Goal: Task Accomplishment & Management: Manage account settings

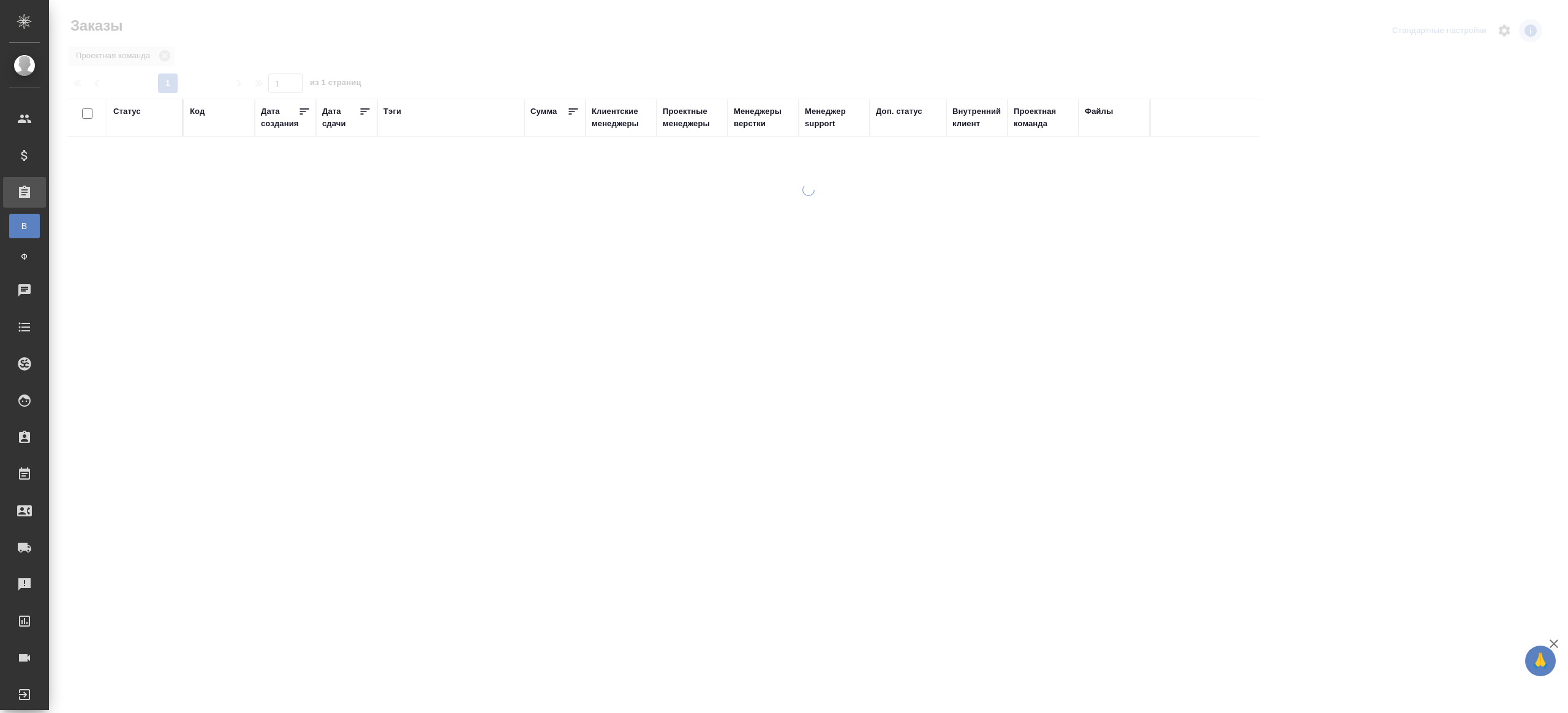
click at [394, 109] on div "Тэги" at bounding box center [393, 111] width 18 height 13
click at [112, 156] on th "Статус" at bounding box center [145, 140] width 76 height 80
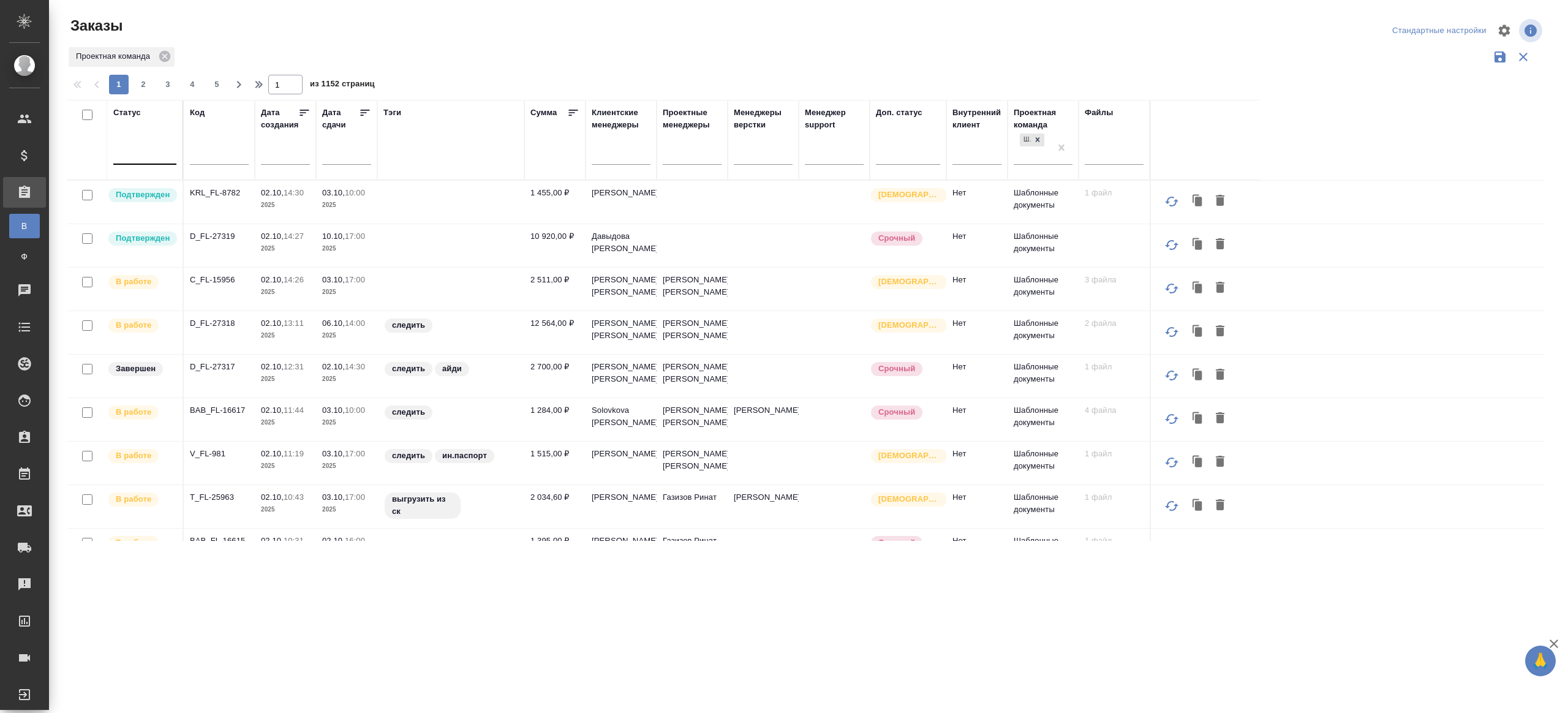
click at [137, 155] on div at bounding box center [144, 153] width 63 height 18
click at [217, 281] on div "Подтвержден" at bounding box center [281, 280] width 184 height 22
click at [590, 73] on div at bounding box center [811, 72] width 1487 height 6
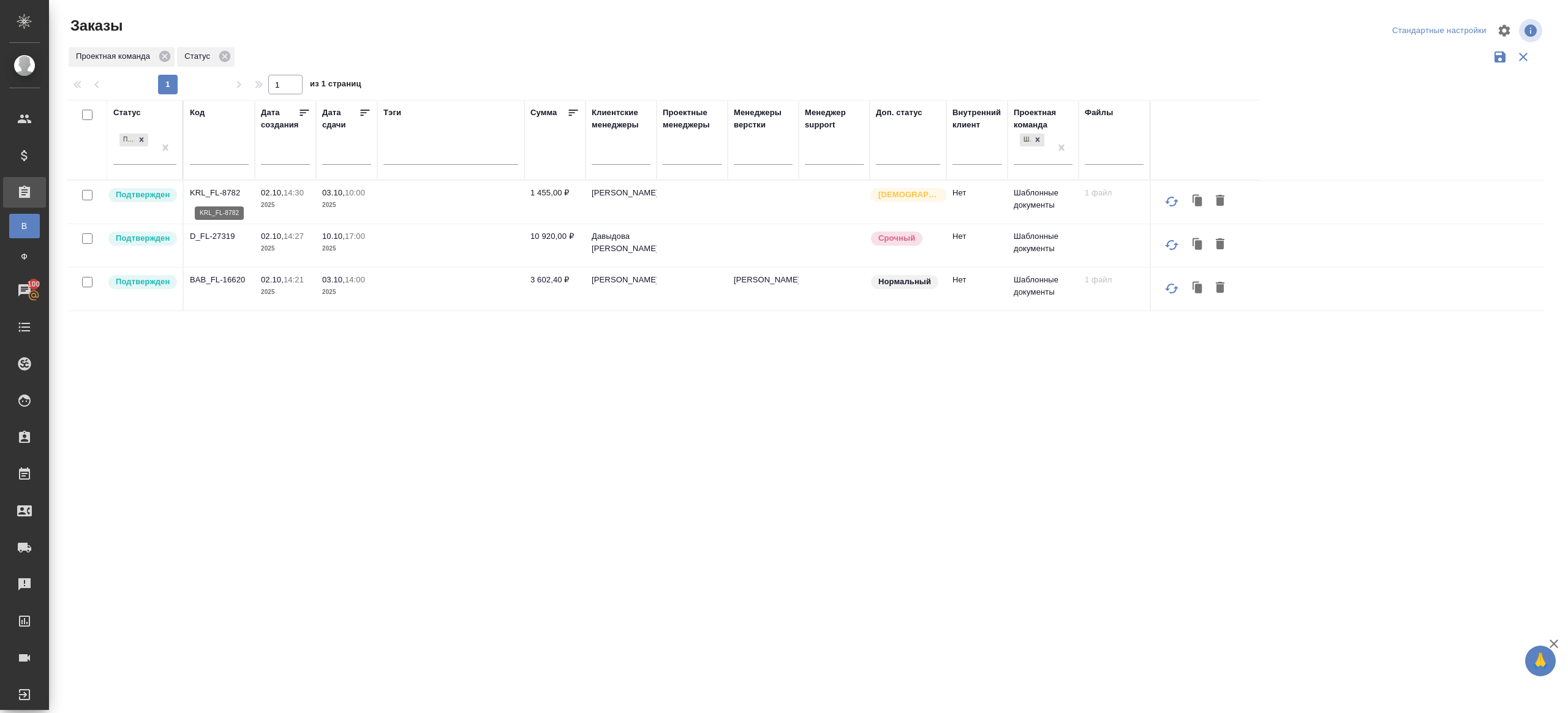
click at [237, 188] on p "KRL_FL-8782" at bounding box center [218, 193] width 59 height 13
click at [218, 233] on p "D_FL-27319" at bounding box center [218, 236] width 59 height 13
click at [230, 275] on p "BAB_FL-16620" at bounding box center [218, 280] width 59 height 13
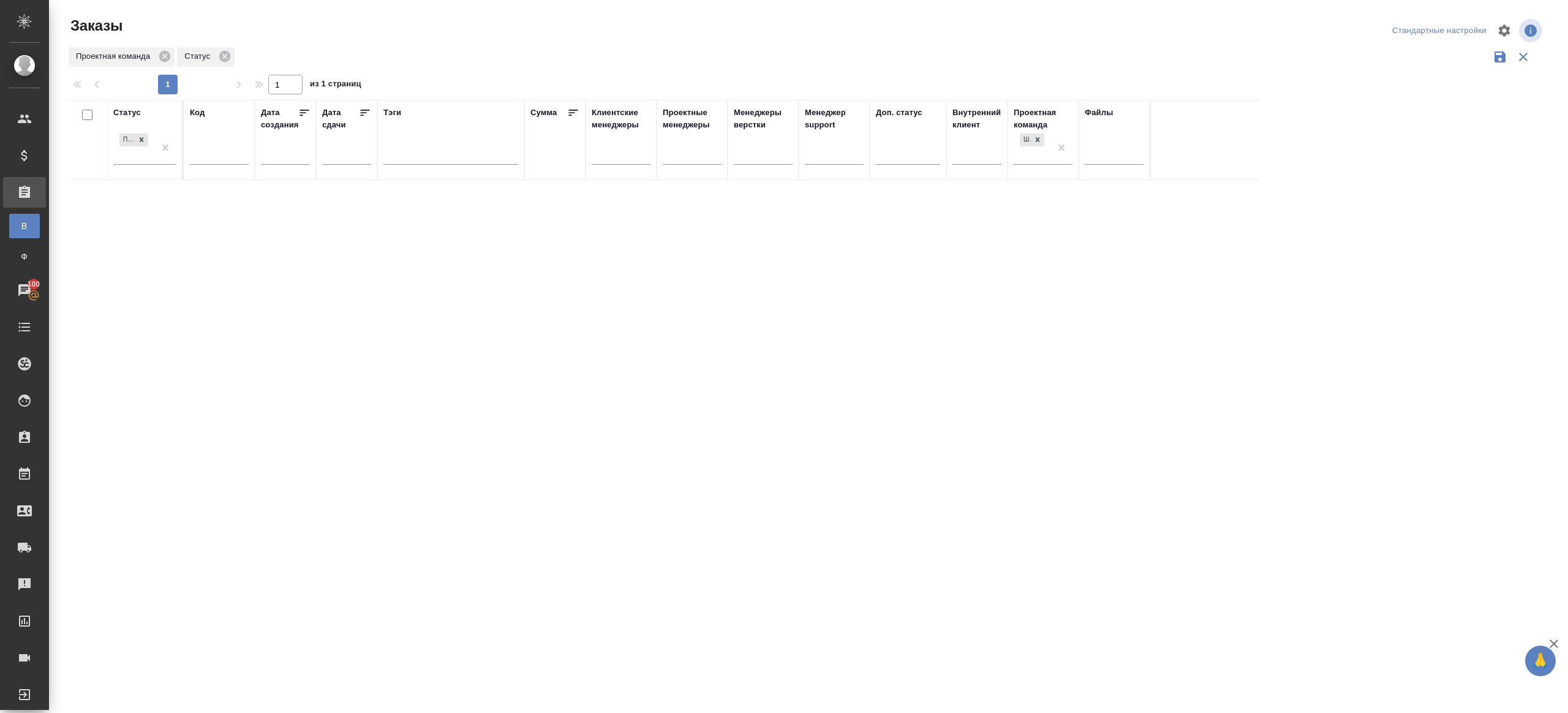
click at [587, 55] on div "Проектная команда Статус" at bounding box center [806, 56] width 1478 height 23
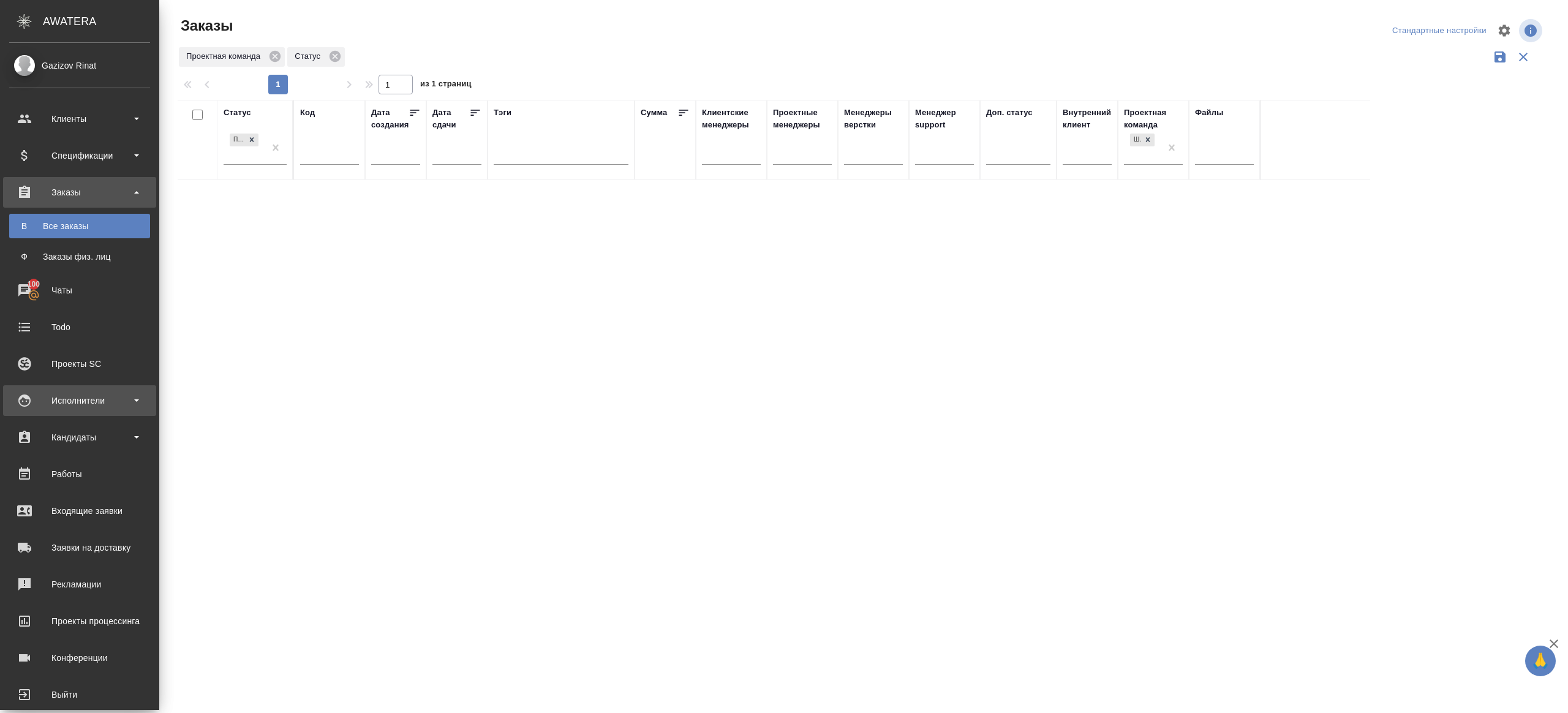
click at [103, 404] on div "Исполнители" at bounding box center [79, 401] width 141 height 19
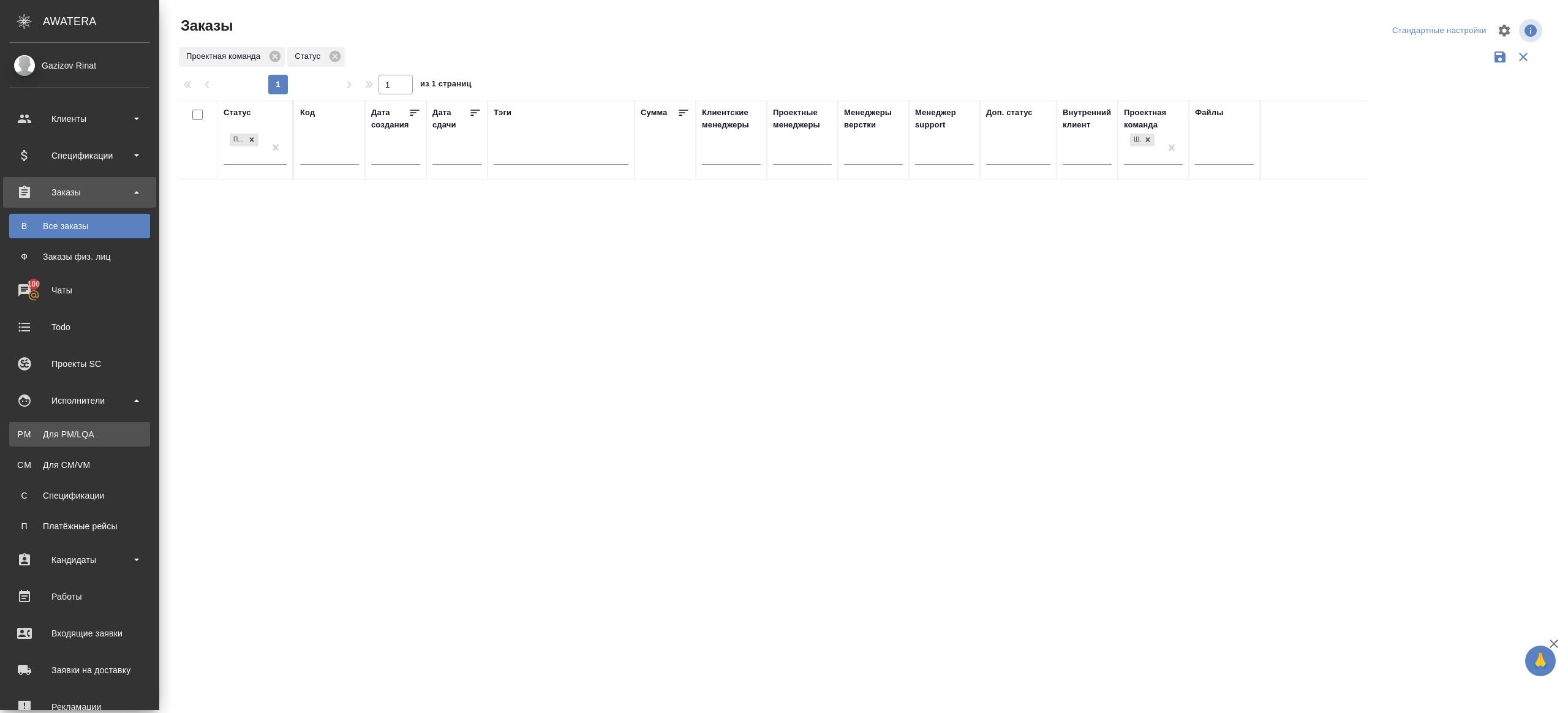
click at [101, 436] on div "Для PM/LQA" at bounding box center [80, 434] width 129 height 13
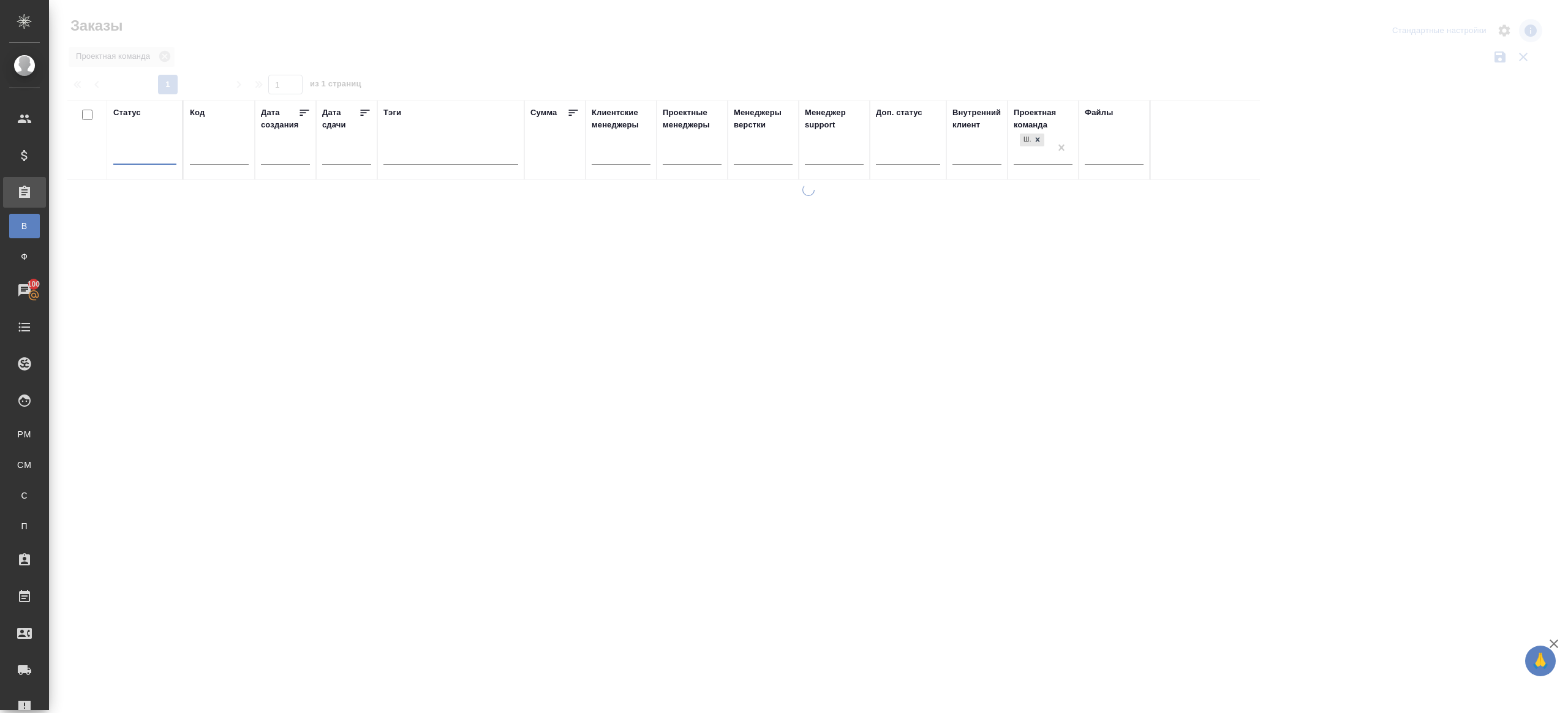
click at [496, 44] on div at bounding box center [808, 273] width 1519 height 547
click at [161, 154] on div at bounding box center [144, 153] width 63 height 18
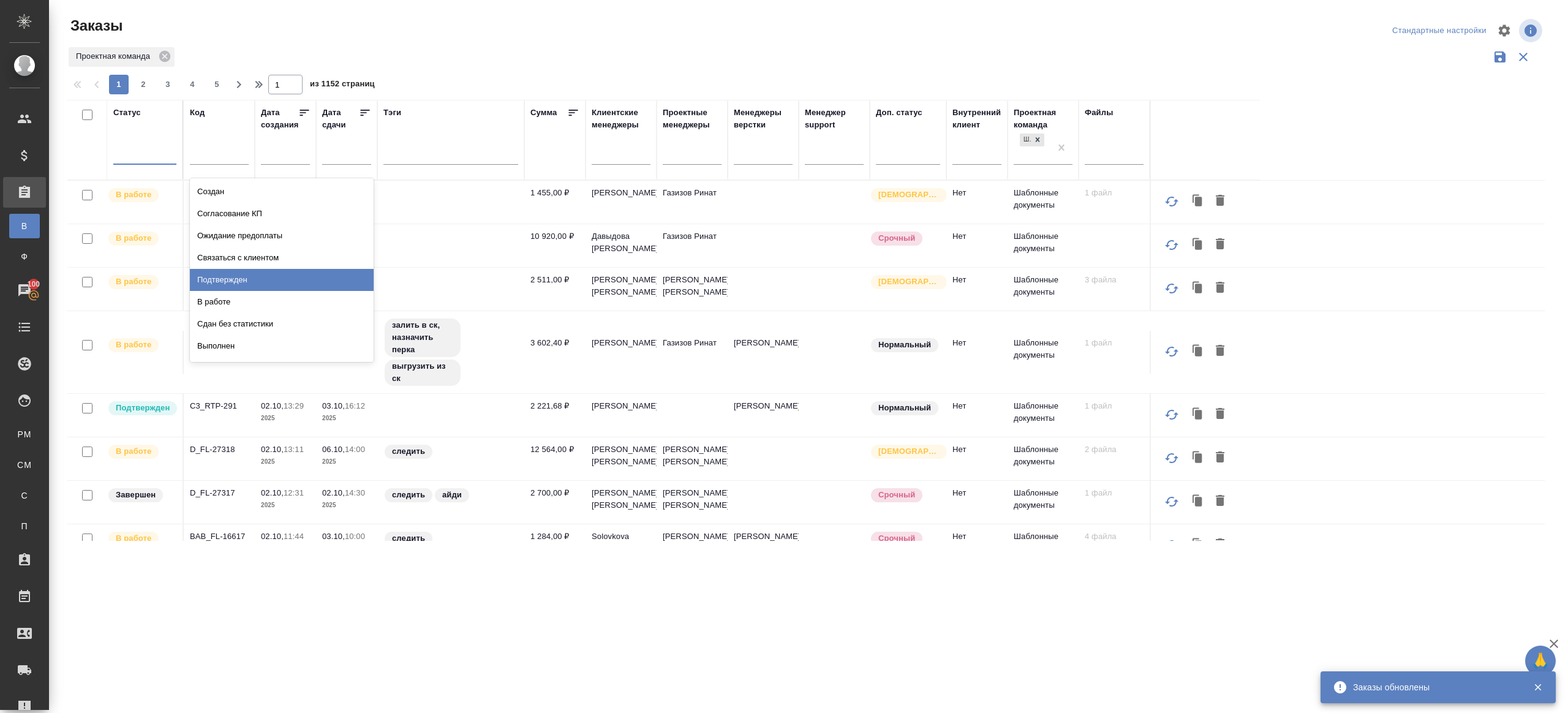
click at [220, 276] on div "Подтвержден" at bounding box center [281, 280] width 184 height 22
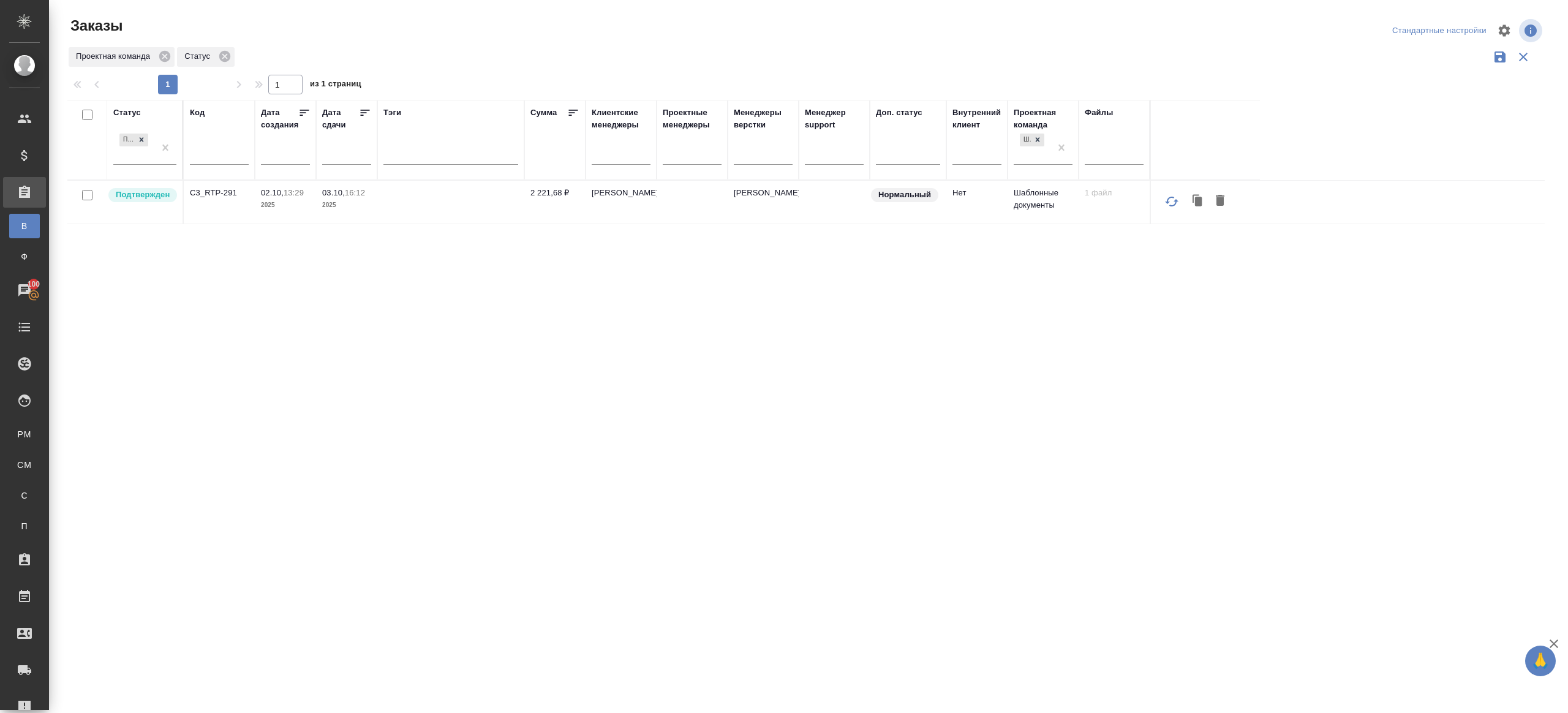
click at [213, 190] on p "C3_RTP-291" at bounding box center [218, 193] width 59 height 13
click at [177, 137] on th "Статус Подтвержден" at bounding box center [145, 140] width 76 height 80
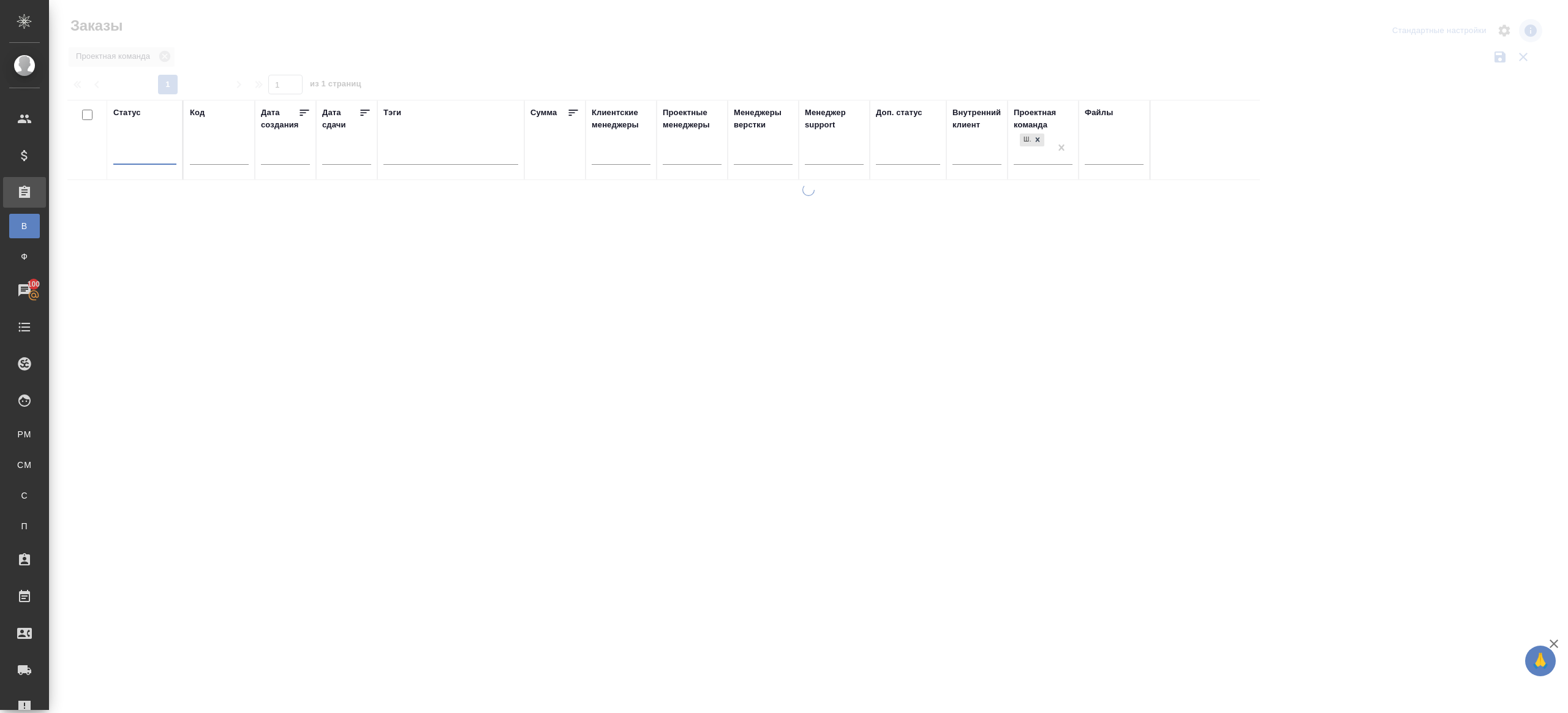
click at [402, 39] on div at bounding box center [808, 273] width 1519 height 547
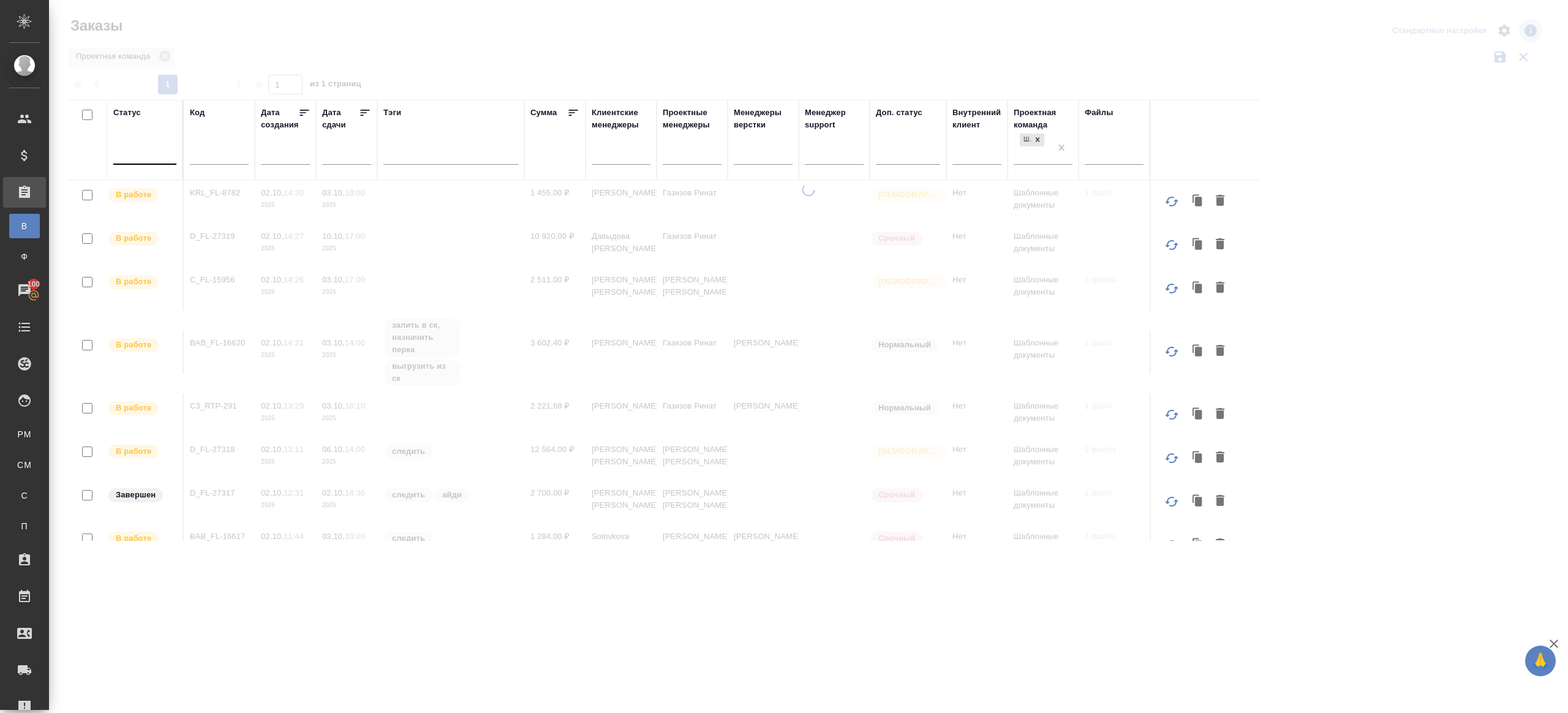
click at [154, 150] on div at bounding box center [144, 153] width 63 height 18
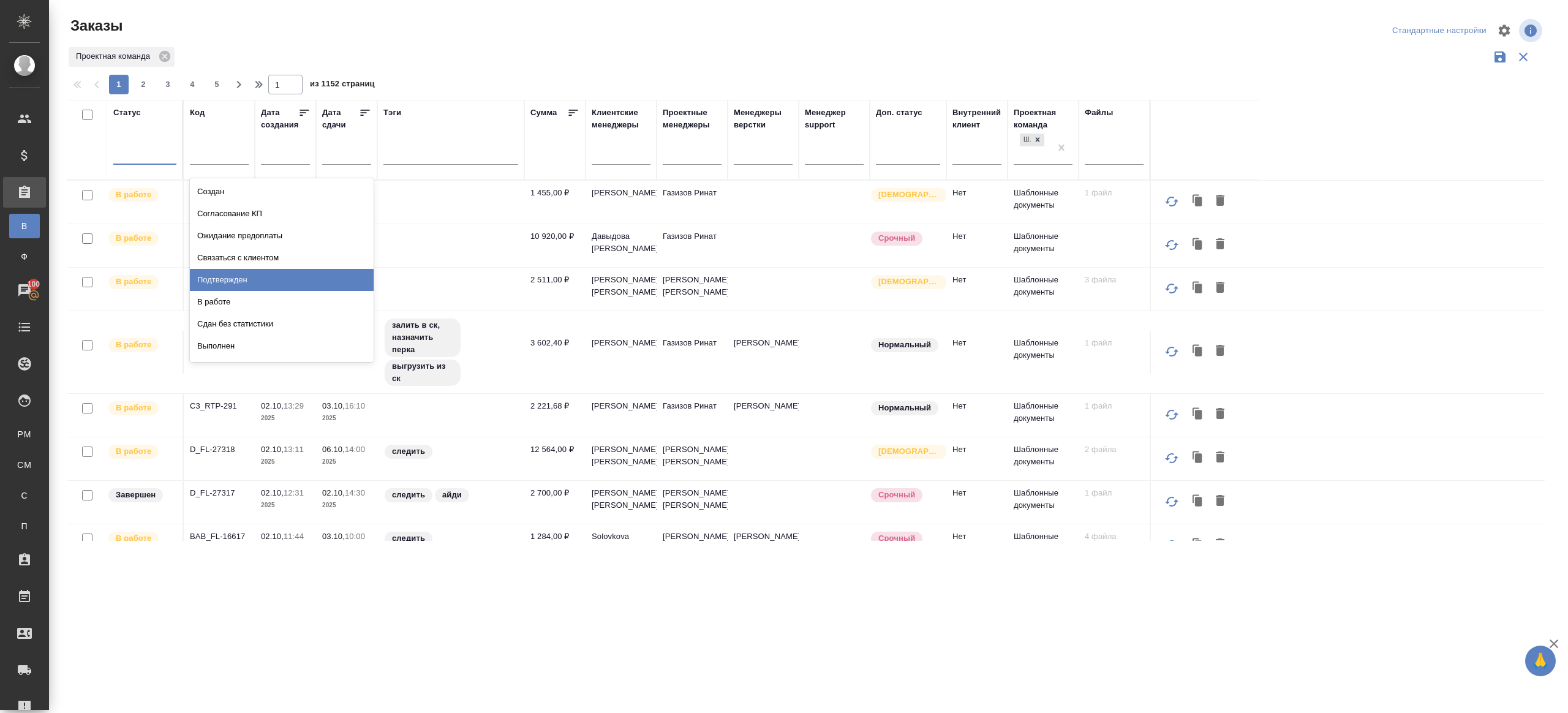
click at [238, 274] on div "Подтвержден" at bounding box center [281, 280] width 184 height 22
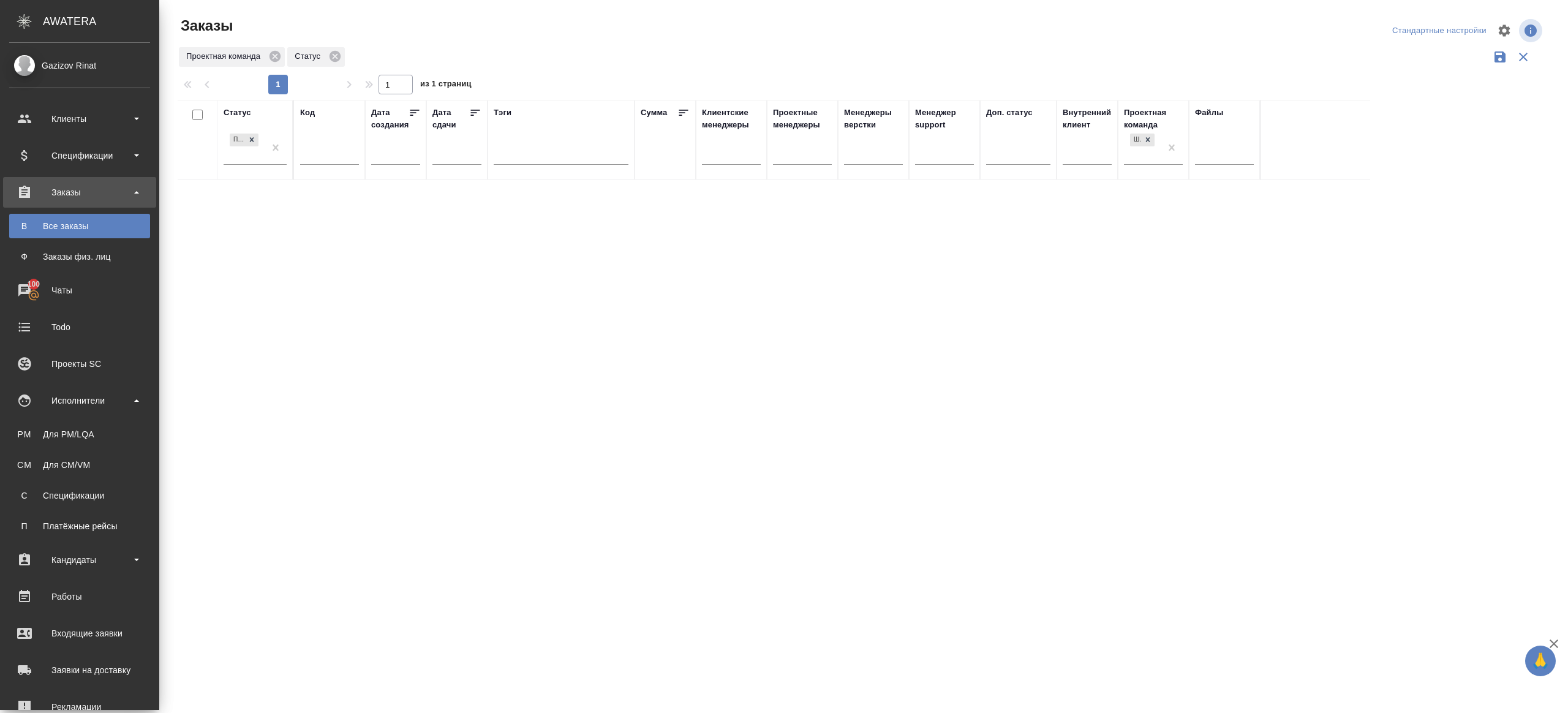
click at [94, 381] on ul "Клиенты Спецификации Заказы В Все заказы Ф Заказы физ. лиц 100 Чаты Todo Проект…" at bounding box center [79, 465] width 159 height 735
click at [93, 392] on div "Исполнители" at bounding box center [79, 401] width 141 height 19
click at [96, 421] on ul "Клиенты Спецификации Заказы В Все заказы Ф Заказы физ. лиц 100 Чаты Todo Проект…" at bounding box center [79, 404] width 159 height 612
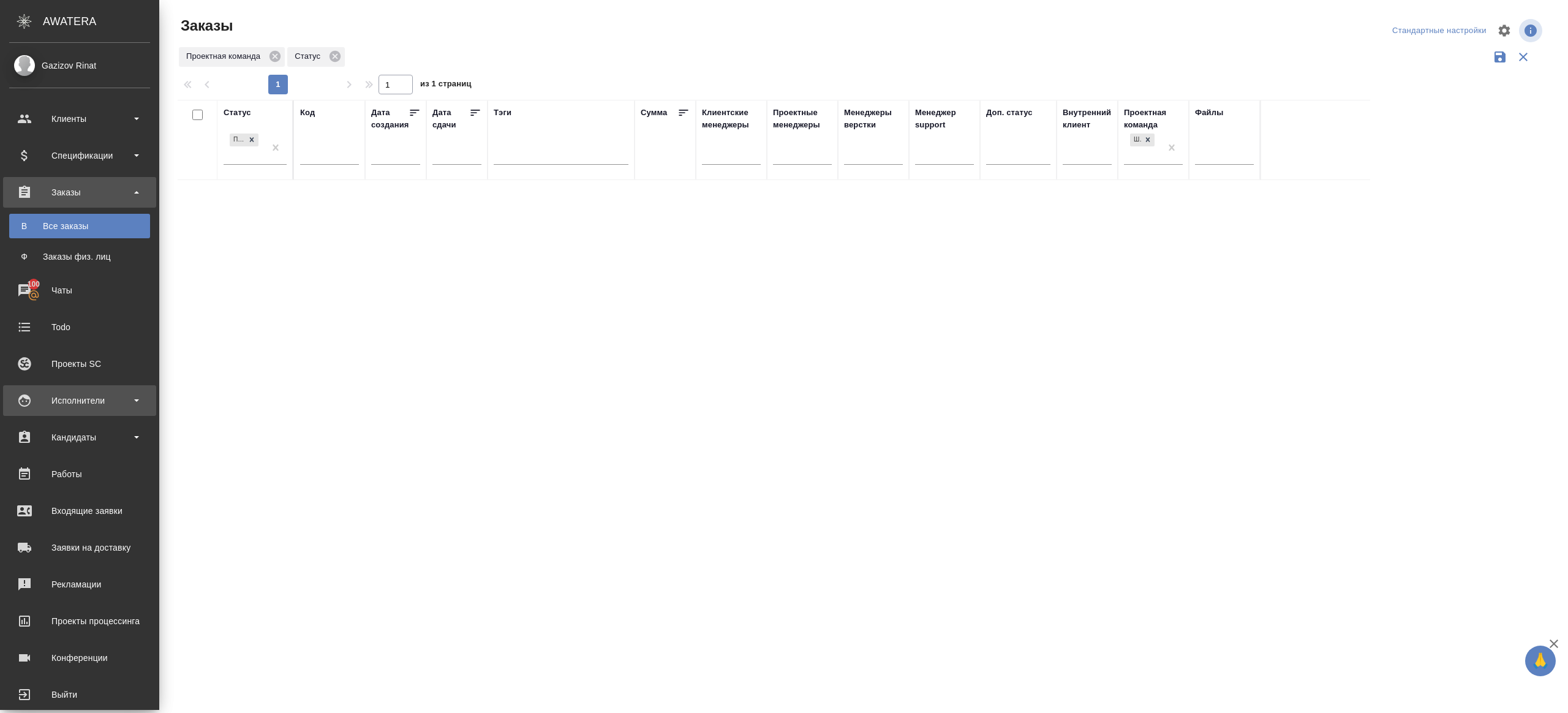
click at [98, 412] on div "Исполнители" at bounding box center [79, 400] width 153 height 30
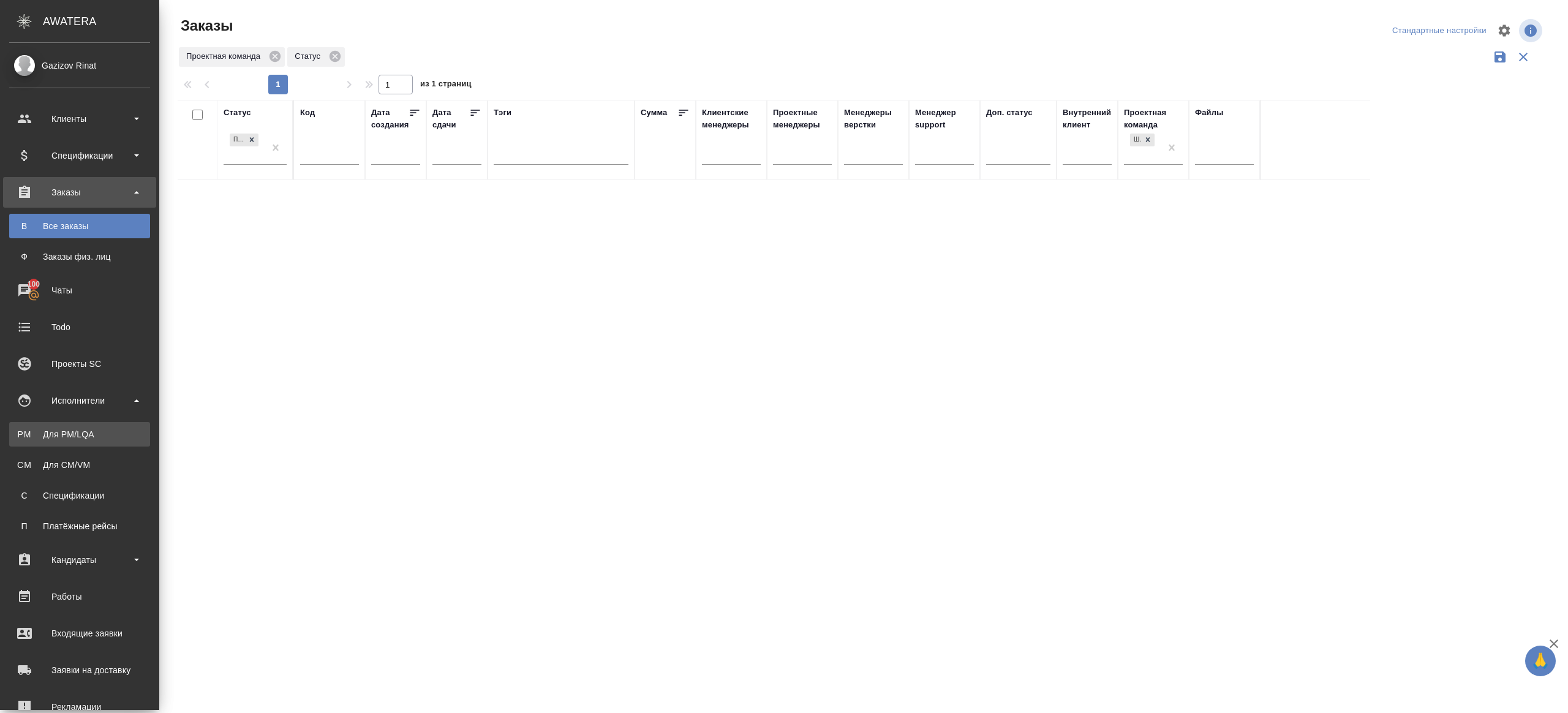
click at [98, 430] on div "Для PM/LQA" at bounding box center [80, 434] width 129 height 13
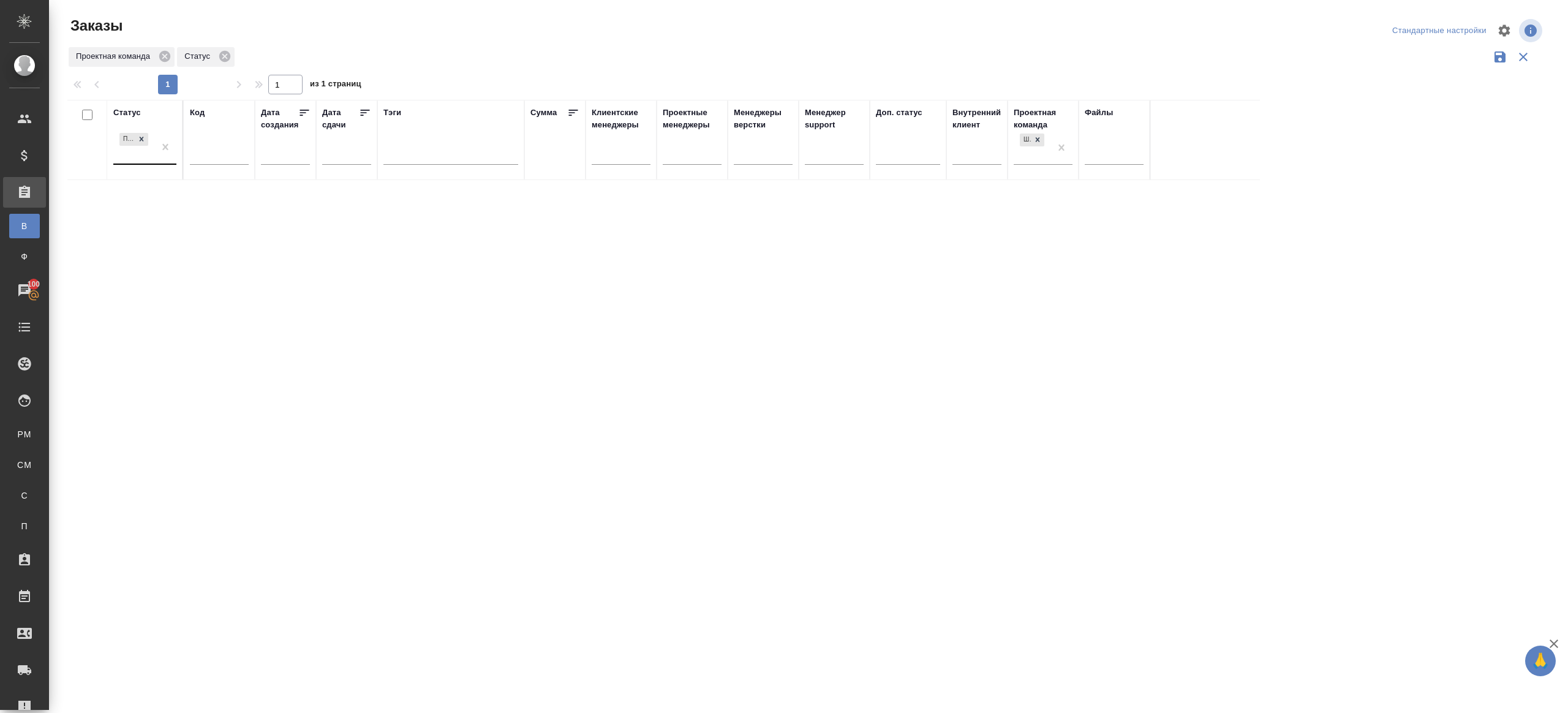
click at [153, 144] on div "Подтвержден" at bounding box center [133, 147] width 41 height 33
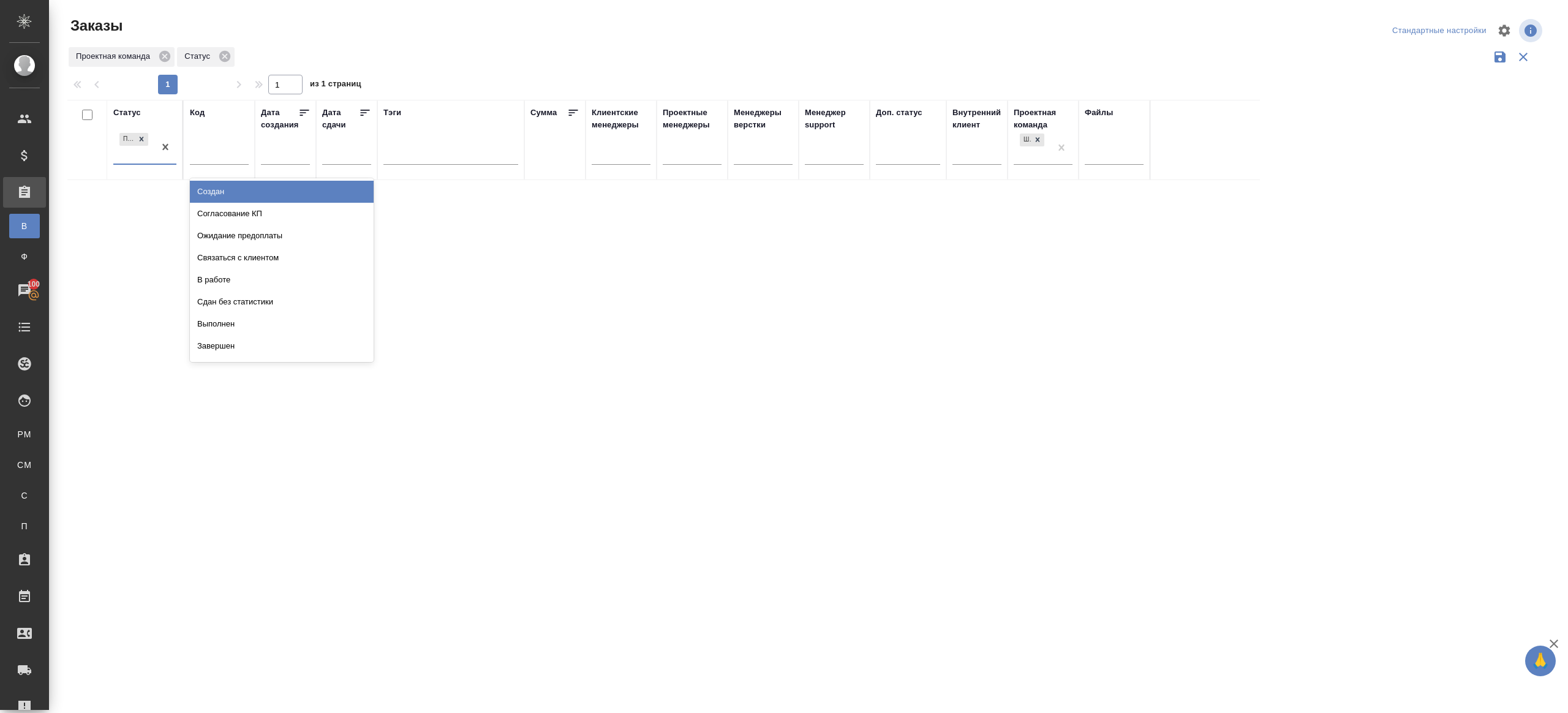
click at [404, 67] on div "Проектная команда Статус" at bounding box center [806, 56] width 1478 height 23
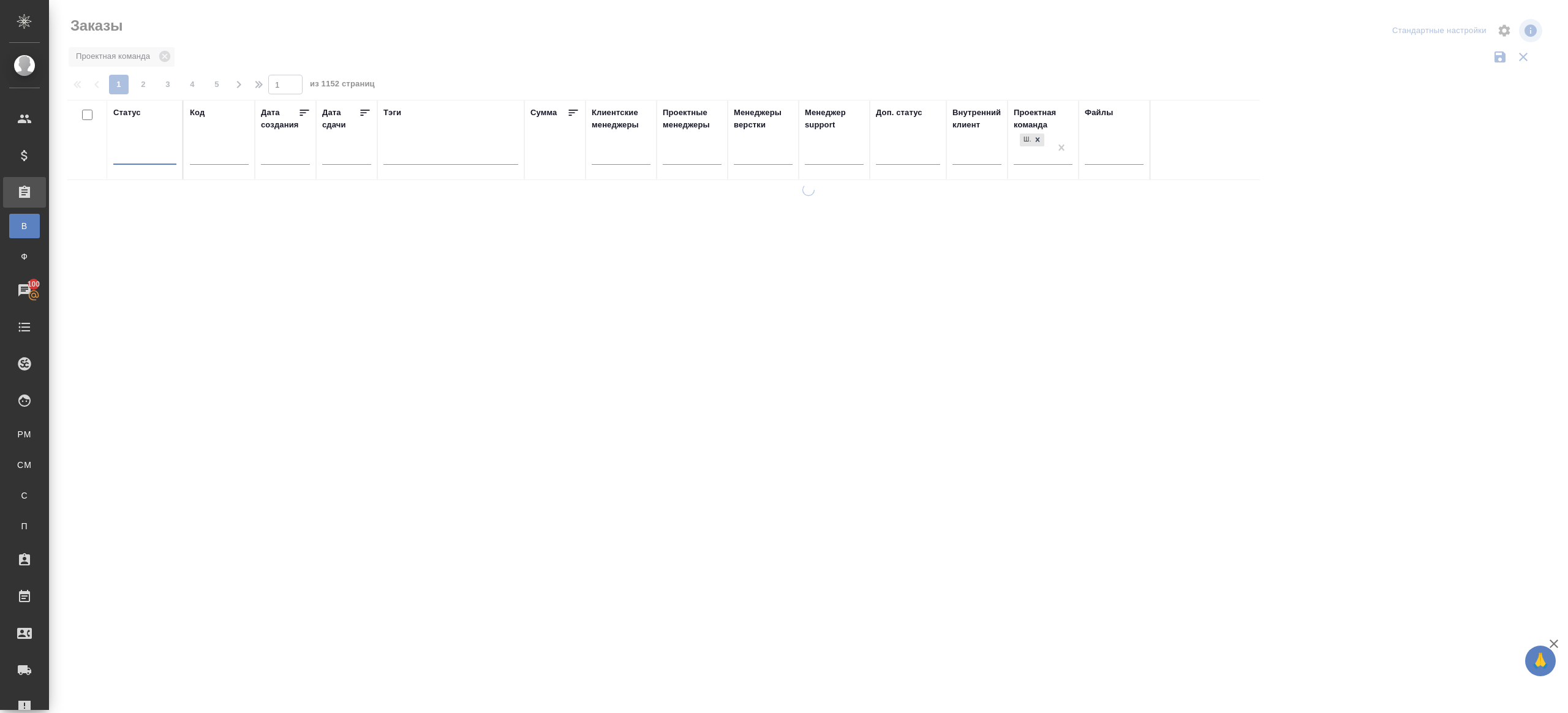
click at [510, 19] on div at bounding box center [808, 273] width 1519 height 547
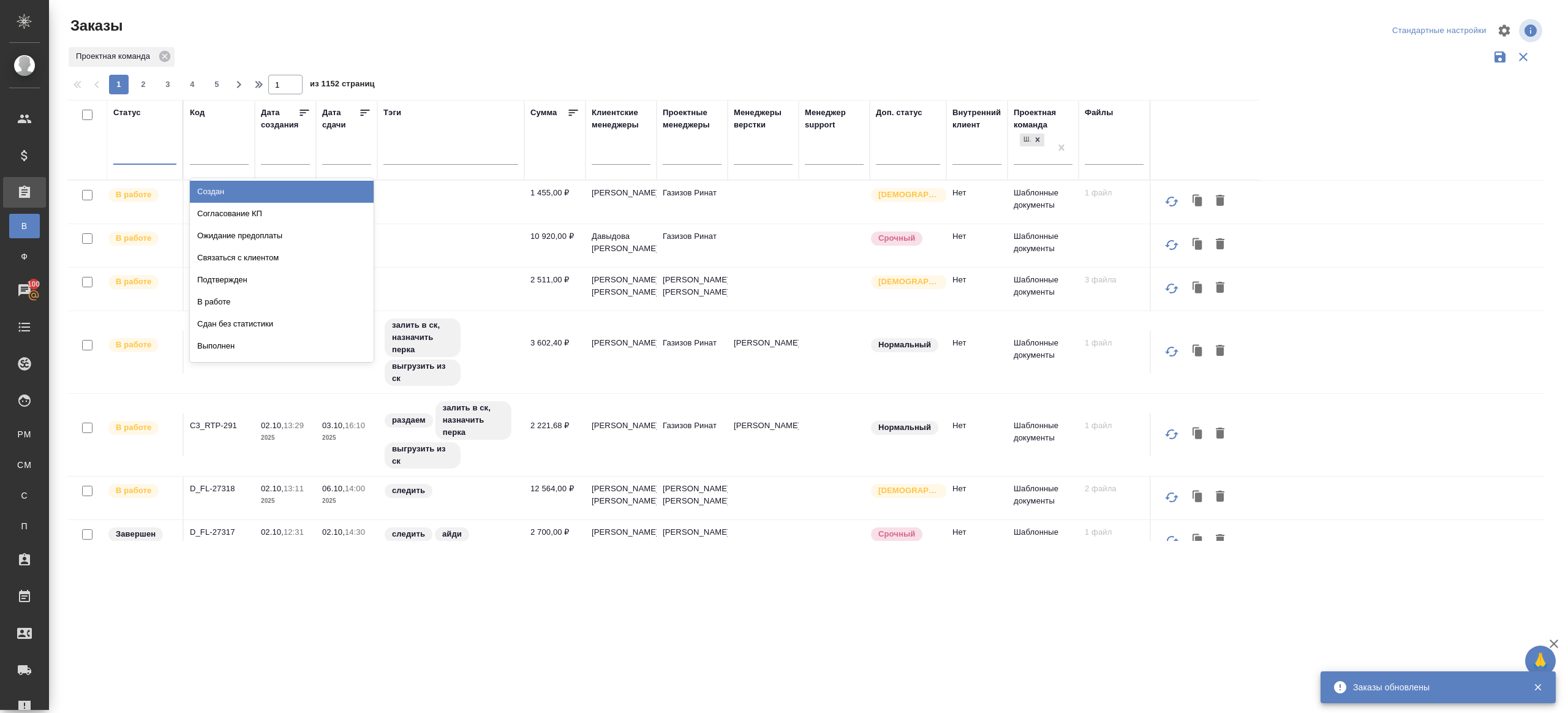
click at [145, 150] on div at bounding box center [144, 153] width 63 height 18
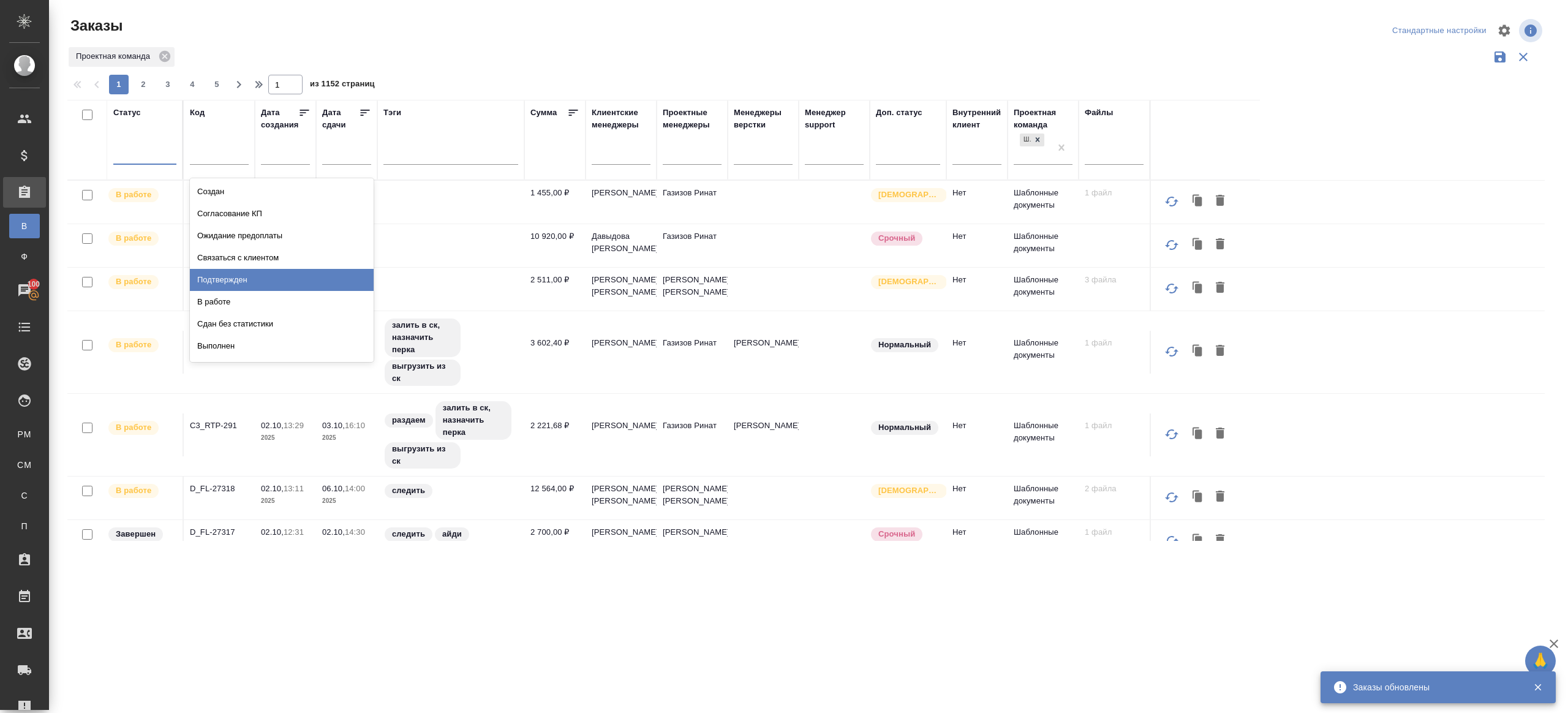
click at [236, 276] on div "Подтвержден" at bounding box center [281, 280] width 184 height 22
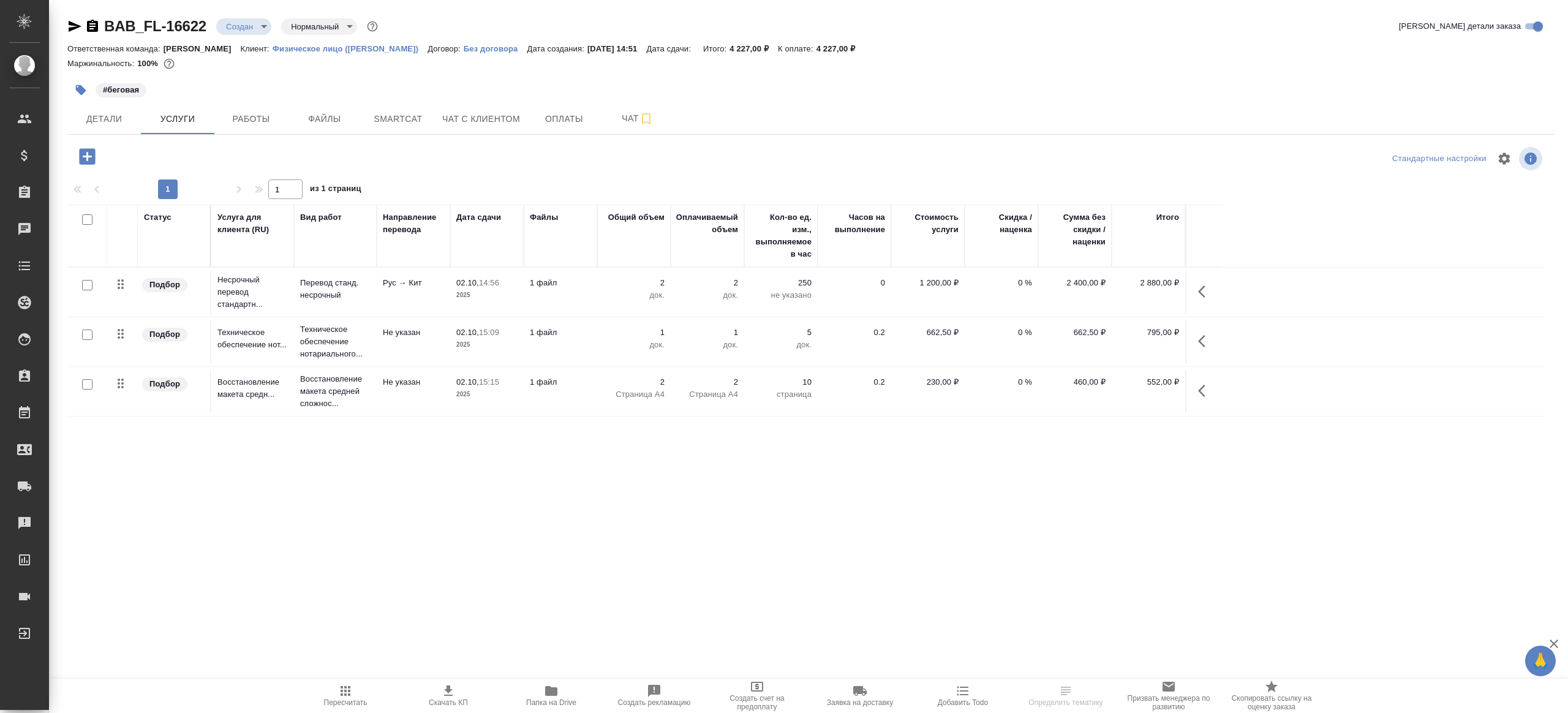
click at [554, 683] on icon "button" at bounding box center [552, 691] width 15 height 15
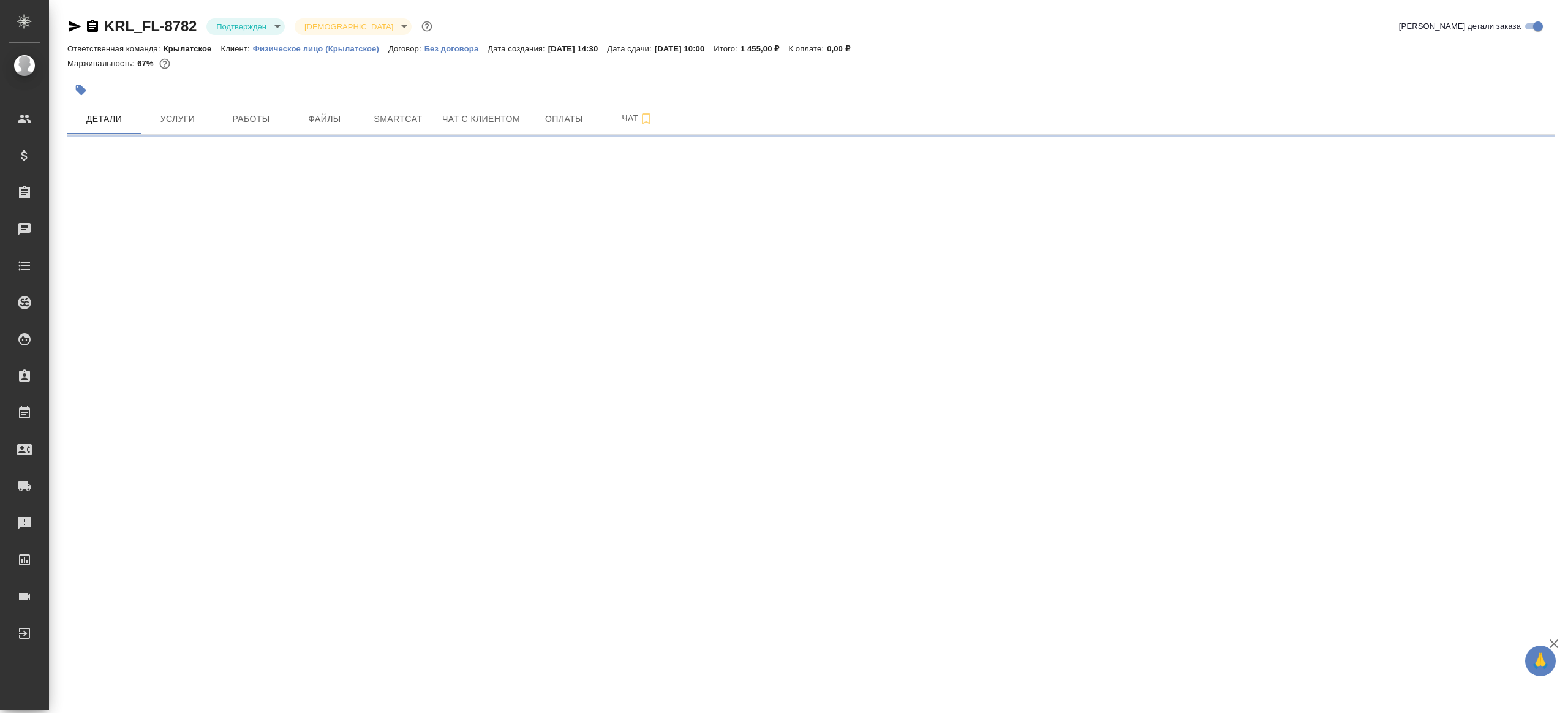
click at [238, 19] on body "🙏 .cls-1 fill:#fff; AWATERA Gazizov Rinat Клиенты Спецификации Заказы Чаты Todo…" at bounding box center [784, 356] width 1568 height 713
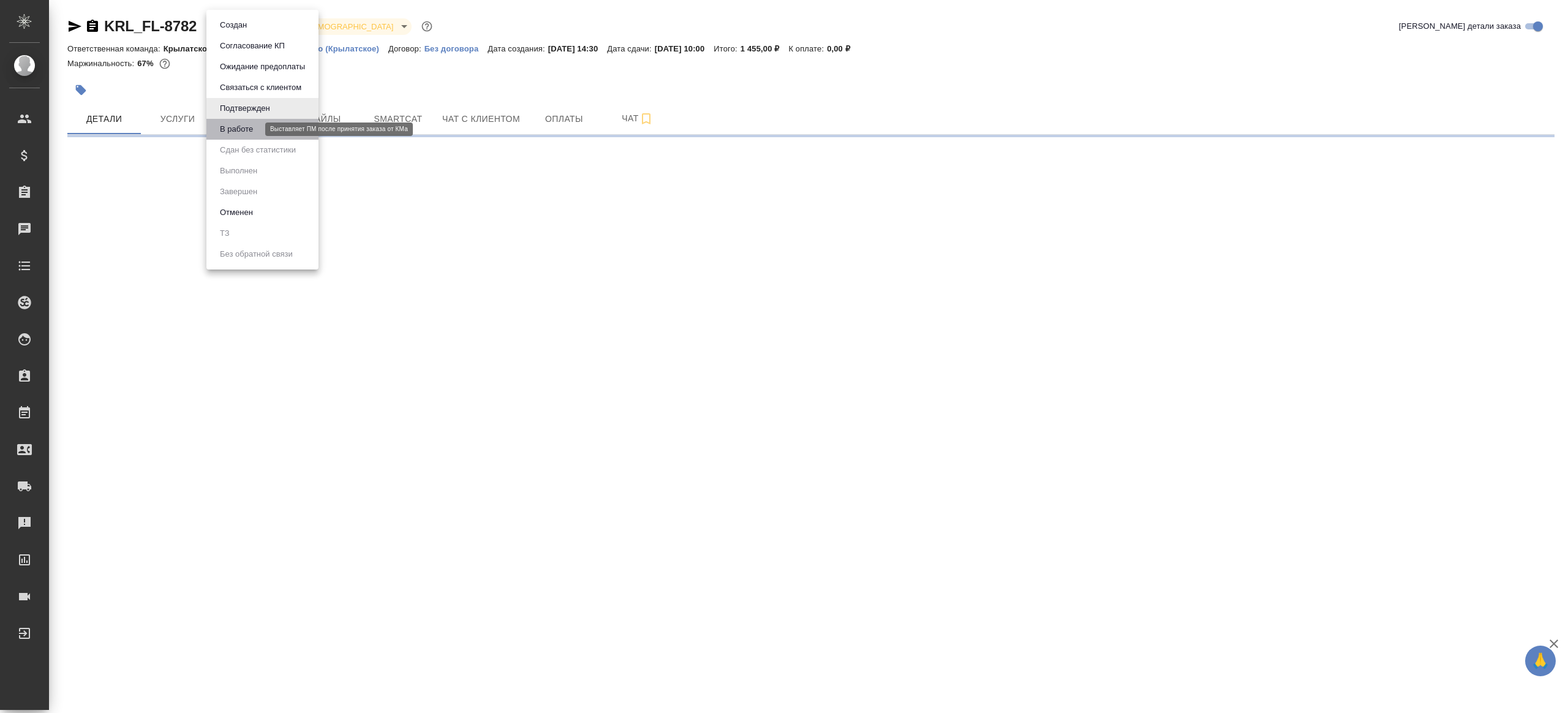
click at [244, 133] on button "В работе" at bounding box center [236, 129] width 41 height 13
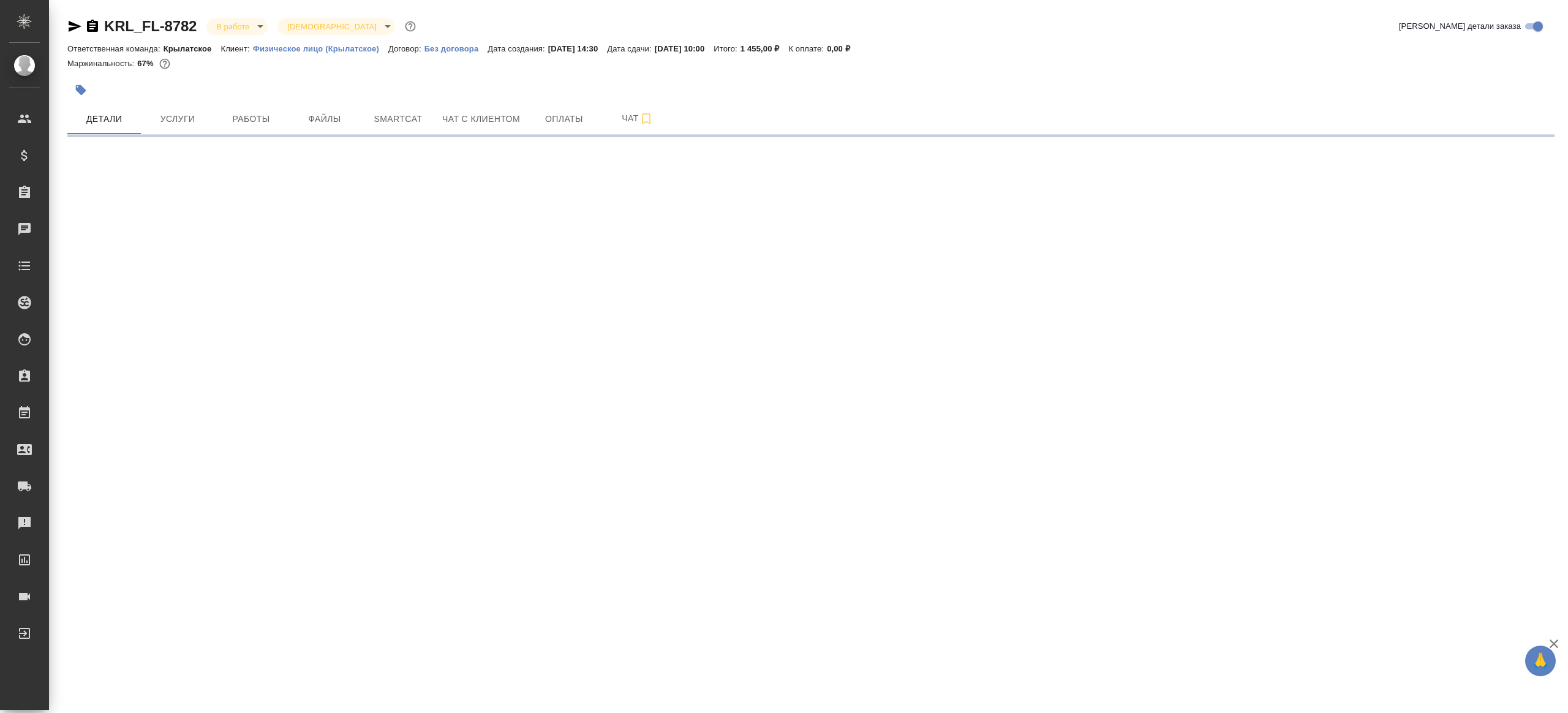
select select "RU"
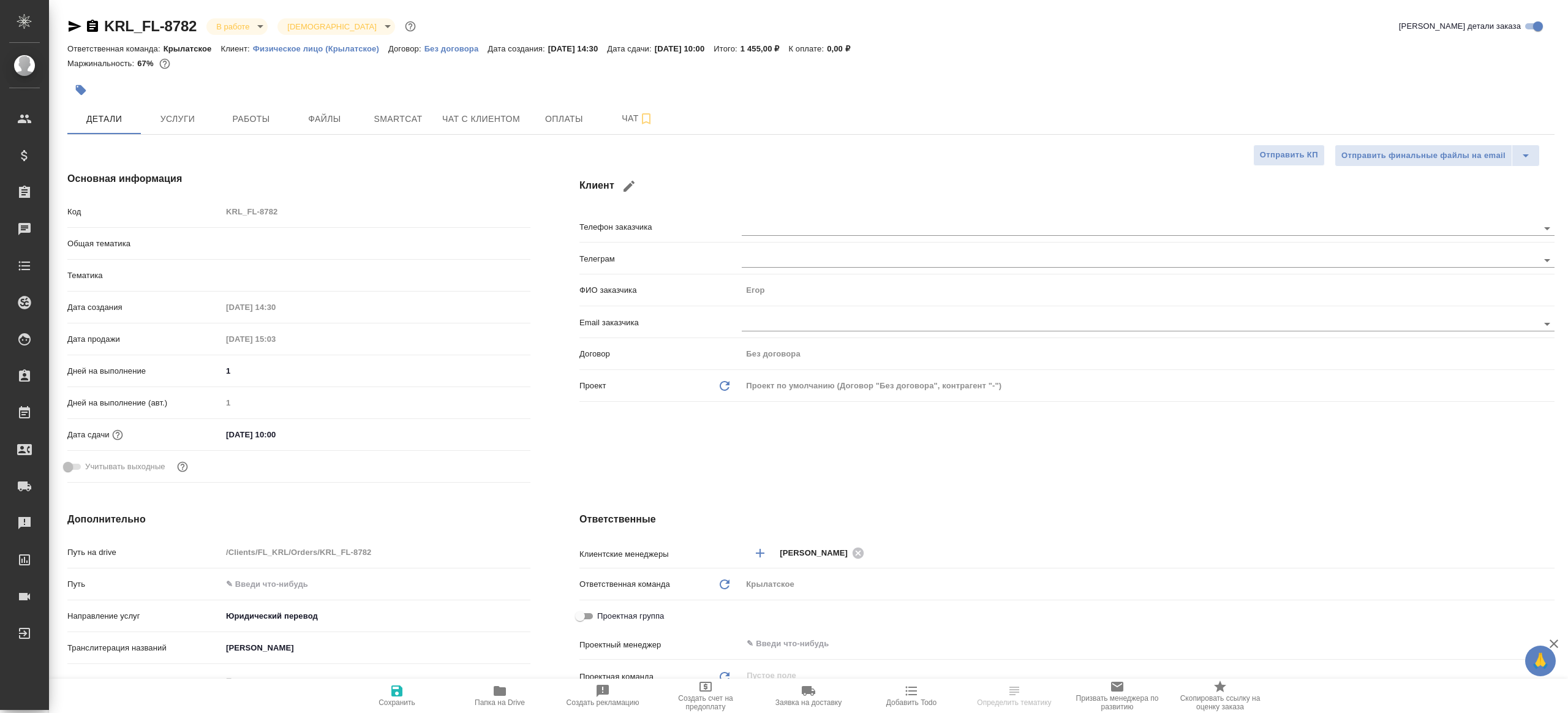
type textarea "x"
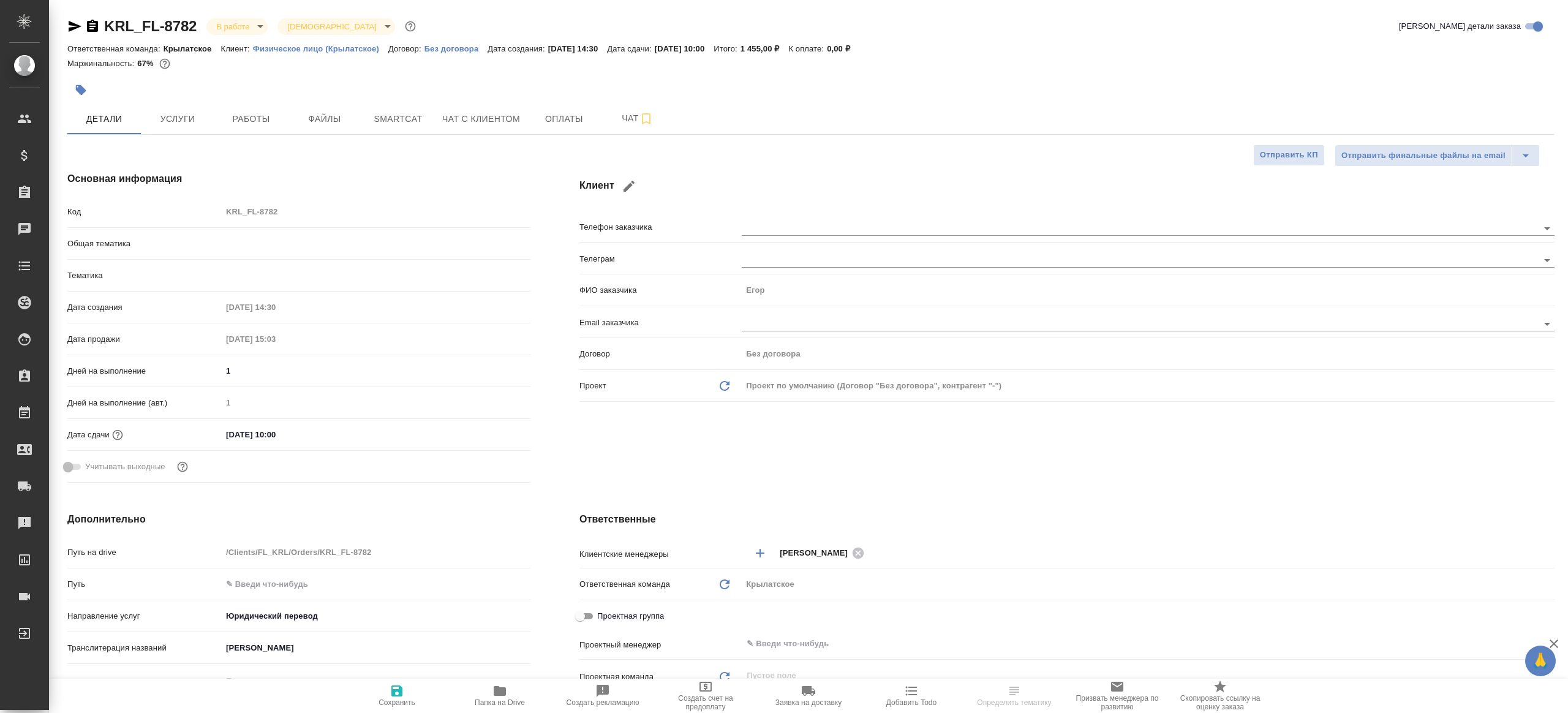
type textarea "x"
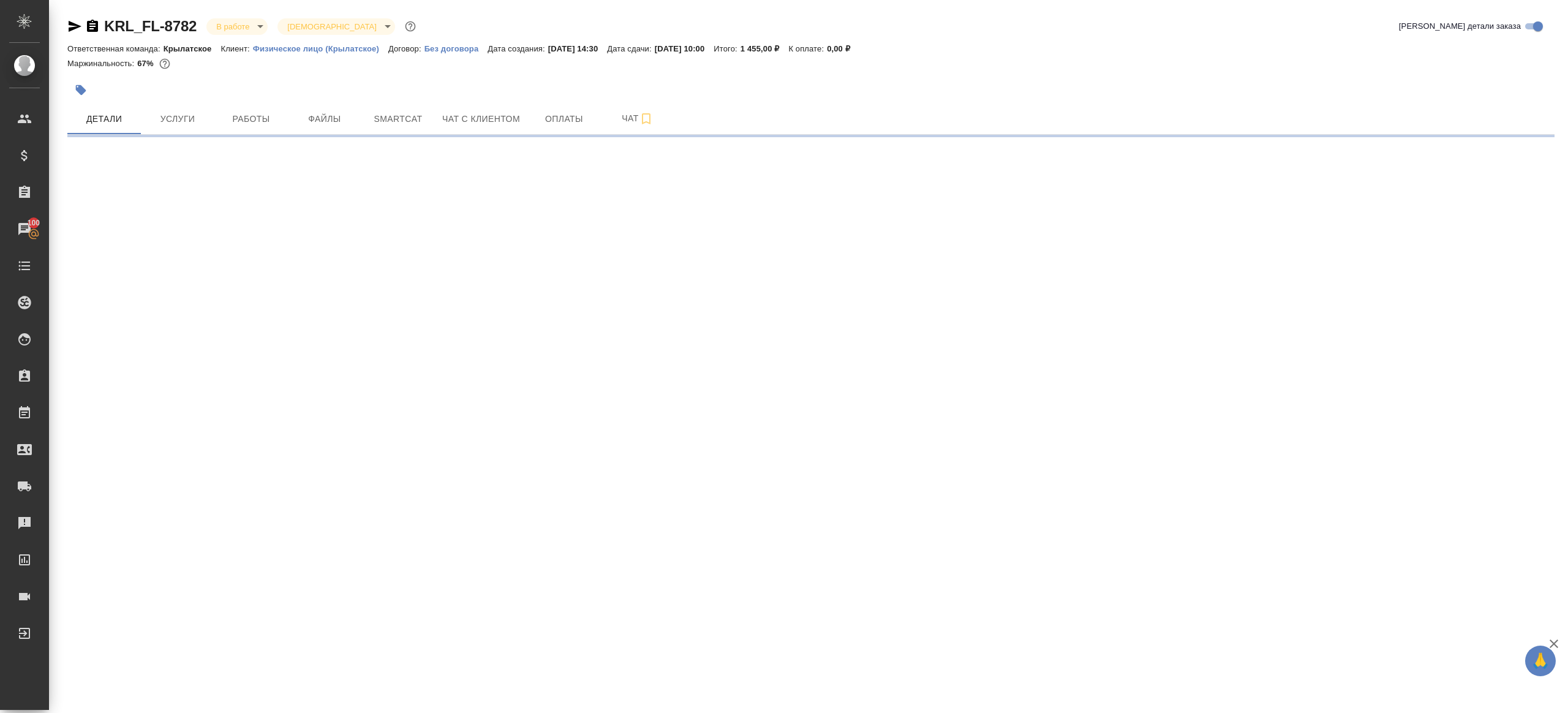
select select "RU"
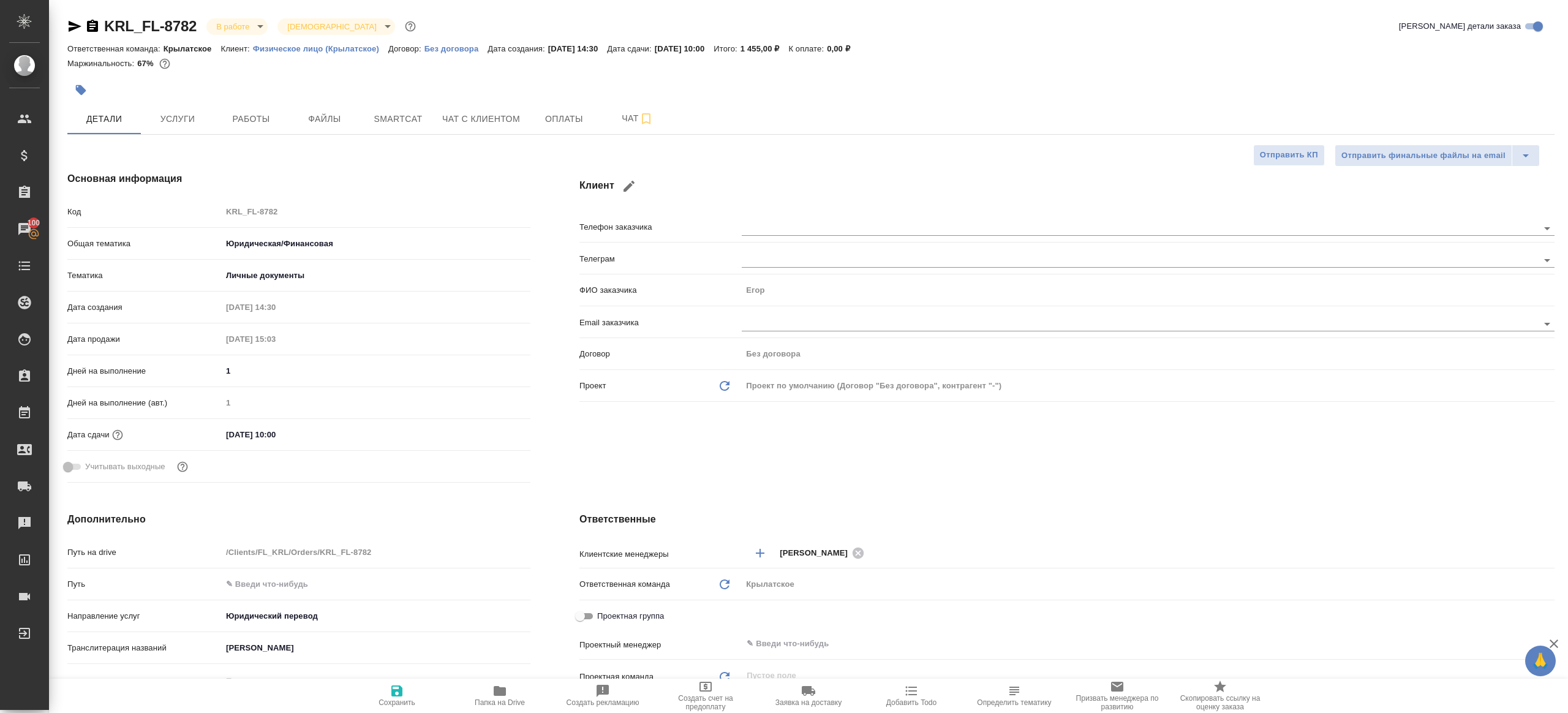
type textarea "x"
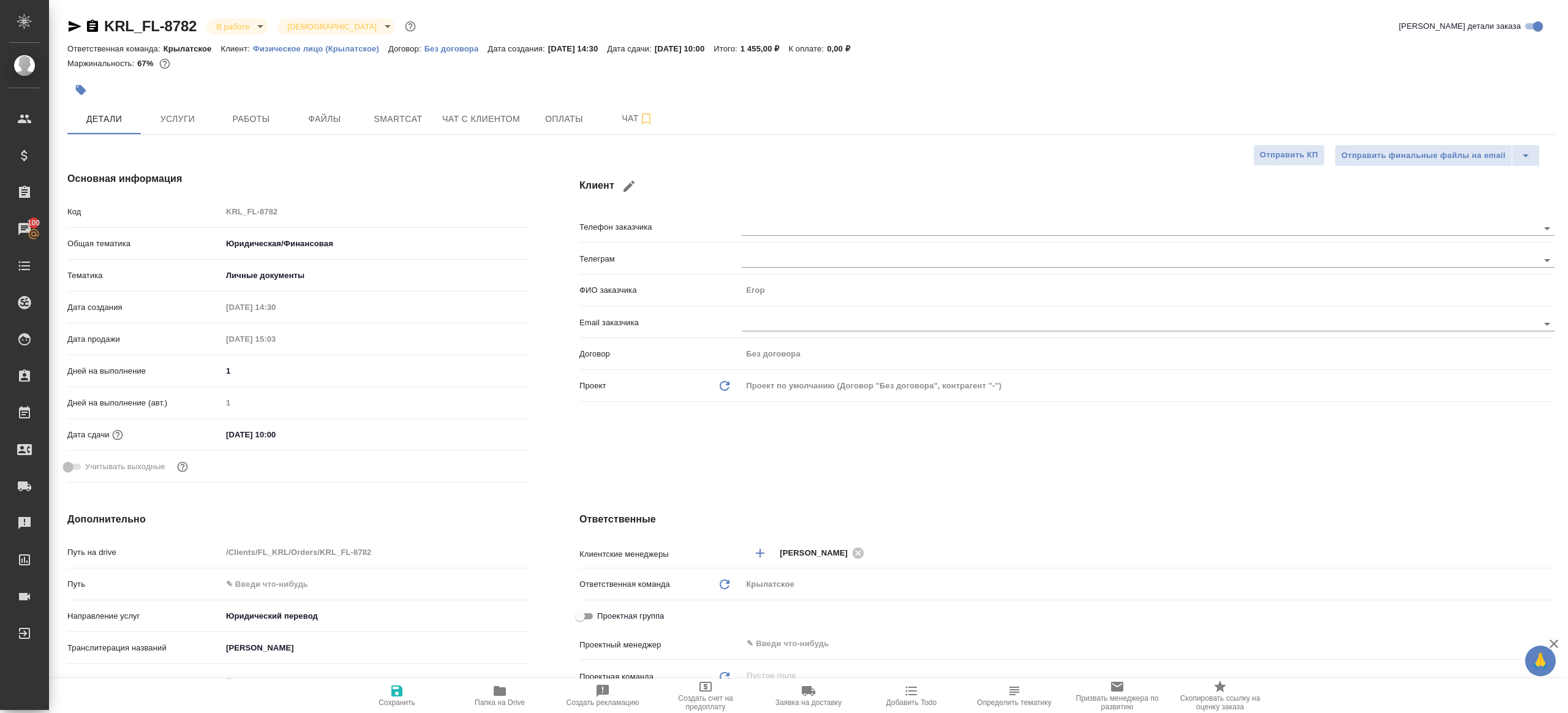
type textarea "x"
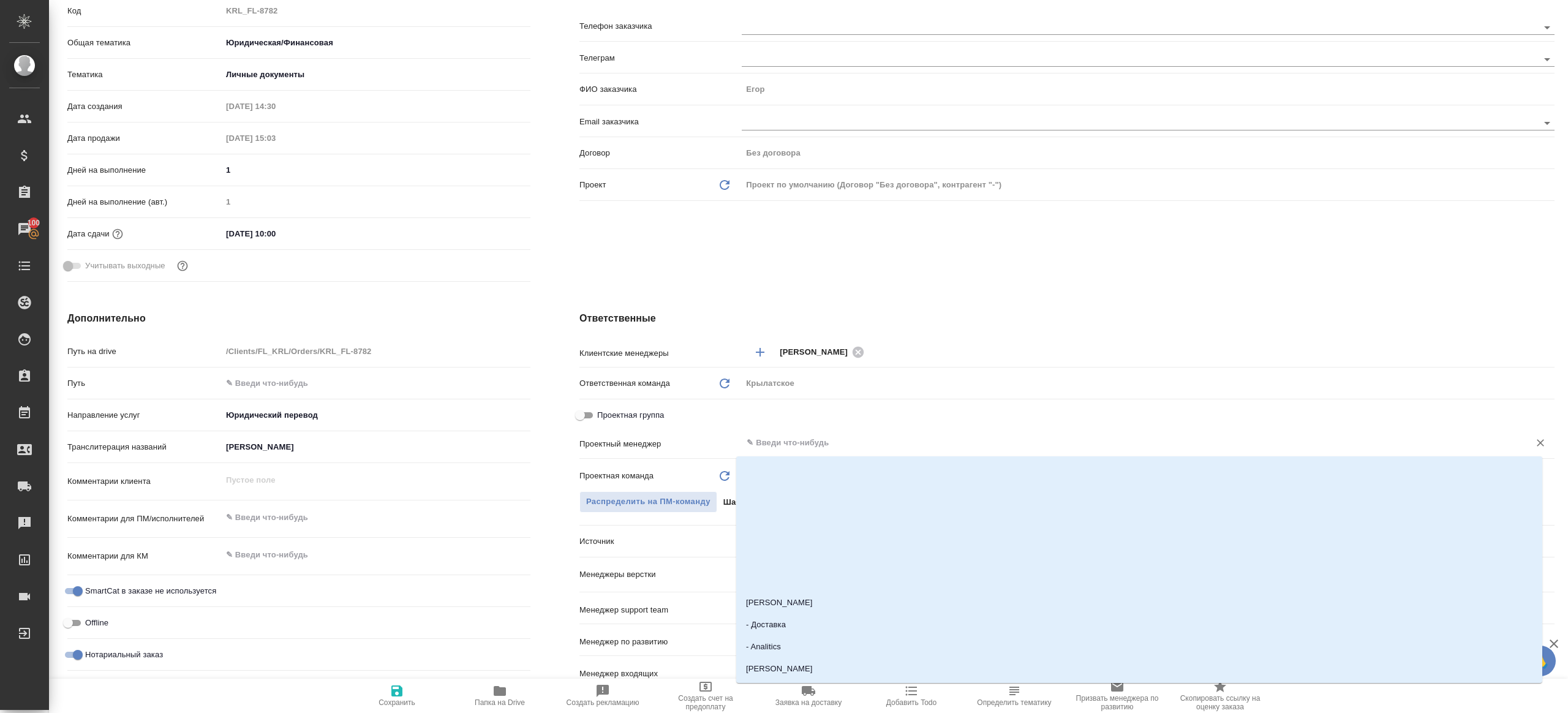
click at [809, 448] on input "text" at bounding box center [1128, 443] width 764 height 15
type input "ринат"
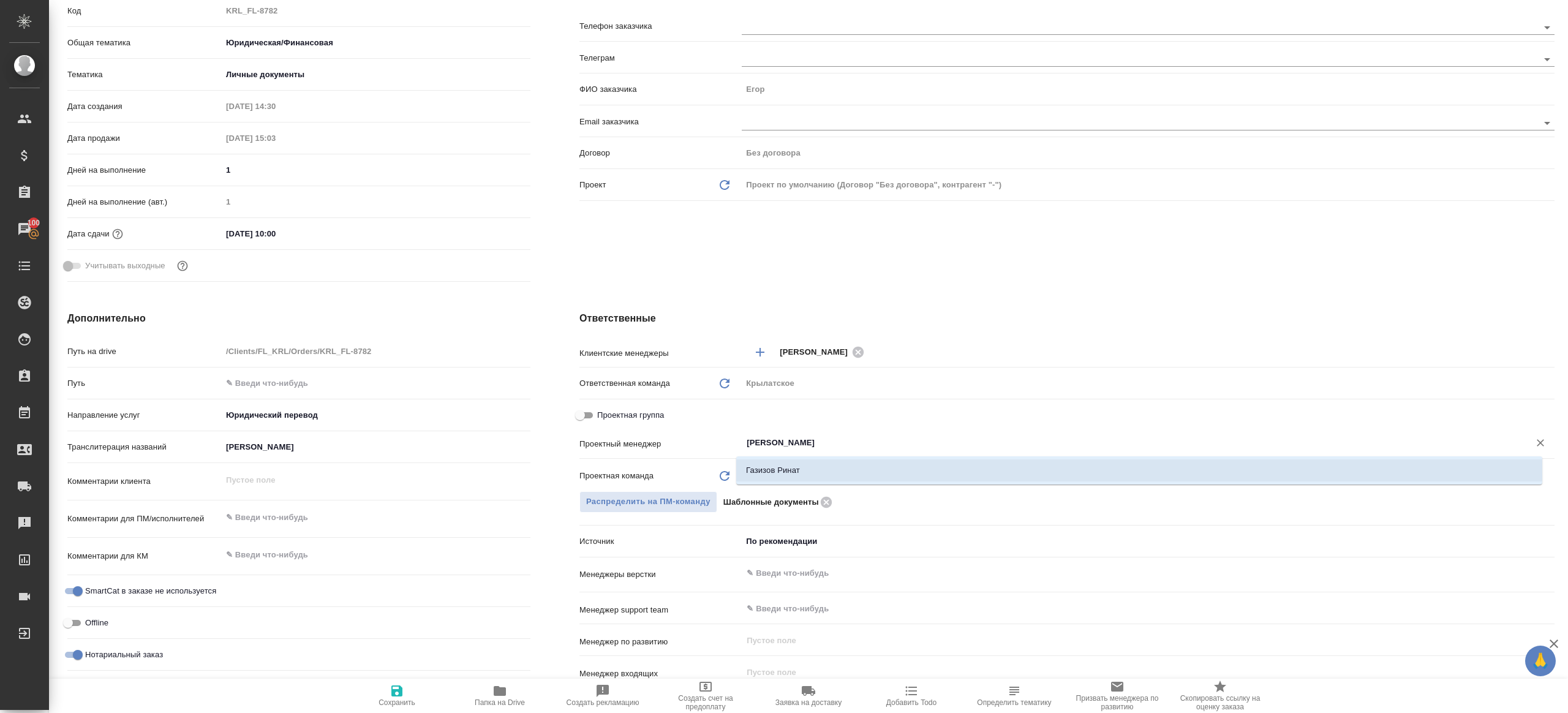
click at [813, 466] on li "Газизов Ринат" at bounding box center [1139, 470] width 807 height 22
type textarea "x"
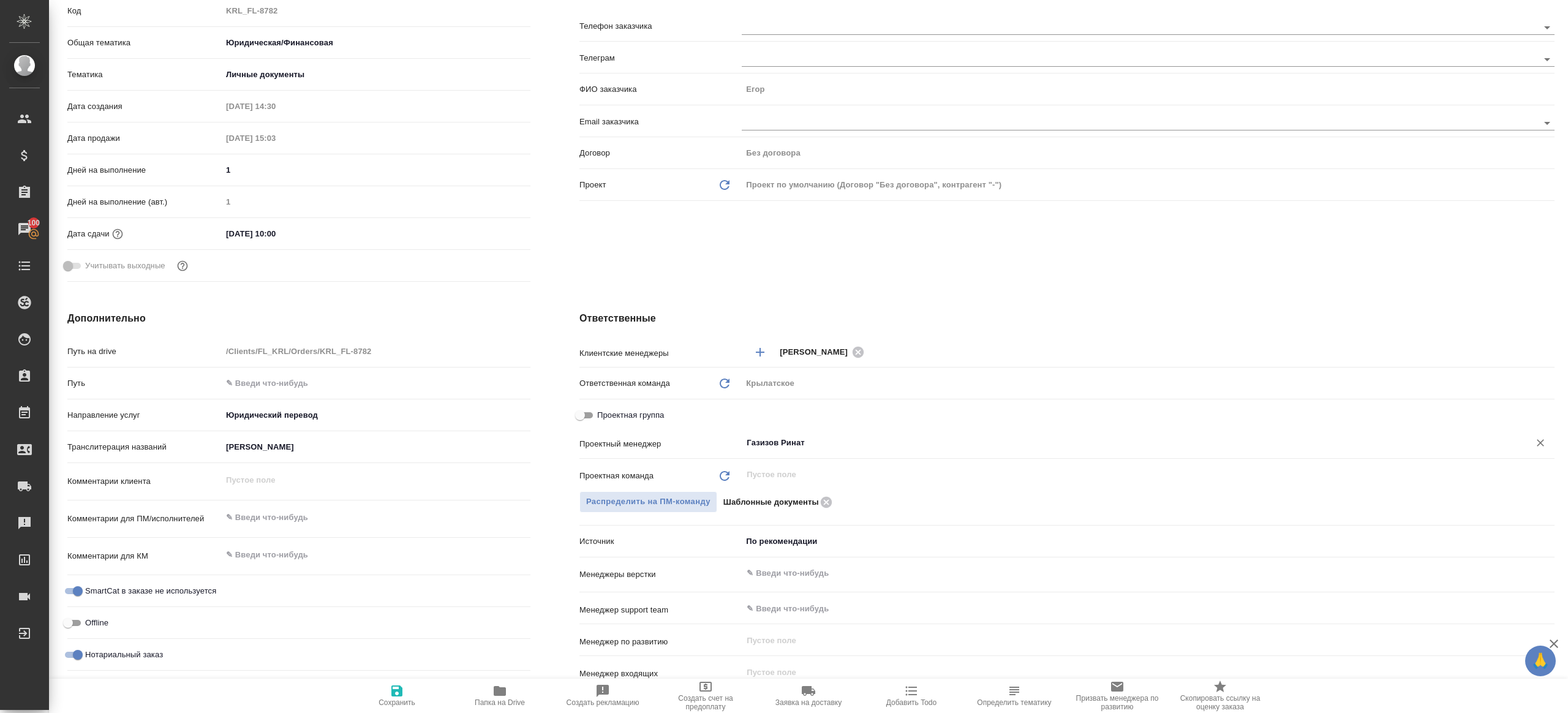
type input "Газизов Ринат"
click at [412, 690] on span "Сохранить" at bounding box center [396, 694] width 88 height 23
type textarea "x"
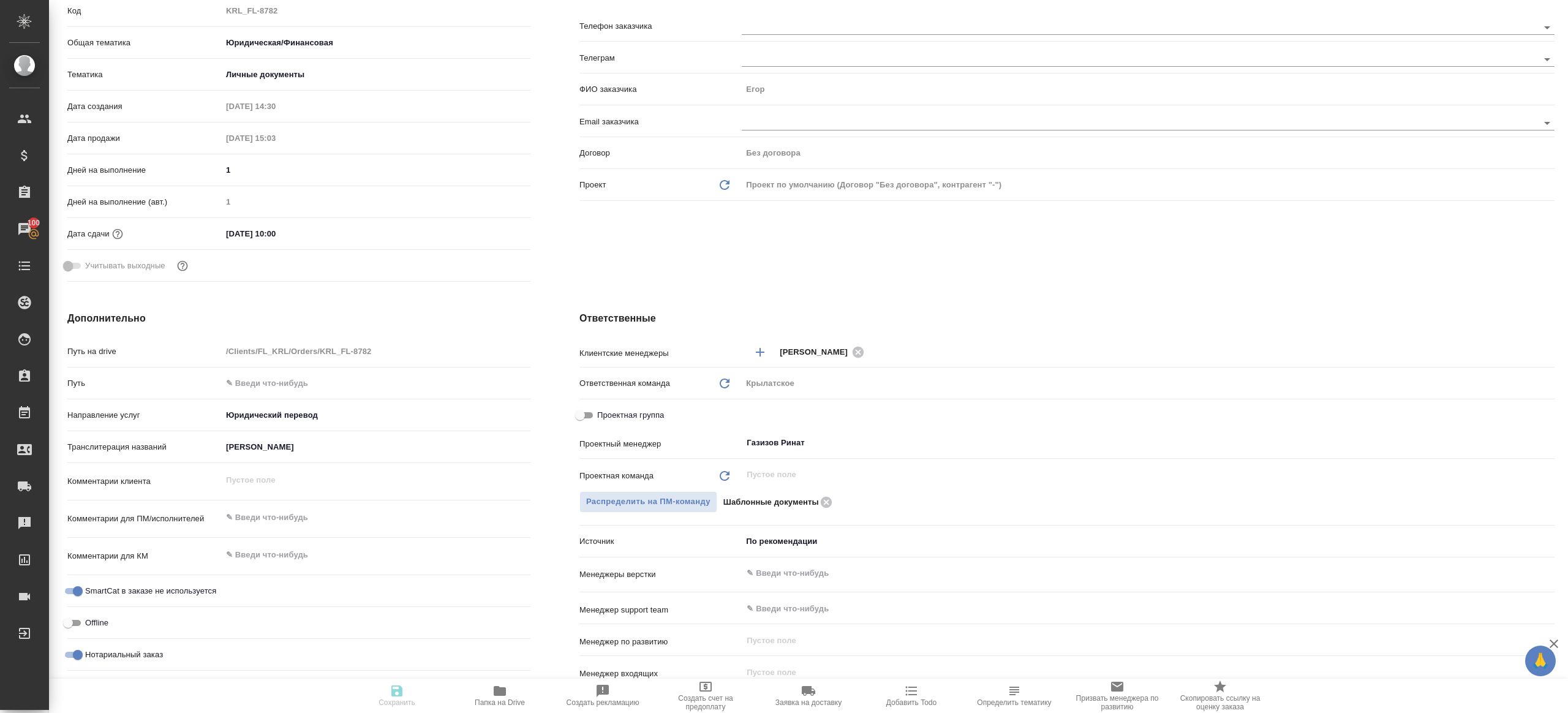
type textarea "x"
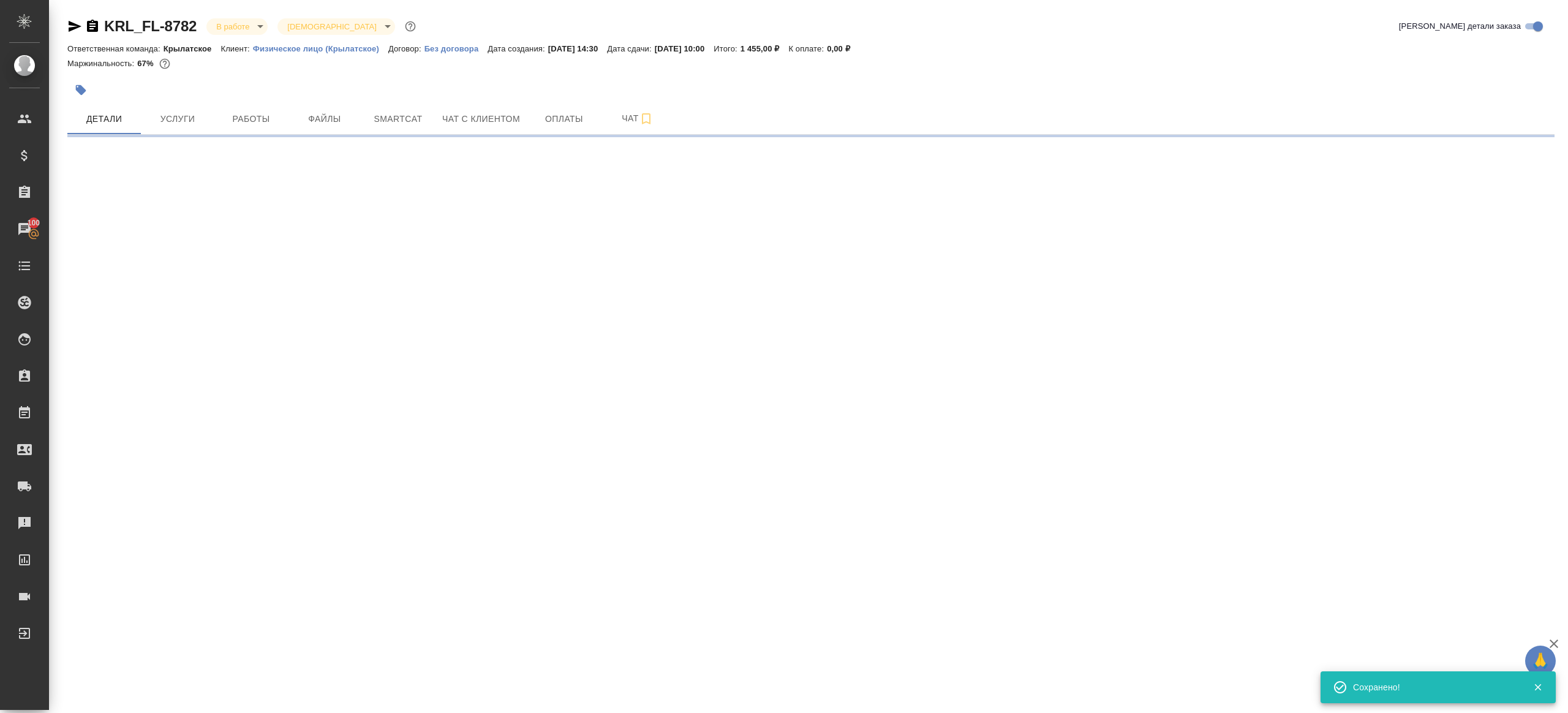
scroll to position [0, 0]
select select "RU"
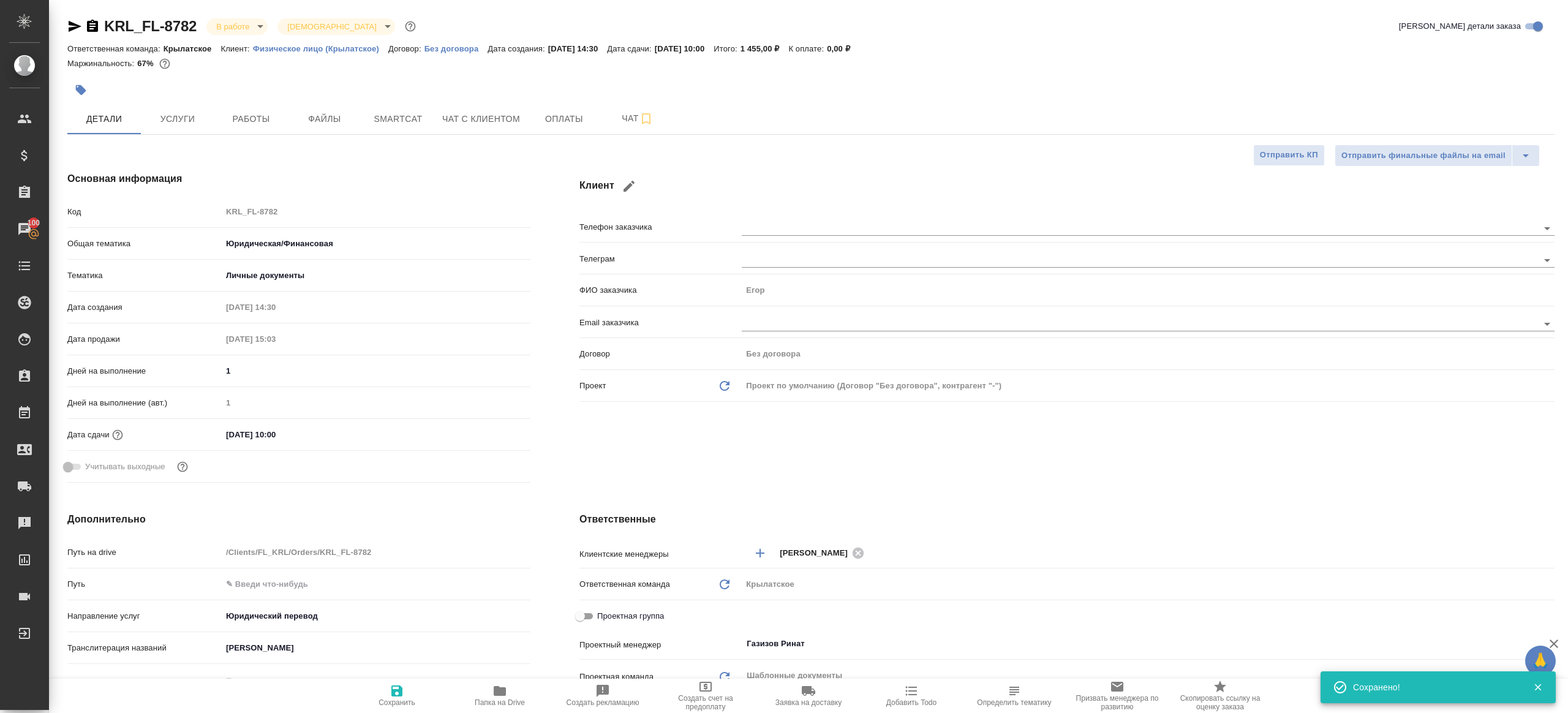
type textarea "x"
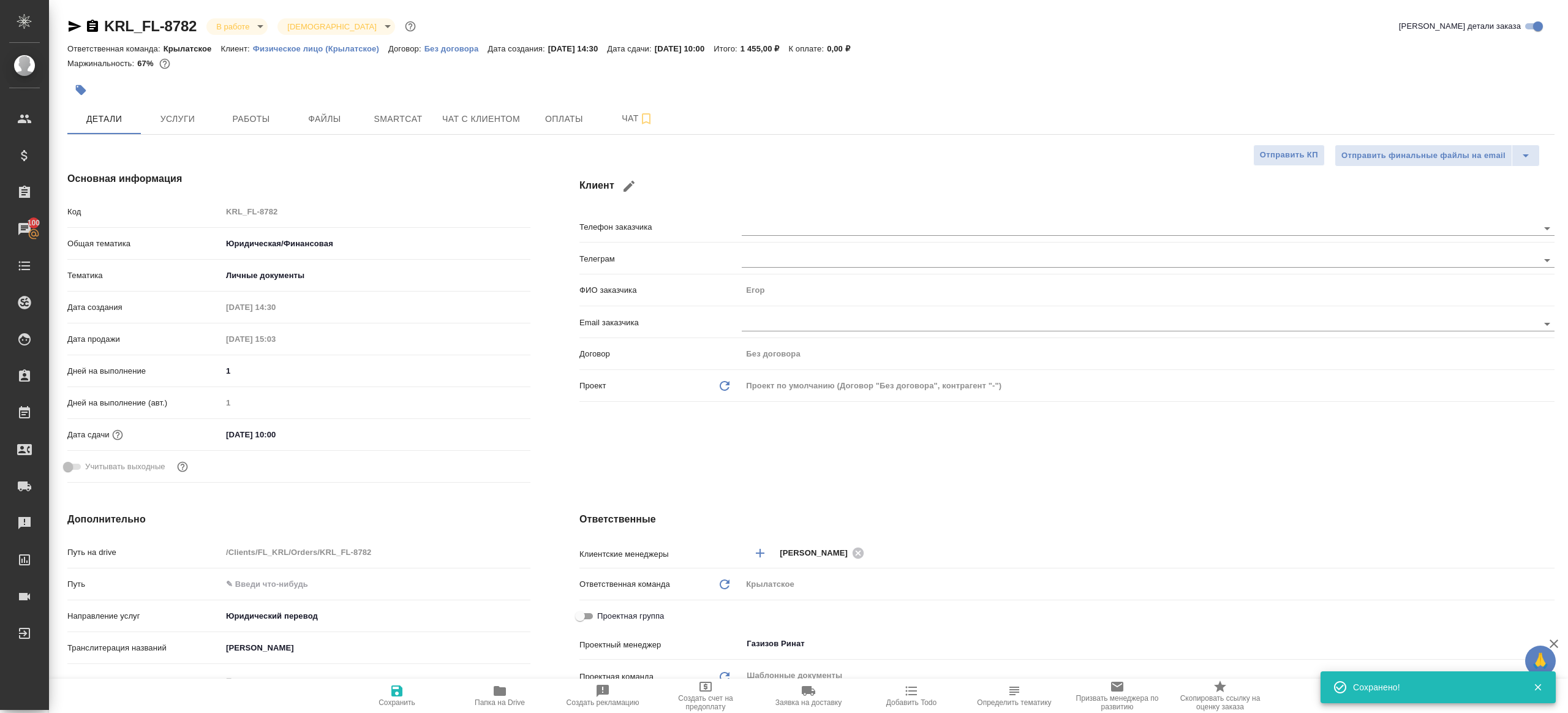
type textarea "x"
click at [501, 686] on icon "button" at bounding box center [500, 691] width 15 height 15
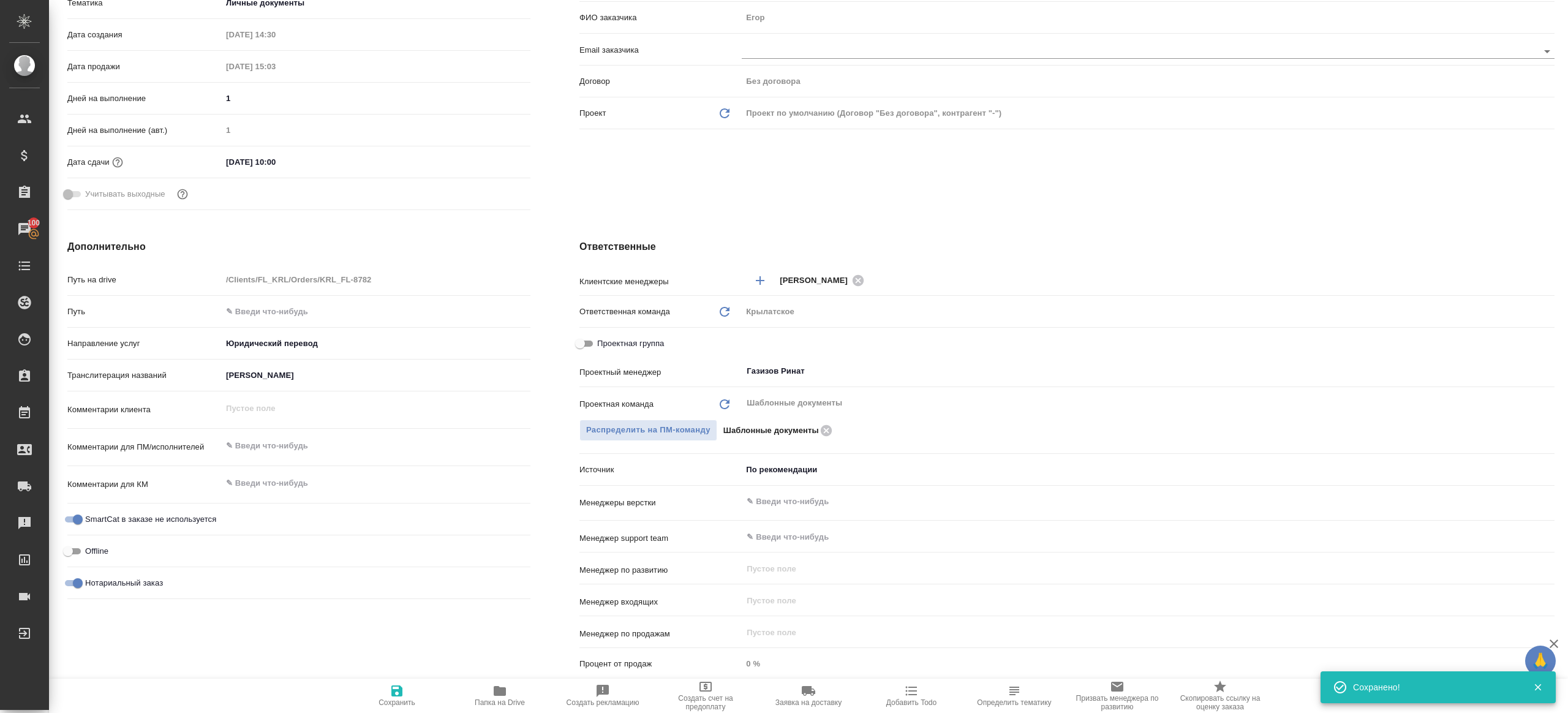
type textarea "x"
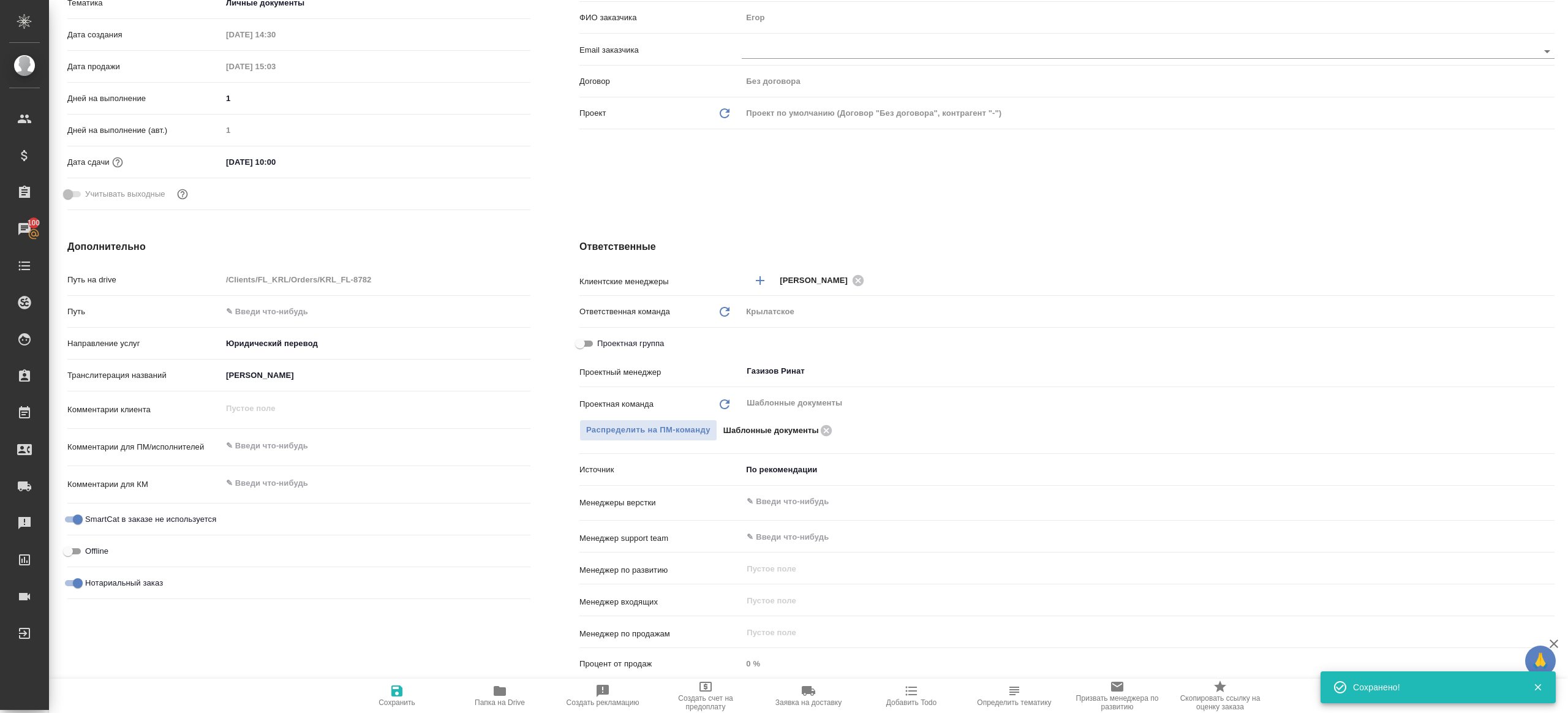
type textarea "x"
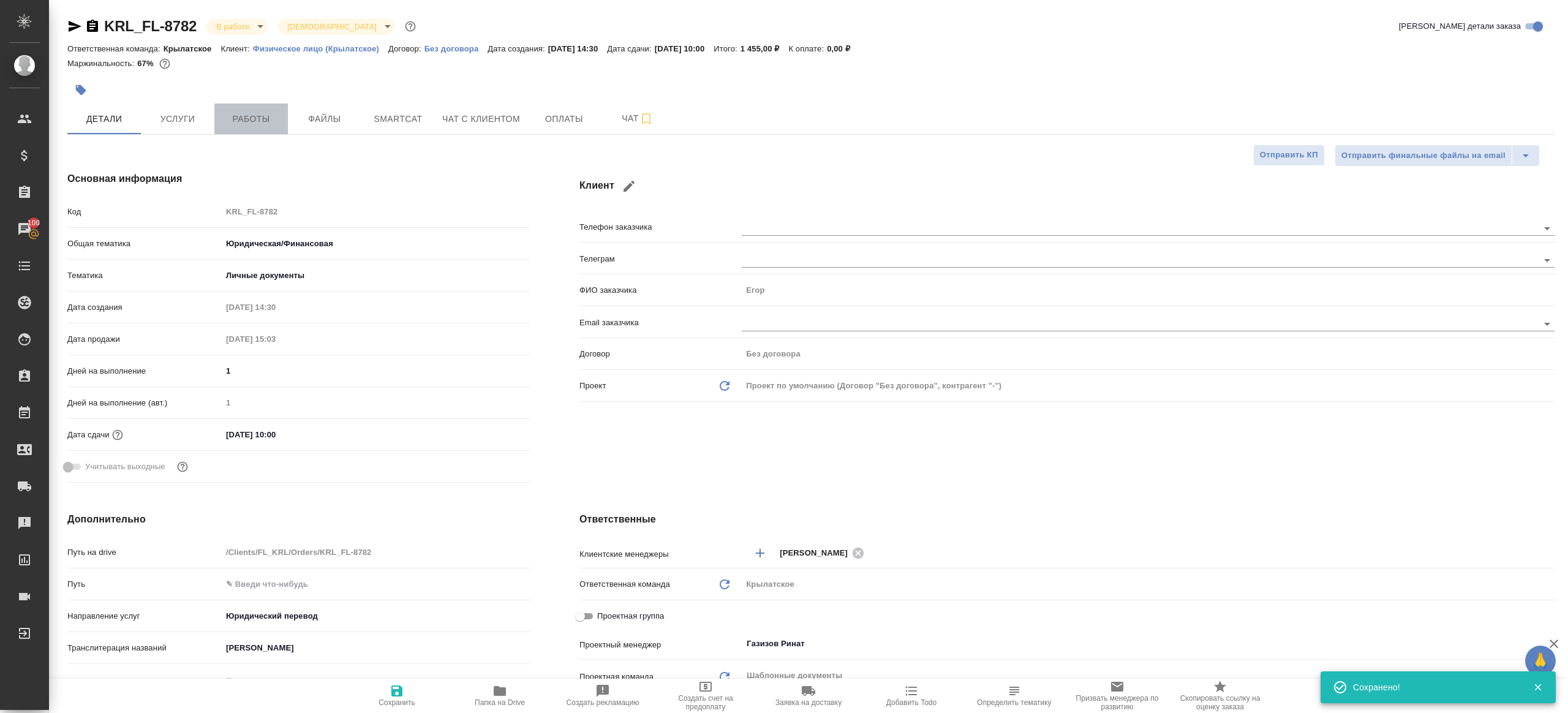
click at [262, 123] on span "Работы" at bounding box center [250, 119] width 59 height 16
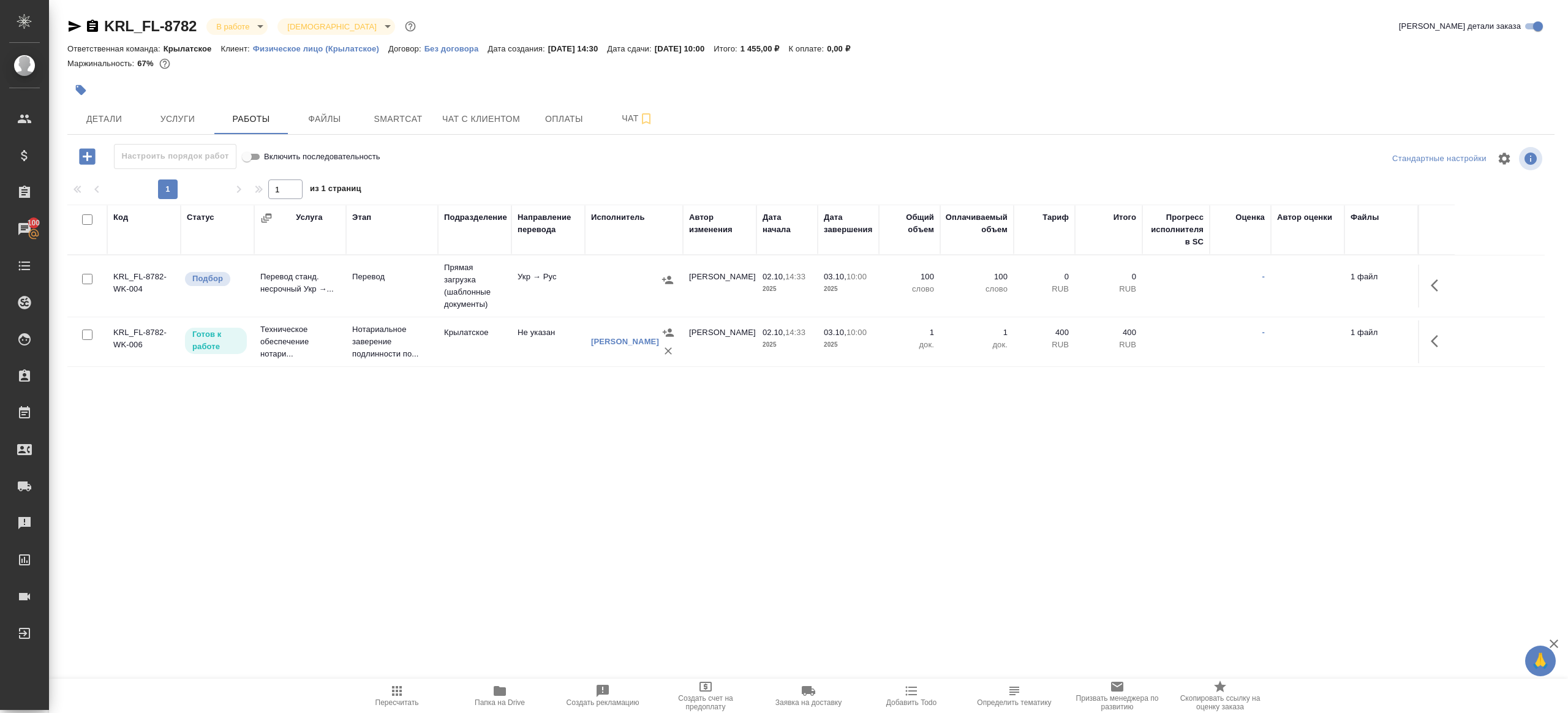
click at [1446, 275] on button "button" at bounding box center [1438, 286] width 30 height 30
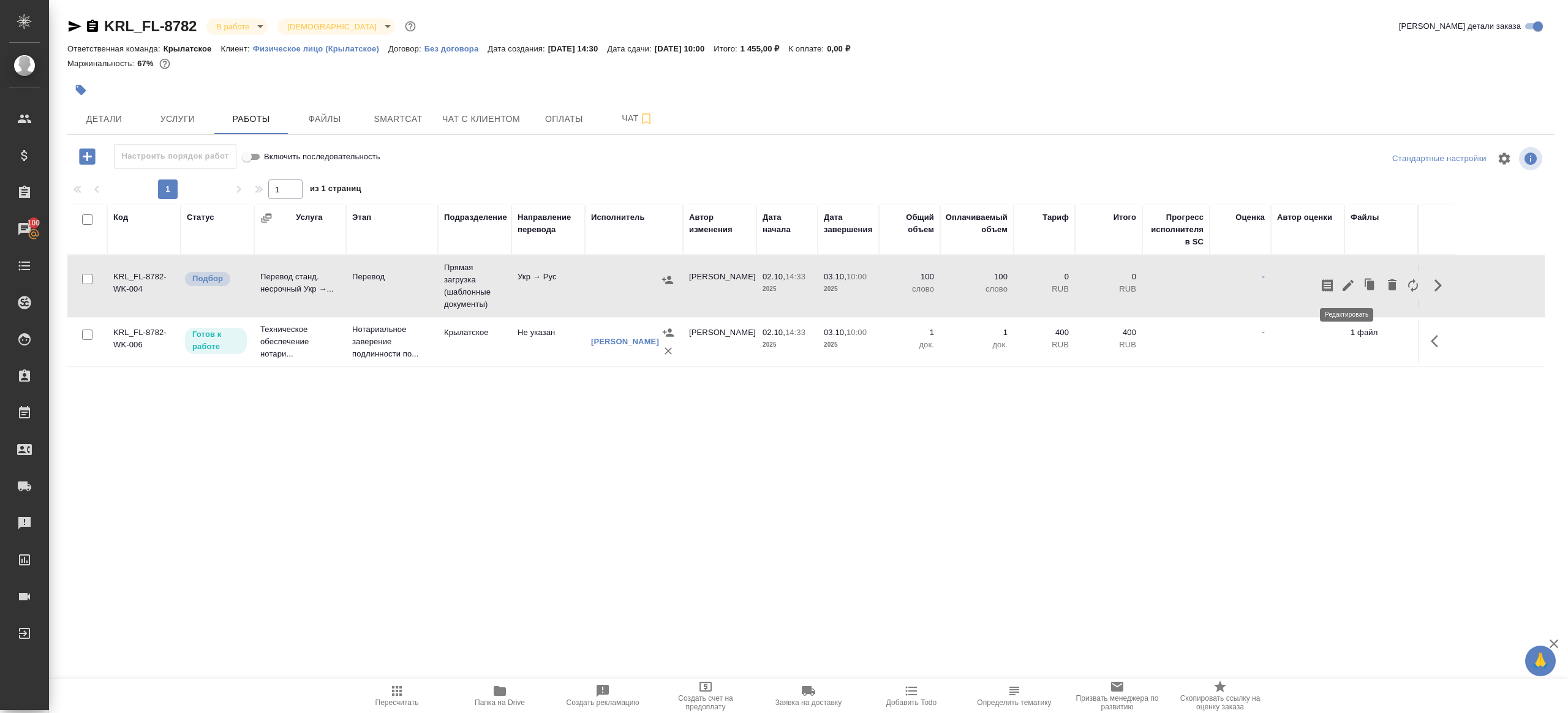
click at [1345, 278] on icon "button" at bounding box center [1349, 286] width 15 height 15
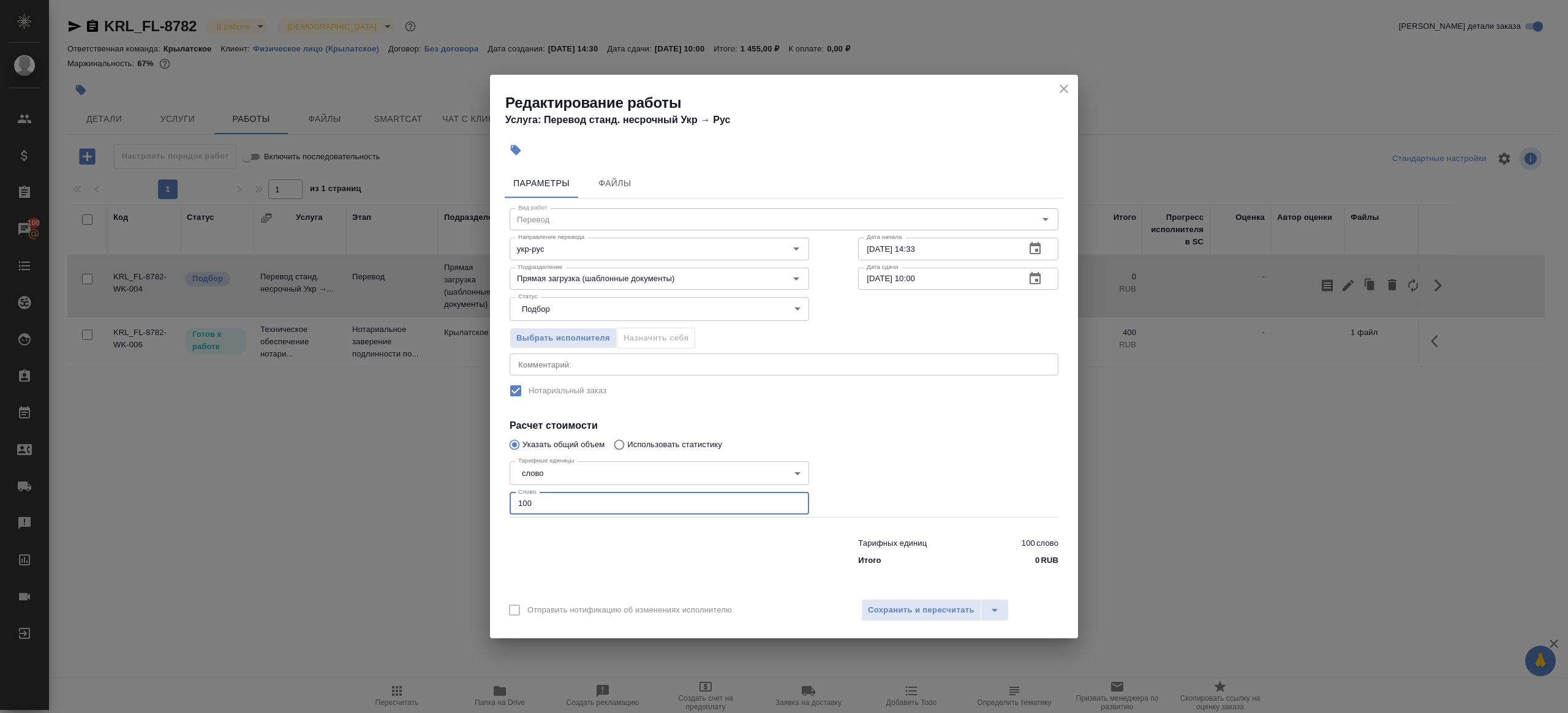
drag, startPoint x: 589, startPoint y: 506, endPoint x: 450, endPoint y: 498, distance: 139.2
click at [450, 498] on div "Редактирование работы Услуга: Перевод станд. несрочный Укр → Рус Параметры Файл…" at bounding box center [784, 356] width 1568 height 713
type input "75"
click at [930, 611] on span "Сохранить и пересчитать" at bounding box center [921, 610] width 107 height 14
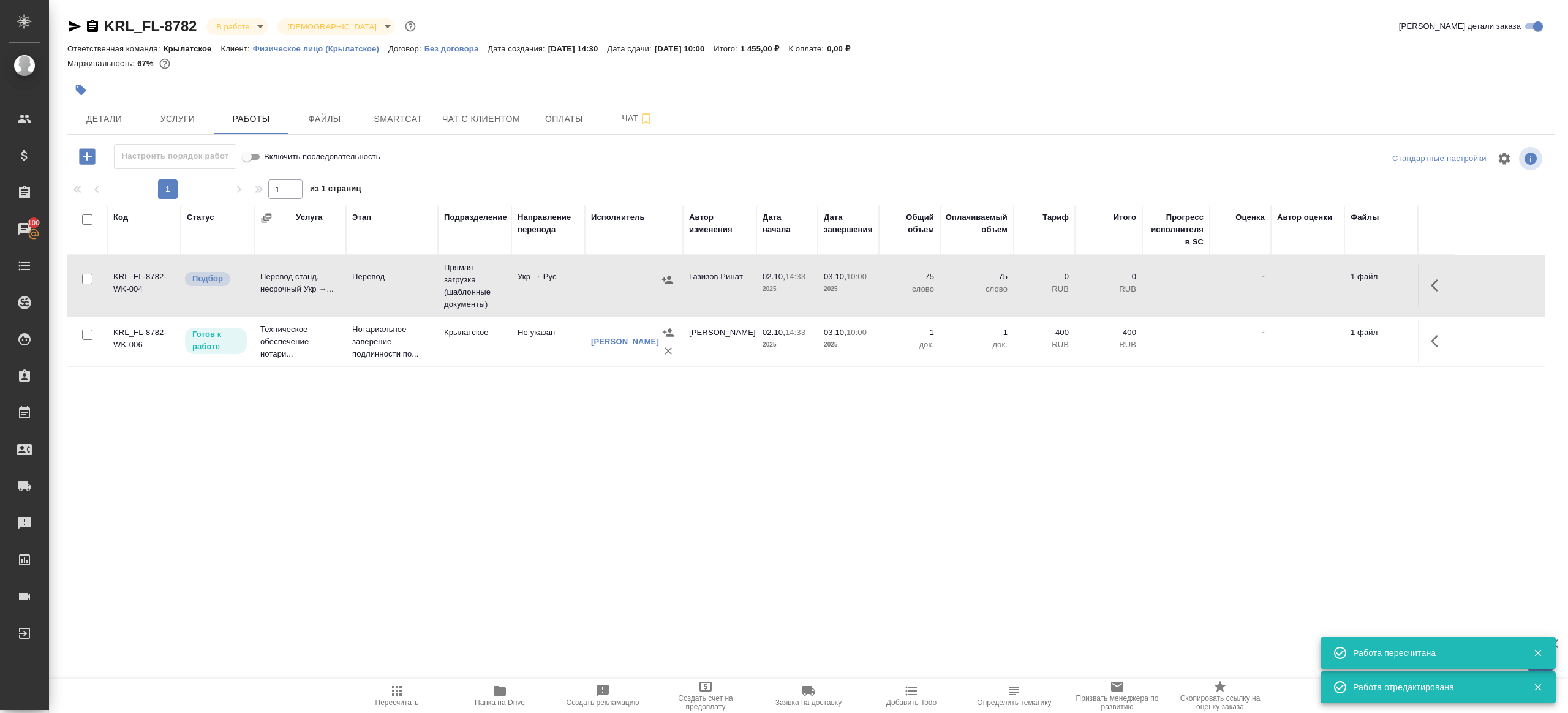
click at [407, 692] on span "Пересчитать" at bounding box center [396, 694] width 88 height 23
click at [555, 580] on div ".cls-1 fill:#fff; AWATERA Gazizov Rinat Клиенты Спецификации Заказы 100 Чаты To…" at bounding box center [784, 356] width 1568 height 713
click at [548, 289] on td "Укр → Рус" at bounding box center [548, 286] width 73 height 43
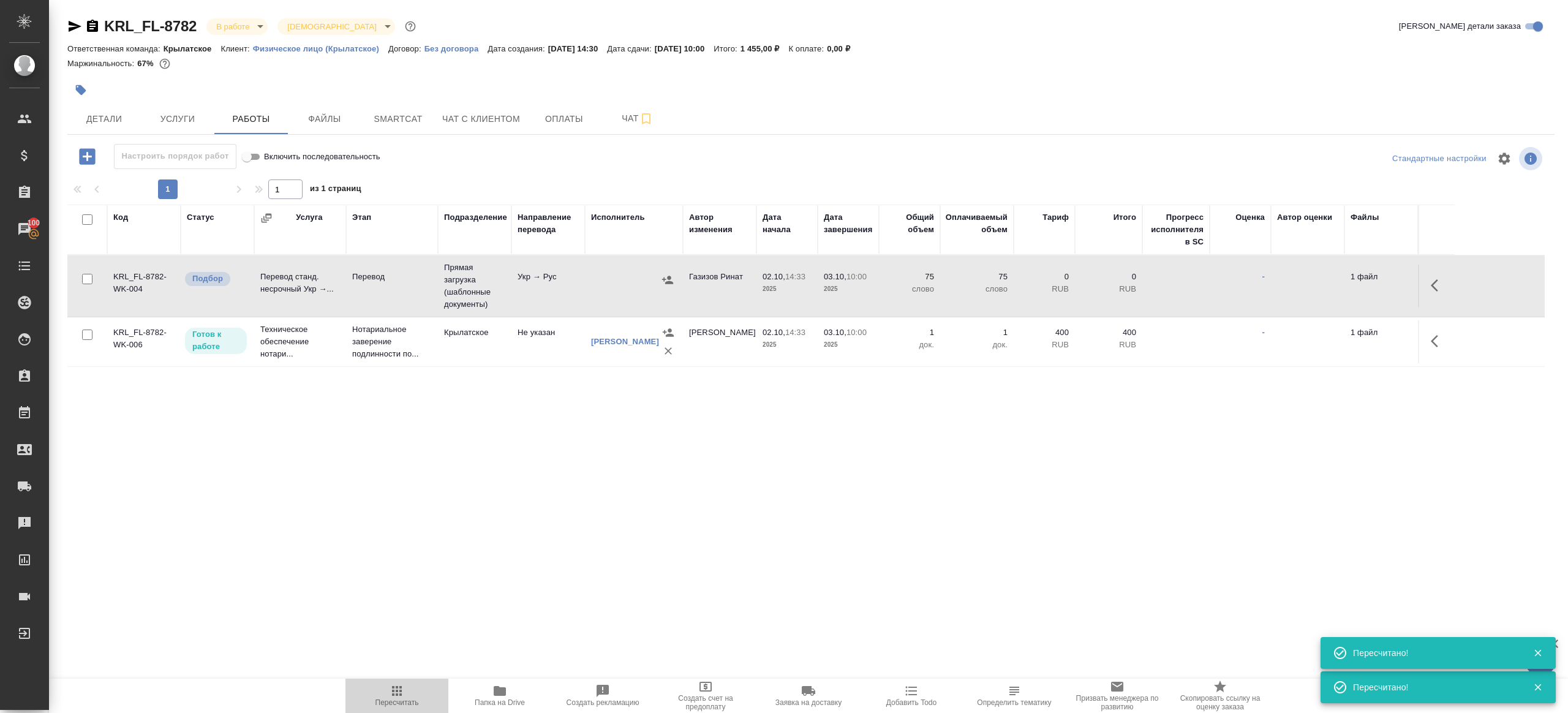
click at [410, 691] on span "Пересчитать" at bounding box center [396, 694] width 88 height 23
click at [409, 690] on span "Пересчитать" at bounding box center [396, 694] width 88 height 23
click at [533, 551] on div ".cls-1 fill:#fff; AWATERA Gazizov Rinat Клиенты Спецификации Заказы 100 Чаты To…" at bounding box center [784, 356] width 1568 height 713
click at [378, 700] on span "Пересчитать" at bounding box center [397, 703] width 44 height 9
drag, startPoint x: 378, startPoint y: 700, endPoint x: 531, endPoint y: 576, distance: 196.9
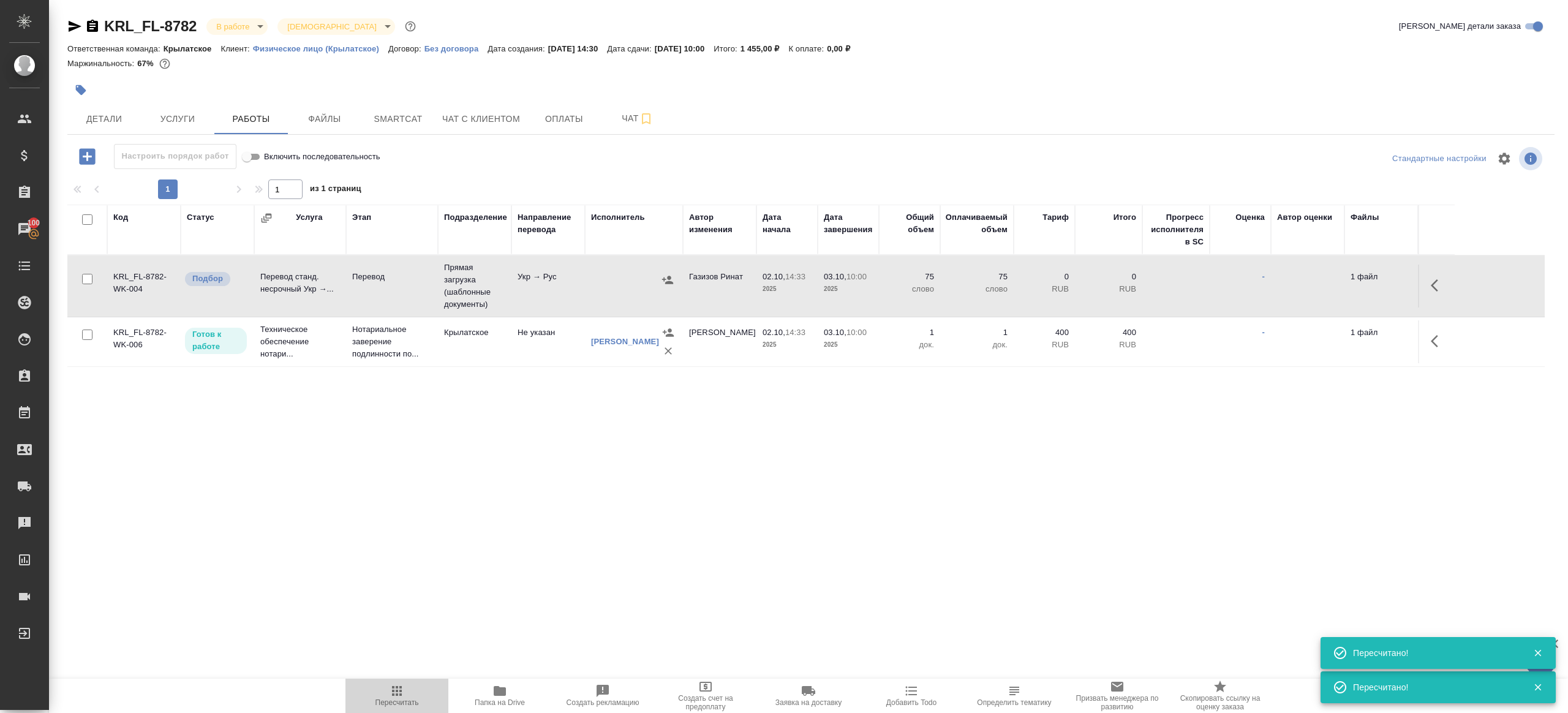
click at [379, 700] on span "Пересчитать" at bounding box center [397, 703] width 44 height 9
click at [553, 555] on div ".cls-1 fill:#fff; AWATERA Gazizov Rinat Клиенты Спецификации Заказы 100 Чаты To…" at bounding box center [784, 356] width 1568 height 713
click at [385, 685] on span "Пересчитать" at bounding box center [396, 694] width 88 height 23
click at [385, 683] on span "Пересчитать" at bounding box center [396, 694] width 88 height 23
click at [542, 554] on div ".cls-1 fill:#fff; AWATERA Gazizov Rinat Клиенты Спецификации Заказы 100 Чаты To…" at bounding box center [784, 356] width 1568 height 713
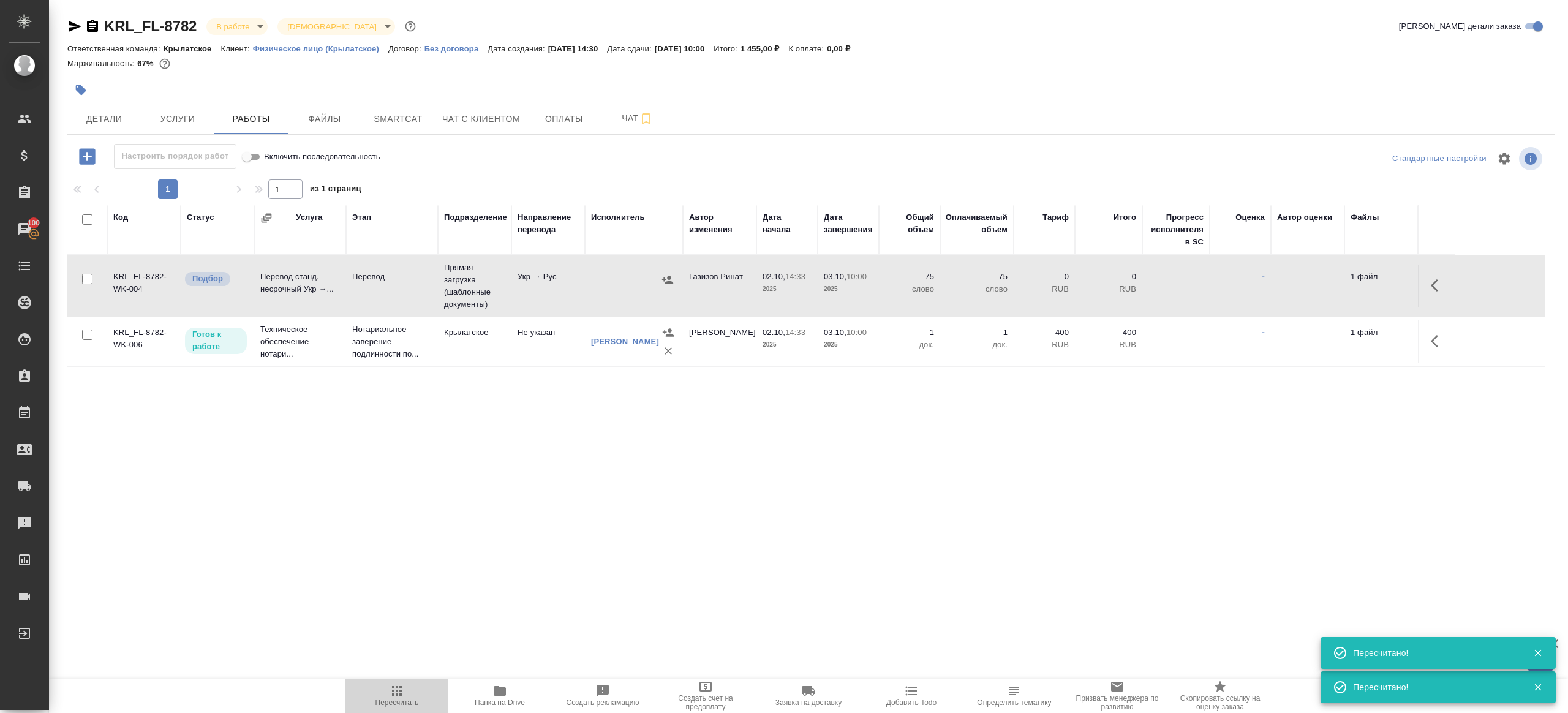
click at [396, 697] on icon "button" at bounding box center [397, 691] width 15 height 15
click at [615, 538] on div ".cls-1 fill:#fff; AWATERA Gazizov Rinat Клиенты Спецификации Заказы 100 Чаты To…" at bounding box center [784, 356] width 1568 height 713
click at [398, 694] on icon "button" at bounding box center [397, 691] width 15 height 15
drag, startPoint x: 398, startPoint y: 694, endPoint x: 493, endPoint y: 636, distance: 111.3
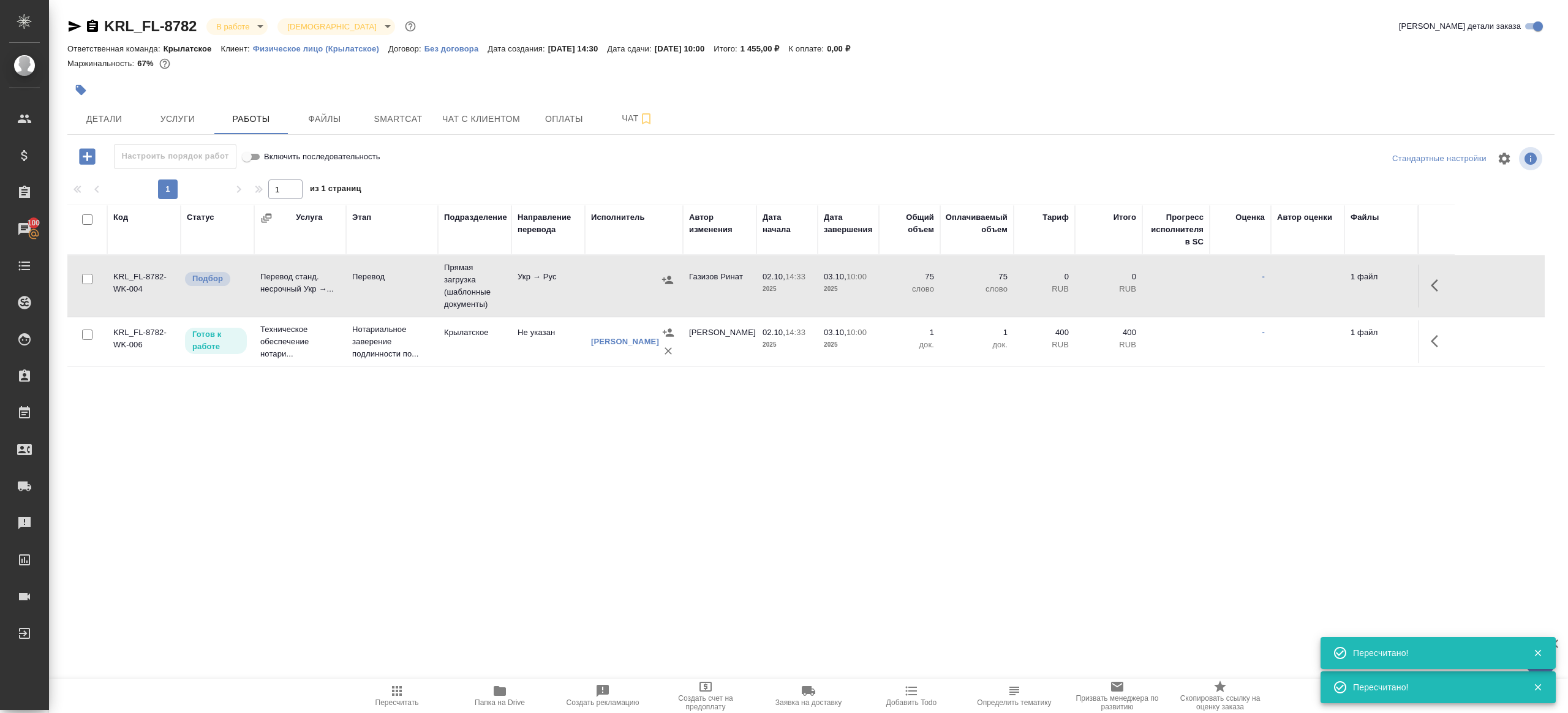
click at [398, 693] on icon "button" at bounding box center [397, 691] width 15 height 15
click at [533, 598] on div ".cls-1 fill:#fff; AWATERA Gazizov Rinat Клиенты Спецификации Заказы 100 Чаты To…" at bounding box center [784, 356] width 1568 height 713
click at [398, 689] on icon "button" at bounding box center [397, 691] width 15 height 15
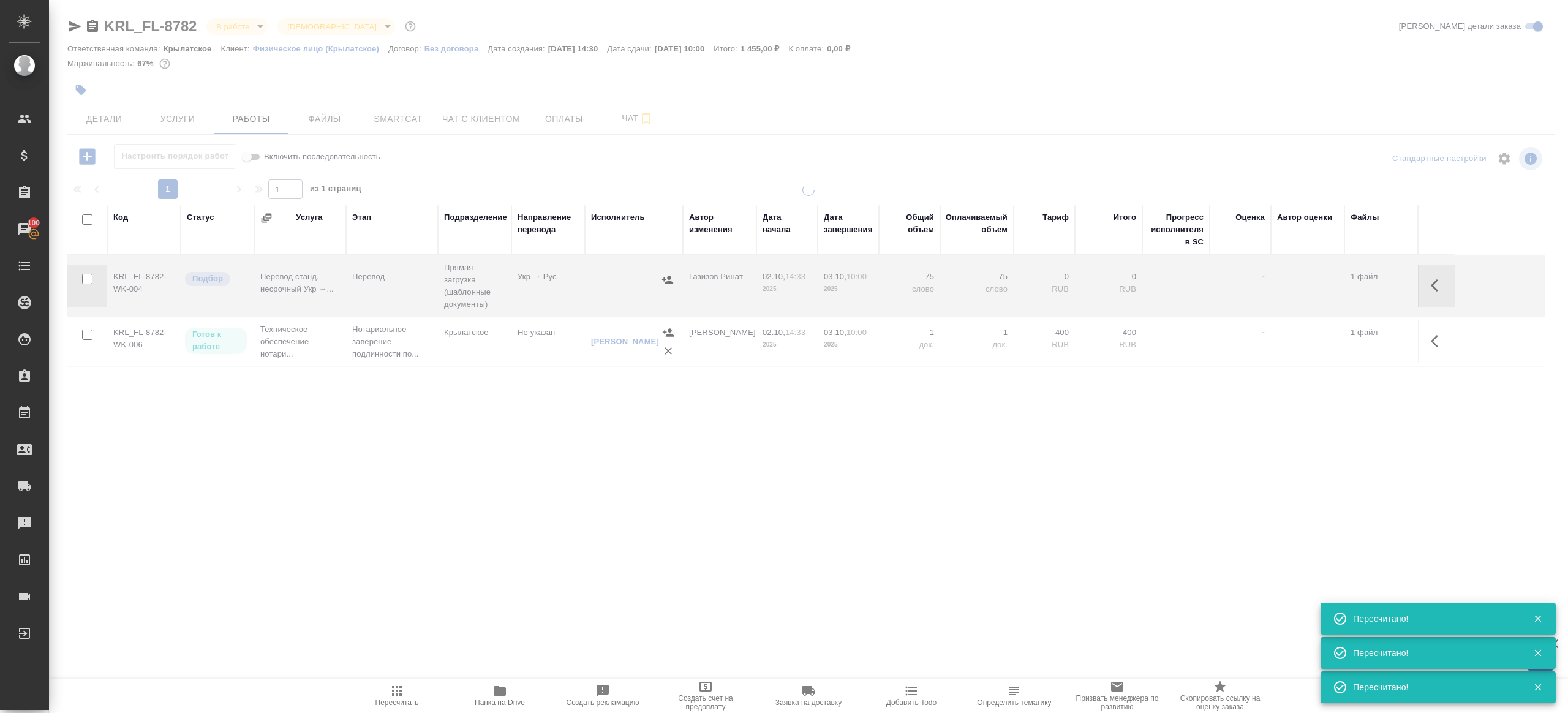
click at [475, 492] on div at bounding box center [808, 347] width 1519 height 328
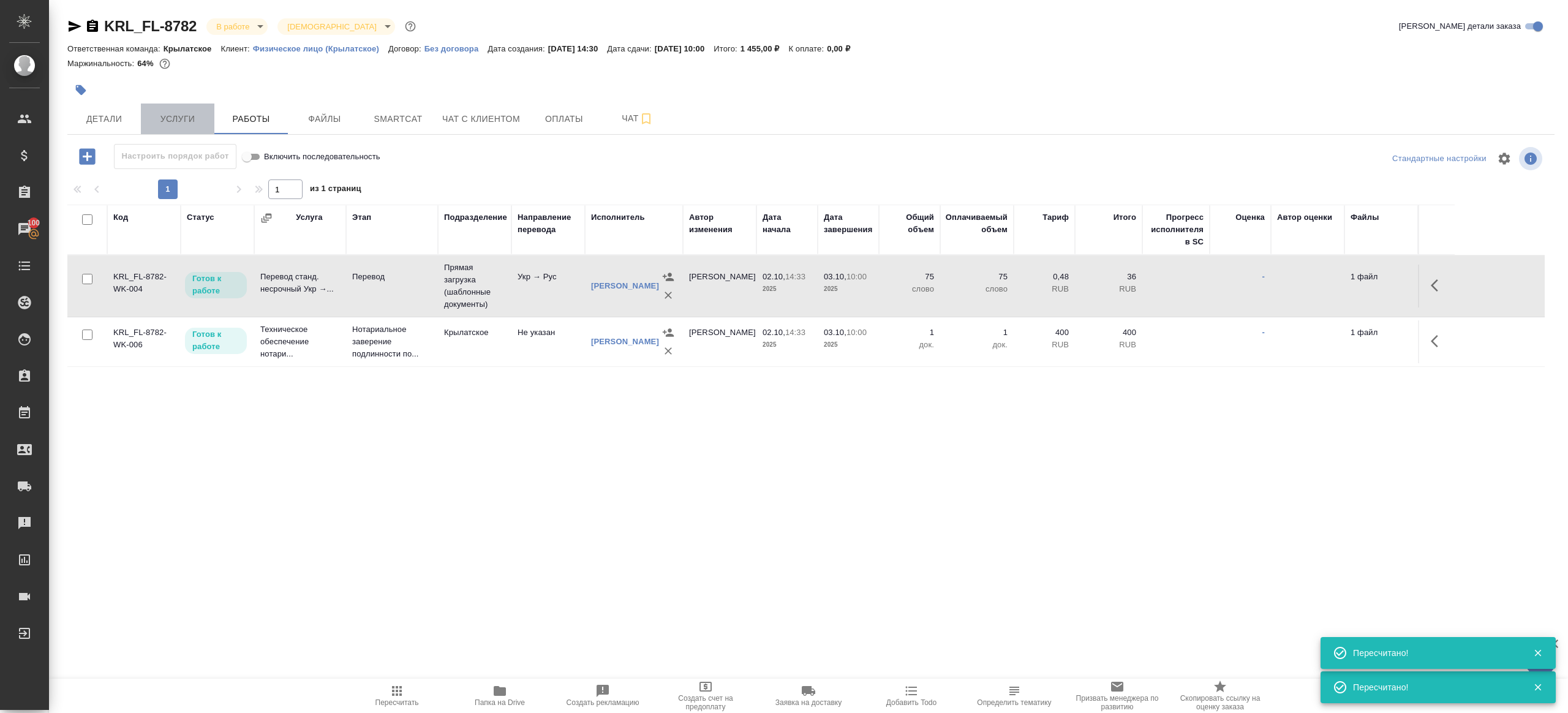
click at [143, 119] on button "Услуги" at bounding box center [177, 118] width 73 height 30
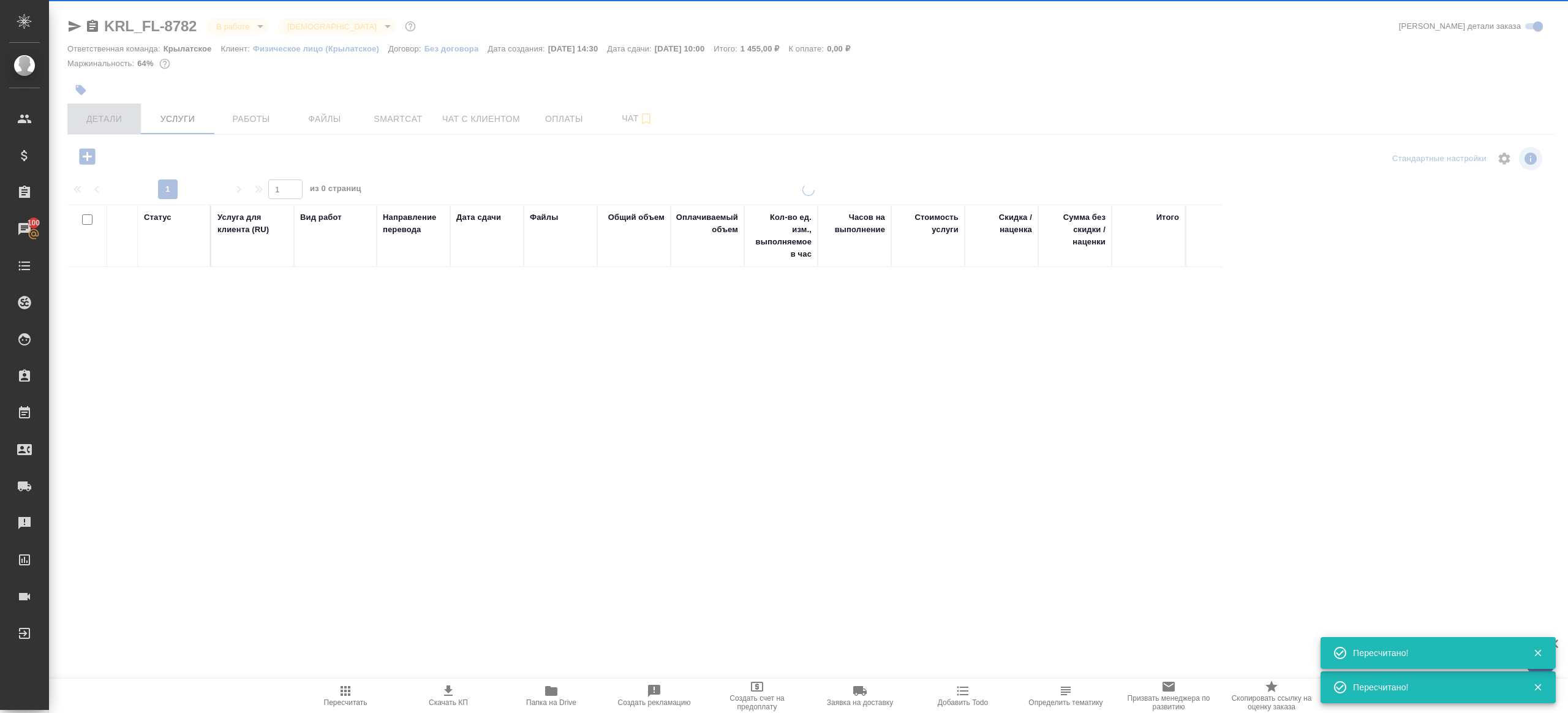
click at [94, 121] on div "KRL_FL-8782 В работе inProgress Святая троица holyTrinity Кратко детали заказа …" at bounding box center [811, 250] width 1501 height 499
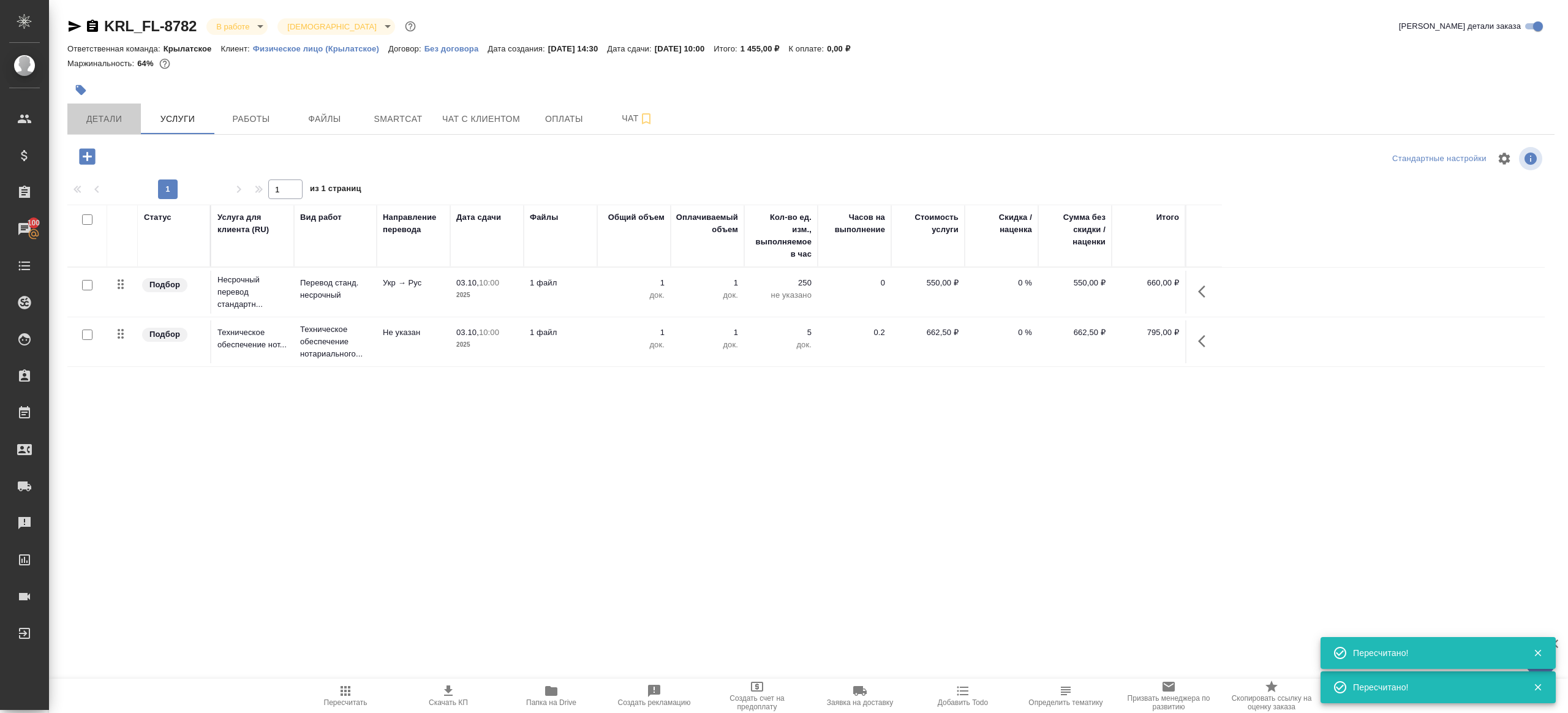
click at [94, 121] on span "Детали" at bounding box center [104, 119] width 59 height 16
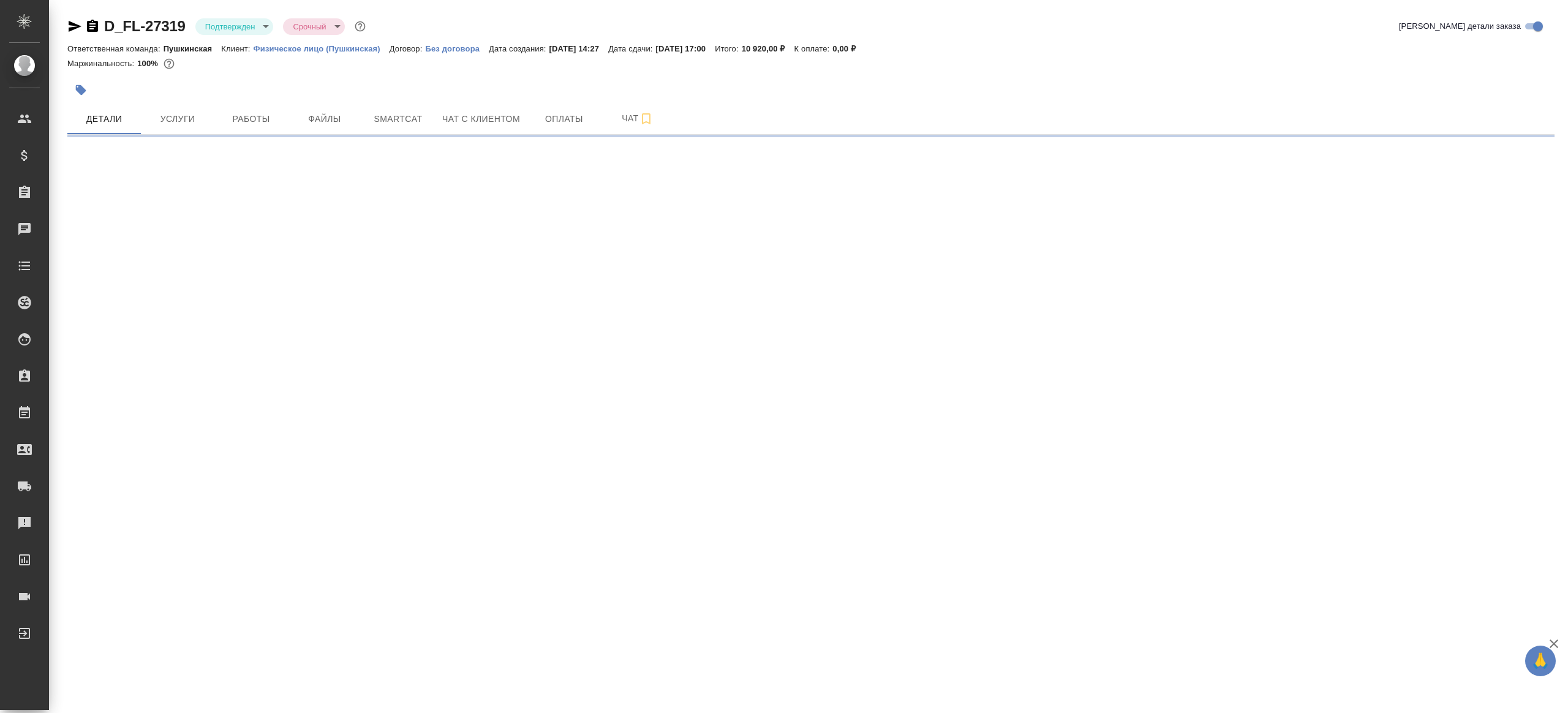
click at [275, 28] on div "D_FL-27319 Подтвержден confirmed Срочный urgent" at bounding box center [218, 26] width 301 height 19
click at [266, 29] on body "🙏 .cls-1 fill:#fff; AWATERA Gazizov Rinat Клиенты Спецификации Заказы Чаты Todo…" at bounding box center [784, 356] width 1568 height 713
click at [271, 141] on ul "Создан Согласование КП Ожидание предоплаты Связаться с клиентом Подтвержден В р…" at bounding box center [251, 139] width 112 height 260
click at [269, 130] on li "В работе" at bounding box center [251, 129] width 112 height 21
select select "RU"
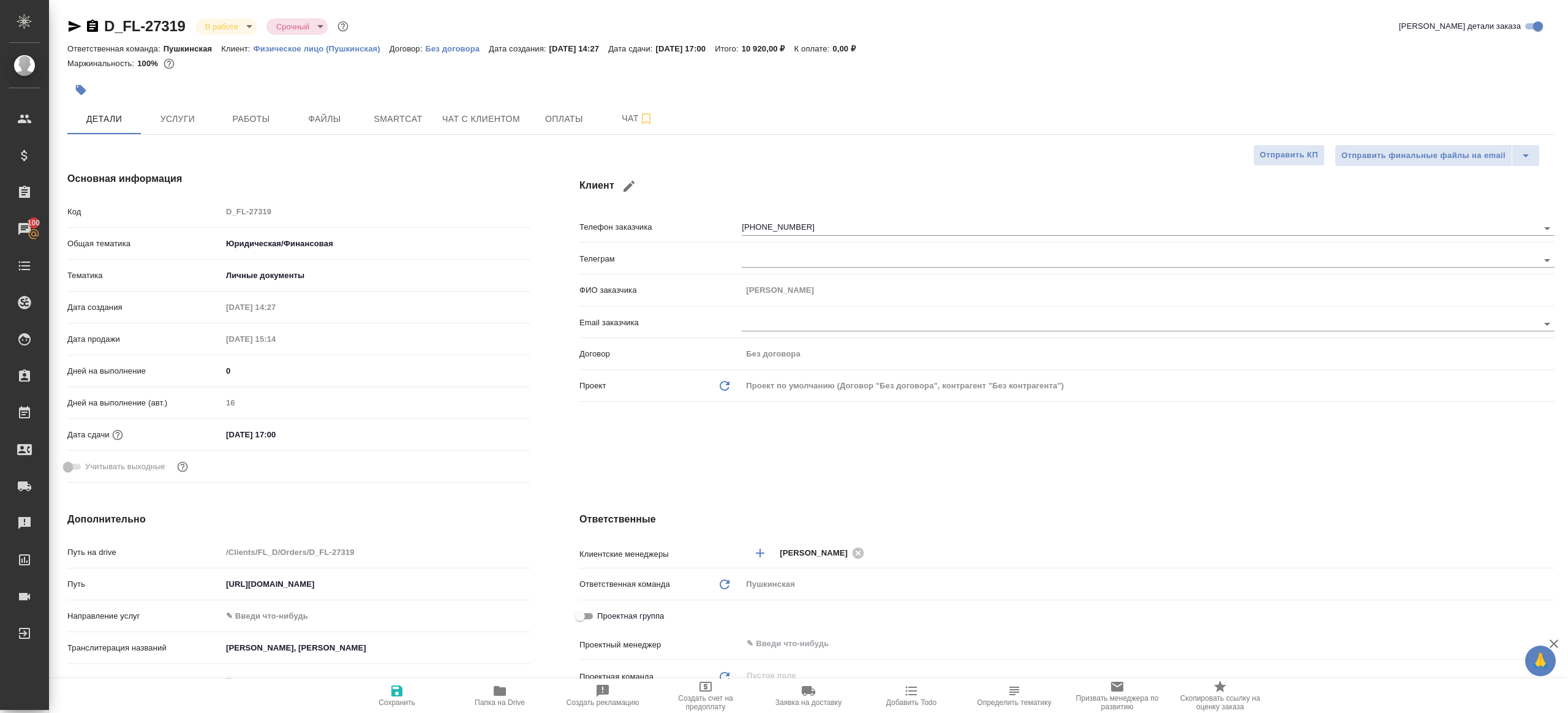
type textarea "x"
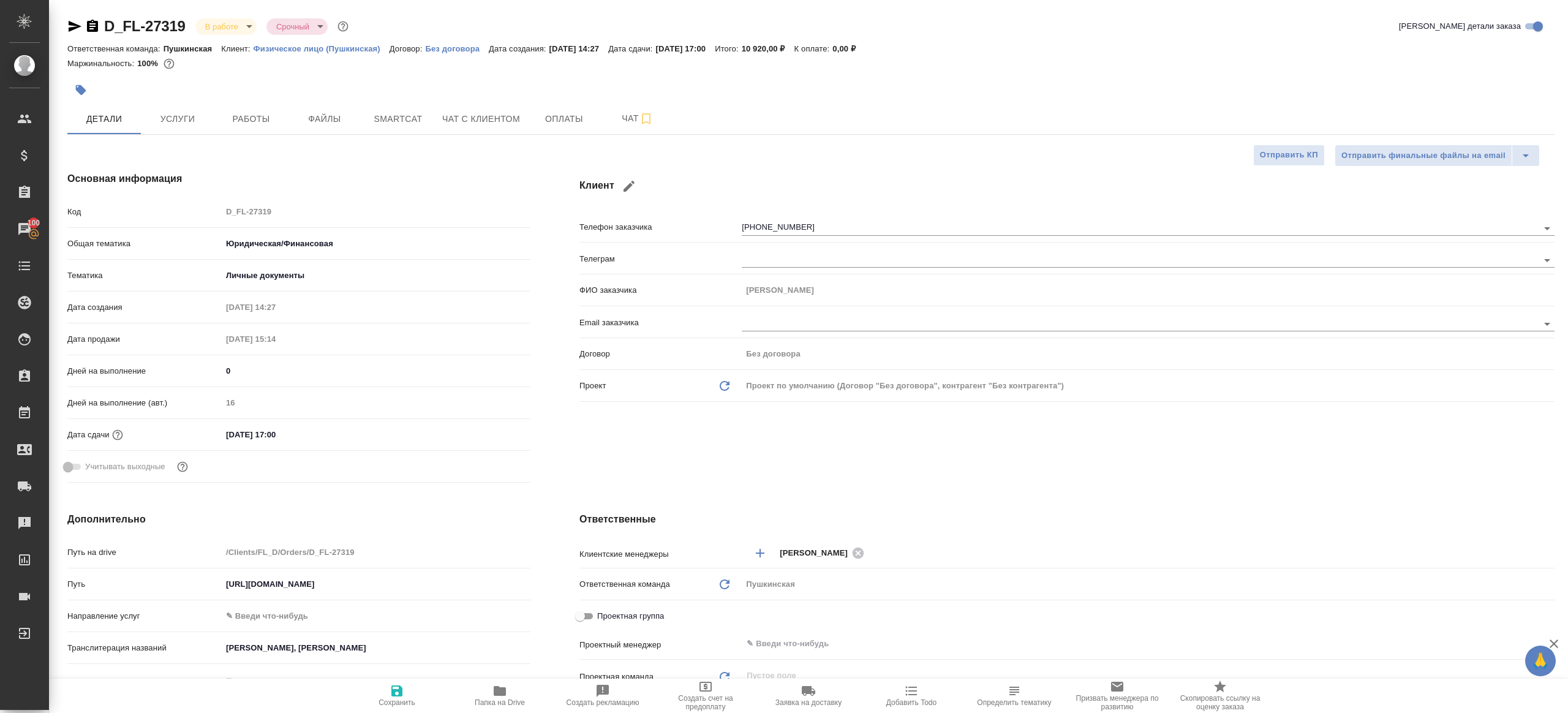
type textarea "x"
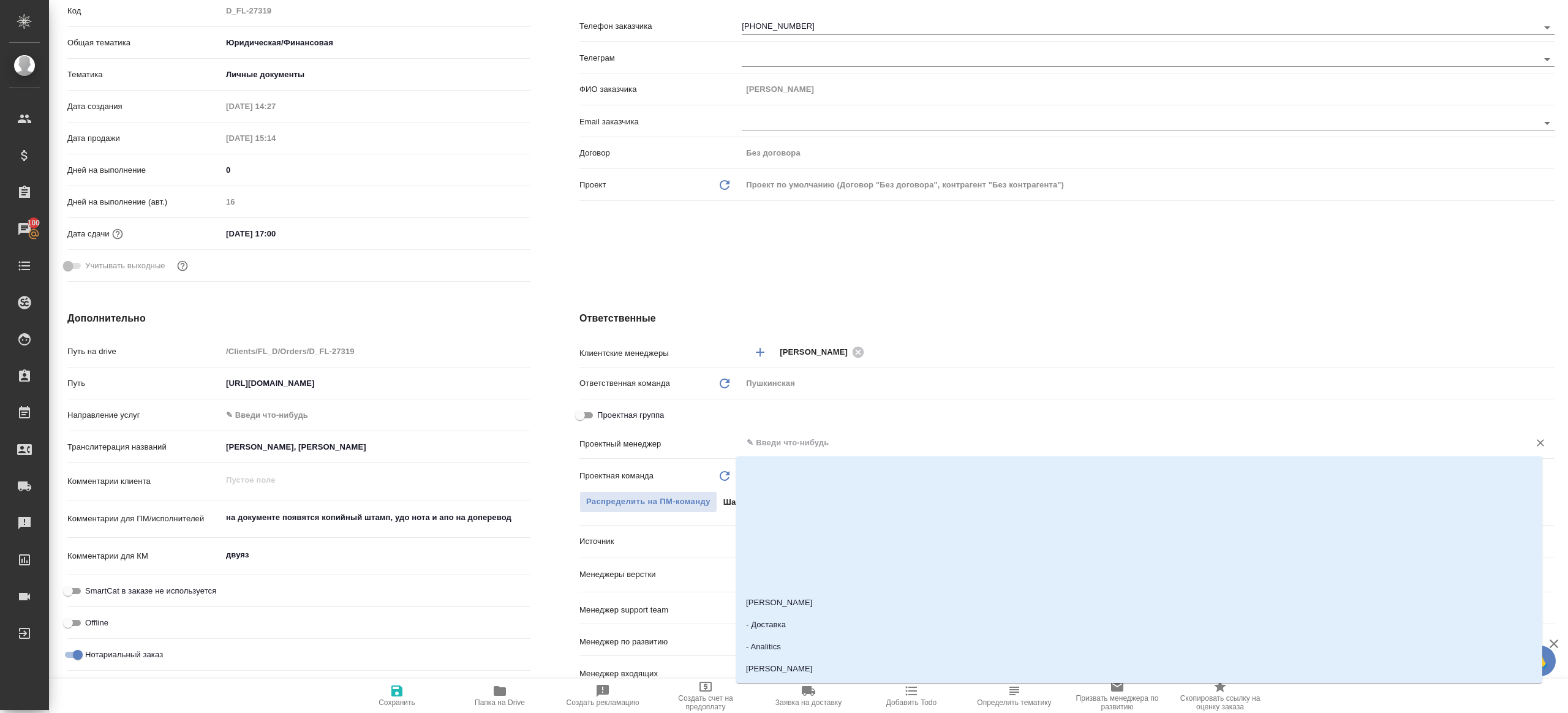
click at [802, 447] on input "text" at bounding box center [1128, 443] width 764 height 15
type input "[PERSON_NAME]"
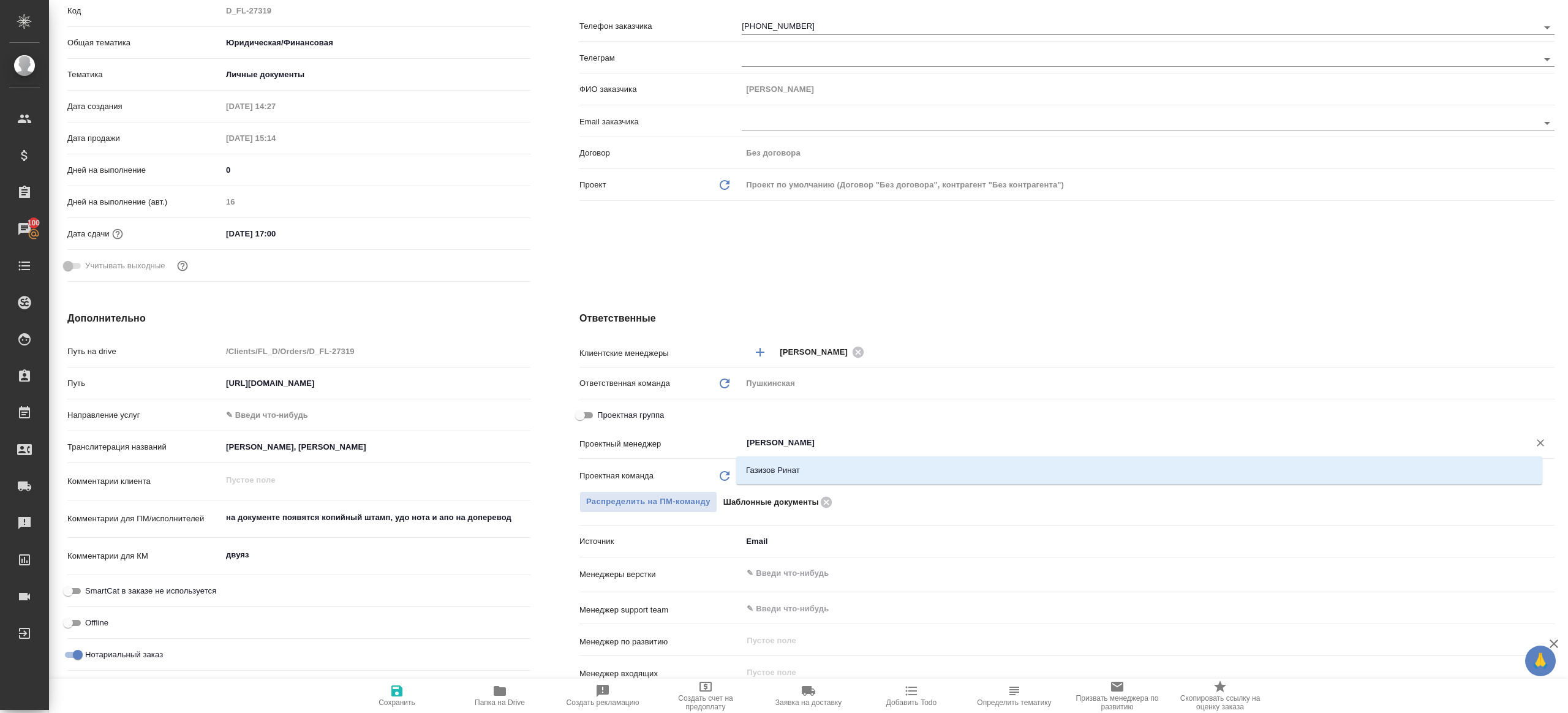
click at [793, 462] on li "Газизов Ринат" at bounding box center [1139, 470] width 807 height 22
type textarea "x"
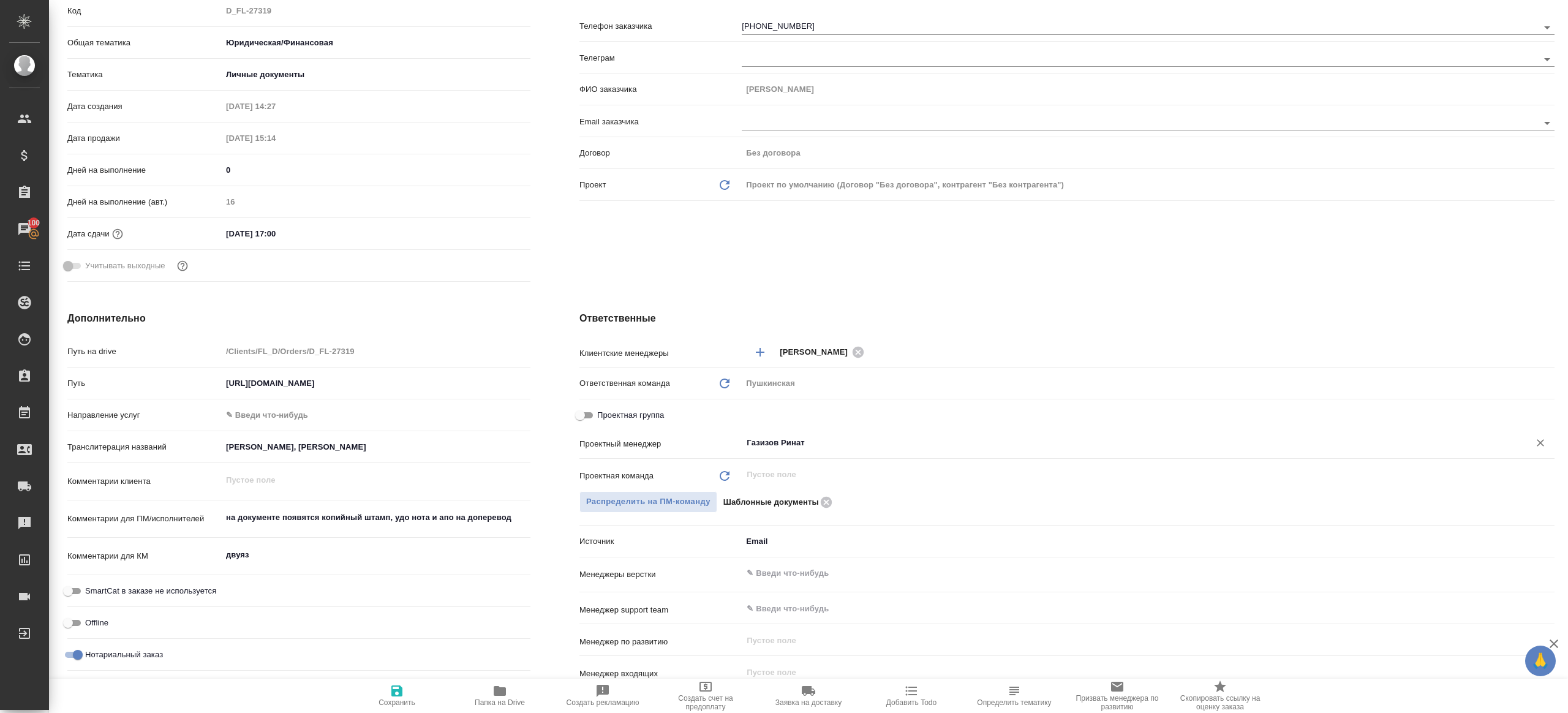
type input "Газизов Ринат"
click at [411, 686] on span "Сохранить" at bounding box center [396, 694] width 88 height 23
type textarea "x"
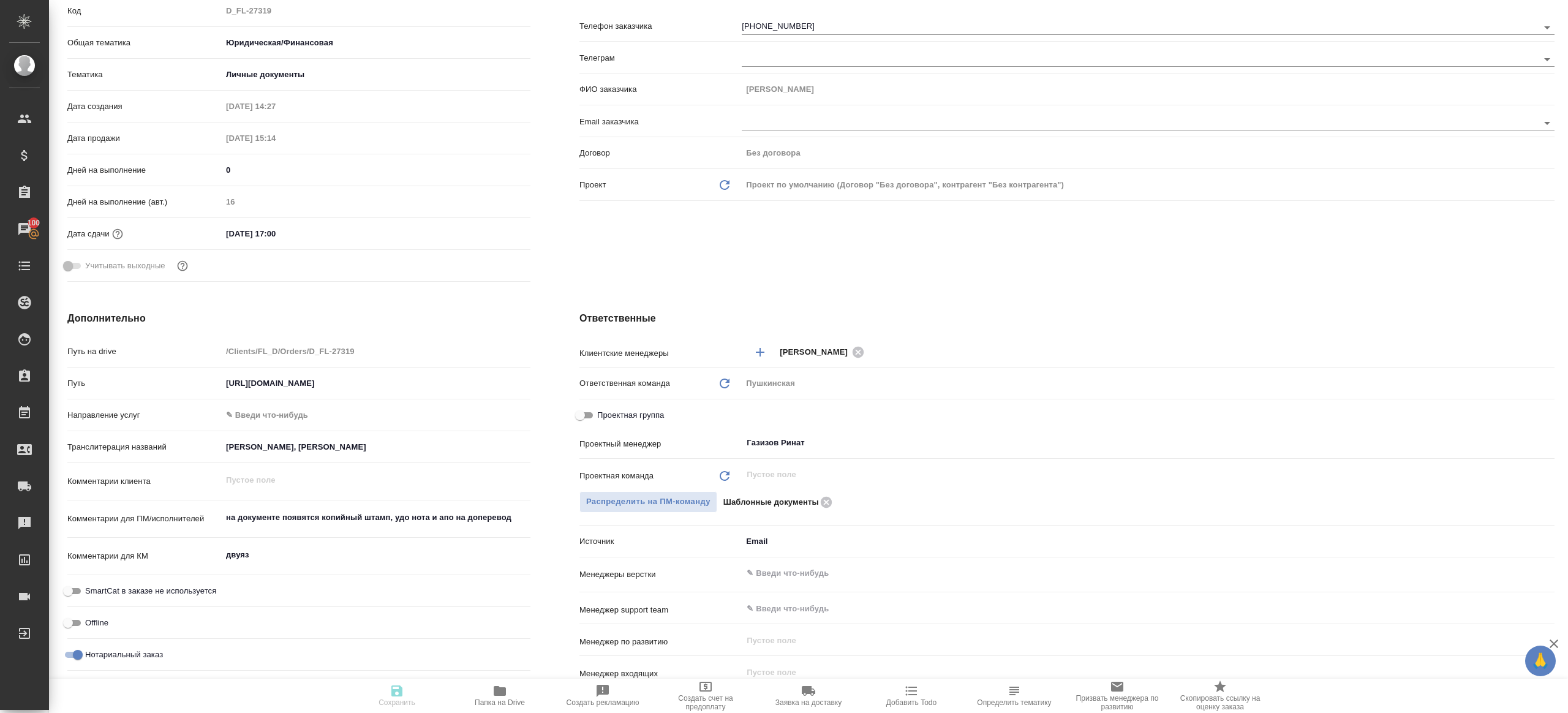
type textarea "x"
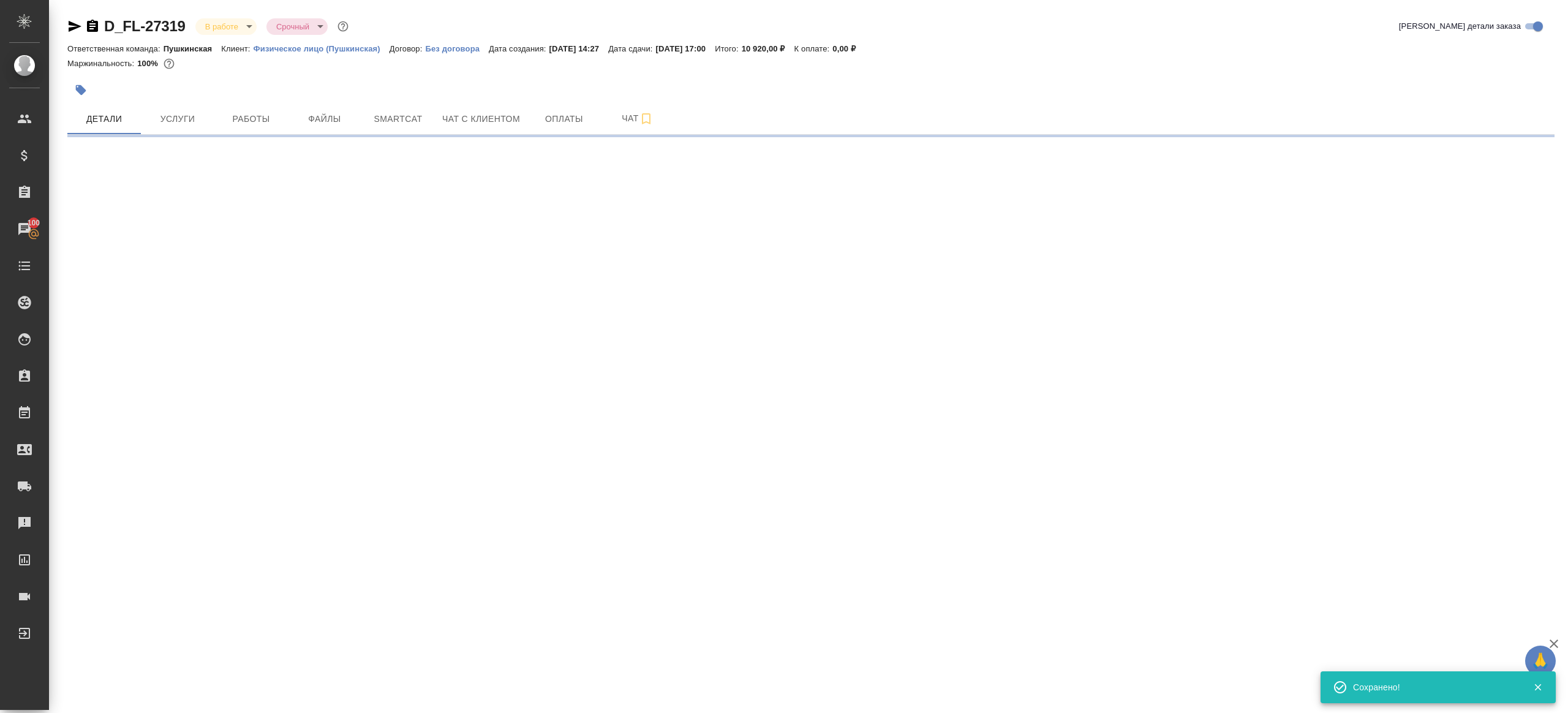
scroll to position [0, 0]
select select "RU"
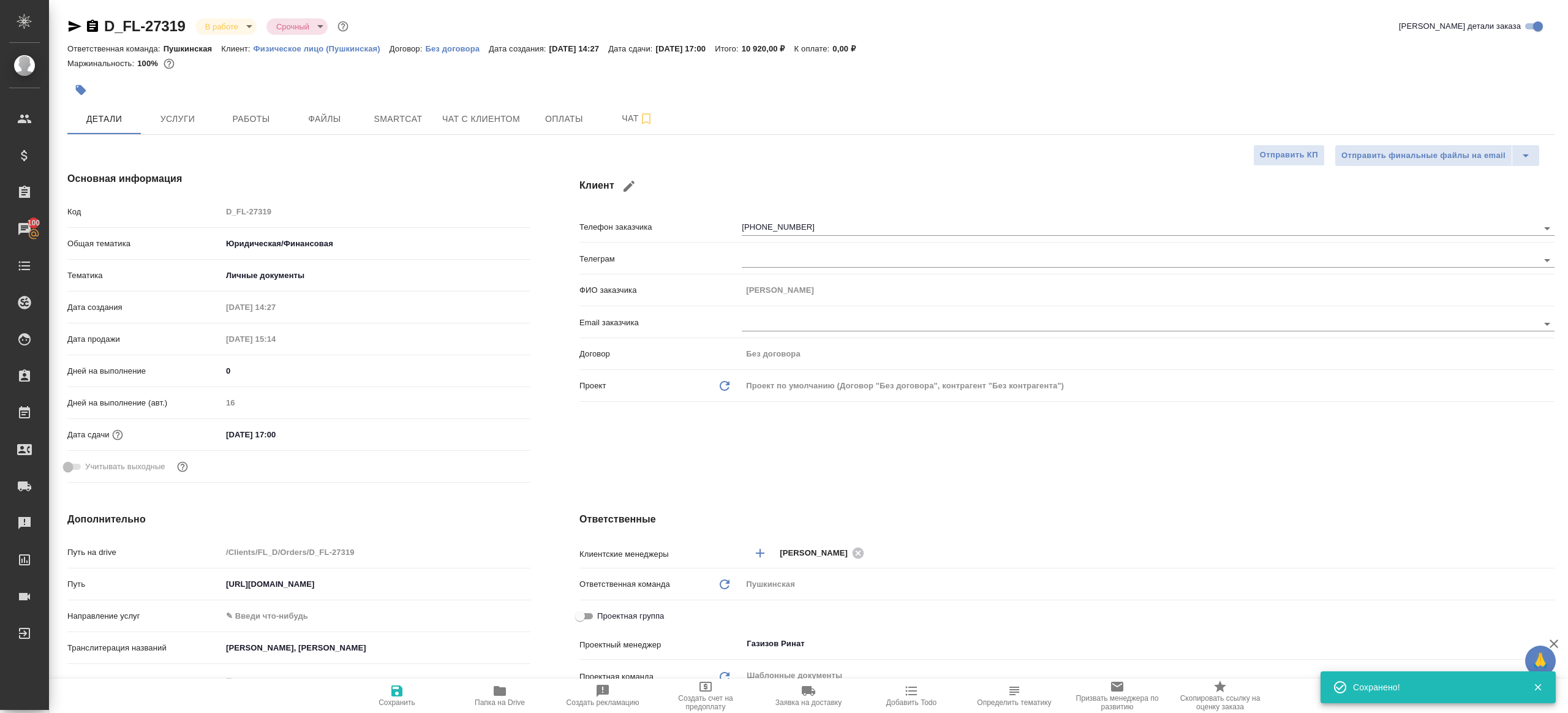
type textarea "x"
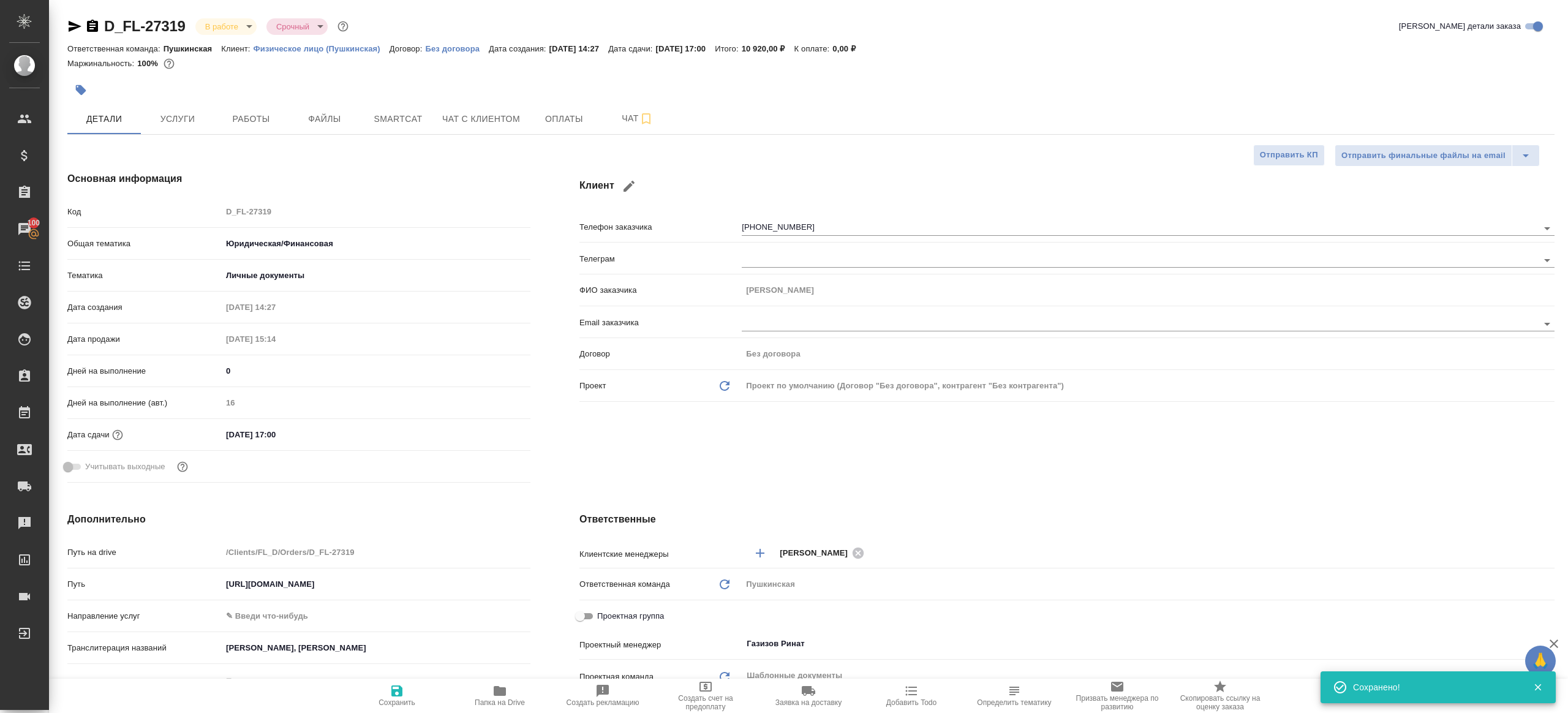
type textarea "x"
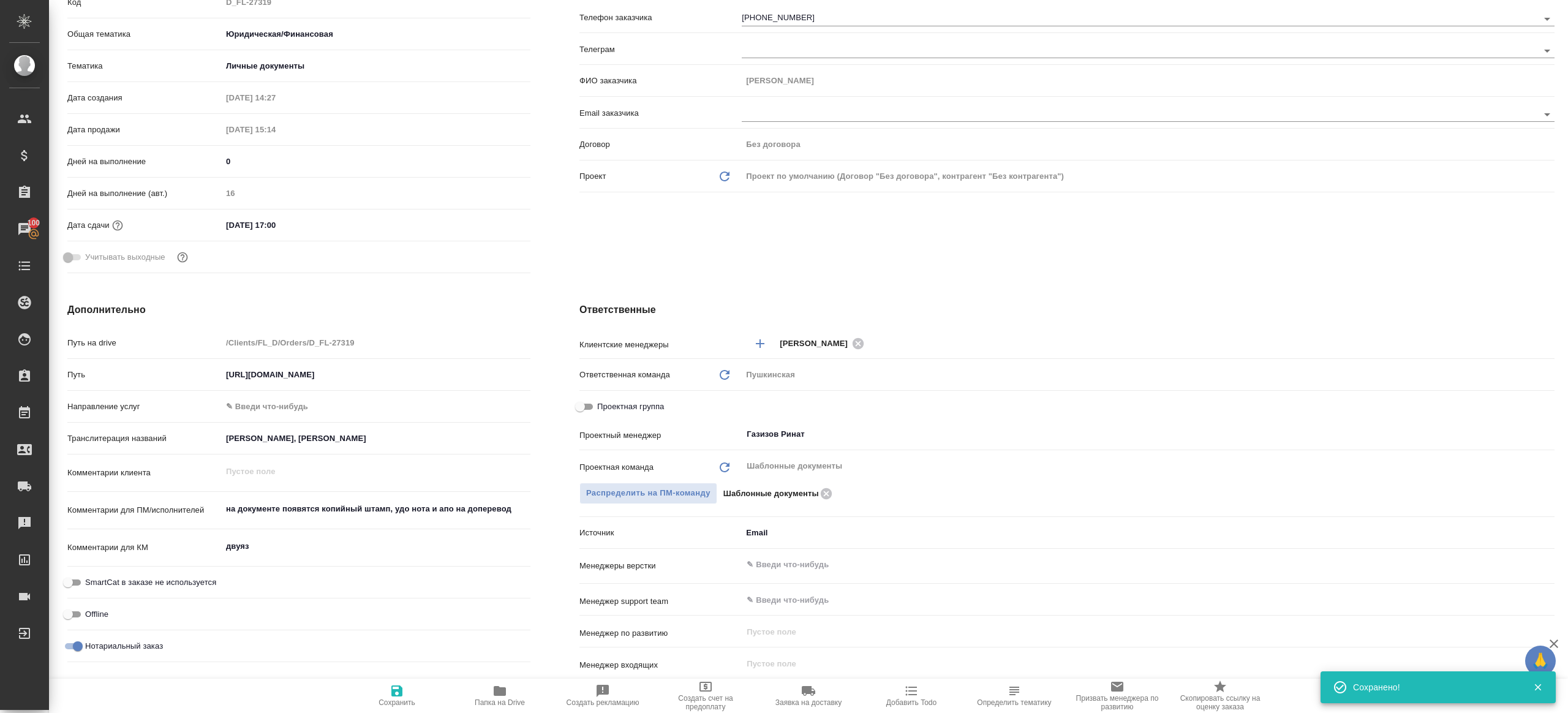
scroll to position [200, 0]
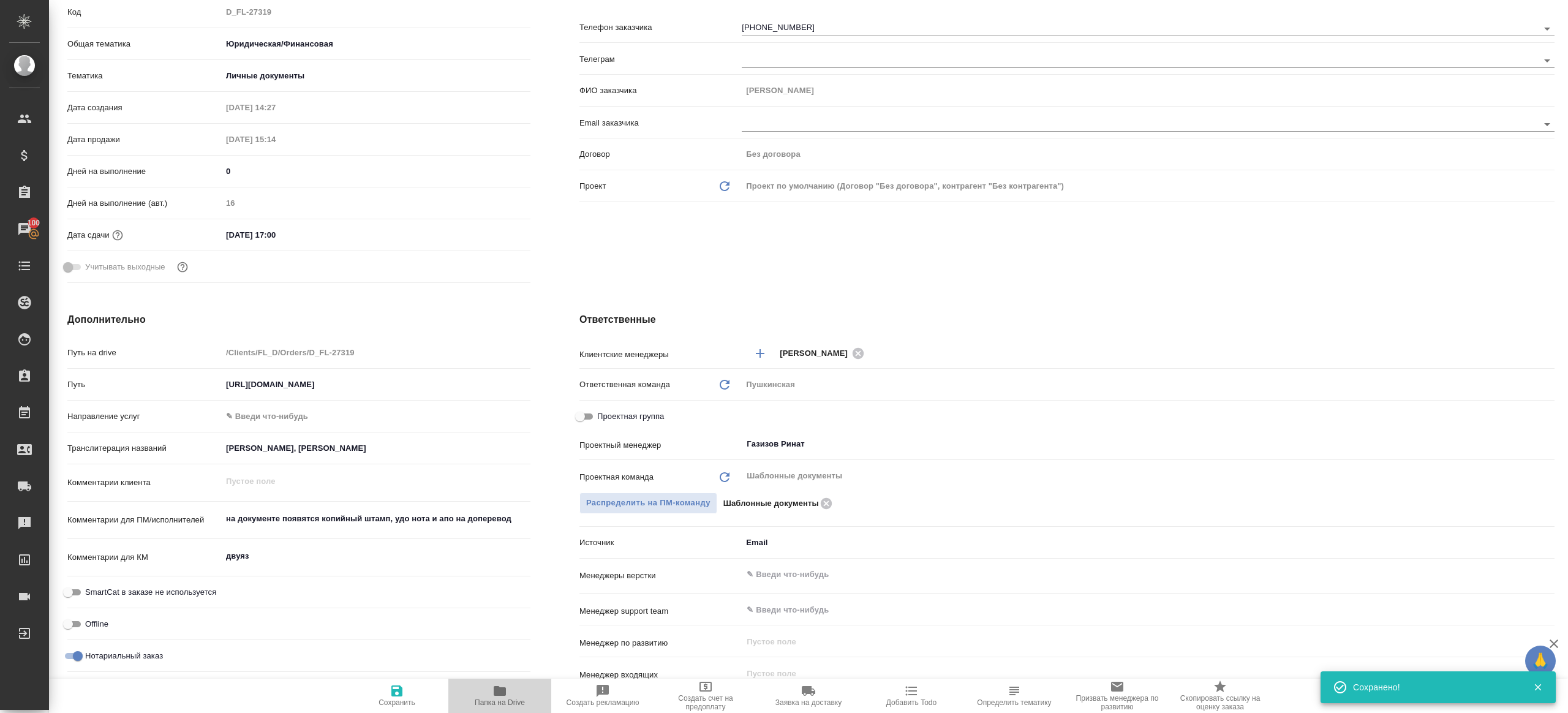
click at [483, 701] on span "Папка на Drive" at bounding box center [500, 703] width 50 height 9
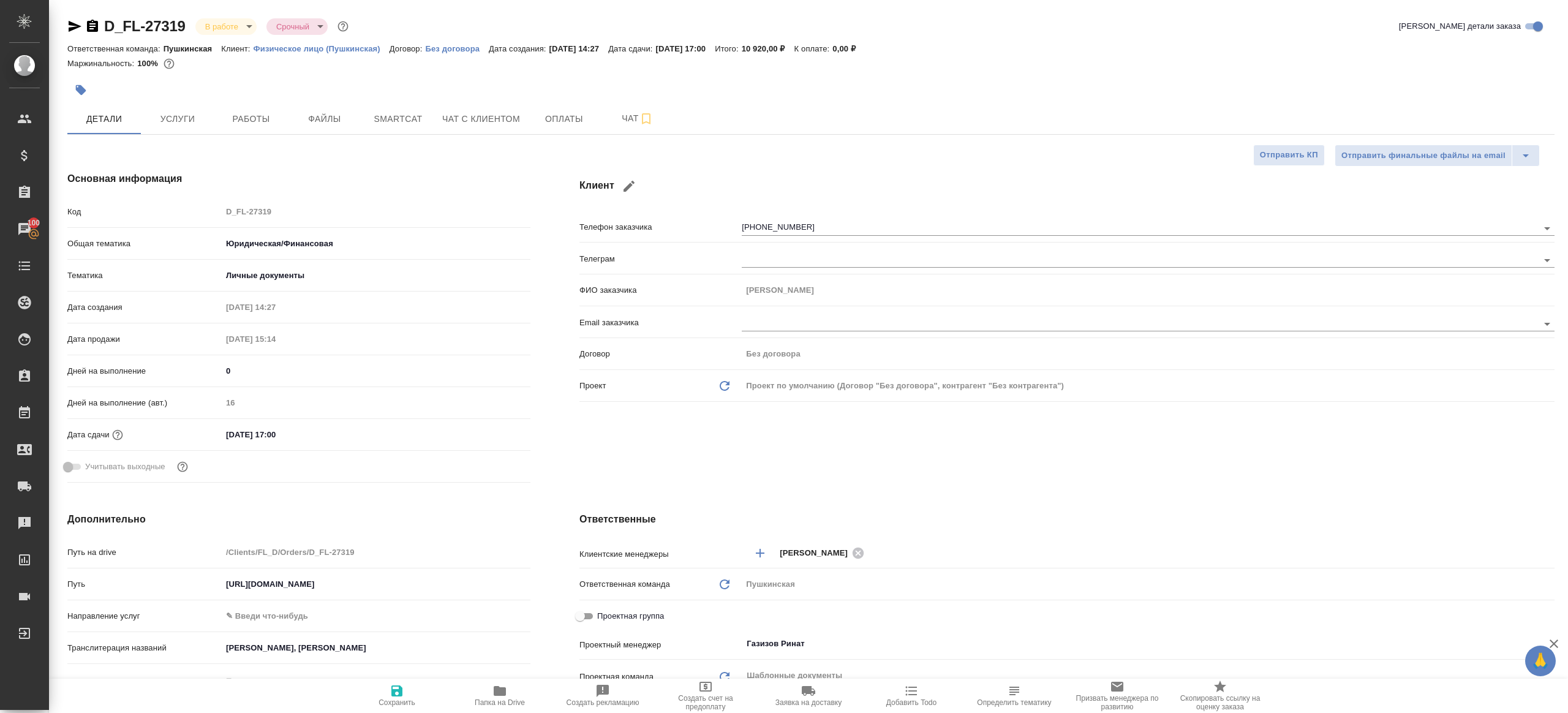
type textarea "x"
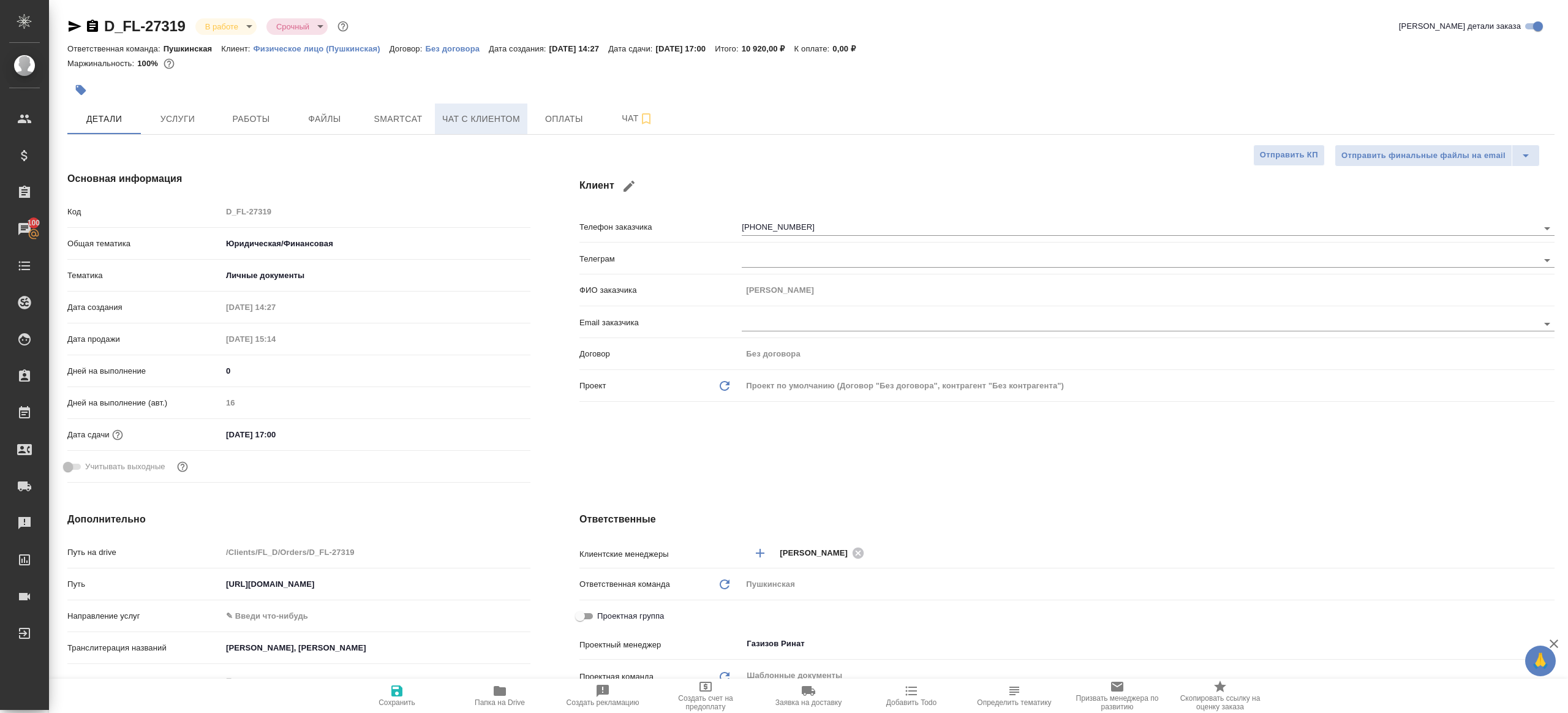
type textarea "x"
click at [240, 112] on span "Работы" at bounding box center [250, 119] width 59 height 16
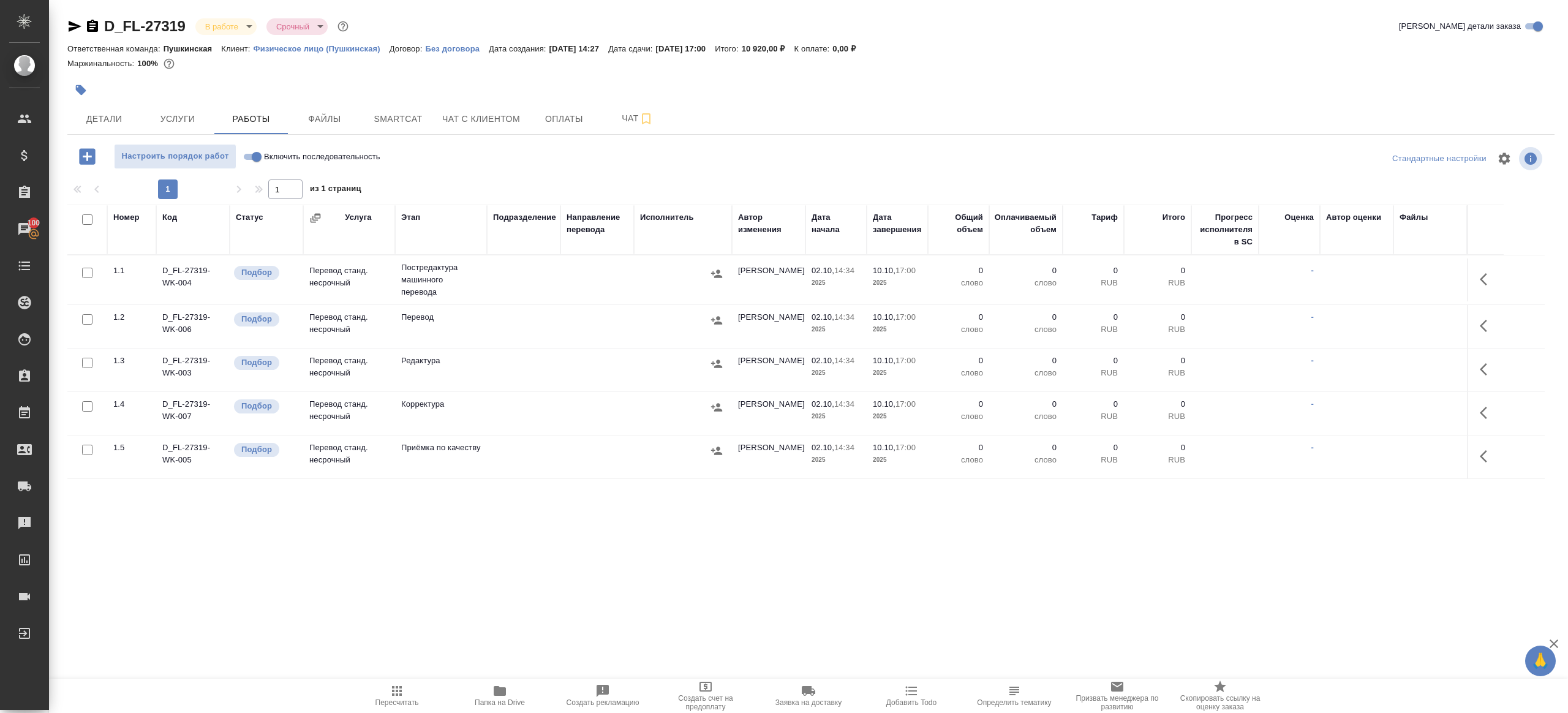
click at [256, 150] on input "Включить последовательность" at bounding box center [257, 157] width 44 height 15
checkbox input "true"
click at [176, 124] on span "Услуги" at bounding box center [177, 119] width 59 height 16
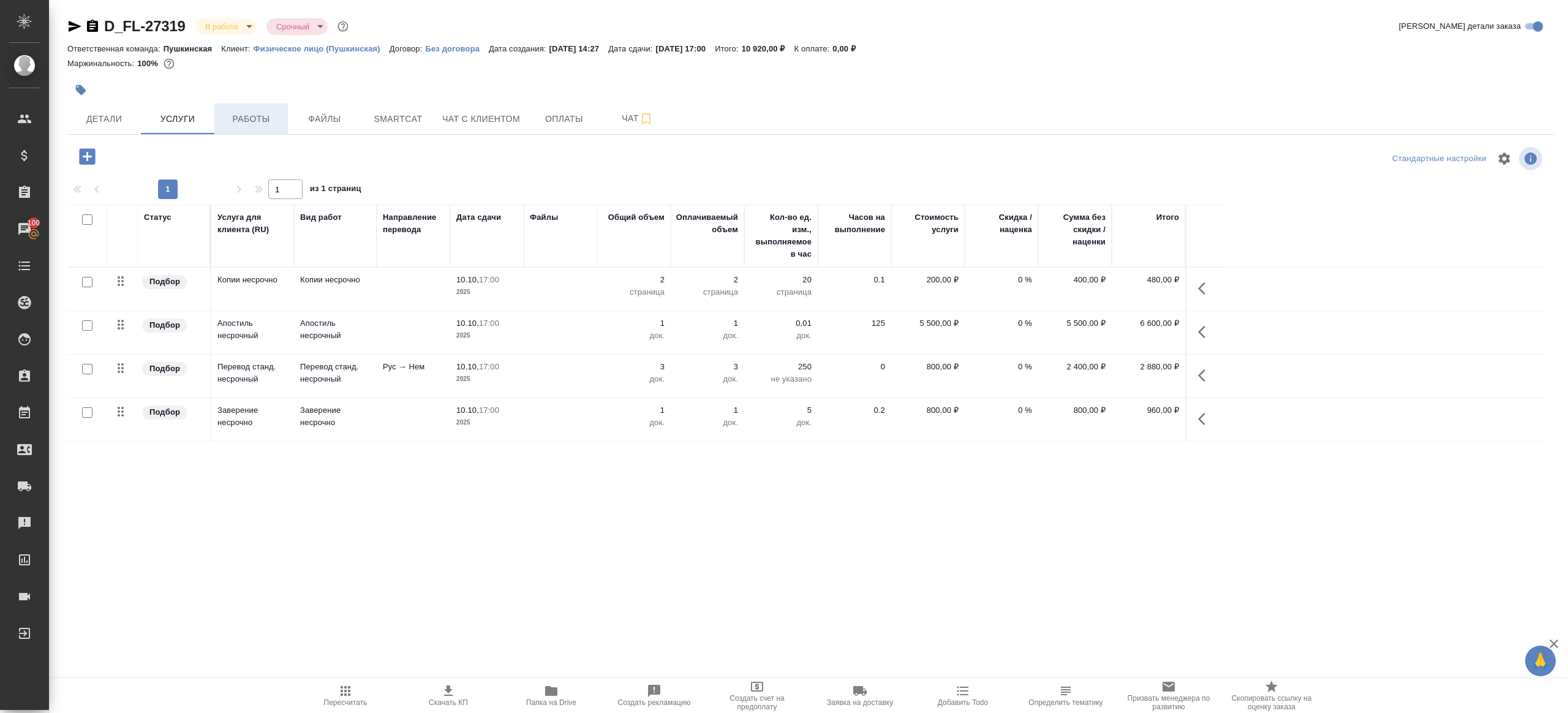
click at [235, 115] on span "Работы" at bounding box center [250, 119] width 59 height 16
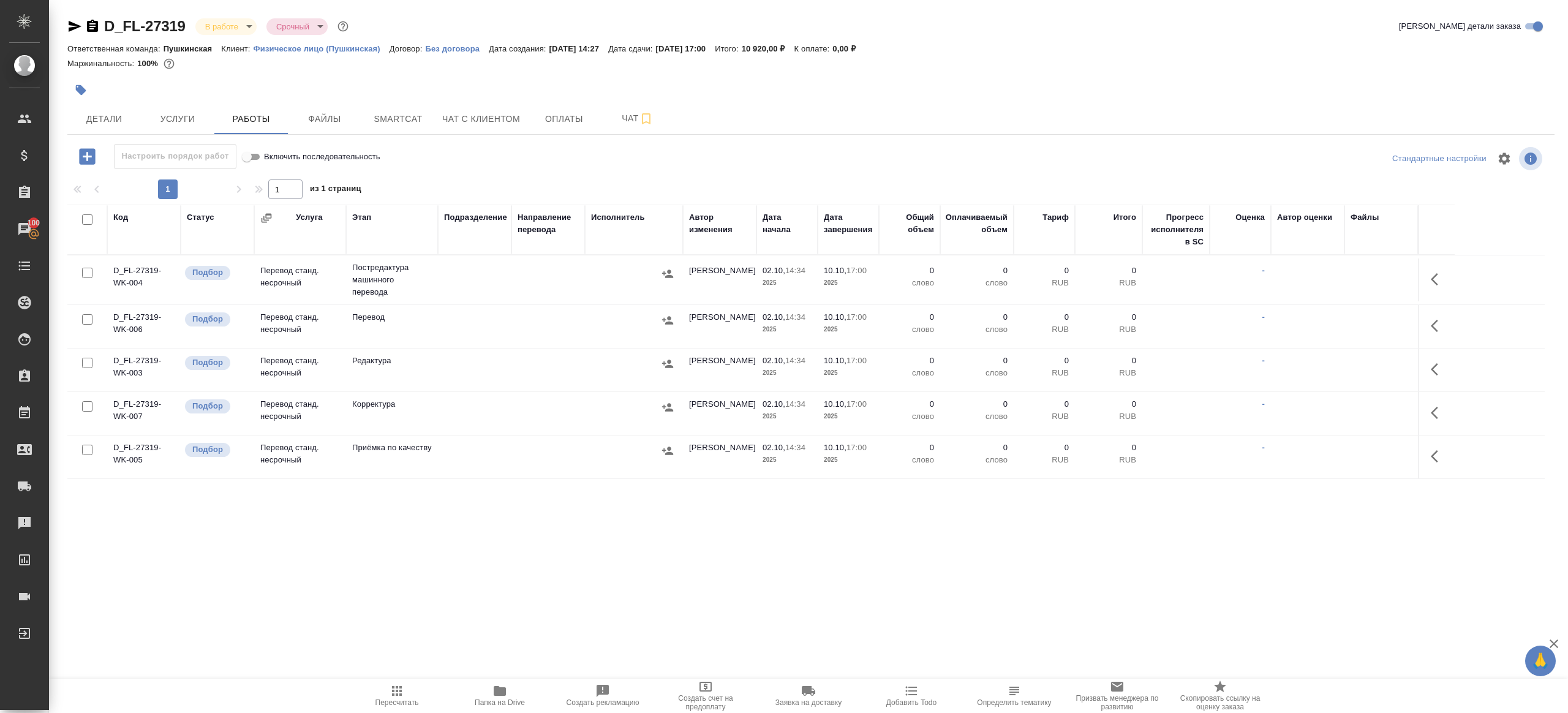
drag, startPoint x: 84, startPoint y: 219, endPoint x: 87, endPoint y: 294, distance: 75.1
click at [84, 219] on input "checkbox" at bounding box center [87, 219] width 10 height 10
checkbox input "true"
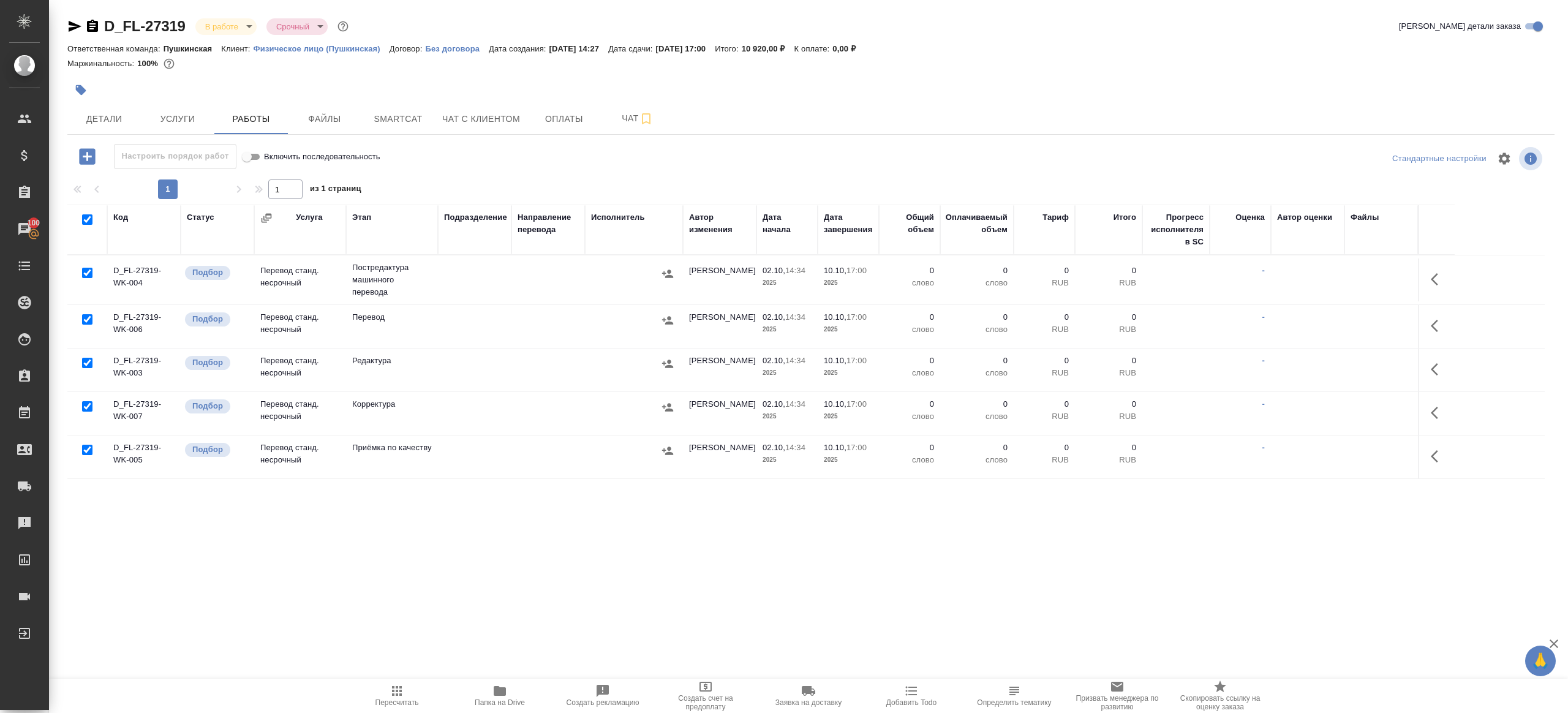
checkbox input "true"
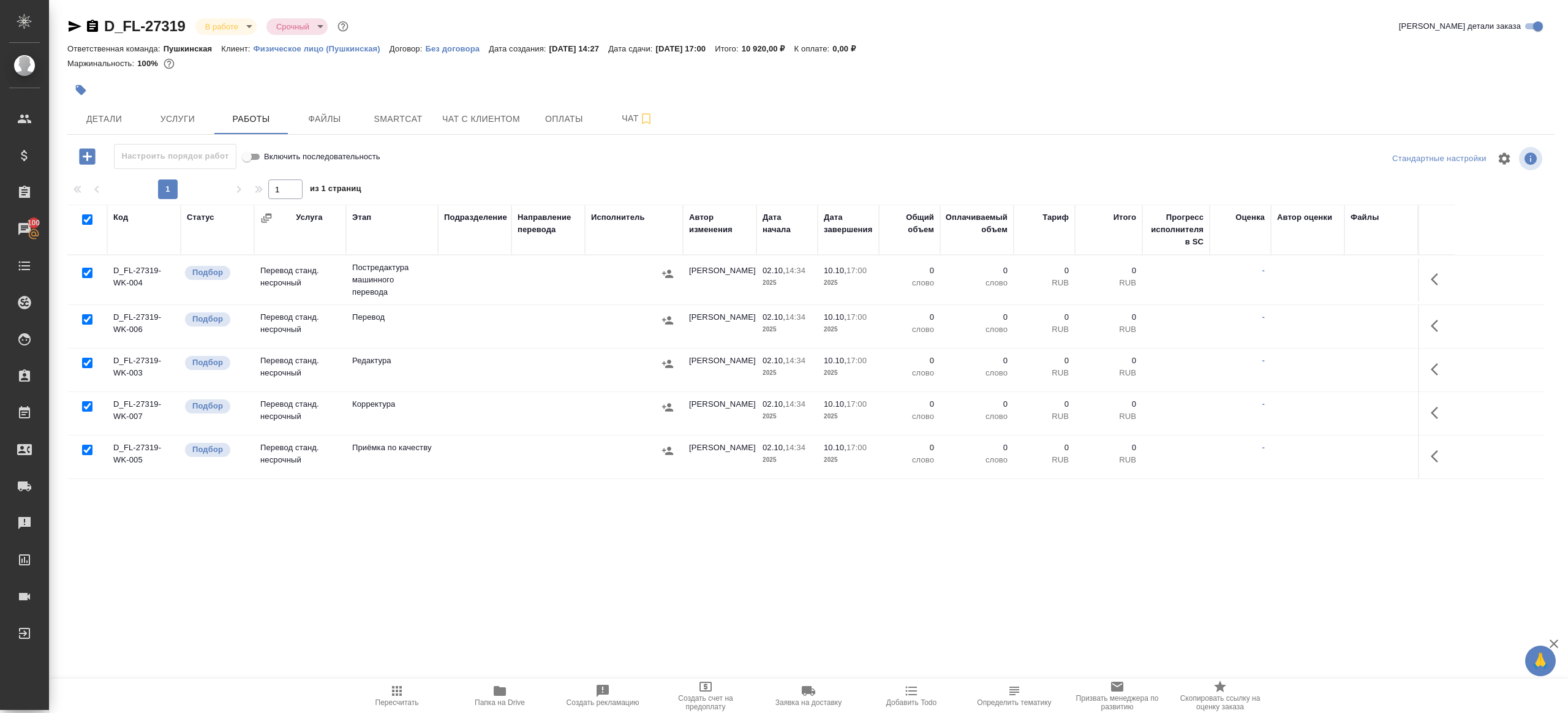
checkbox input "true"
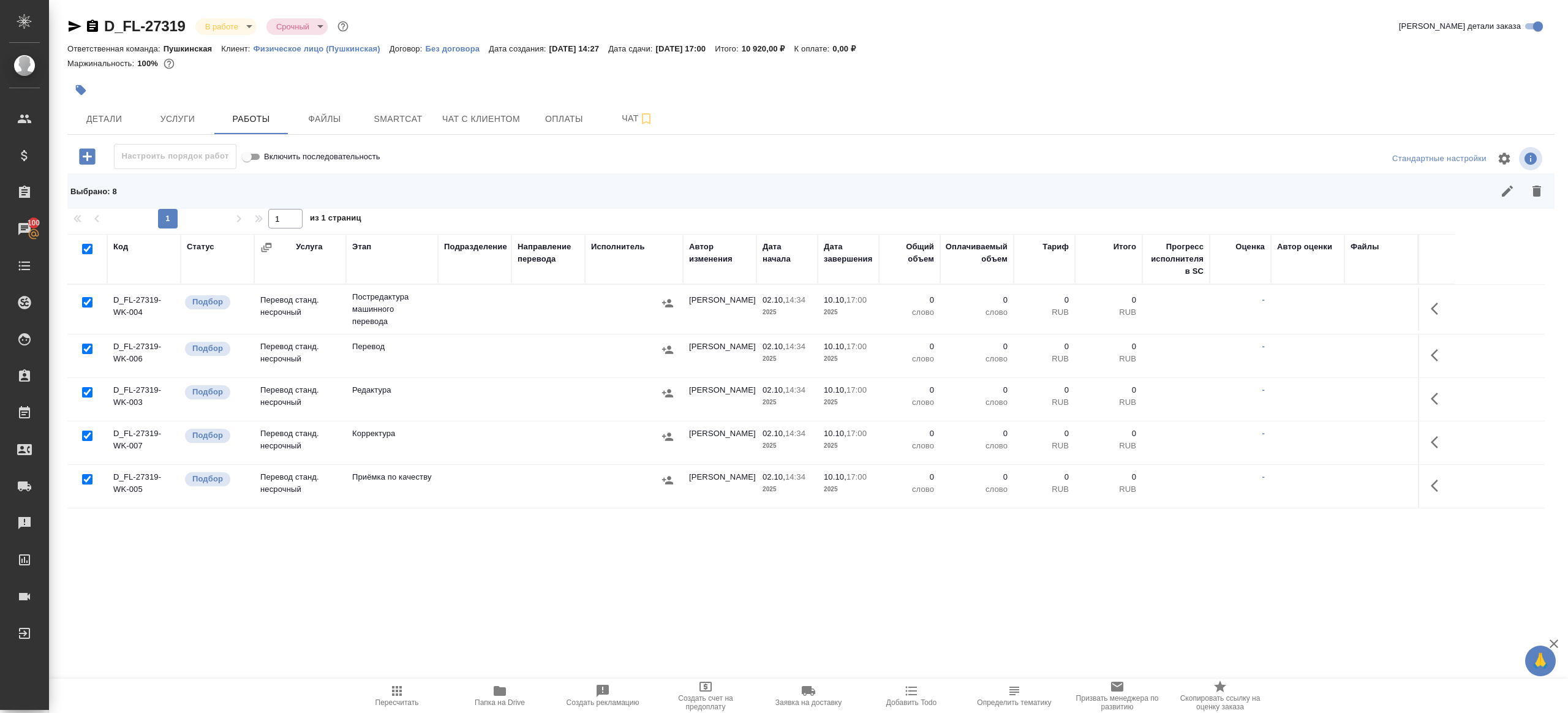
click at [84, 349] on input "checkbox" at bounding box center [87, 349] width 10 height 10
checkbox input "false"
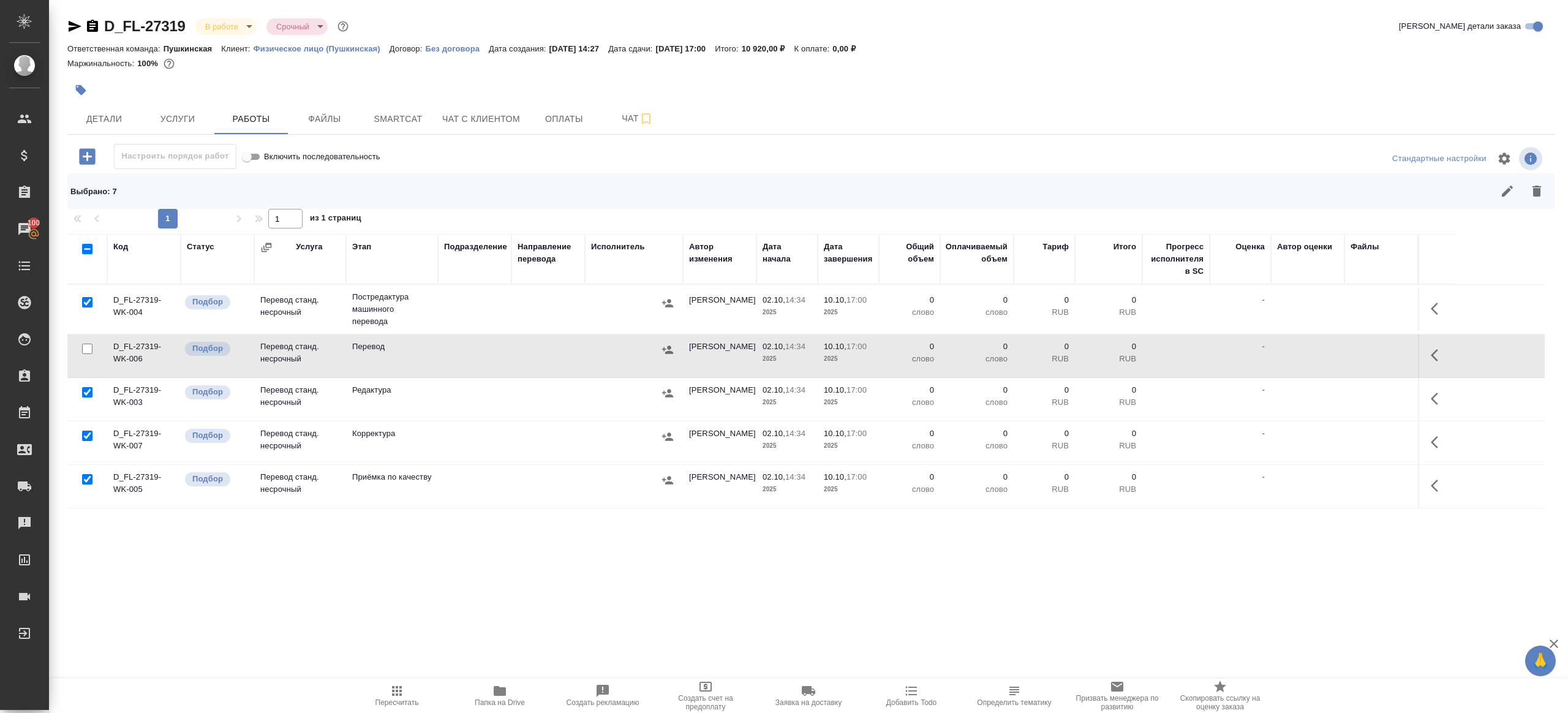
click at [86, 476] on input "checkbox" at bounding box center [87, 479] width 10 height 10
checkbox input "false"
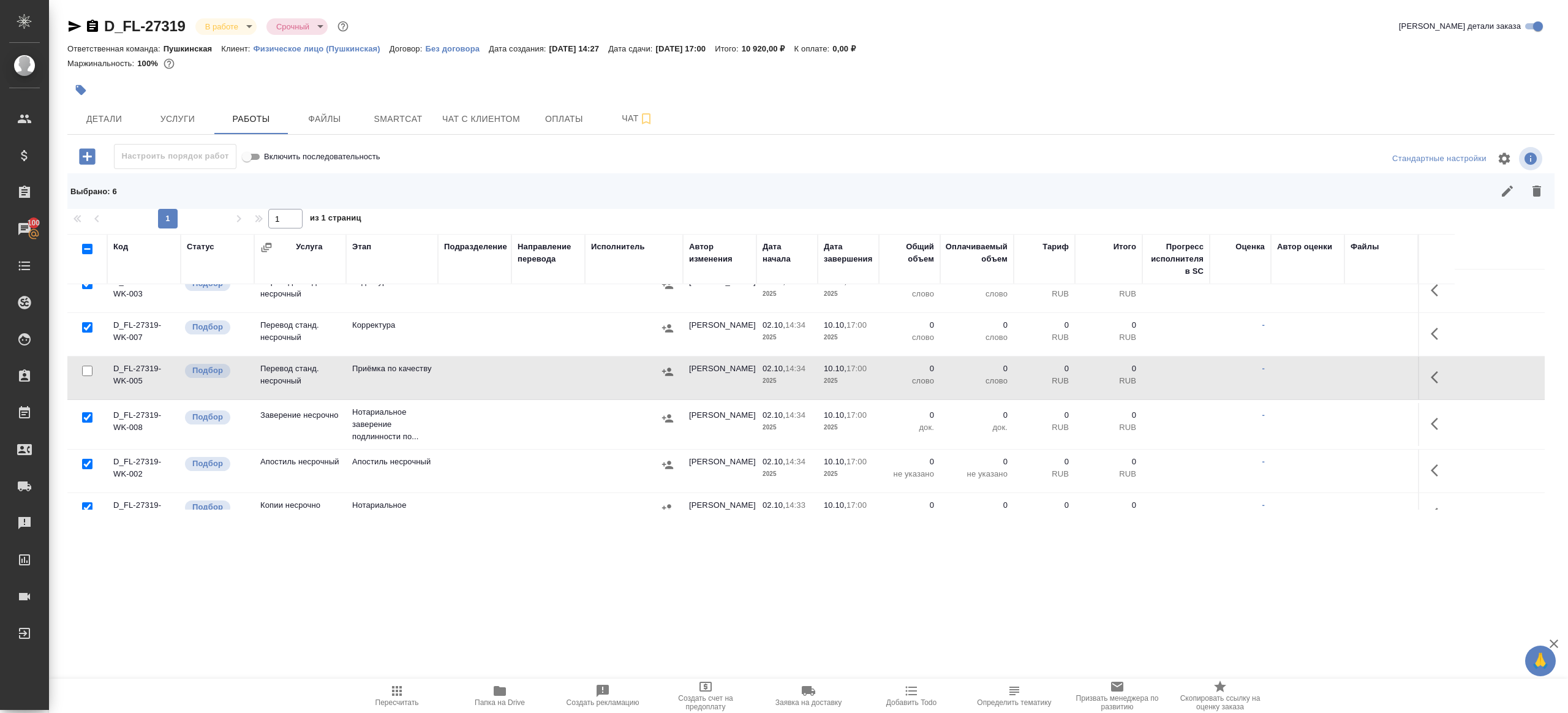
scroll to position [118, 0]
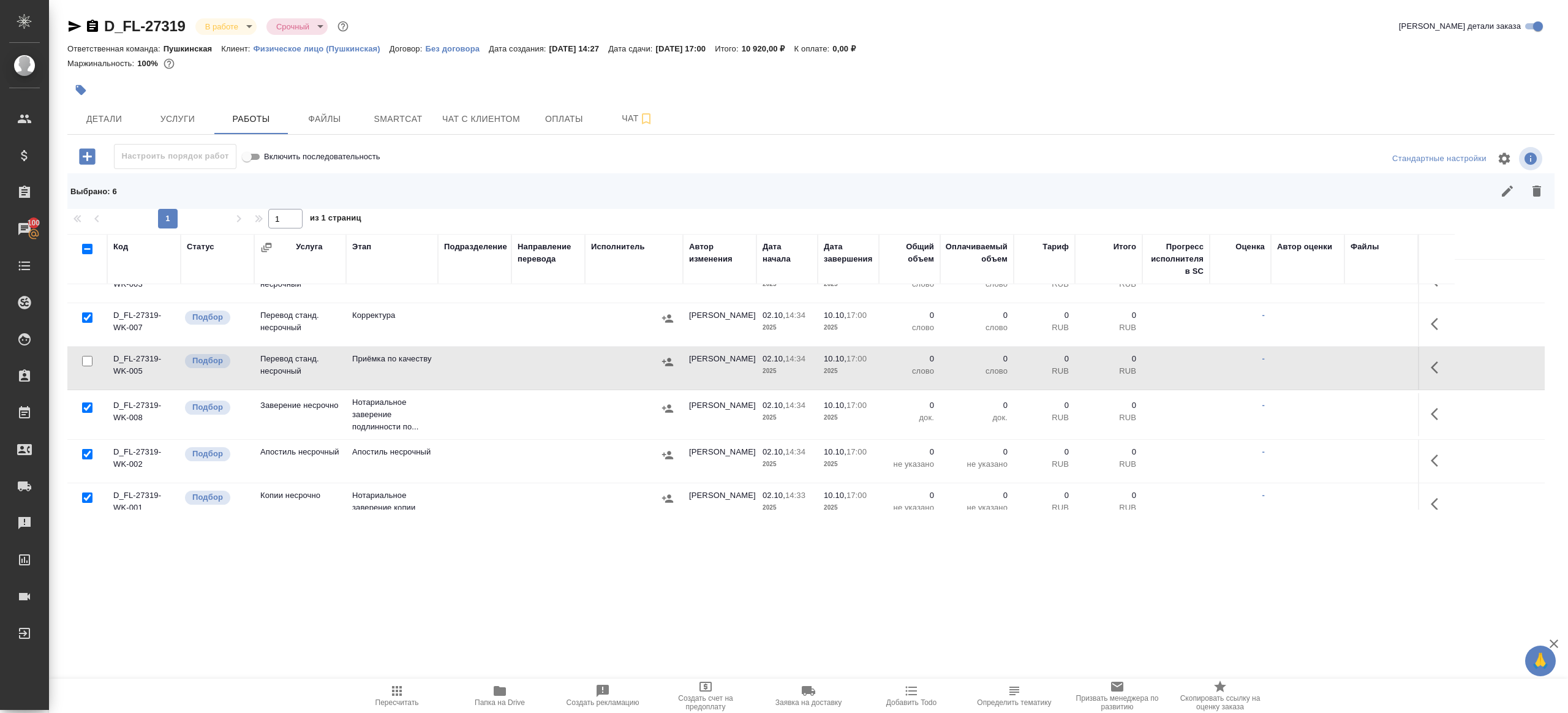
click at [82, 402] on input "checkbox" at bounding box center [87, 407] width 10 height 10
checkbox input "false"
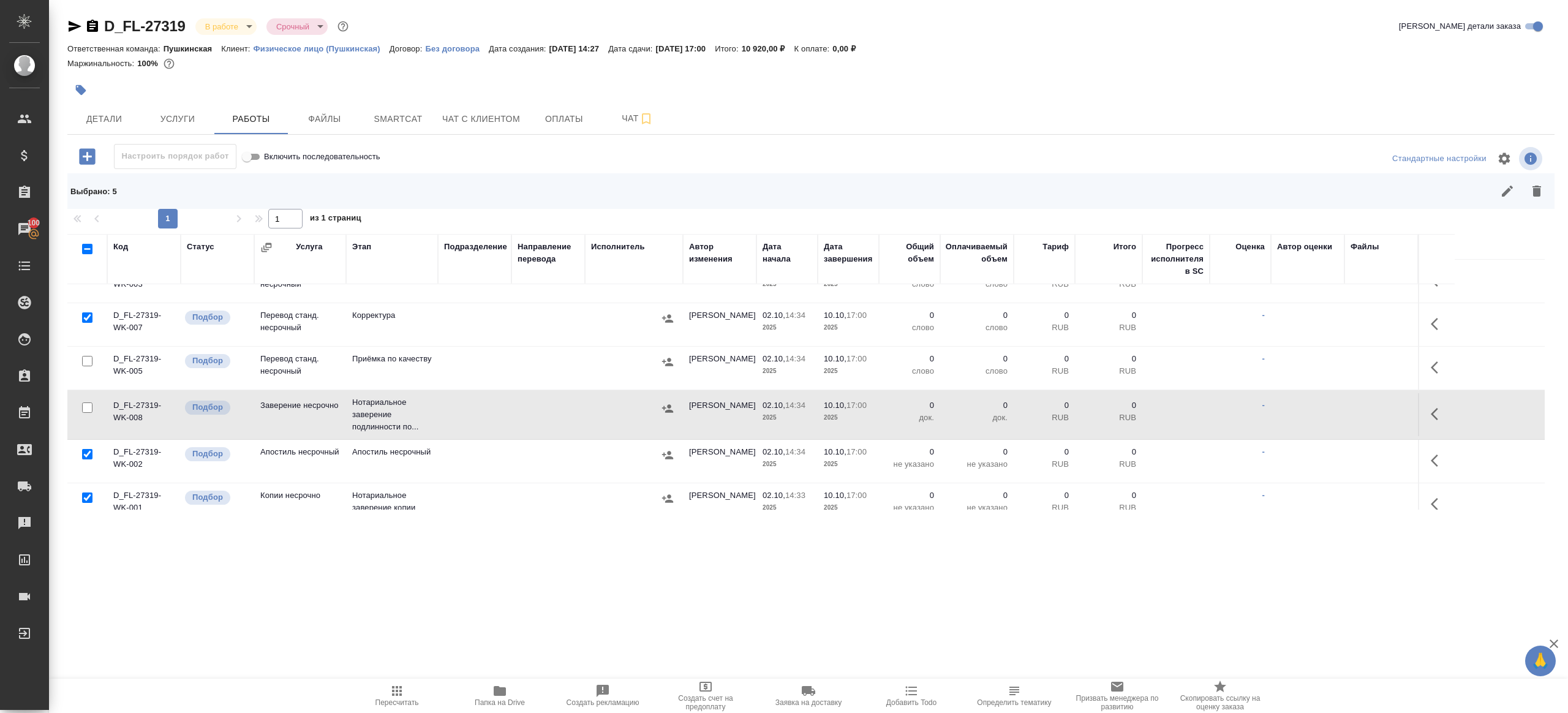
click at [84, 452] on input "checkbox" at bounding box center [87, 454] width 10 height 10
checkbox input "false"
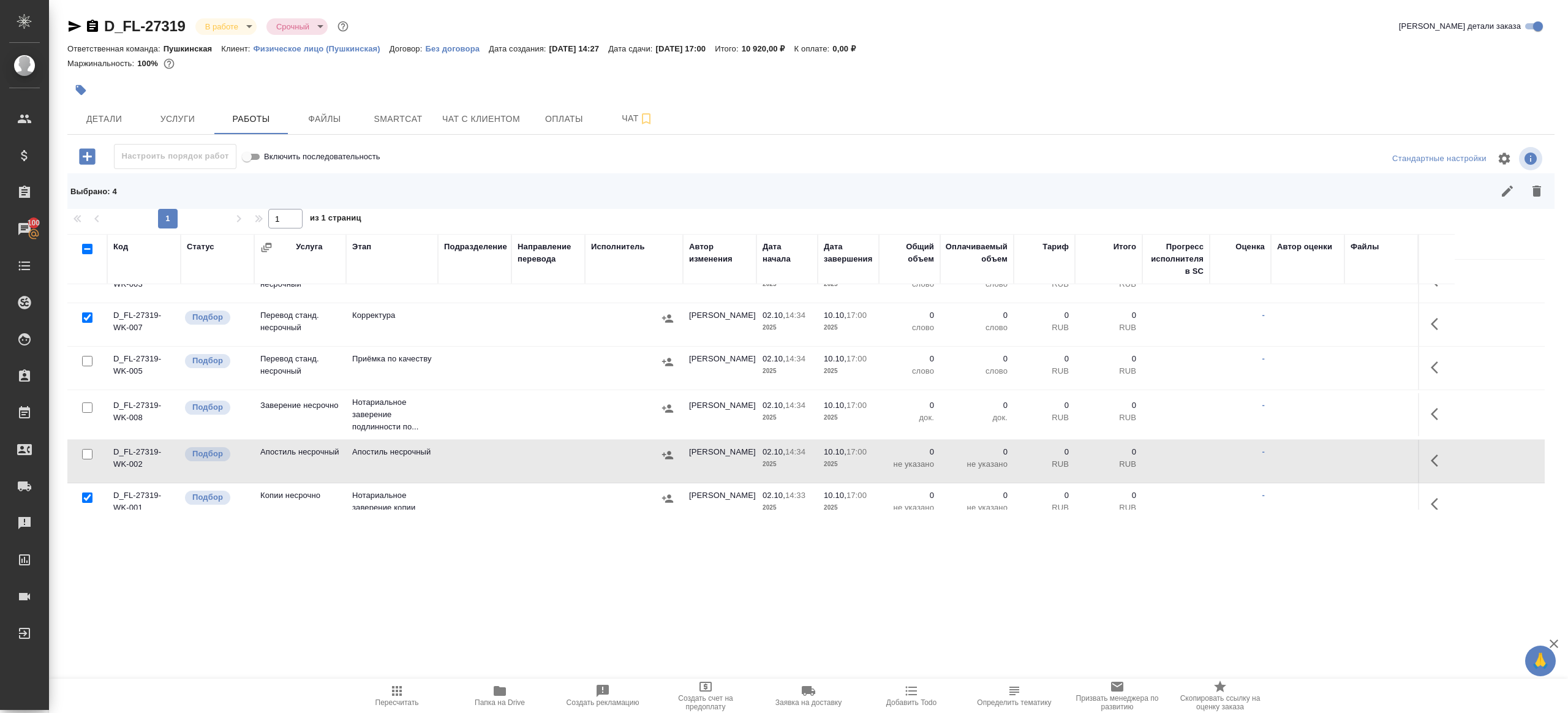
click at [91, 495] on input "checkbox" at bounding box center [87, 498] width 10 height 10
checkbox input "false"
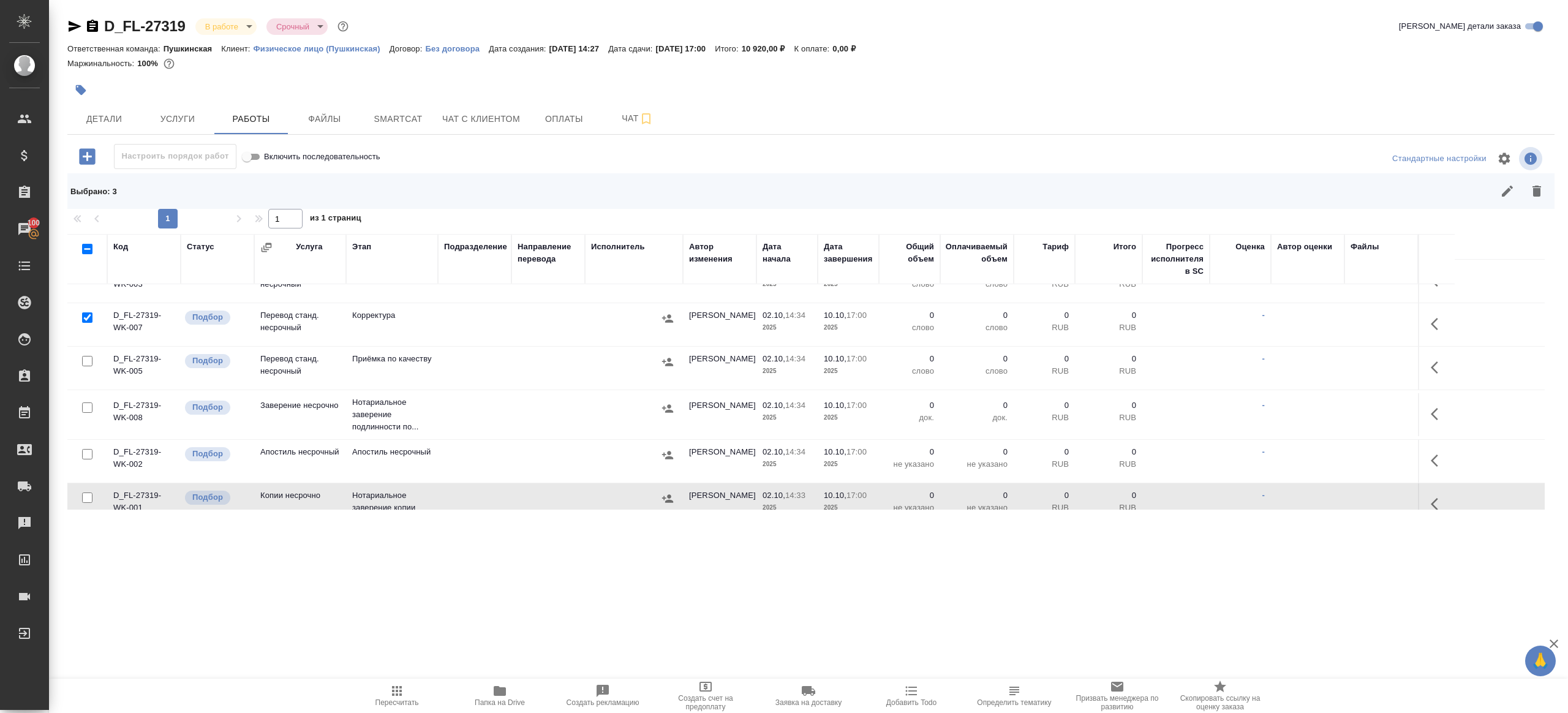
scroll to position [133, 0]
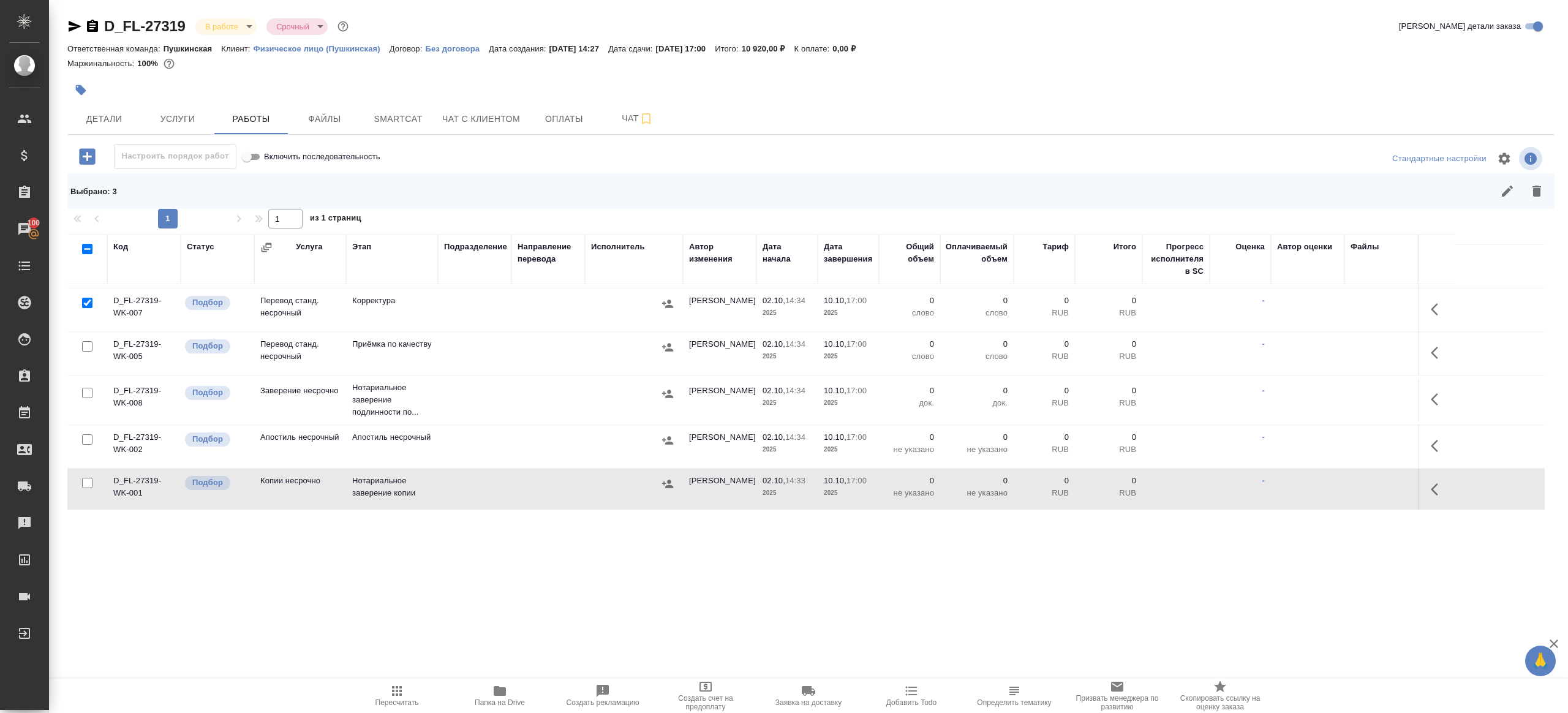
click at [1532, 182] on button "button" at bounding box center [1537, 191] width 30 height 30
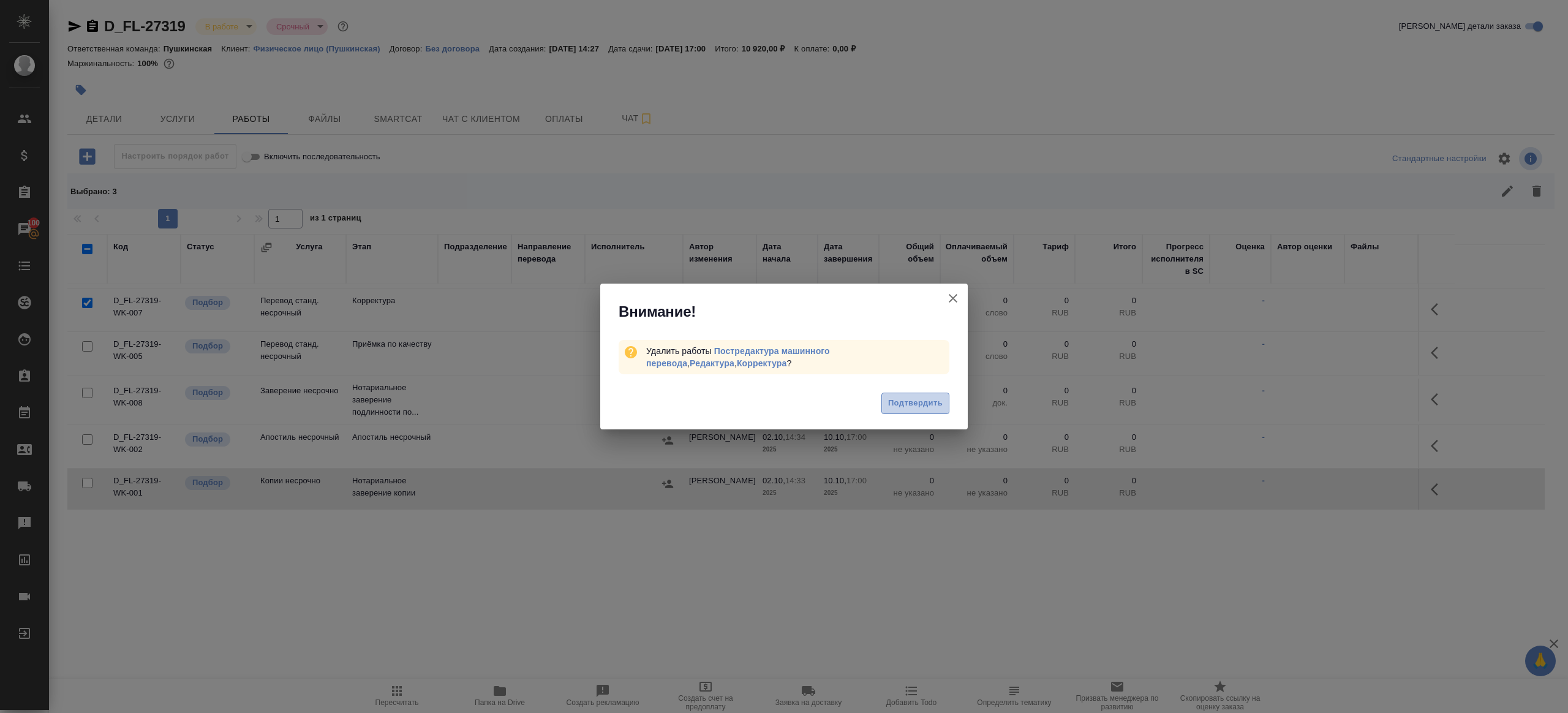
click at [921, 392] on button "Подтвердить" at bounding box center [915, 403] width 68 height 21
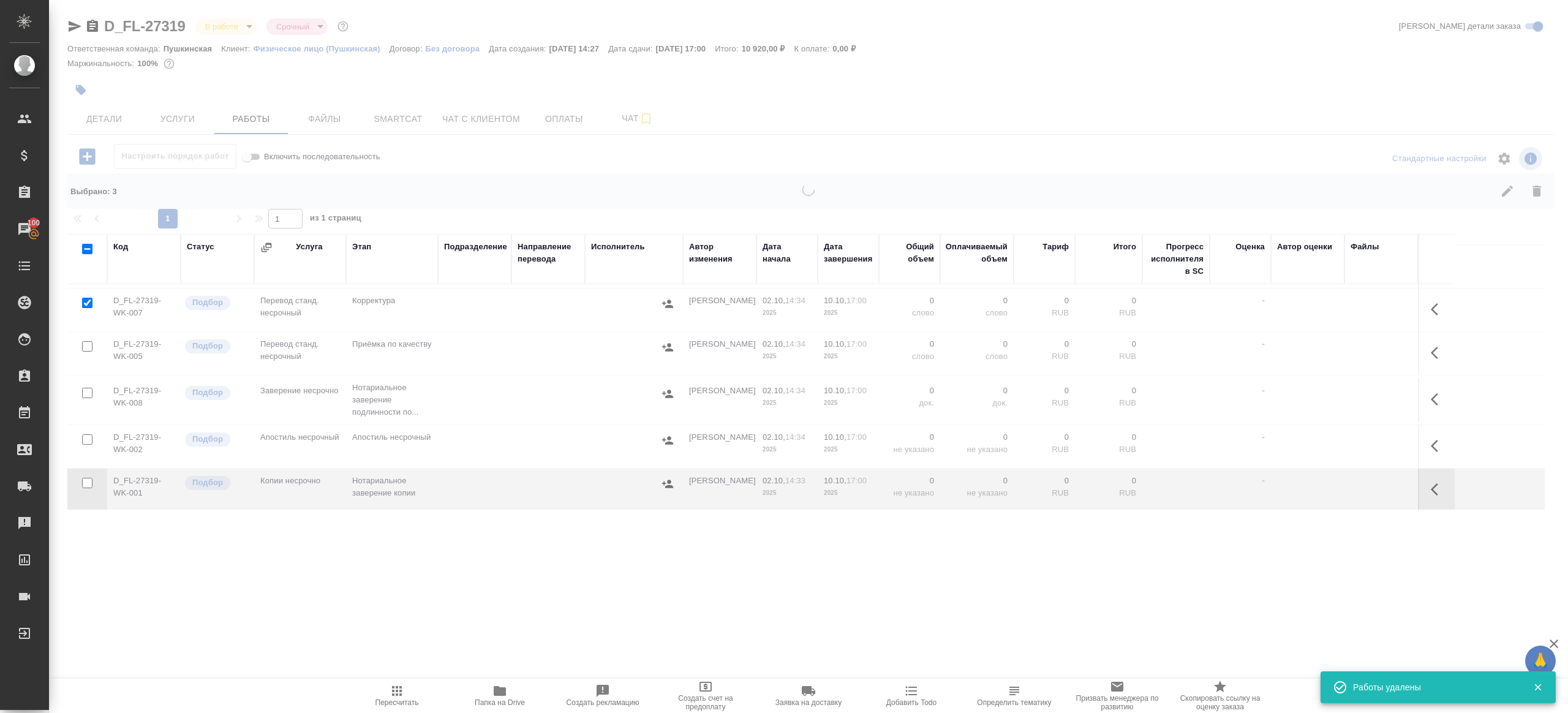
scroll to position [0, 0]
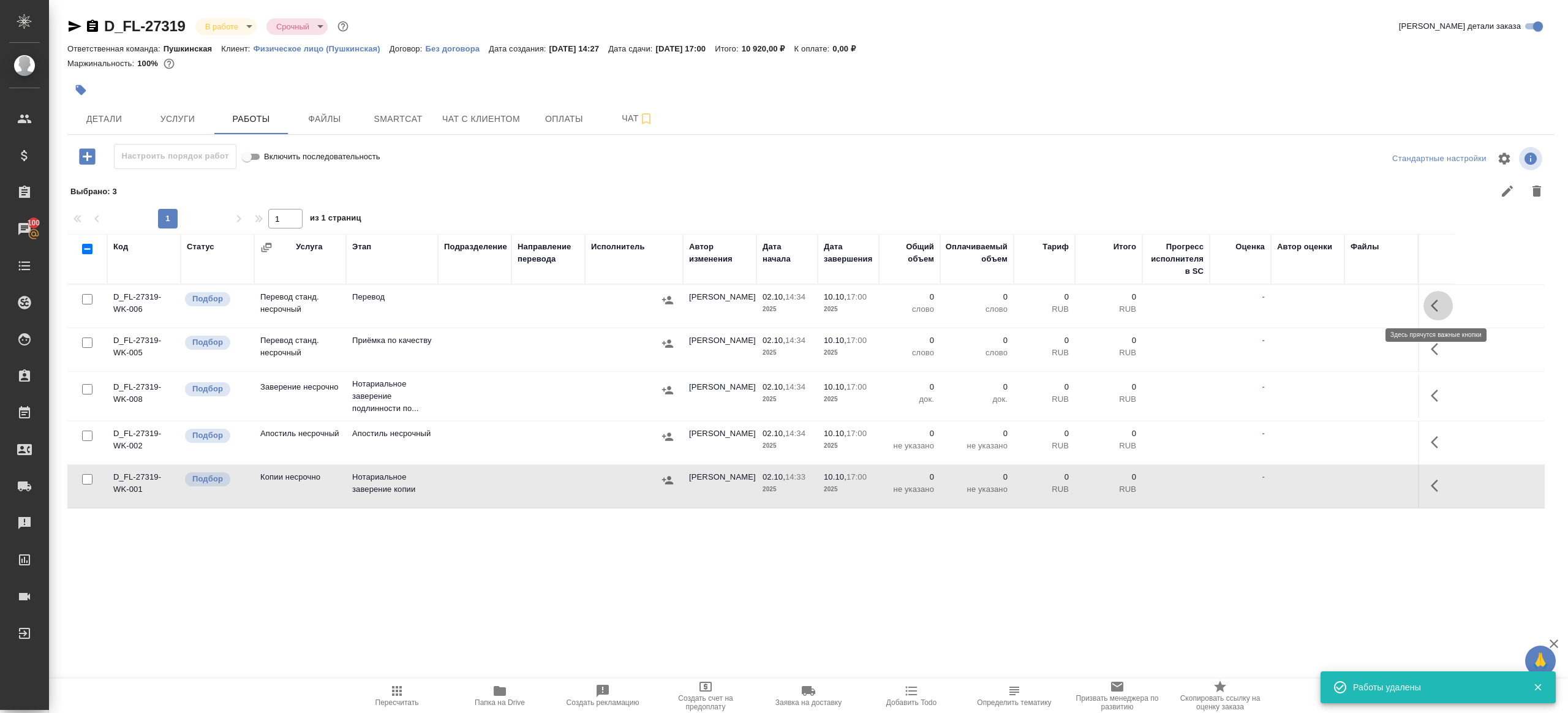
click at [1436, 304] on icon "button" at bounding box center [1438, 306] width 15 height 15
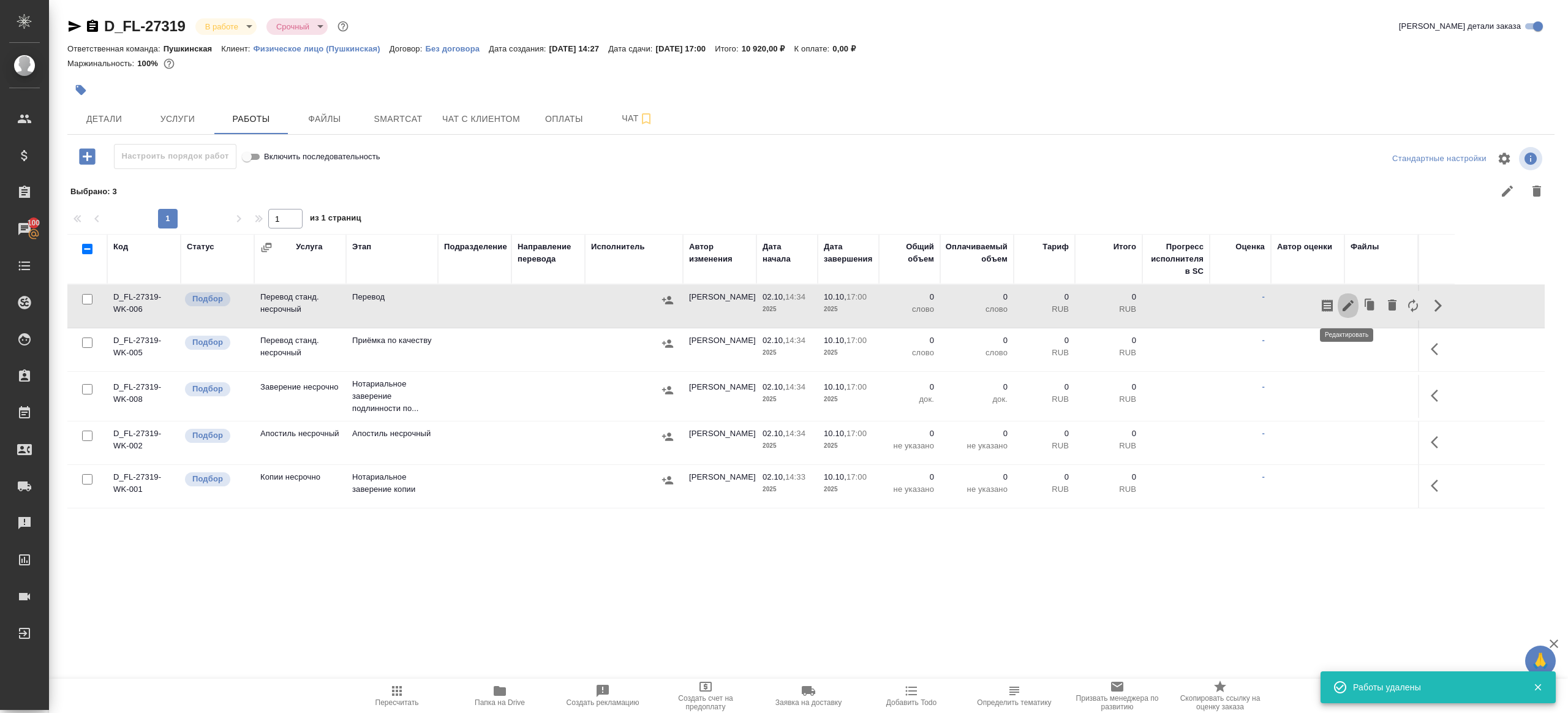
click at [1346, 308] on icon "button" at bounding box center [1348, 305] width 11 height 11
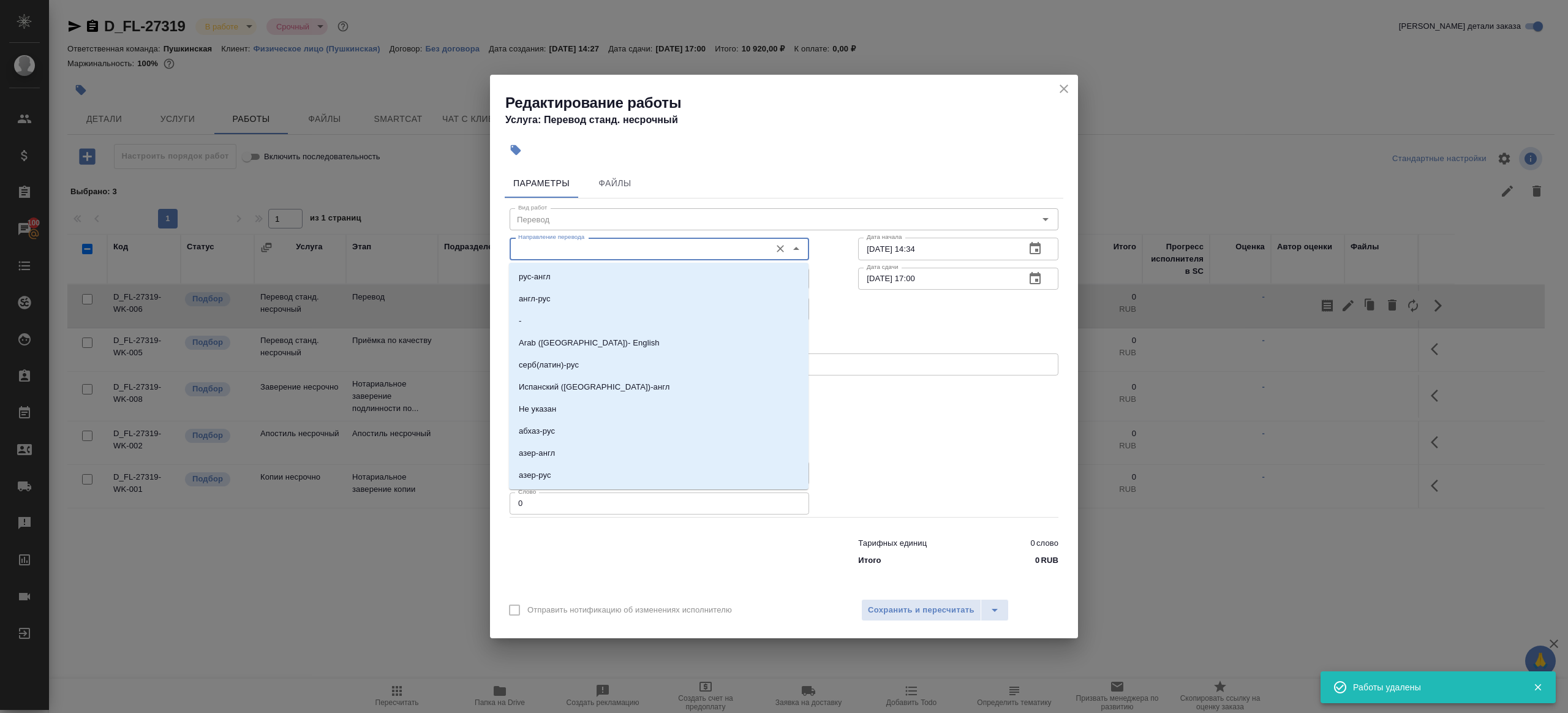
click at [607, 247] on input "Направление перевода" at bounding box center [638, 249] width 251 height 15
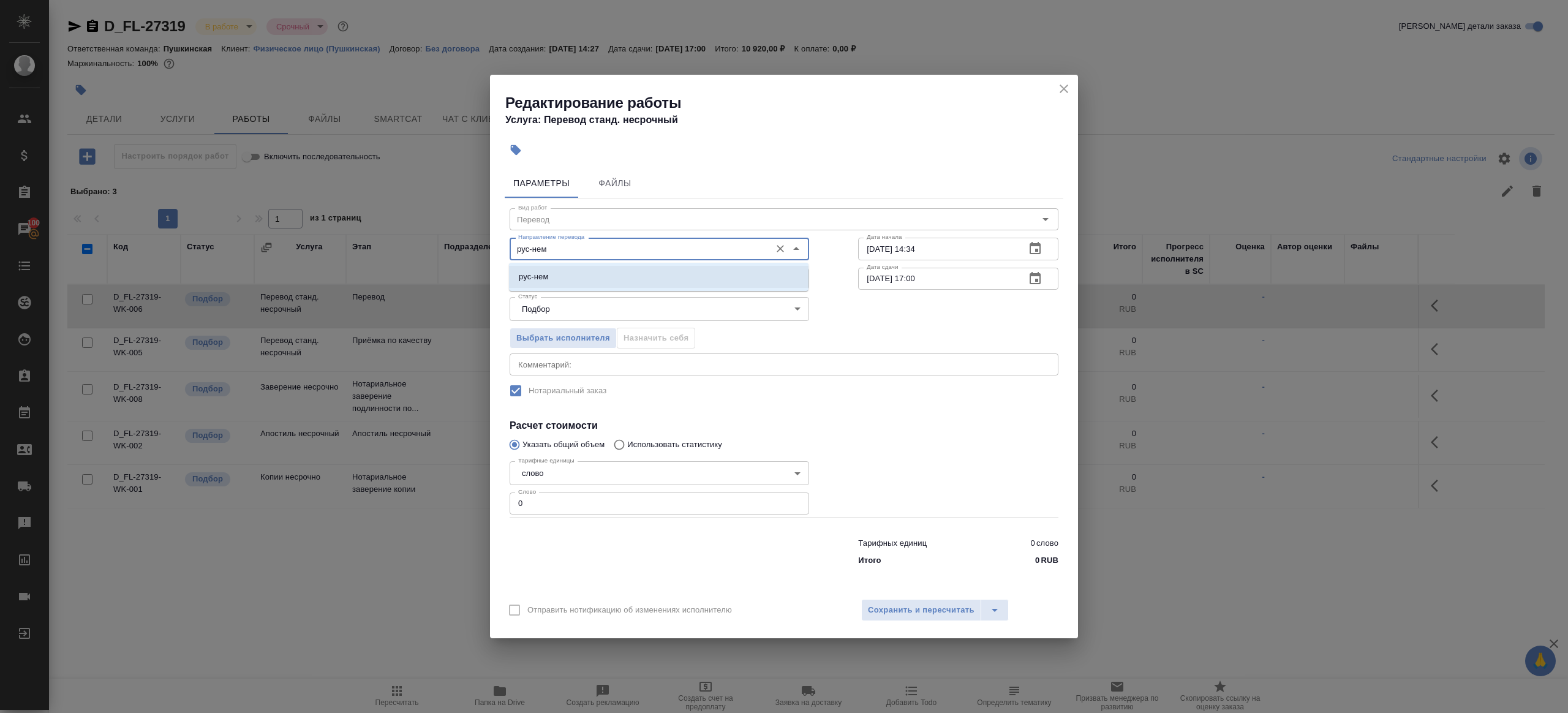
click at [758, 284] on li "рус-нем" at bounding box center [658, 277] width 299 height 22
type input "рус-нем"
click at [664, 285] on input "Подразделение" at bounding box center [638, 278] width 251 height 15
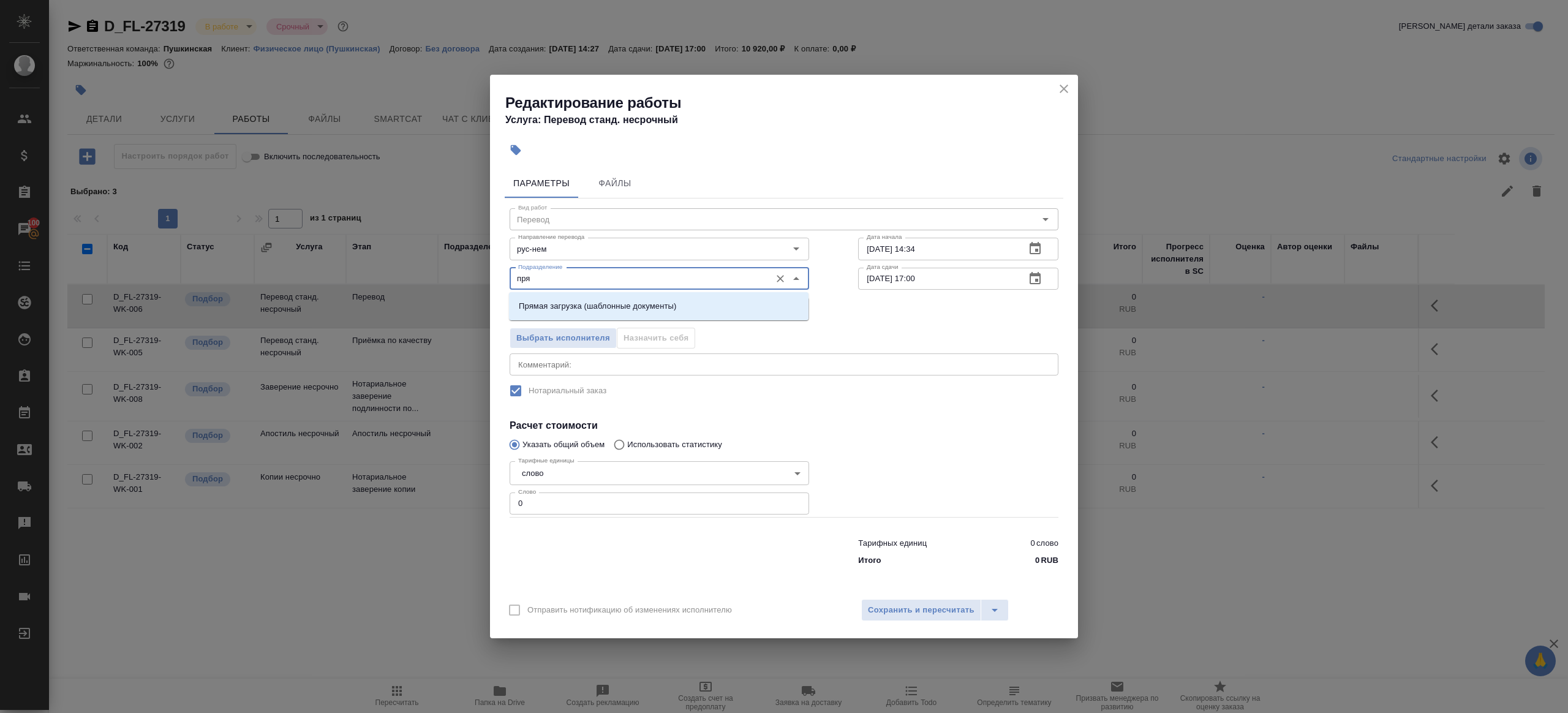
click at [619, 309] on p "Прямая загрузка (шаблонные документы)" at bounding box center [598, 306] width 158 height 13
type input "Прямая загрузка (шаблонные документы)"
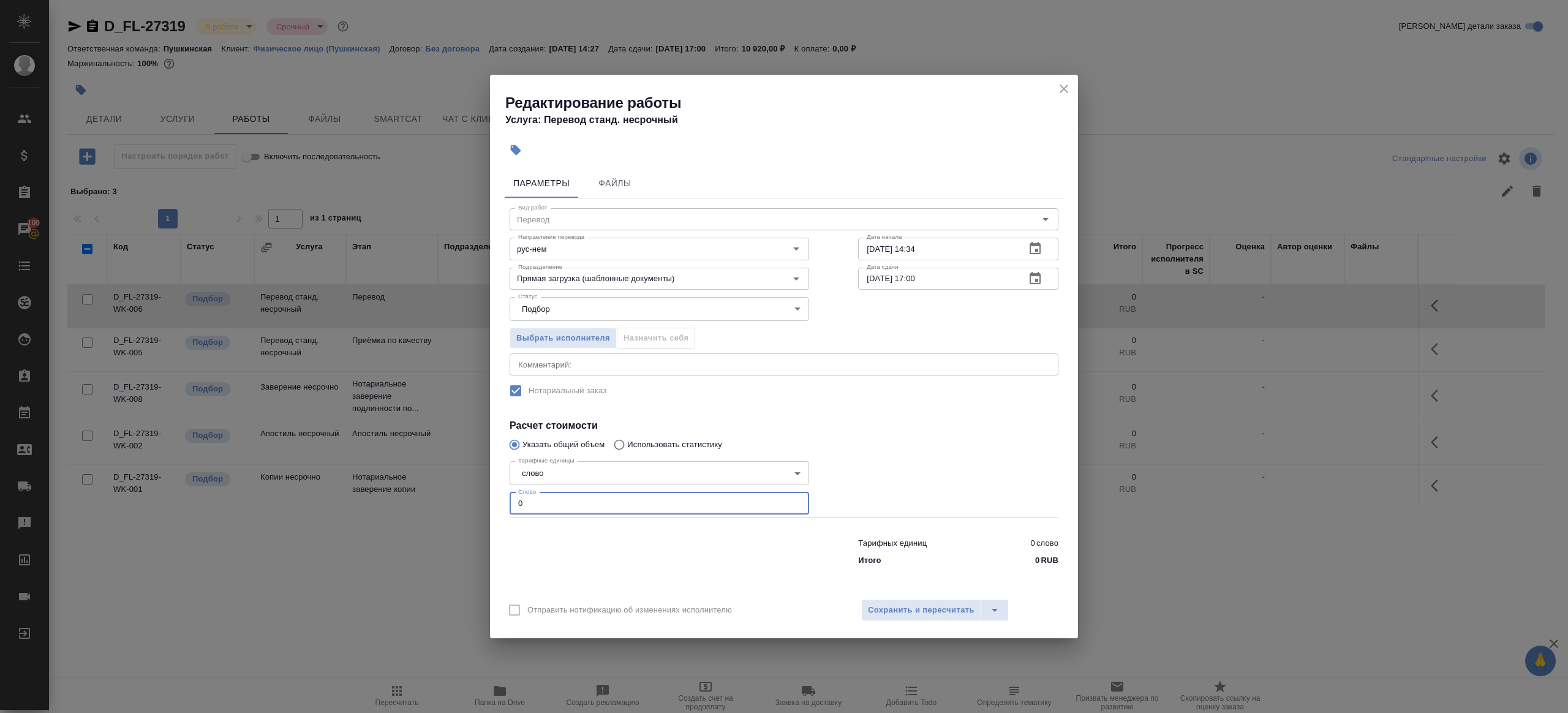
click at [538, 498] on input "0" at bounding box center [659, 503] width 299 height 22
type input "1"
click at [1022, 278] on button "button" at bounding box center [1035, 278] width 30 height 30
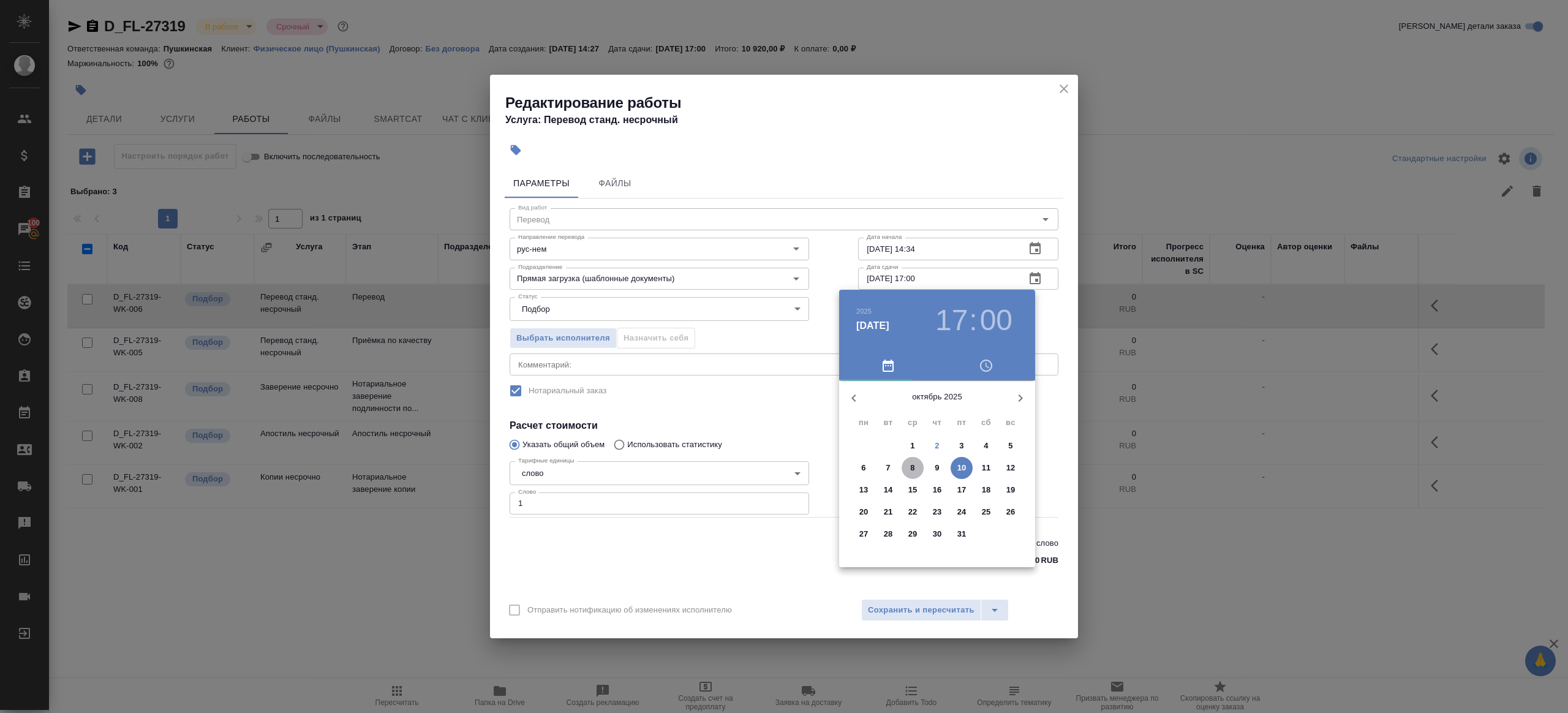
click at [916, 469] on span "8" at bounding box center [913, 468] width 22 height 13
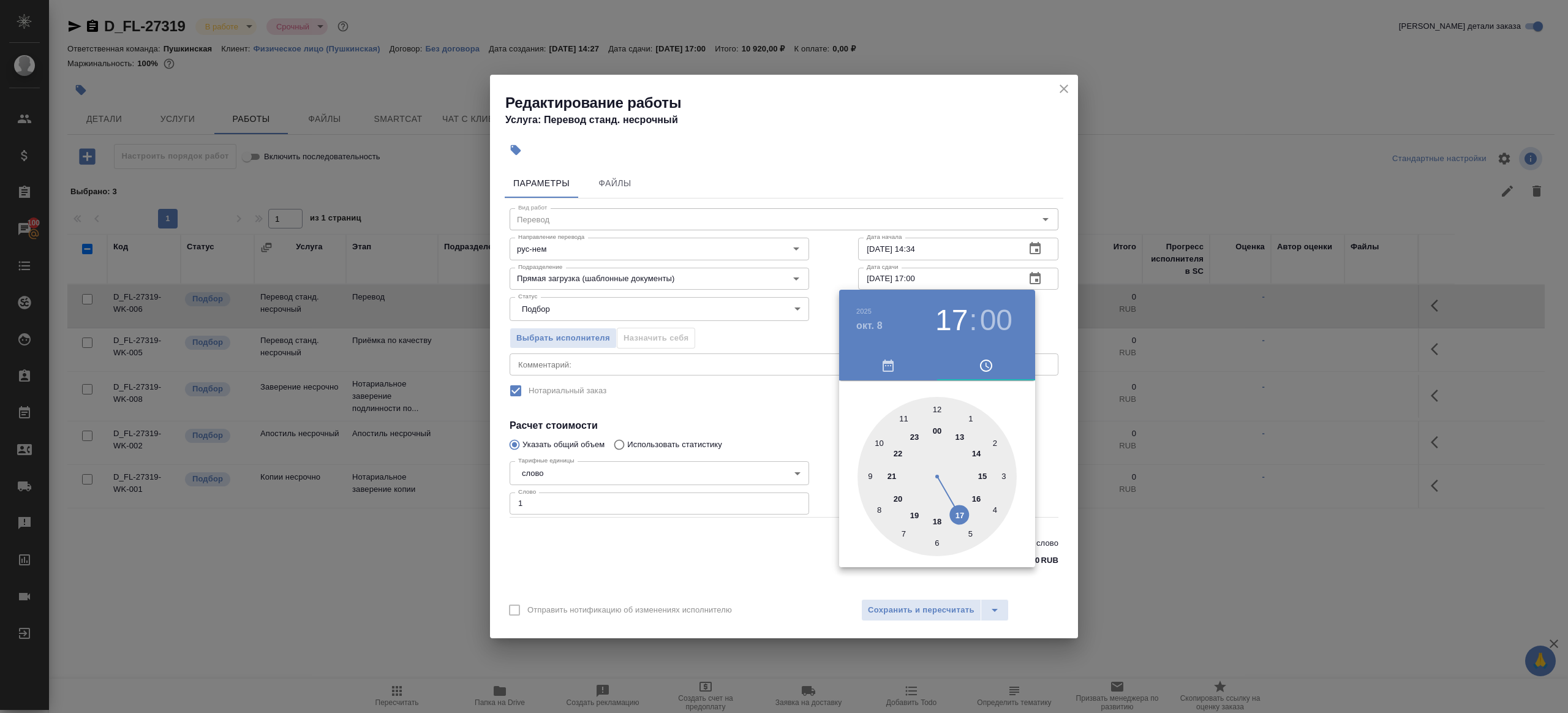
click at [826, 290] on div at bounding box center [784, 356] width 1568 height 713
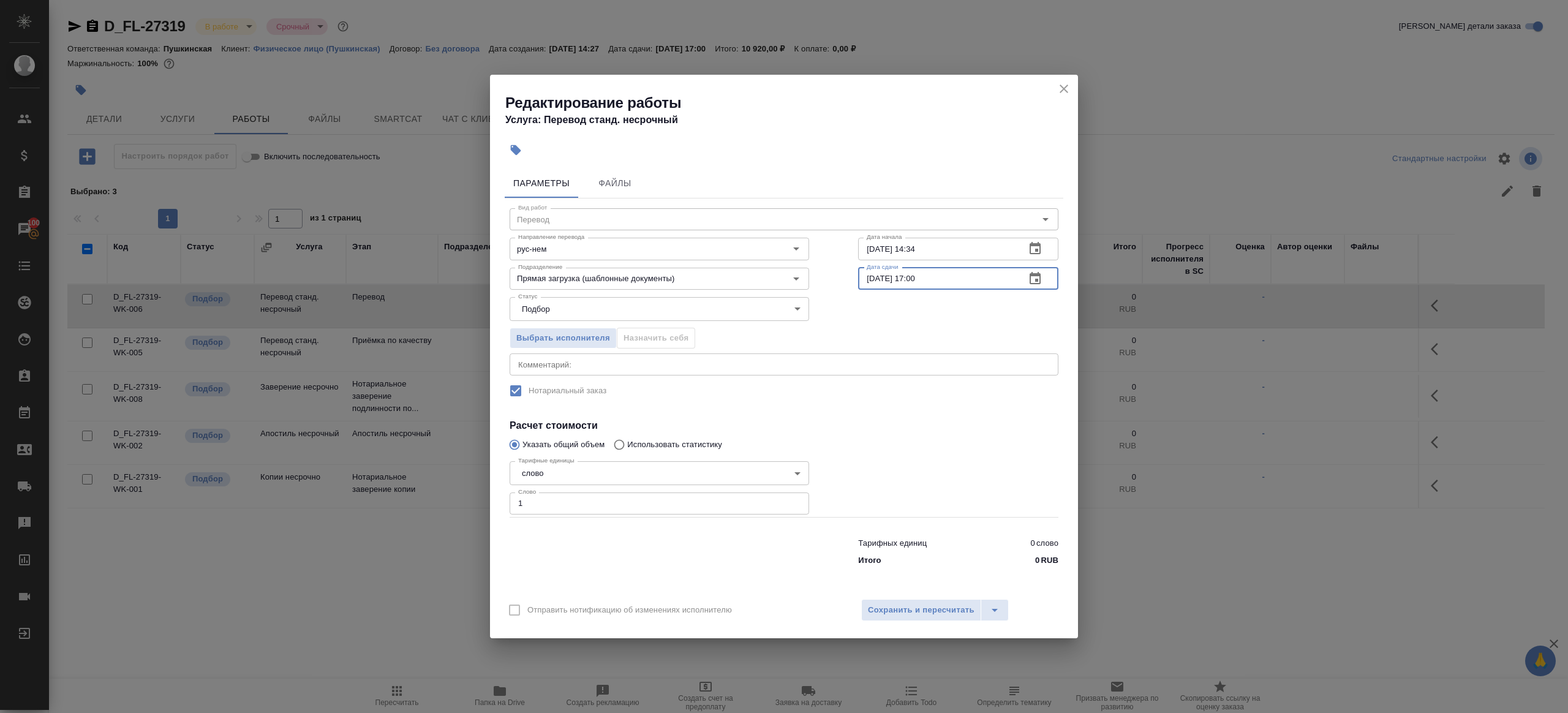
click at [916, 281] on input "08.10.2025 17:00" at bounding box center [937, 278] width 158 height 22
type input "08.10.2025 12:00"
drag, startPoint x: 895, startPoint y: 489, endPoint x: 898, endPoint y: 502, distance: 13.3
click at [895, 489] on div at bounding box center [958, 486] width 250 height 110
click at [910, 615] on span "Сохранить и пересчитать" at bounding box center [921, 610] width 107 height 14
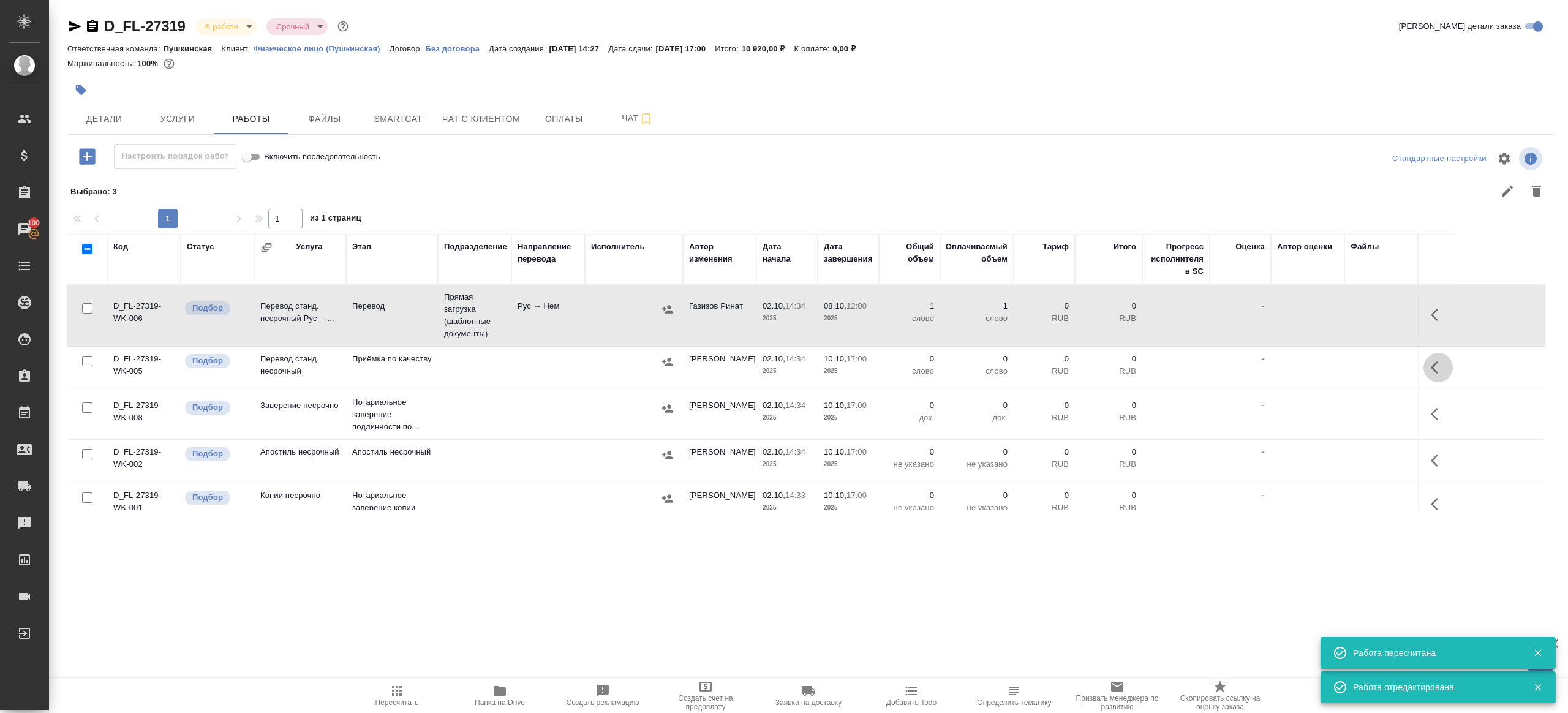
click at [1437, 361] on icon "button" at bounding box center [1435, 367] width 7 height 13
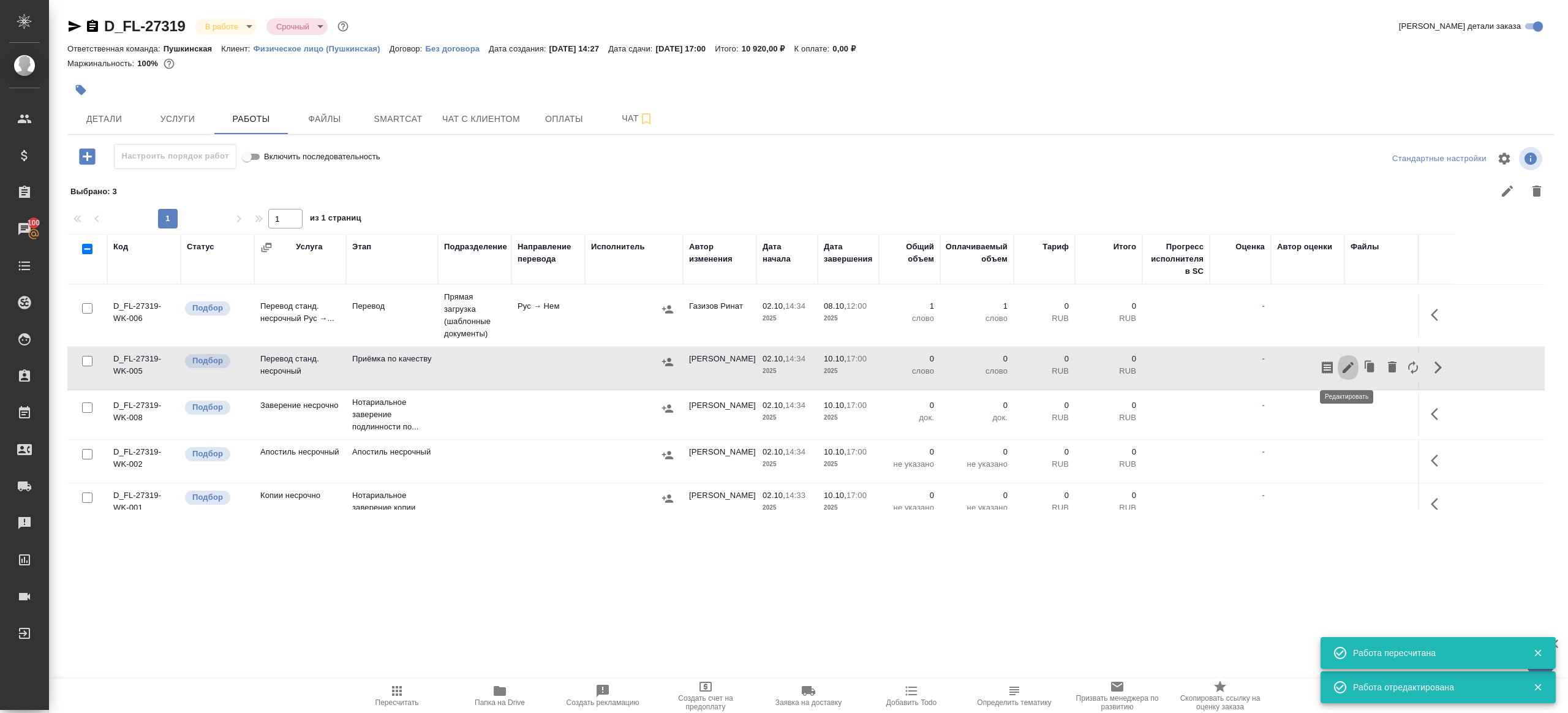
click at [1350, 369] on icon "button" at bounding box center [1349, 367] width 15 height 15
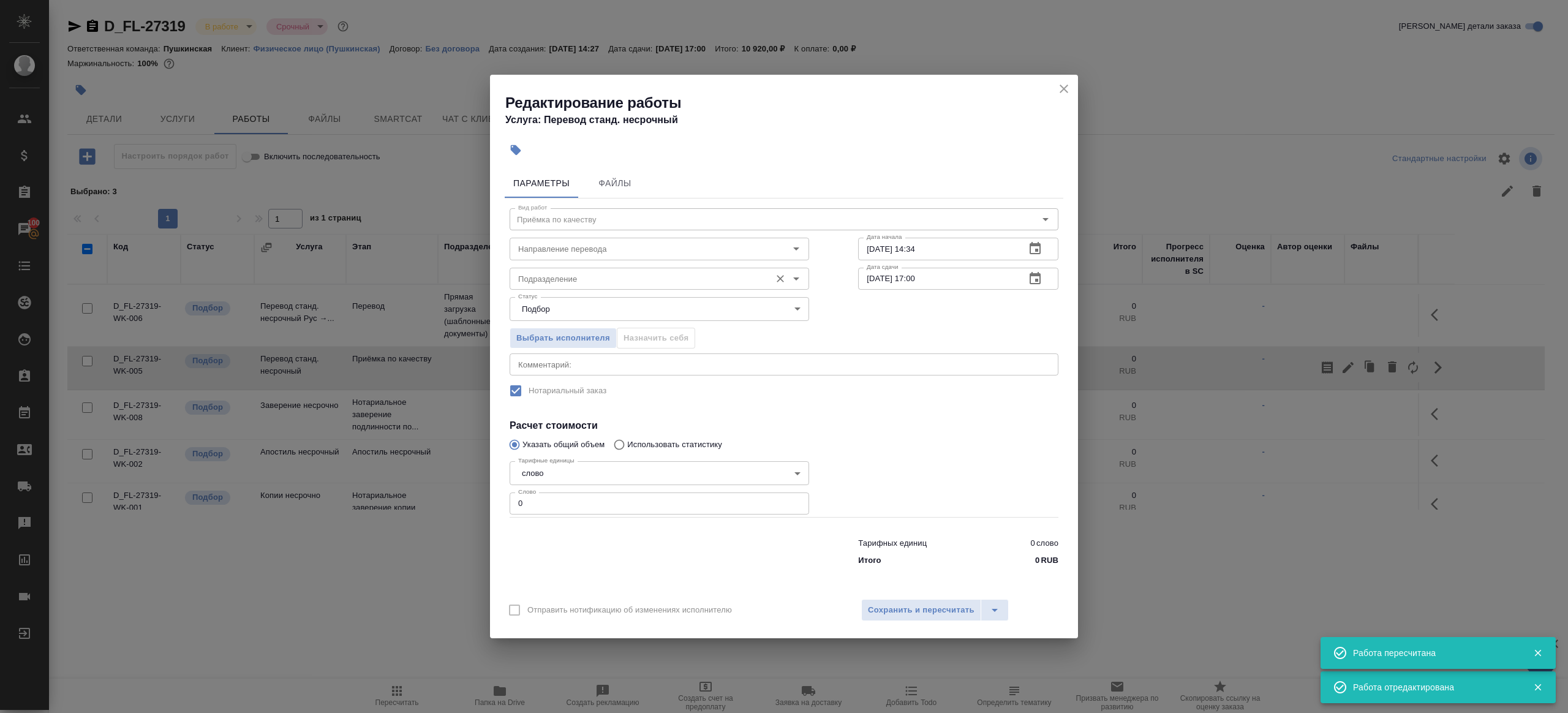
click at [566, 267] on div "Подразделение" at bounding box center [659, 278] width 299 height 22
click at [564, 255] on input "Направление перевода" at bounding box center [638, 249] width 251 height 15
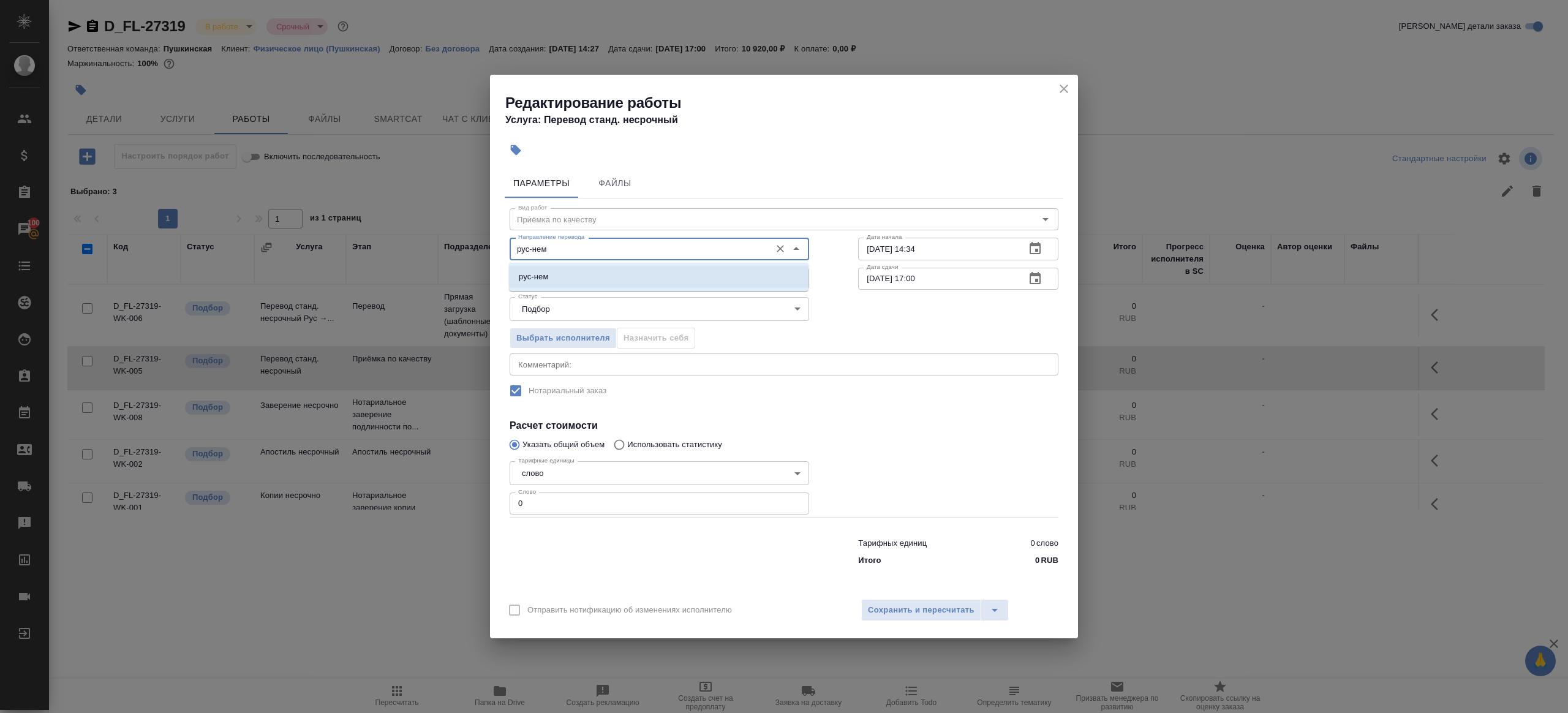
click at [543, 285] on li "рус-нем" at bounding box center [658, 277] width 299 height 22
type input "рус-нем"
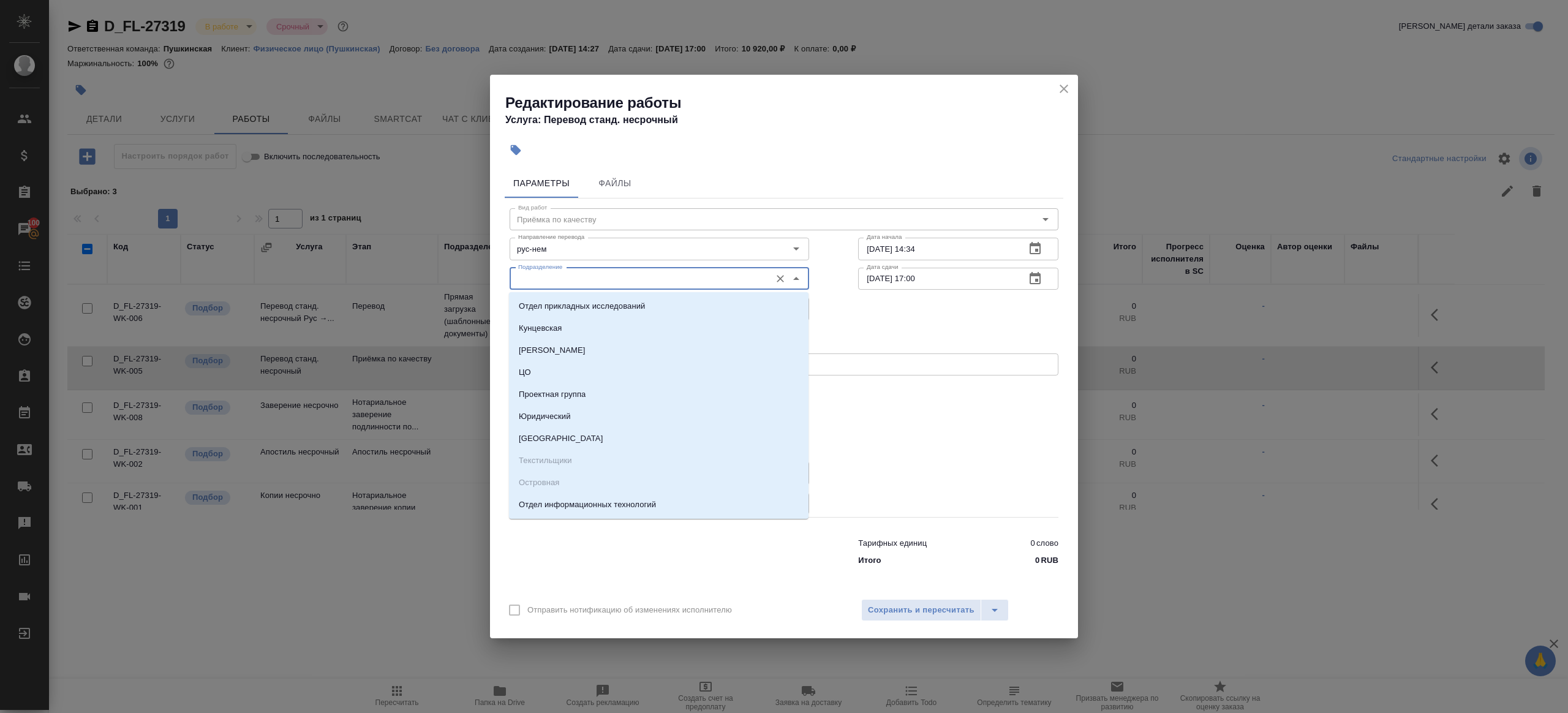
click at [546, 281] on input "Подразделение" at bounding box center [638, 278] width 251 height 15
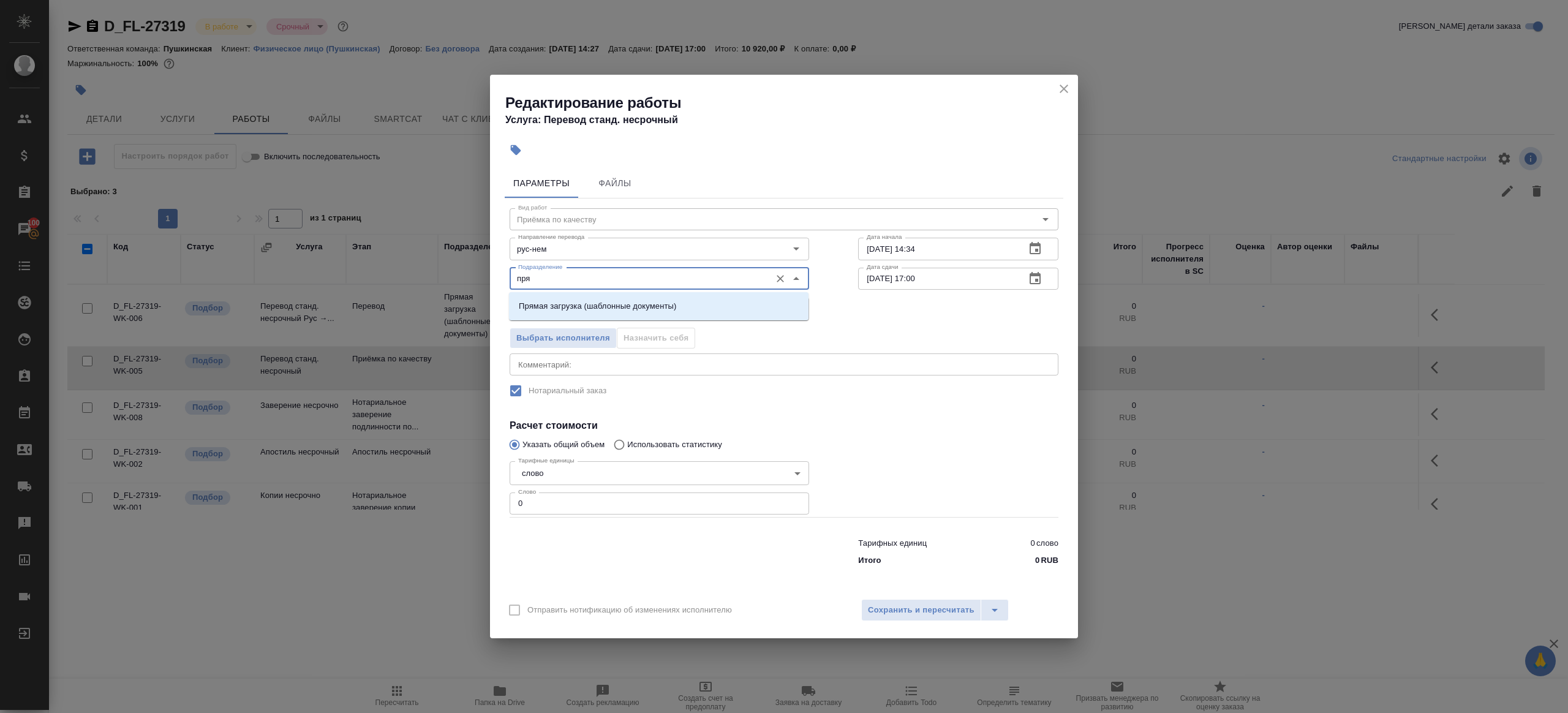
click at [561, 299] on li "Прямая загрузка (шаблонные документы)" at bounding box center [658, 307] width 299 height 22
type input "Прямая загрузка (шаблонные документы)"
click at [980, 248] on input "02.10.2025 14:34" at bounding box center [937, 249] width 158 height 22
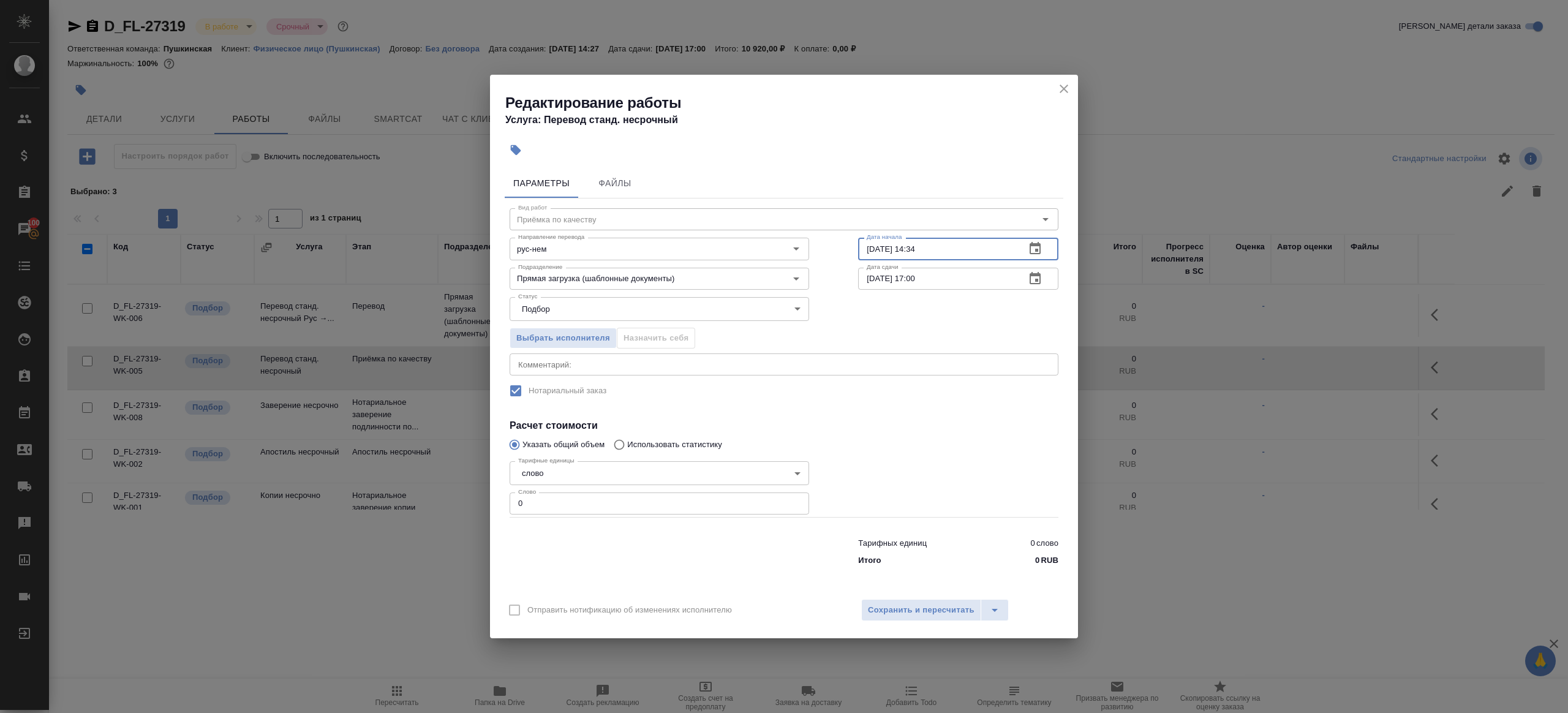
paste input "8.10.2025 12:00"
type input "08.10.2025 12:00"
click at [962, 285] on input "10.10.2025 17:00" at bounding box center [937, 278] width 158 height 22
paste input "08.10.2025 12"
click at [916, 278] on input "08.10.2025 12:00" at bounding box center [937, 278] width 158 height 22
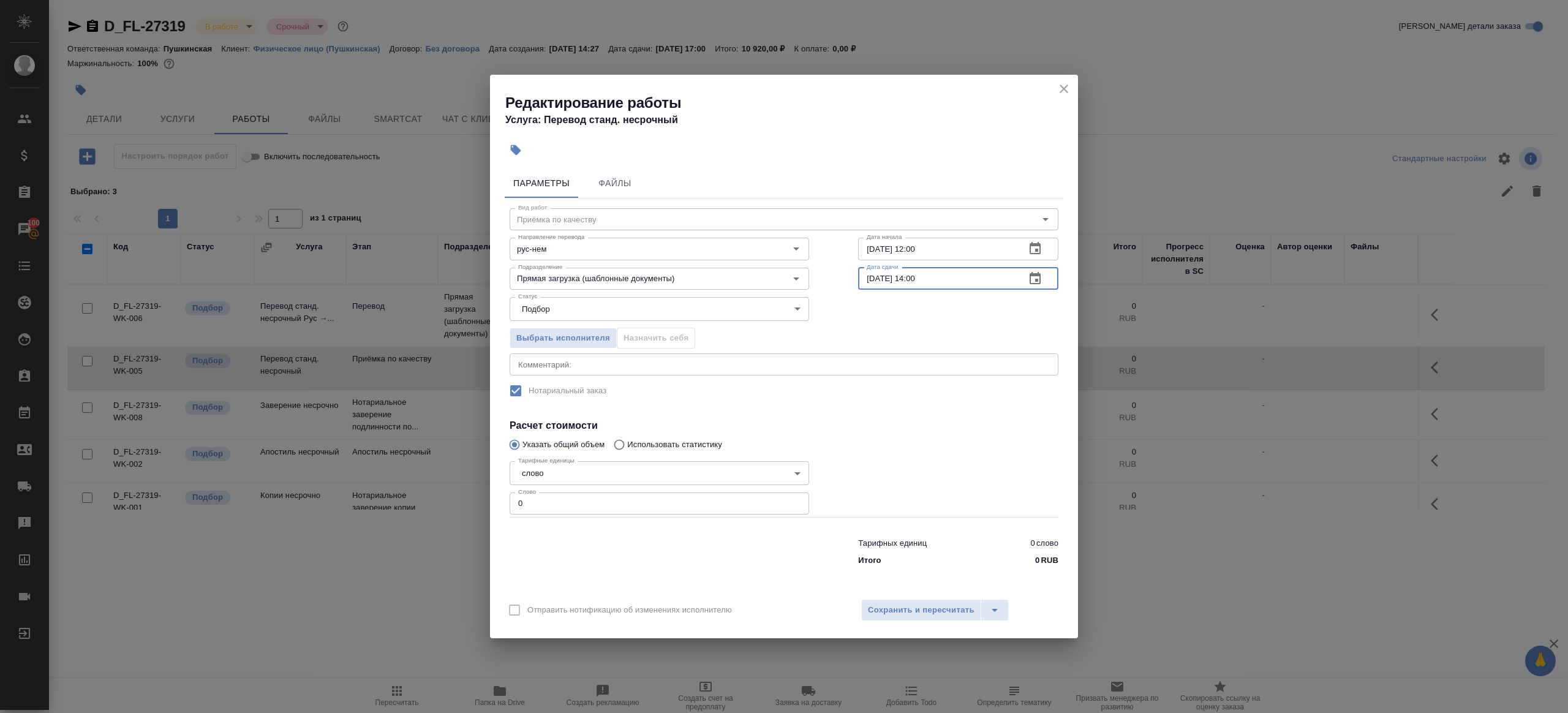
type input "08.10.2025 14:00"
click at [728, 509] on input "0" at bounding box center [659, 503] width 299 height 22
type input "1"
click at [950, 461] on div at bounding box center [958, 486] width 250 height 110
click at [947, 604] on span "Сохранить и пересчитать" at bounding box center [921, 610] width 107 height 14
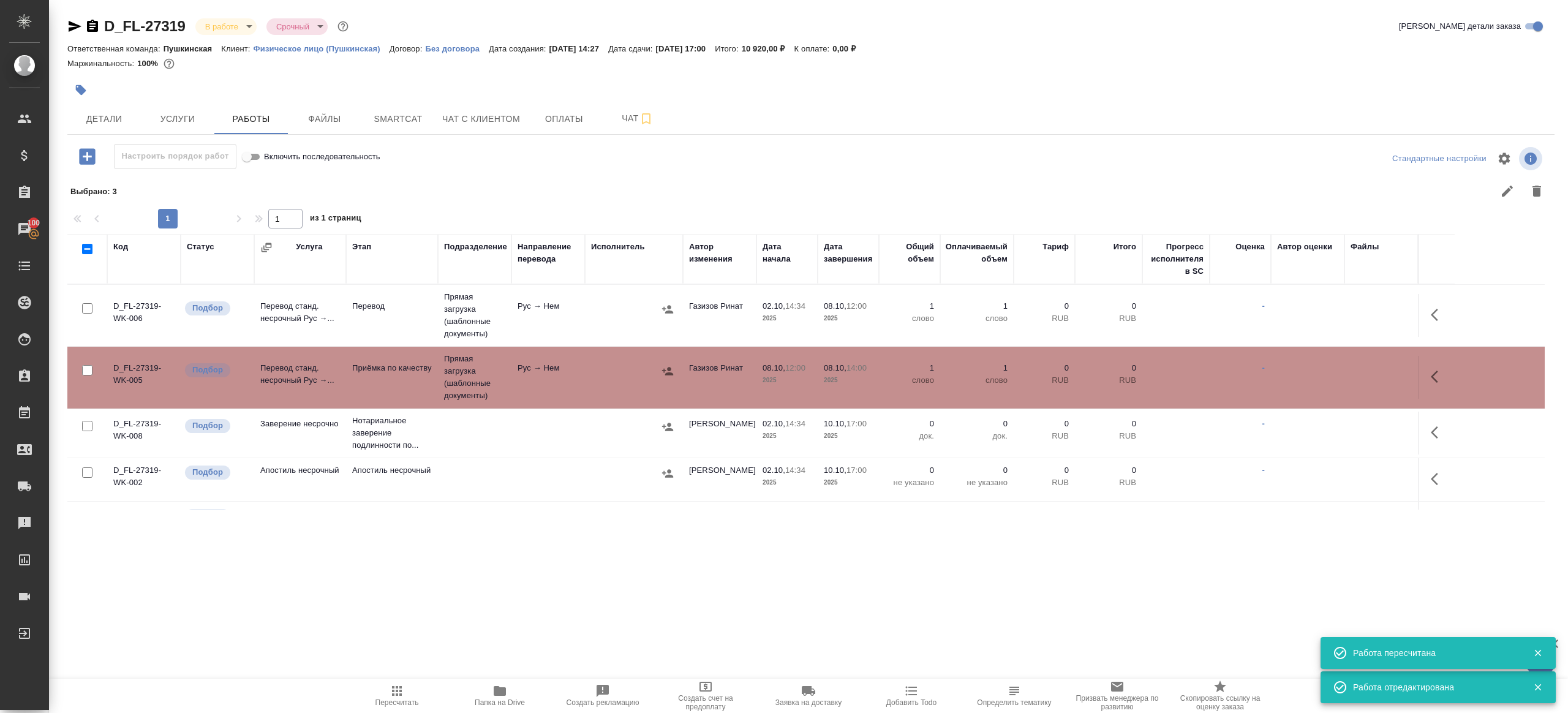
click at [587, 307] on td at bounding box center [634, 315] width 98 height 43
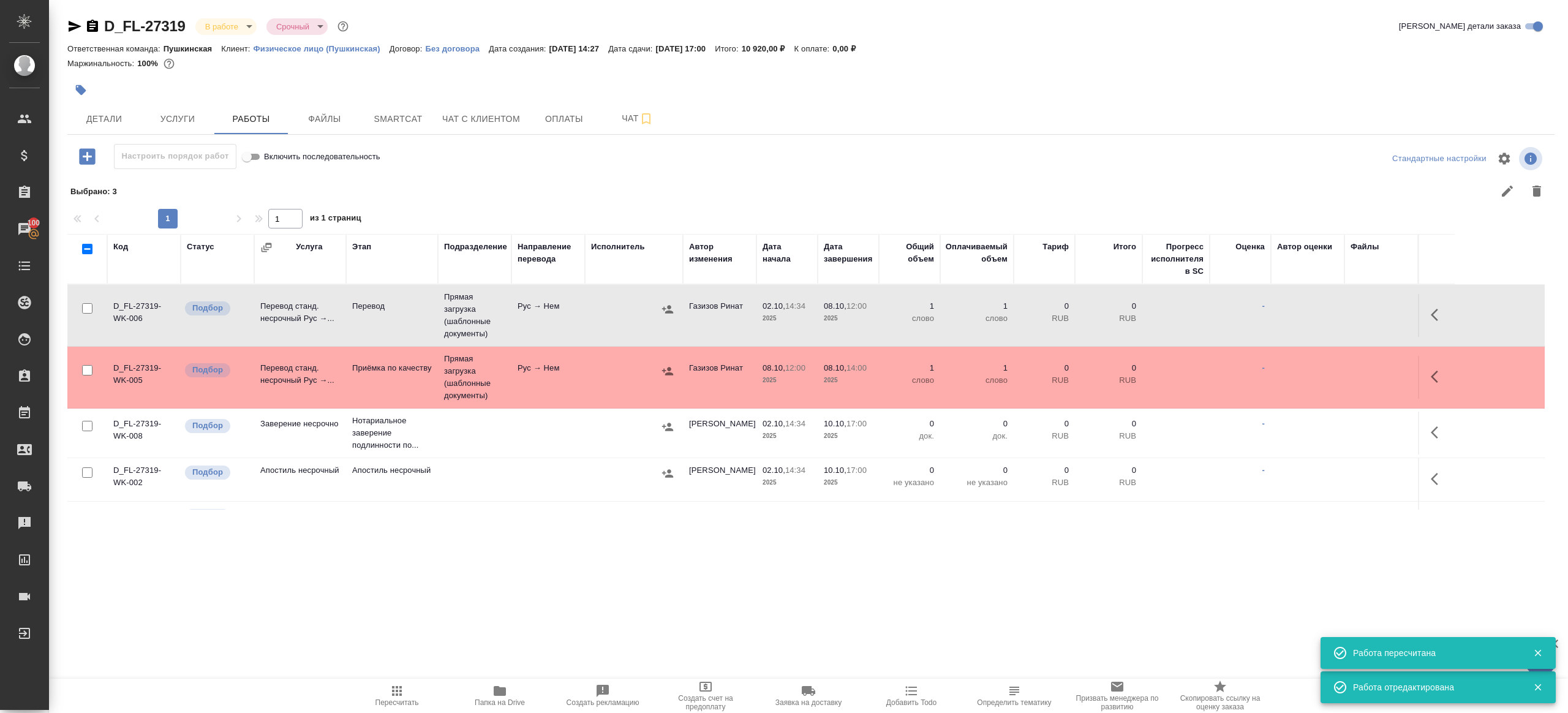
click at [587, 307] on td at bounding box center [634, 315] width 98 height 43
click at [394, 692] on icon "button" at bounding box center [396, 690] width 10 height 10
click at [568, 604] on div ".cls-1 fill:#fff; AWATERA Gazizov Rinat Клиенты Спецификации Заказы 100 Чаты To…" at bounding box center [784, 356] width 1568 height 713
click at [394, 685] on icon "button" at bounding box center [397, 691] width 15 height 15
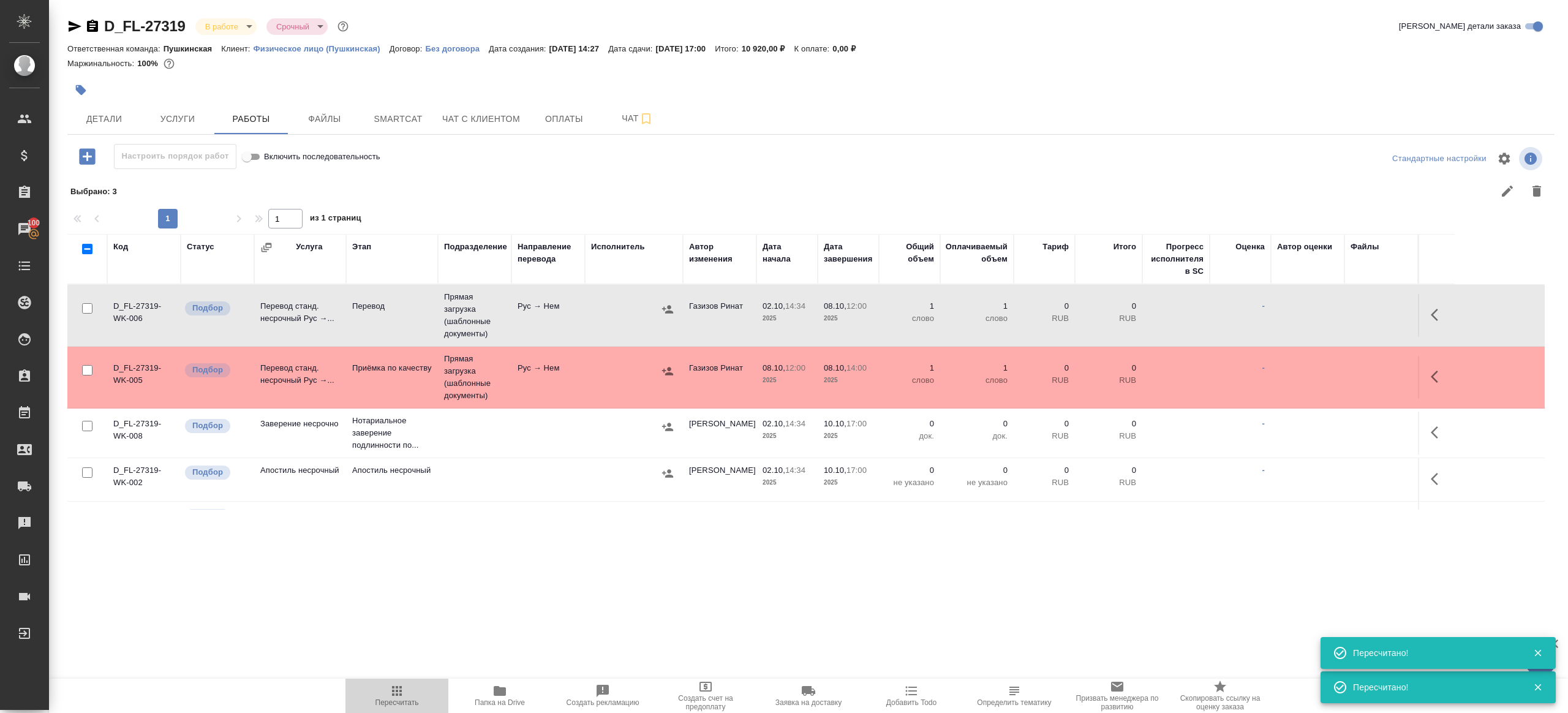
drag, startPoint x: 394, startPoint y: 685, endPoint x: 439, endPoint y: 646, distance: 59.5
click at [395, 684] on icon "button" at bounding box center [397, 691] width 15 height 15
click at [518, 583] on div ".cls-1 fill:#fff; AWATERA Gazizov Rinat Клиенты Спецификации Заказы 100 Чаты To…" at bounding box center [784, 356] width 1568 height 713
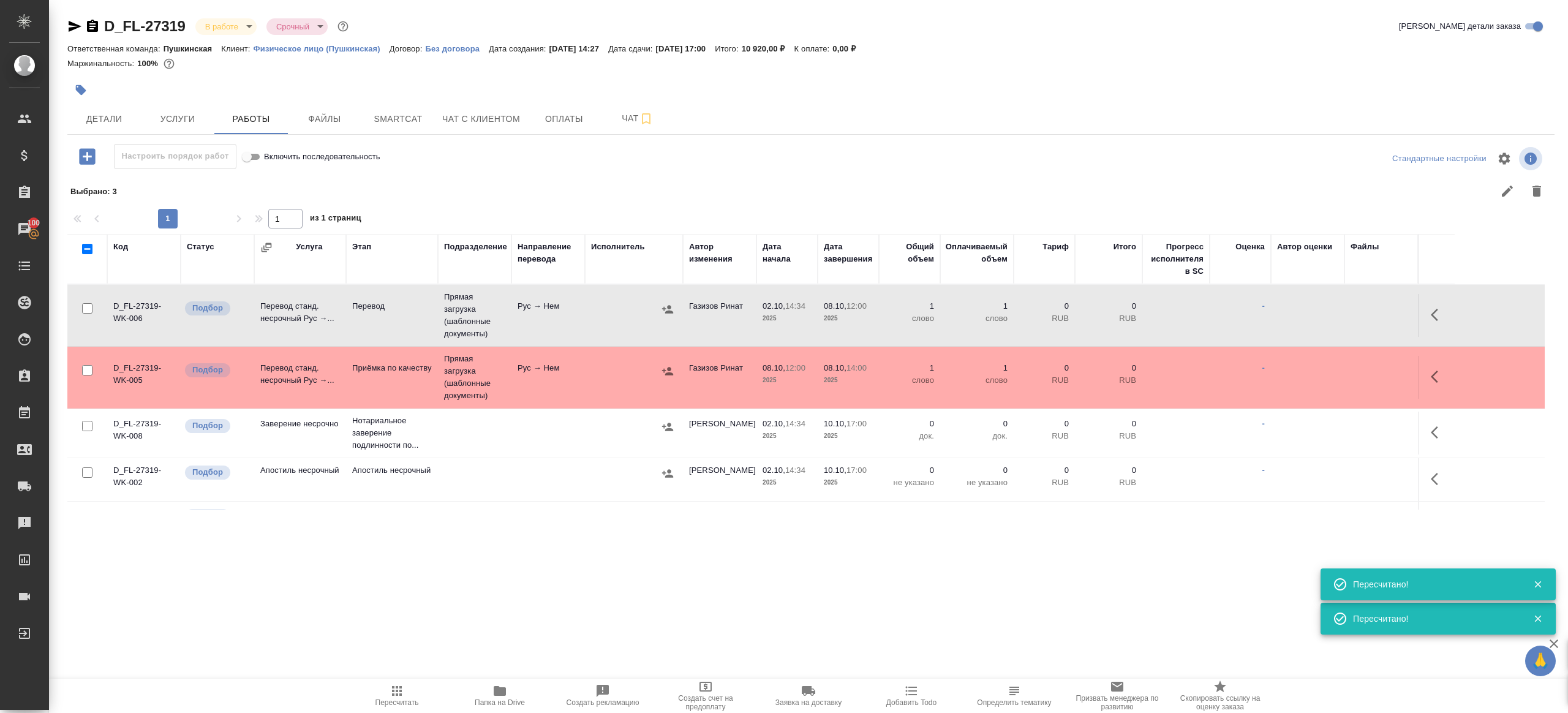
click at [573, 322] on td "Рус → Нем" at bounding box center [548, 315] width 73 height 43
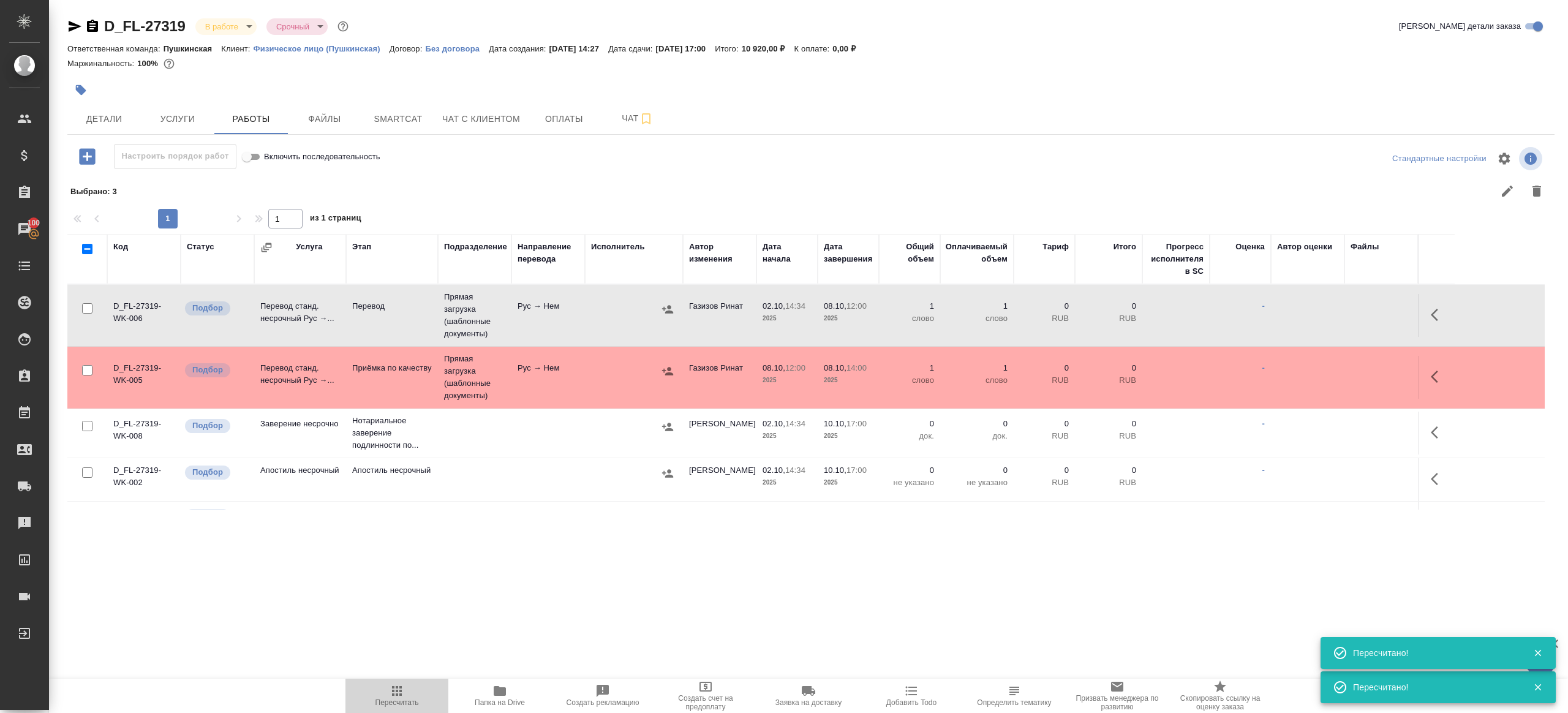
click at [396, 682] on button "Пересчитать" at bounding box center [397, 695] width 103 height 34
click at [510, 609] on div ".cls-1 fill:#fff; AWATERA Gazizov Rinat Клиенты Спецификации Заказы 100 Чаты To…" at bounding box center [784, 356] width 1568 height 713
click at [396, 689] on icon "button" at bounding box center [397, 691] width 15 height 15
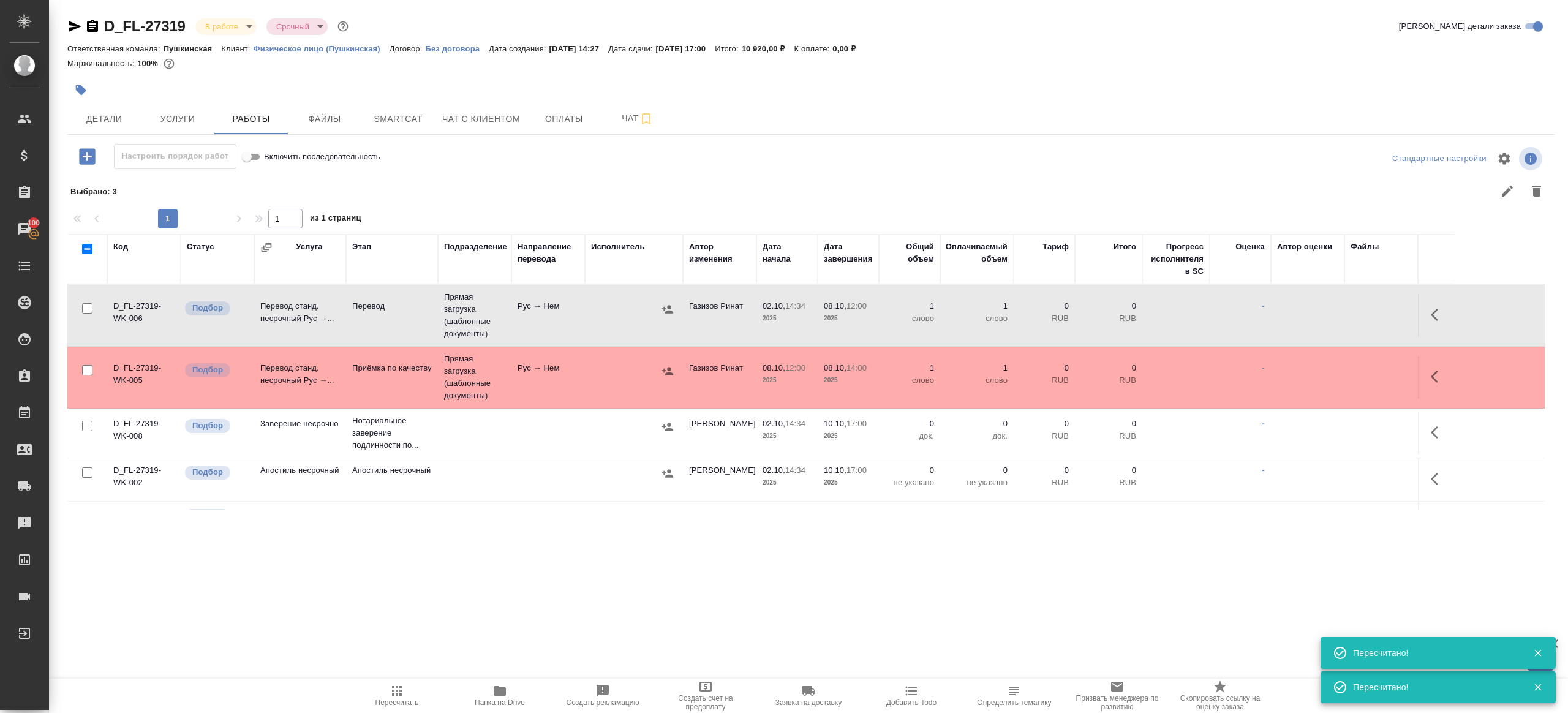
click at [536, 552] on div ".cls-1 fill:#fff; AWATERA Gazizov Rinat Клиенты Спецификации Заказы 100 Чаты To…" at bounding box center [784, 356] width 1568 height 713
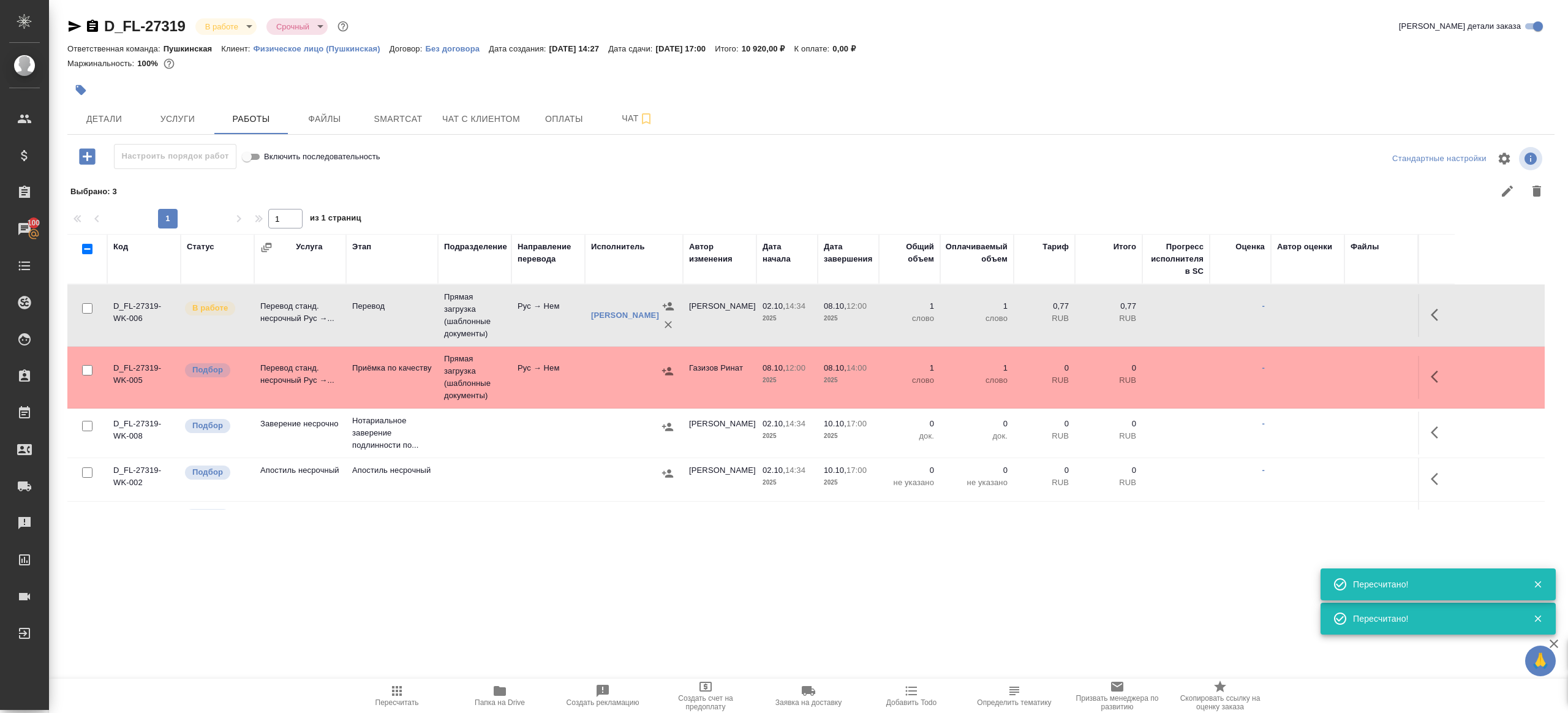
click at [583, 378] on td "Рус → Нем" at bounding box center [548, 378] width 73 height 43
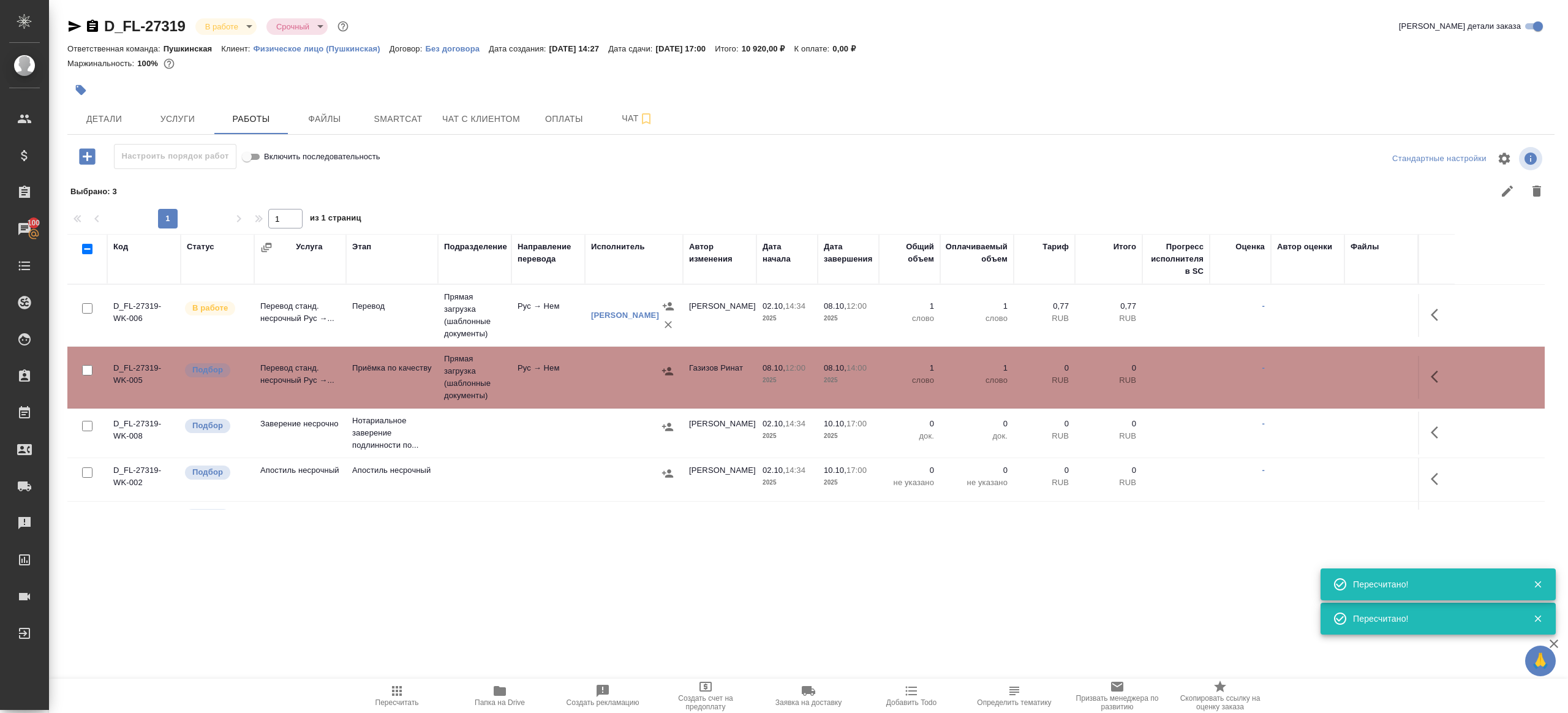
click at [583, 378] on td "Рус → Нем" at bounding box center [548, 378] width 73 height 43
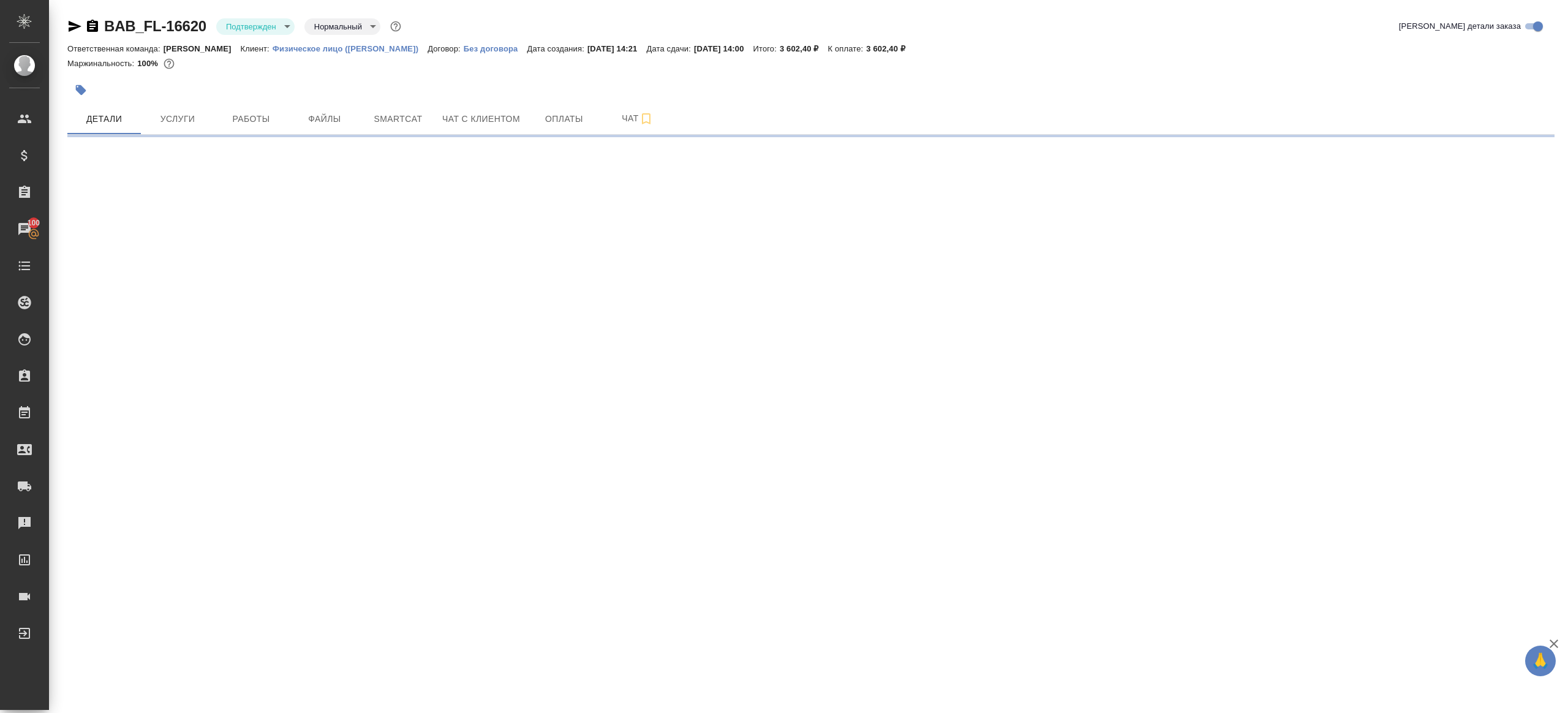
click at [265, 27] on body "🙏 .cls-1 fill:#fff; AWATERA [PERSON_NAME] Клиенты Спецификации Заказы 100 Чаты …" at bounding box center [784, 356] width 1568 height 713
click at [267, 127] on li "В работе" at bounding box center [272, 129] width 112 height 21
select select "RU"
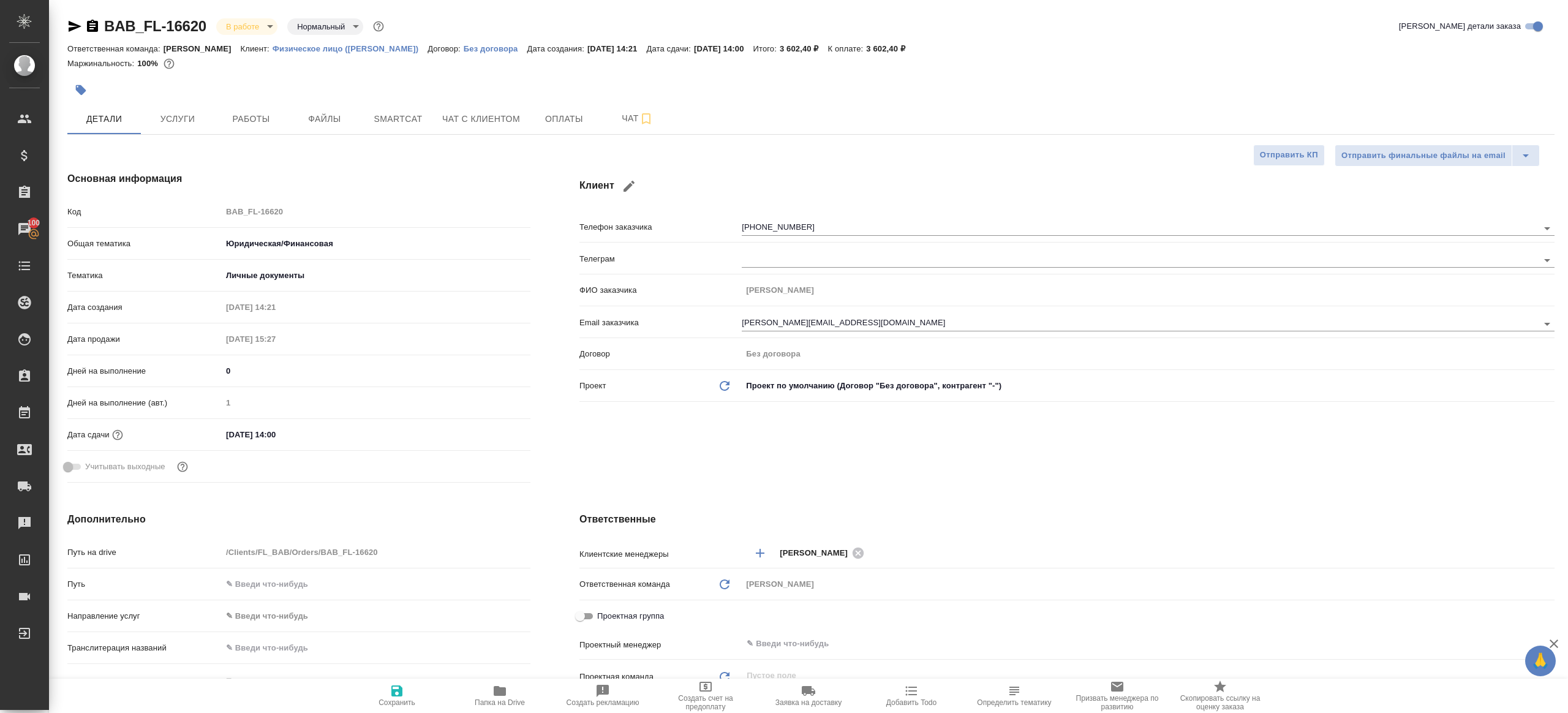
type textarea "x"
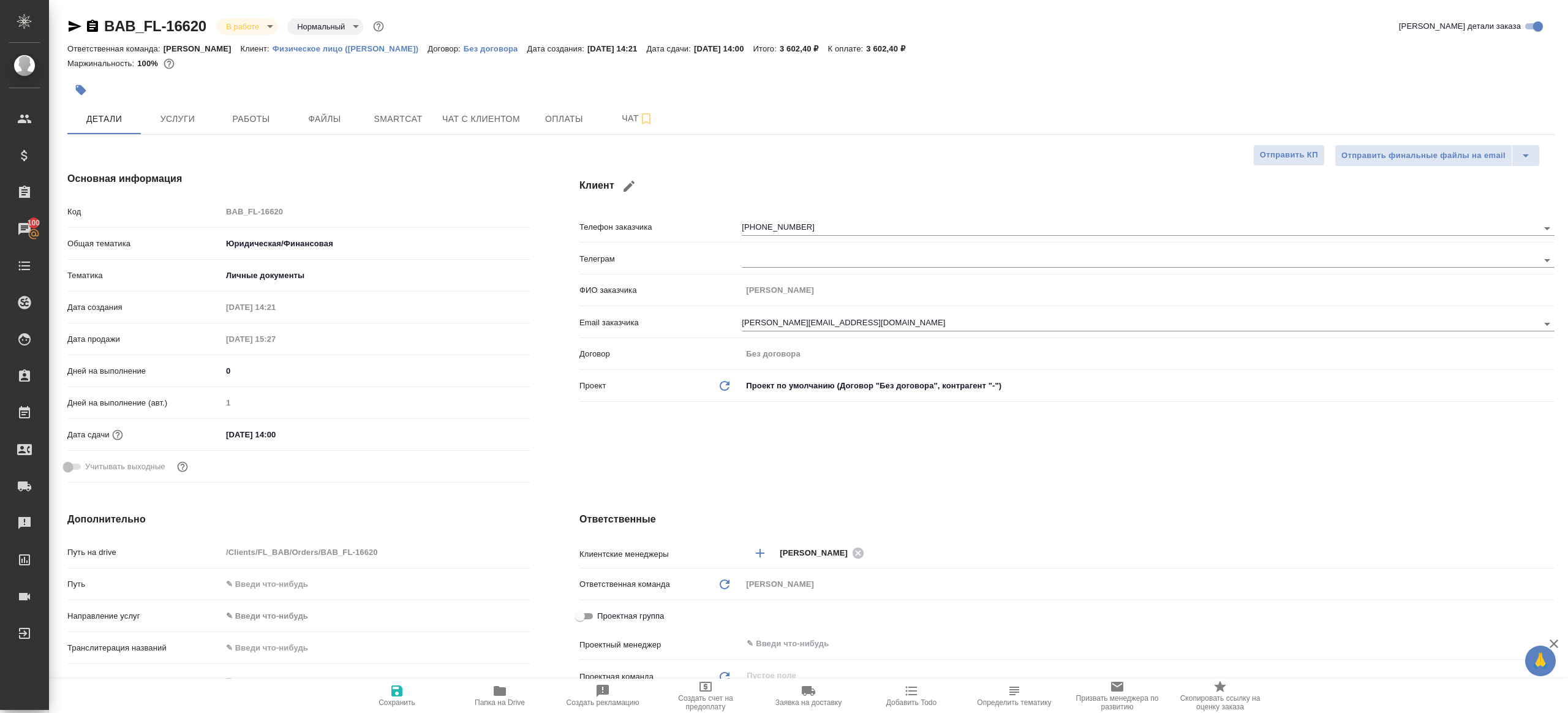
type textarea "x"
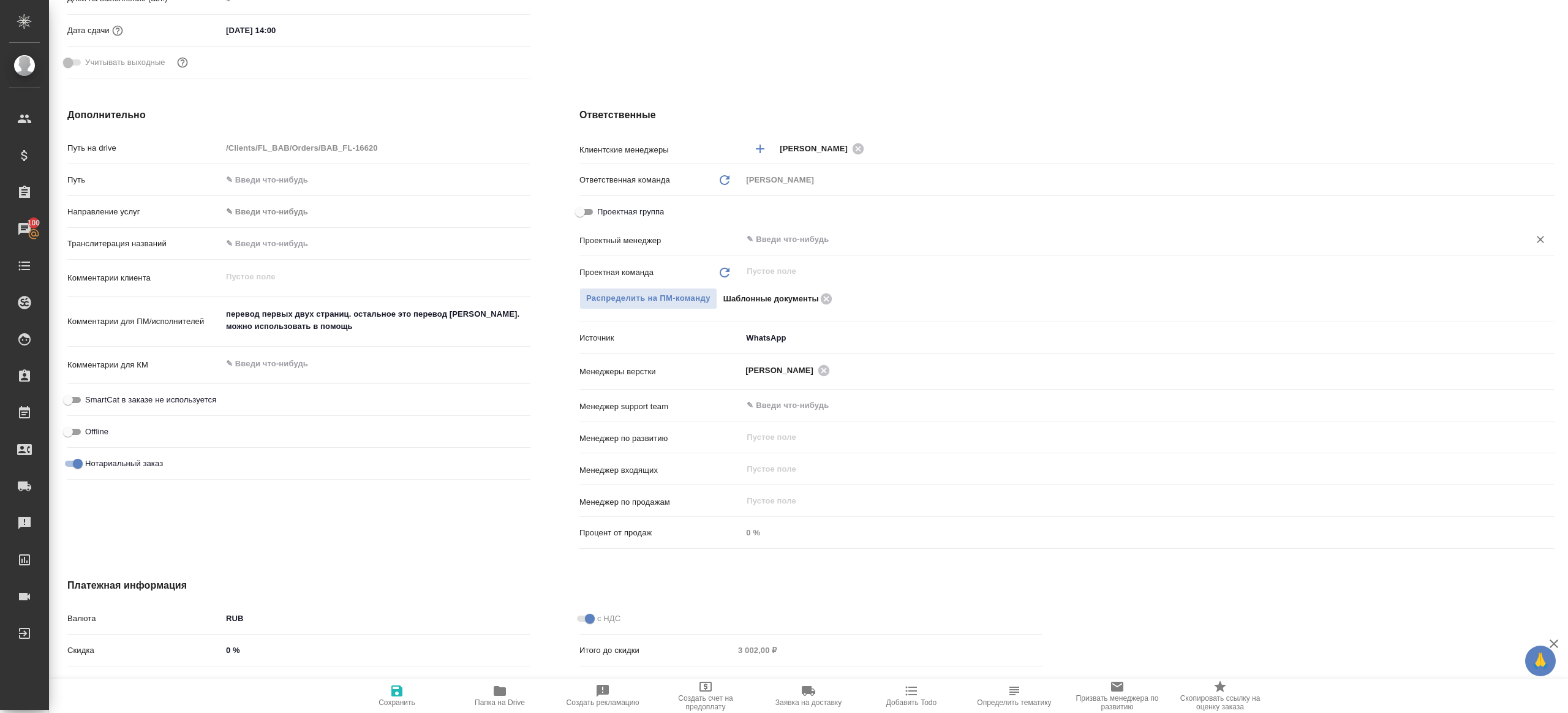
click at [760, 241] on input "text" at bounding box center [1128, 239] width 764 height 15
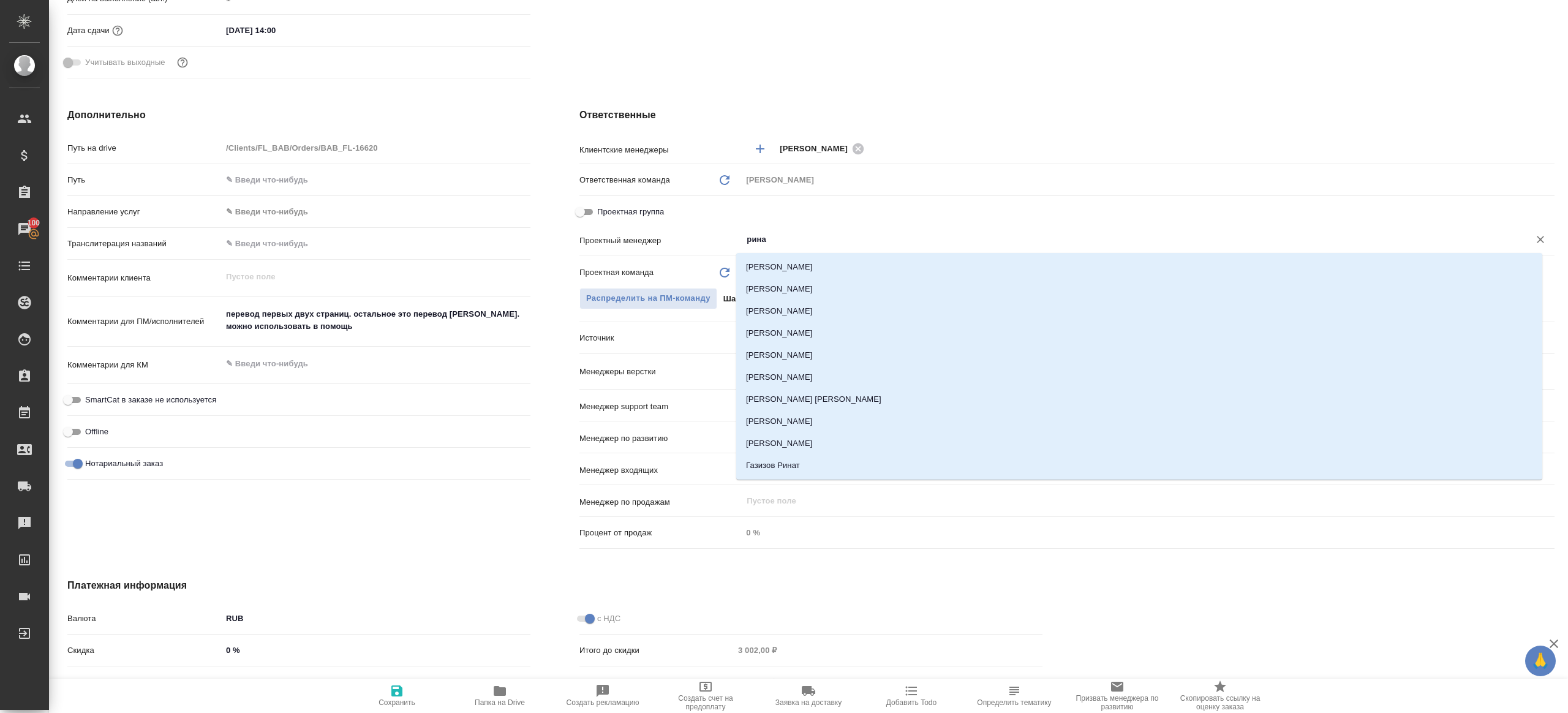
type input "ринат"
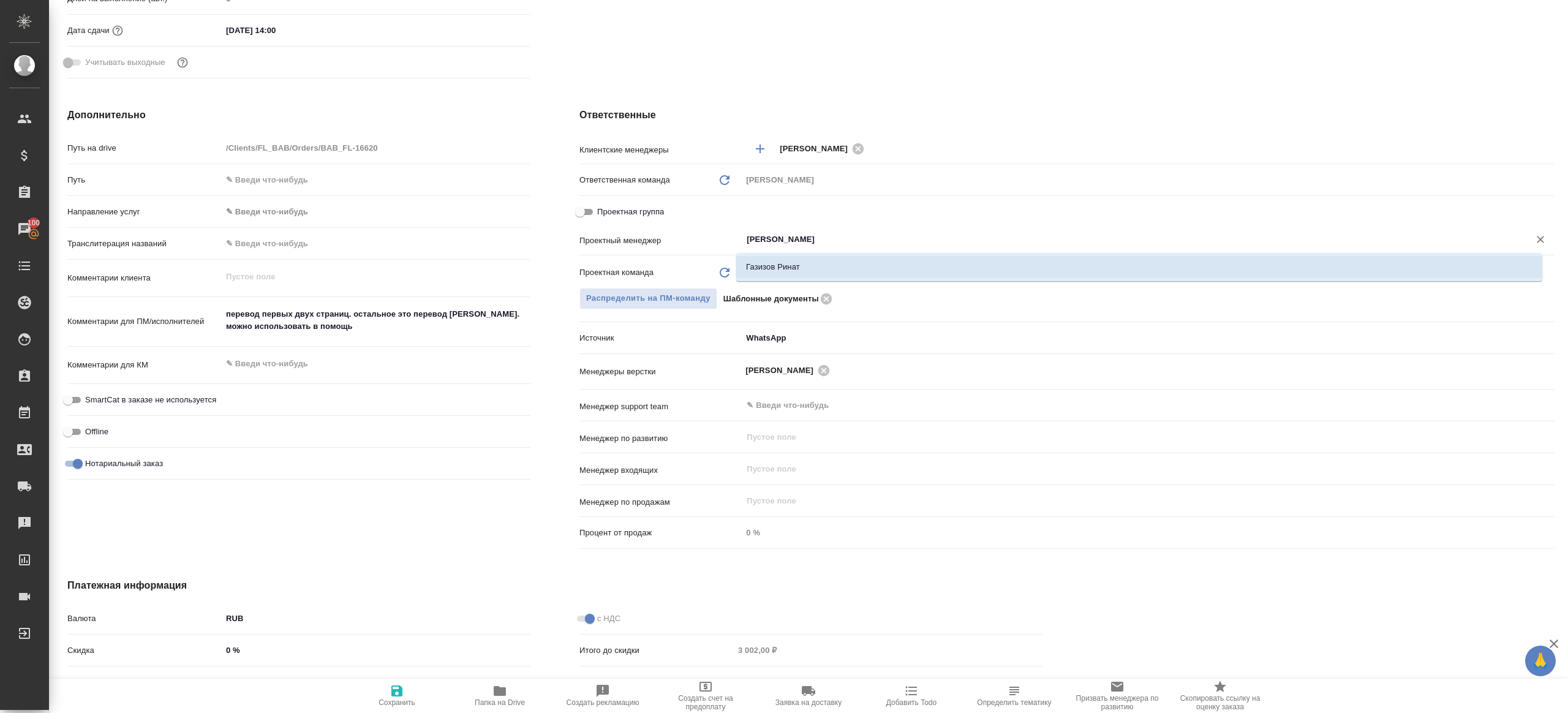
click at [767, 270] on li "Газизов Ринат" at bounding box center [1139, 267] width 807 height 22
type textarea "x"
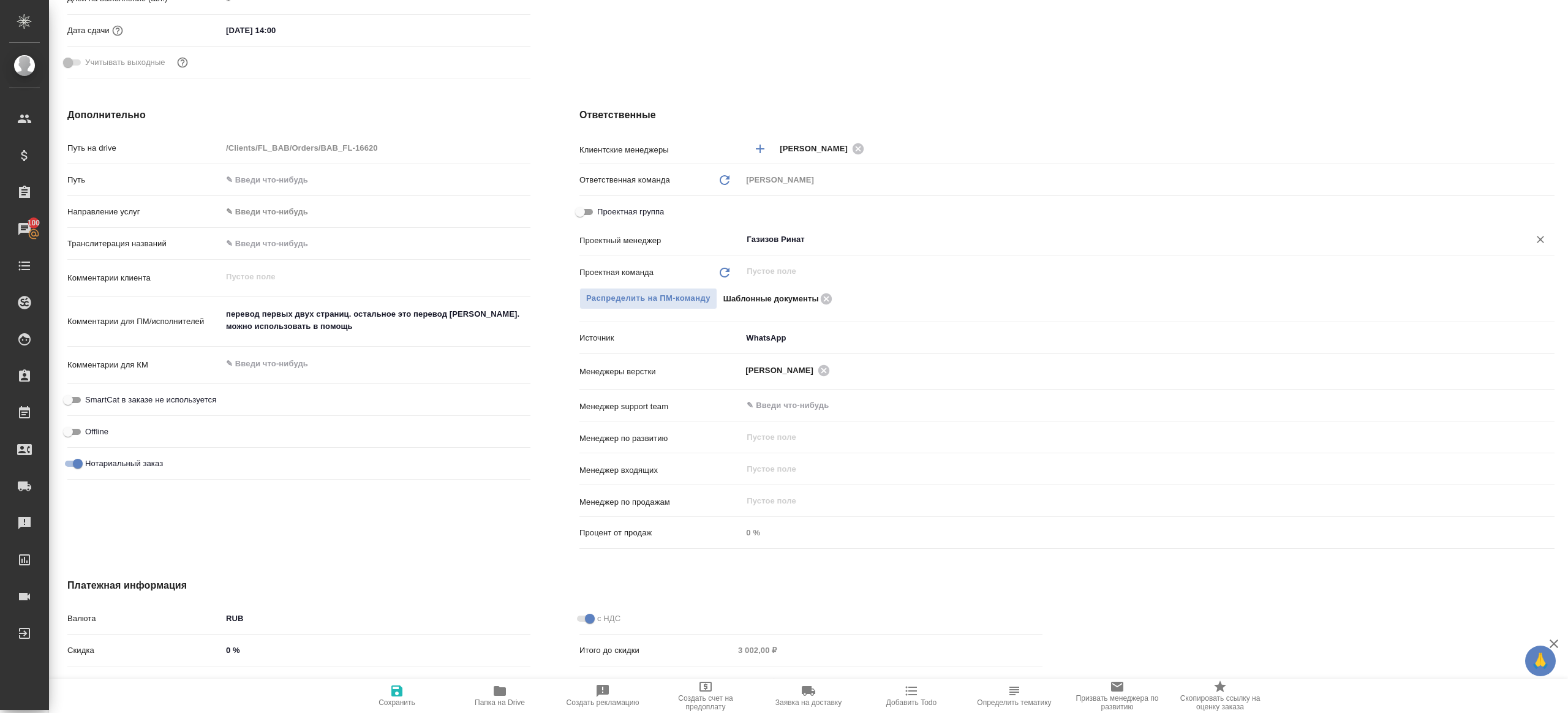
type input "Газизов Ринат"
click at [407, 689] on span "Сохранить" at bounding box center [396, 694] width 88 height 23
type textarea "x"
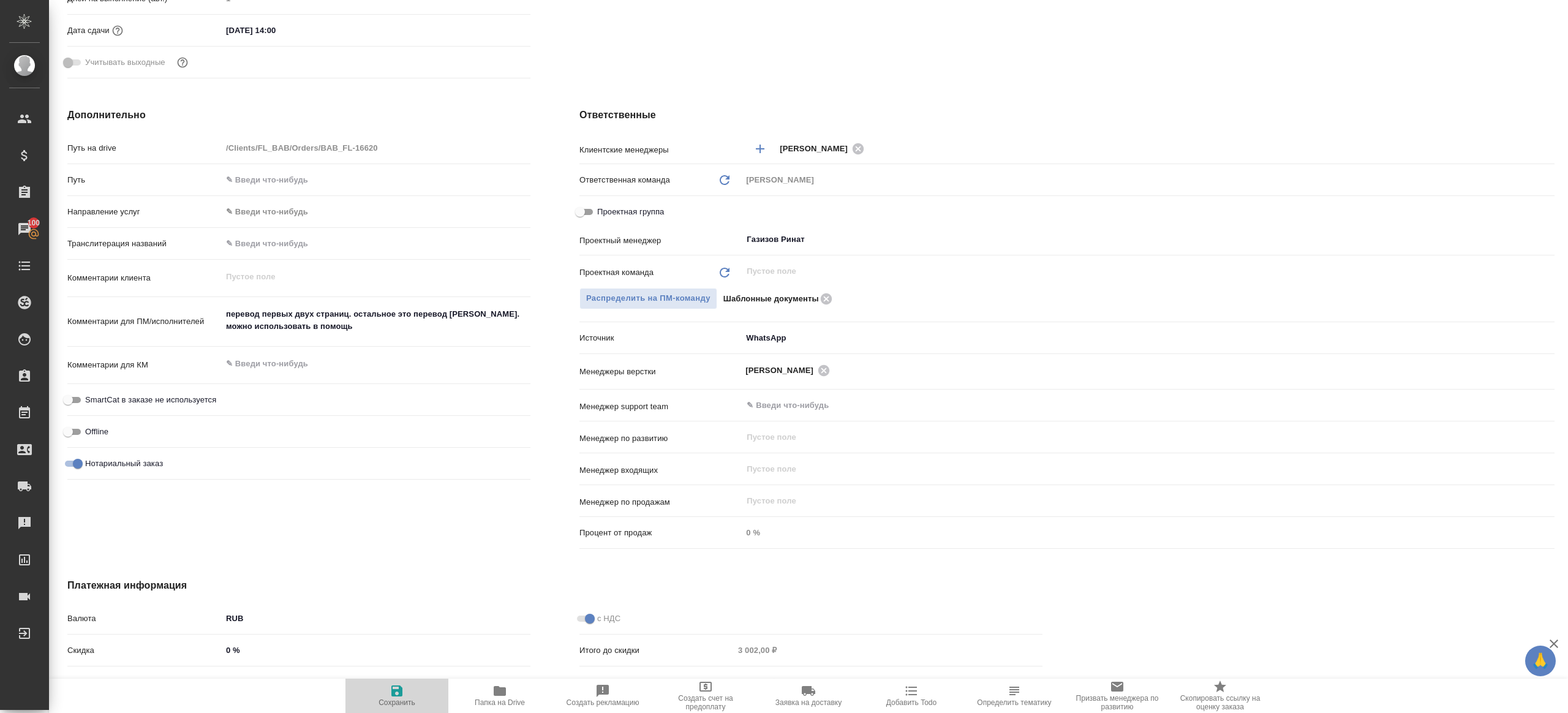
type textarea "x"
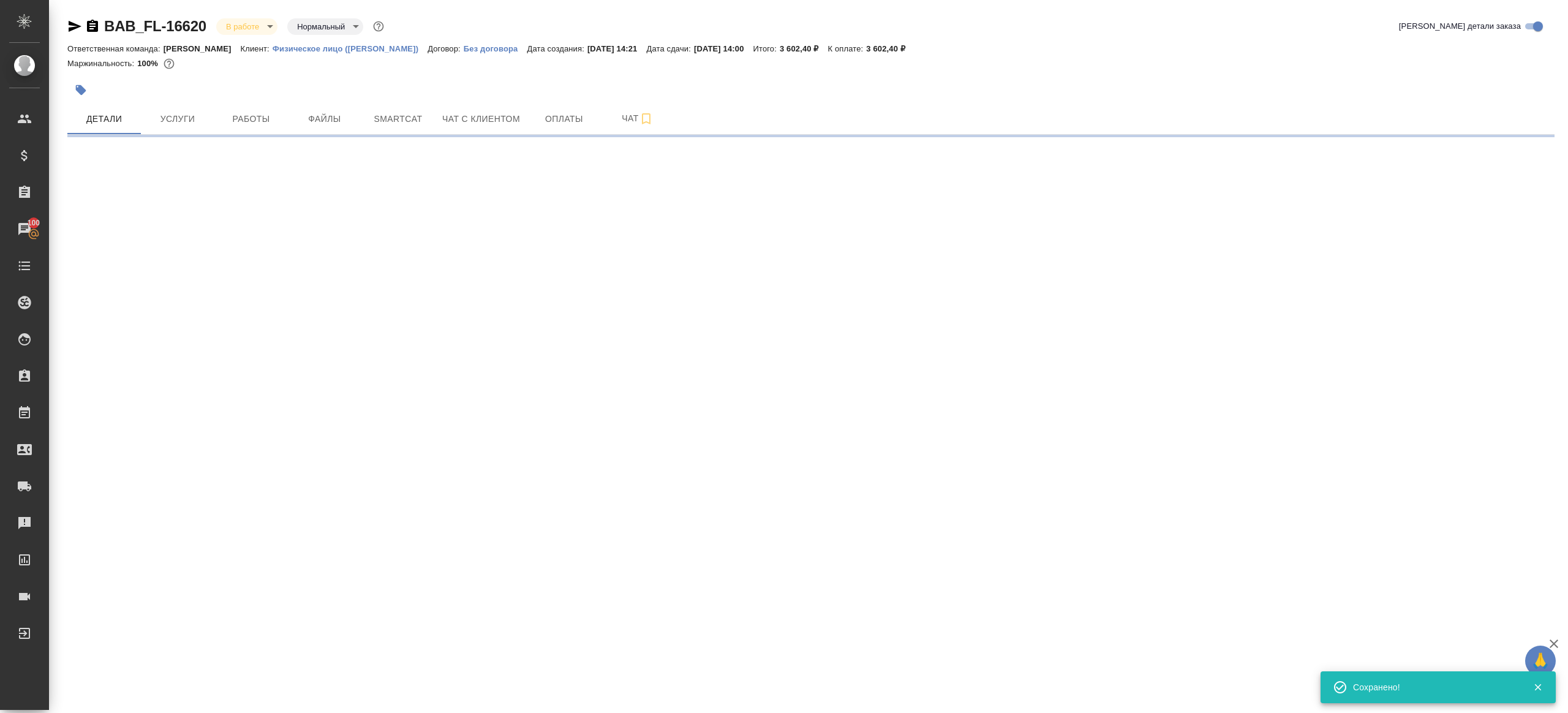
select select "RU"
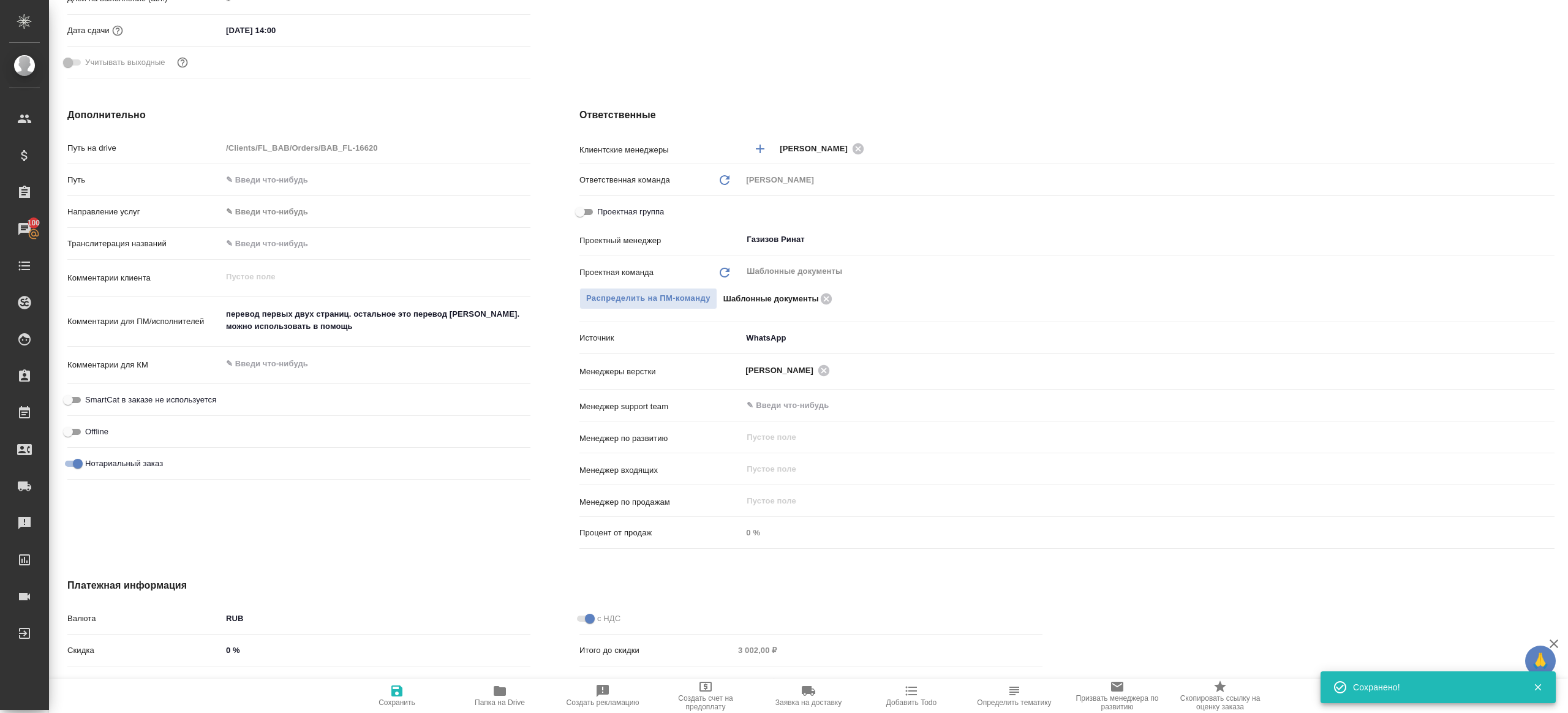
type textarea "x"
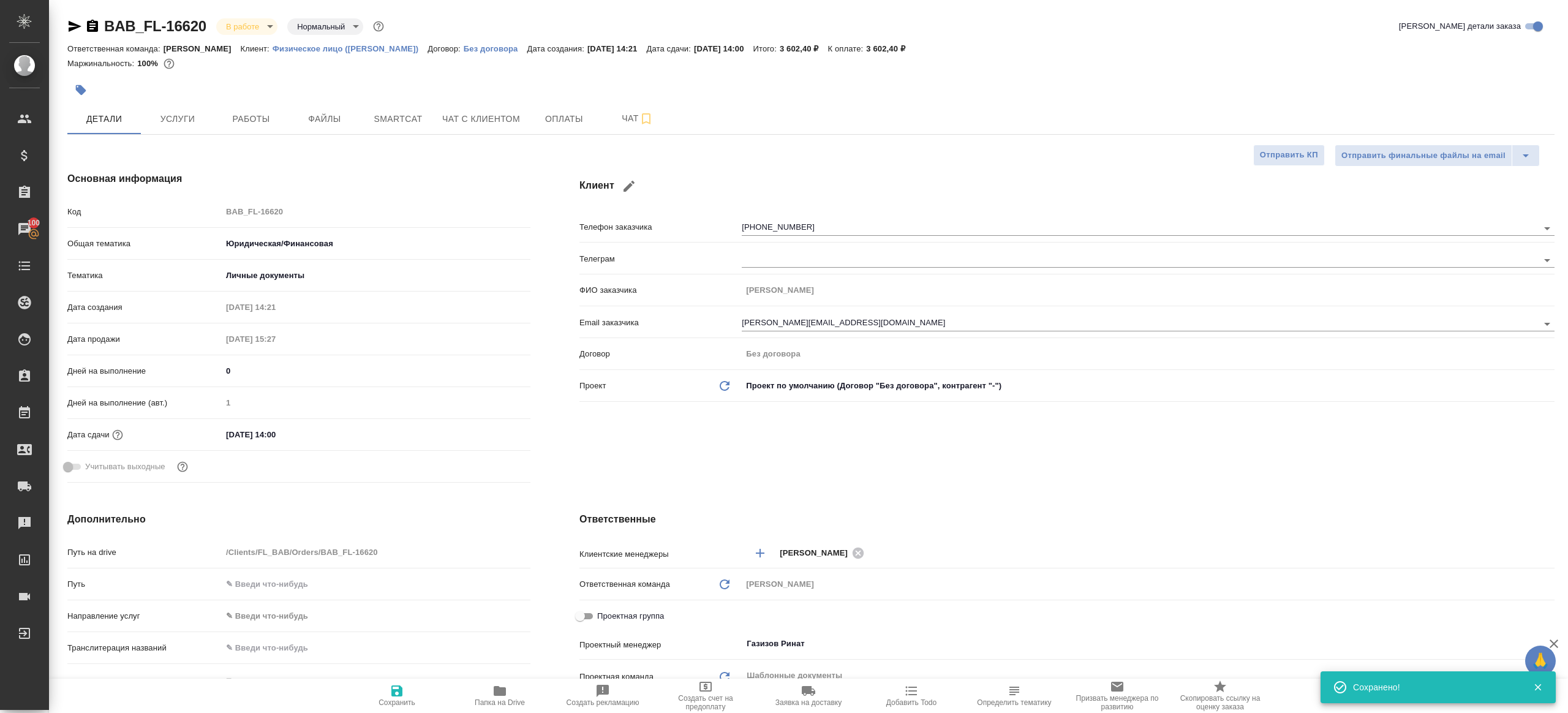
type textarea "x"
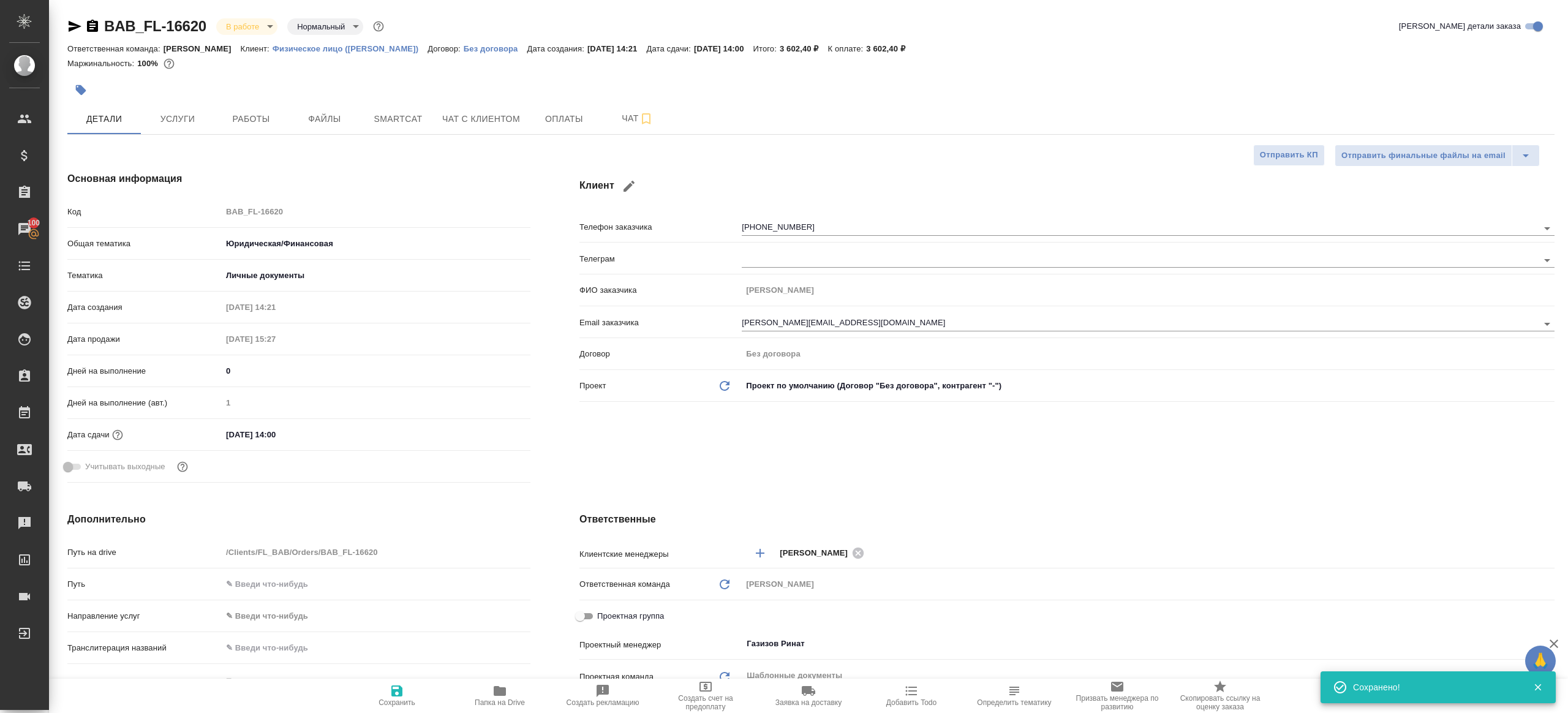
type textarea "x"
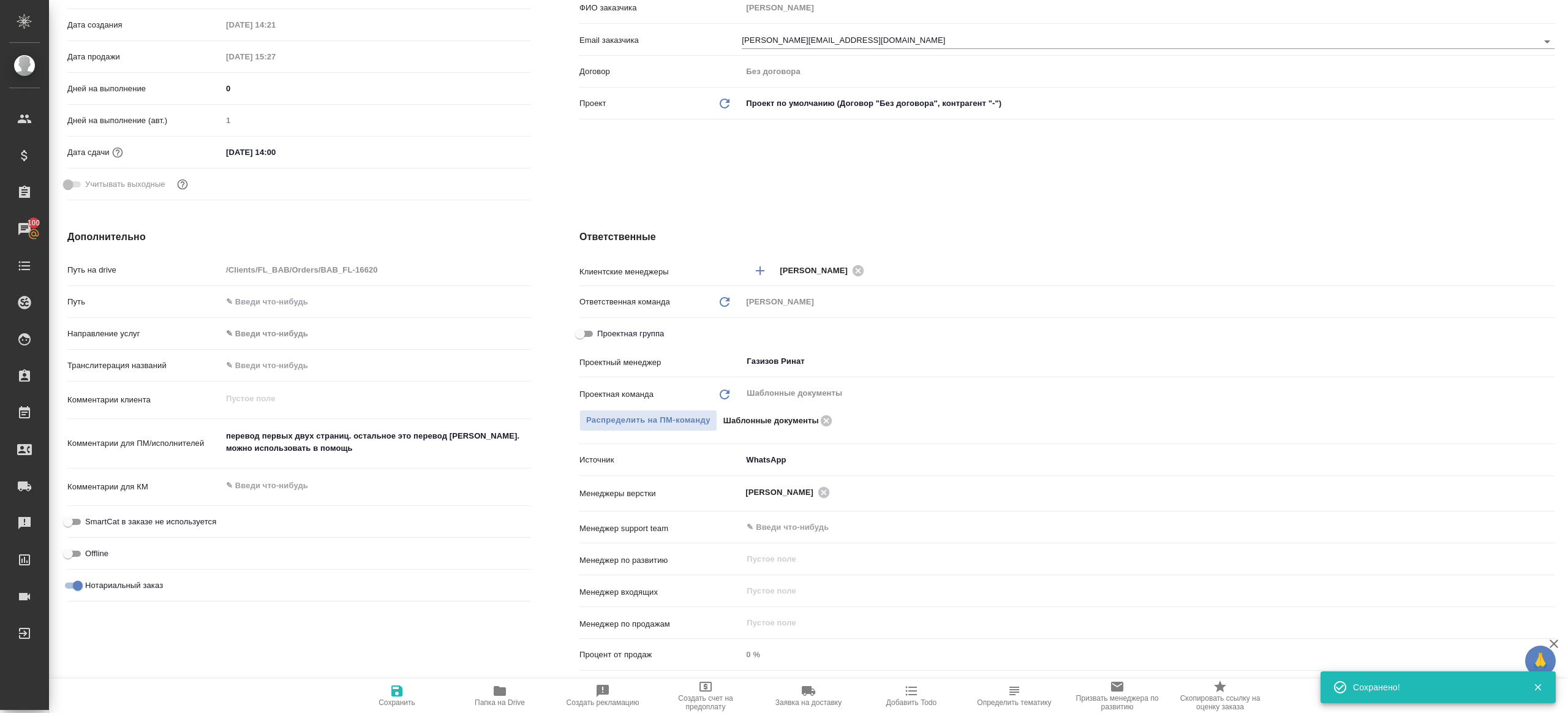
click at [484, 687] on span "Папка на Drive" at bounding box center [499, 694] width 88 height 23
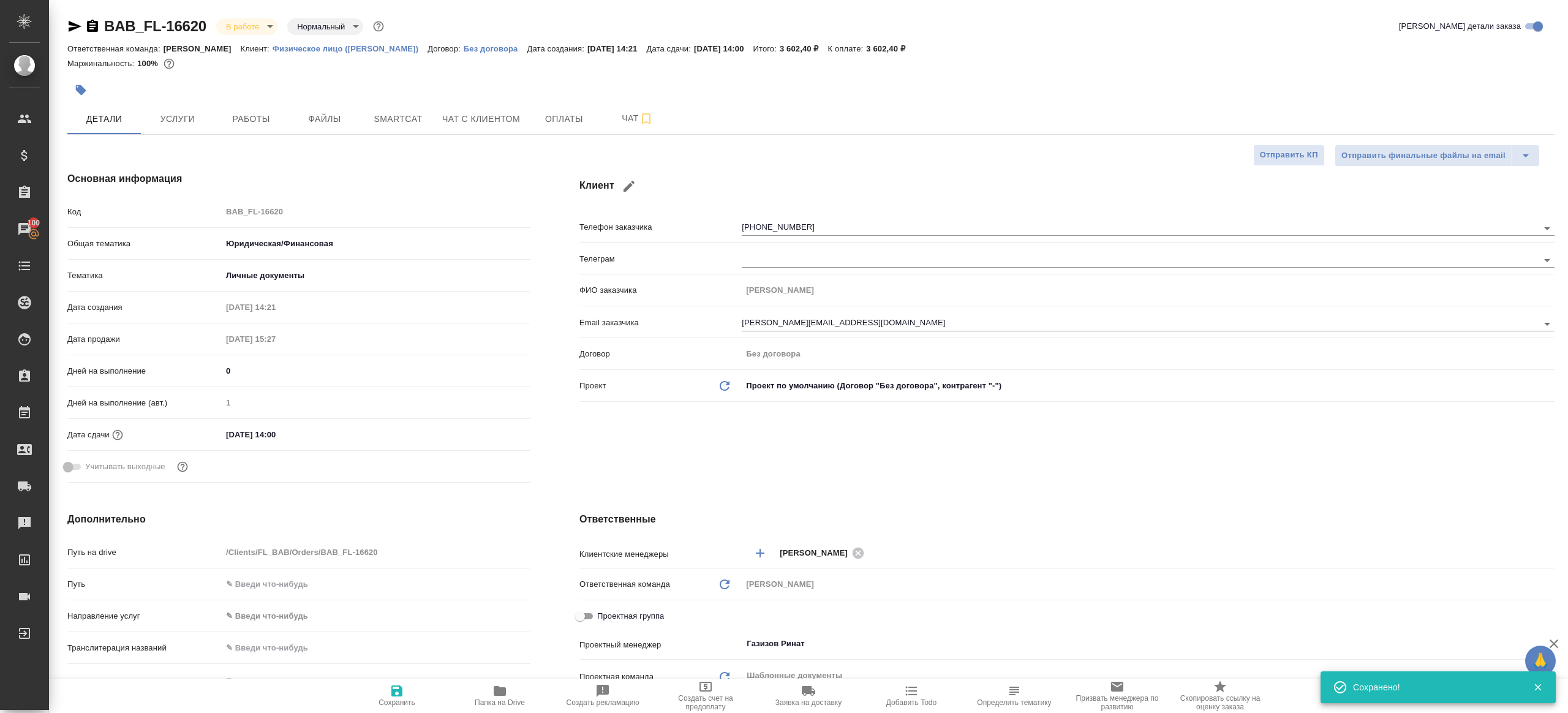
type textarea "x"
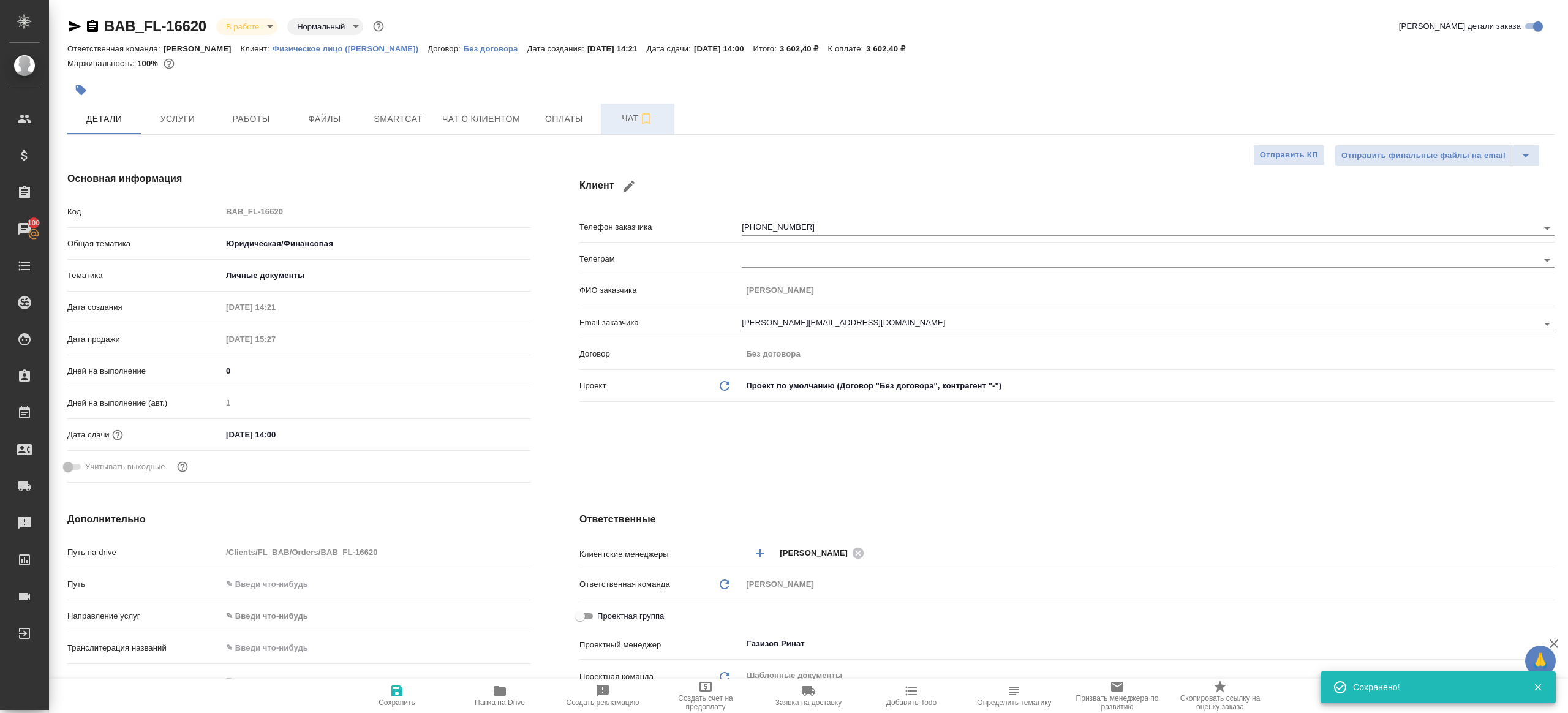
type textarea "x"
click at [244, 113] on span "Работы" at bounding box center [250, 119] width 59 height 16
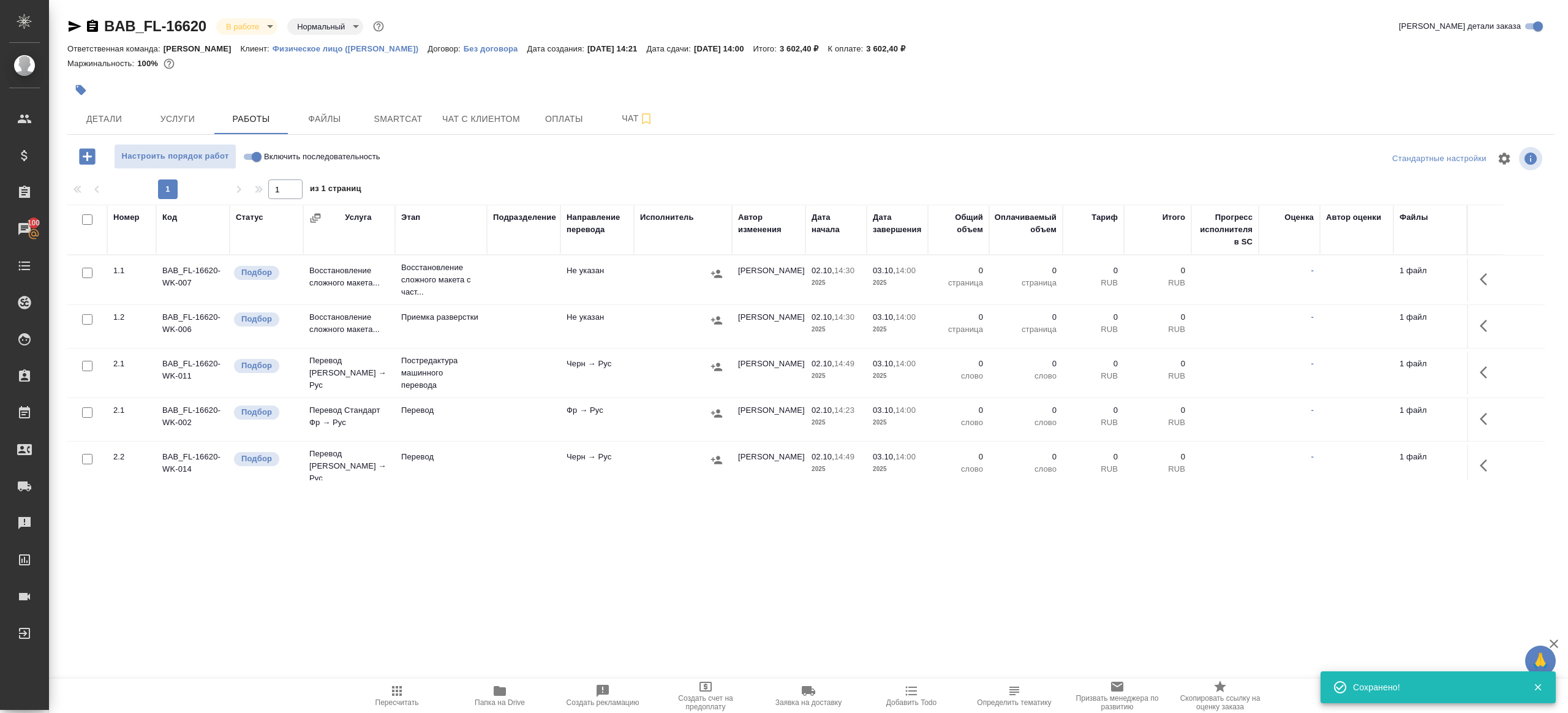
click at [480, 154] on div "Настроить порядок работ Включить последовательность" at bounding box center [315, 156] width 496 height 25
click at [244, 159] on input "Включить последовательность" at bounding box center [257, 157] width 44 height 15
checkbox input "true"
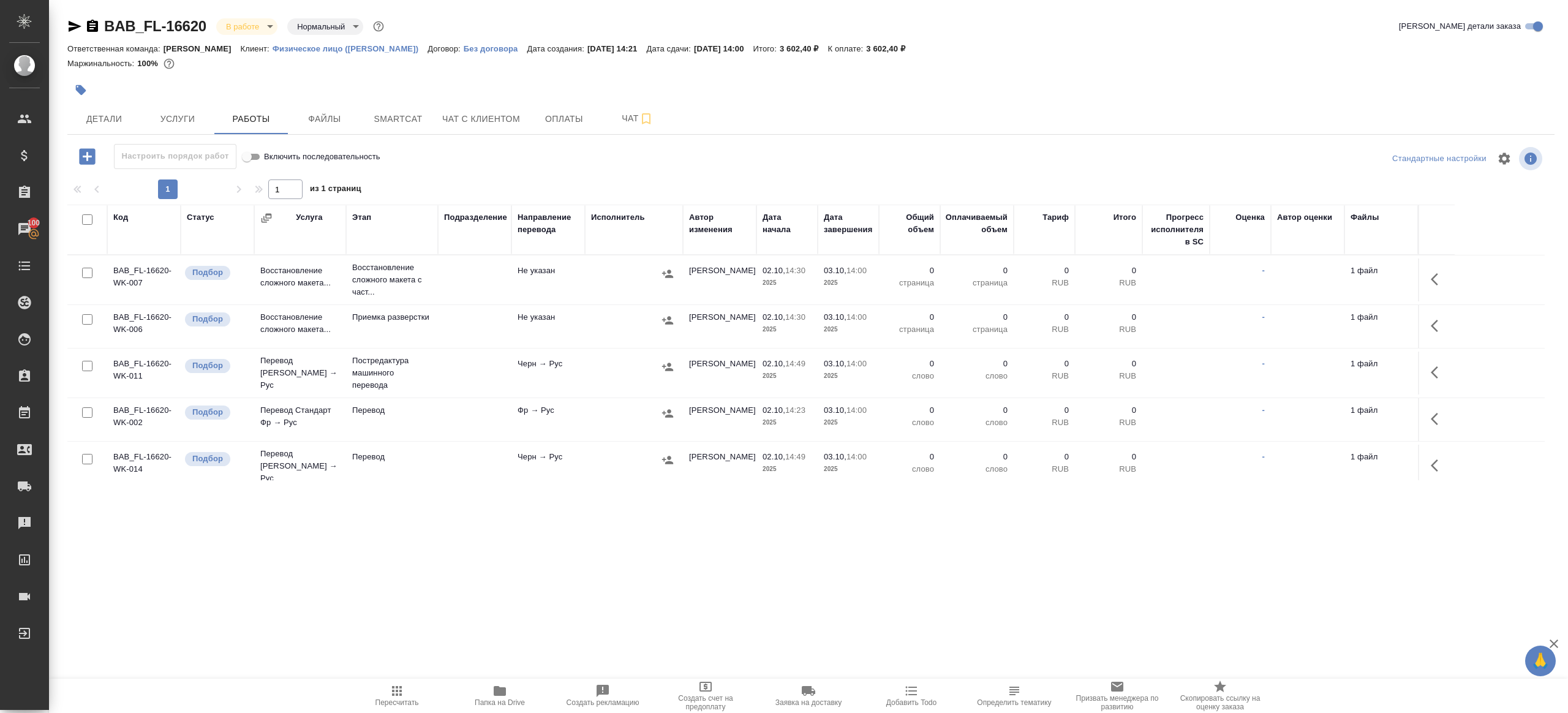
click at [87, 221] on input "checkbox" at bounding box center [87, 219] width 10 height 10
checkbox input "true"
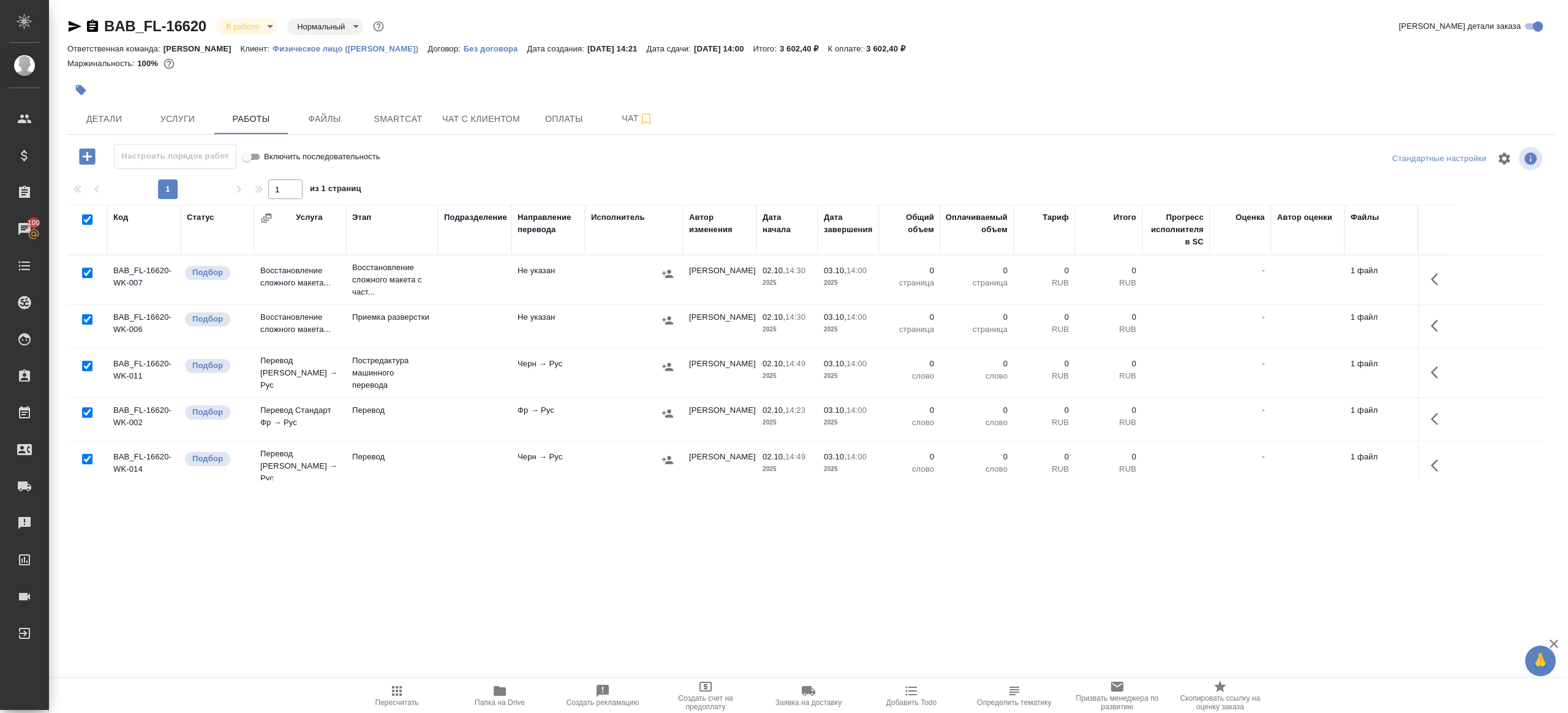
checkbox input "true"
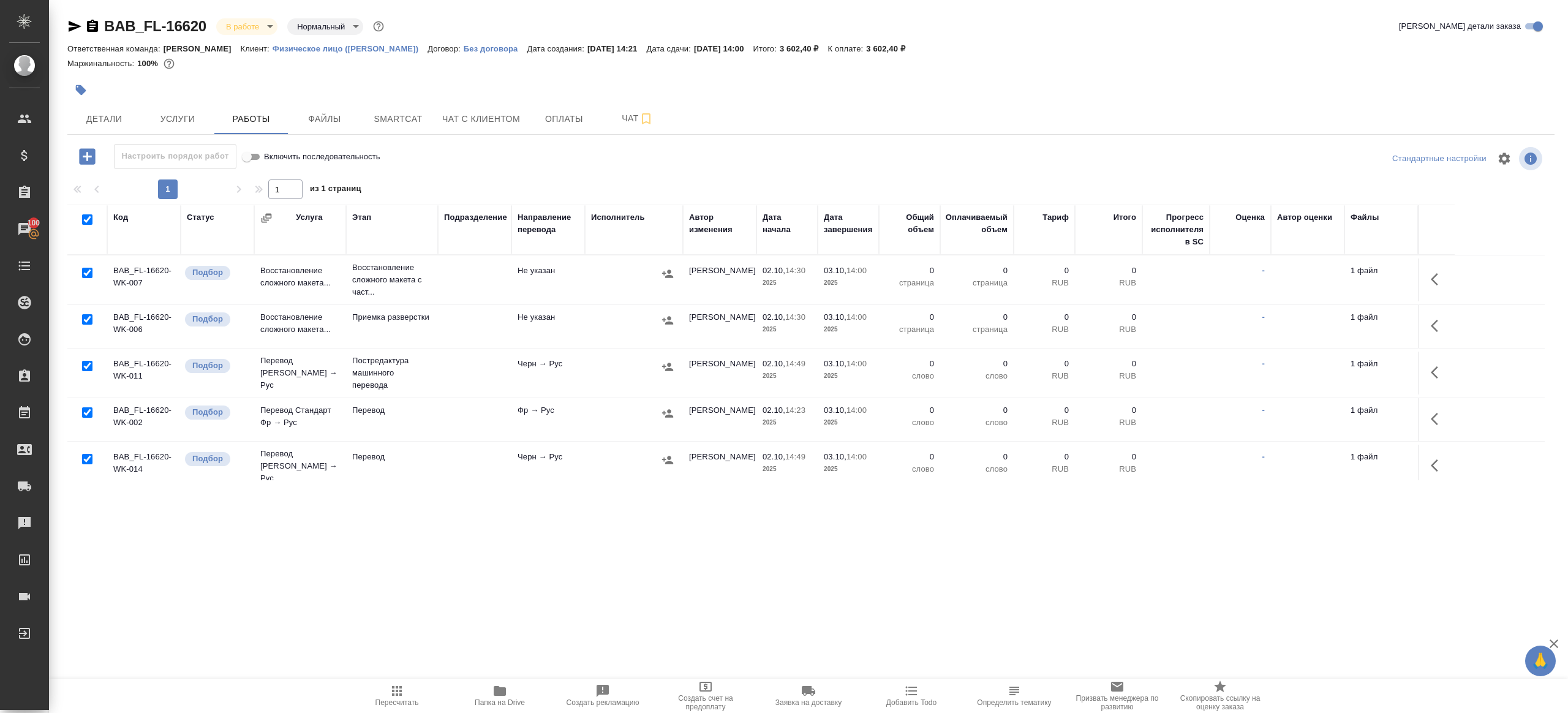
checkbox input "true"
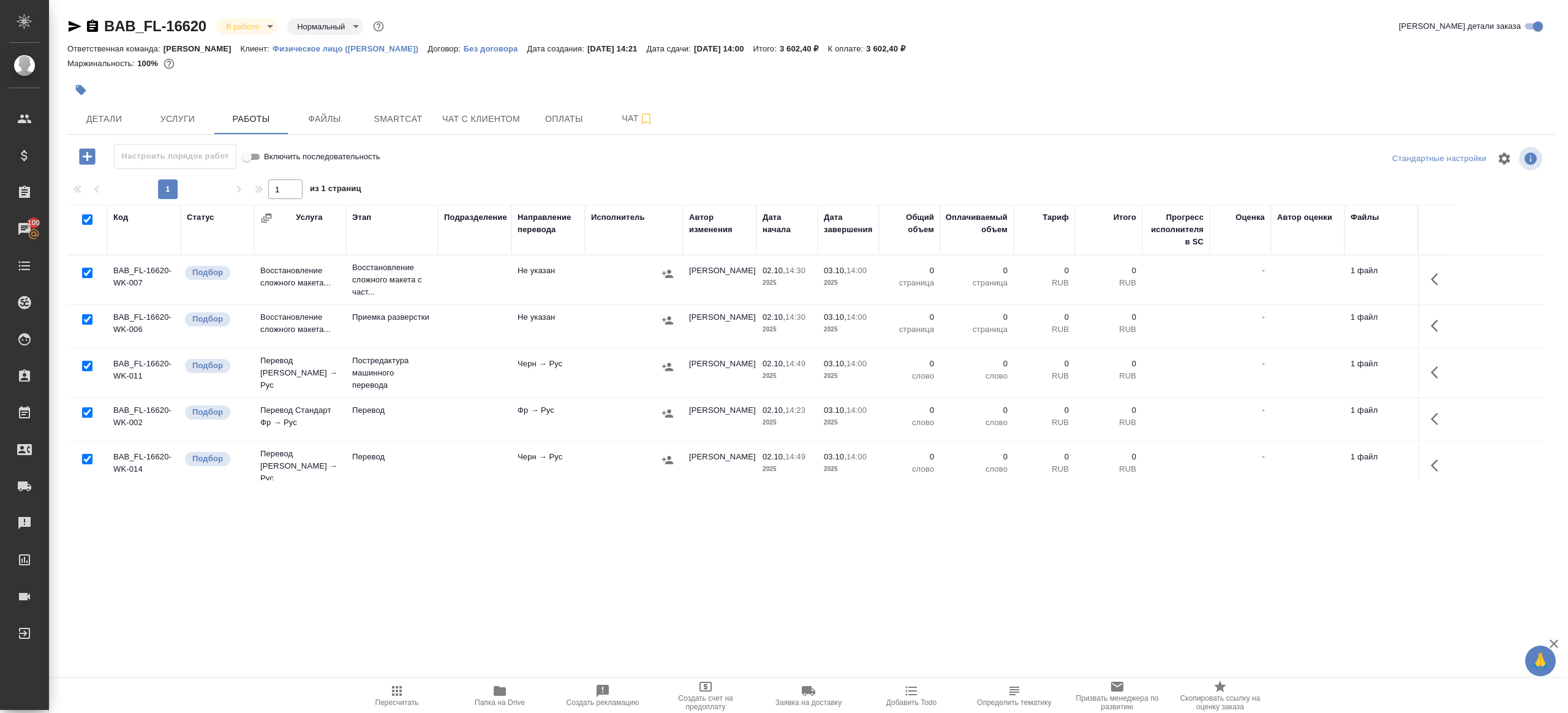
checkbox input "true"
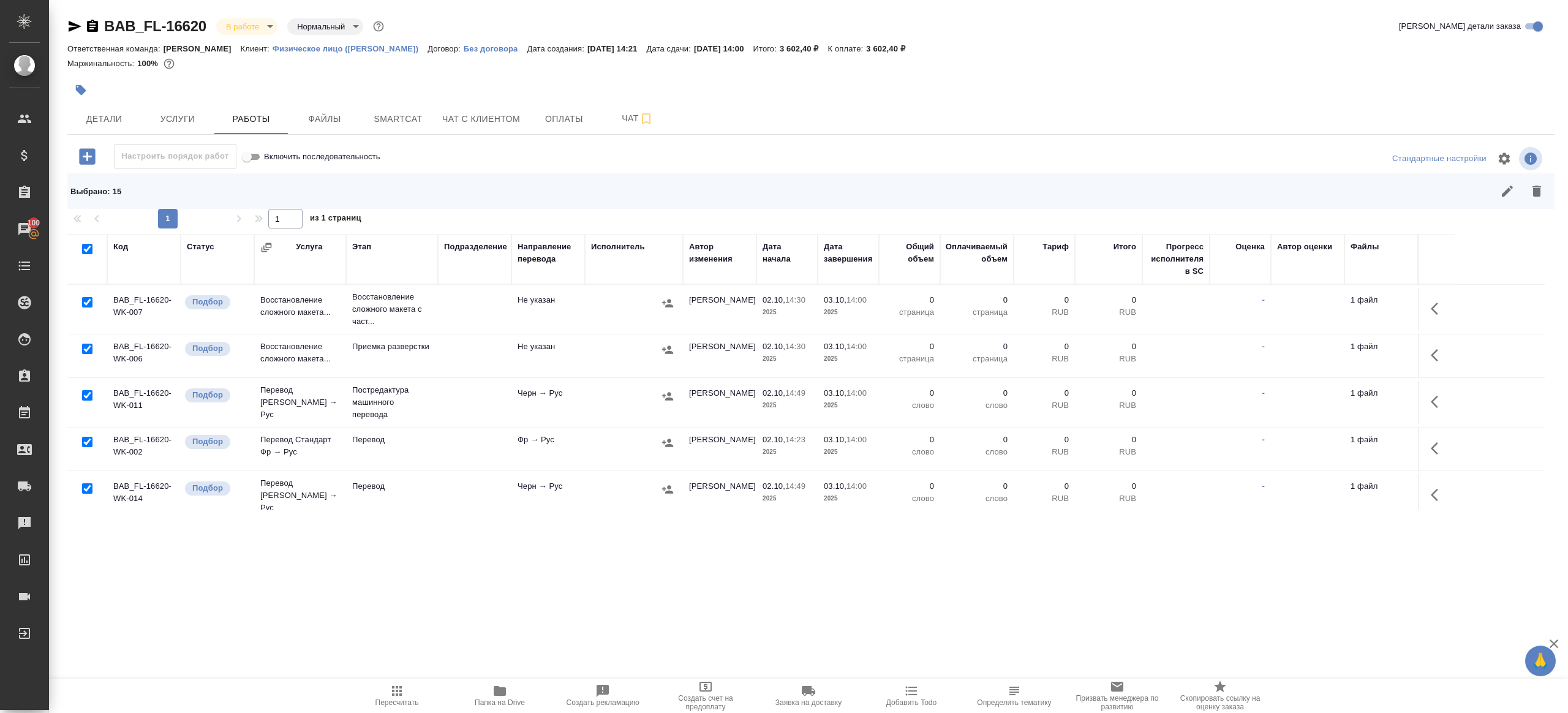
click at [84, 304] on input "checkbox" at bounding box center [87, 302] width 10 height 10
checkbox input "false"
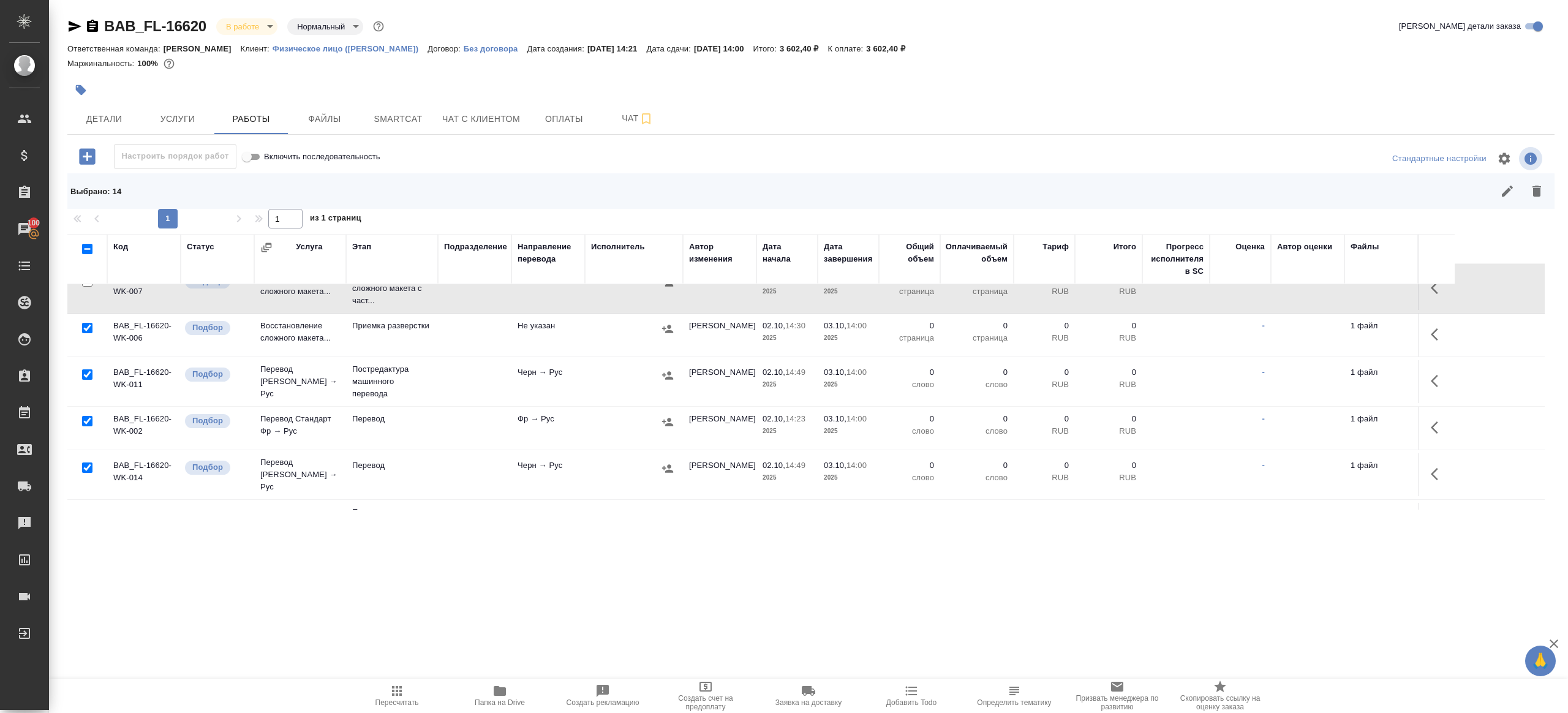
scroll to position [42, 0]
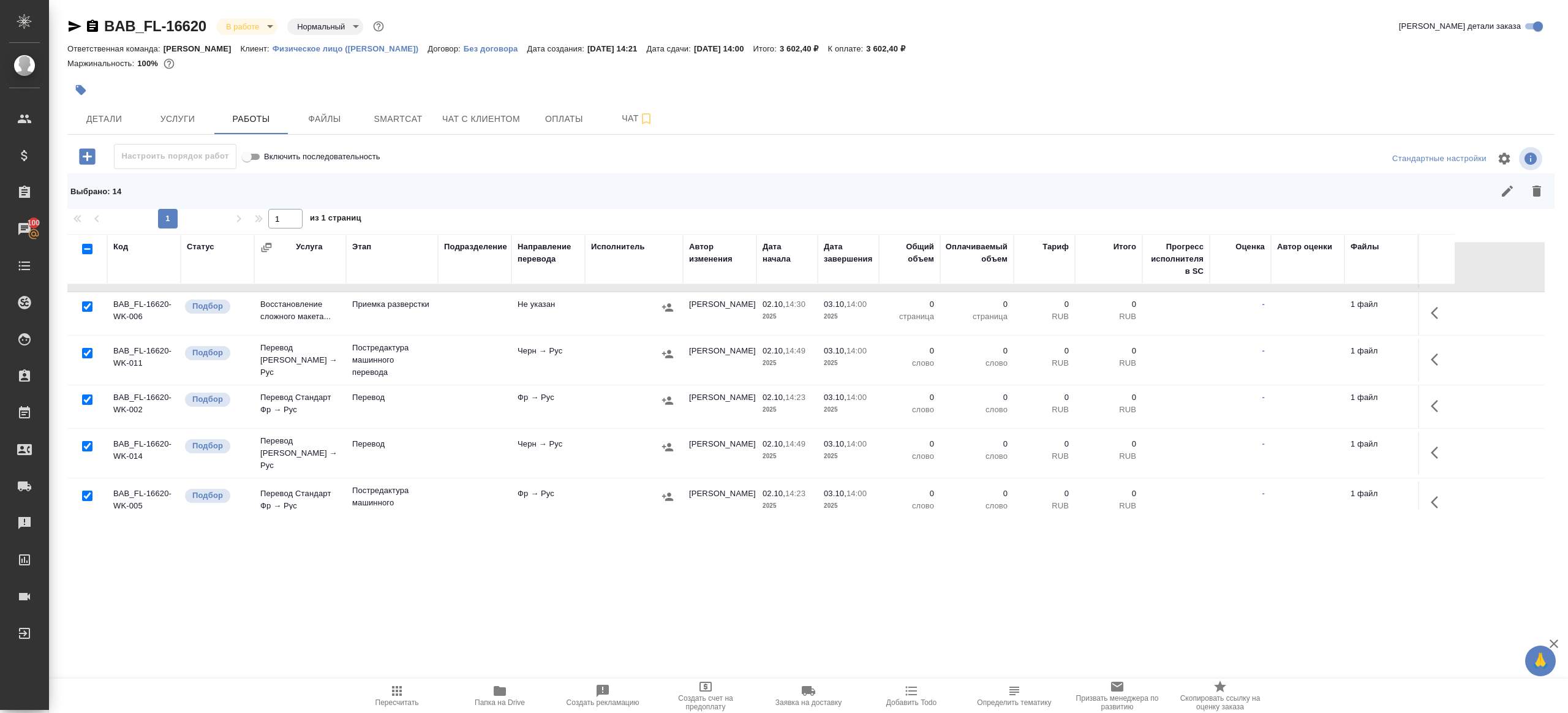
click at [80, 395] on div at bounding box center [87, 400] width 27 height 17
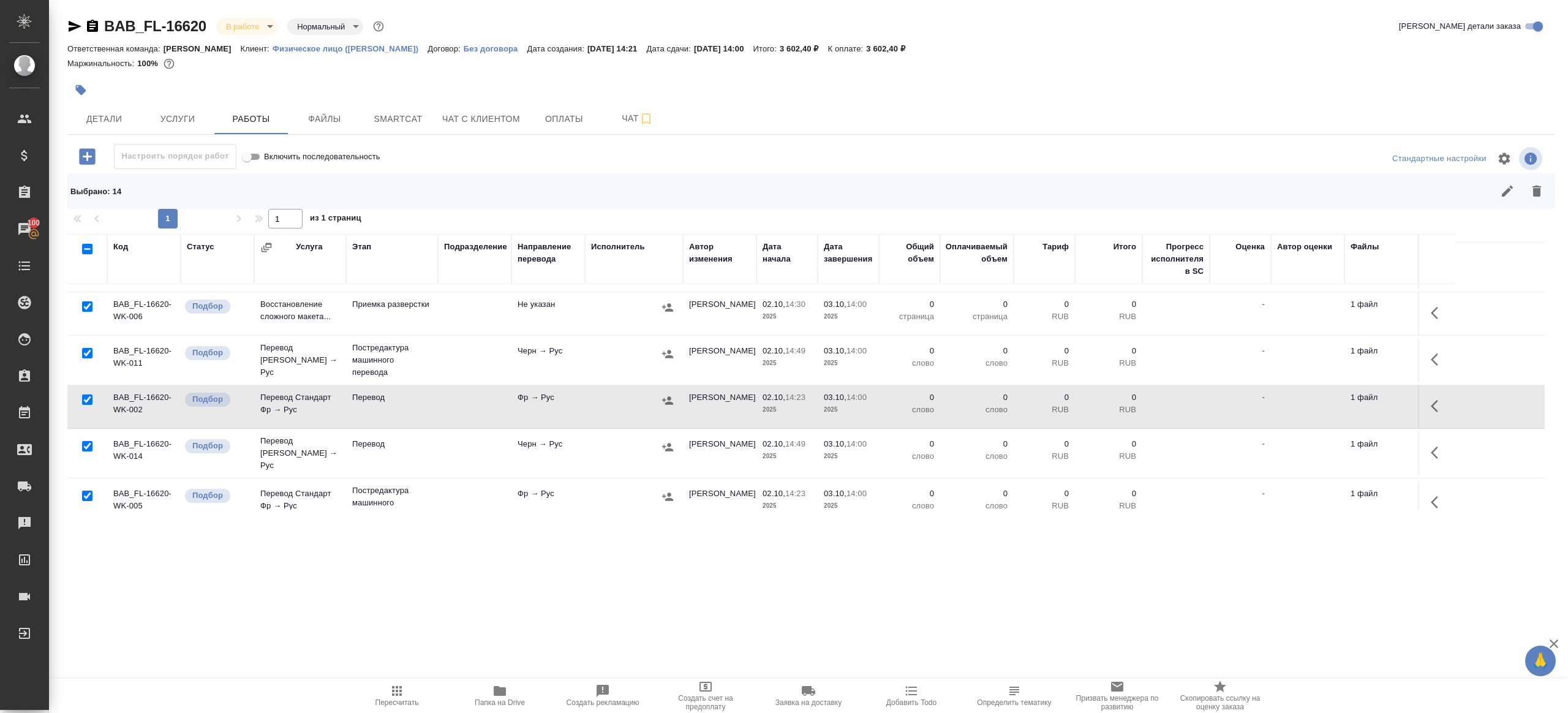
click at [83, 398] on input "checkbox" at bounding box center [87, 400] width 10 height 10
checkbox input "false"
click at [84, 444] on input "checkbox" at bounding box center [87, 446] width 10 height 10
checkbox input "false"
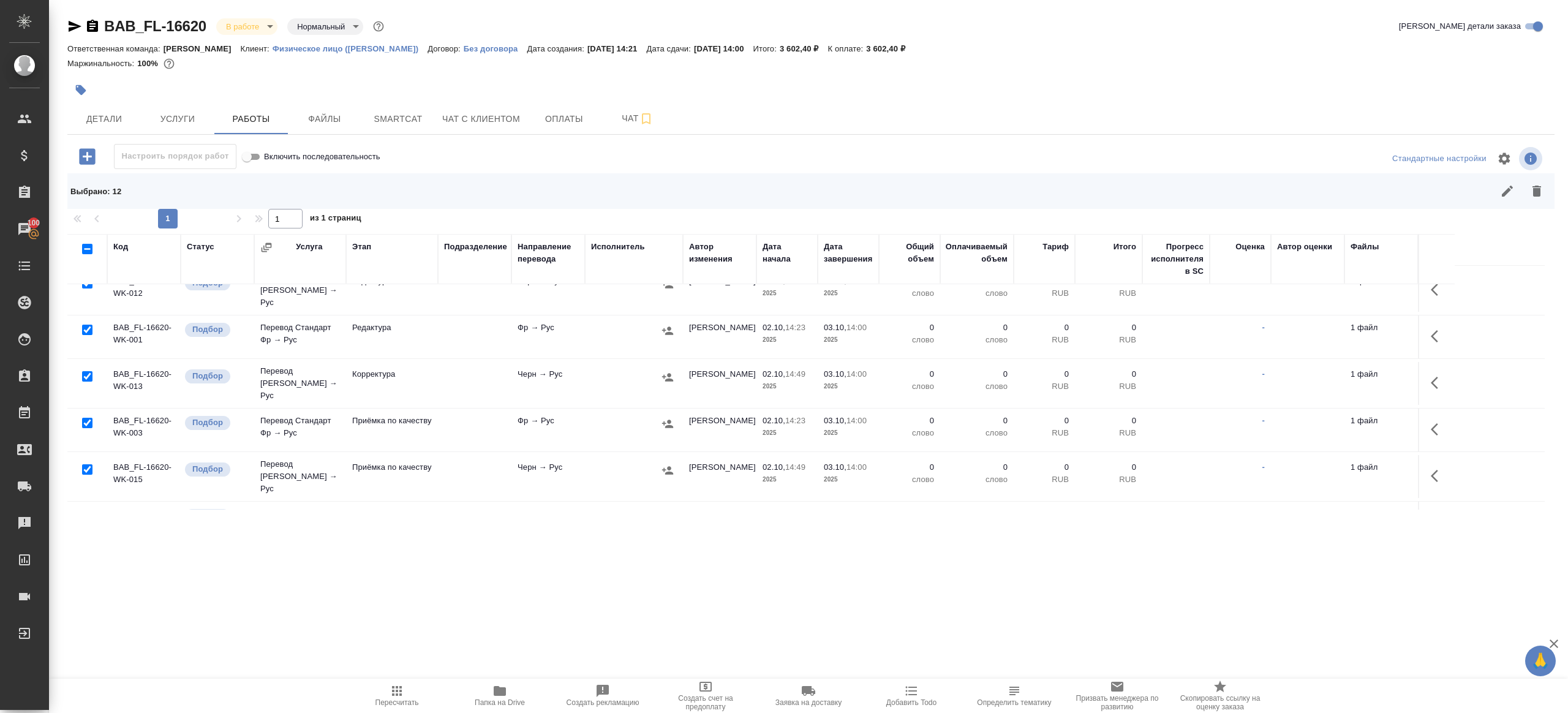
scroll to position [448, 0]
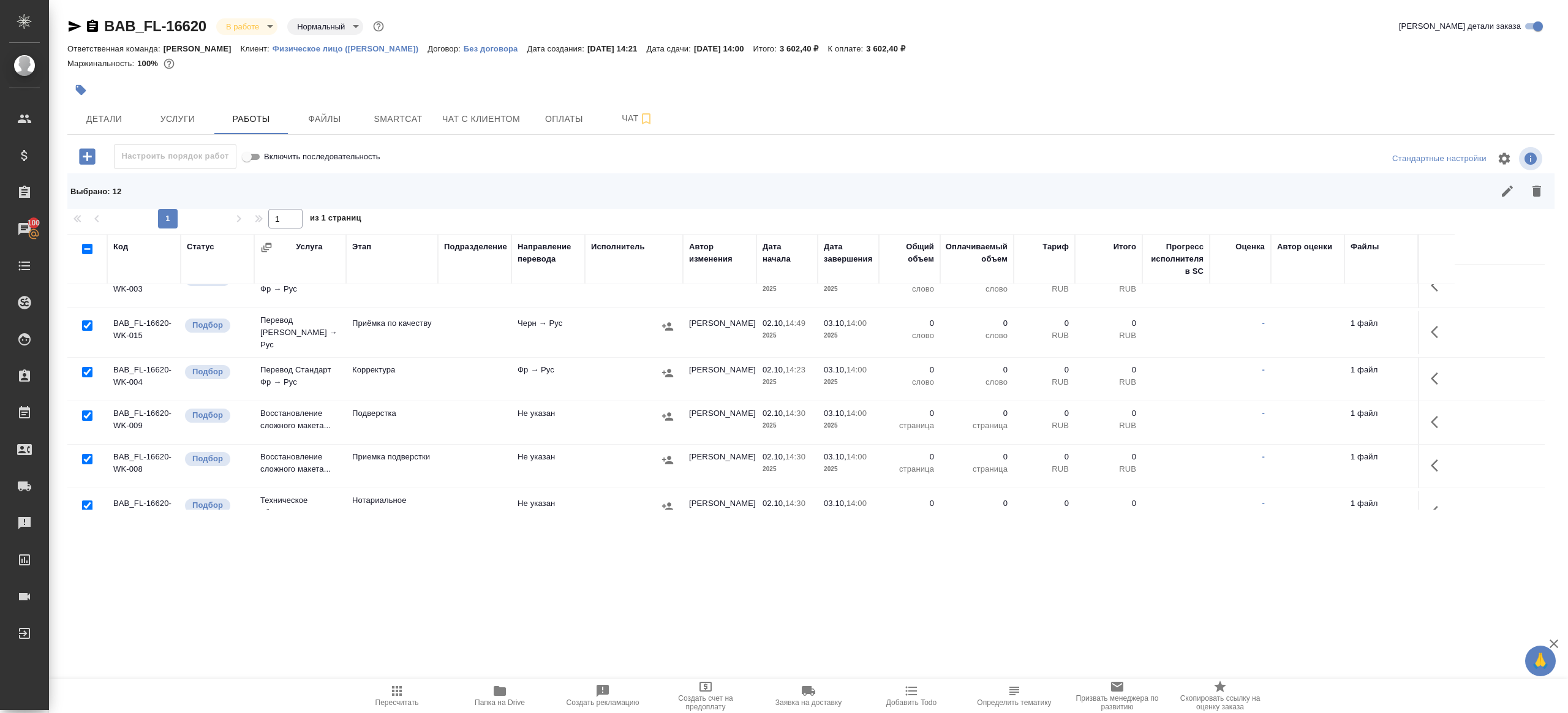
click at [87, 321] on input "checkbox" at bounding box center [87, 326] width 10 height 10
checkbox input "false"
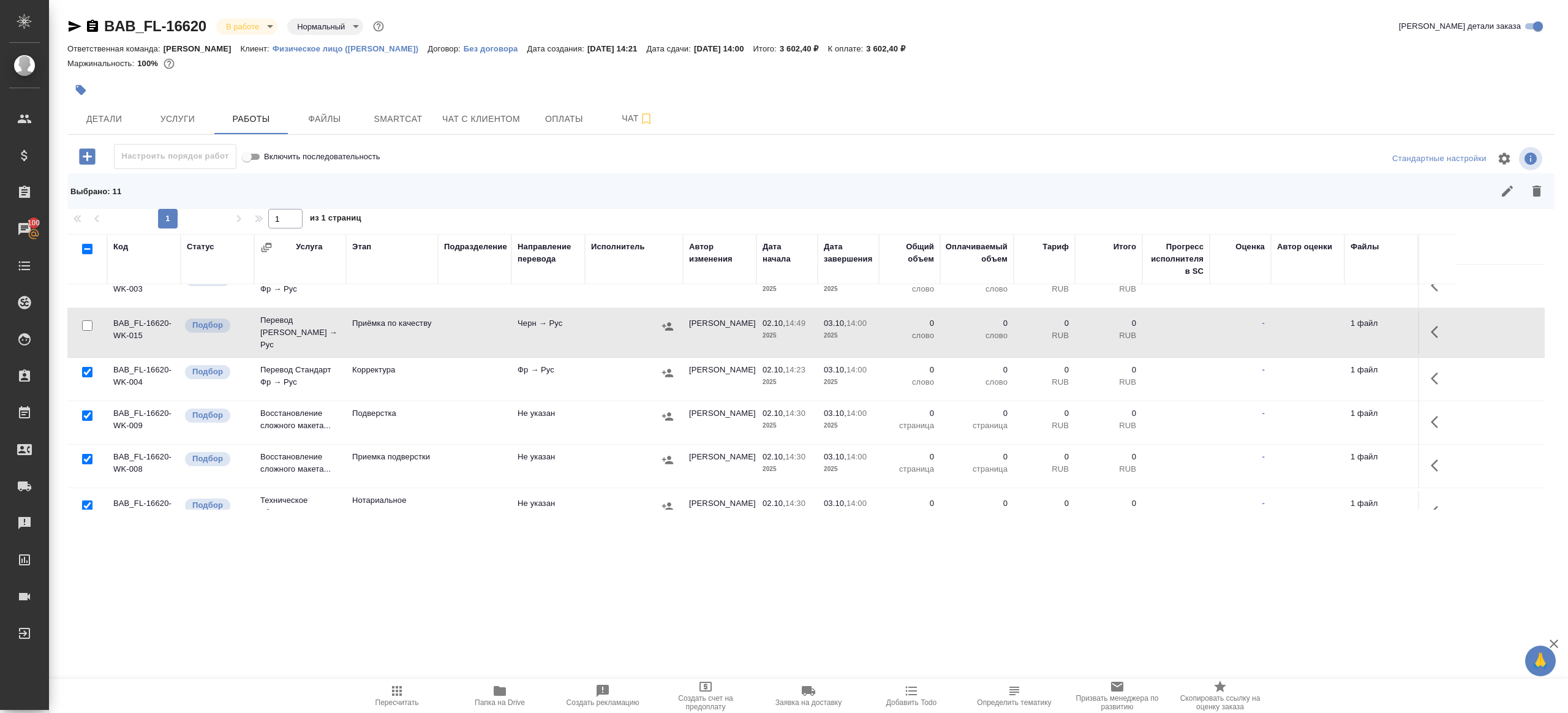
click at [84, 501] on input "checkbox" at bounding box center [87, 506] width 10 height 10
checkbox input "false"
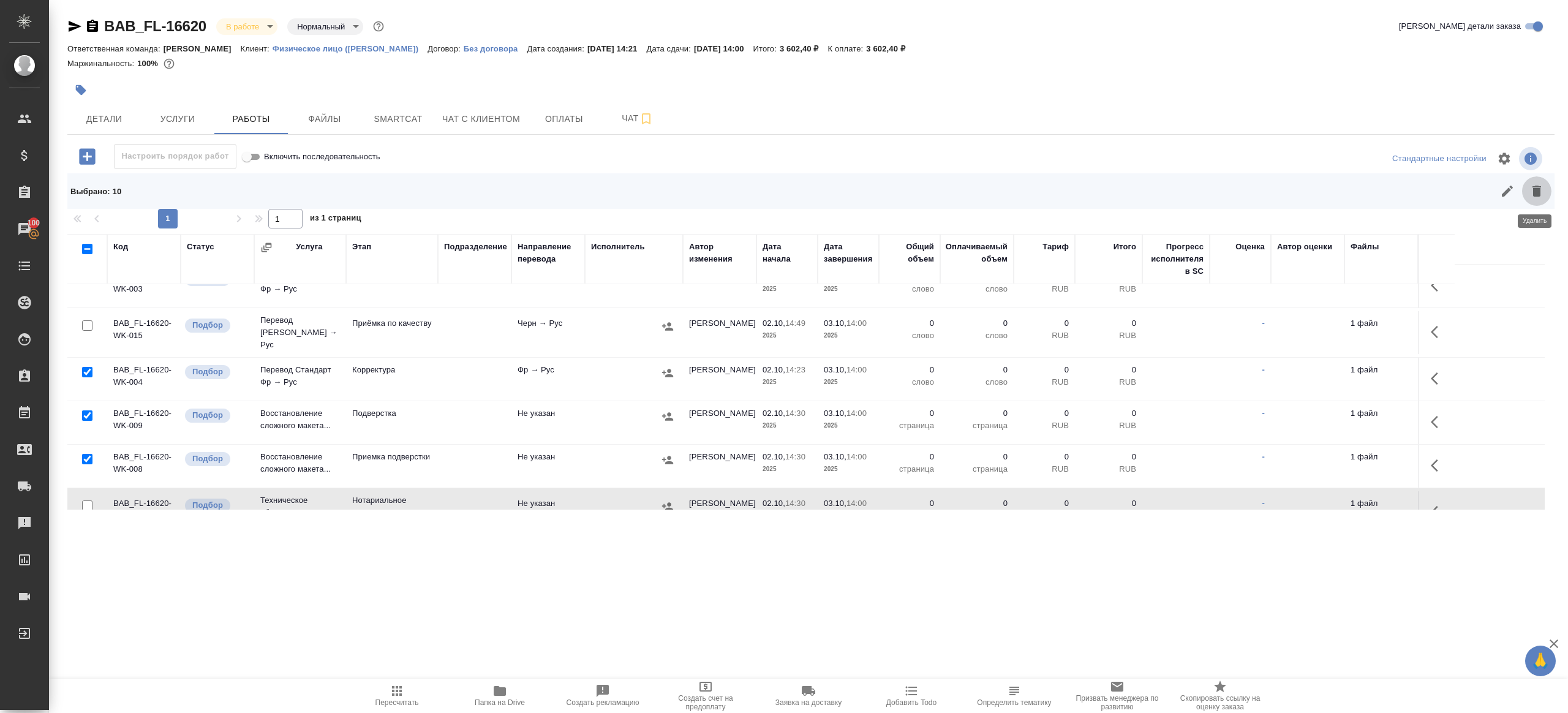
click at [1547, 195] on button "button" at bounding box center [1537, 191] width 30 height 30
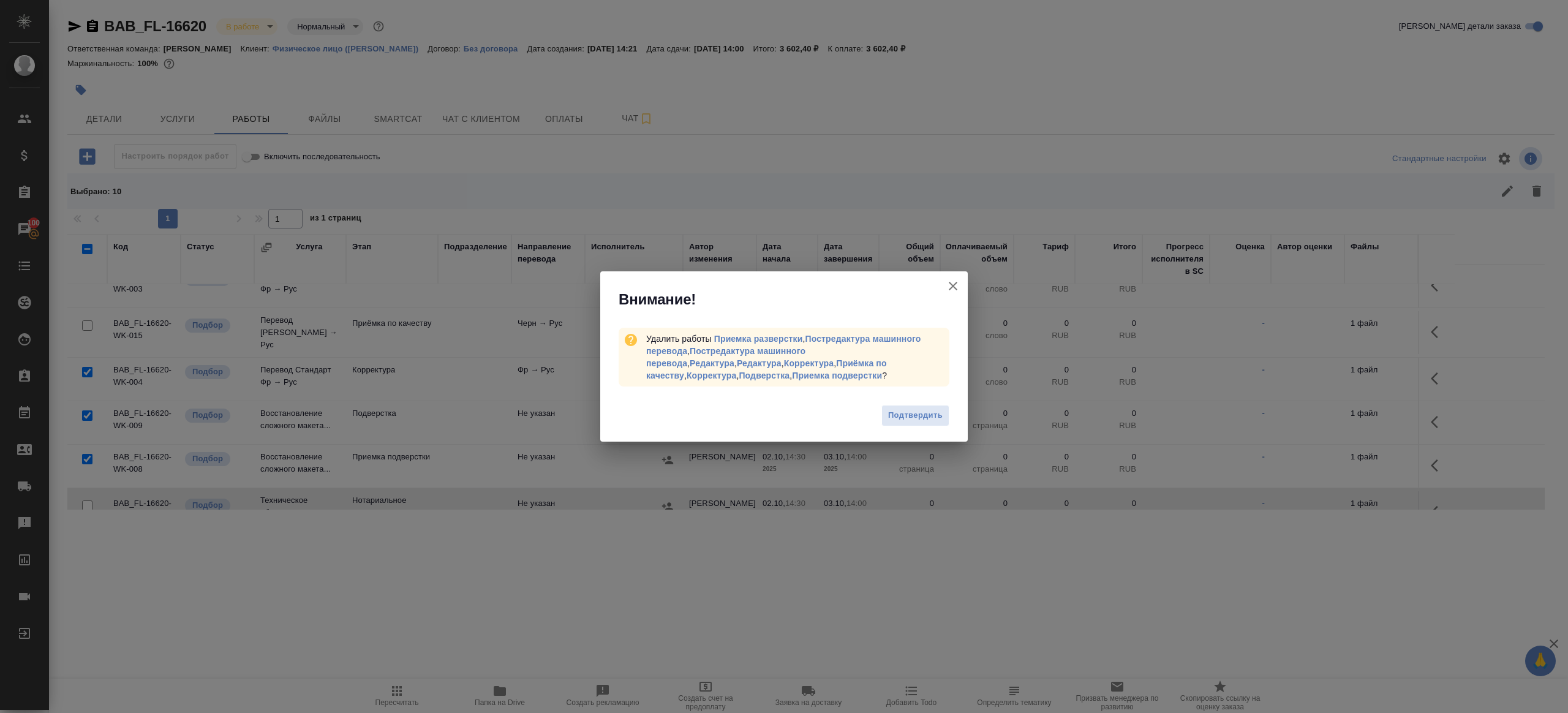
click at [943, 401] on div "Подтвердить" at bounding box center [784, 417] width 367 height 49
click at [934, 409] on span "Подтвердить" at bounding box center [915, 415] width 55 height 14
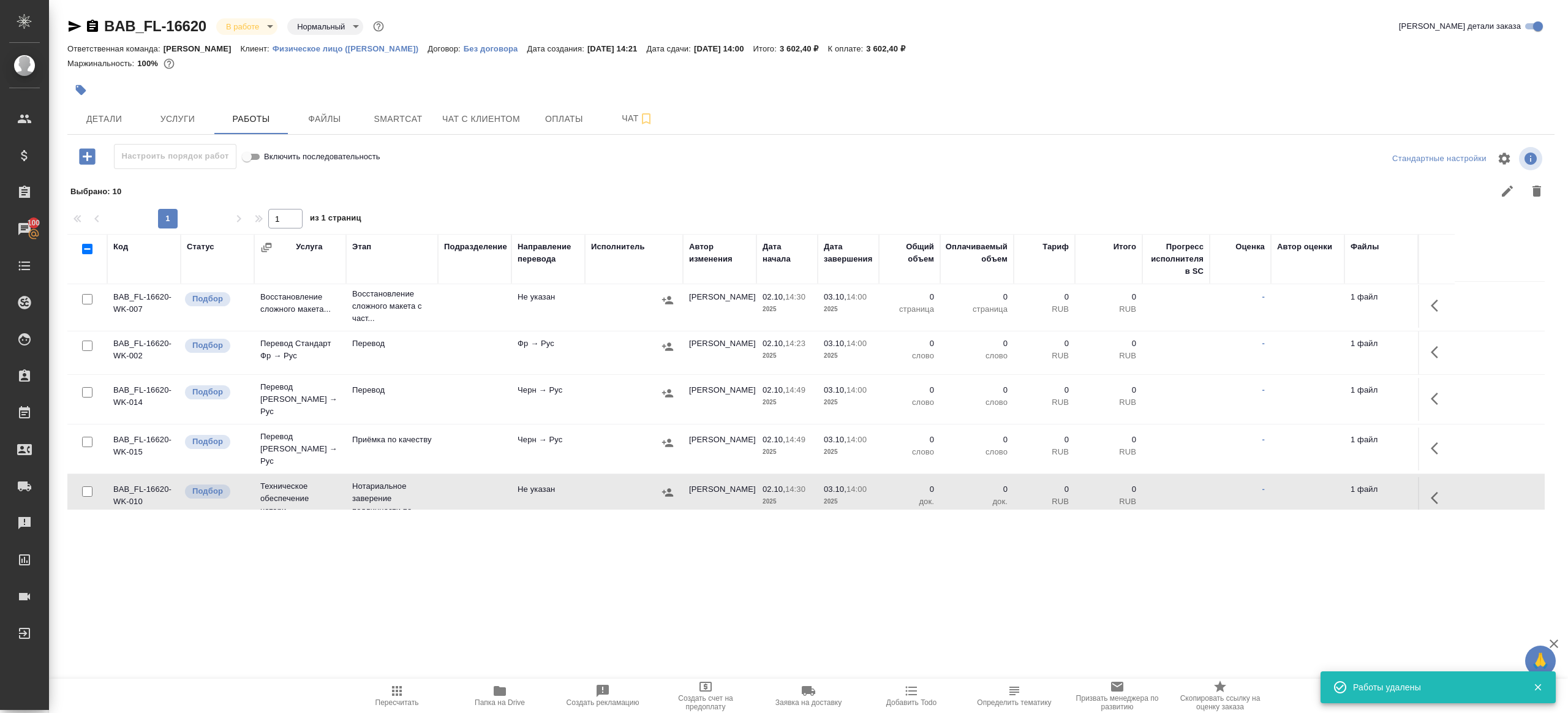
scroll to position [0, 0]
click at [1435, 346] on button "button" at bounding box center [1438, 355] width 30 height 30
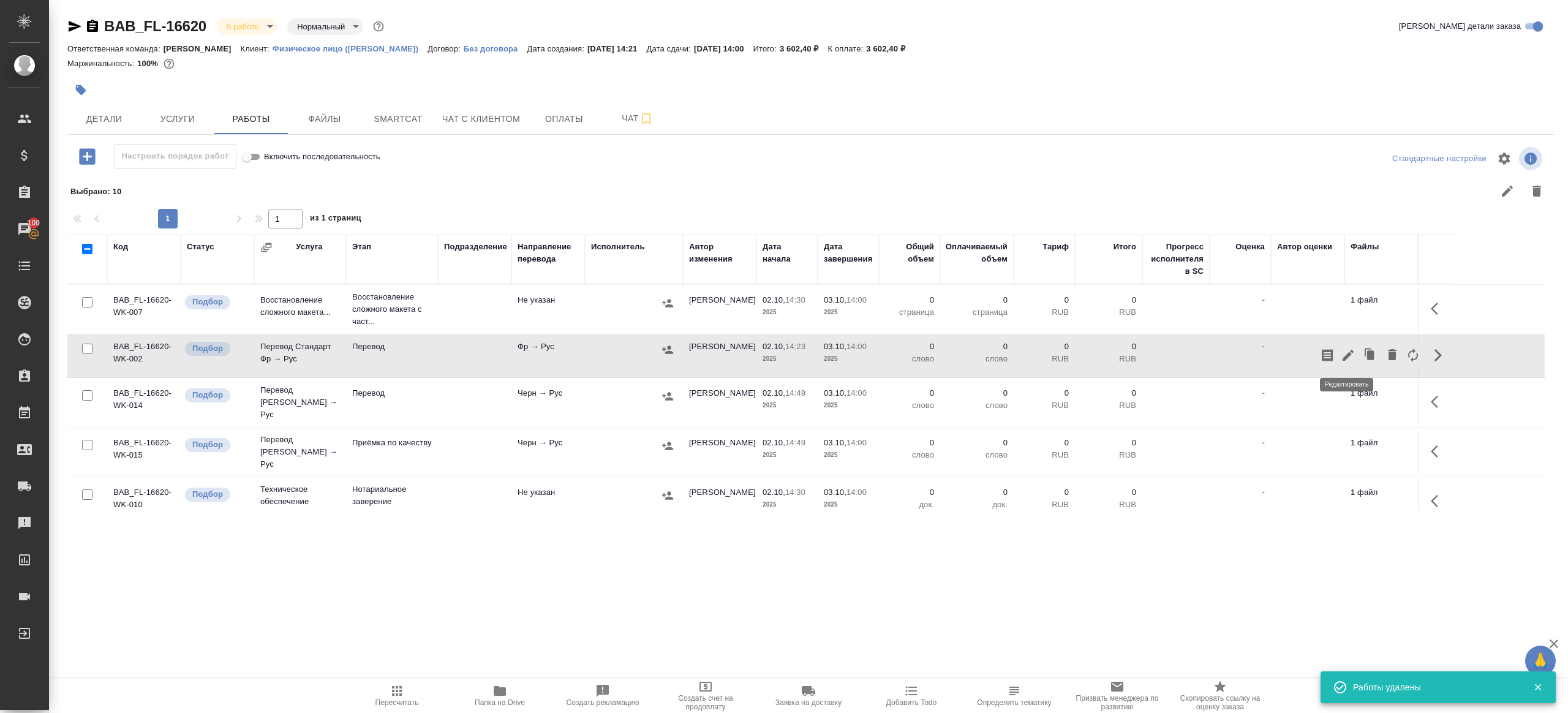
click at [1345, 348] on icon "button" at bounding box center [1349, 355] width 15 height 15
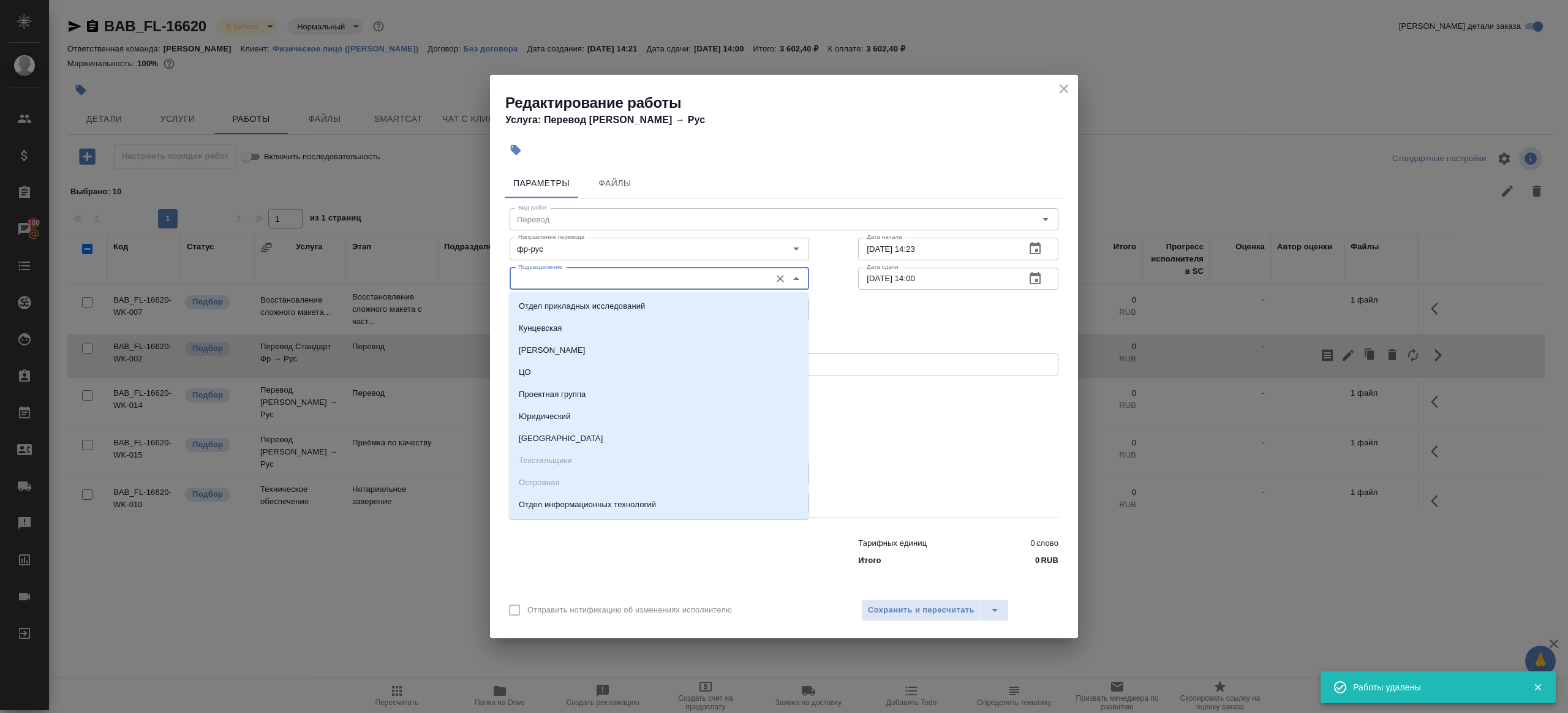
click at [587, 272] on input "Подразделение" at bounding box center [638, 278] width 251 height 15
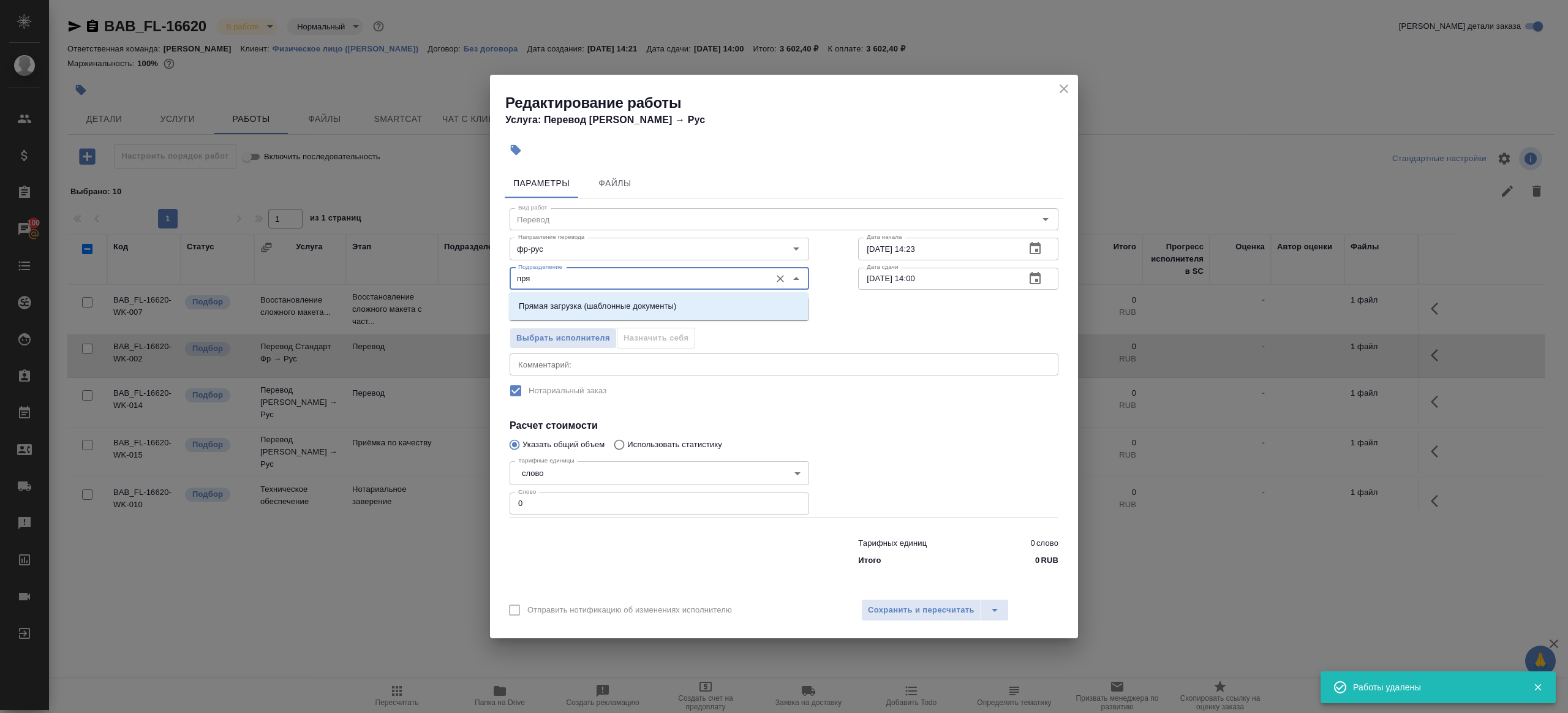
click at [595, 305] on p "Прямая загрузка (шаблонные документы)" at bounding box center [598, 306] width 158 height 13
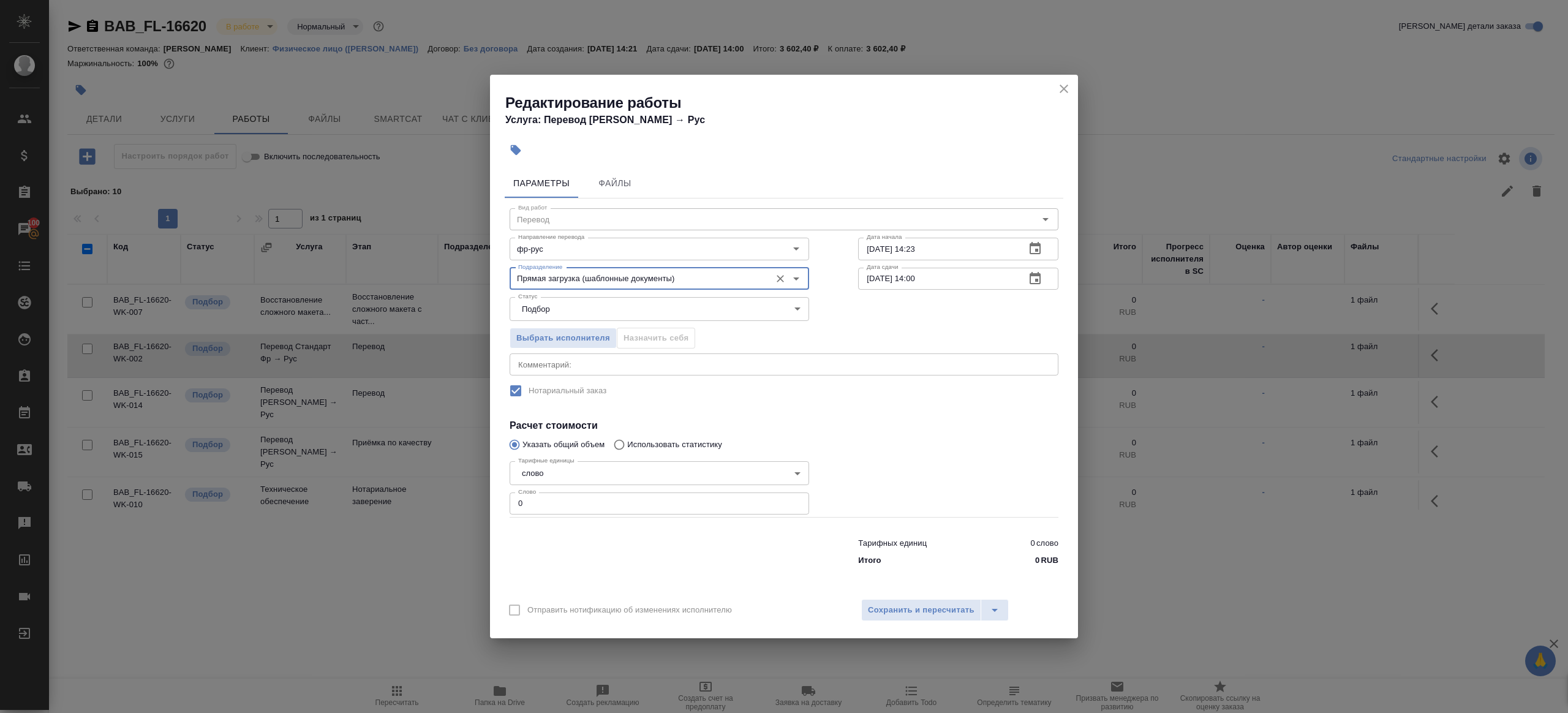
type input "Прямая загрузка (шаблонные документы)"
drag, startPoint x: 576, startPoint y: 500, endPoint x: 582, endPoint y: 501, distance: 6.1
click at [576, 501] on input "0" at bounding box center [659, 503] width 299 height 22
type input "1"
click at [917, 495] on div at bounding box center [958, 486] width 250 height 110
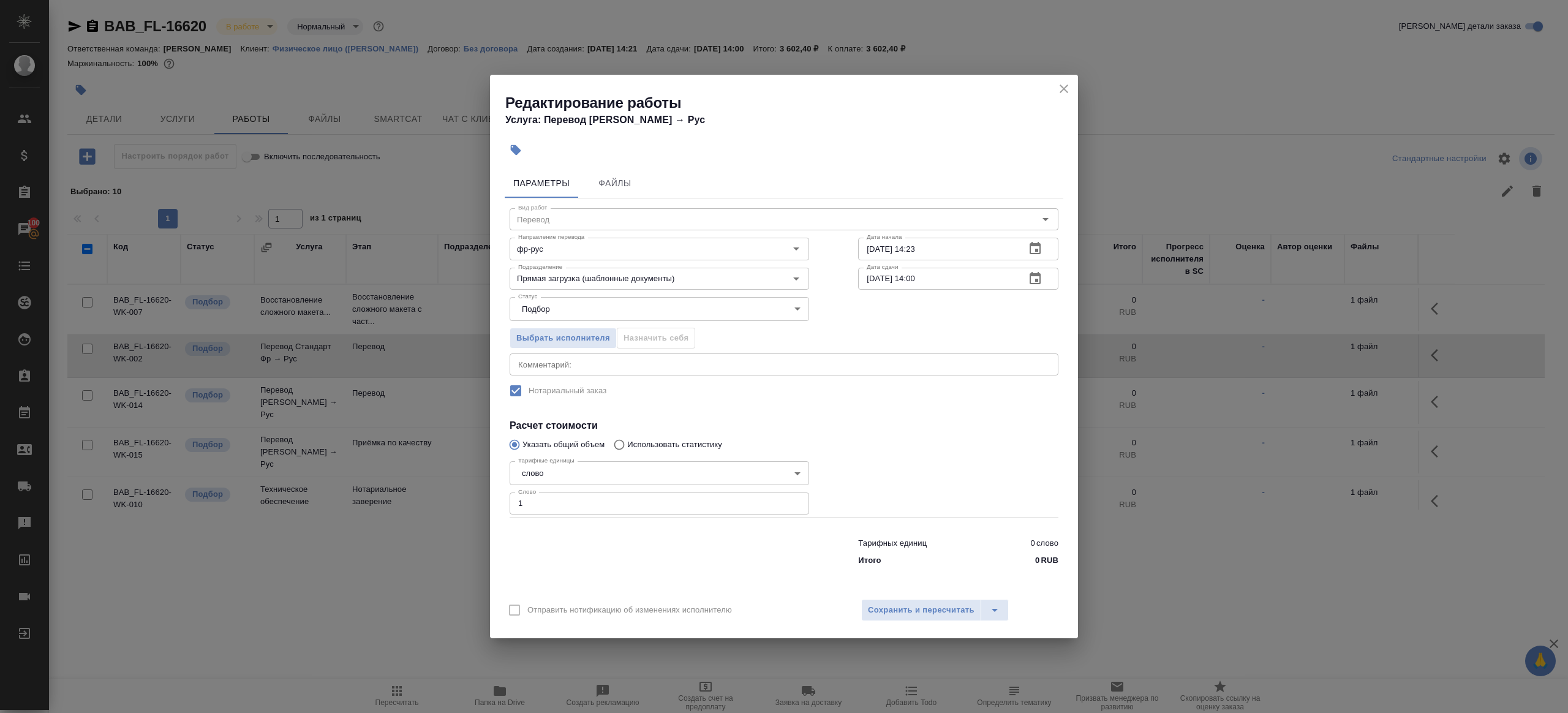
click at [920, 277] on input "03.10.2025 14:00" at bounding box center [937, 278] width 158 height 22
type input "03.10.2025 13:00"
click at [913, 484] on div at bounding box center [958, 486] width 250 height 110
click at [929, 607] on span "Сохранить и пересчитать" at bounding box center [921, 610] width 107 height 14
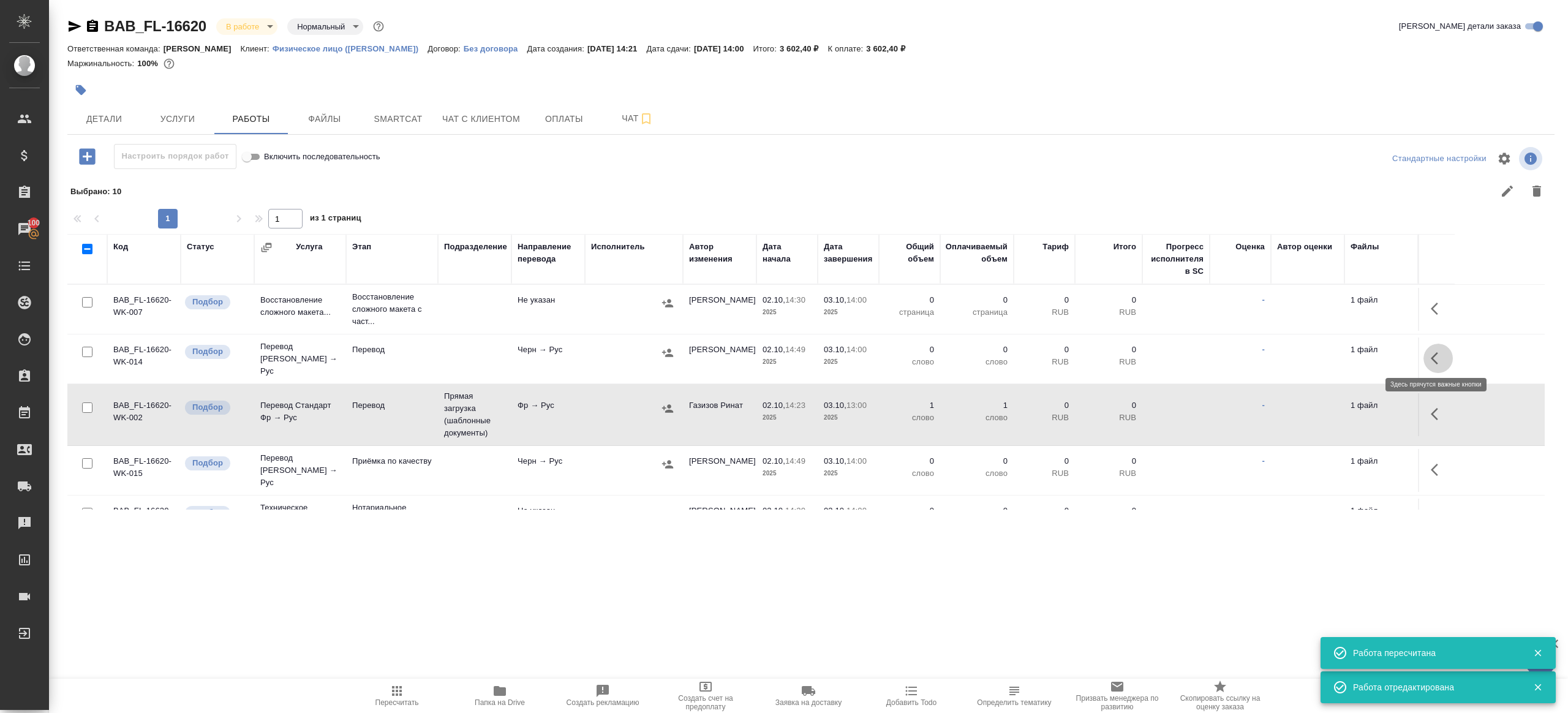
click at [1448, 352] on button "button" at bounding box center [1438, 358] width 30 height 30
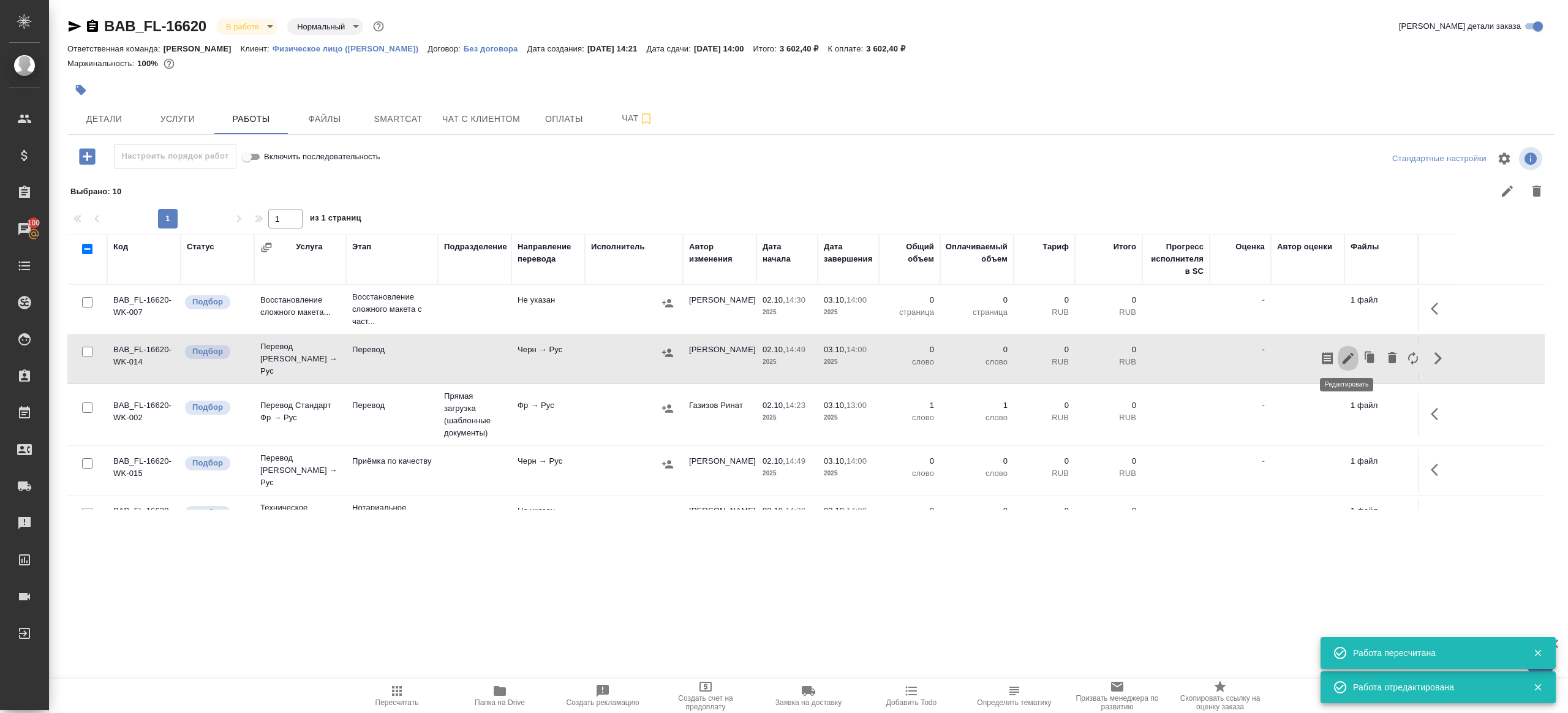
click at [1353, 352] on icon "button" at bounding box center [1349, 358] width 15 height 15
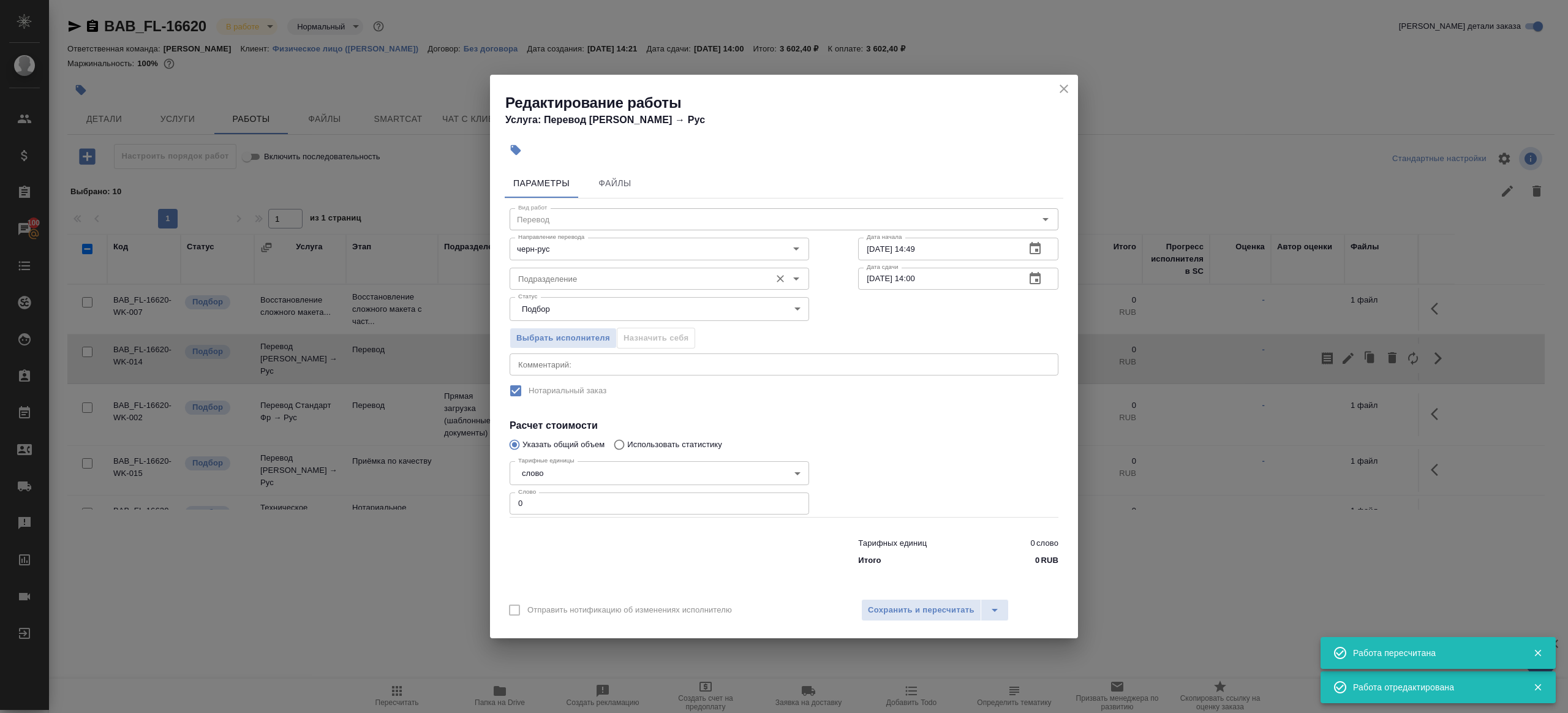
click at [552, 278] on input "Подразделение" at bounding box center [638, 278] width 251 height 15
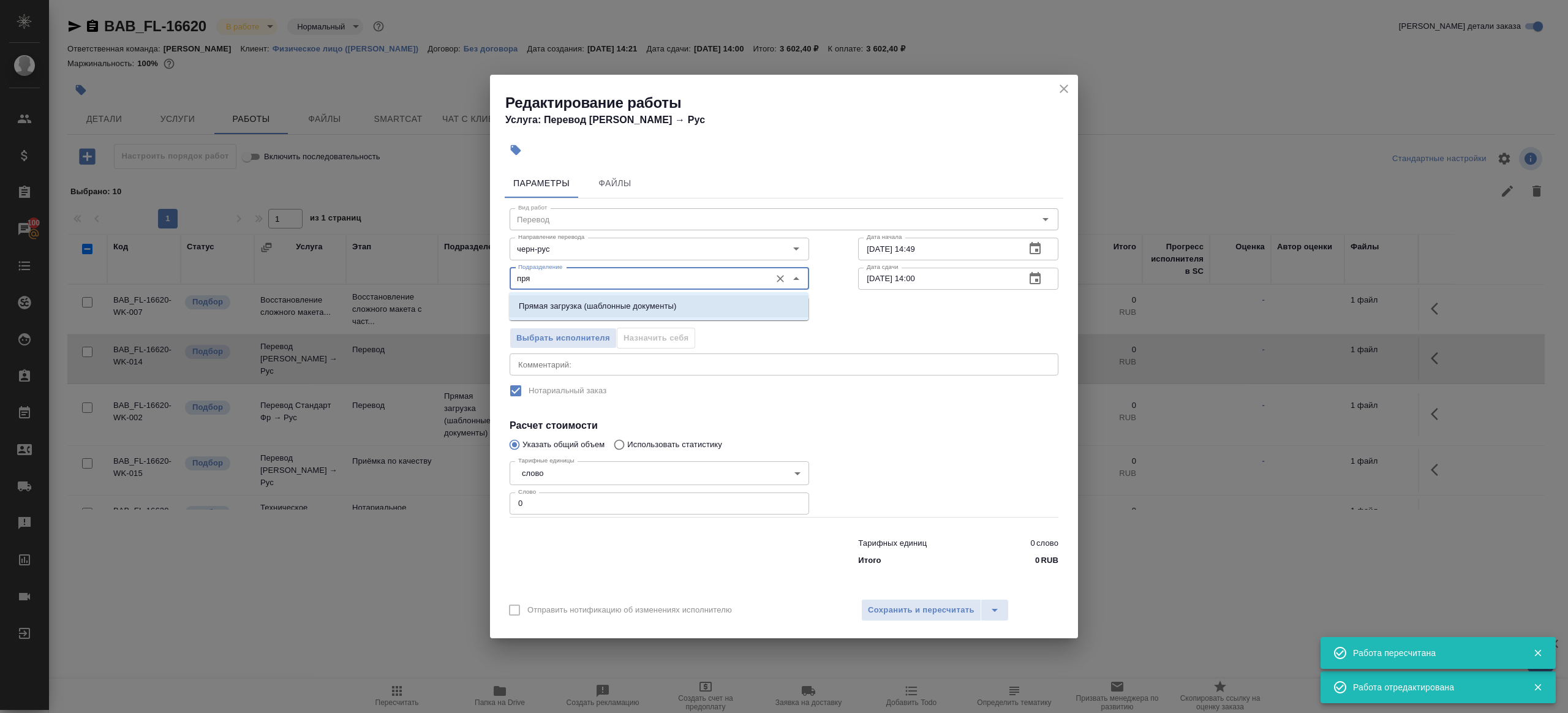
click at [571, 310] on p "Прямая загрузка (шаблонные документы)" at bounding box center [598, 306] width 158 height 13
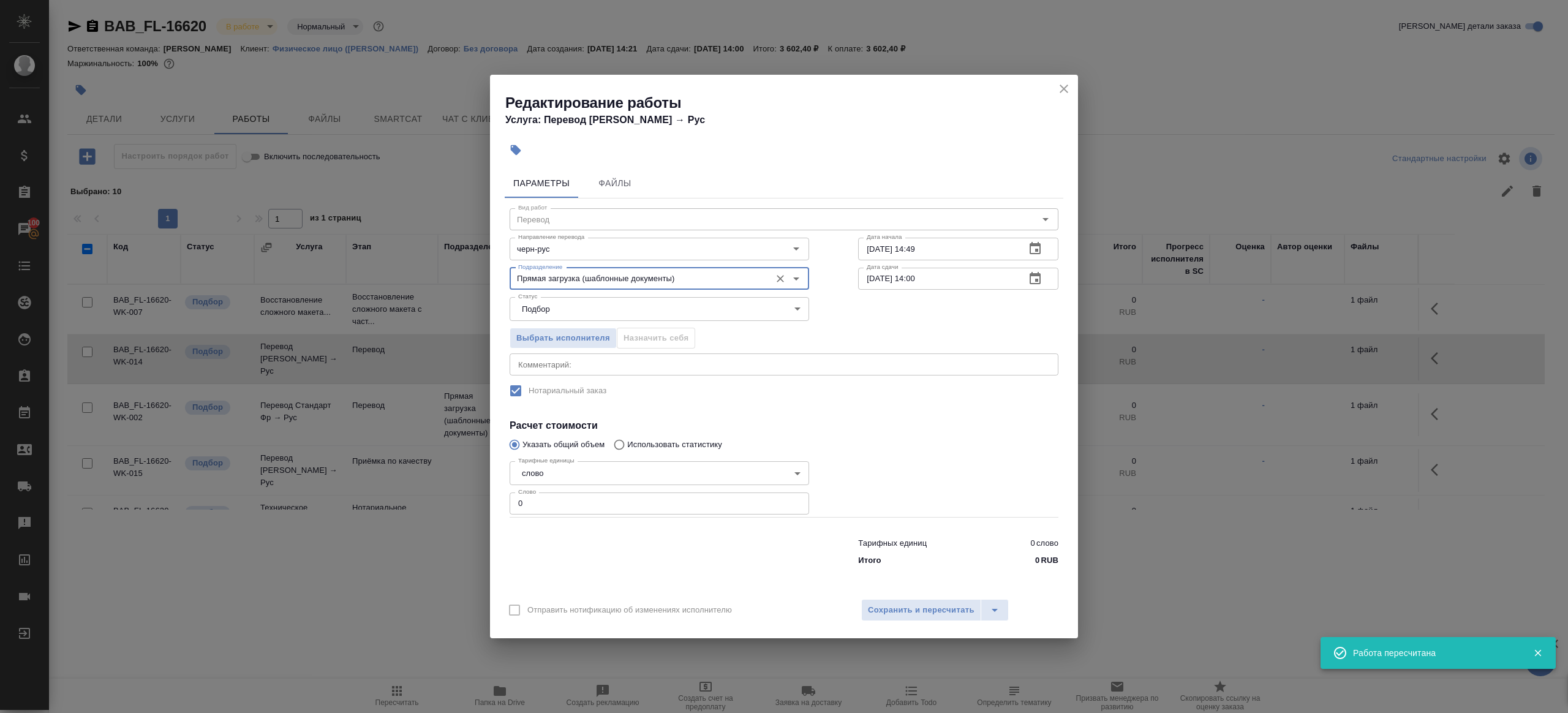
type input "Прямая загрузка (шаблонные документы)"
click at [967, 275] on input "03.10.2025 14:00" at bounding box center [937, 278] width 158 height 22
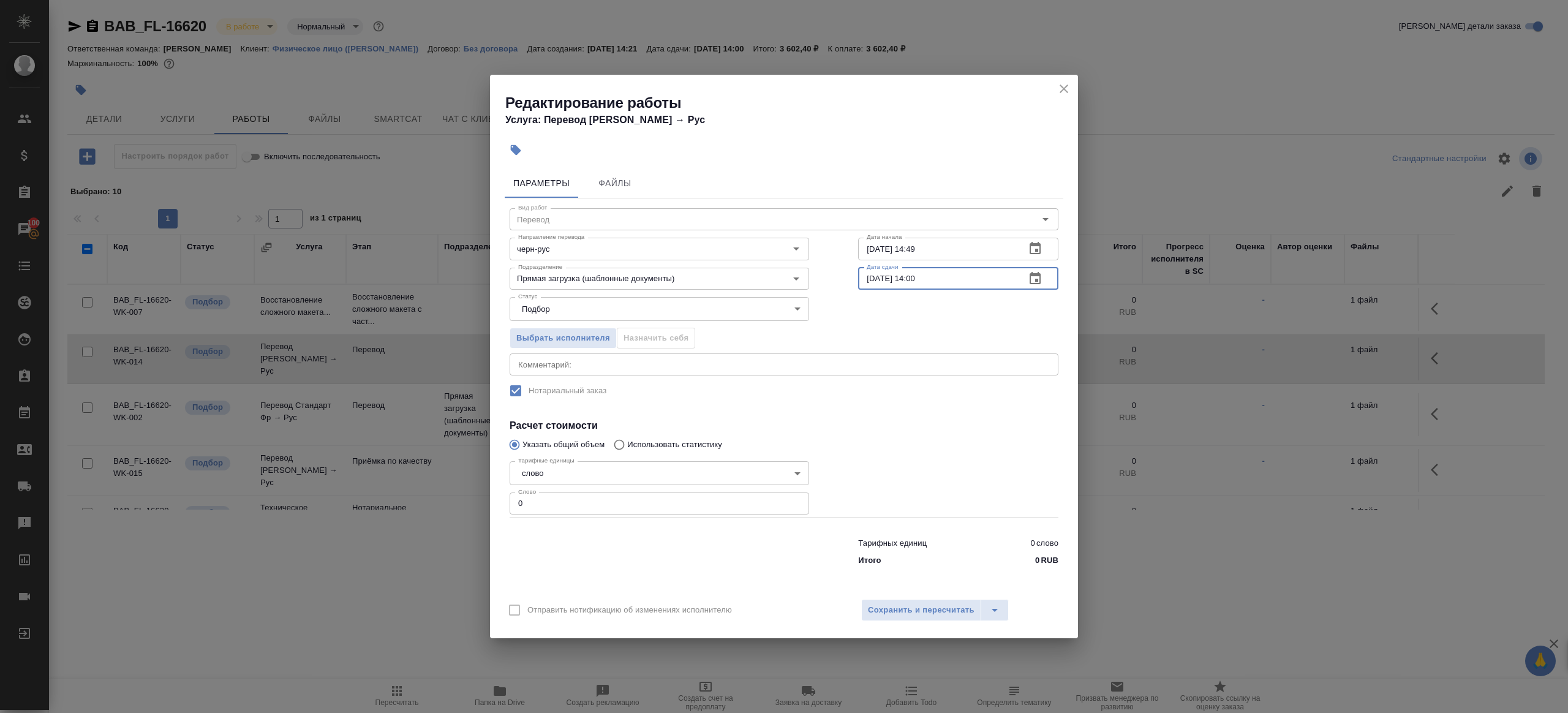
paste input "3"
type input "03.10.2025 13:00"
click at [652, 506] on input "0" at bounding box center [659, 503] width 299 height 22
type input "1"
click at [950, 477] on div at bounding box center [958, 486] width 250 height 110
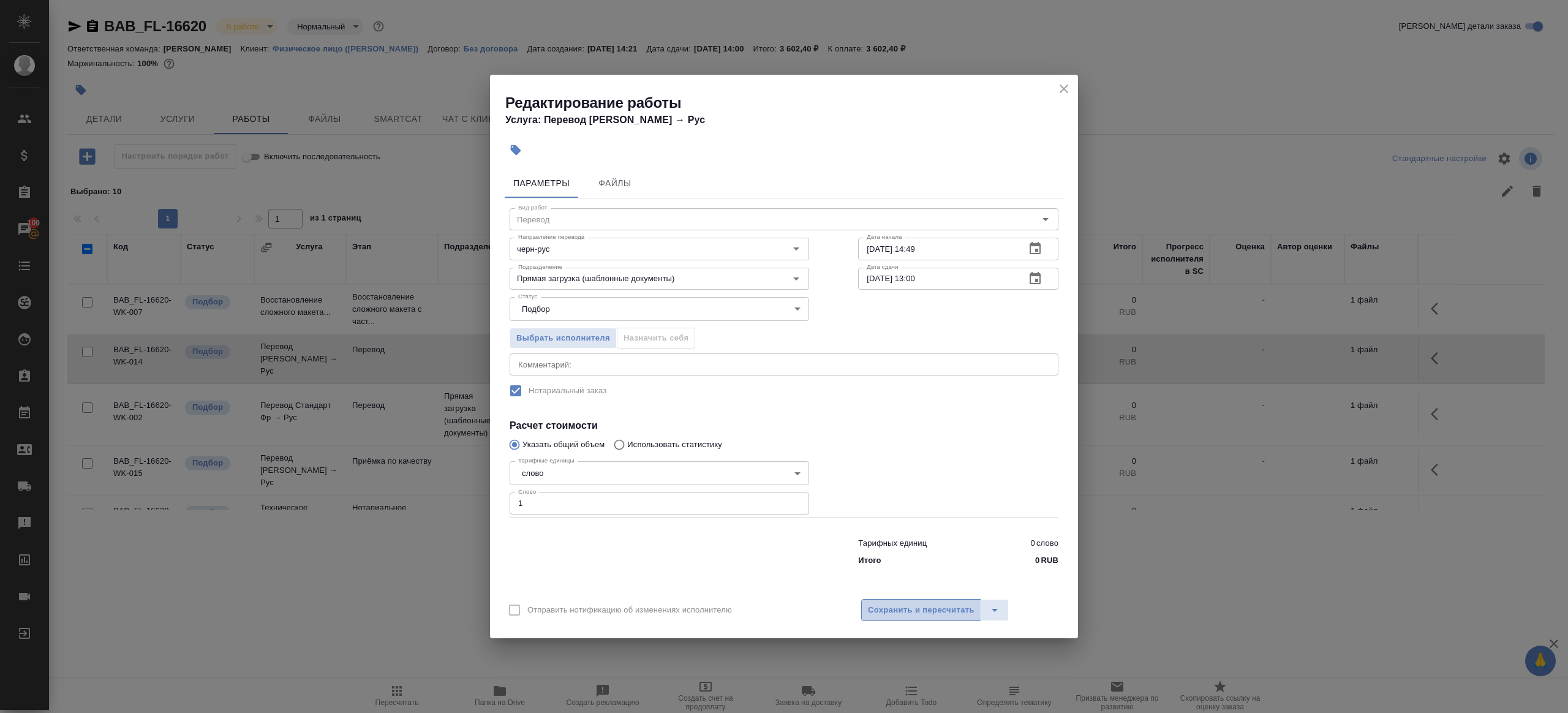
click at [943, 617] on button "Сохранить и пересчитать" at bounding box center [921, 610] width 120 height 22
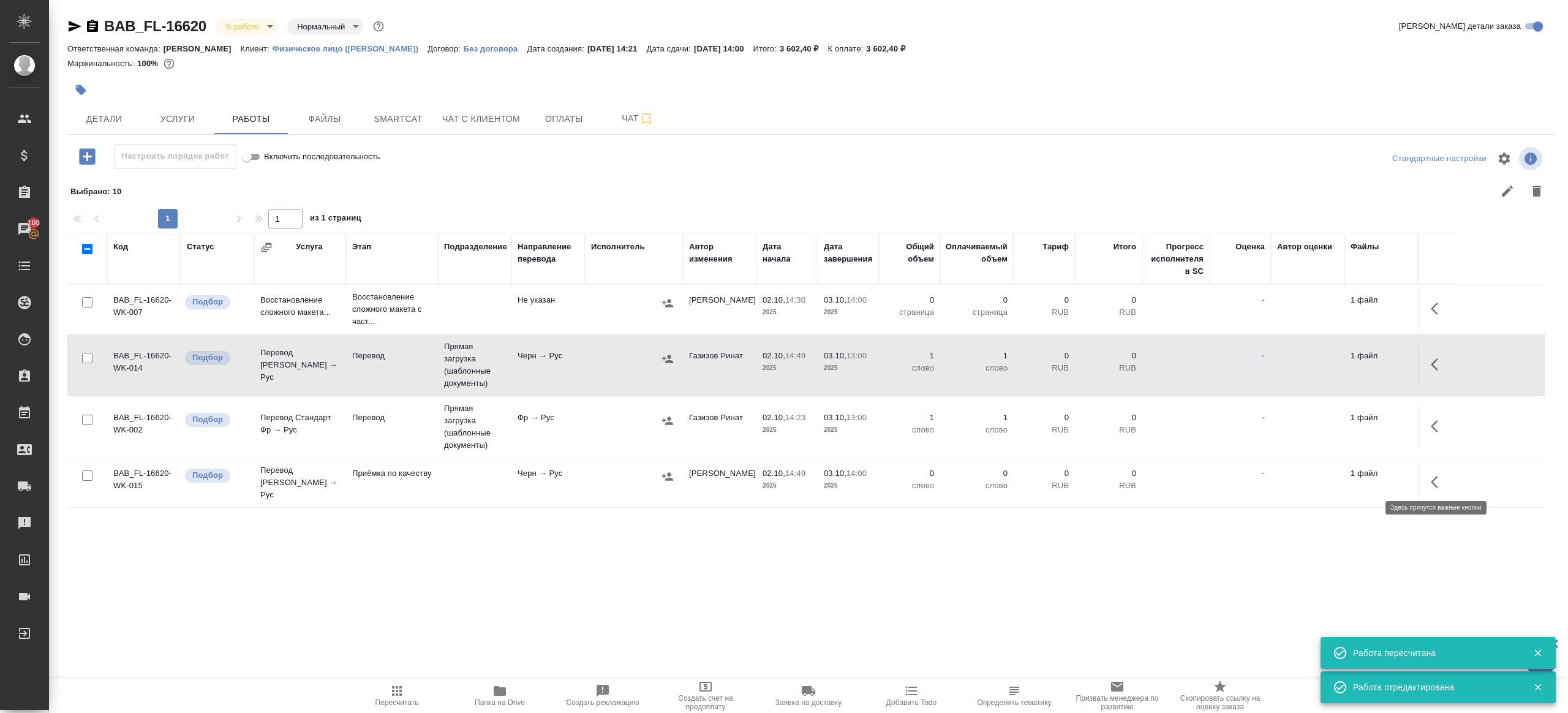
click at [1427, 477] on button "button" at bounding box center [1438, 482] width 30 height 30
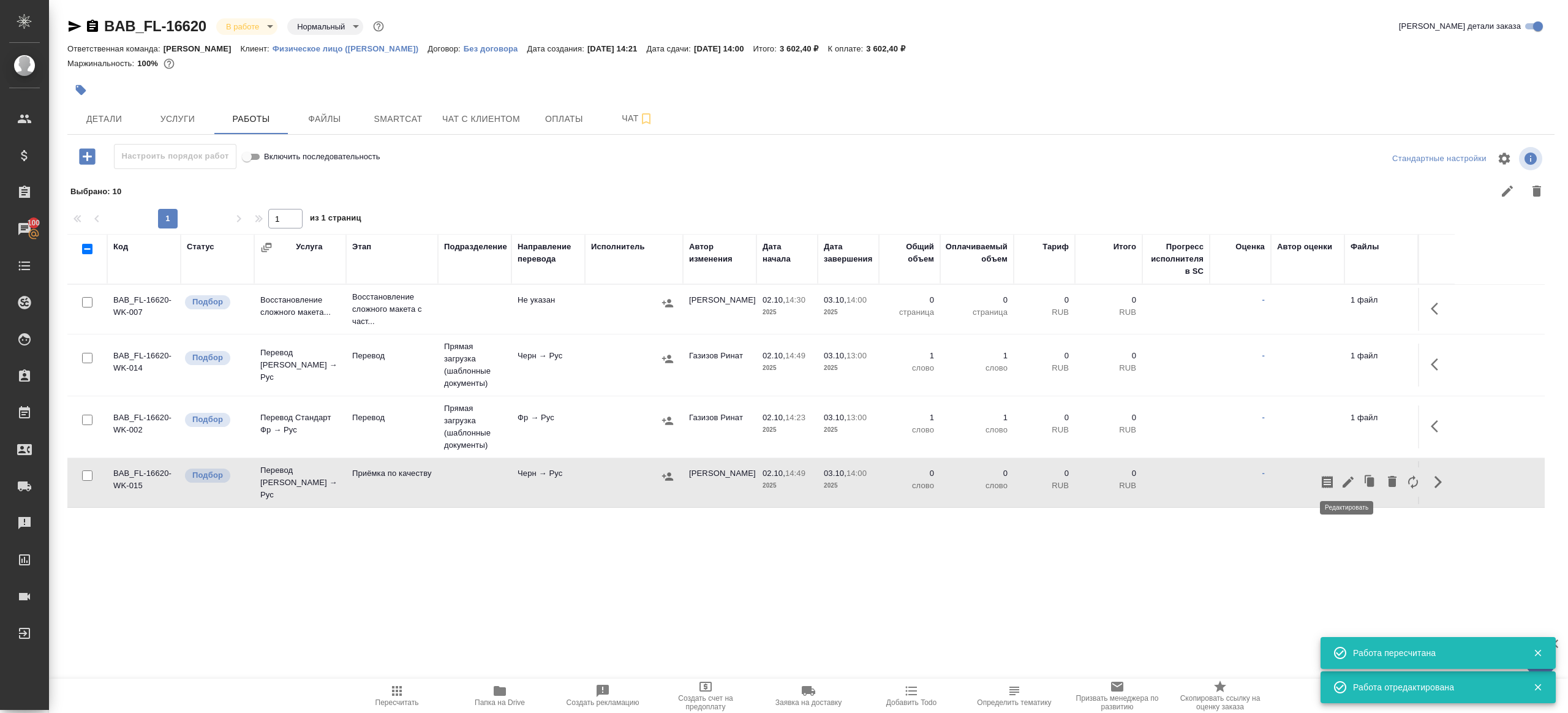
click at [1352, 477] on icon "button" at bounding box center [1348, 482] width 11 height 11
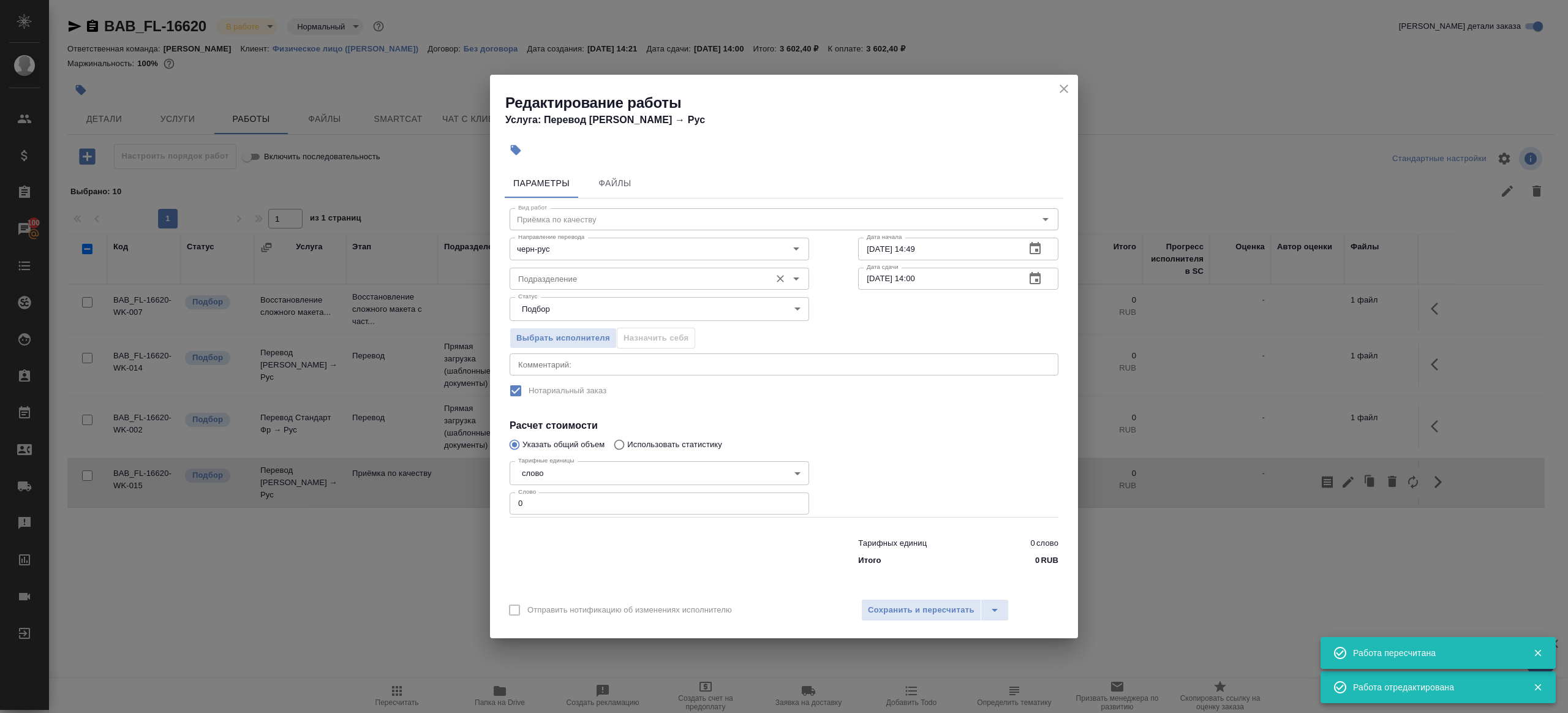
click at [557, 271] on input "Подразделение" at bounding box center [638, 278] width 251 height 15
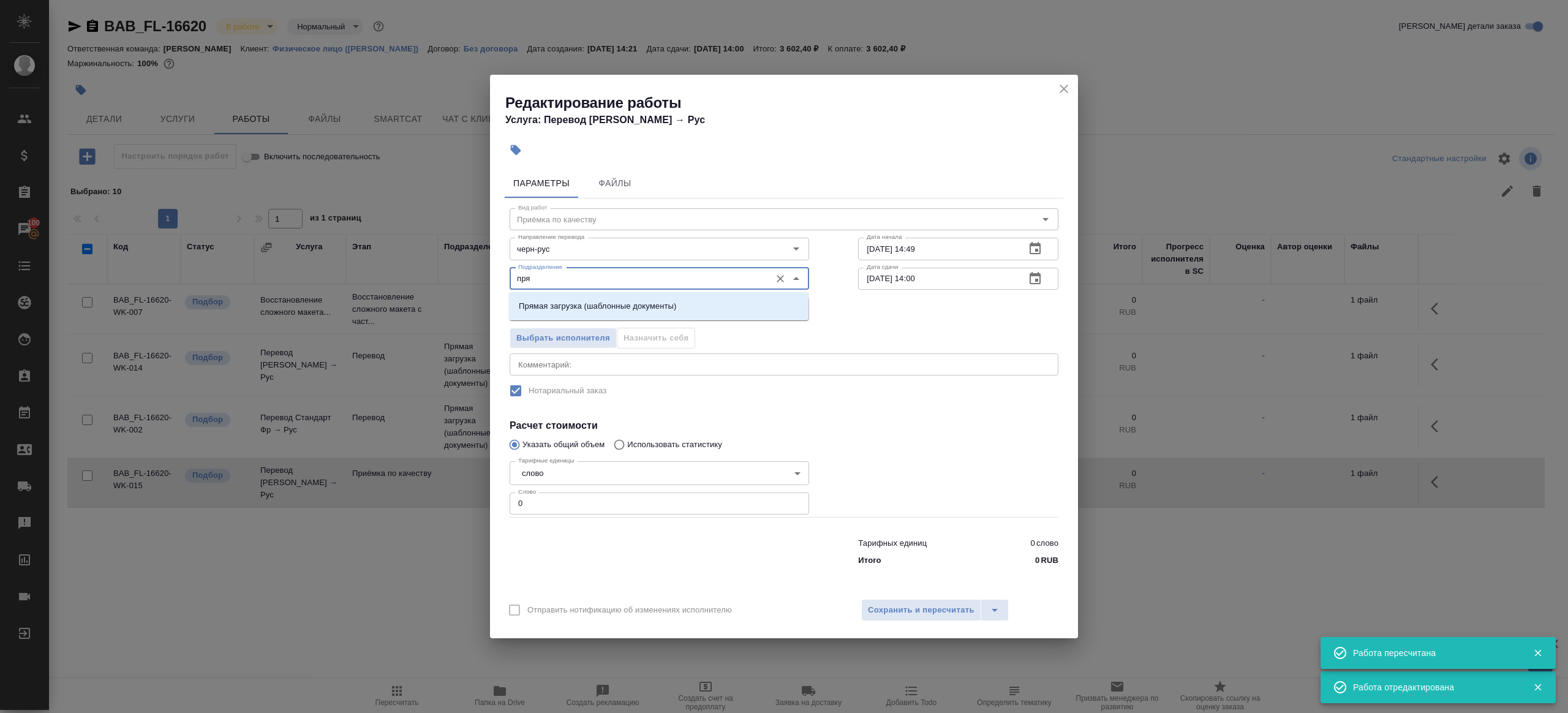
click at [594, 307] on p "Прямая загрузка (шаблонные документы)" at bounding box center [598, 306] width 158 height 13
type input "Прямая загрузка (шаблонные документы)"
click at [970, 253] on input "02.10.2025 14:49" at bounding box center [937, 249] width 158 height 22
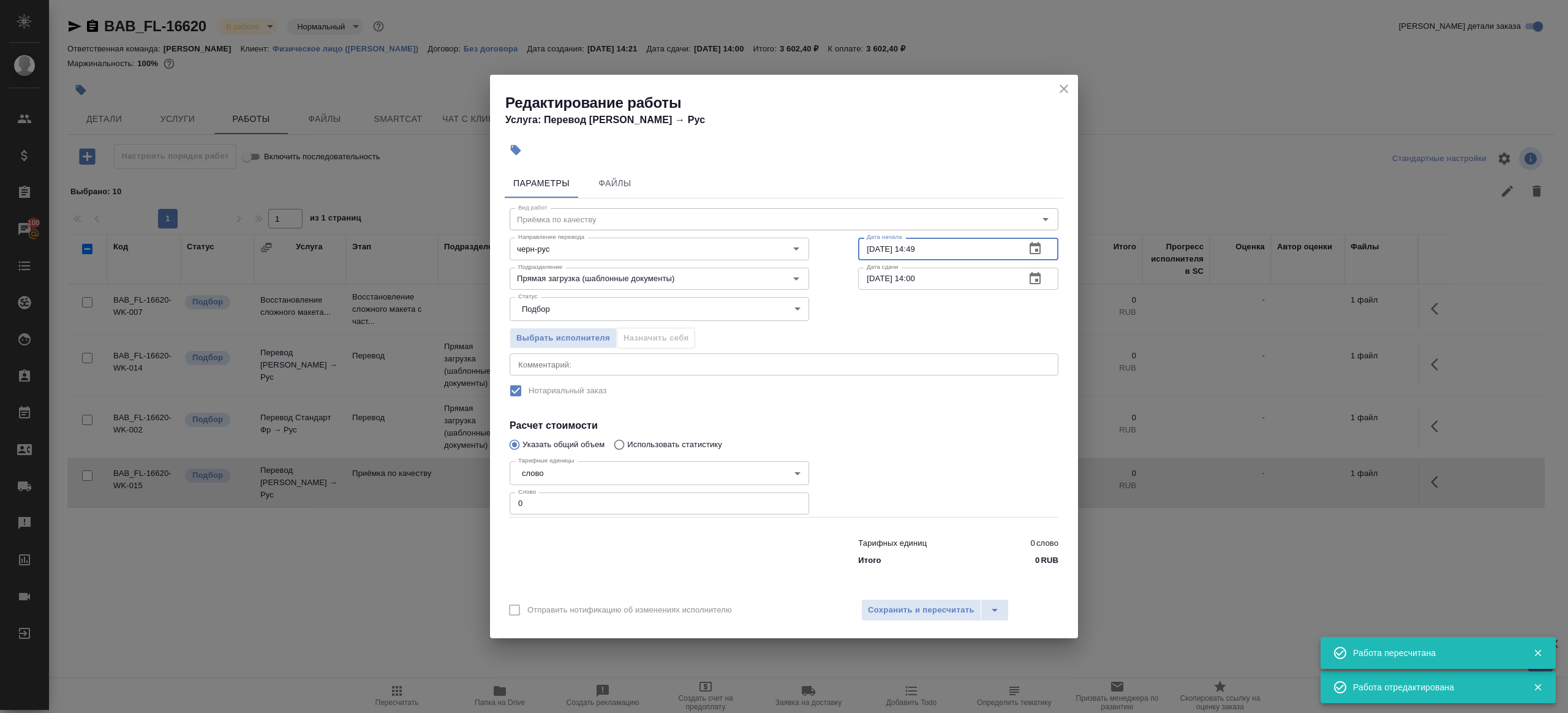
paste input "text"
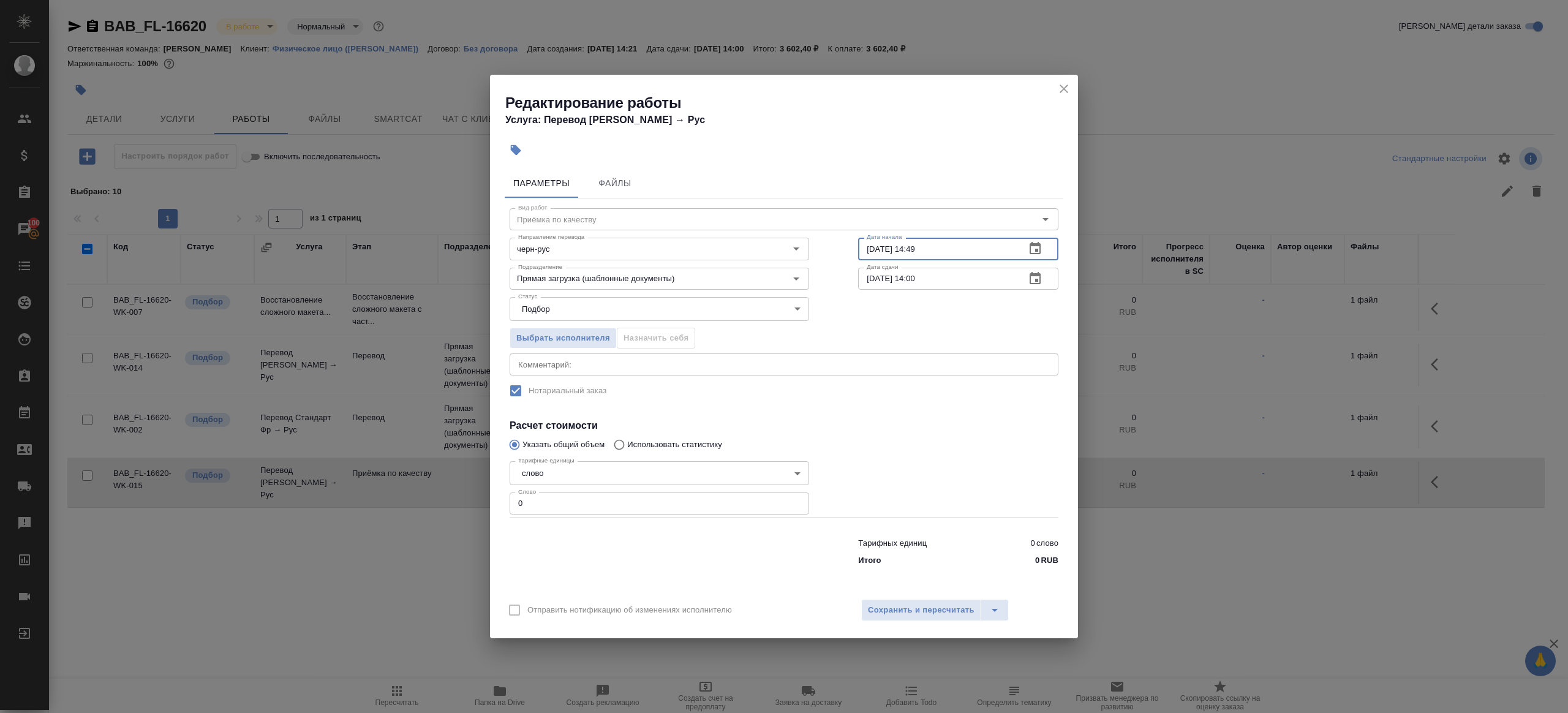
paste input "3.10.2025 13:00"
type input "03.10.2025 13:00"
click at [624, 503] on input "0" at bounding box center [659, 503] width 299 height 22
type input "1"
click at [898, 475] on div at bounding box center [958, 486] width 250 height 110
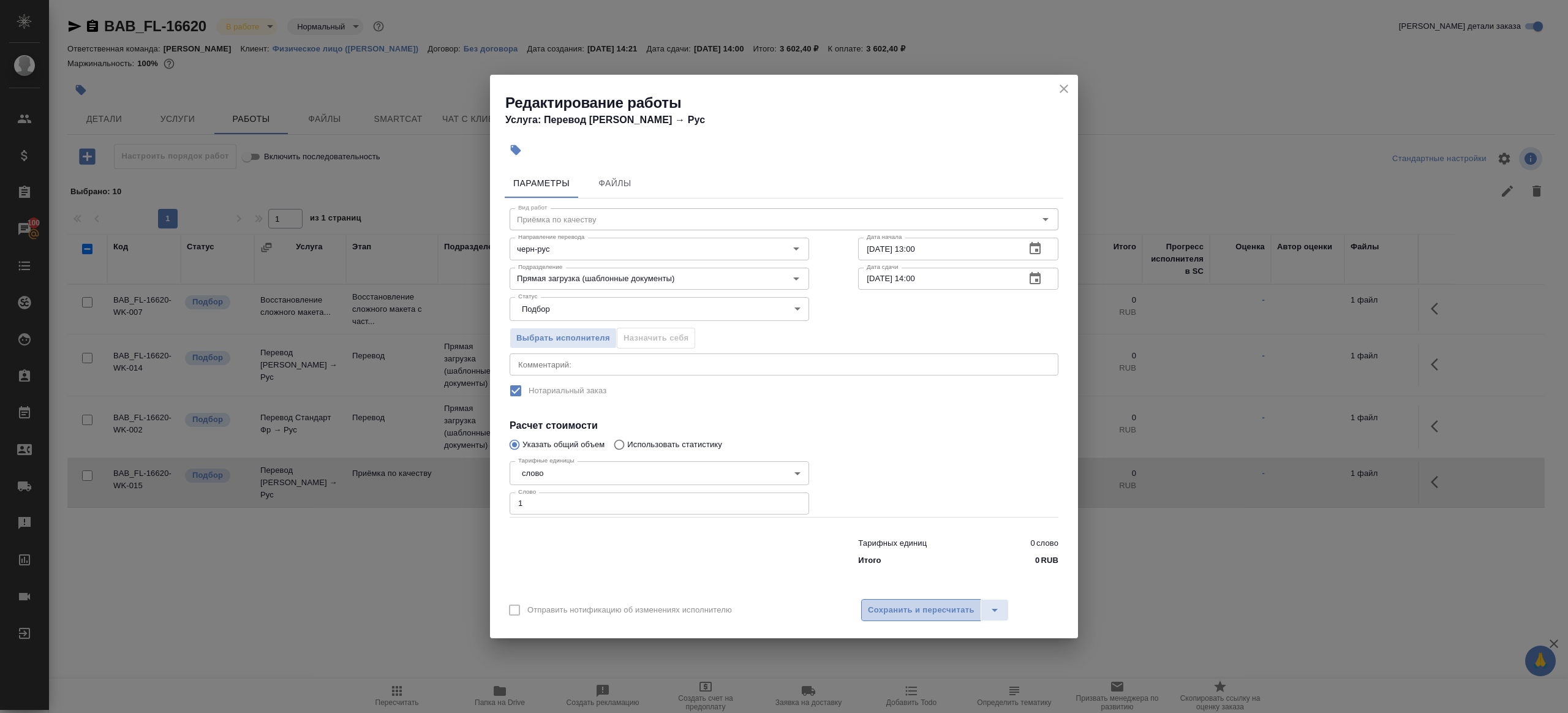
click at [937, 602] on button "Сохранить и пересчитать" at bounding box center [921, 610] width 120 height 22
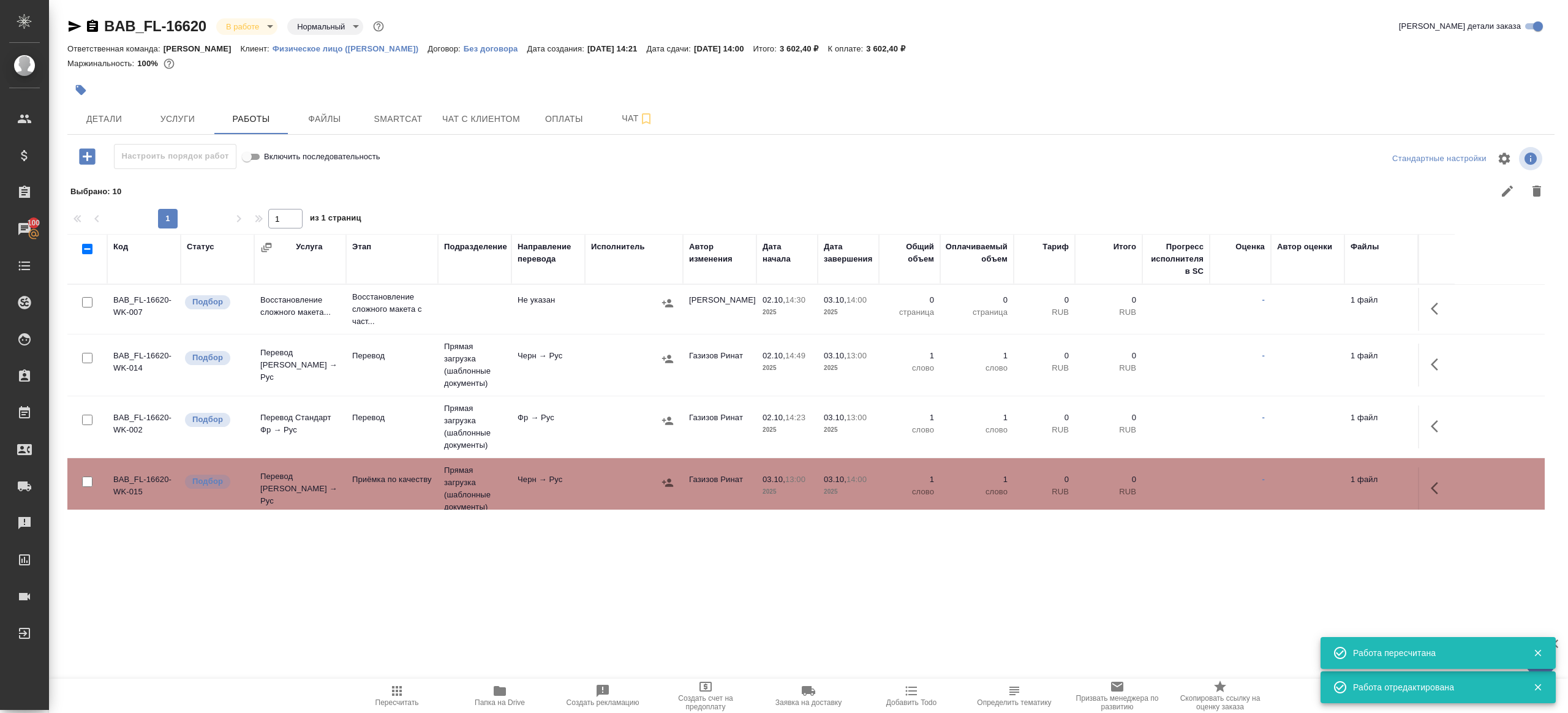
click at [546, 365] on td "Черн → Рус" at bounding box center [548, 365] width 73 height 43
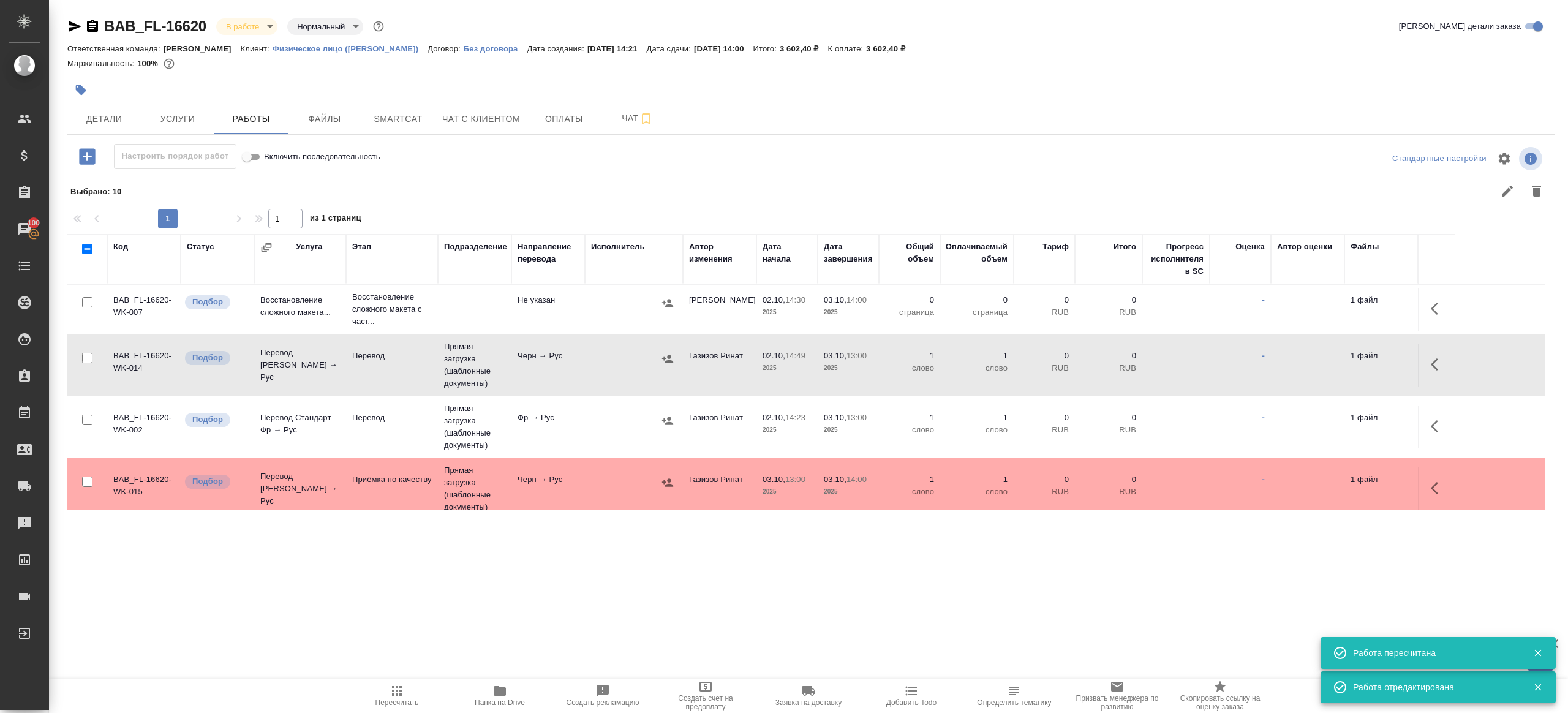
click at [579, 411] on td "Фр → Рус" at bounding box center [548, 427] width 73 height 43
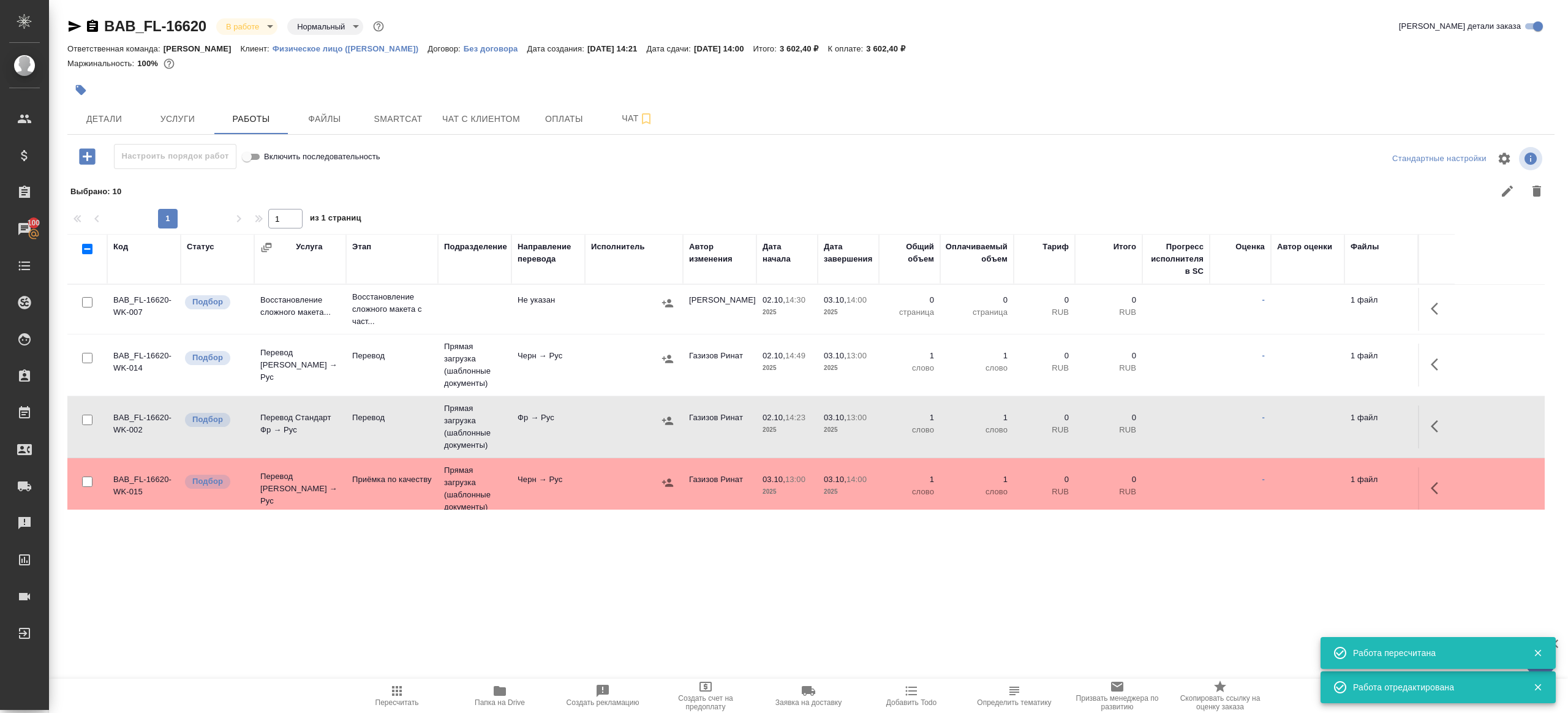
click at [579, 411] on td "Фр → Рус" at bounding box center [548, 427] width 73 height 43
click at [393, 702] on span "Пересчитать" at bounding box center [397, 703] width 44 height 9
click at [395, 701] on span "Пересчитать" at bounding box center [397, 703] width 44 height 9
click at [522, 612] on div ".cls-1 fill:#fff; AWATERA Gazizov Rinat Клиенты Спецификации Заказы 100 Чаты To…" at bounding box center [784, 356] width 1568 height 713
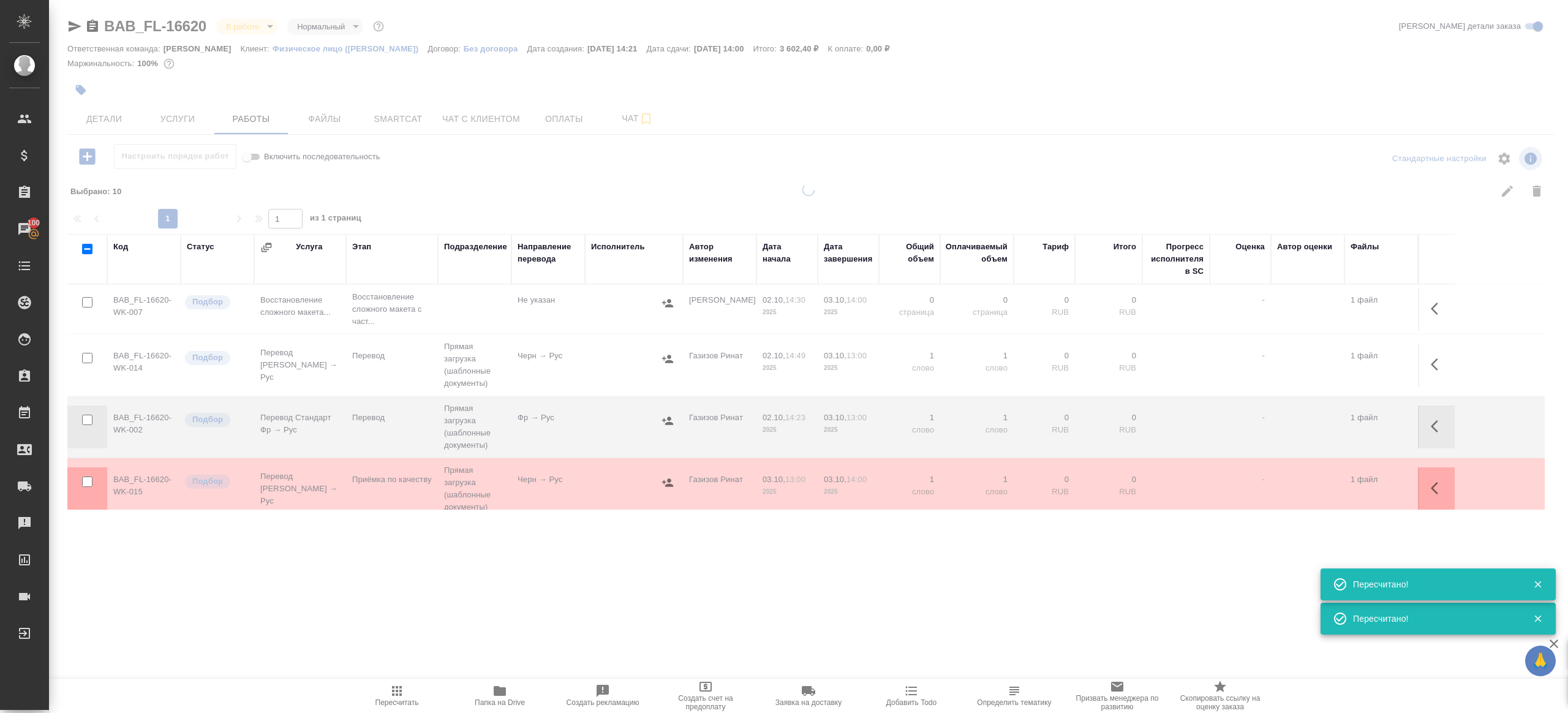
click at [497, 692] on icon "button" at bounding box center [500, 690] width 13 height 10
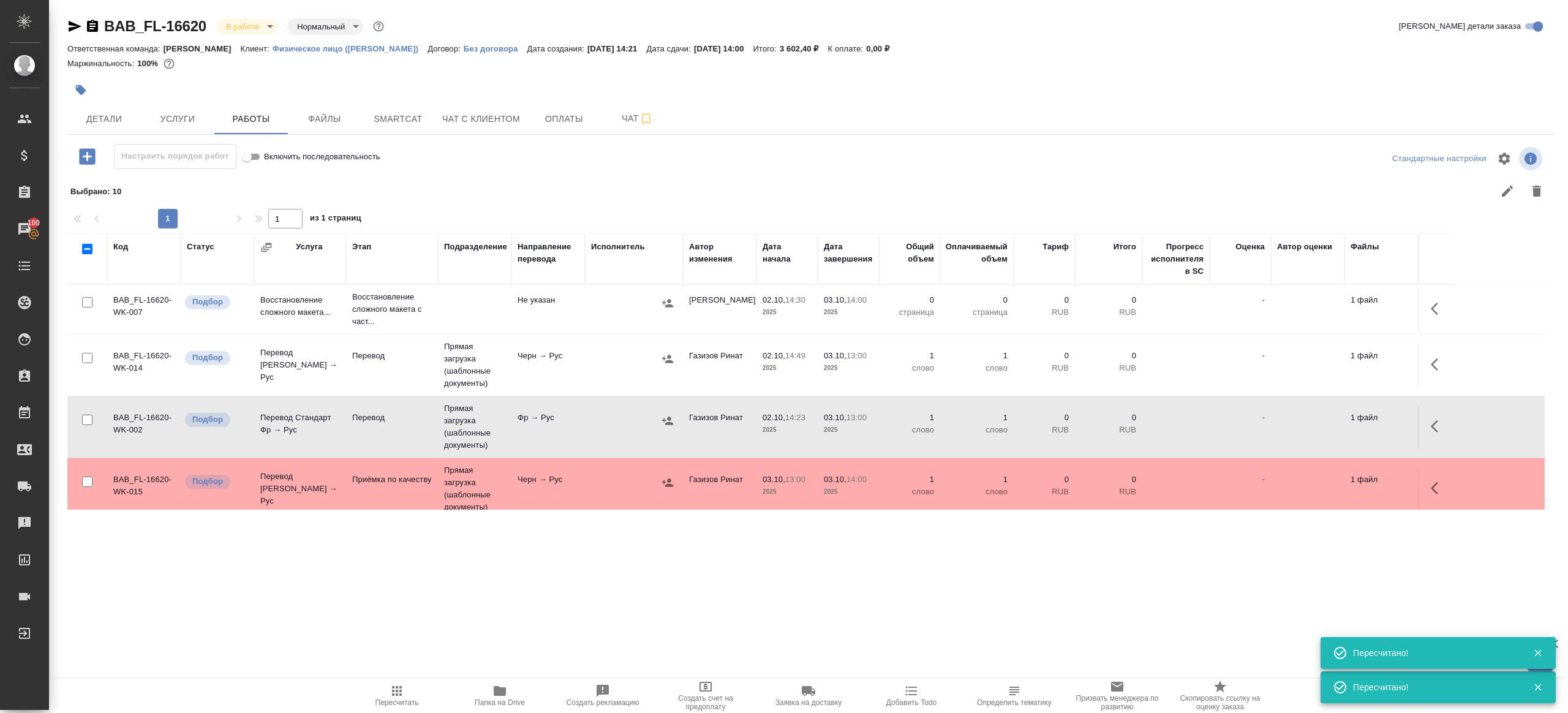
click at [1414, 358] on td "1 файл" at bounding box center [1381, 365] width 73 height 43
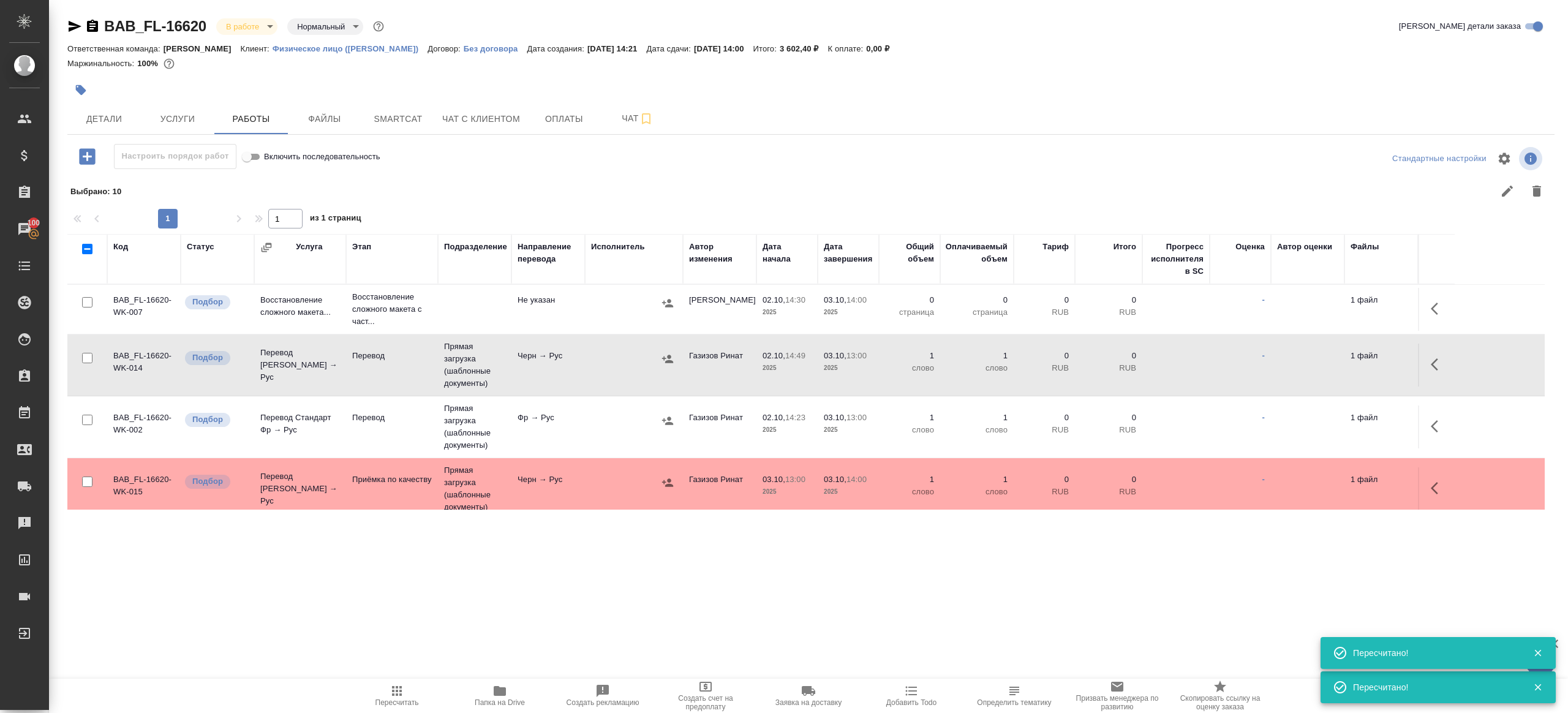
click at [1425, 361] on button "button" at bounding box center [1438, 364] width 30 height 30
click at [1351, 367] on icon "button" at bounding box center [1349, 364] width 15 height 15
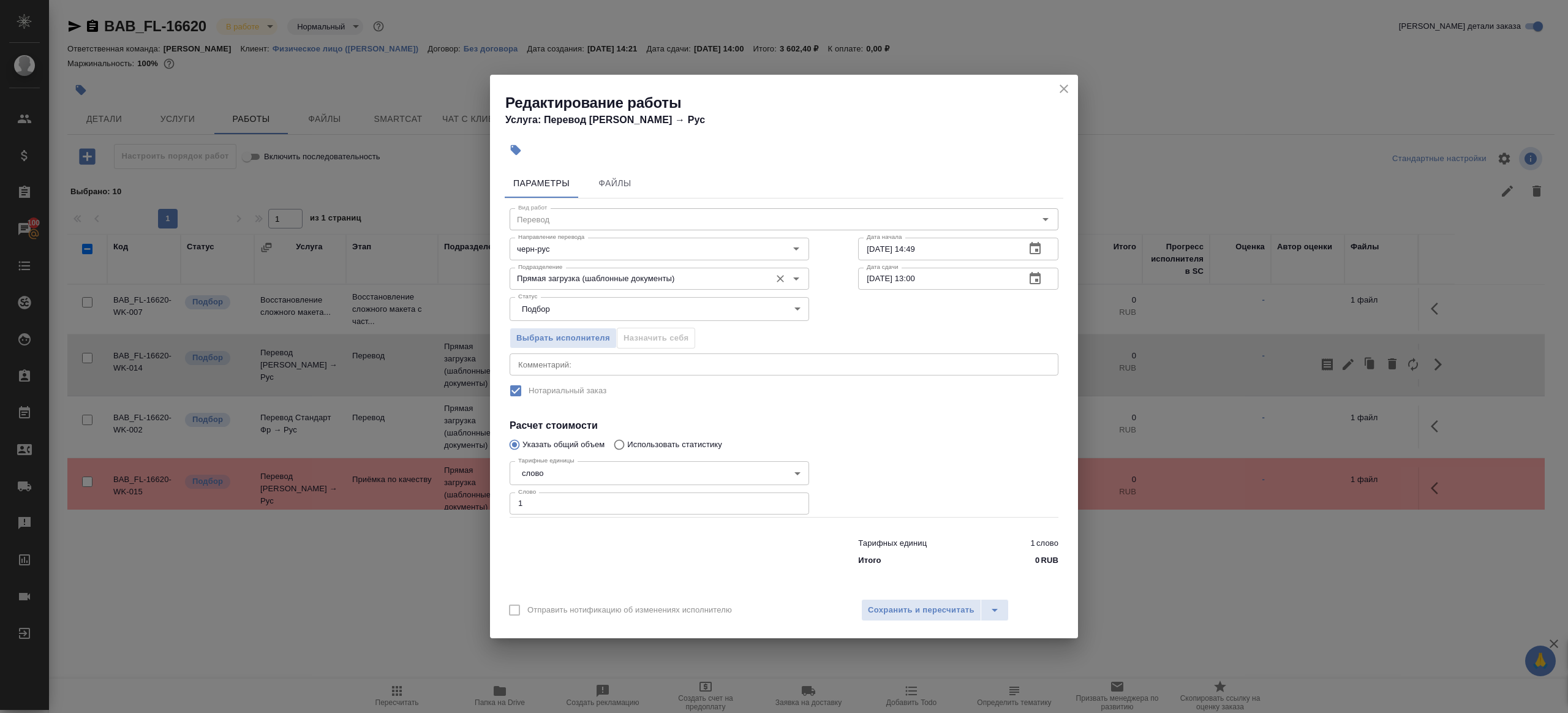
click at [561, 270] on div "Прямая загрузка (шаблонные документы) Подразделение" at bounding box center [659, 278] width 299 height 22
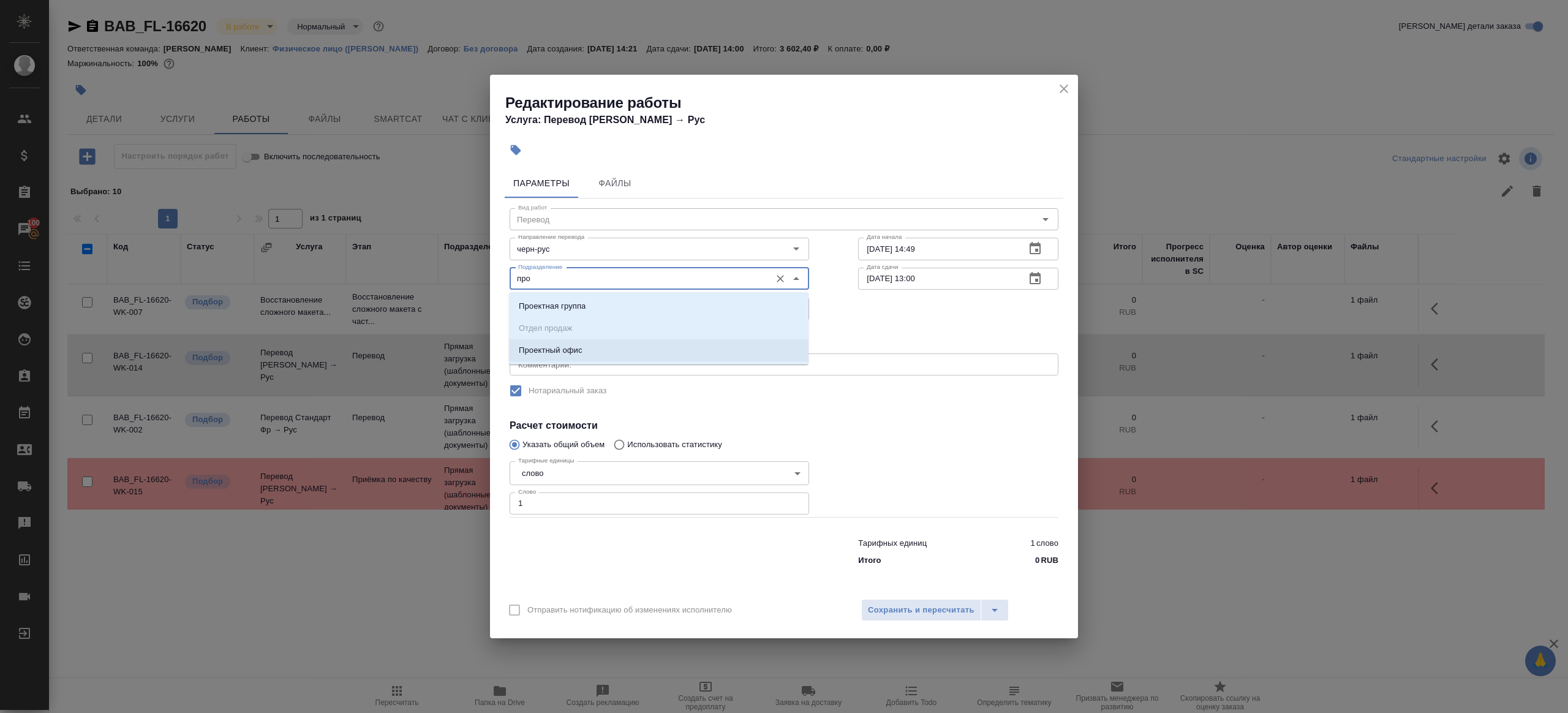
click at [584, 349] on li "Проектный офис" at bounding box center [658, 350] width 299 height 22
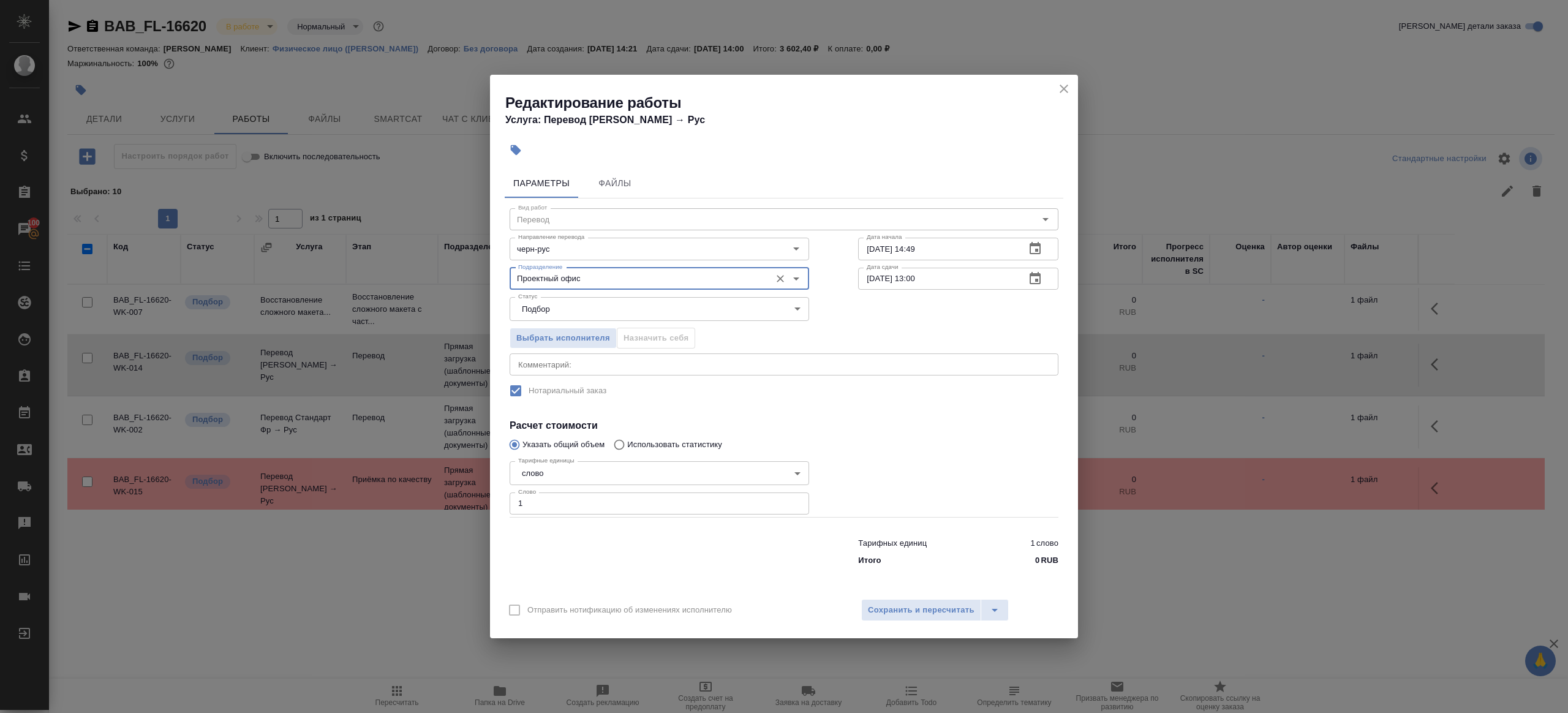
type input "Проектный офис"
click at [1064, 90] on icon "close" at bounding box center [1064, 89] width 9 height 9
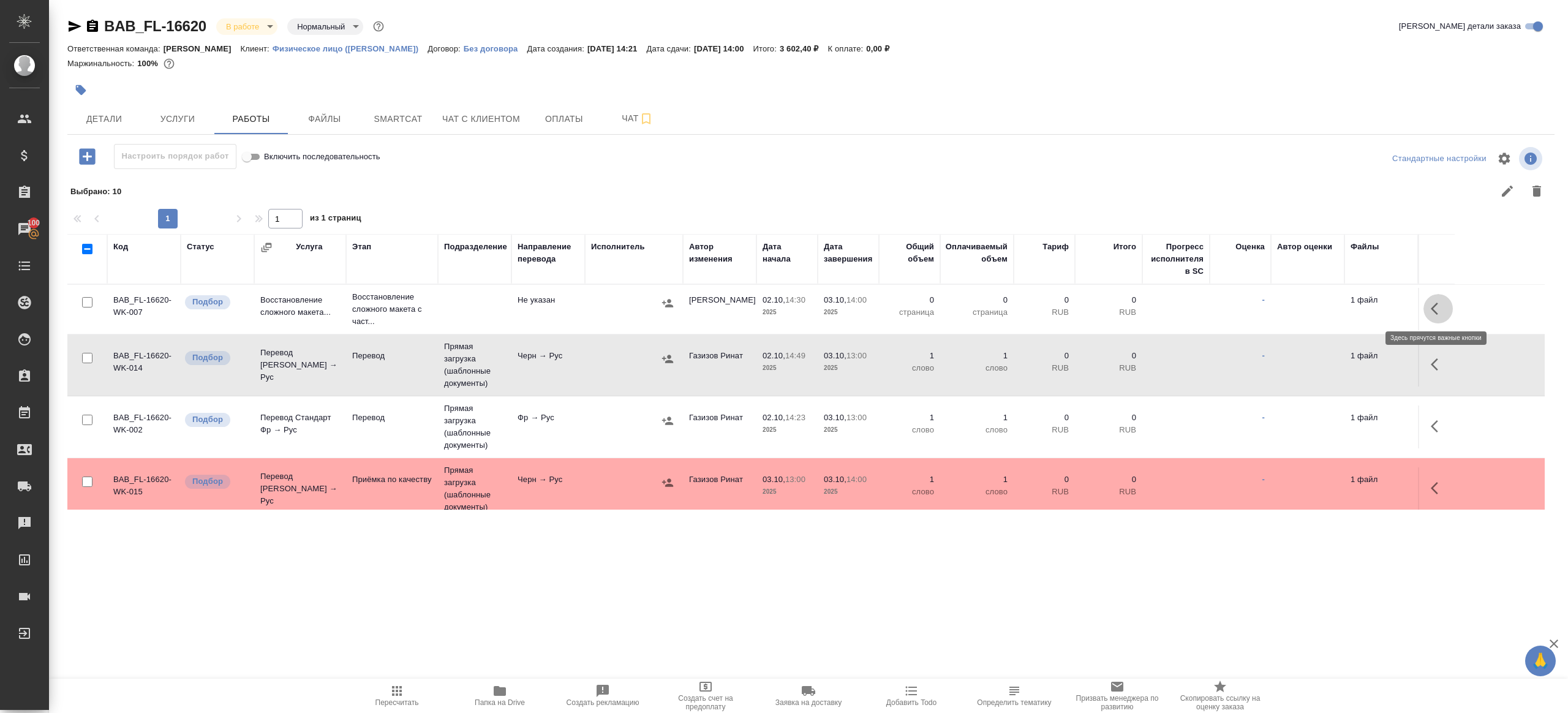
click at [1444, 303] on icon "button" at bounding box center [1438, 309] width 15 height 15
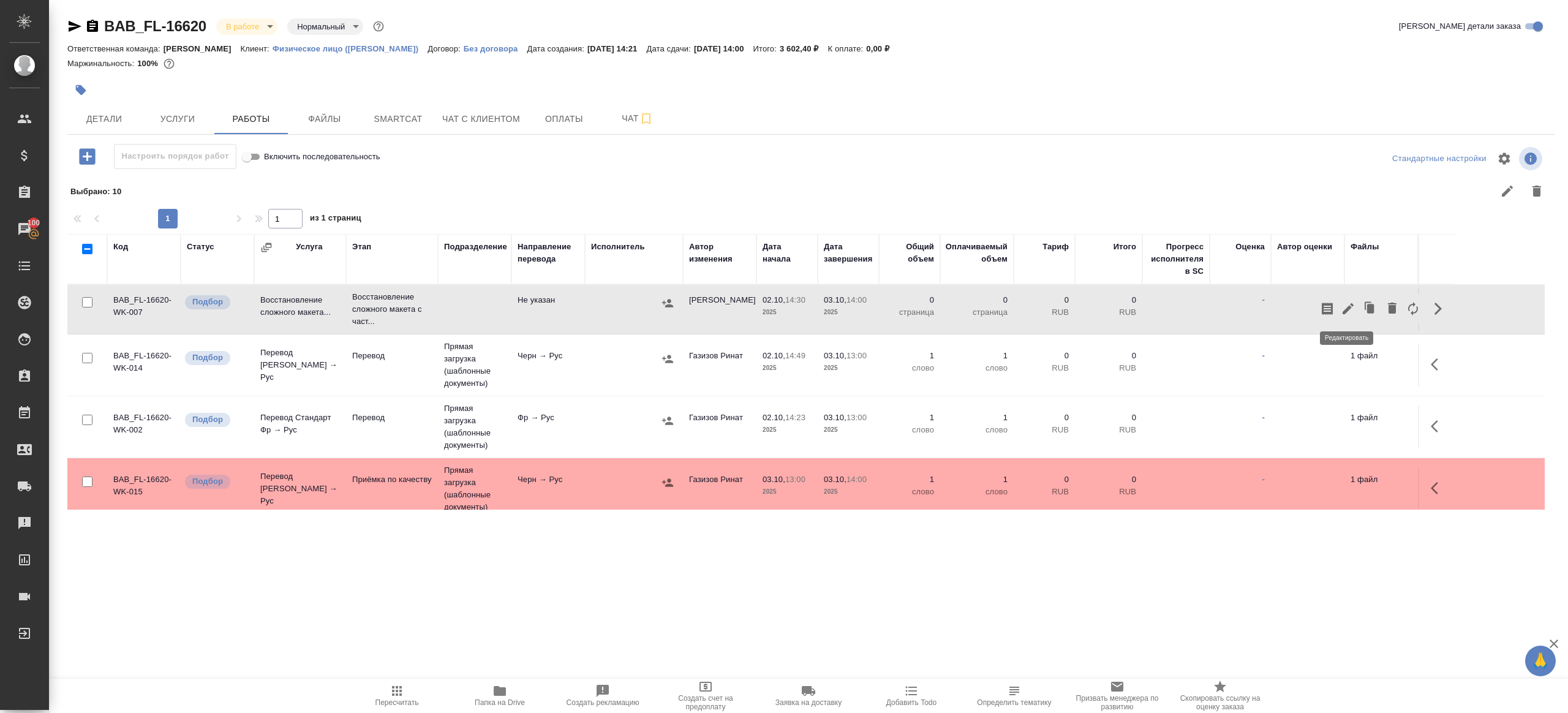
click at [1349, 301] on icon "button" at bounding box center [1349, 309] width 15 height 15
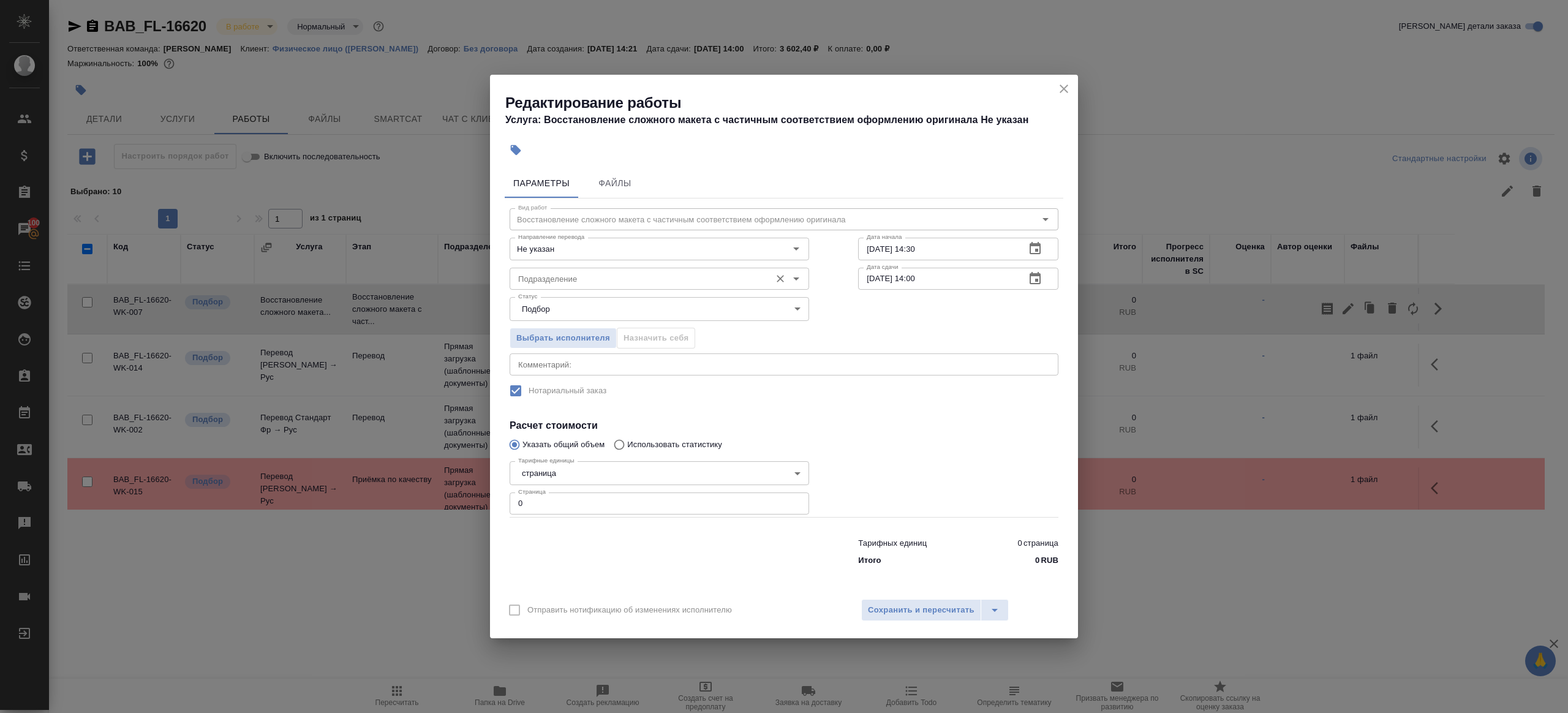
click at [576, 279] on input "Подразделение" at bounding box center [638, 278] width 251 height 15
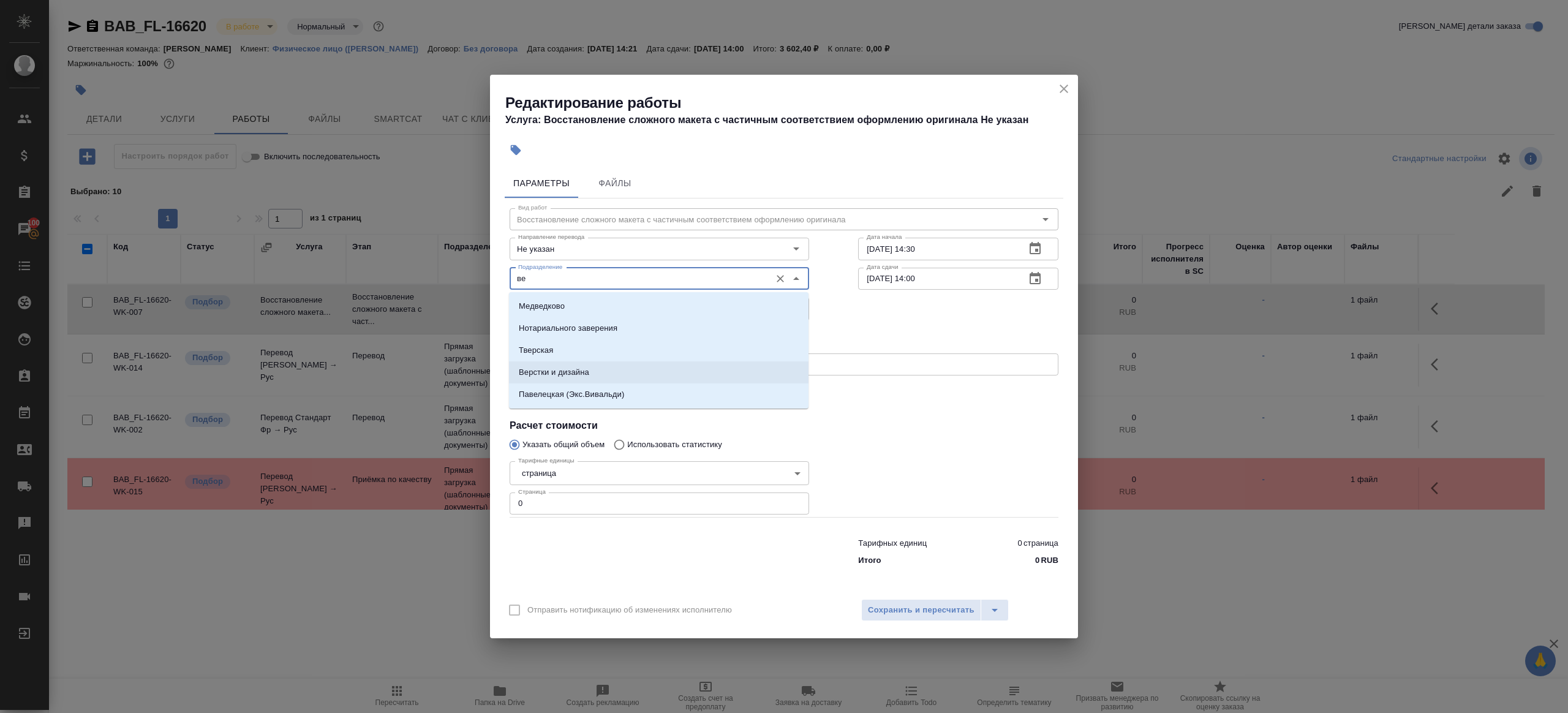
click at [596, 380] on li "Верстки и дизайна" at bounding box center [658, 372] width 299 height 22
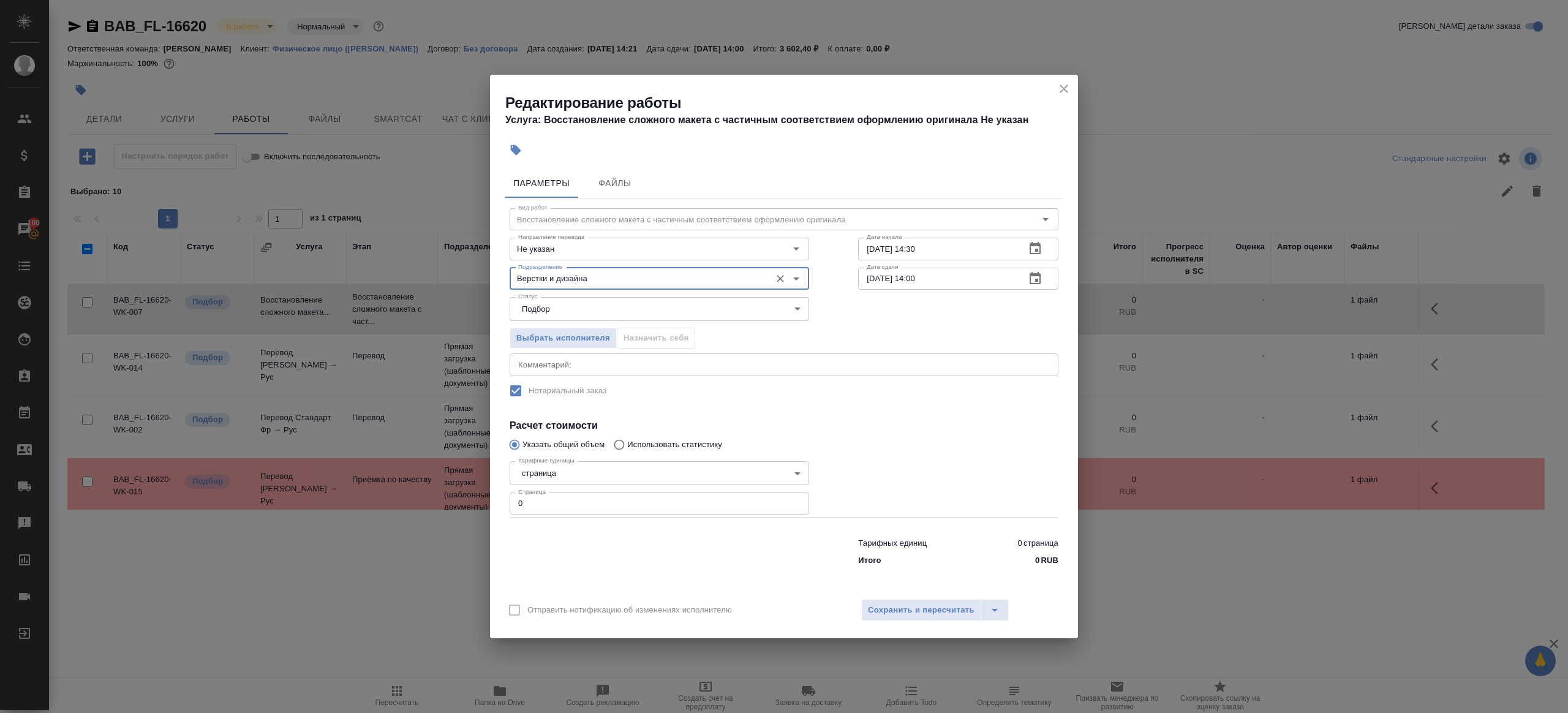
type input "Верстки и дизайна"
drag, startPoint x: 540, startPoint y: 512, endPoint x: 391, endPoint y: 490, distance: 150.6
click at [396, 491] on div "Редактирование работы Услуга: Восстановление сложного макета с частичным соотве…" at bounding box center [784, 356] width 1568 height 713
type input "2"
click at [898, 466] on div at bounding box center [958, 486] width 250 height 110
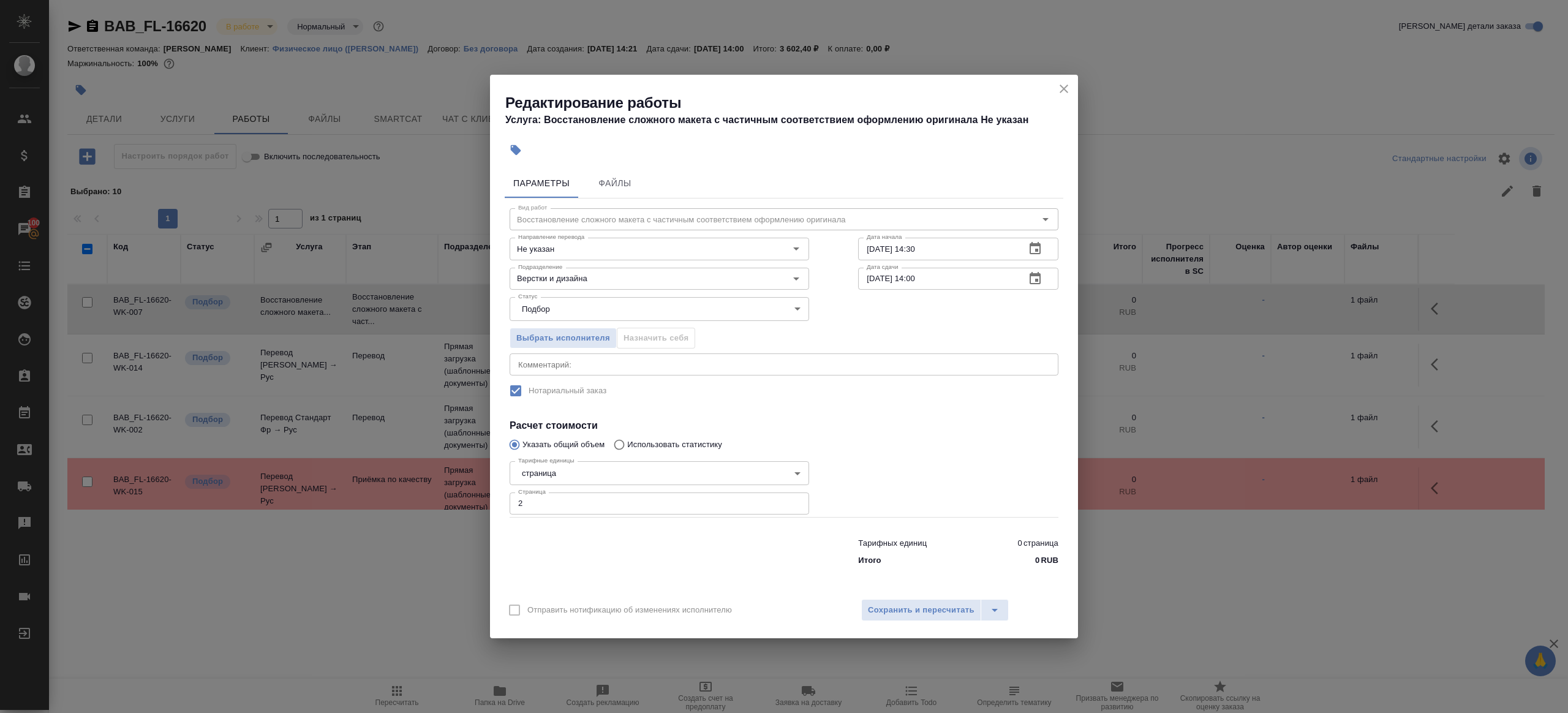
click at [930, 243] on input "02.10.2025 14:30" at bounding box center [937, 249] width 158 height 22
click at [958, 284] on input "03.10.2025 14:00" at bounding box center [937, 278] width 158 height 22
paste input "2.10.2025 14:3"
drag, startPoint x: 910, startPoint y: 278, endPoint x: 1008, endPoint y: 281, distance: 98.0
click at [1008, 281] on input "02.10.2025 14:30" at bounding box center [937, 278] width 158 height 22
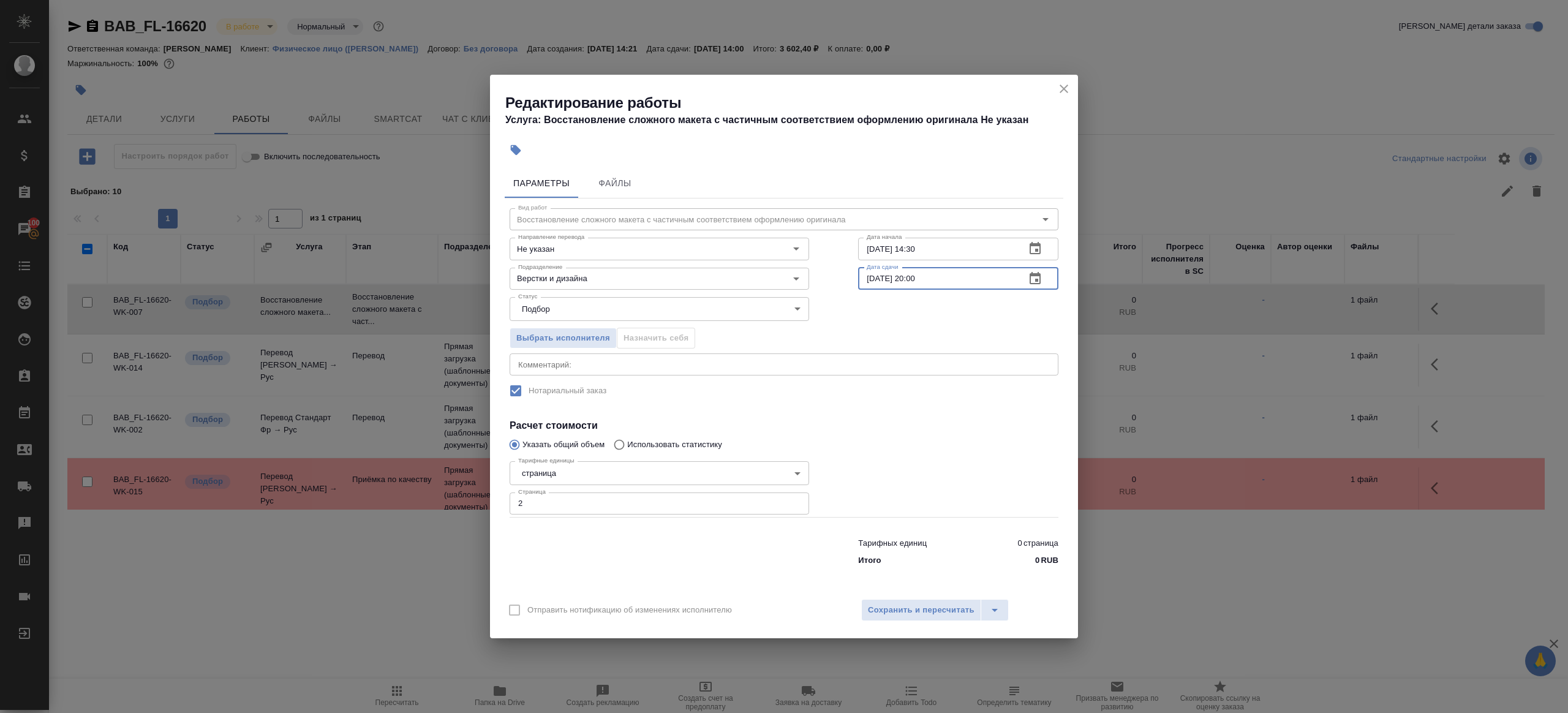
type input "02.10.2025 20:00"
click at [875, 595] on div "Отправить нотификацию об изменениях исполнителю Сохранить и пересчитать" at bounding box center [784, 615] width 588 height 47
click at [881, 612] on span "Сохранить и пересчитать" at bounding box center [921, 610] width 107 height 14
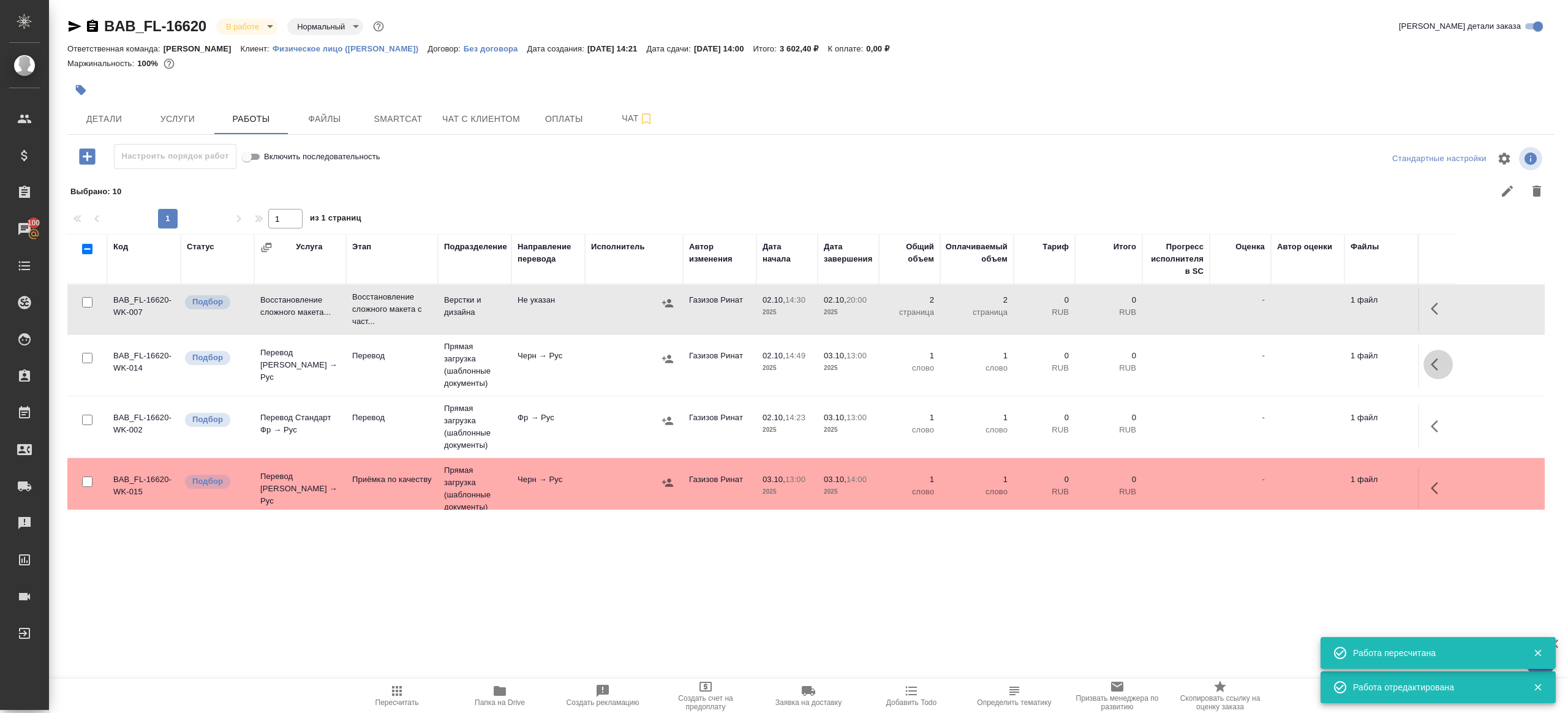
click at [1434, 360] on icon "button" at bounding box center [1438, 364] width 15 height 15
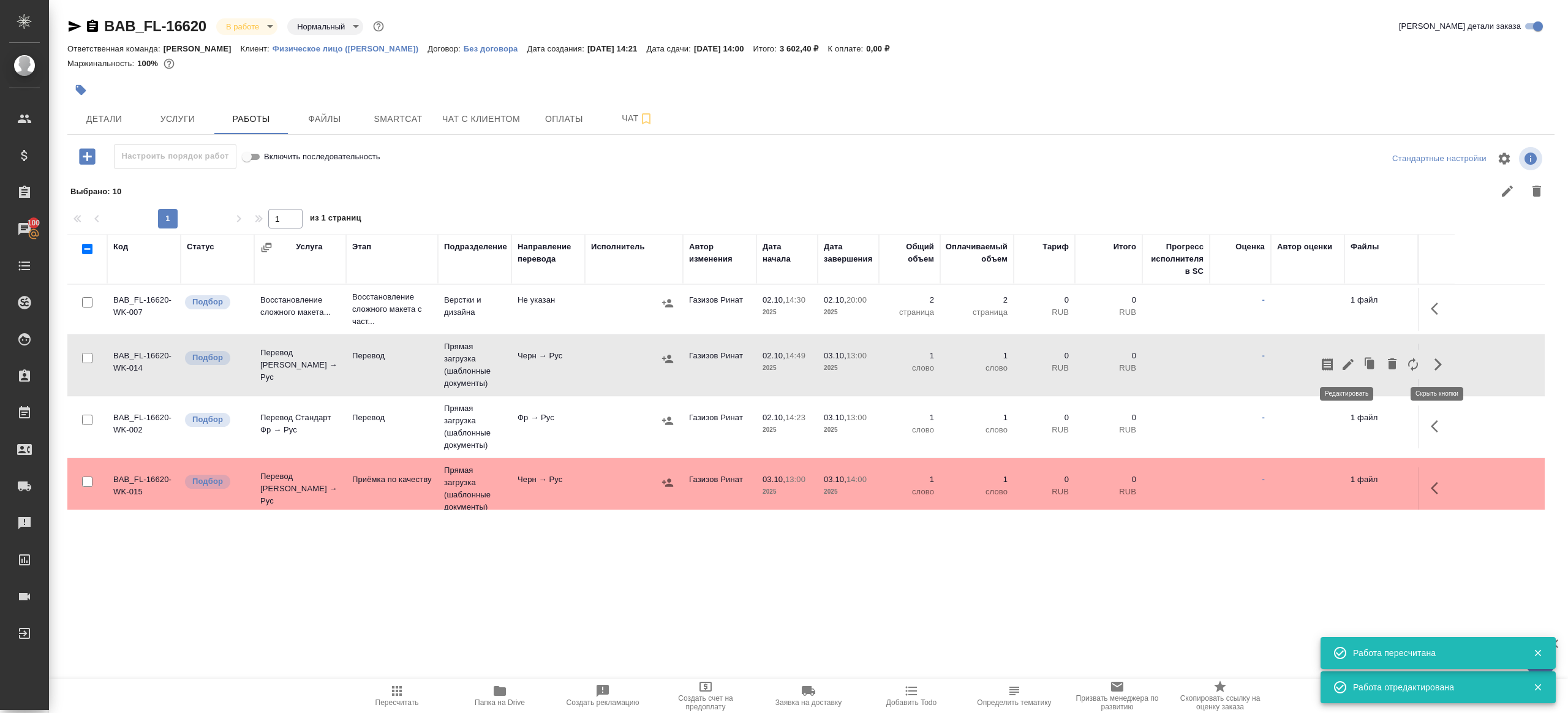
click at [1349, 361] on icon "button" at bounding box center [1348, 364] width 11 height 11
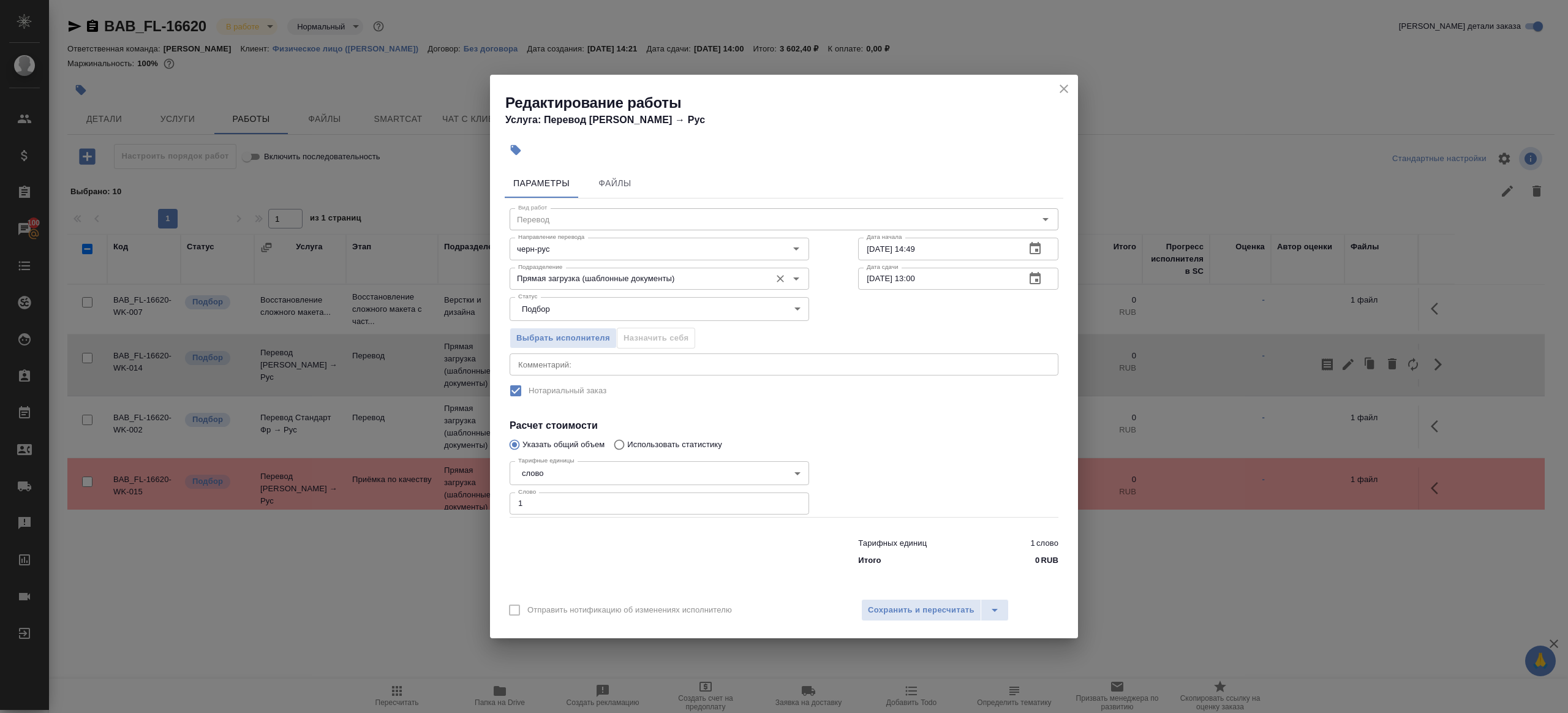
click at [635, 277] on input "Прямая загрузка (шаблонные документы)" at bounding box center [638, 278] width 251 height 15
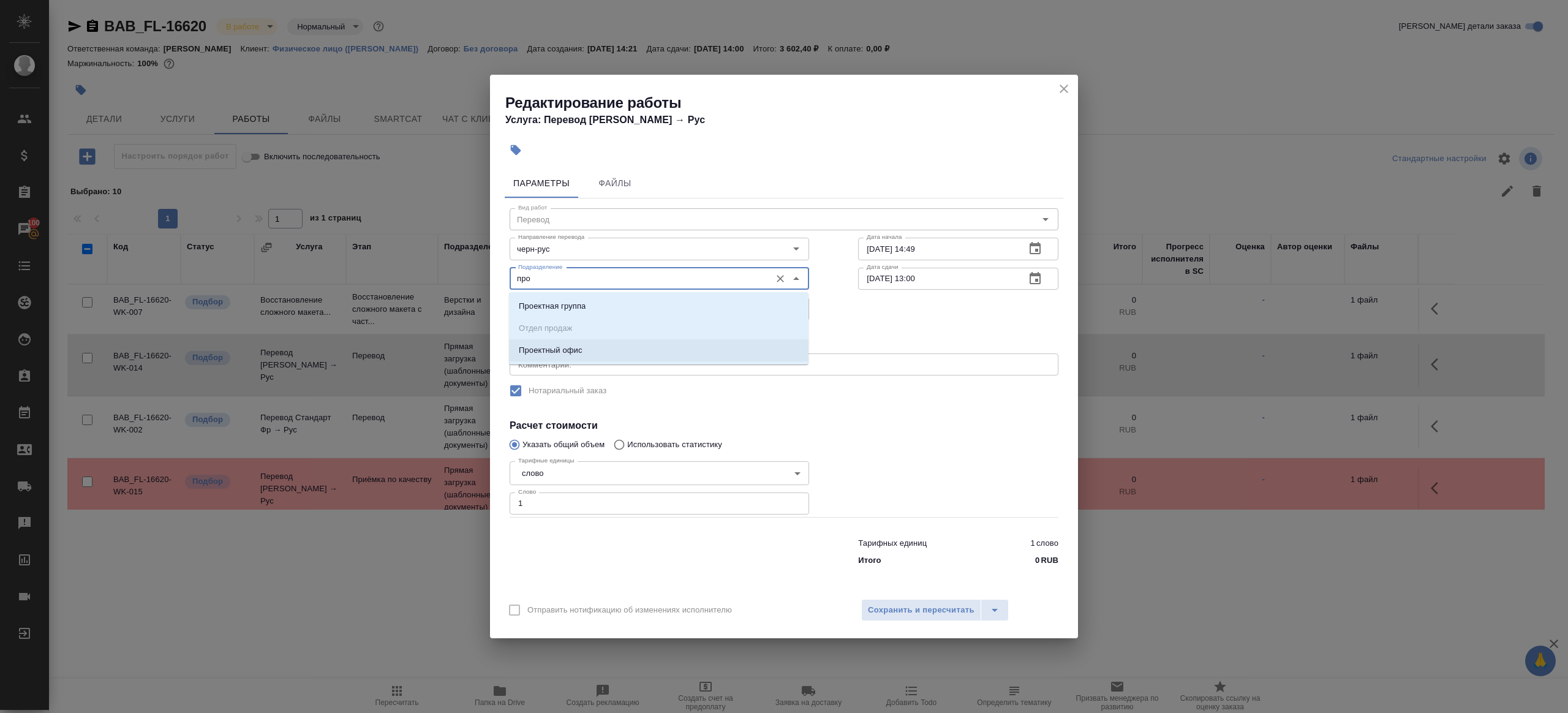
click at [655, 352] on li "Проектный офис" at bounding box center [658, 350] width 299 height 22
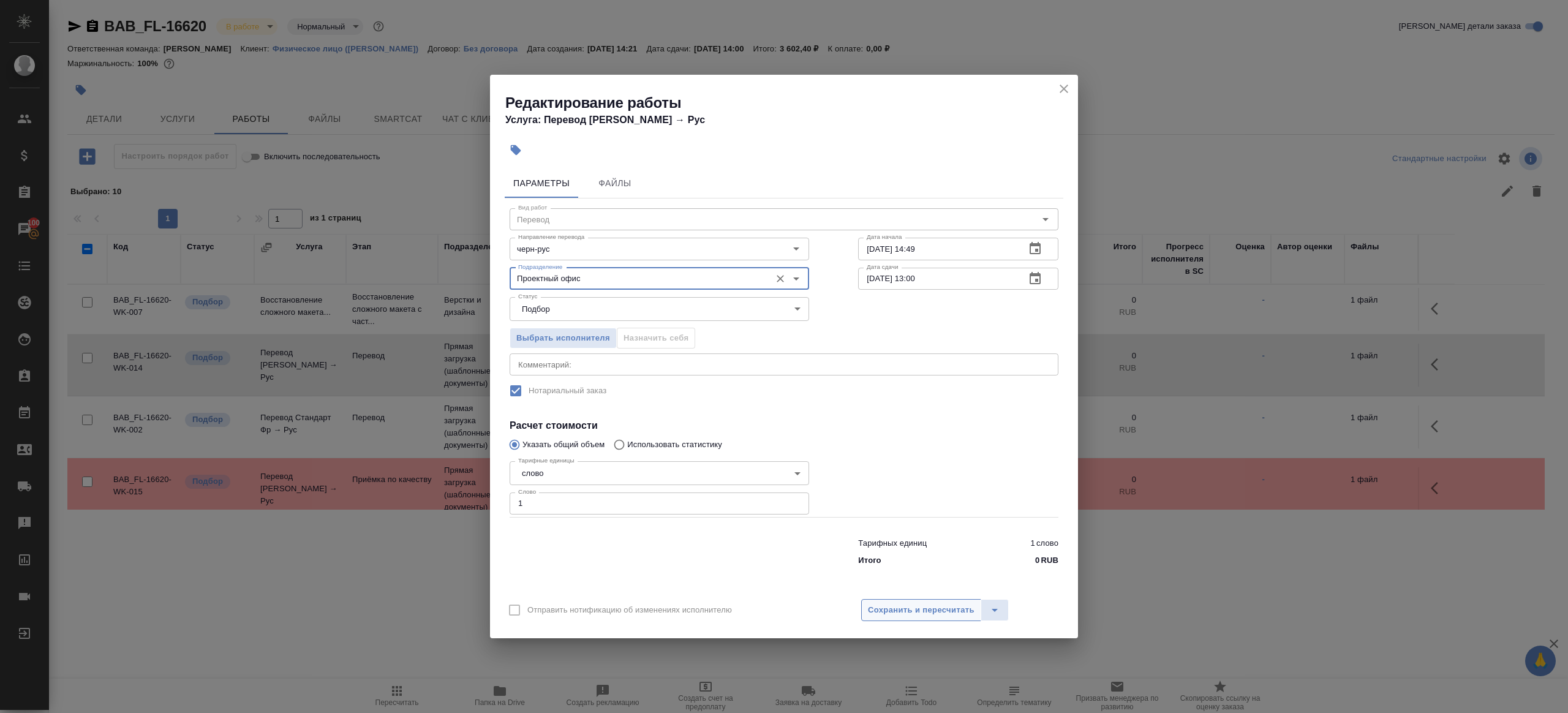
type input "Проектный офис"
click at [895, 611] on span "Сохранить и пересчитать" at bounding box center [921, 610] width 107 height 14
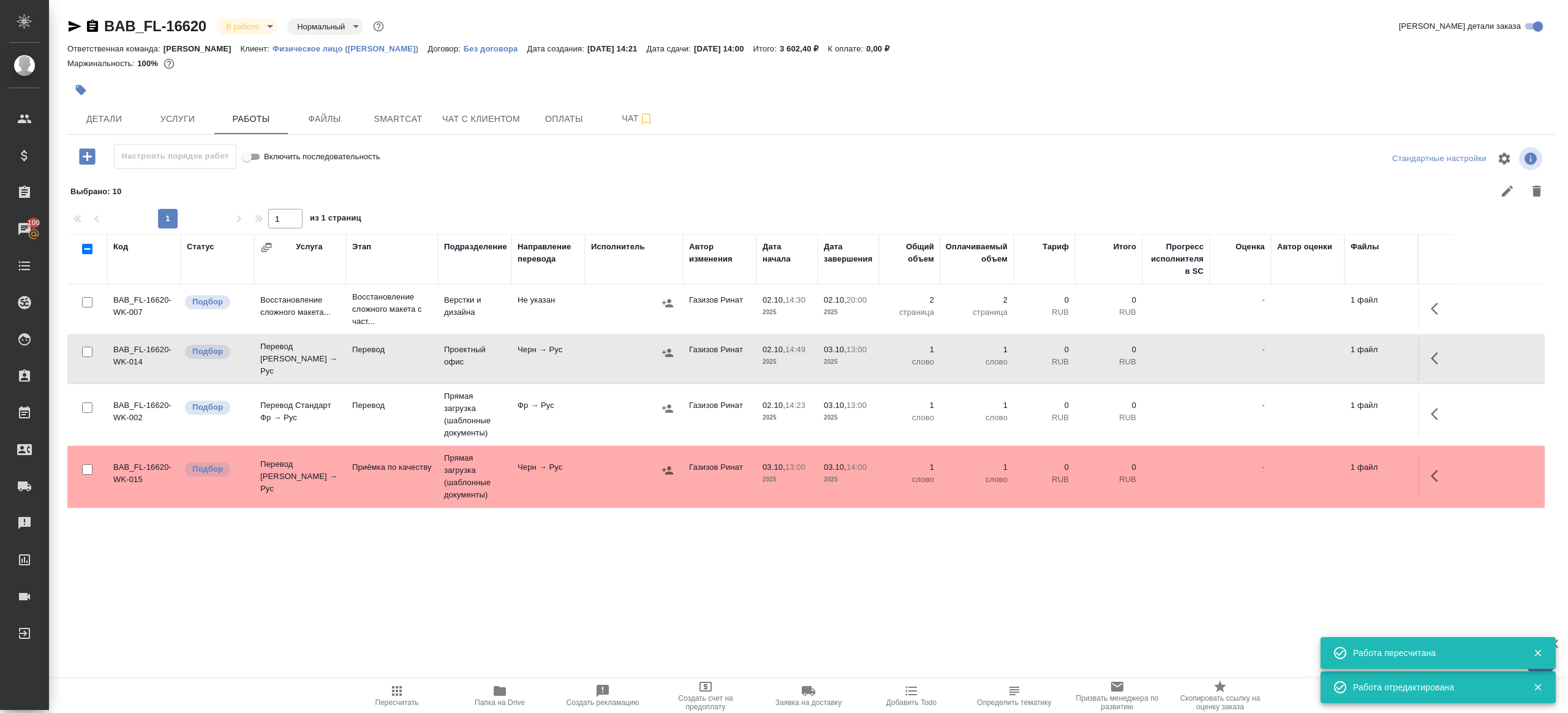
click at [1437, 434] on tr "BAB_FL-16620-WK-002 Подбор Перевод Стандарт Фр → Рус Перевод Прямая загрузка (ш…" at bounding box center [806, 415] width 1478 height 62
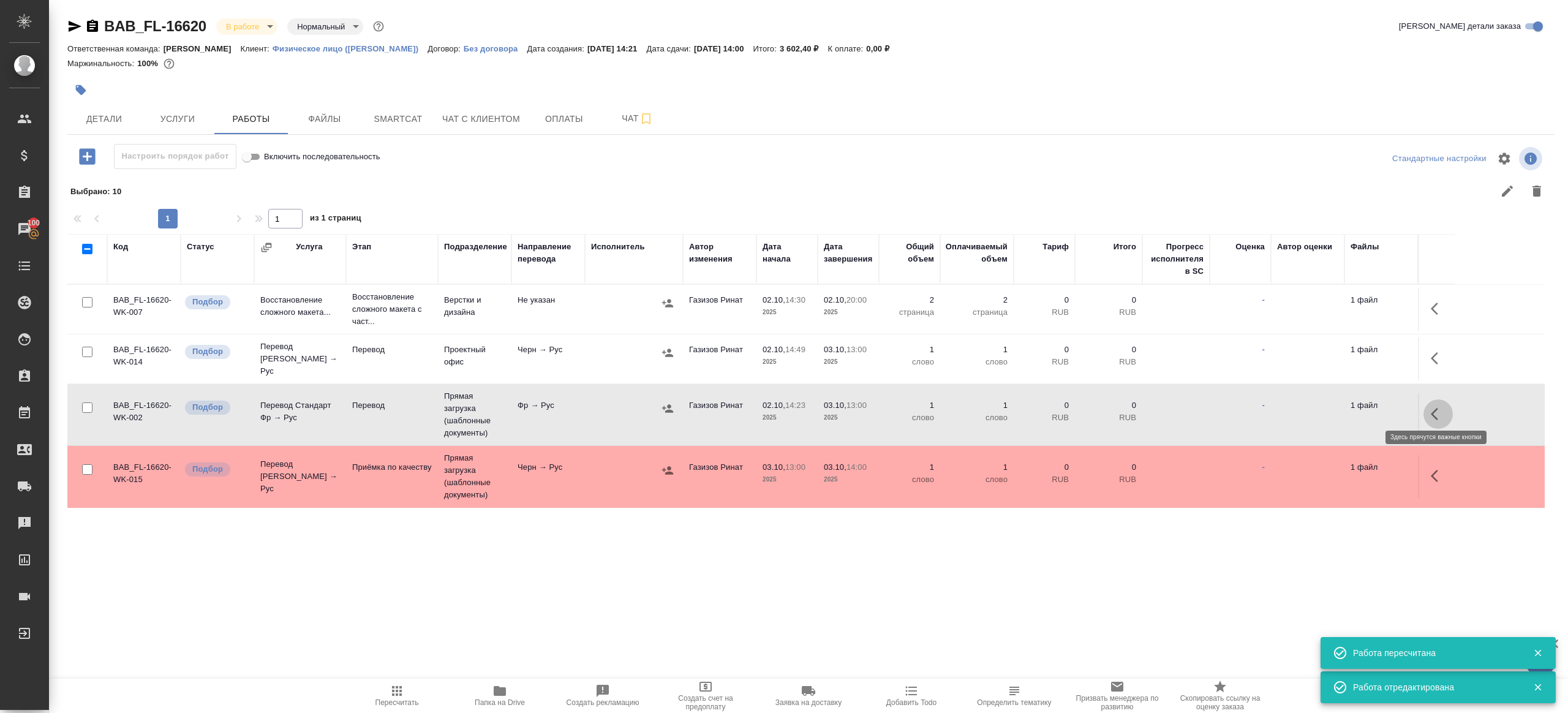
click at [1435, 413] on icon "button" at bounding box center [1438, 414] width 15 height 15
click at [1349, 409] on icon "button" at bounding box center [1348, 414] width 11 height 11
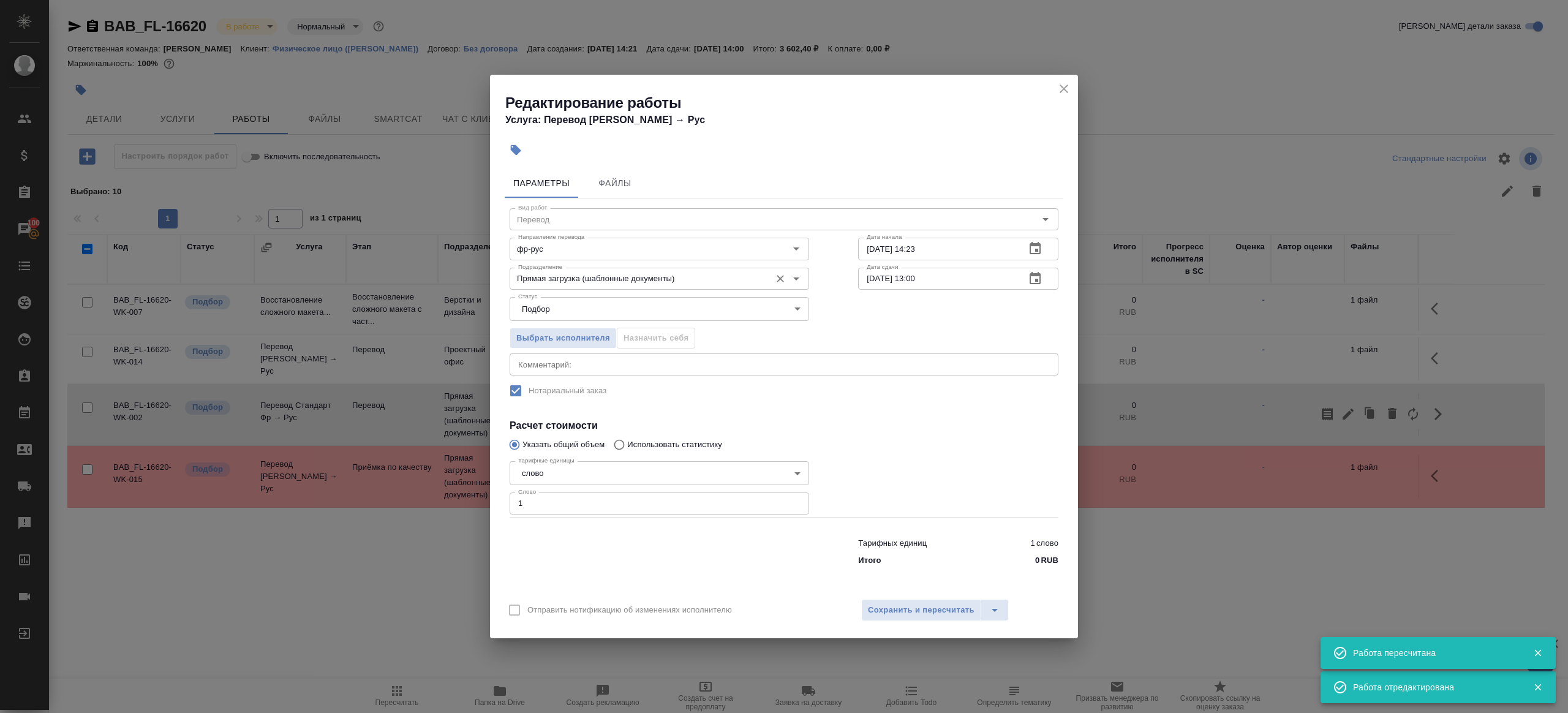
click at [553, 276] on input "Прямая загрузка (шаблонные документы)" at bounding box center [638, 278] width 251 height 15
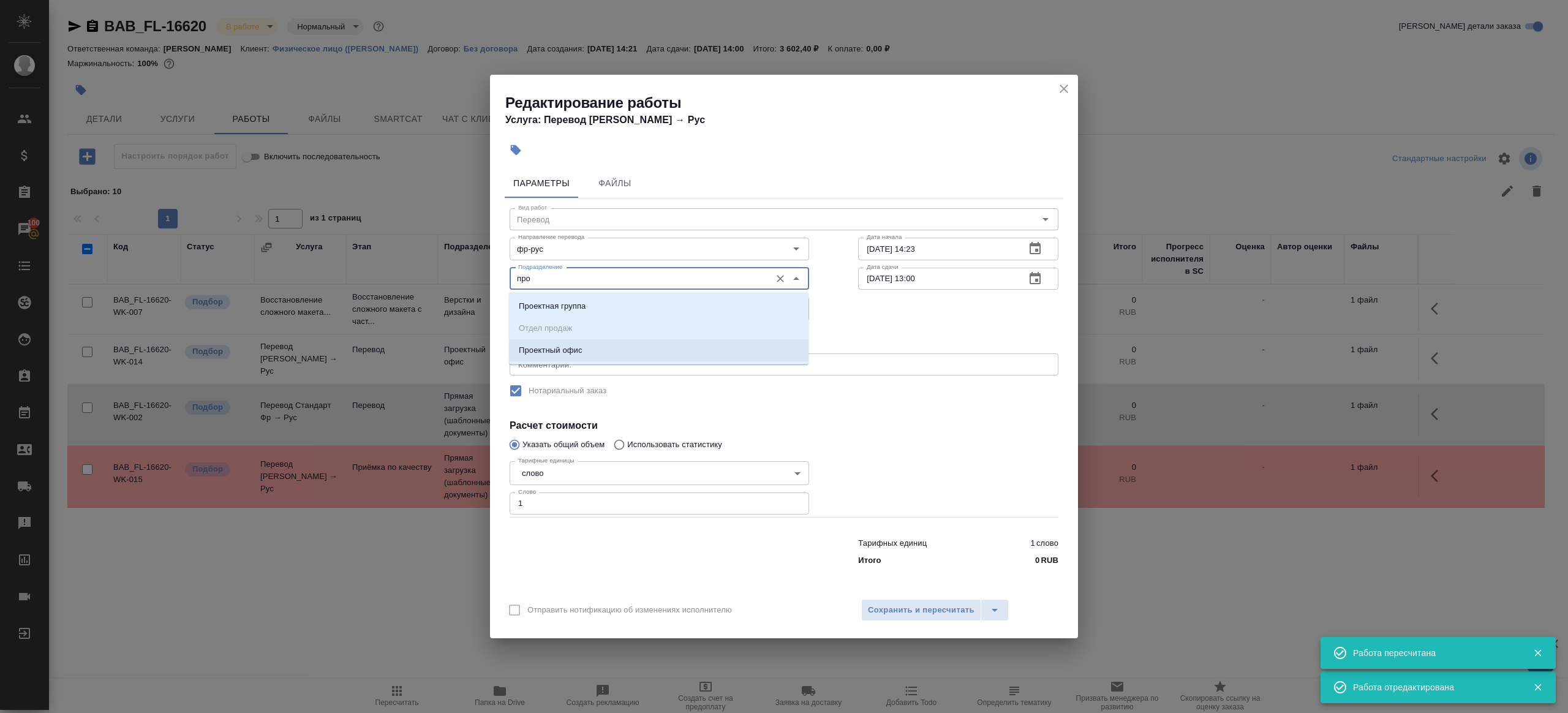
click at [594, 347] on li "Проектный офис" at bounding box center [658, 350] width 299 height 22
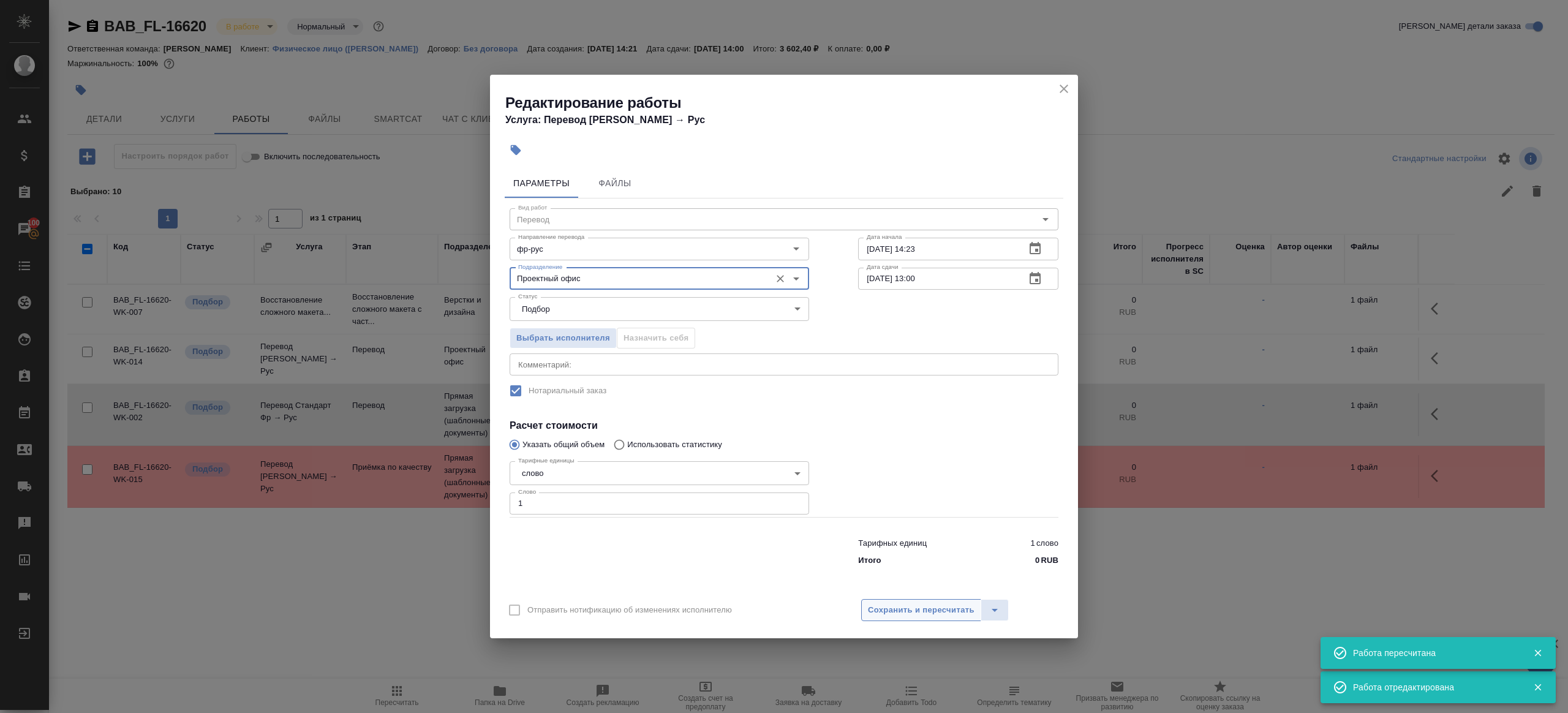
type input "Проектный офис"
click at [915, 612] on span "Сохранить и пересчитать" at bounding box center [921, 610] width 107 height 14
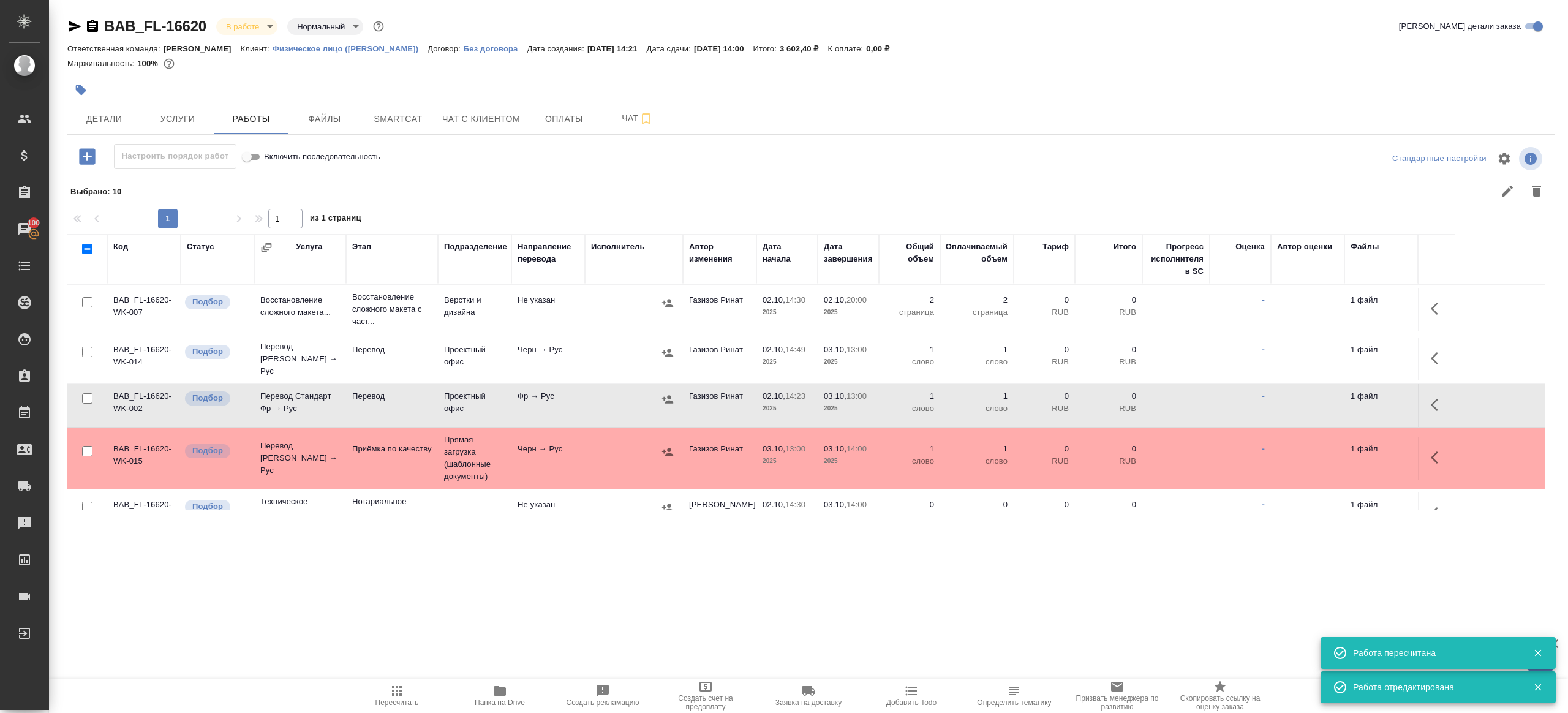
click at [77, 86] on icon "button" at bounding box center [81, 90] width 10 height 10
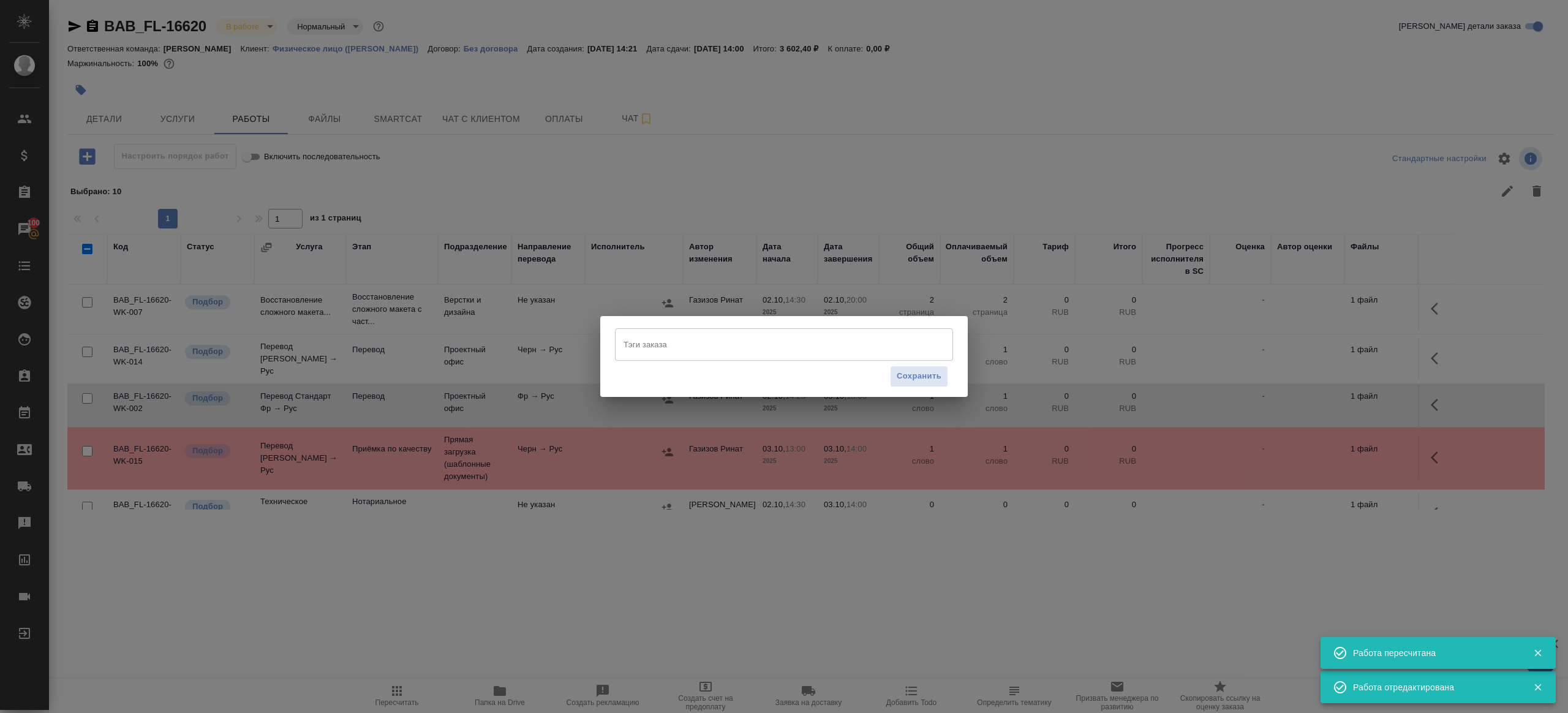
click at [657, 364] on div "Сохранить" at bounding box center [784, 376] width 338 height 31
click at [658, 349] on input "Тэги заказа" at bounding box center [773, 344] width 304 height 21
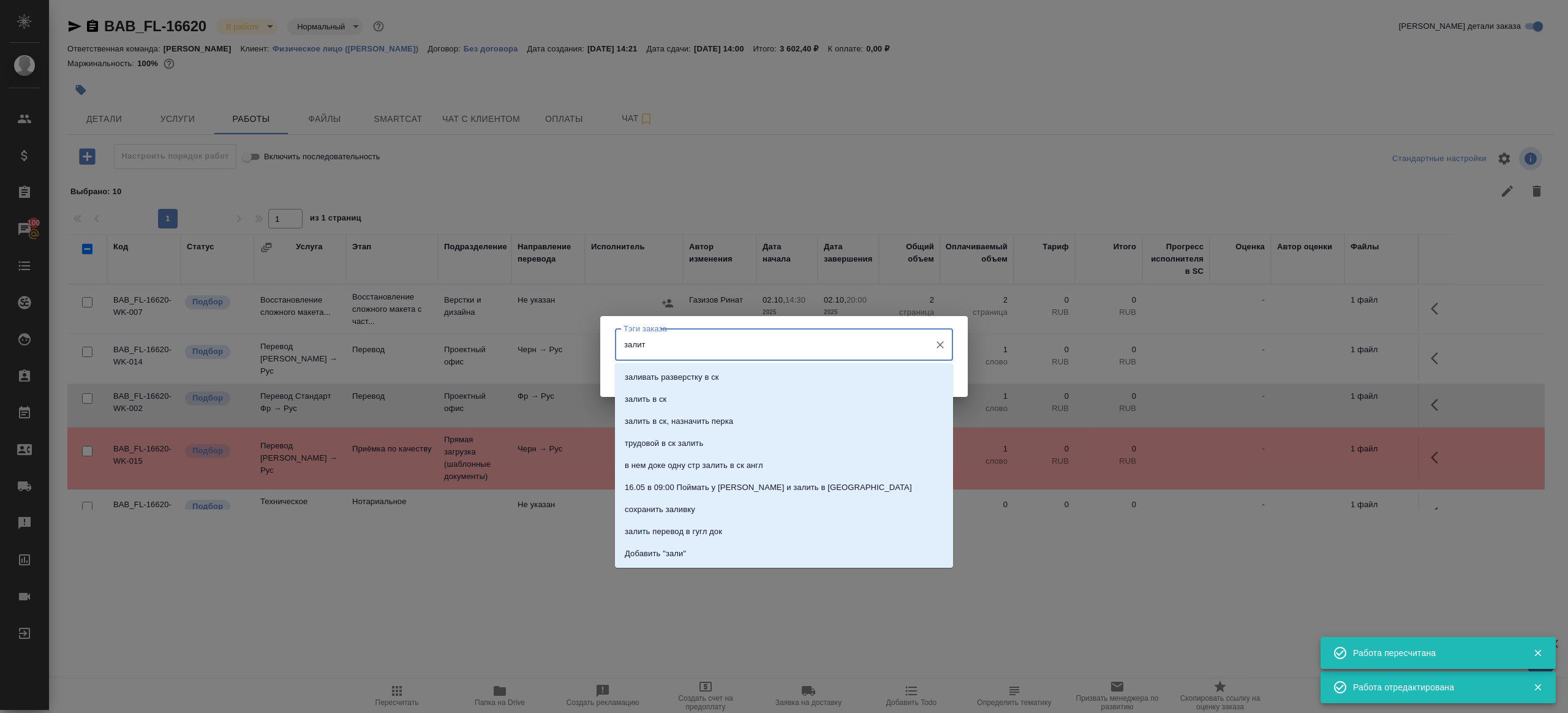
type input "залить"
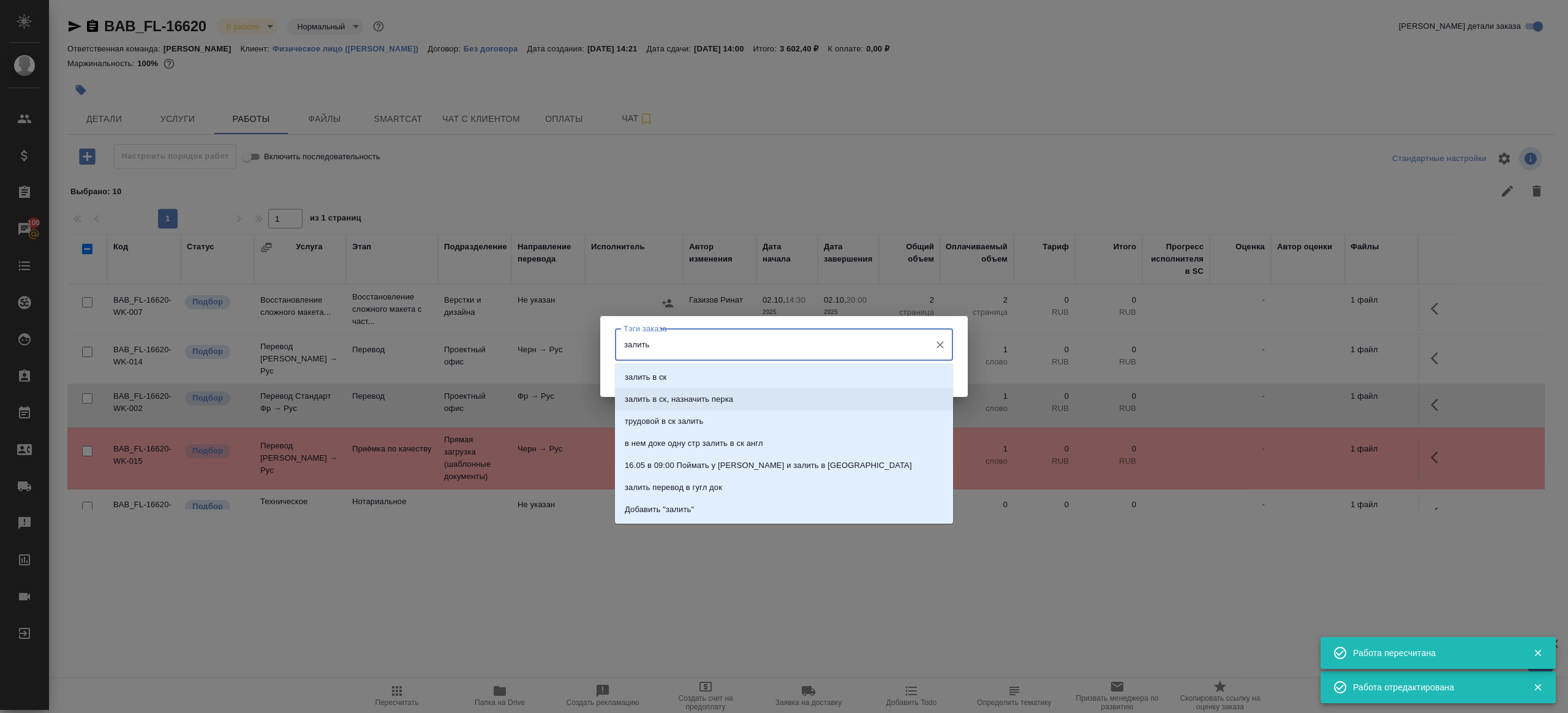
click at [765, 404] on li "залить в ск, назначить перка" at bounding box center [784, 399] width 338 height 22
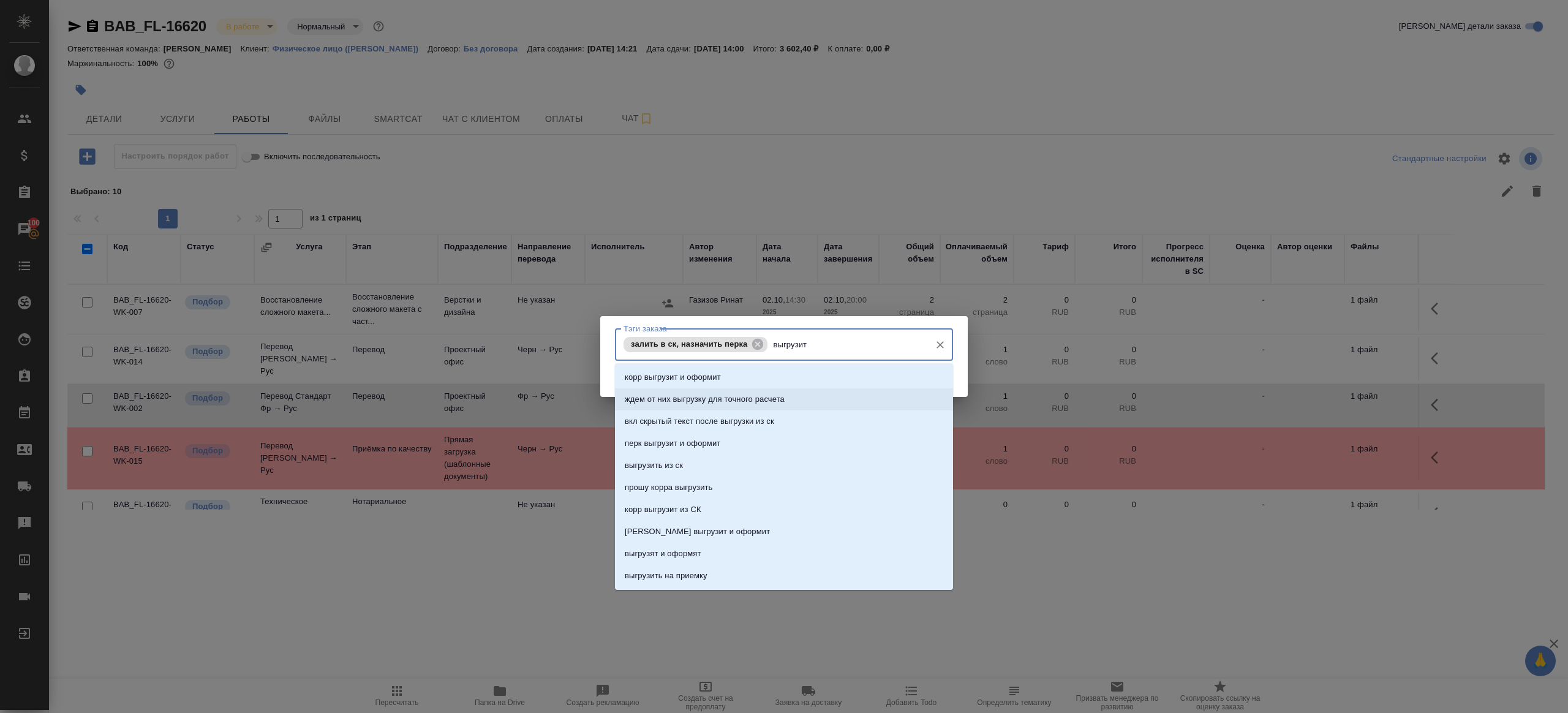
type input "выгрузить"
click at [710, 371] on li "выгрузить из ск" at bounding box center [784, 378] width 338 height 22
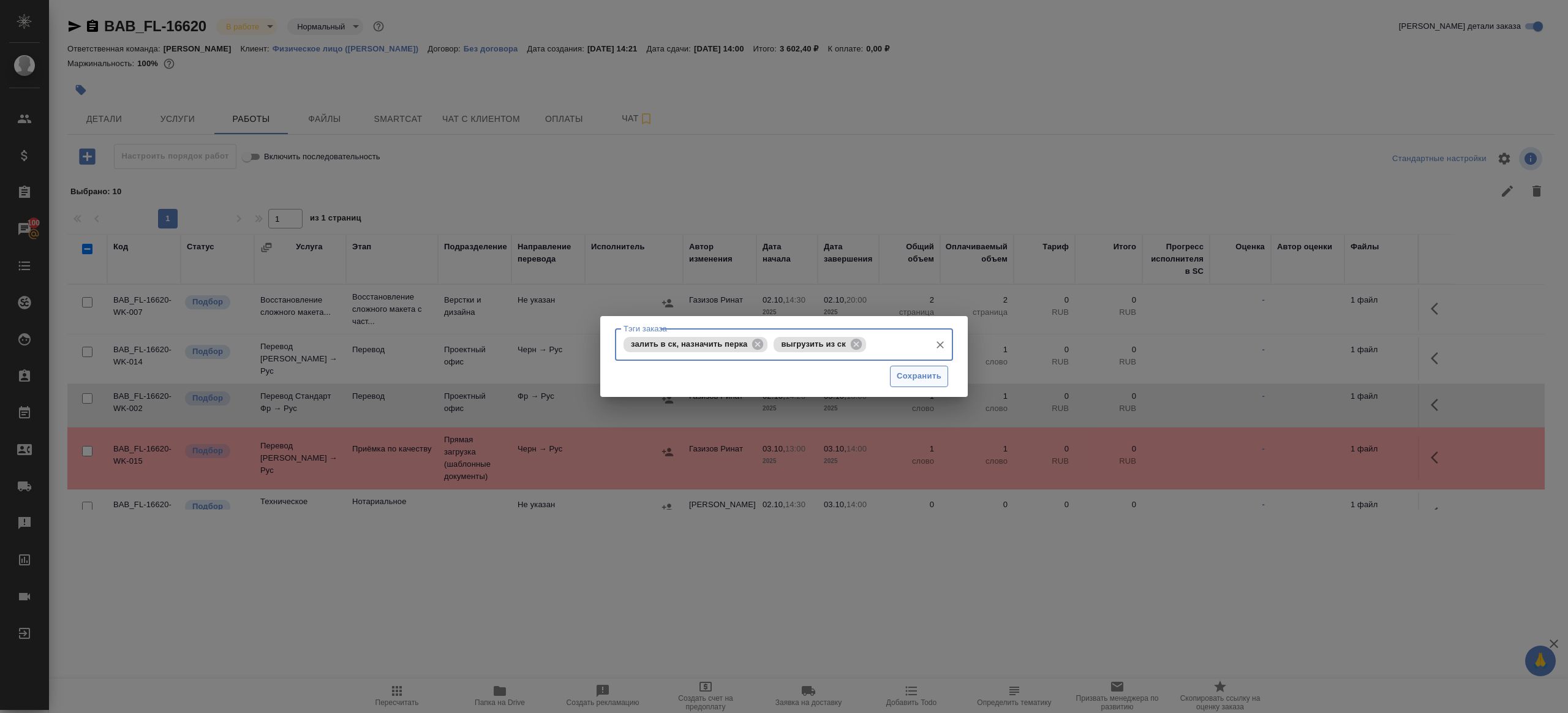
click at [917, 381] on span "Сохранить" at bounding box center [919, 376] width 44 height 14
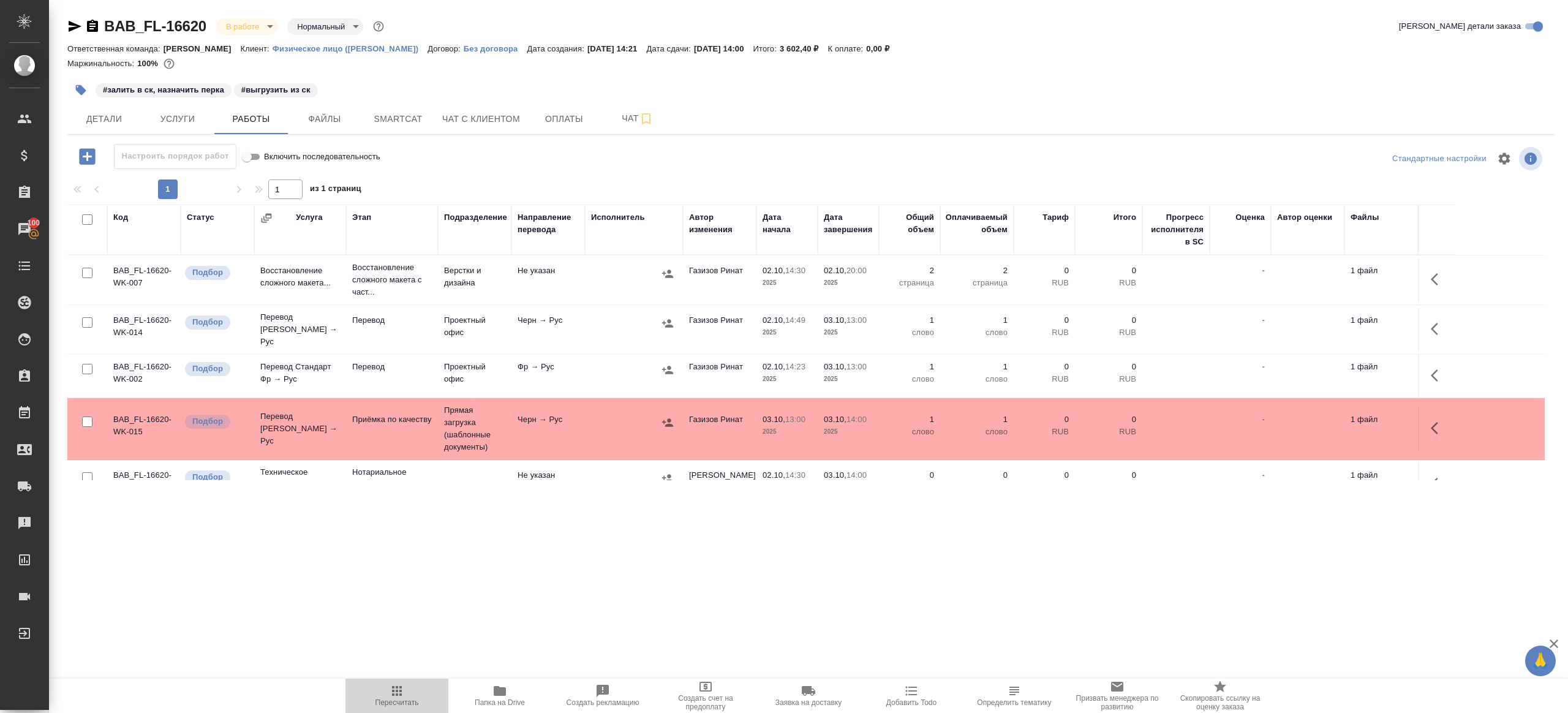
click at [405, 682] on button "Пересчитать" at bounding box center [397, 695] width 103 height 34
drag, startPoint x: 405, startPoint y: 682, endPoint x: 409, endPoint y: 675, distance: 8.1
click at [405, 681] on button "Пересчитать" at bounding box center [397, 695] width 103 height 34
click at [498, 586] on div ".cls-1 fill:#fff; AWATERA Gazizov Rinat Клиенты Спецификации Заказы 100 Чаты To…" at bounding box center [784, 356] width 1568 height 713
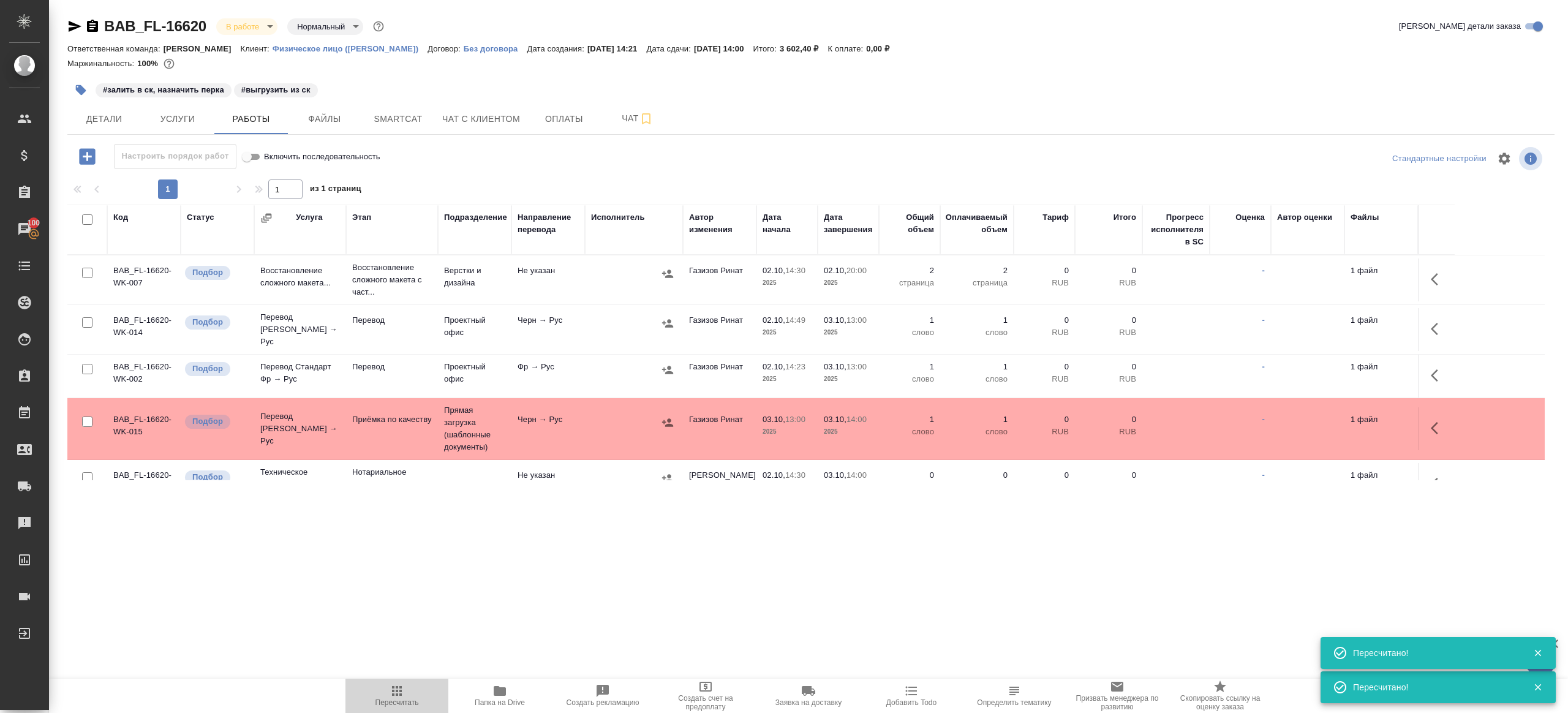
click at [397, 689] on icon "button" at bounding box center [397, 691] width 15 height 15
click at [397, 689] on icon "button" at bounding box center [397, 691] width 15 height 15
click at [484, 620] on div ".cls-1 fill:#fff; AWATERA Gazizov Rinat Клиенты Спецификации Заказы 100 Чаты To…" at bounding box center [784, 356] width 1568 height 713
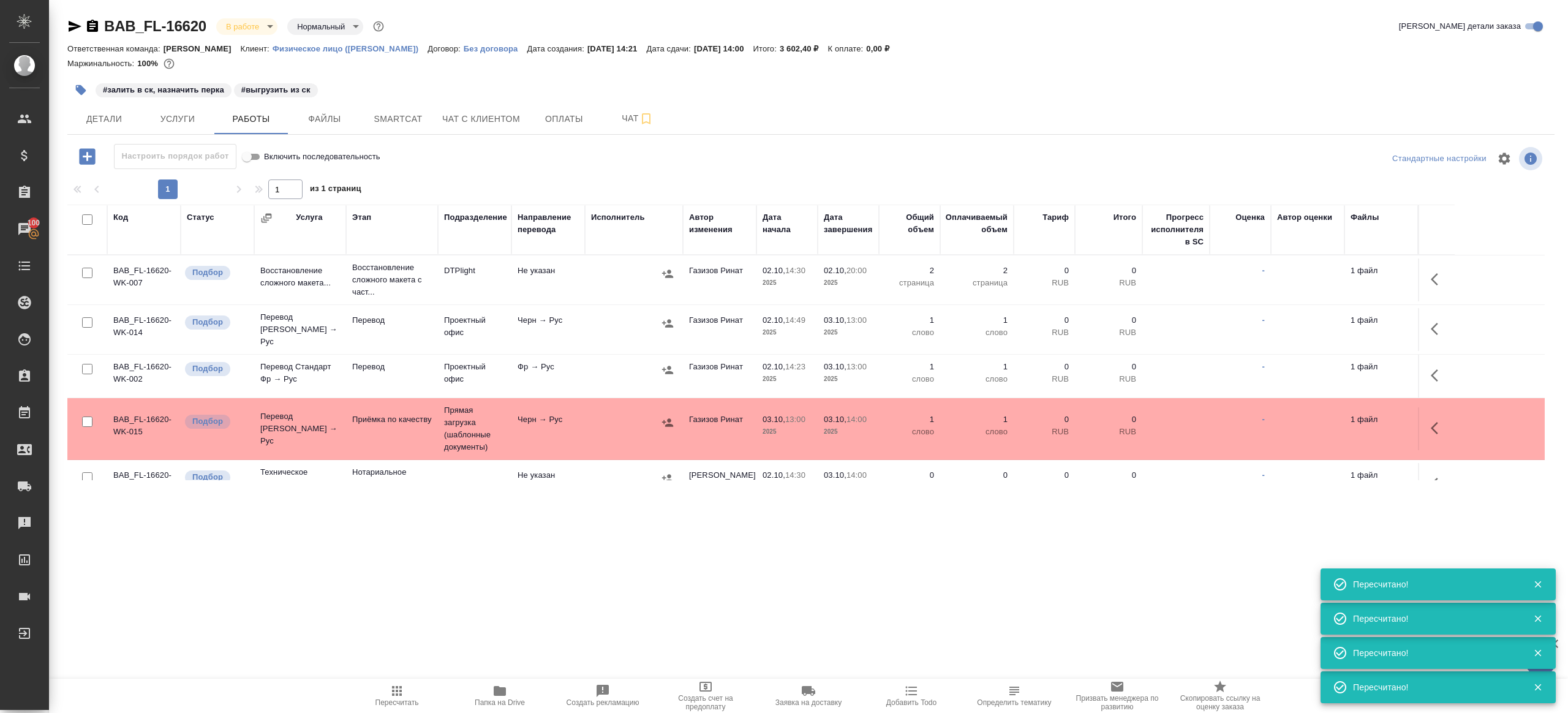
click at [400, 696] on icon "button" at bounding box center [397, 691] width 15 height 15
drag, startPoint x: 400, startPoint y: 696, endPoint x: 538, endPoint y: 604, distance: 165.9
click at [399, 696] on icon "button" at bounding box center [397, 691] width 15 height 15
click at [554, 596] on div ".cls-1 fill:#fff; AWATERA Gazizov Rinat Клиенты Спецификации Заказы 100 Чаты To…" at bounding box center [784, 356] width 1568 height 713
click at [405, 691] on span "Пересчитать" at bounding box center [396, 694] width 88 height 23
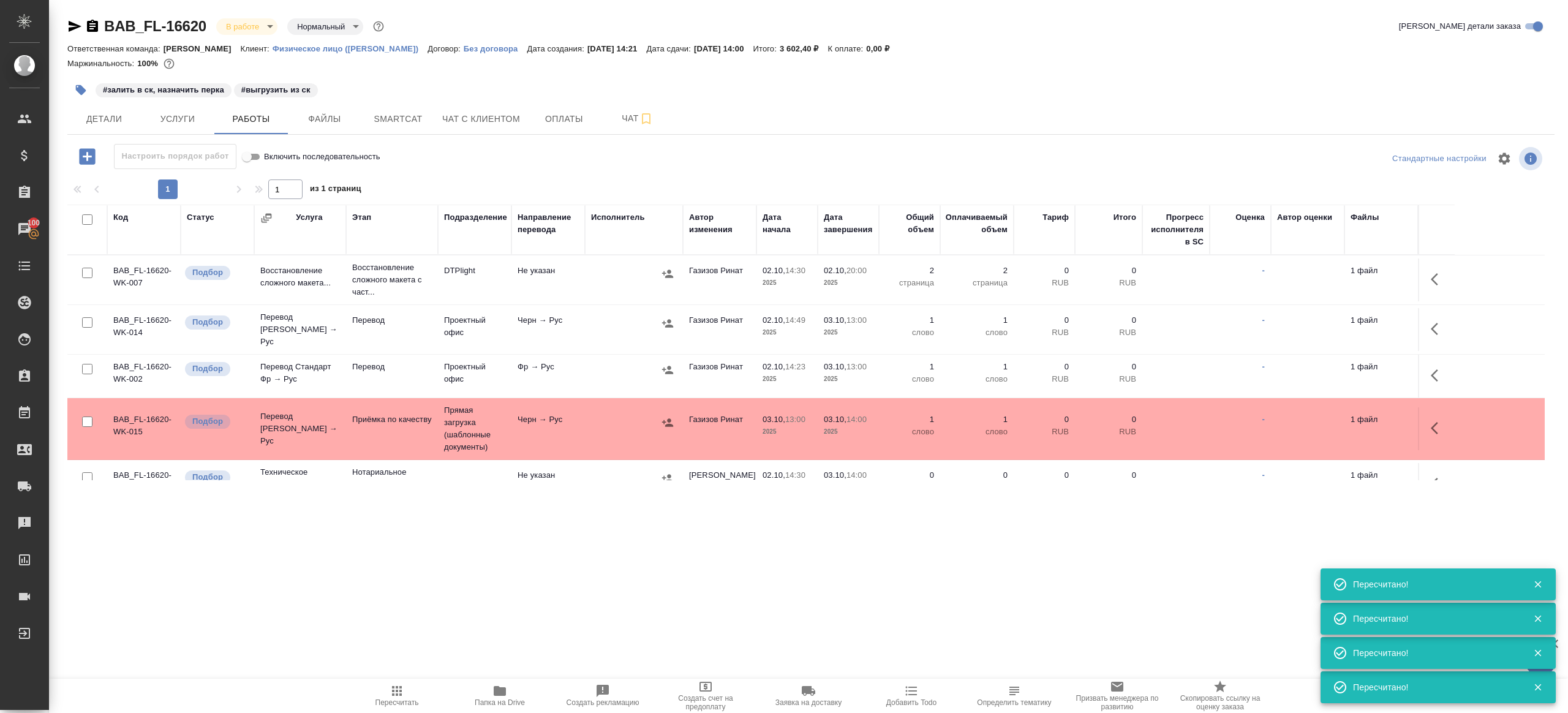
click at [405, 691] on span "Пересчитать" at bounding box center [396, 694] width 88 height 23
click at [628, 622] on div ".cls-1 fill:#fff; AWATERA Gazizov Rinat Клиенты Спецификации Заказы 100 Чаты To…" at bounding box center [784, 356] width 1568 height 713
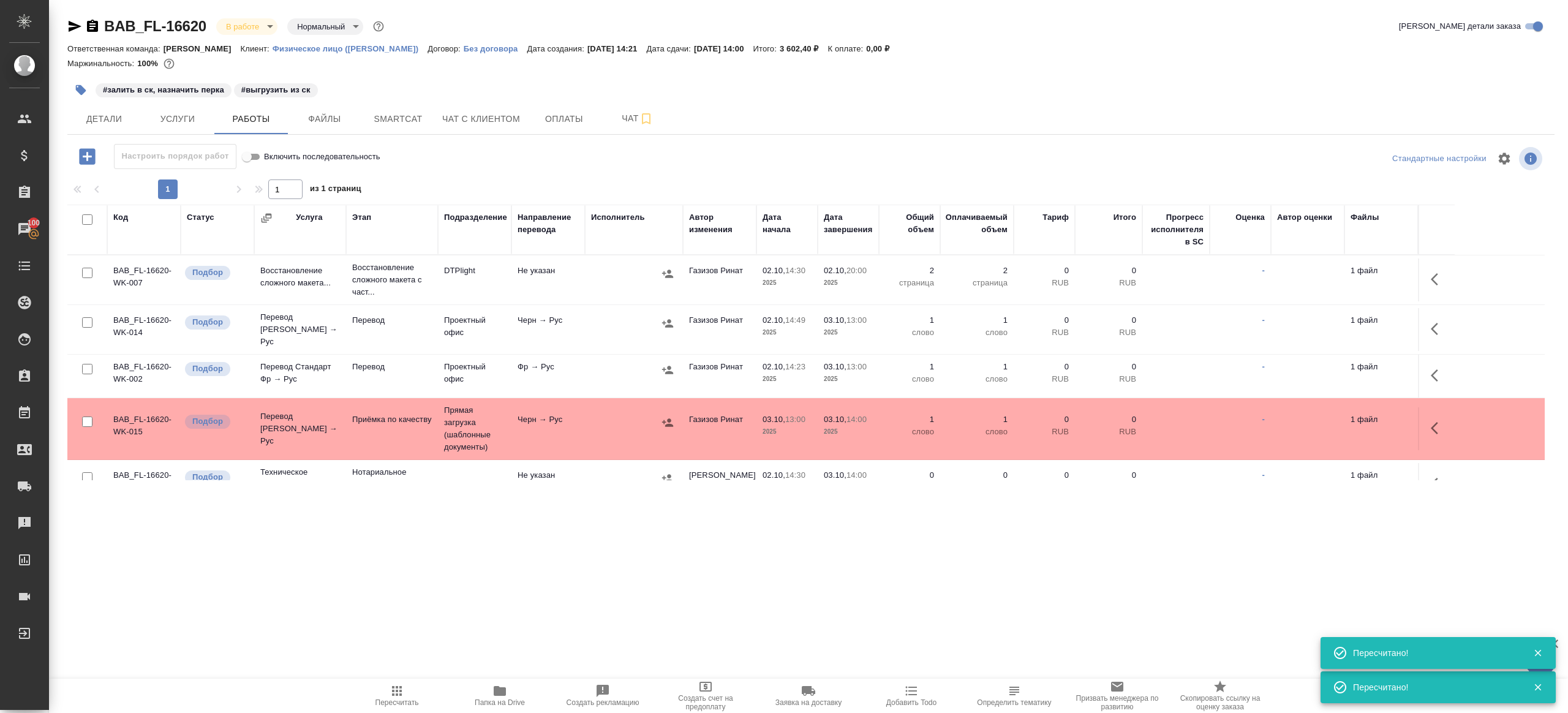
click at [69, 21] on icon "button" at bounding box center [75, 26] width 13 height 11
click at [398, 686] on icon "button" at bounding box center [397, 691] width 15 height 15
drag, startPoint x: 441, startPoint y: 622, endPoint x: 468, endPoint y: 505, distance: 120.1
click at [441, 622] on div ".cls-1 fill:#fff; AWATERA Gazizov Rinat Клиенты Спецификации Заказы 100 Чаты To…" at bounding box center [784, 356] width 1568 height 713
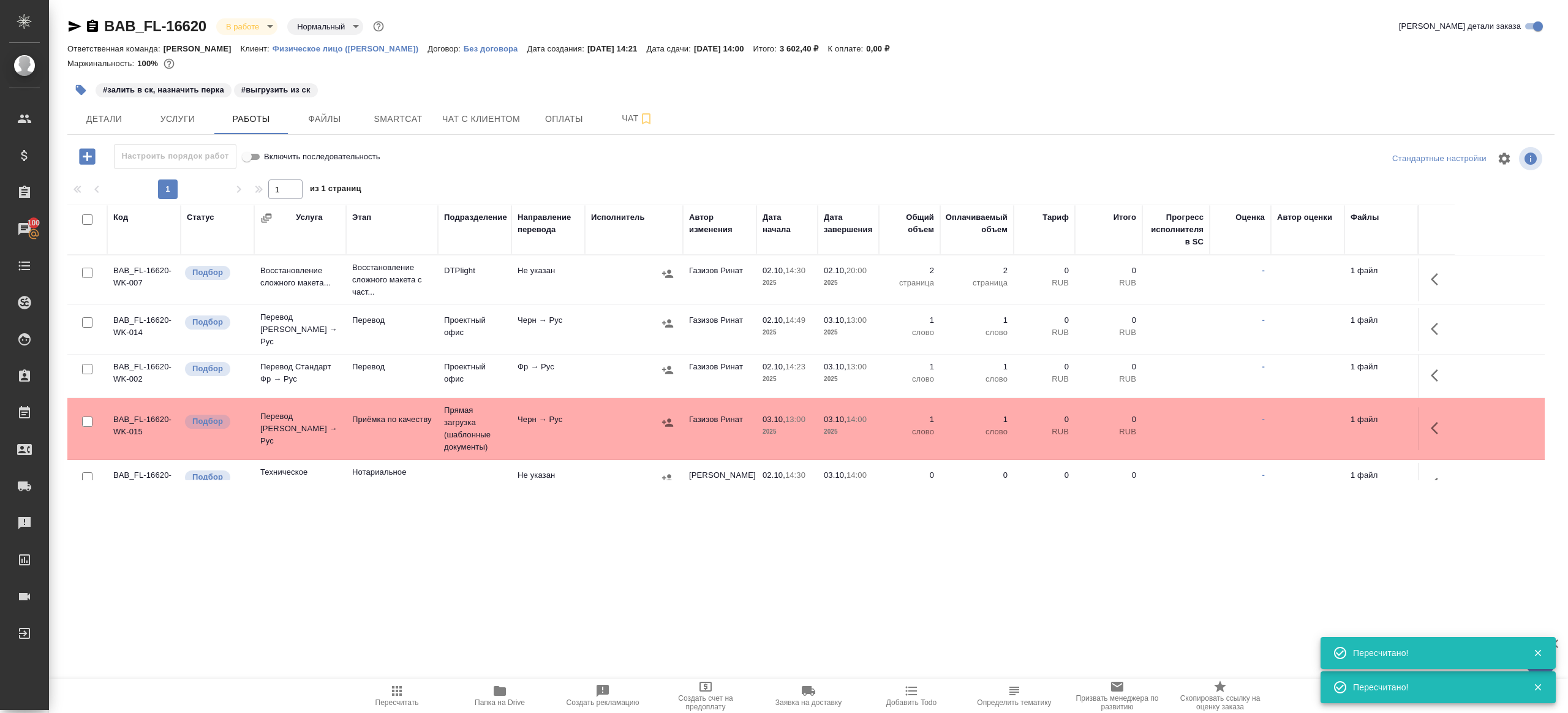
click at [398, 687] on icon "button" at bounding box center [396, 690] width 10 height 10
click at [520, 617] on div ".cls-1 fill:#fff; AWATERA Gazizov Rinat Клиенты Спецификации Заказы 100 Чаты To…" at bounding box center [784, 356] width 1568 height 713
click at [396, 689] on icon "button" at bounding box center [397, 691] width 15 height 15
drag, startPoint x: 396, startPoint y: 689, endPoint x: 407, endPoint y: 679, distance: 14.9
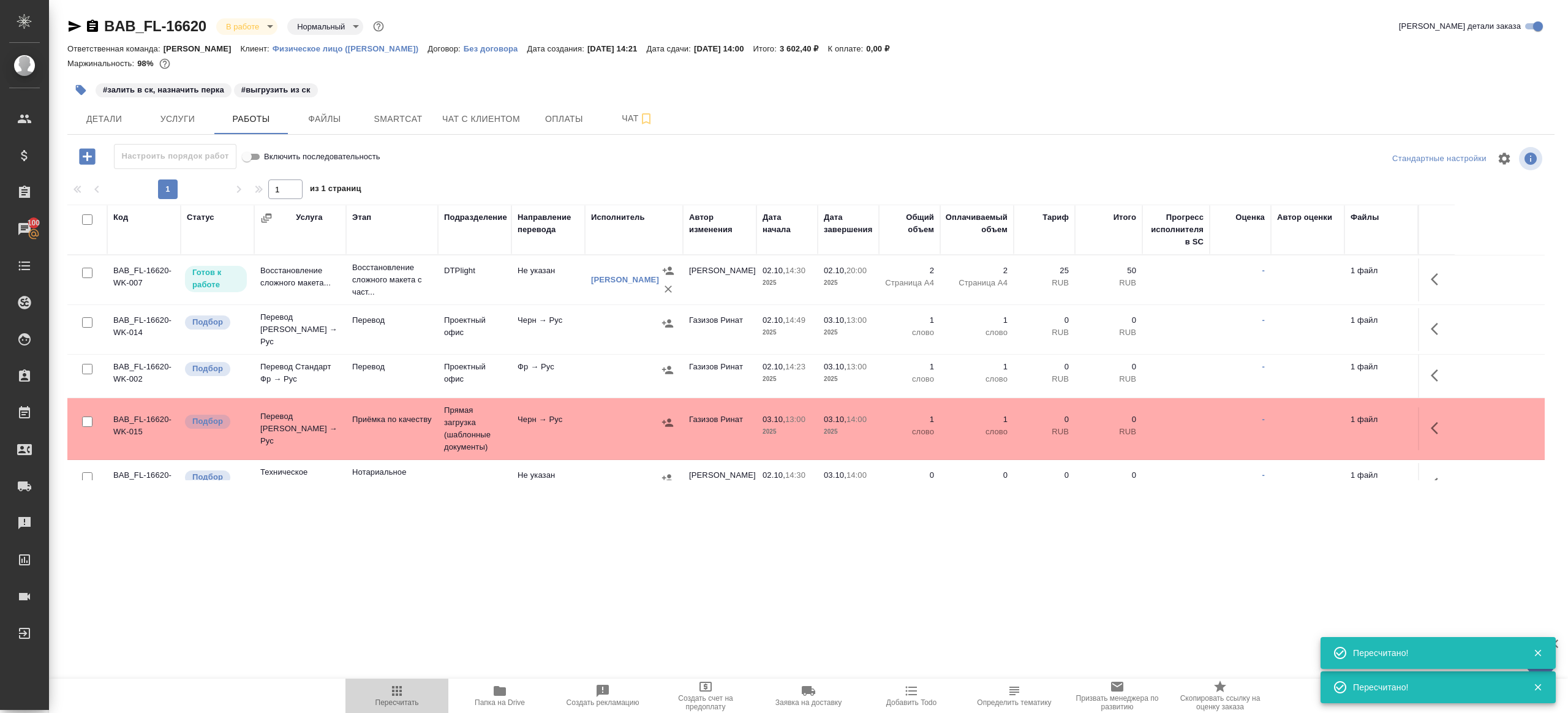
click at [396, 688] on icon "button" at bounding box center [397, 691] width 15 height 15
click at [516, 622] on div ".cls-1 fill:#fff; AWATERA Gazizov Rinat Клиенты Спецификации Заказы 100 Чаты To…" at bounding box center [784, 356] width 1568 height 713
click at [1192, 622] on div ".cls-1 fill:#fff; AWATERA Gazizov Rinat Клиенты Спецификации Заказы 100 Чаты To…" at bounding box center [784, 356] width 1568 height 713
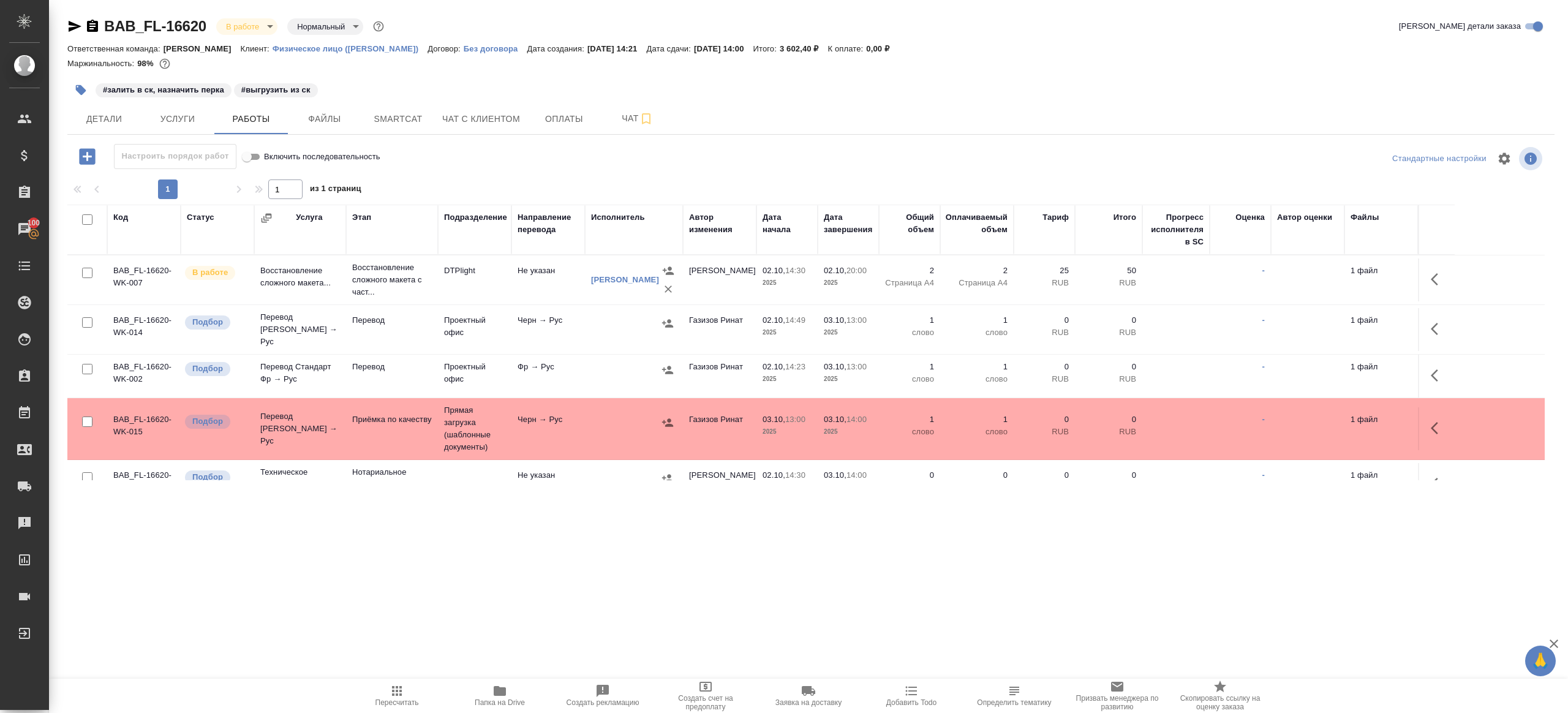
click at [1262, 118] on div "Детали Услуги Работы Файлы Smartcat Чат с клиентом Оплаты Чат" at bounding box center [811, 118] width 1487 height 30
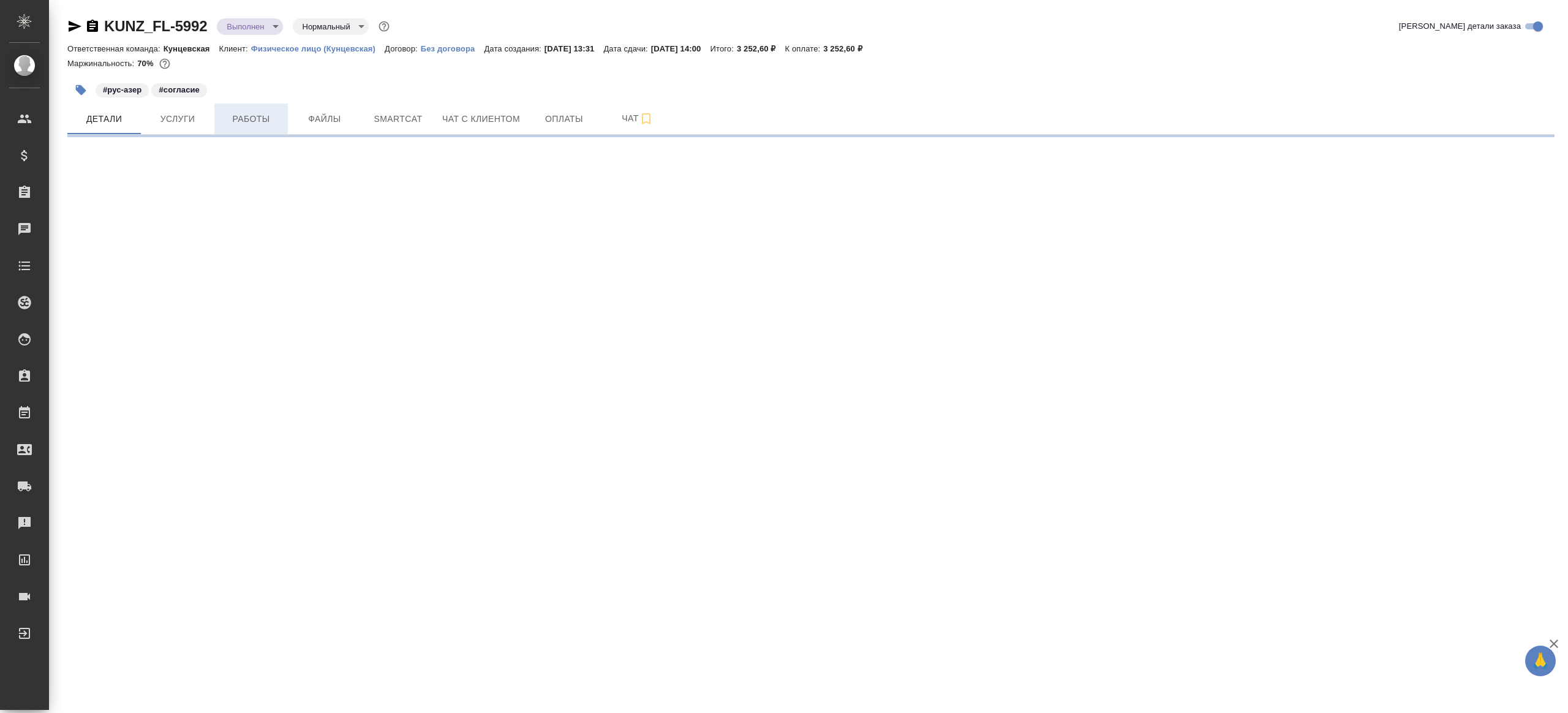
click at [270, 131] on button "Работы" at bounding box center [250, 118] width 73 height 30
select select "RU"
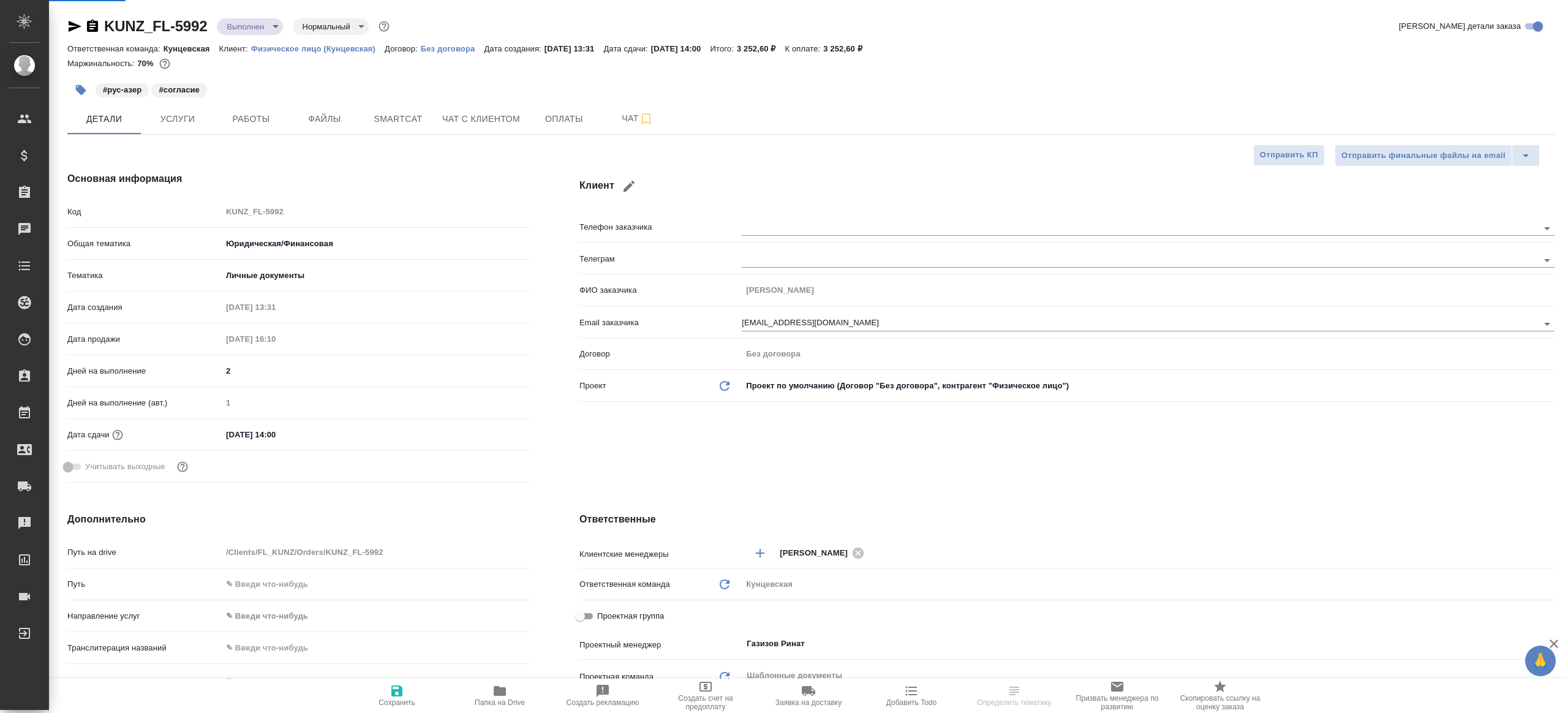
type textarea "x"
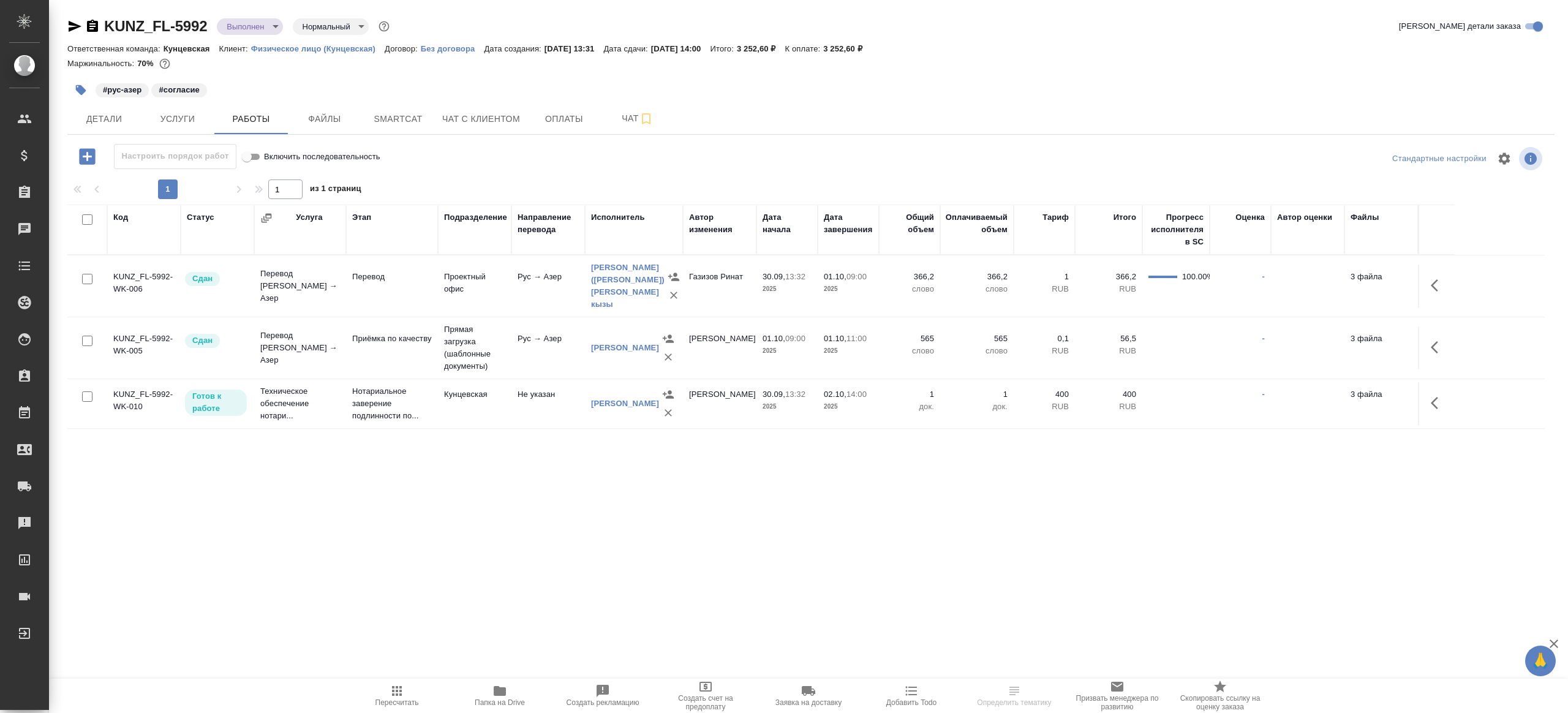
click at [495, 692] on icon "button" at bounding box center [500, 690] width 13 height 10
click at [119, 122] on span "Детали" at bounding box center [104, 119] width 59 height 16
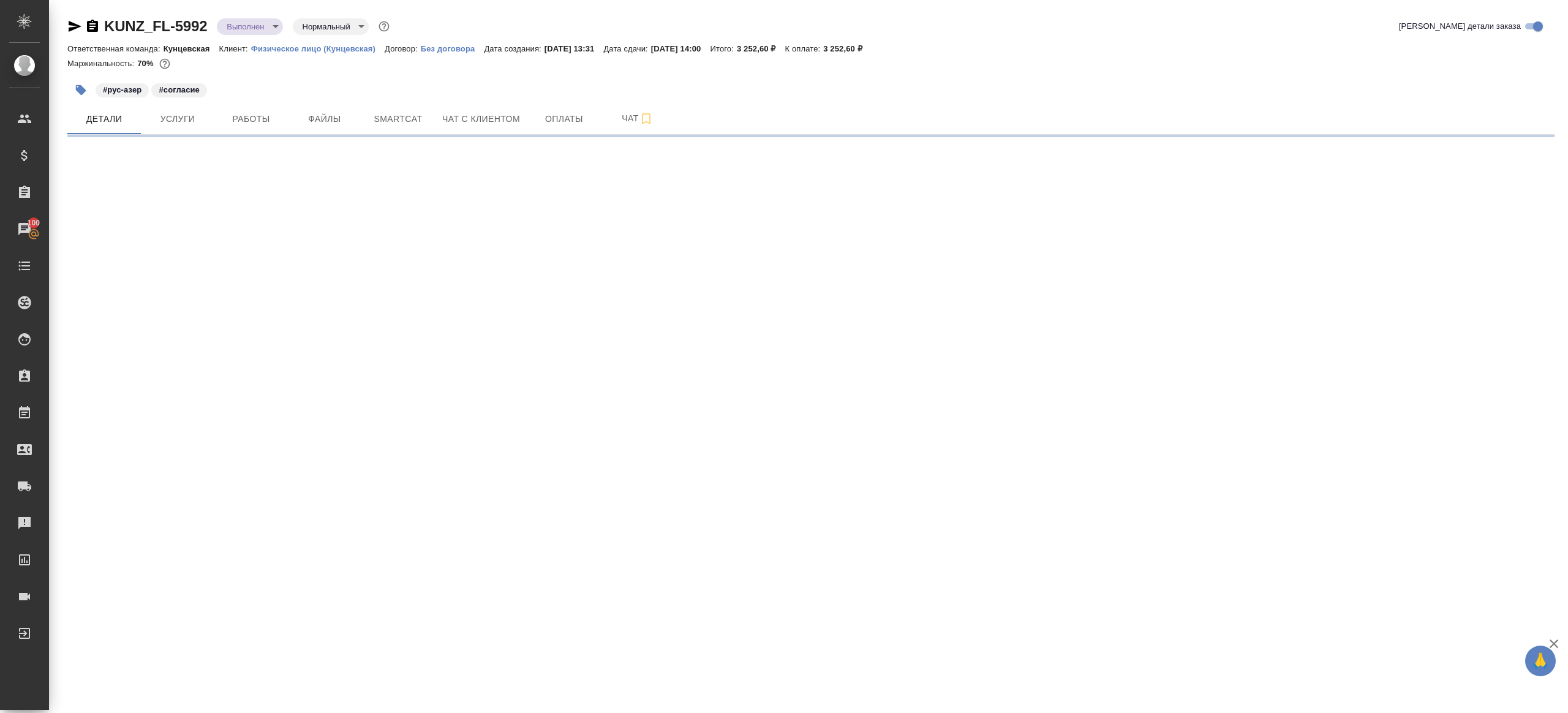
select select "RU"
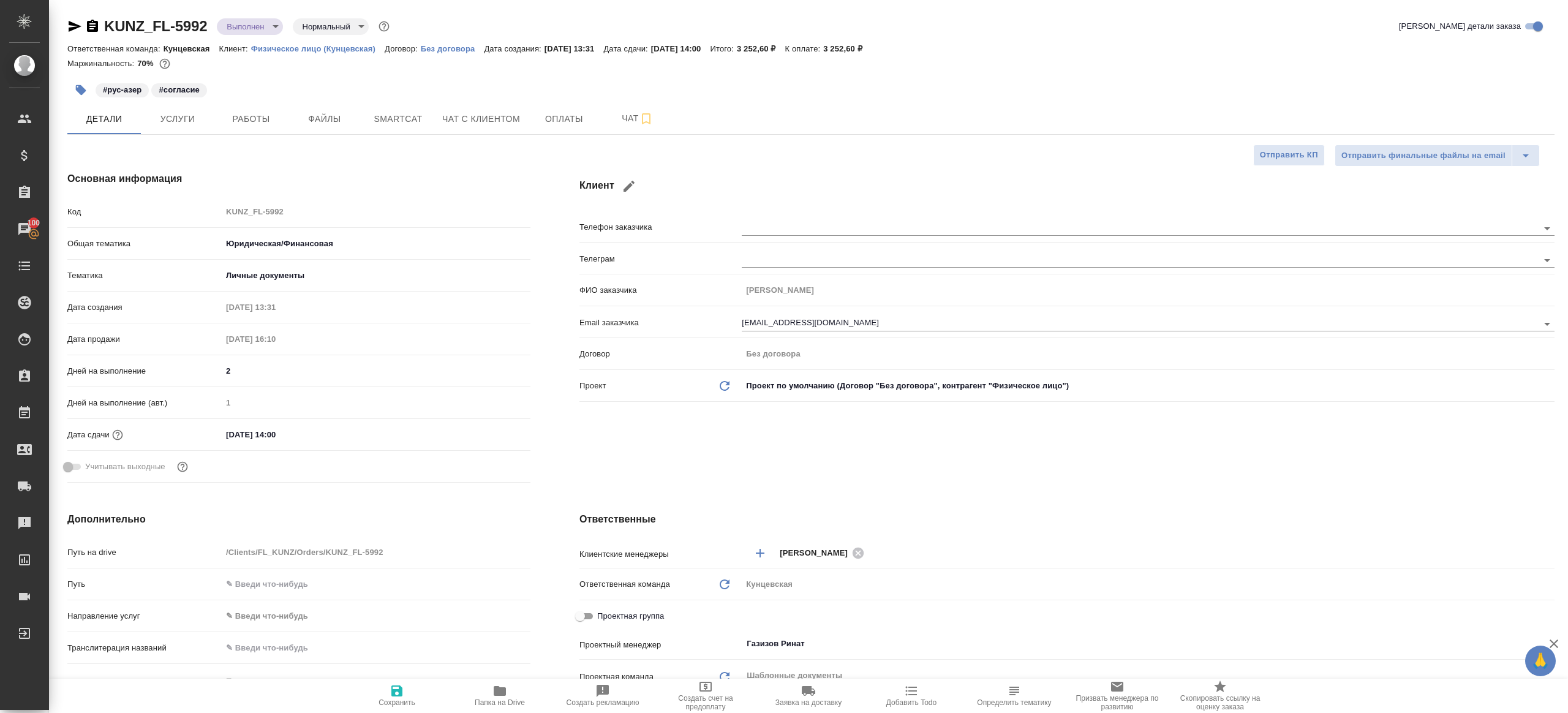
click at [191, 209] on div "Код KUNZ_FL-5992" at bounding box center [298, 211] width 463 height 21
click at [253, 184] on h4 "Основная информация" at bounding box center [298, 179] width 463 height 15
type textarea "x"
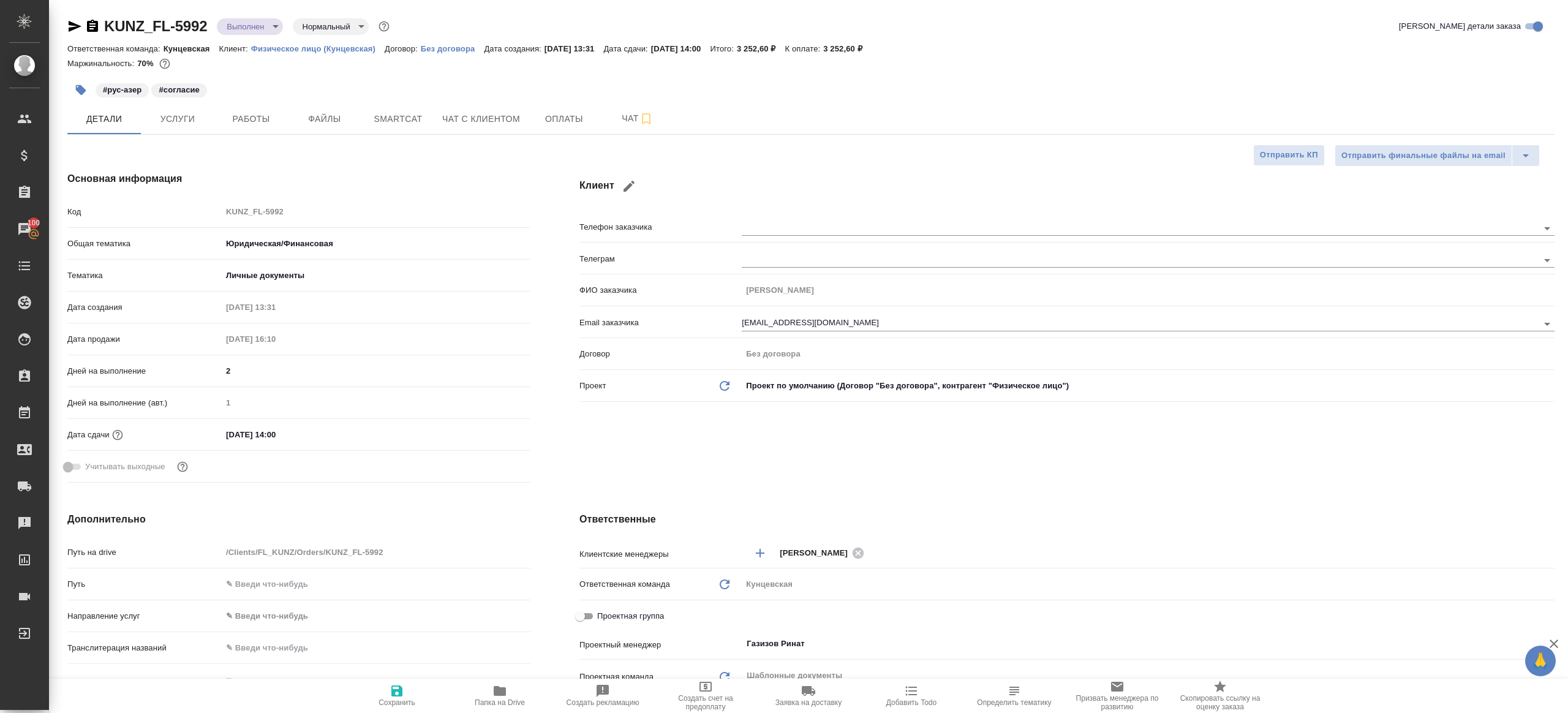
type textarea "x"
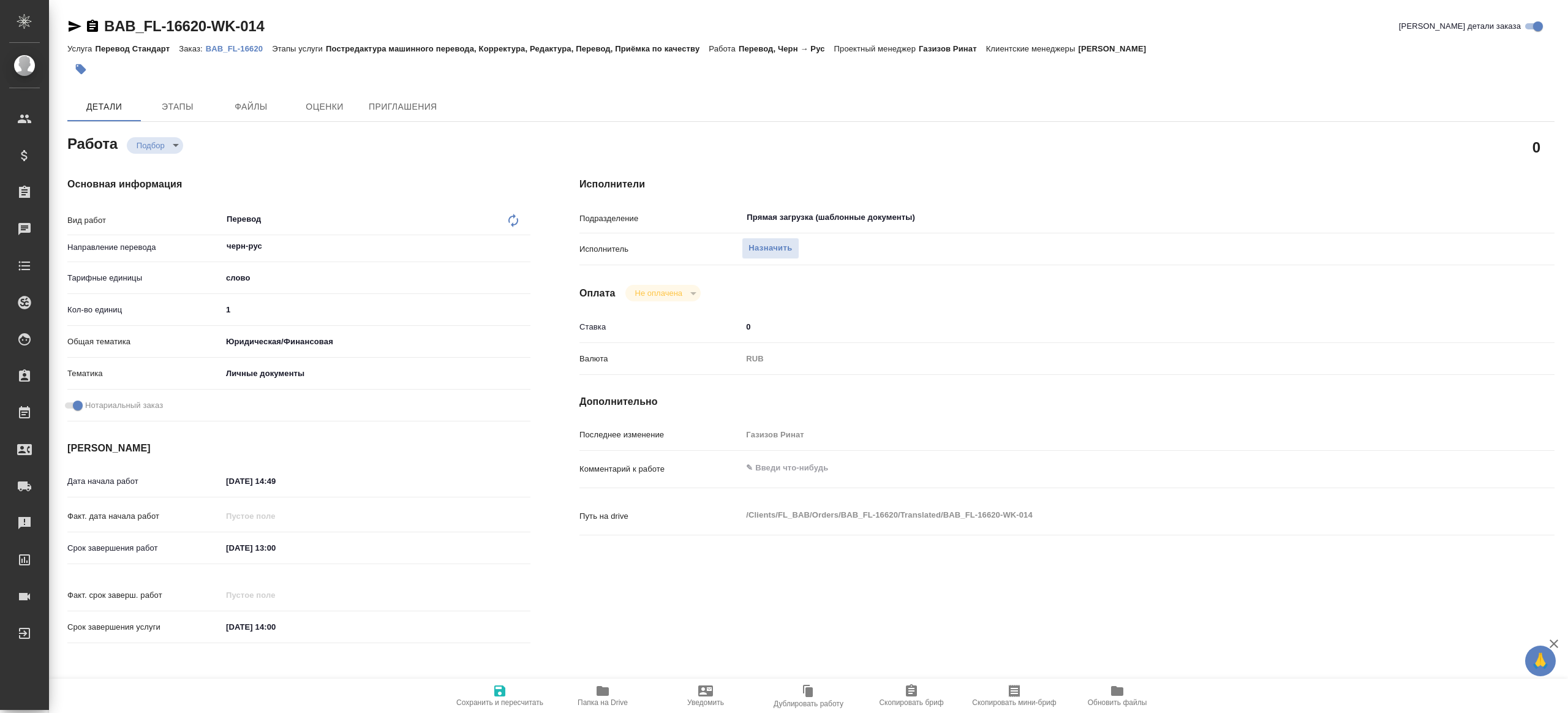
type textarea "x"
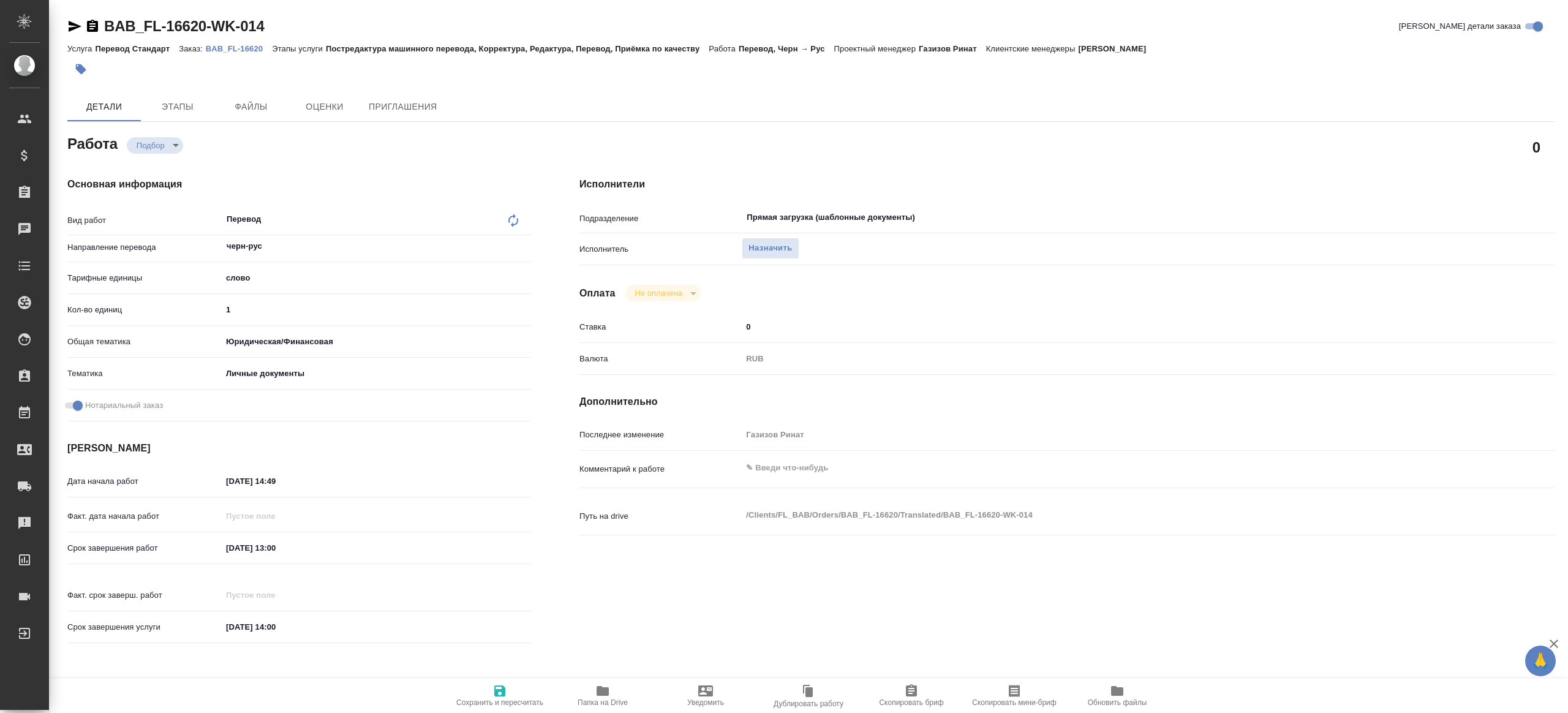
type textarea "x"
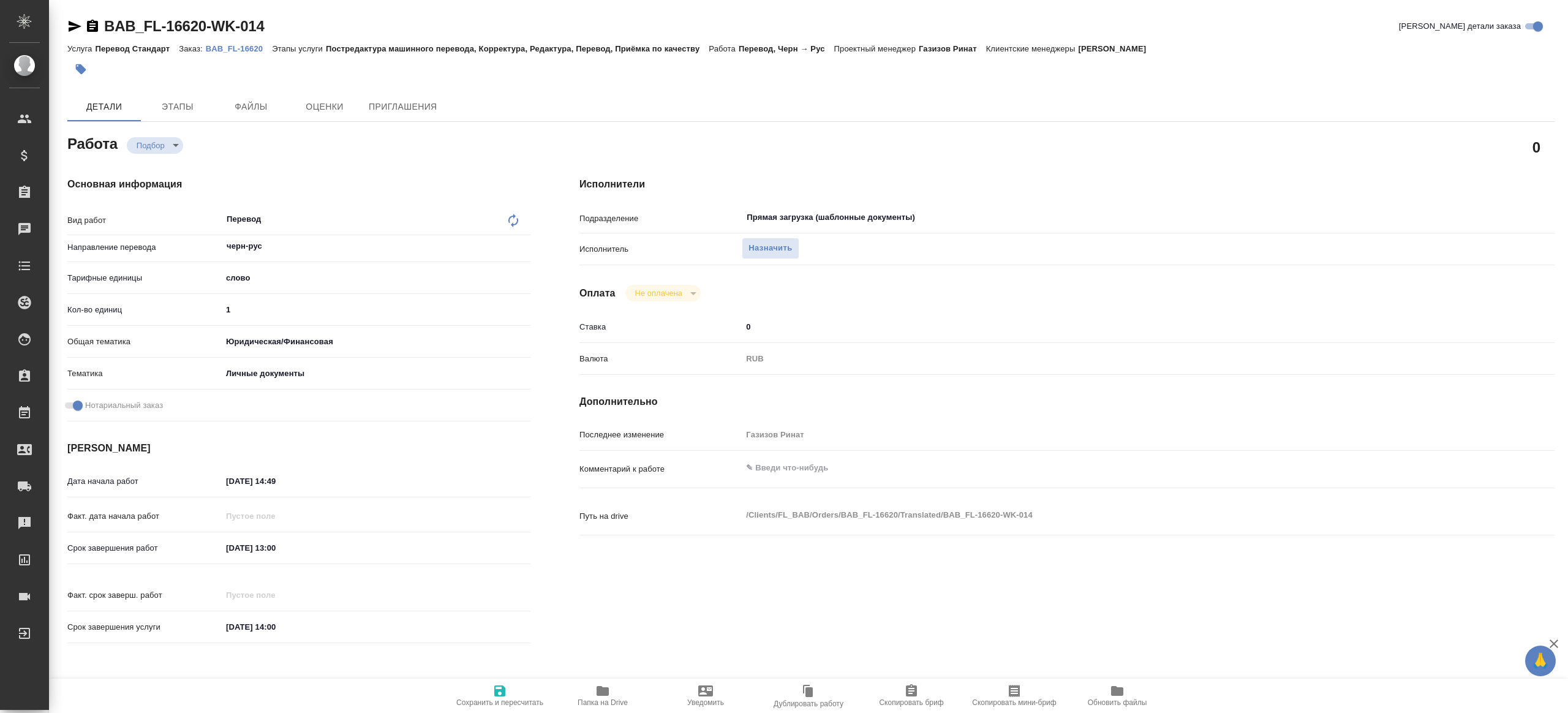
type textarea "x"
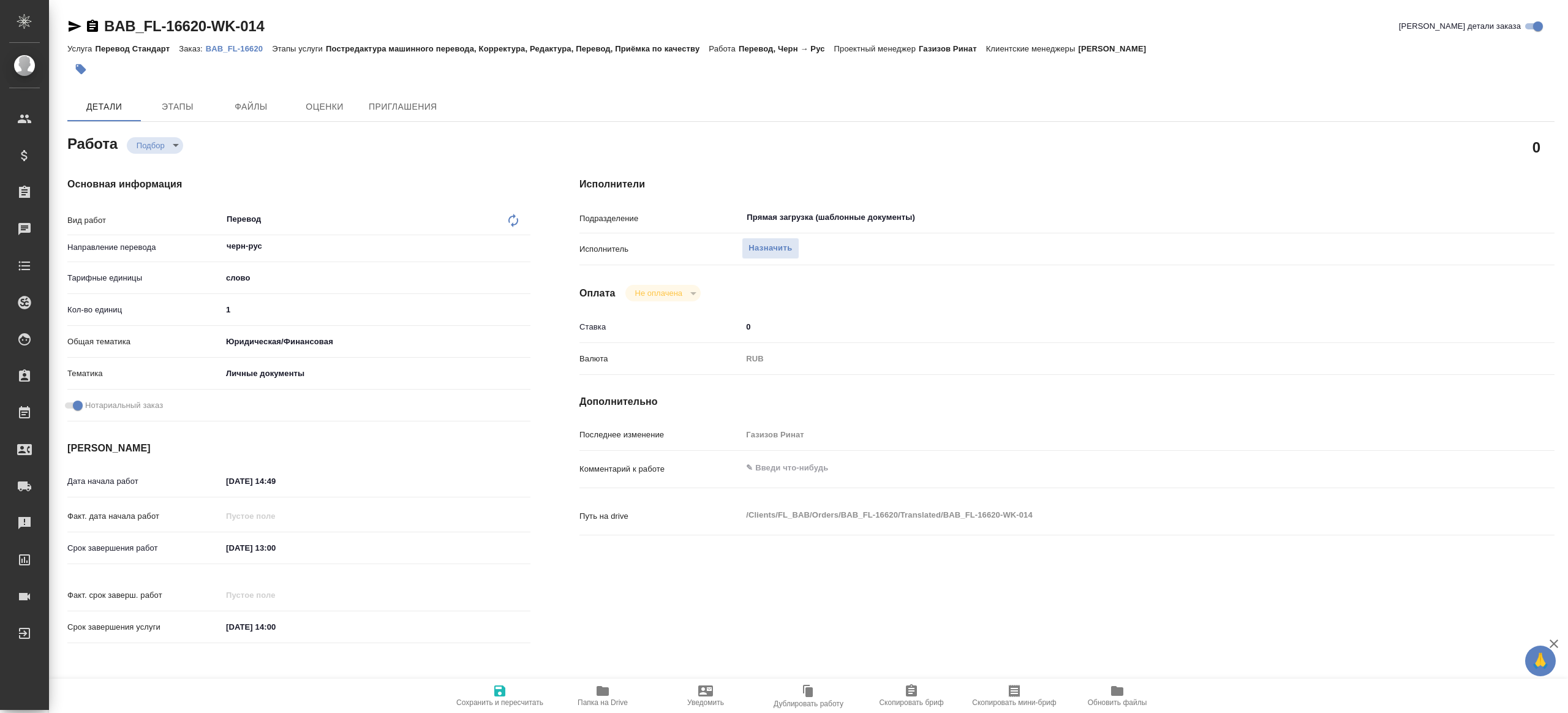
type textarea "x"
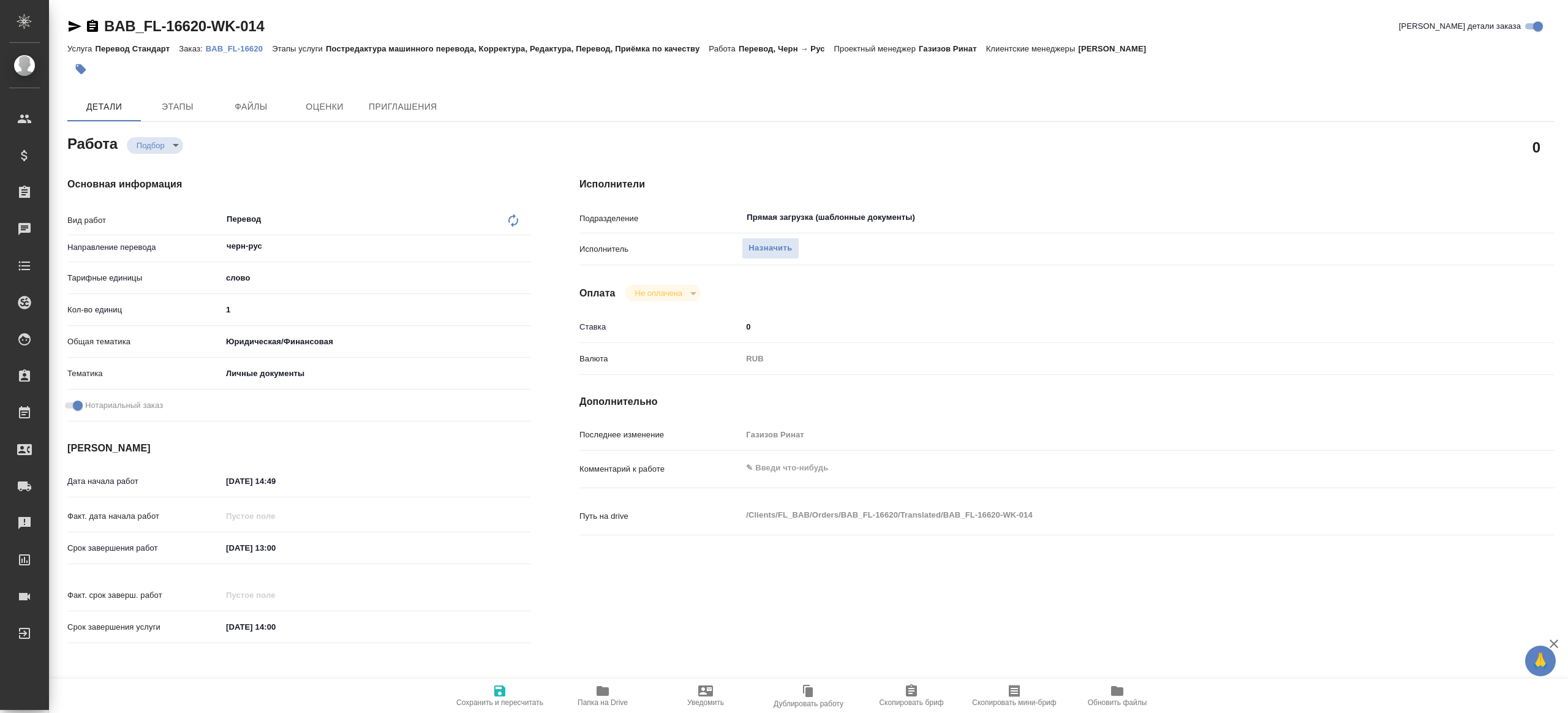
type textarea "x"
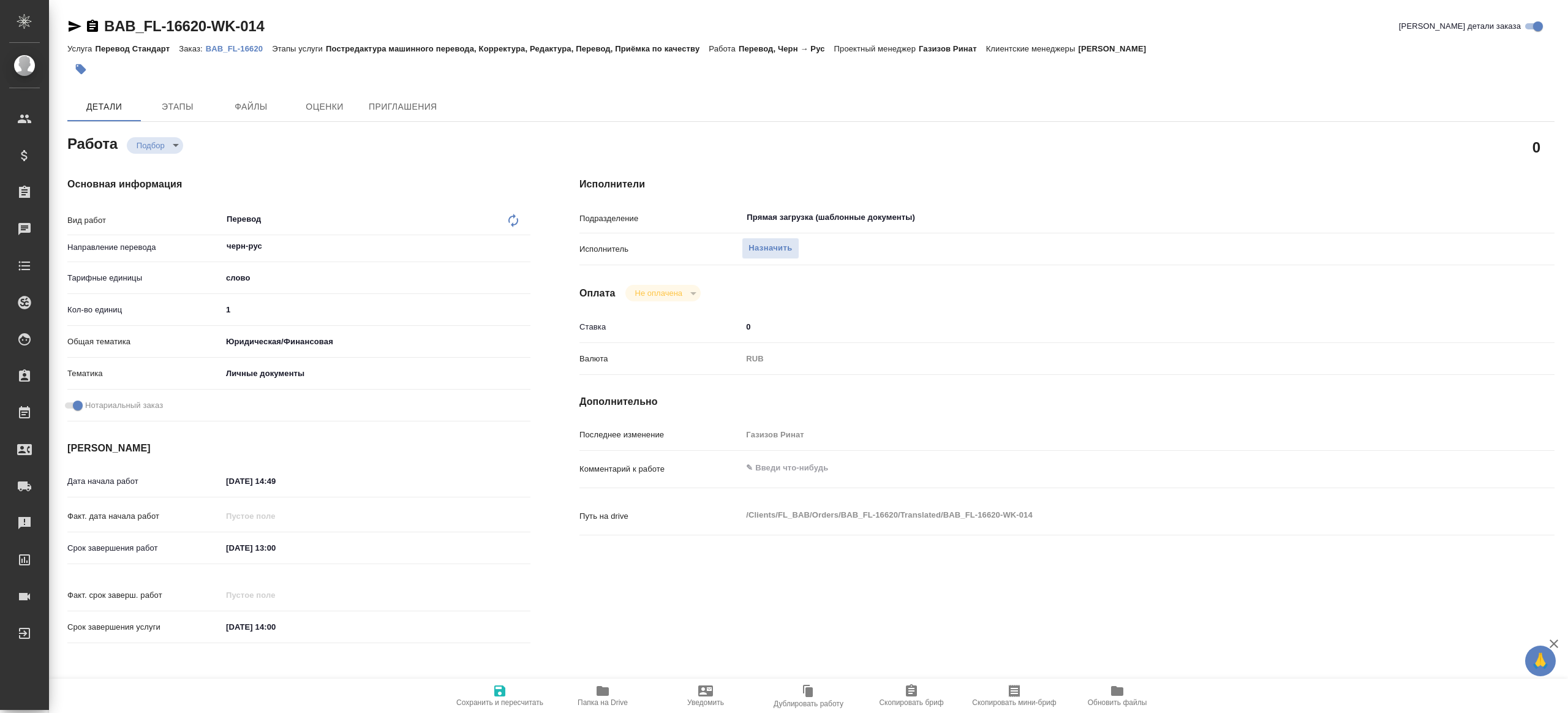
type textarea "x"
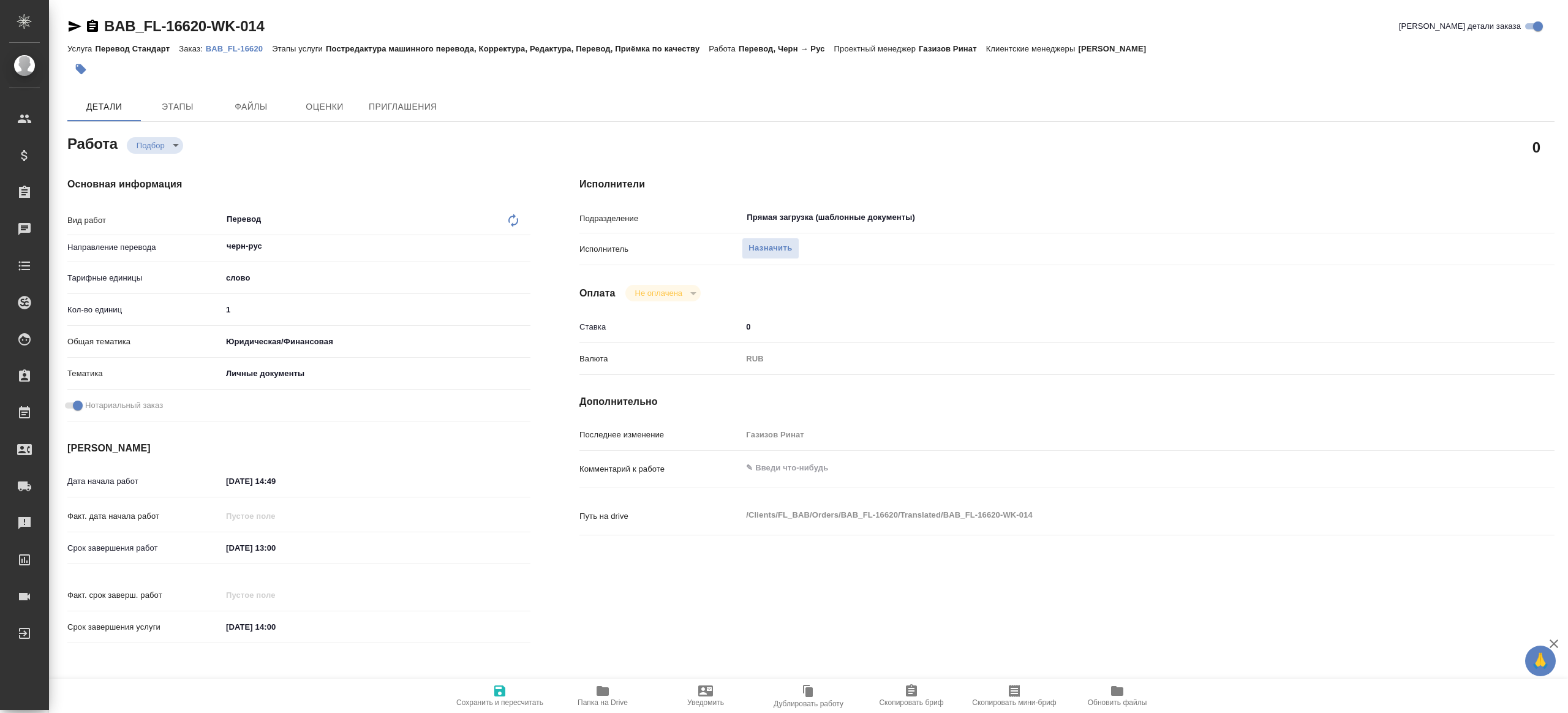
type textarea "x"
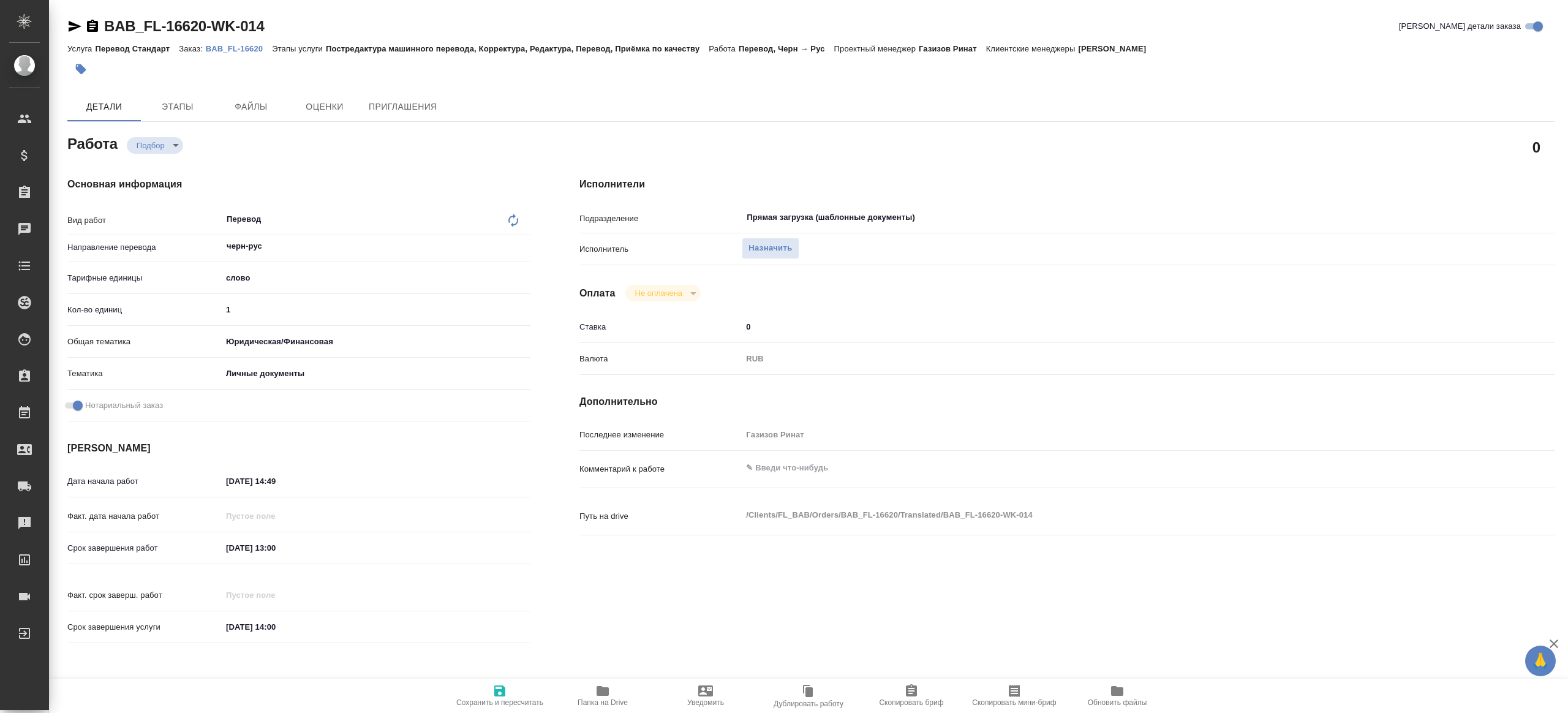
type textarea "x"
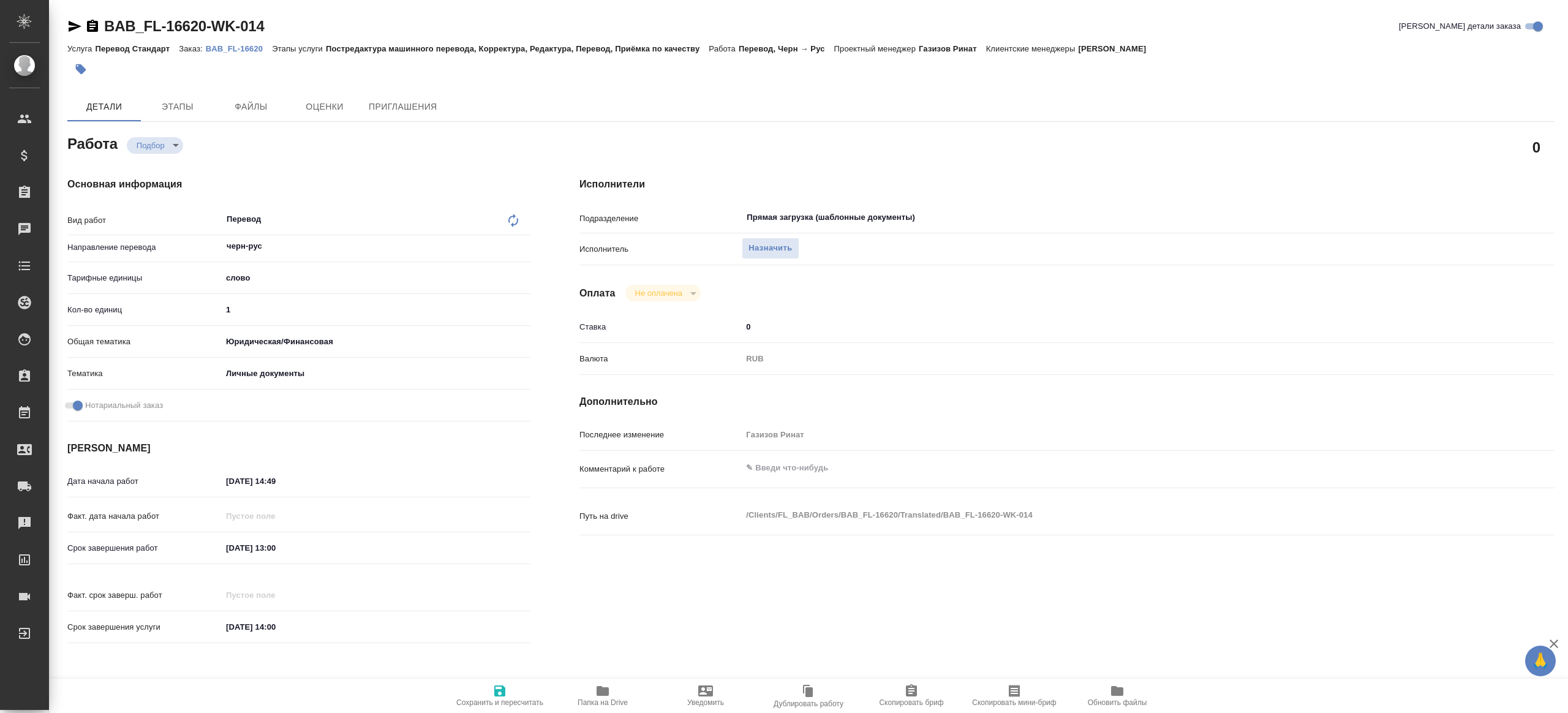
type textarea "x"
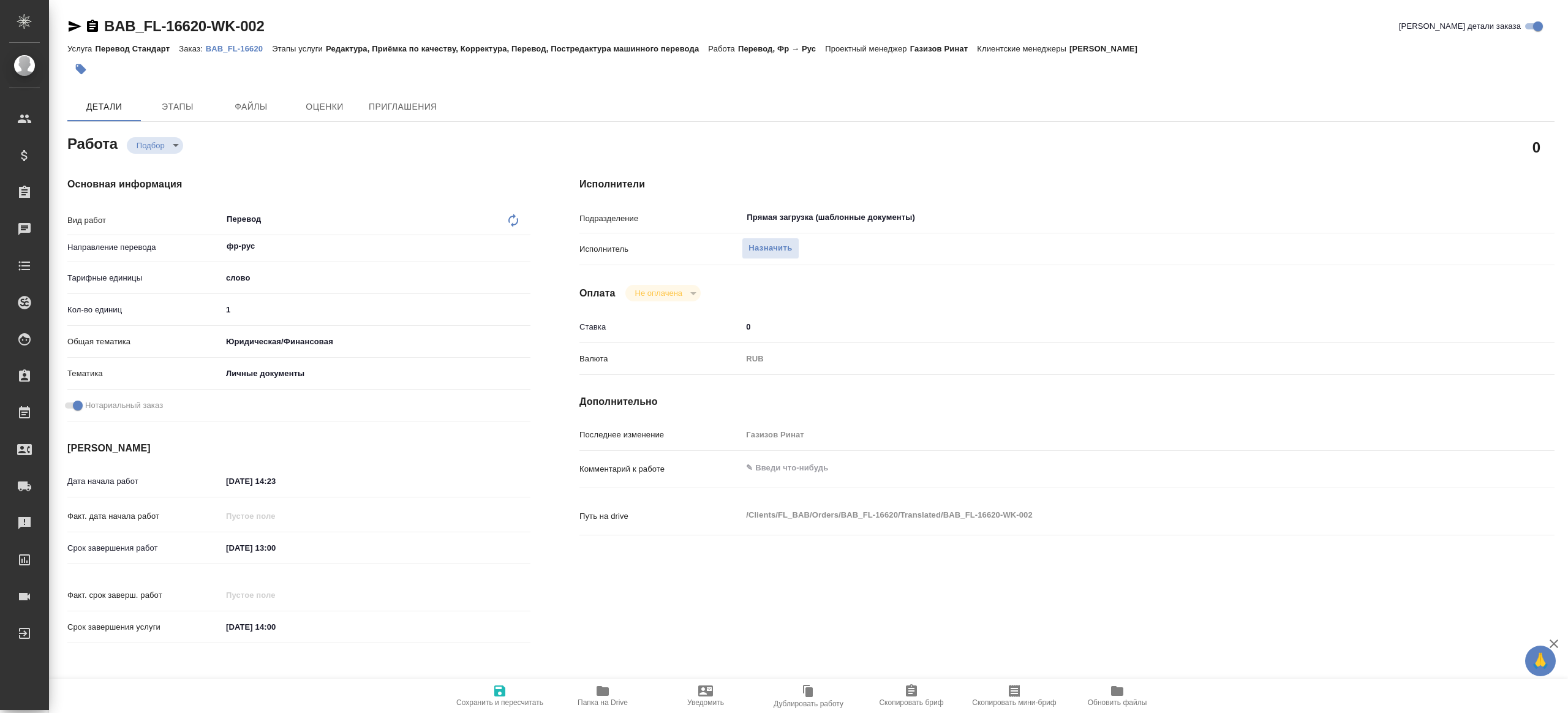
type textarea "x"
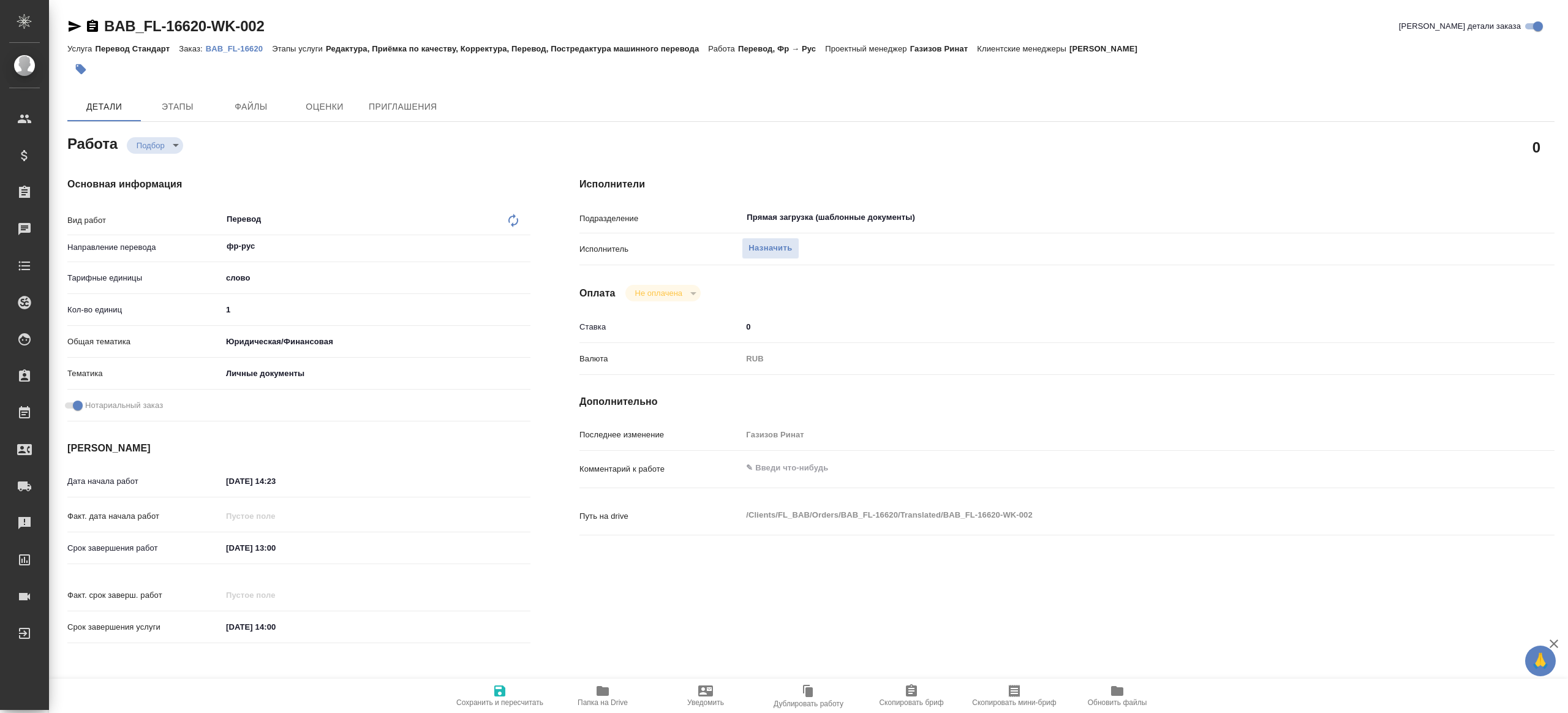
type textarea "x"
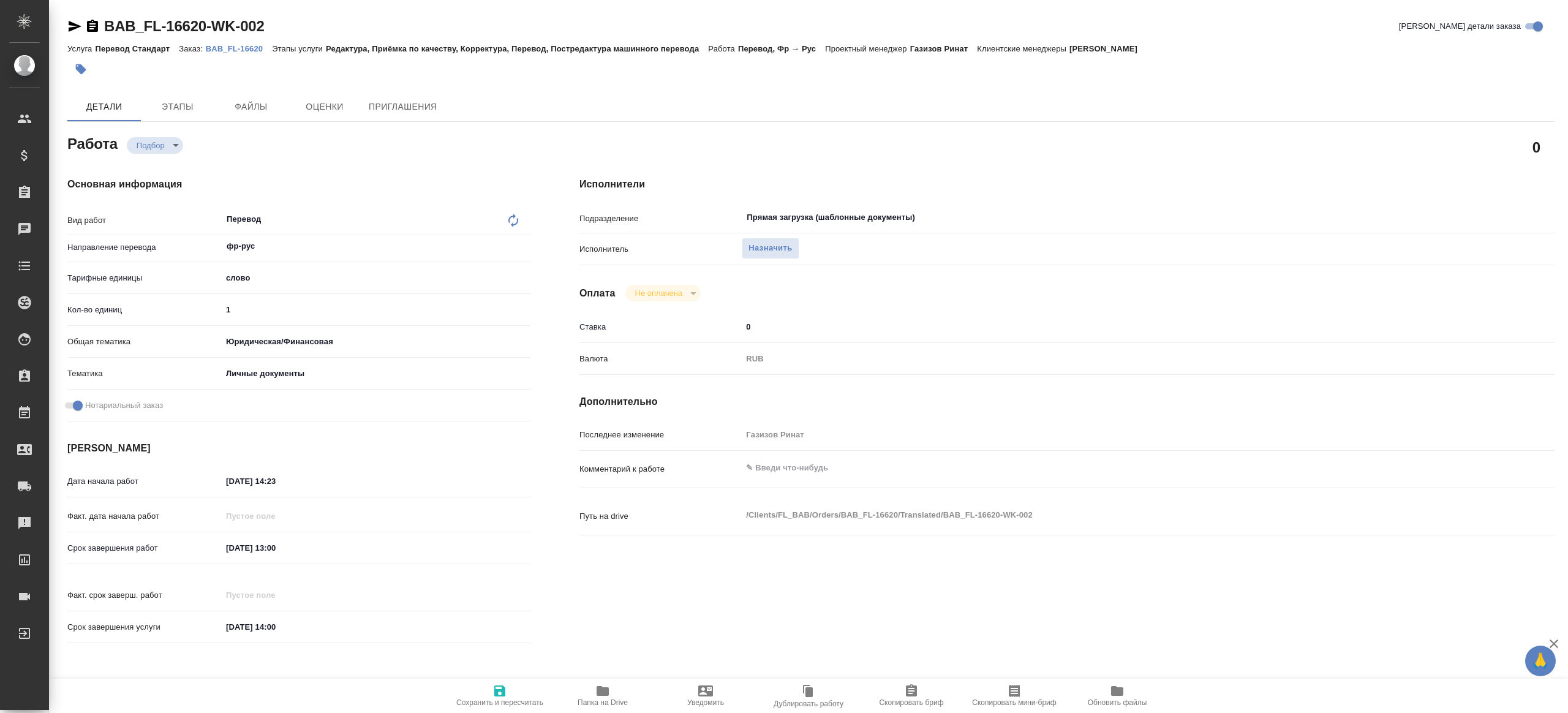
type textarea "x"
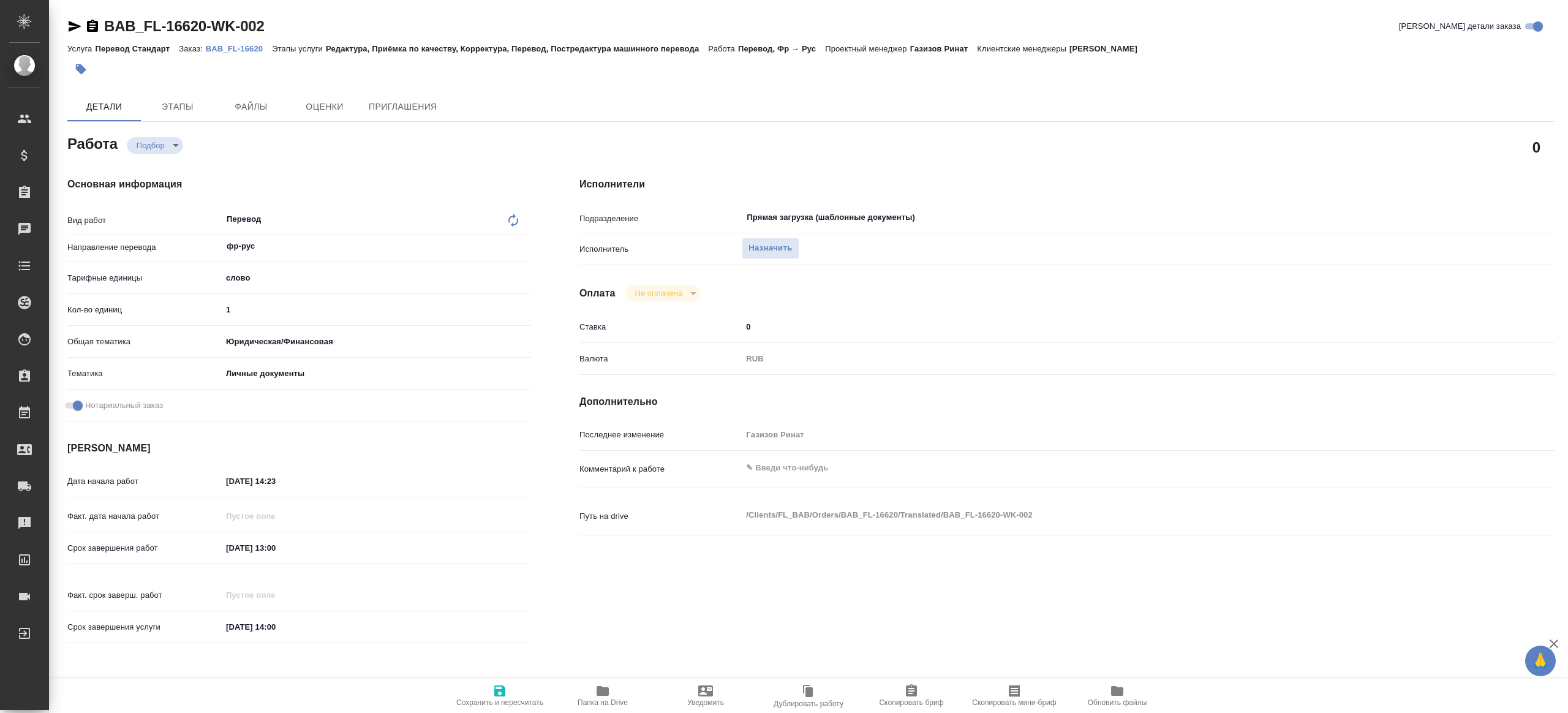
type textarea "x"
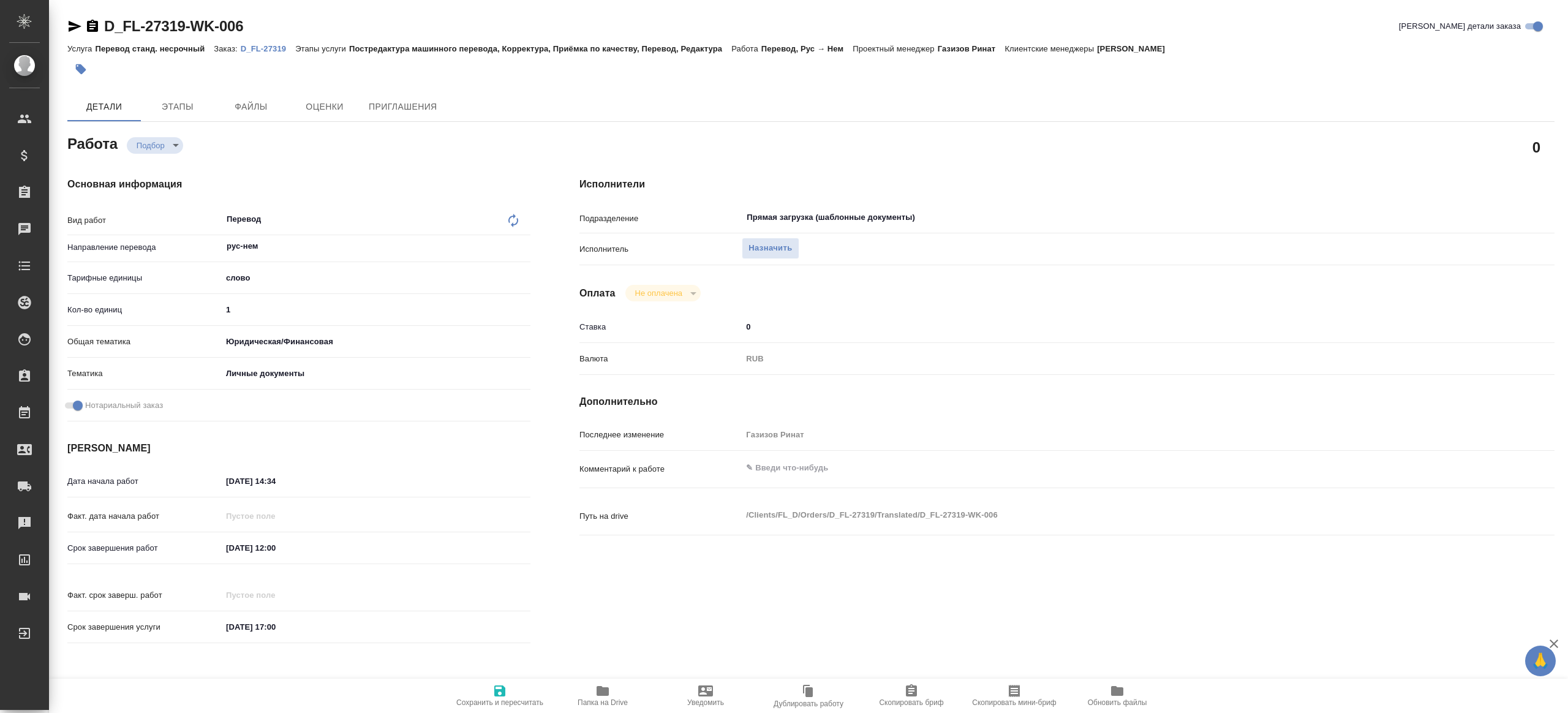
type textarea "x"
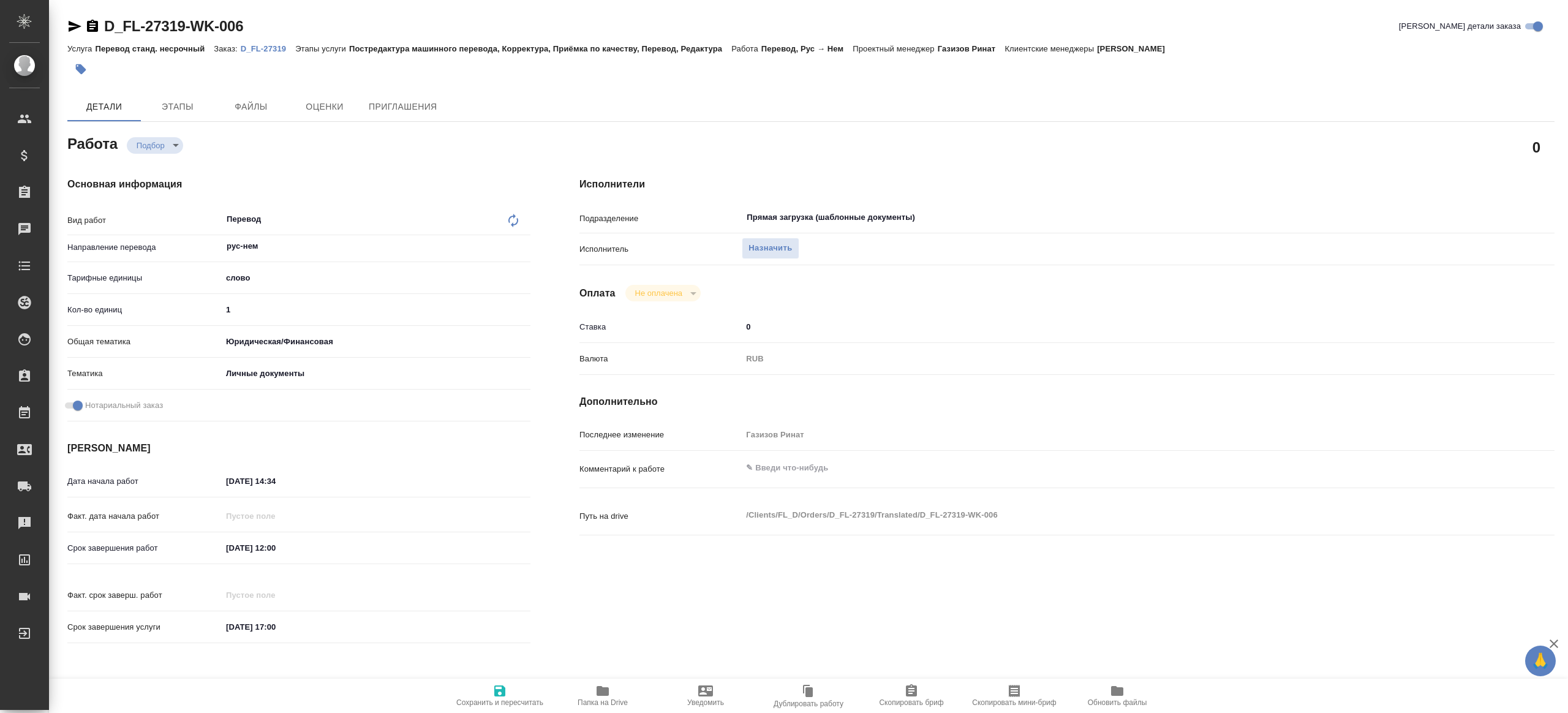
type textarea "x"
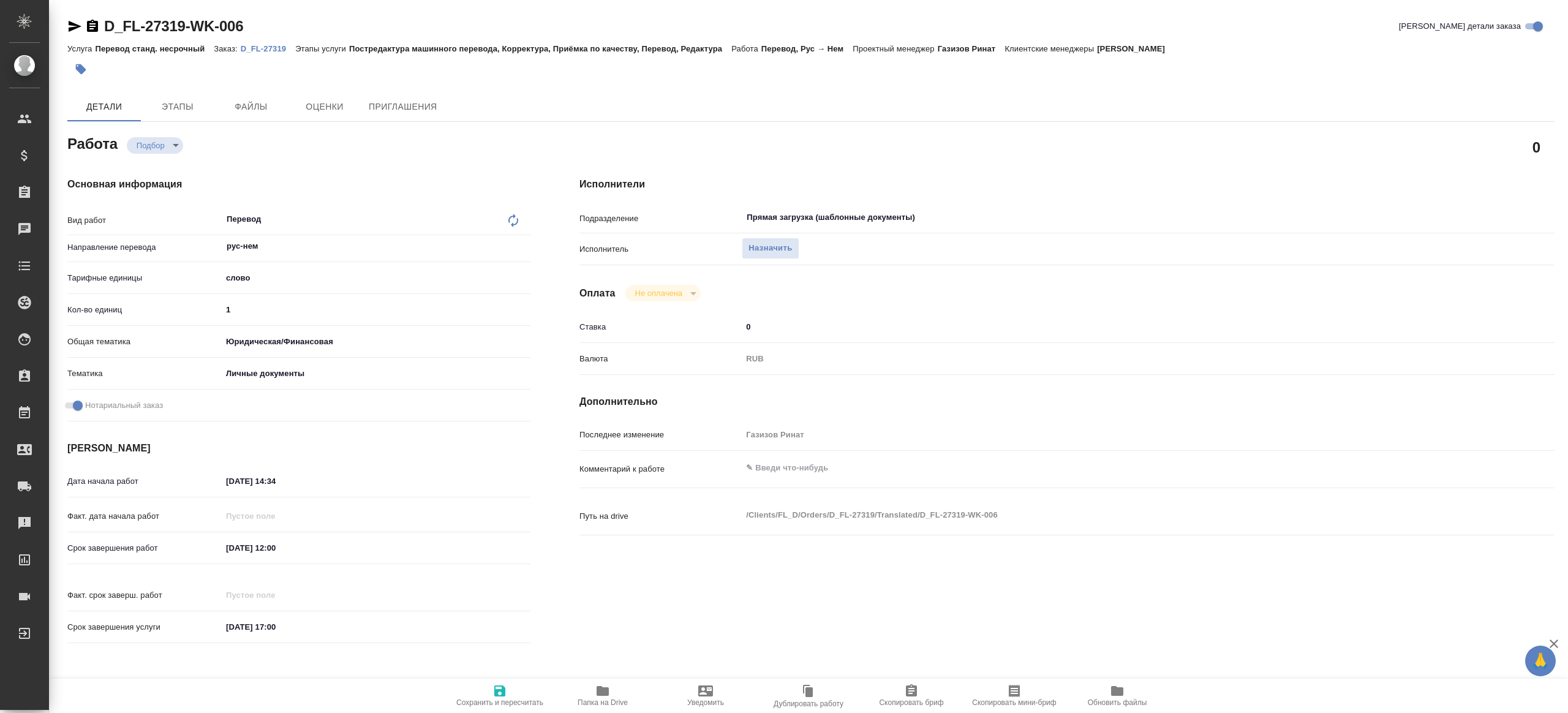
type textarea "x"
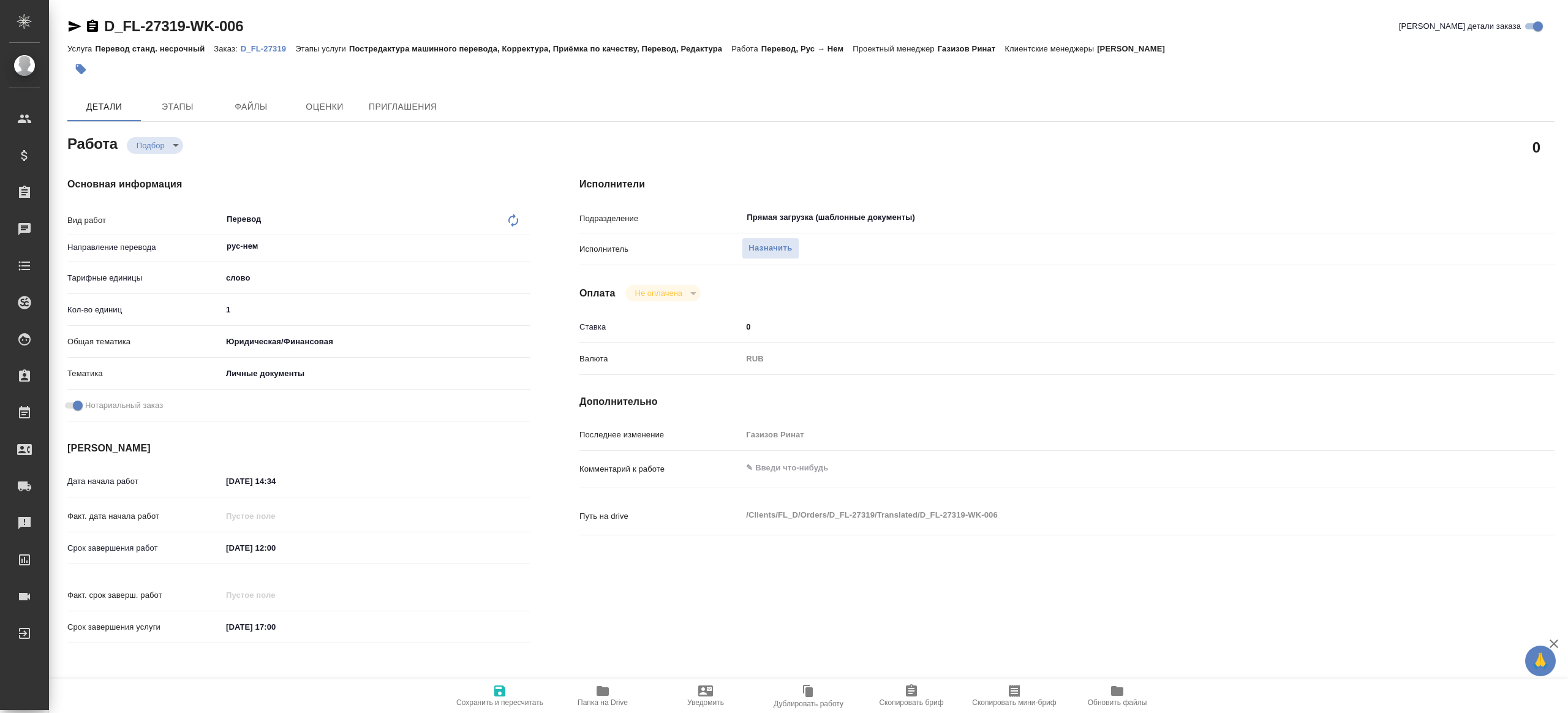
type textarea "x"
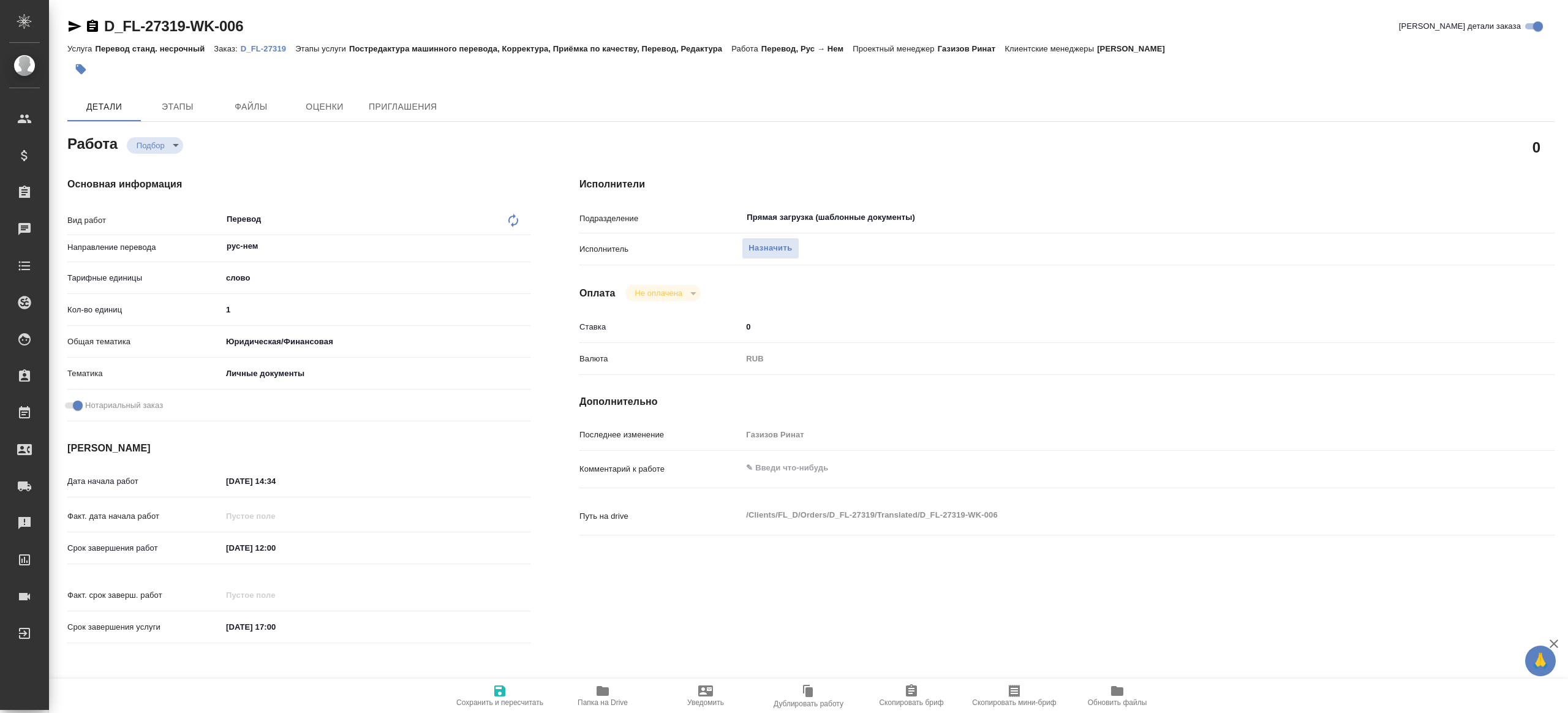
type textarea "x"
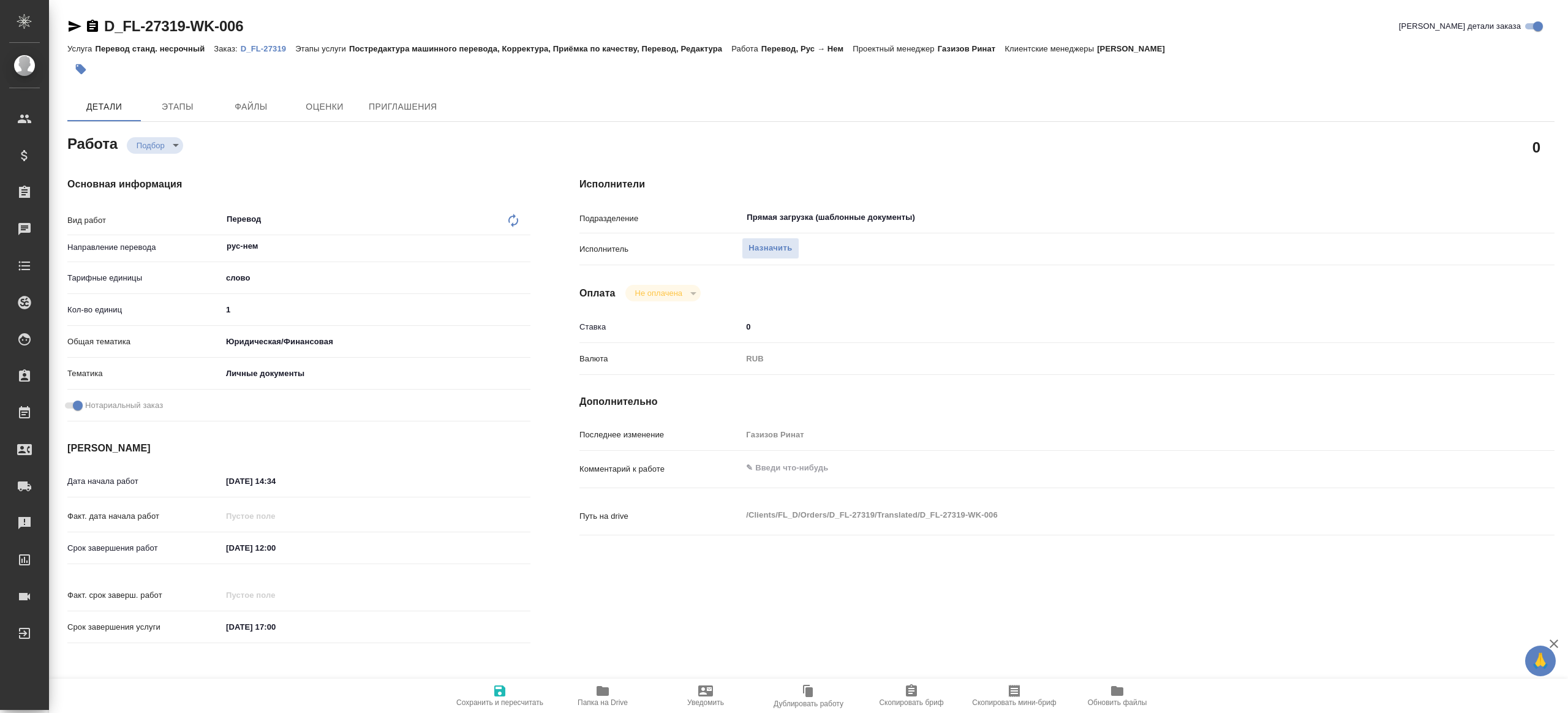
type textarea "x"
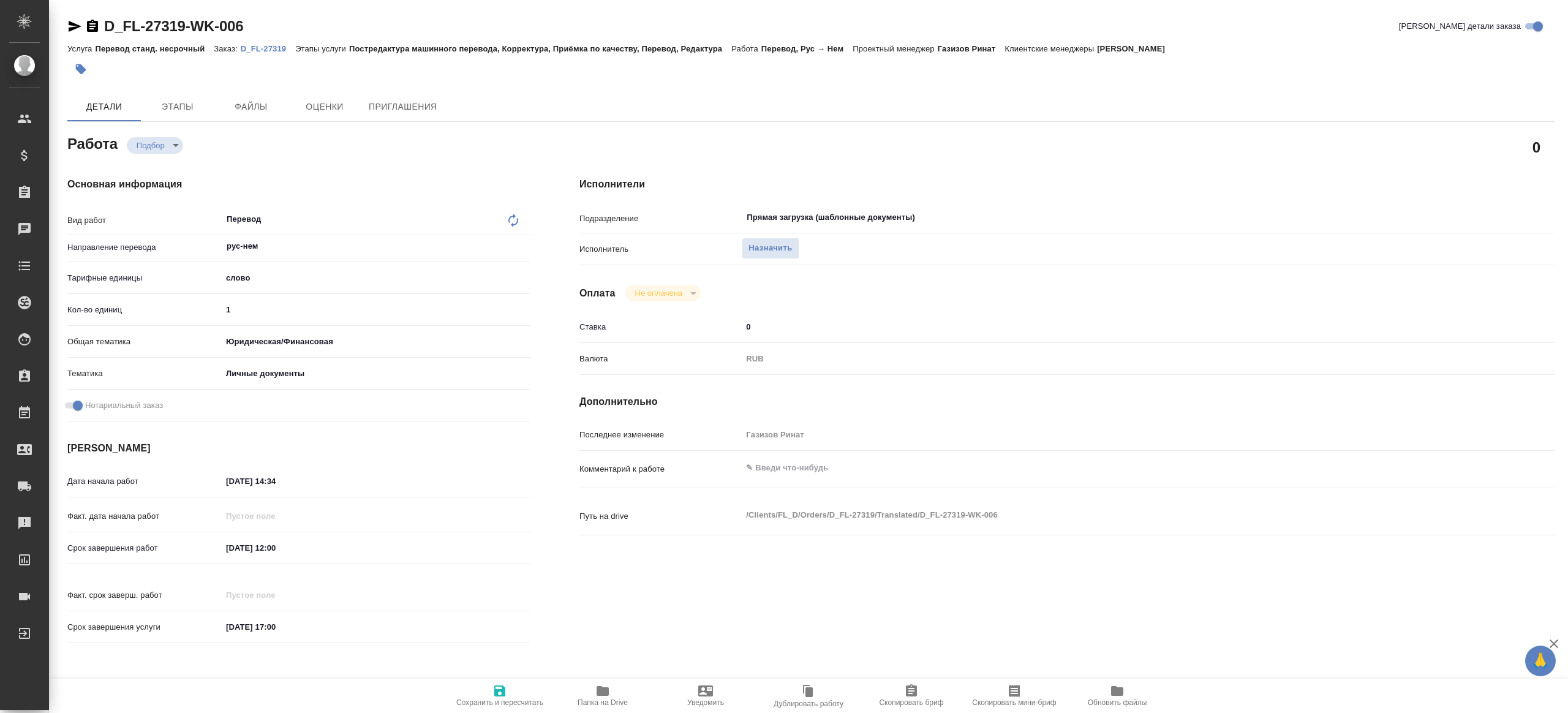
type textarea "x"
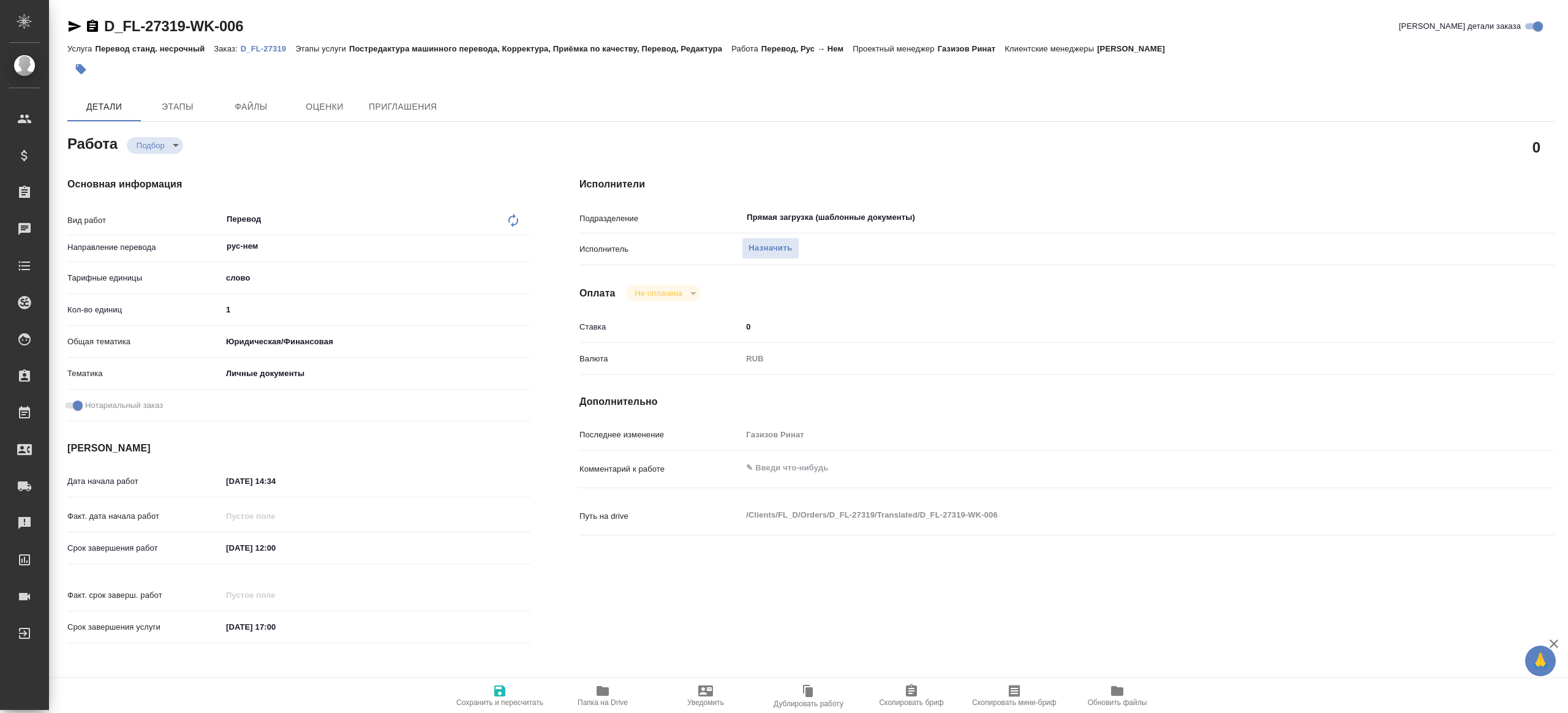
type textarea "x"
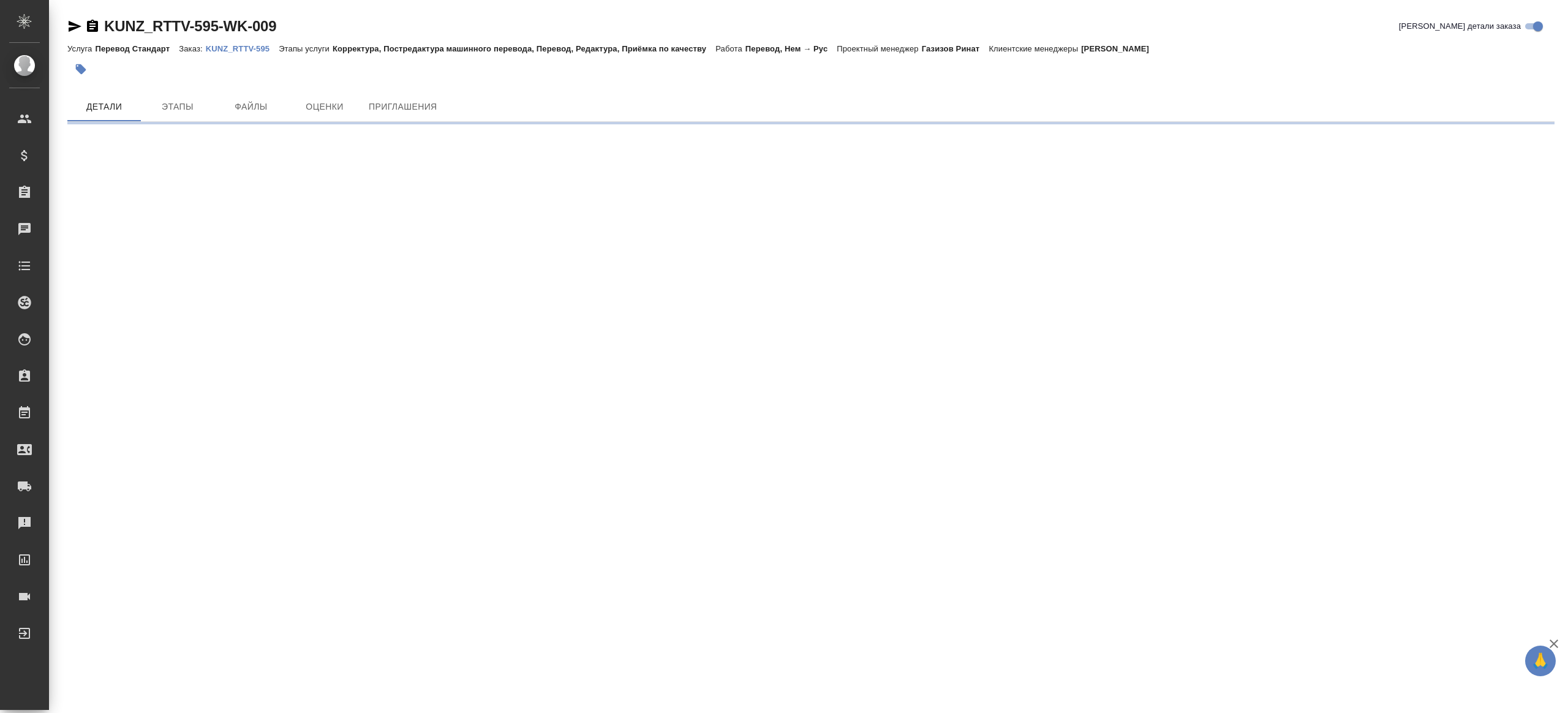
click at [264, 41] on div "Услуга Перевод Стандарт Заказ: KUNZ_RTTV-595 Этапы услуги Корректура, Постредак…" at bounding box center [811, 48] width 1487 height 15
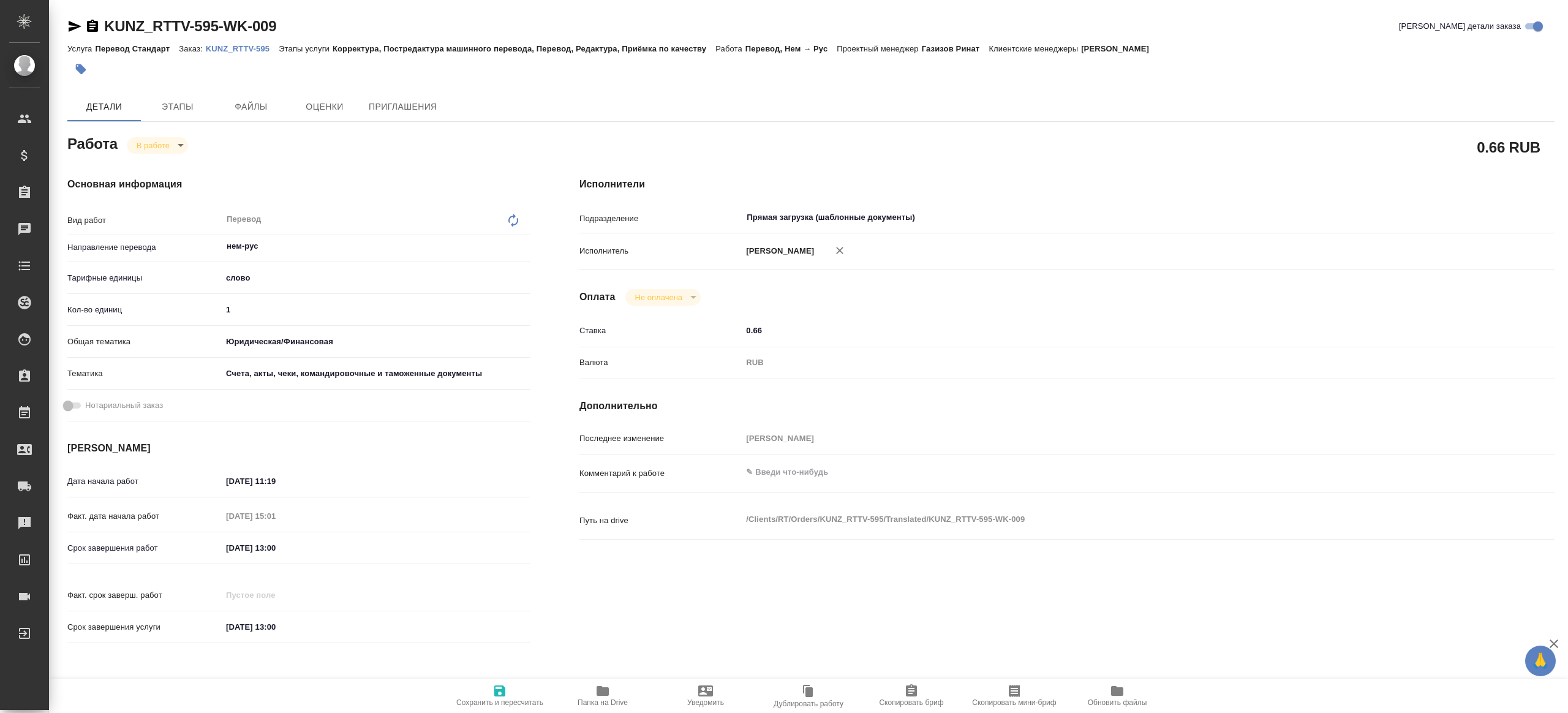
click at [261, 48] on p "KUNZ_RTTV-595" at bounding box center [242, 49] width 73 height 9
type textarea "x"
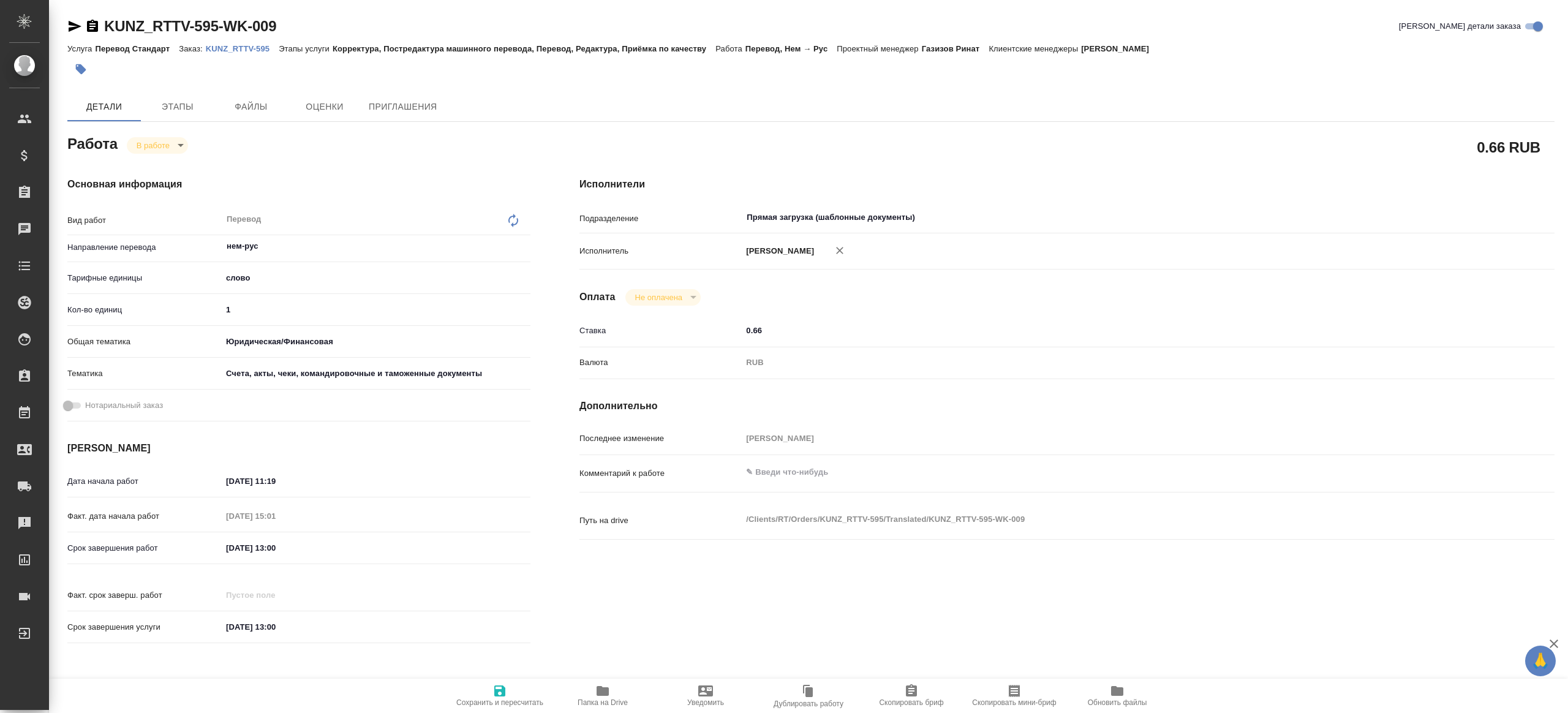
type textarea "x"
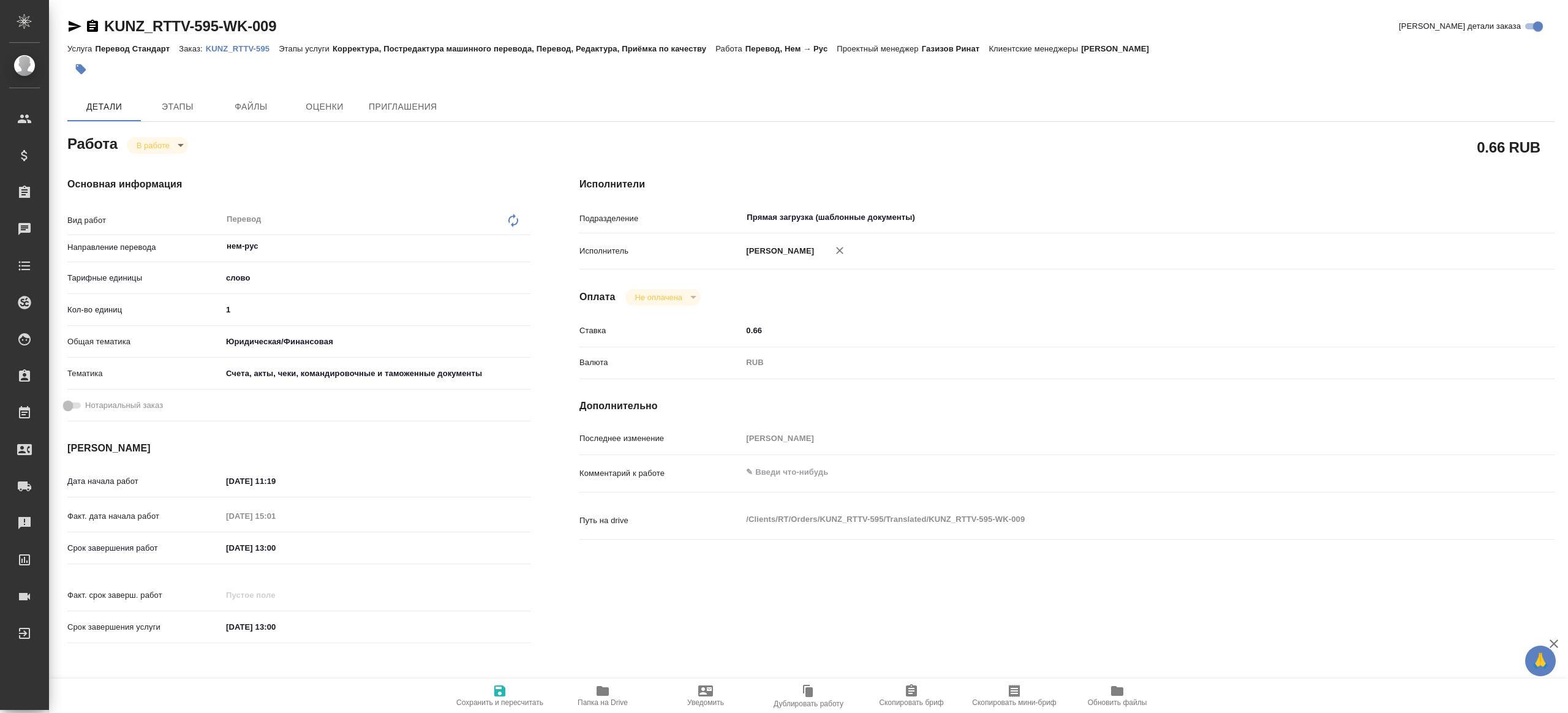
type textarea "x"
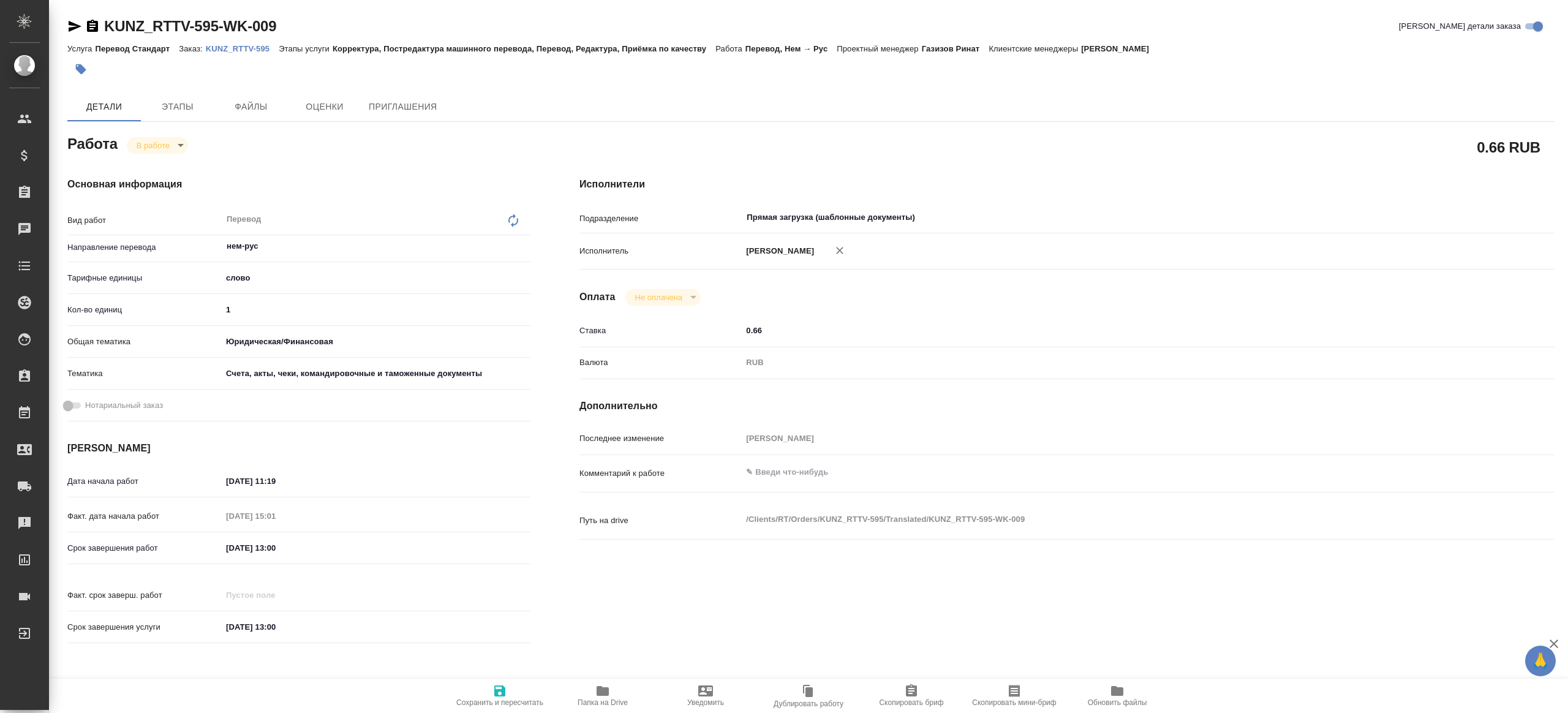
type textarea "x"
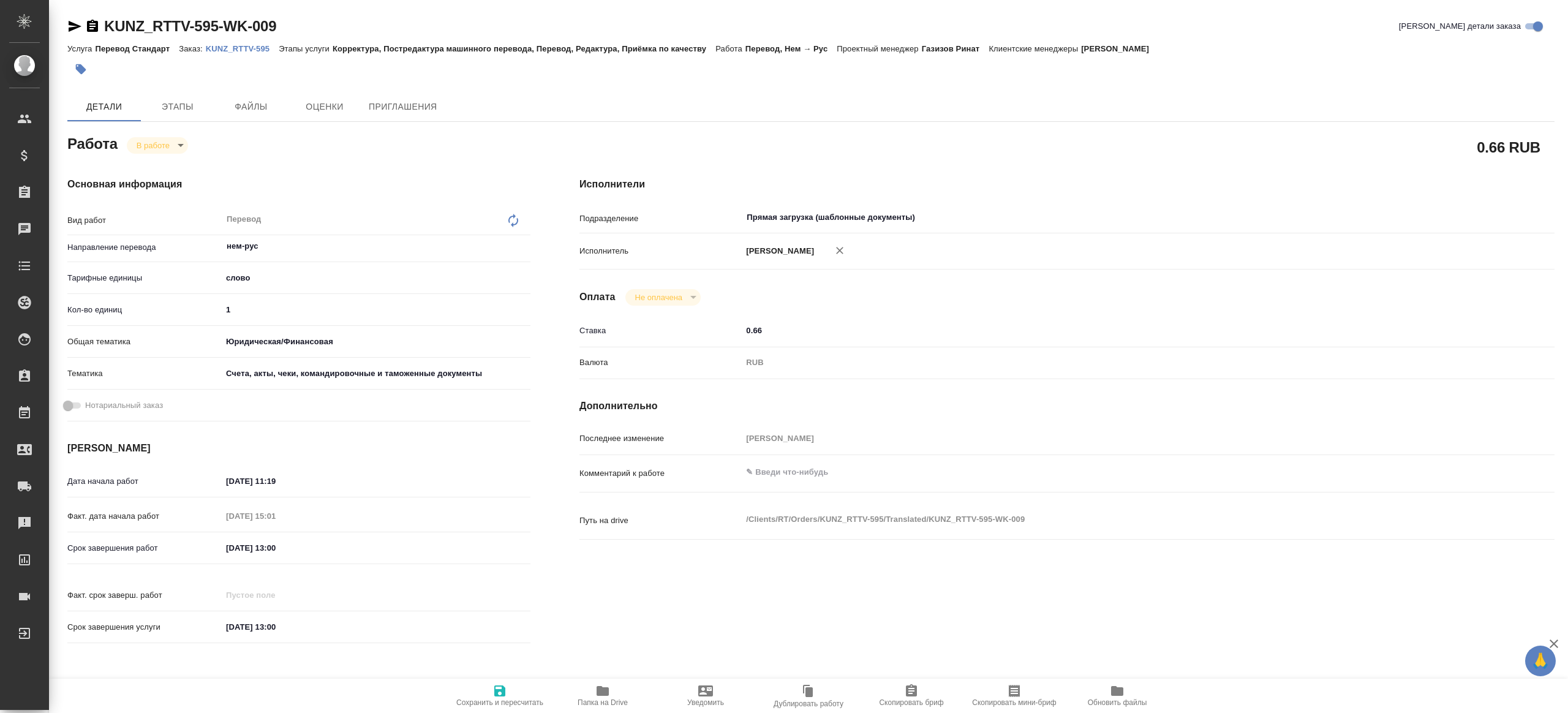
type textarea "x"
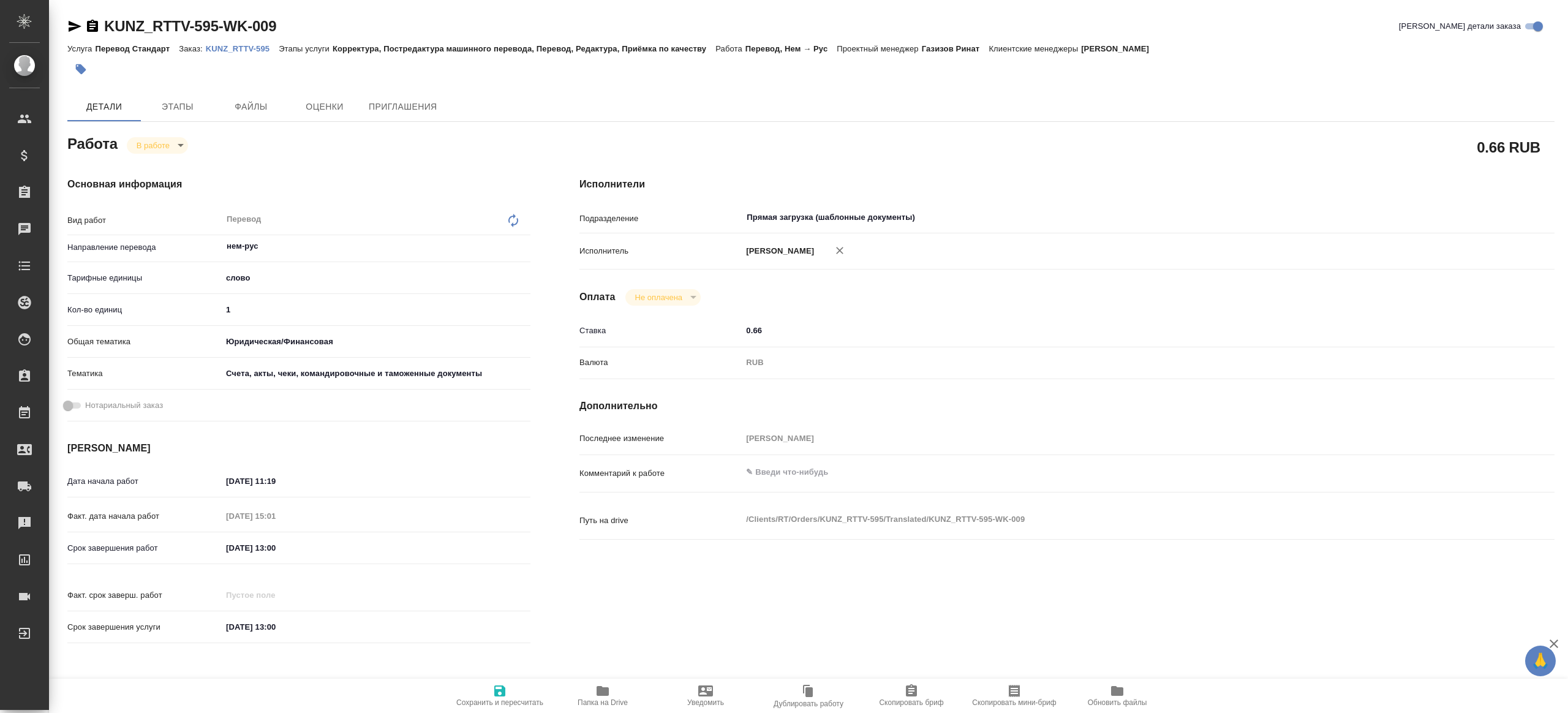
type textarea "x"
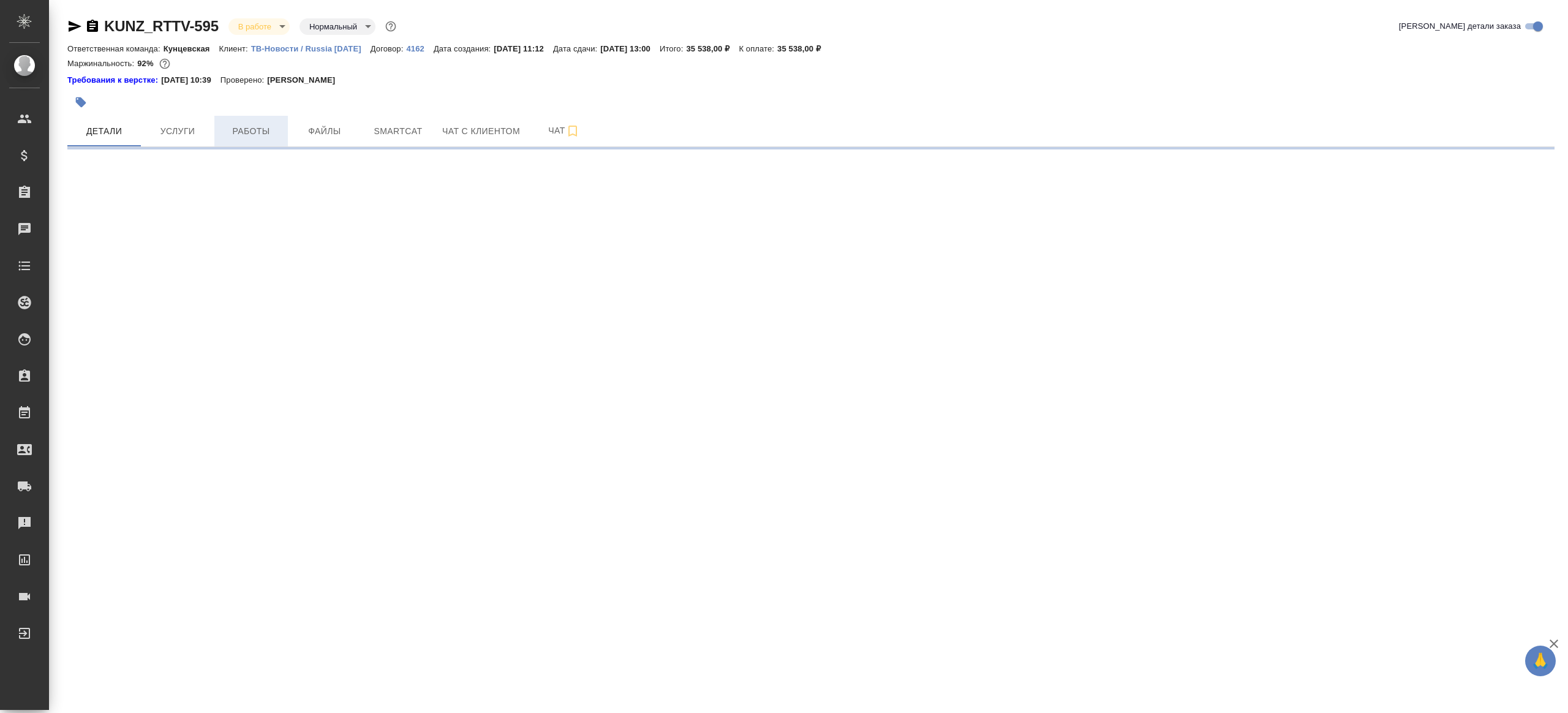
select select "RU"
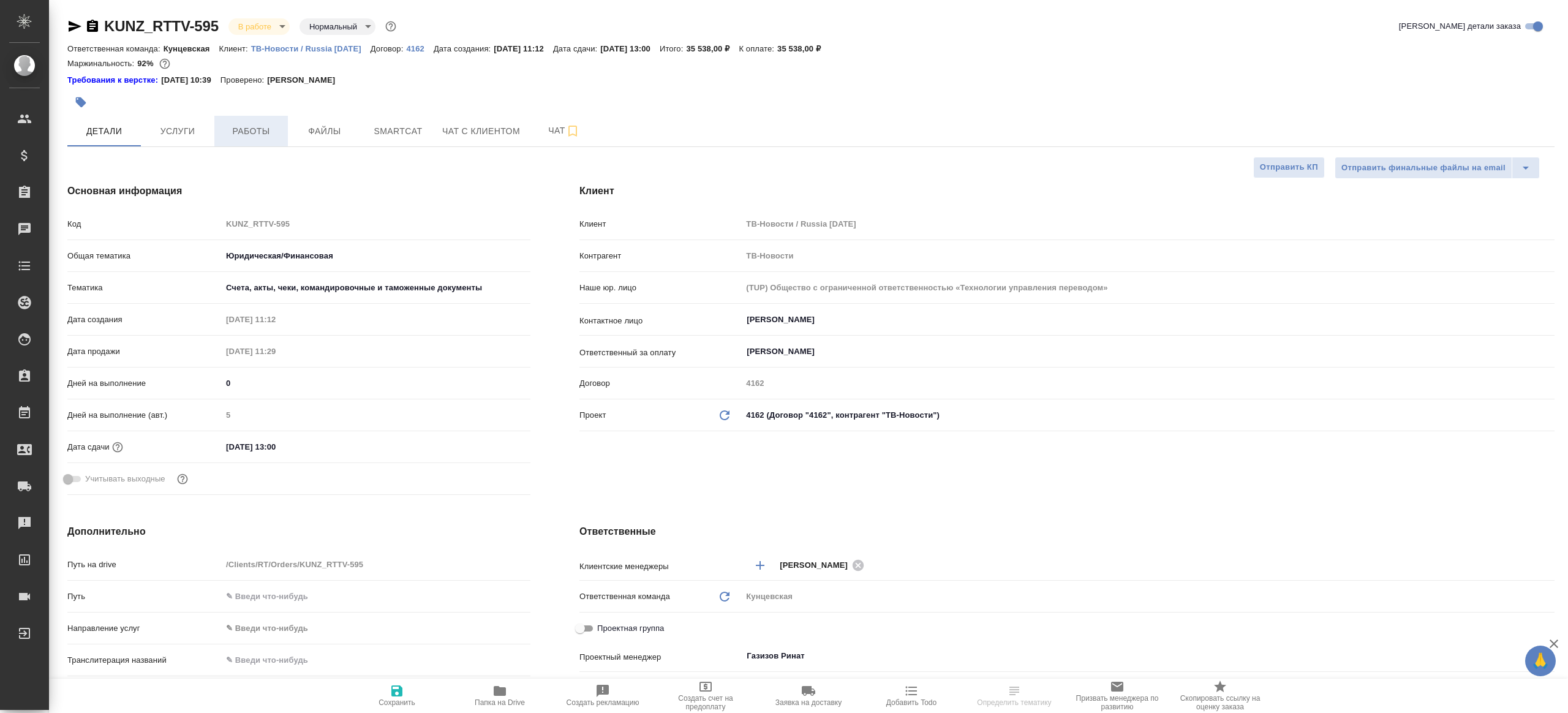
click at [257, 135] on span "Работы" at bounding box center [250, 131] width 59 height 16
type textarea "x"
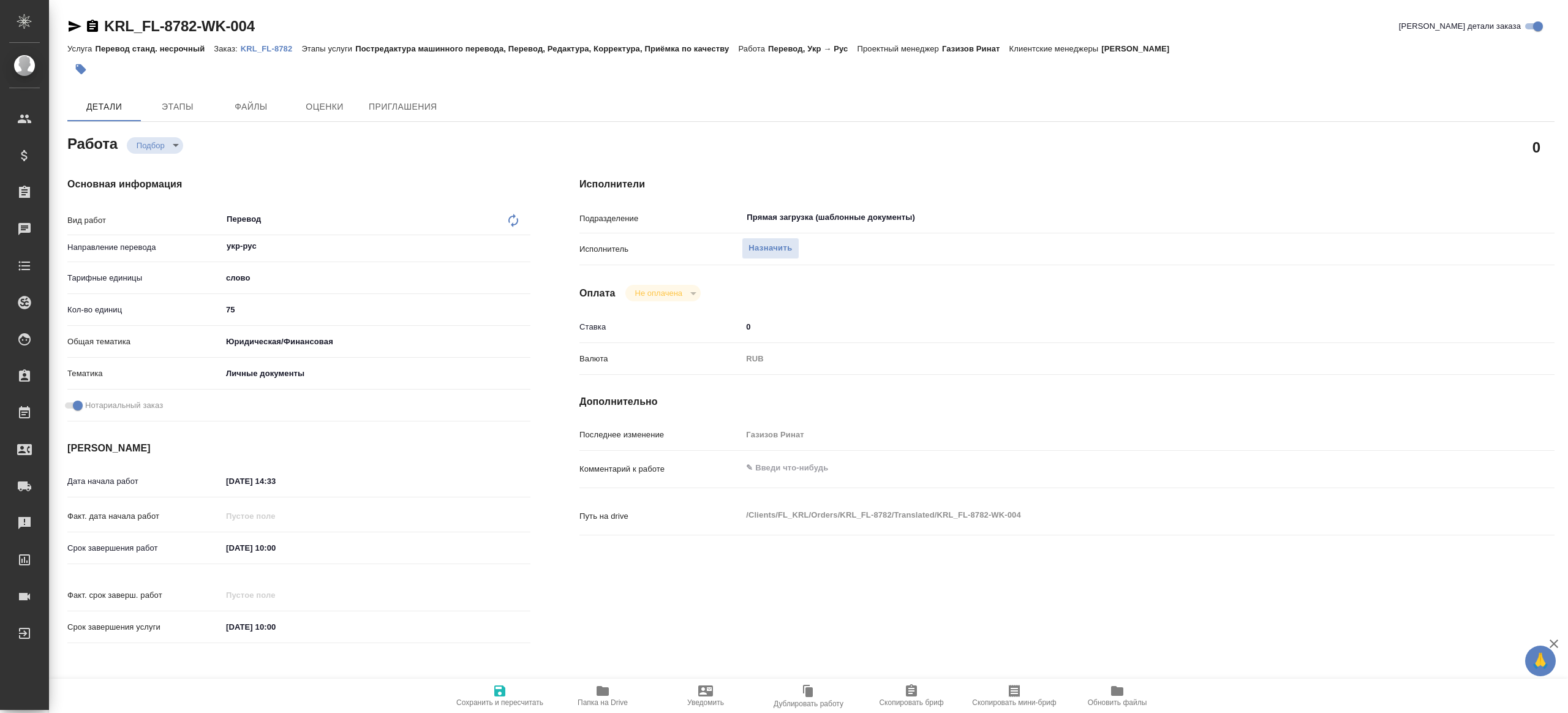
type textarea "x"
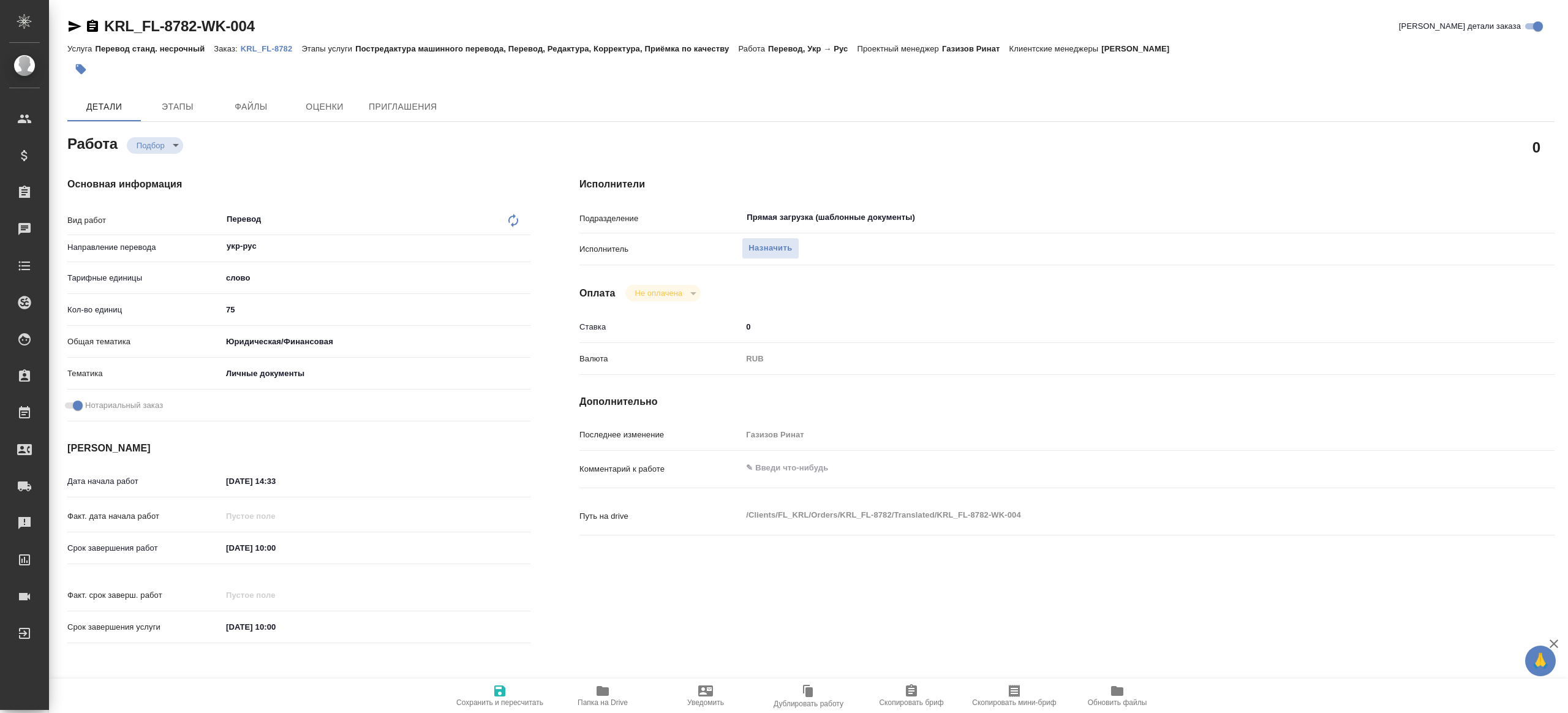
type textarea "x"
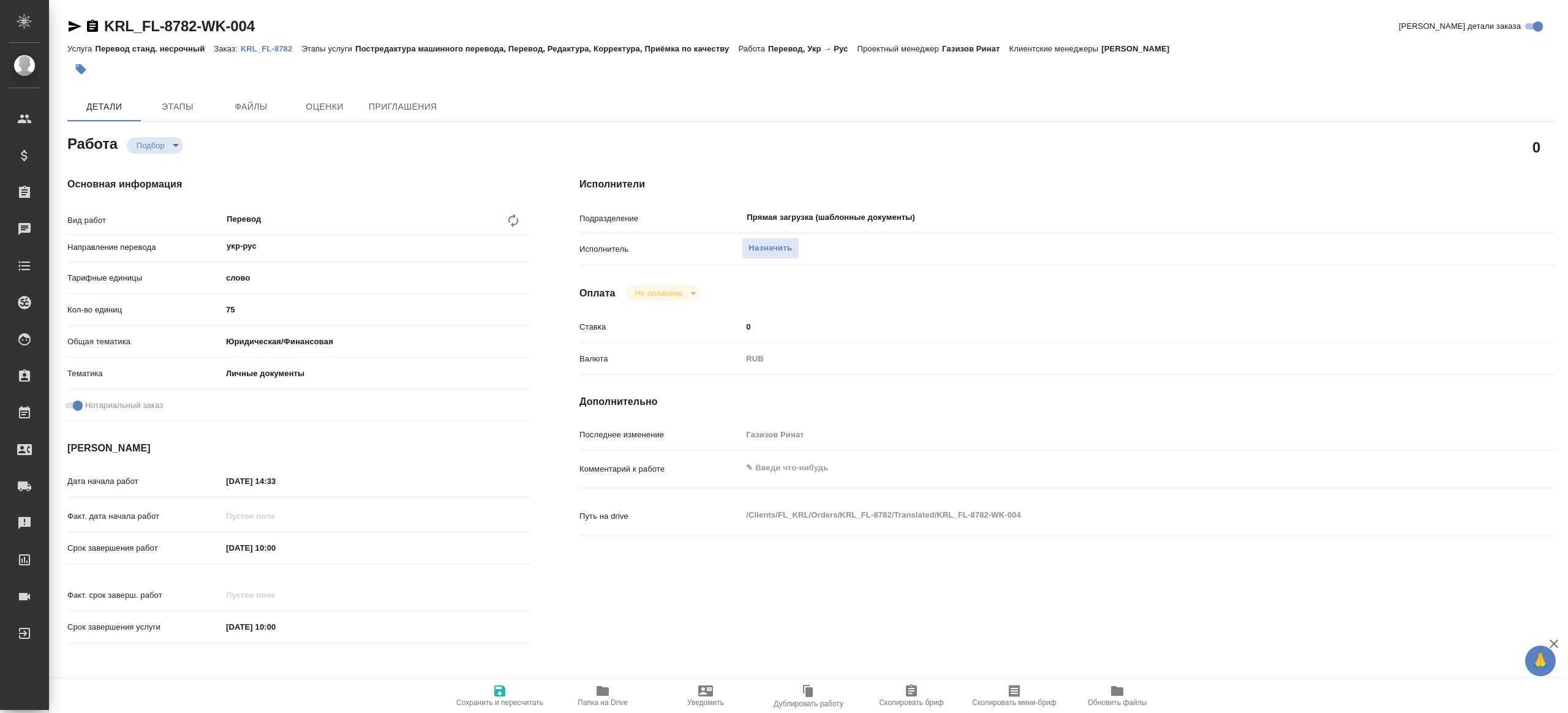
type textarea "x"
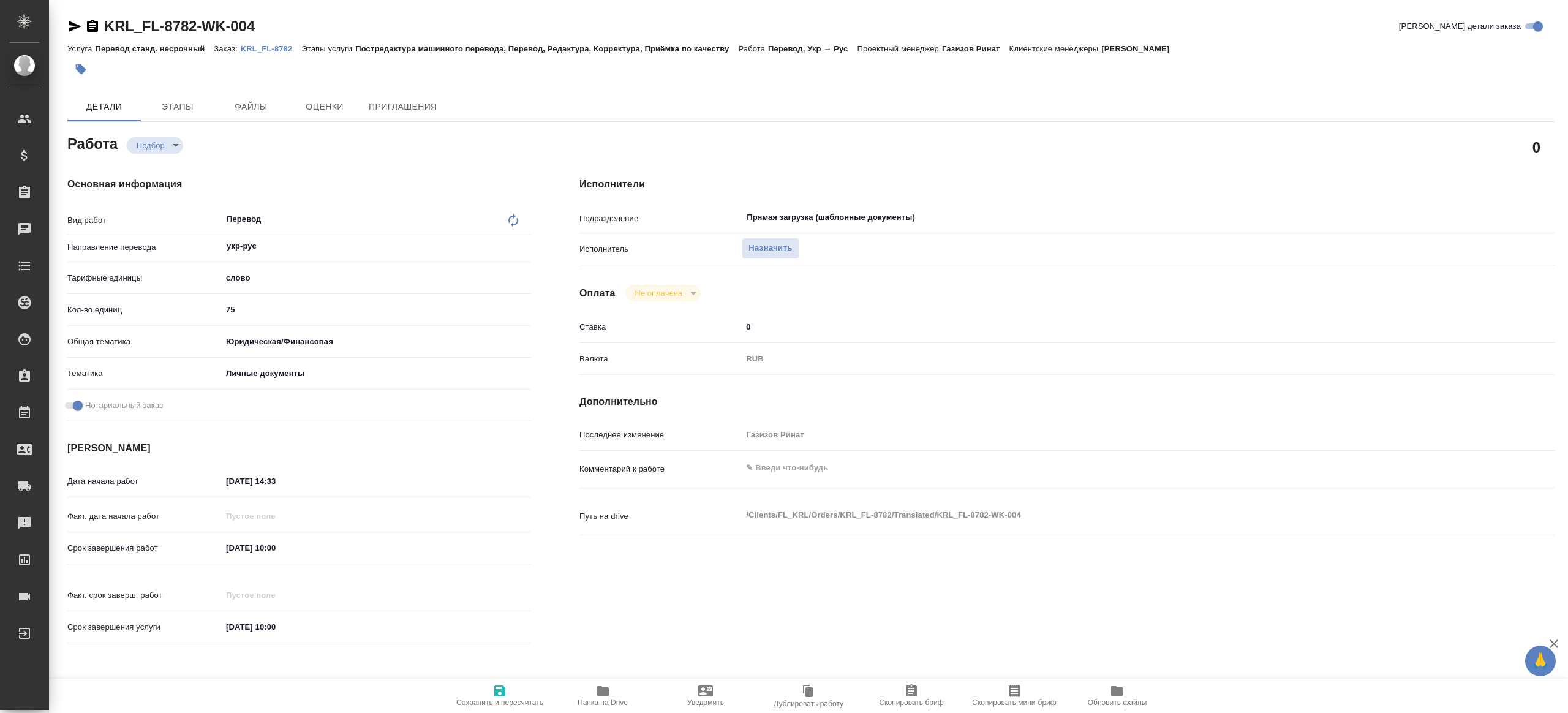
type textarea "x"
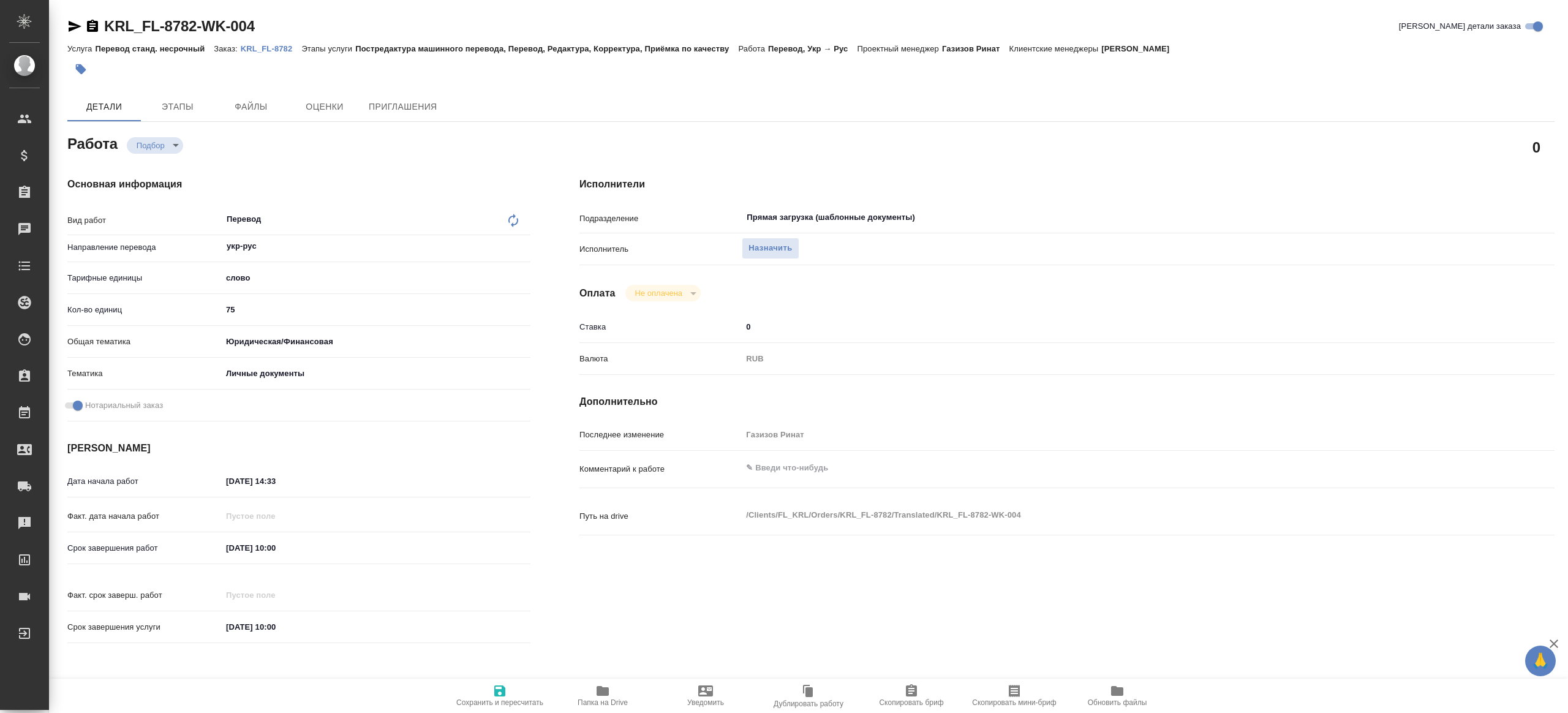
type textarea "x"
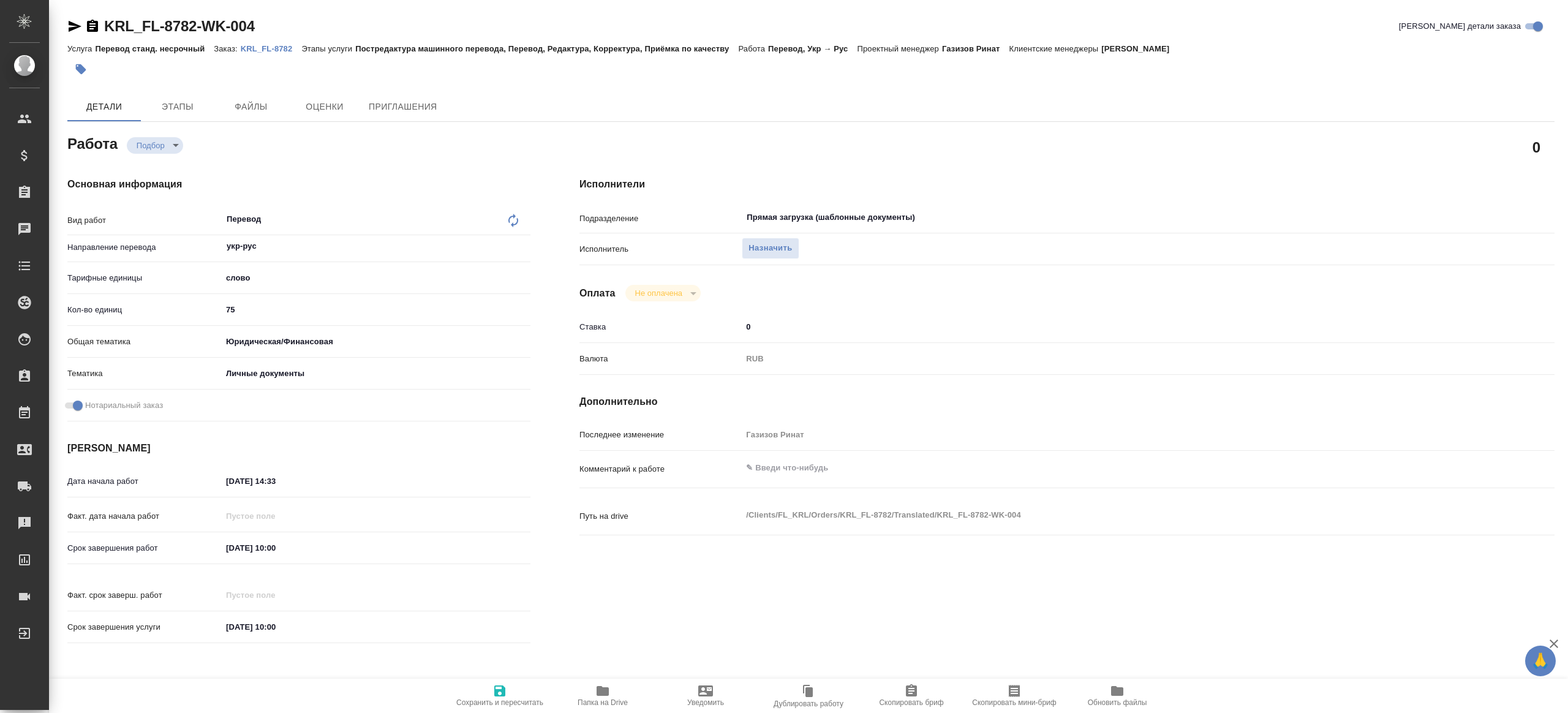
type textarea "x"
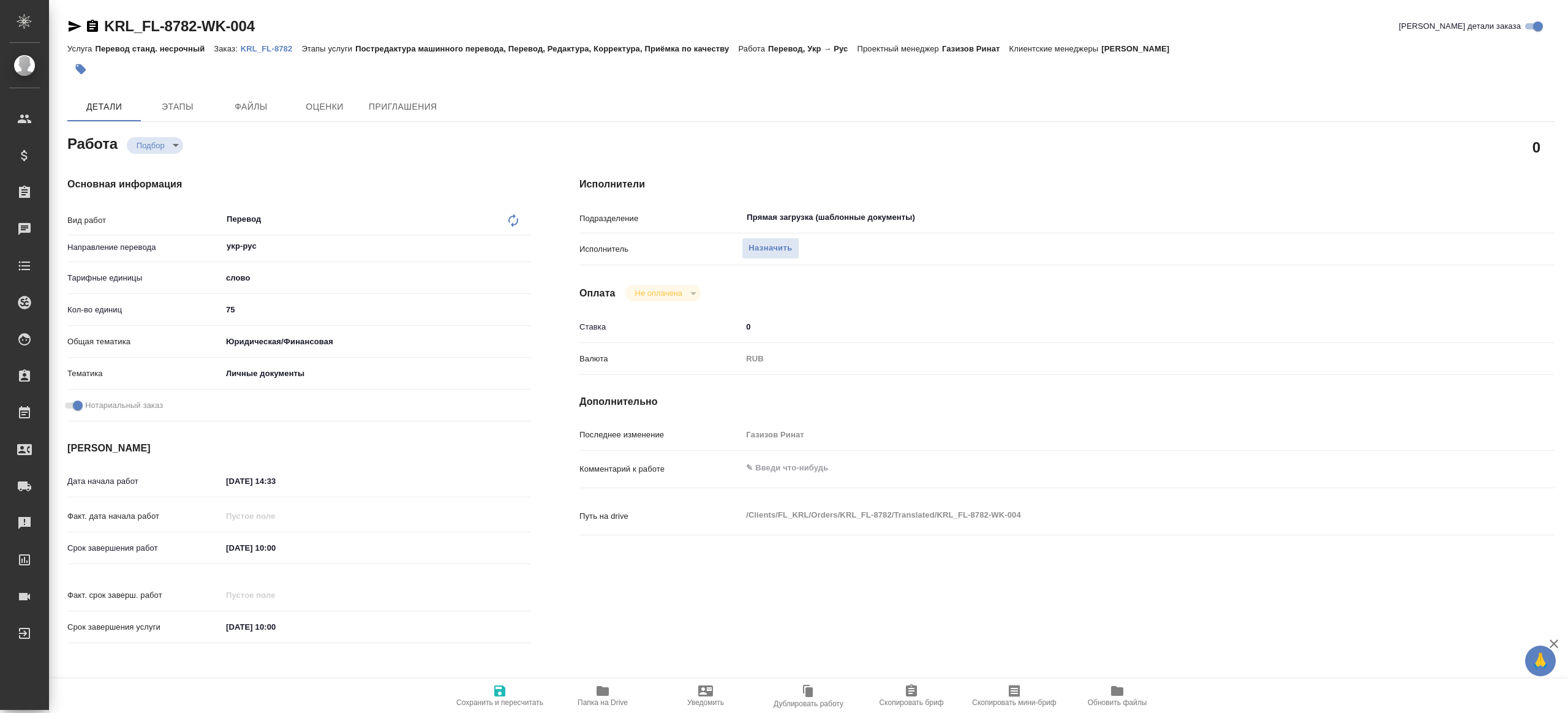
type textarea "x"
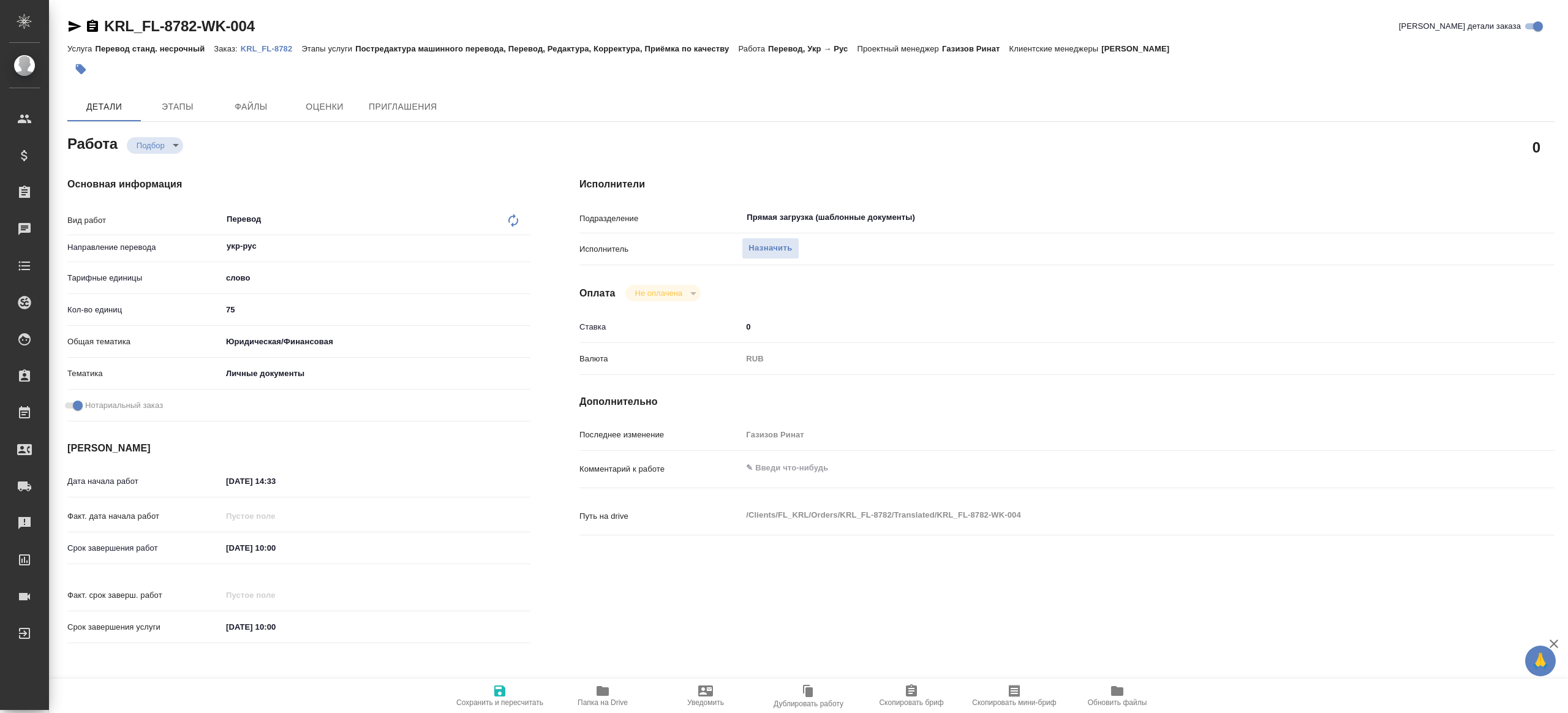
type textarea "x"
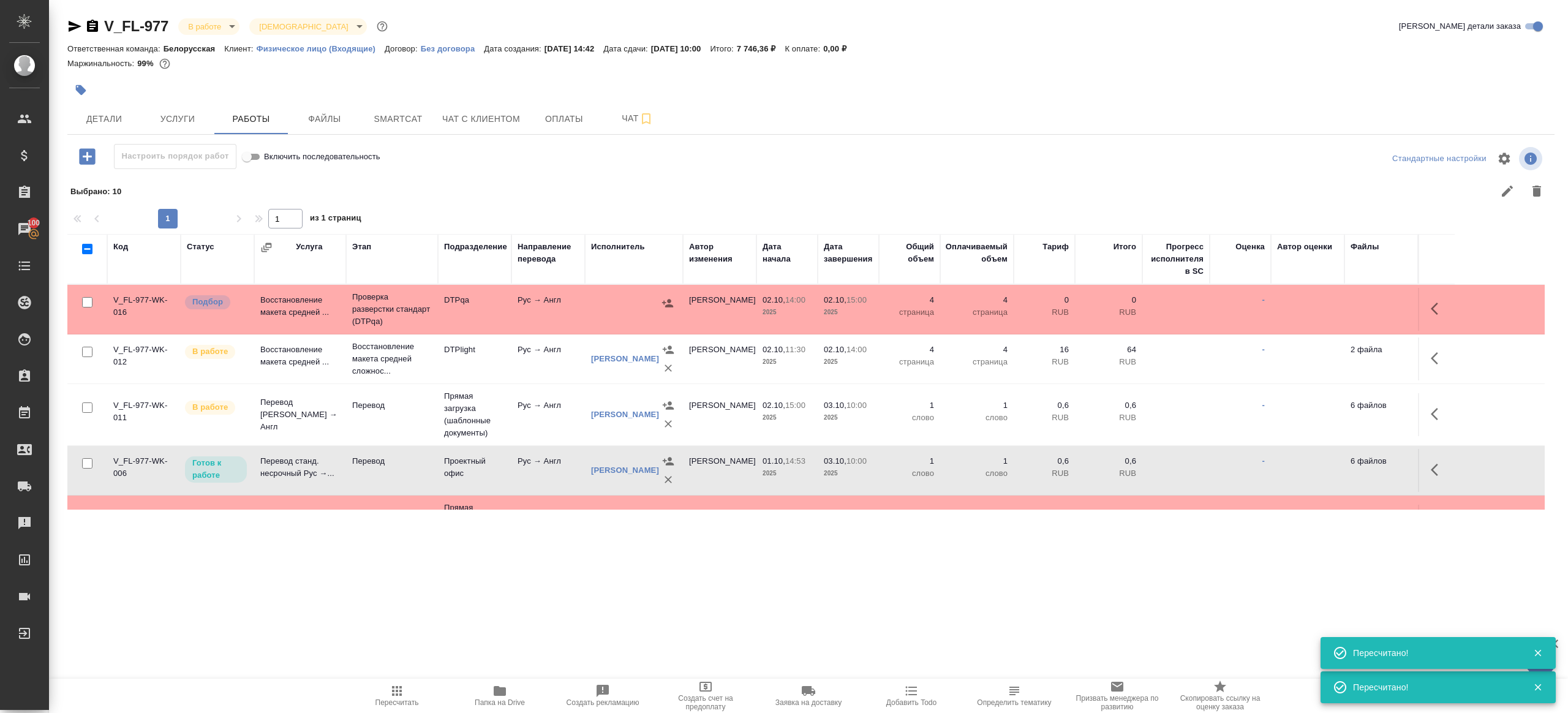
click at [394, 690] on icon "button" at bounding box center [396, 690] width 10 height 10
drag, startPoint x: 394, startPoint y: 690, endPoint x: 503, endPoint y: 605, distance: 138.2
click at [394, 690] on icon "button" at bounding box center [396, 690] width 10 height 10
click at [503, 605] on div ".cls-1 fill:#fff; AWATERA [PERSON_NAME] Клиенты Спецификации Заказы 100 Чаты To…" at bounding box center [784, 356] width 1568 height 713
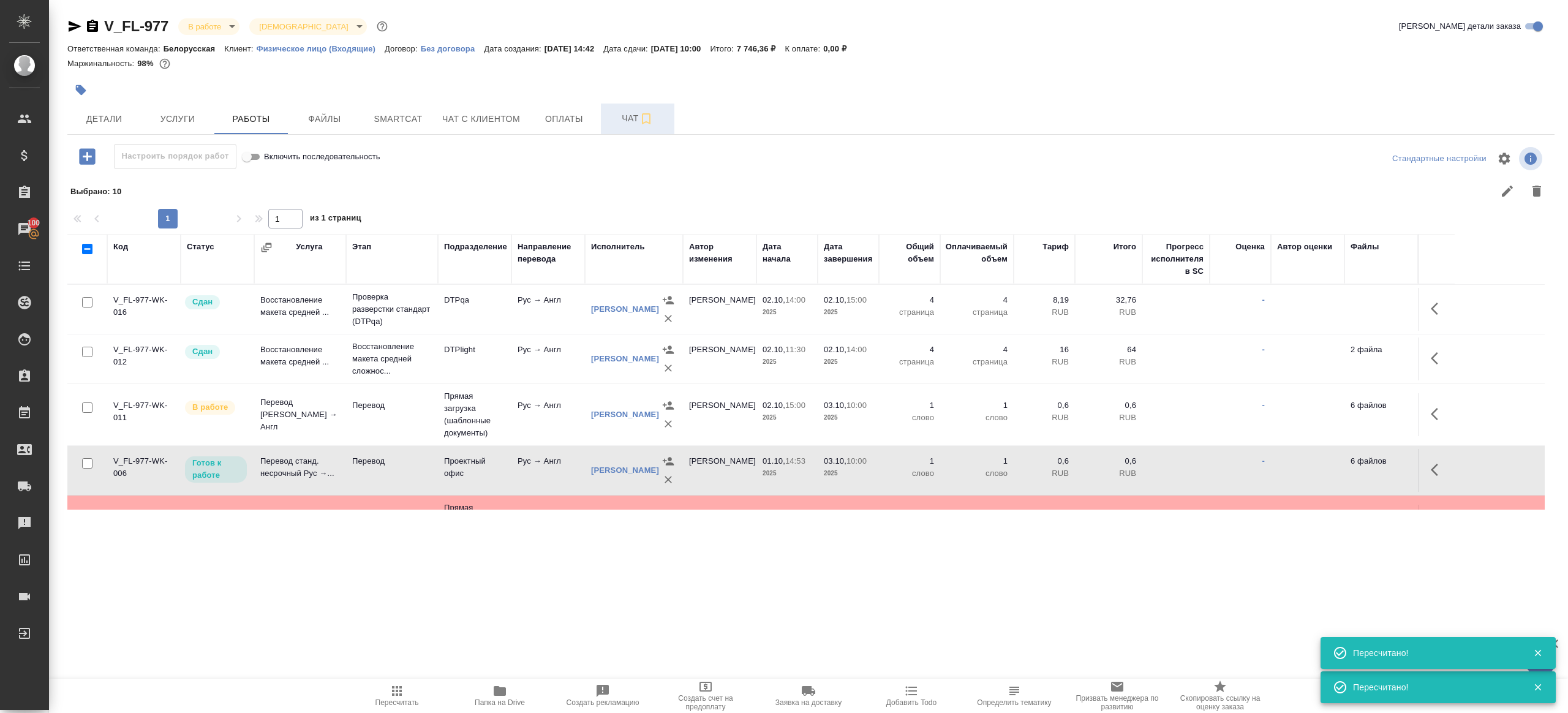
click at [626, 111] on span "Чат" at bounding box center [637, 118] width 59 height 16
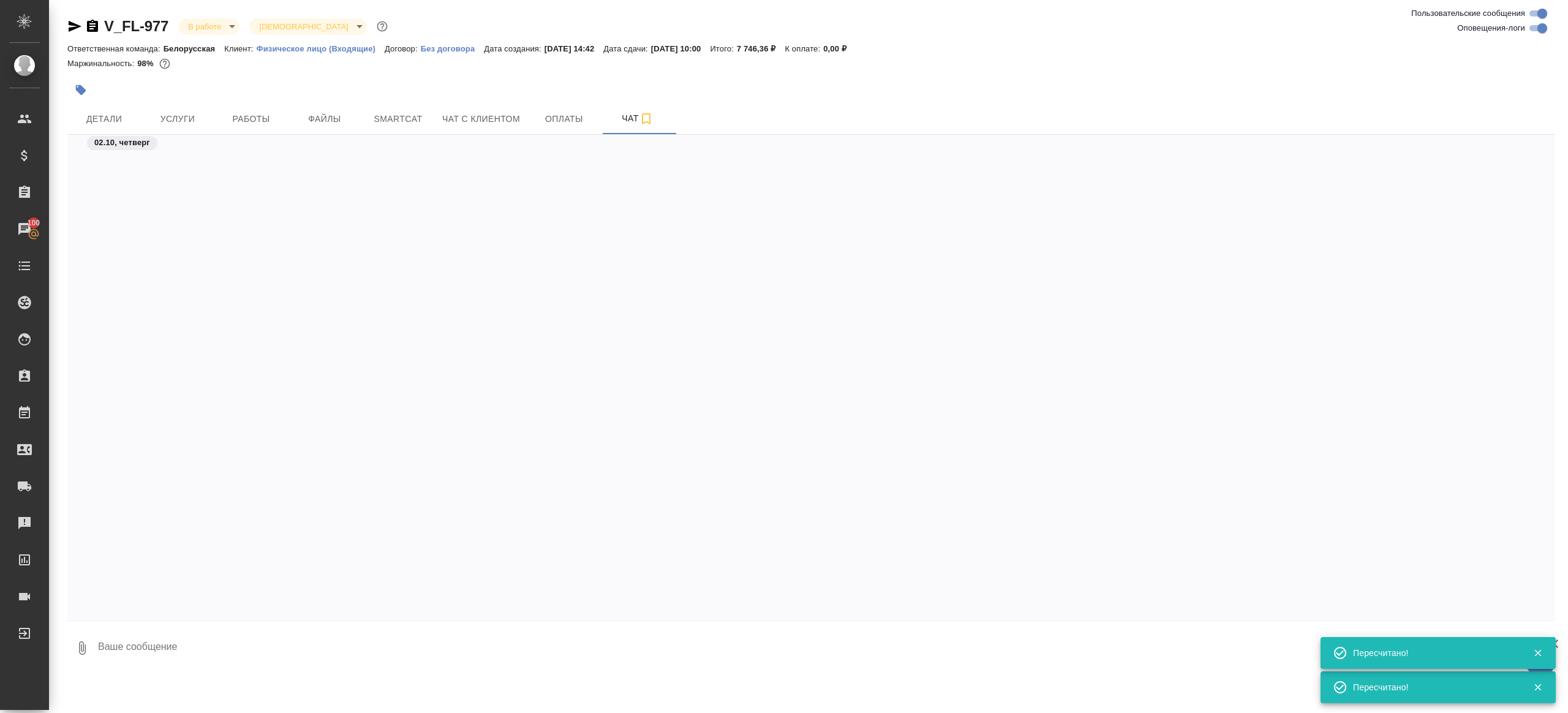
scroll to position [19543, 0]
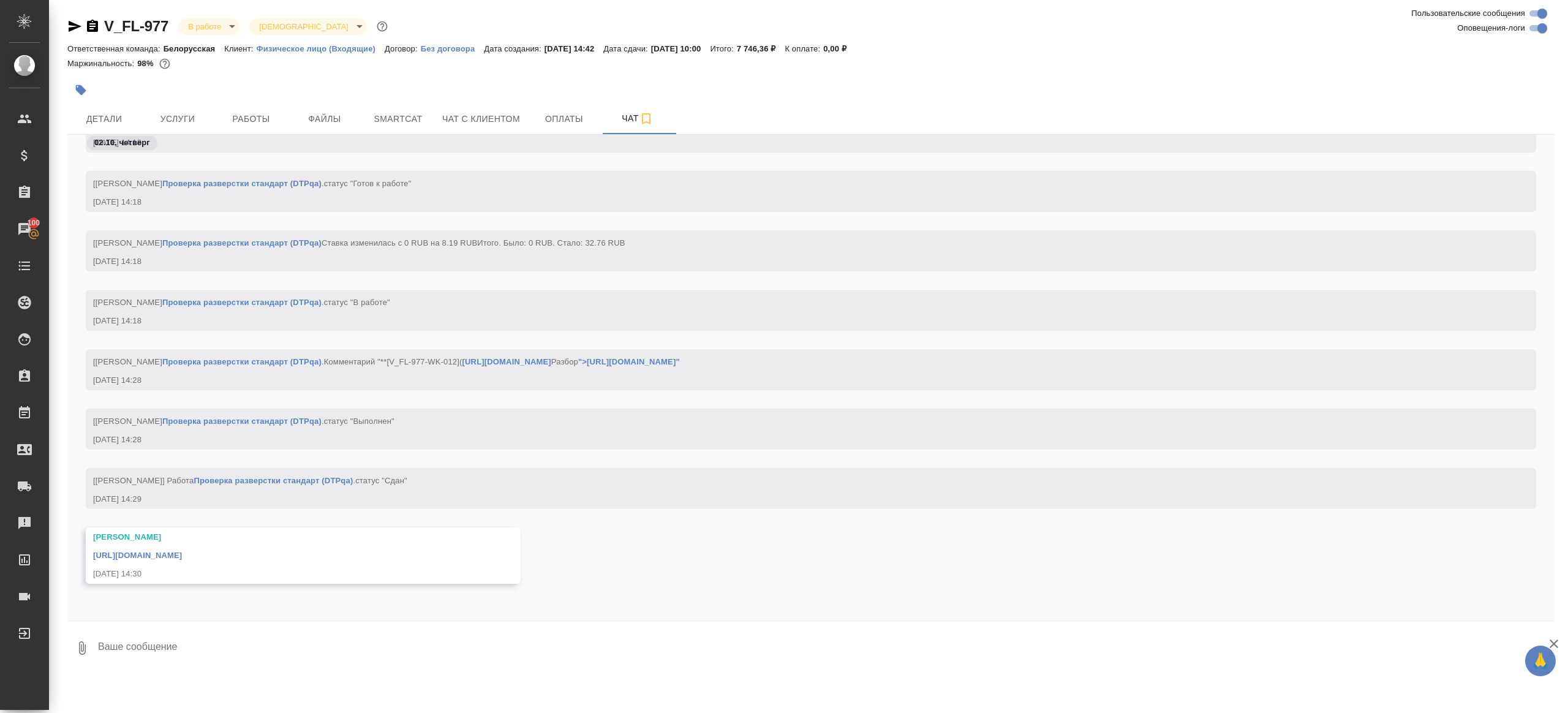
click at [349, 560] on div "[URL][DOMAIN_NAME]" at bounding box center [285, 554] width 384 height 16
click at [182, 555] on link "[URL][DOMAIN_NAME]" at bounding box center [138, 555] width 89 height 9
click at [392, 124] on span "Smartcat" at bounding box center [398, 119] width 59 height 16
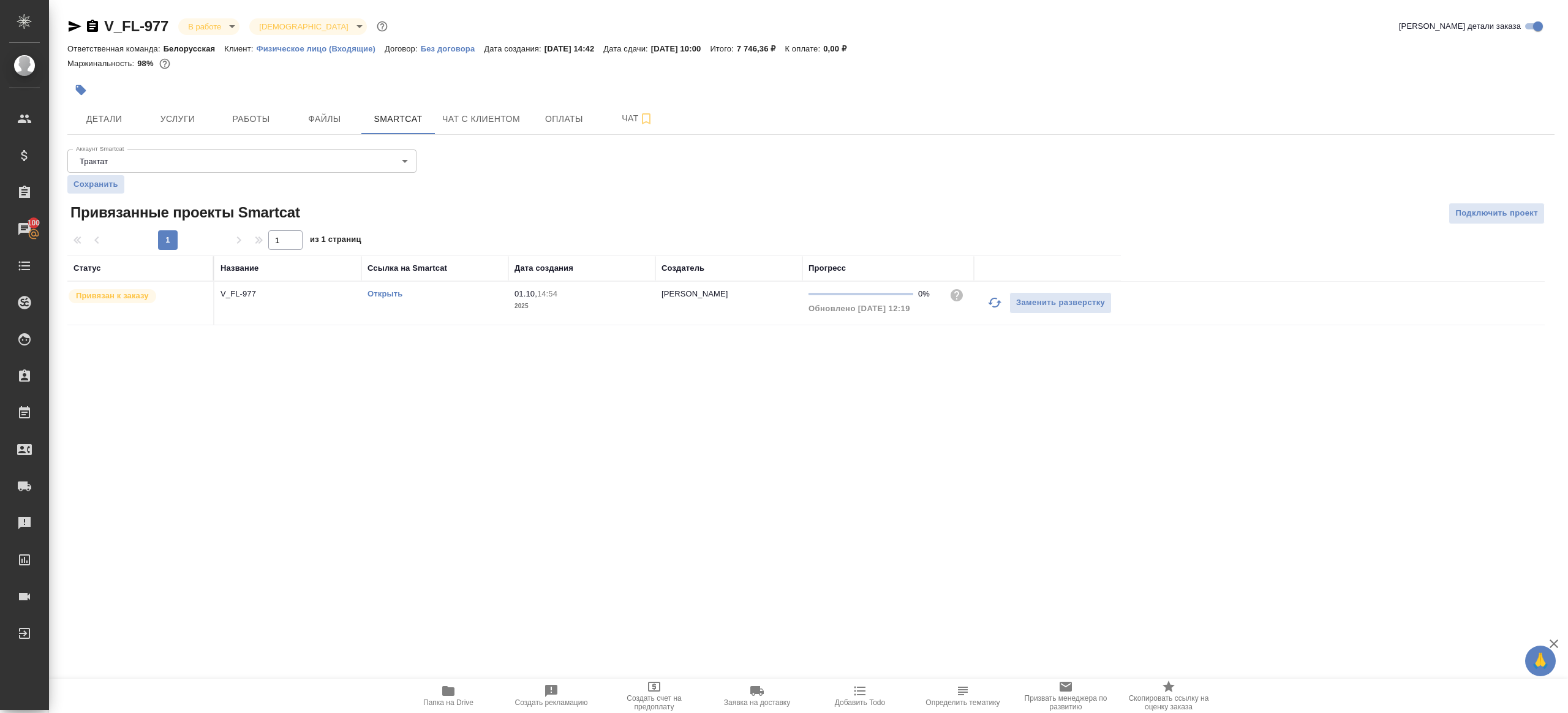
click at [398, 292] on link "Открыть" at bounding box center [384, 293] width 35 height 9
click at [256, 135] on div "V_FL-977 В работе inProgress Святая троица holyTrinity Кратко детали заказа Отв…" at bounding box center [811, 178] width 1501 height 356
click at [250, 122] on span "Работы" at bounding box center [250, 119] width 59 height 16
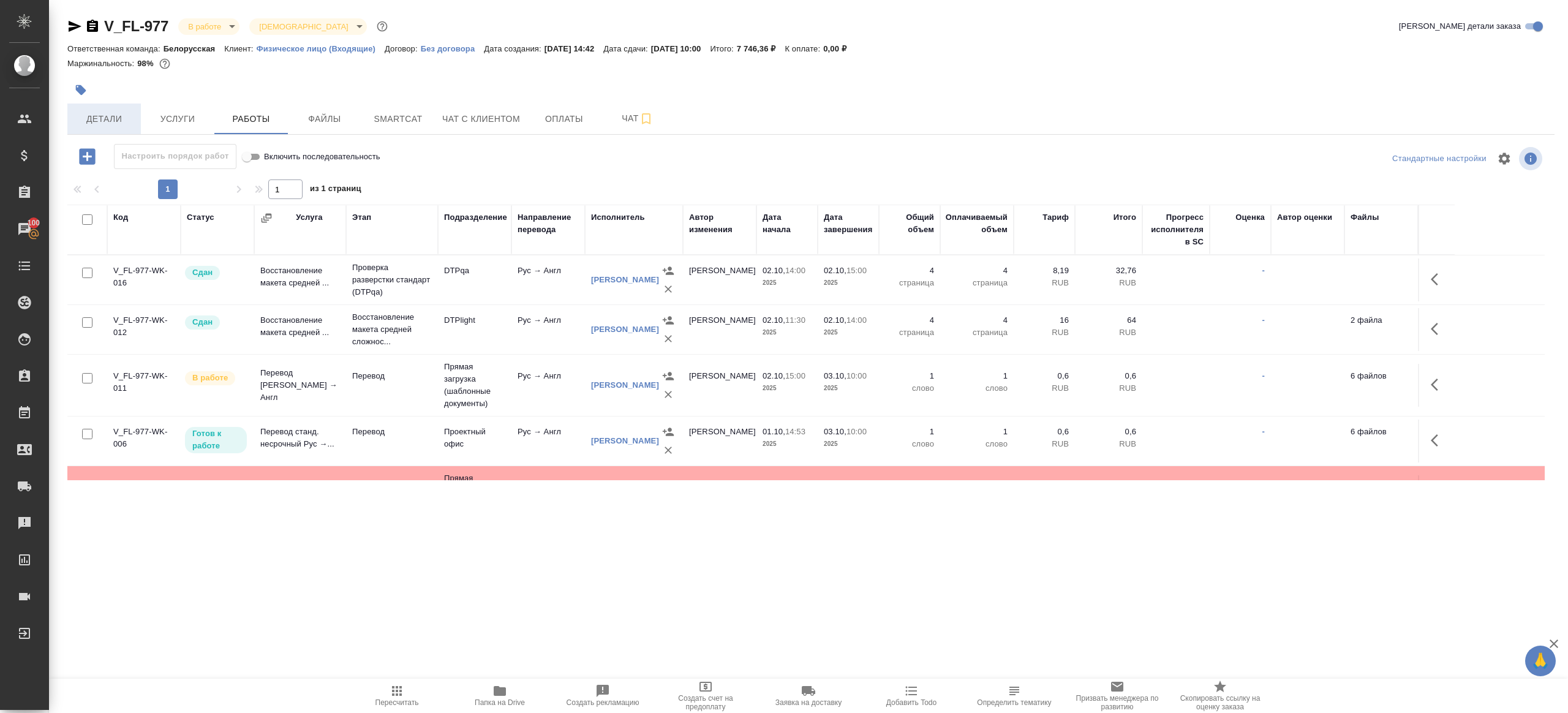
click at [88, 109] on button "Детали" at bounding box center [104, 118] width 73 height 30
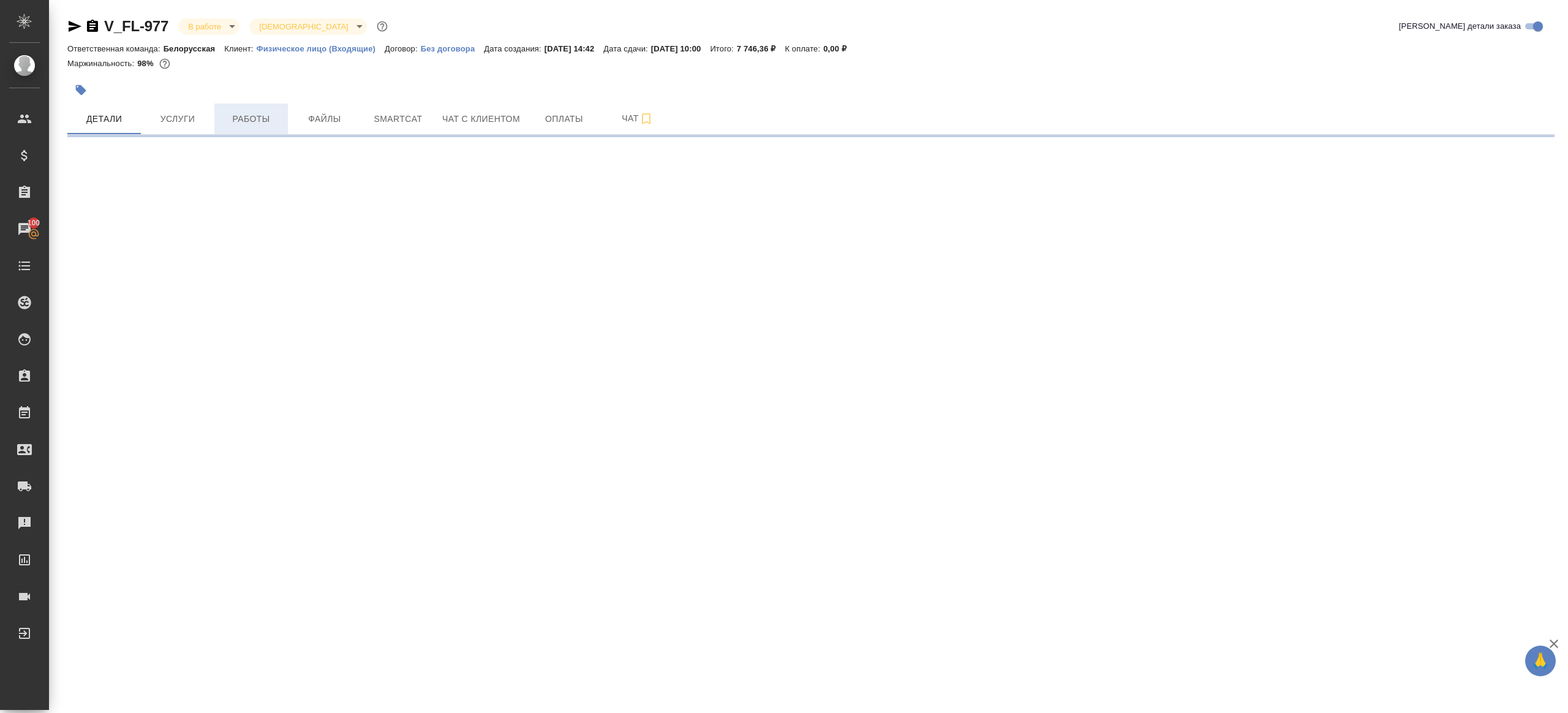
click at [239, 130] on button "Работы" at bounding box center [250, 118] width 73 height 30
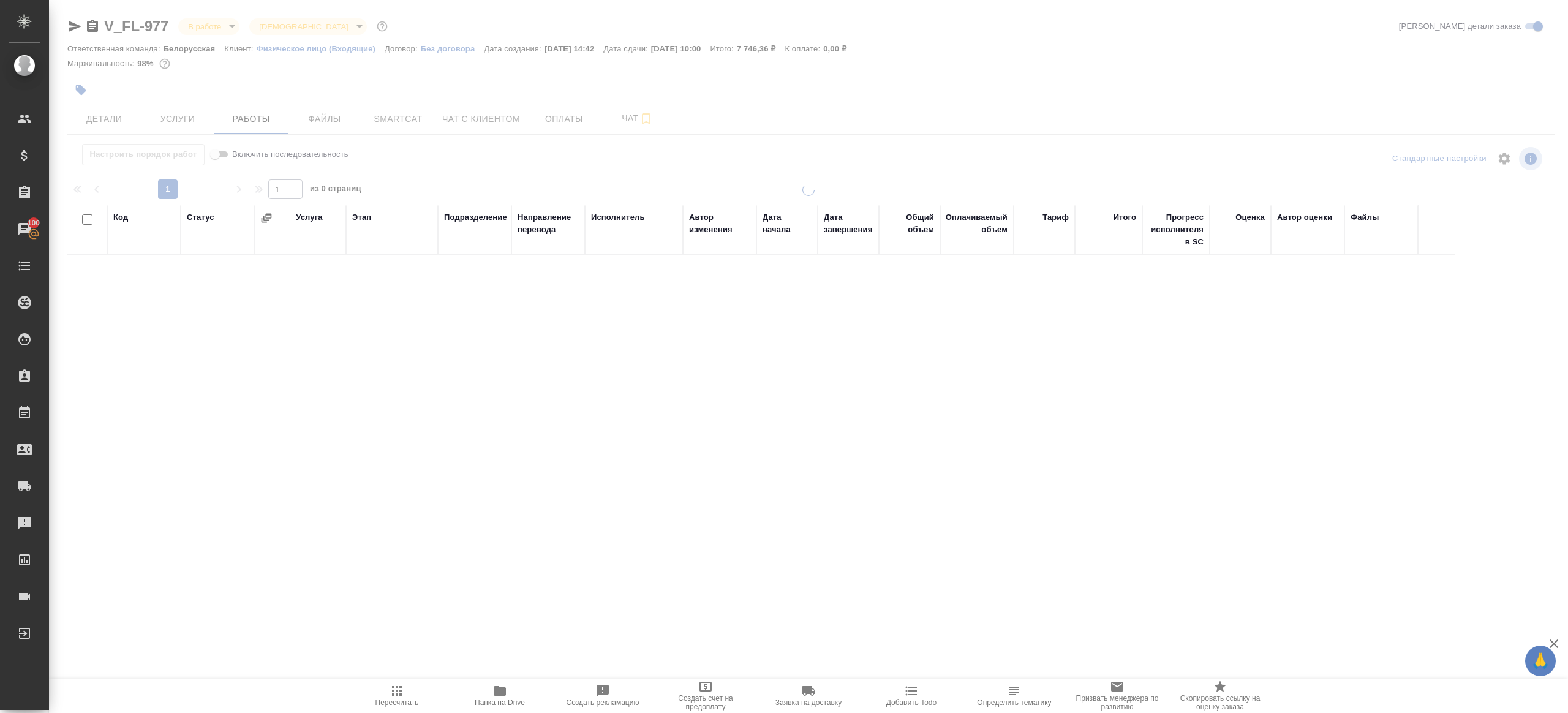
click at [90, 90] on div at bounding box center [808, 255] width 1519 height 512
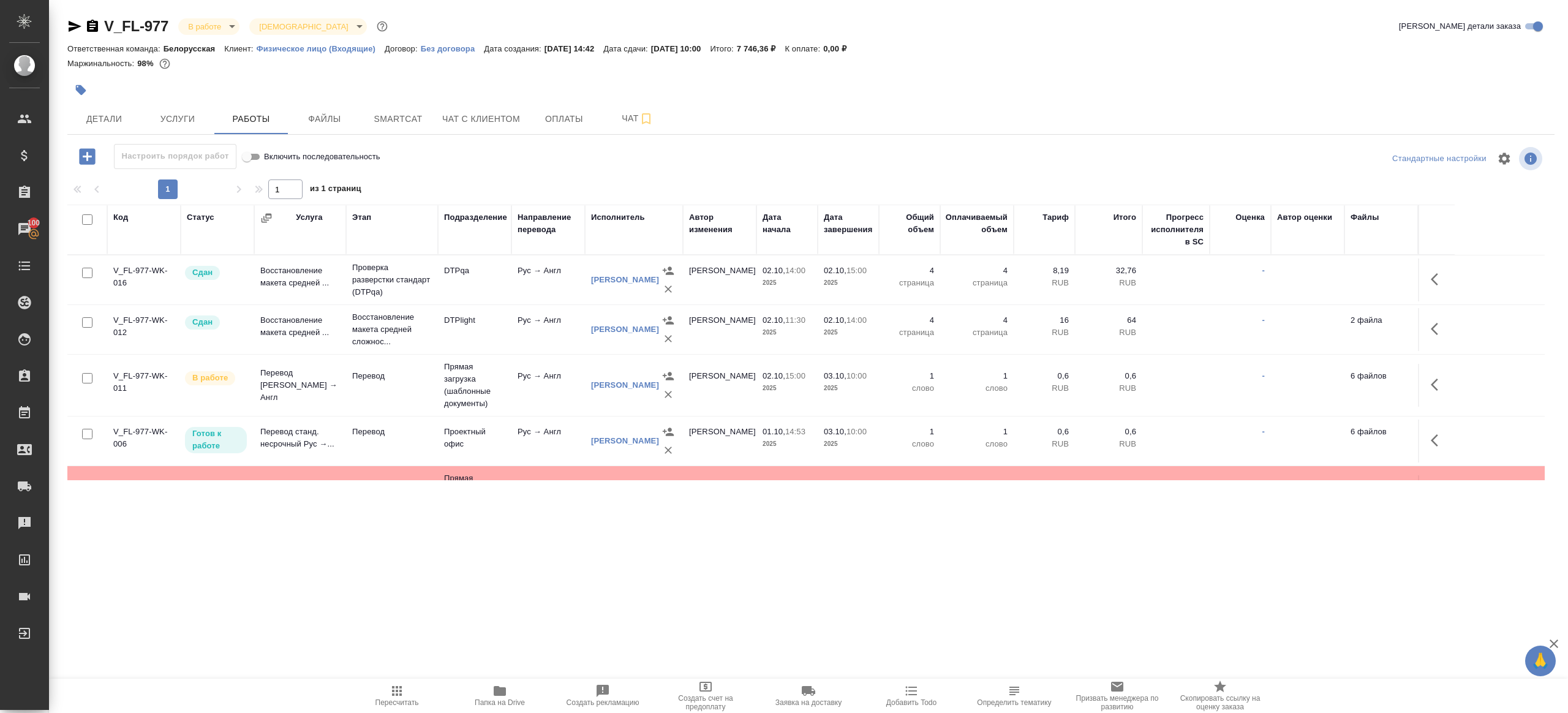
click at [70, 87] on button "button" at bounding box center [81, 90] width 27 height 27
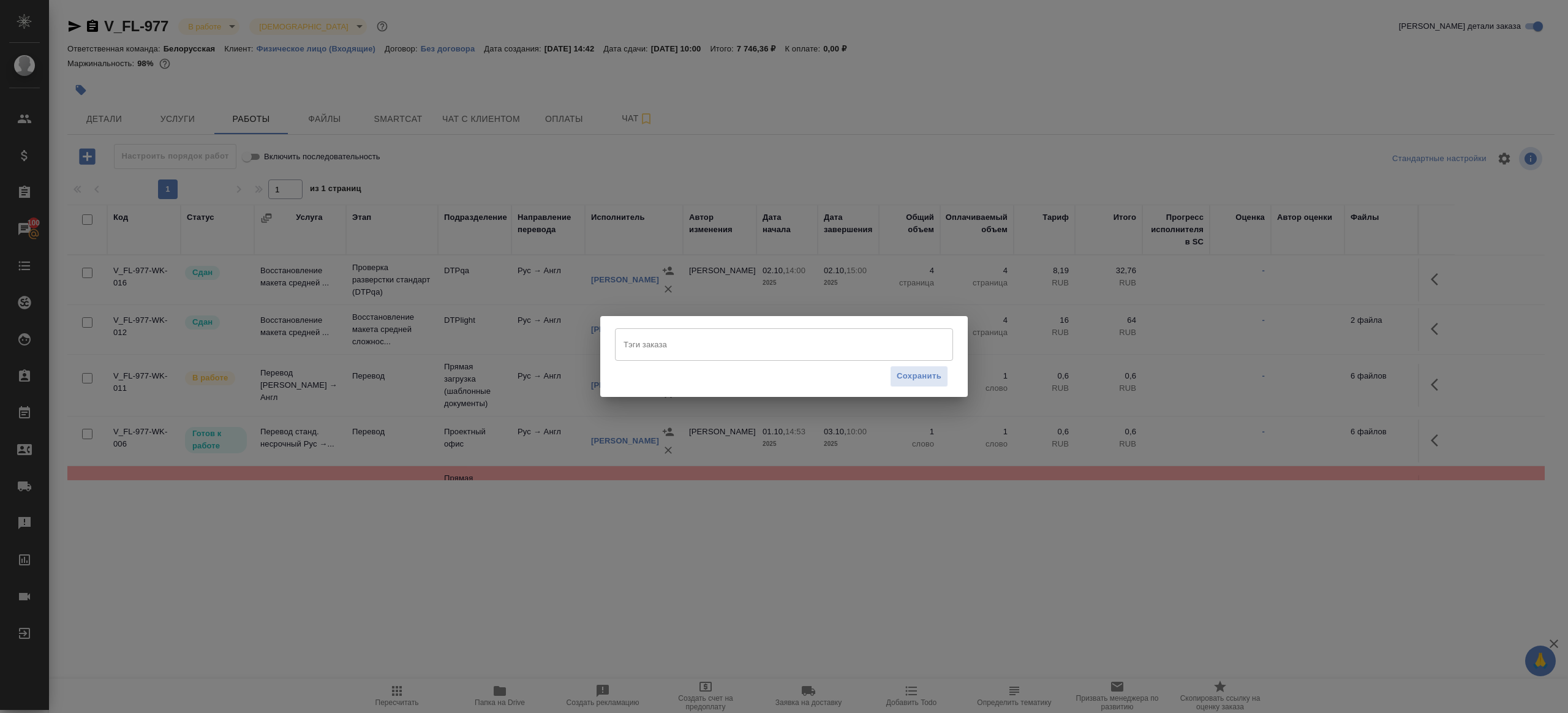
click at [661, 330] on div "Тэги заказа" at bounding box center [784, 344] width 338 height 32
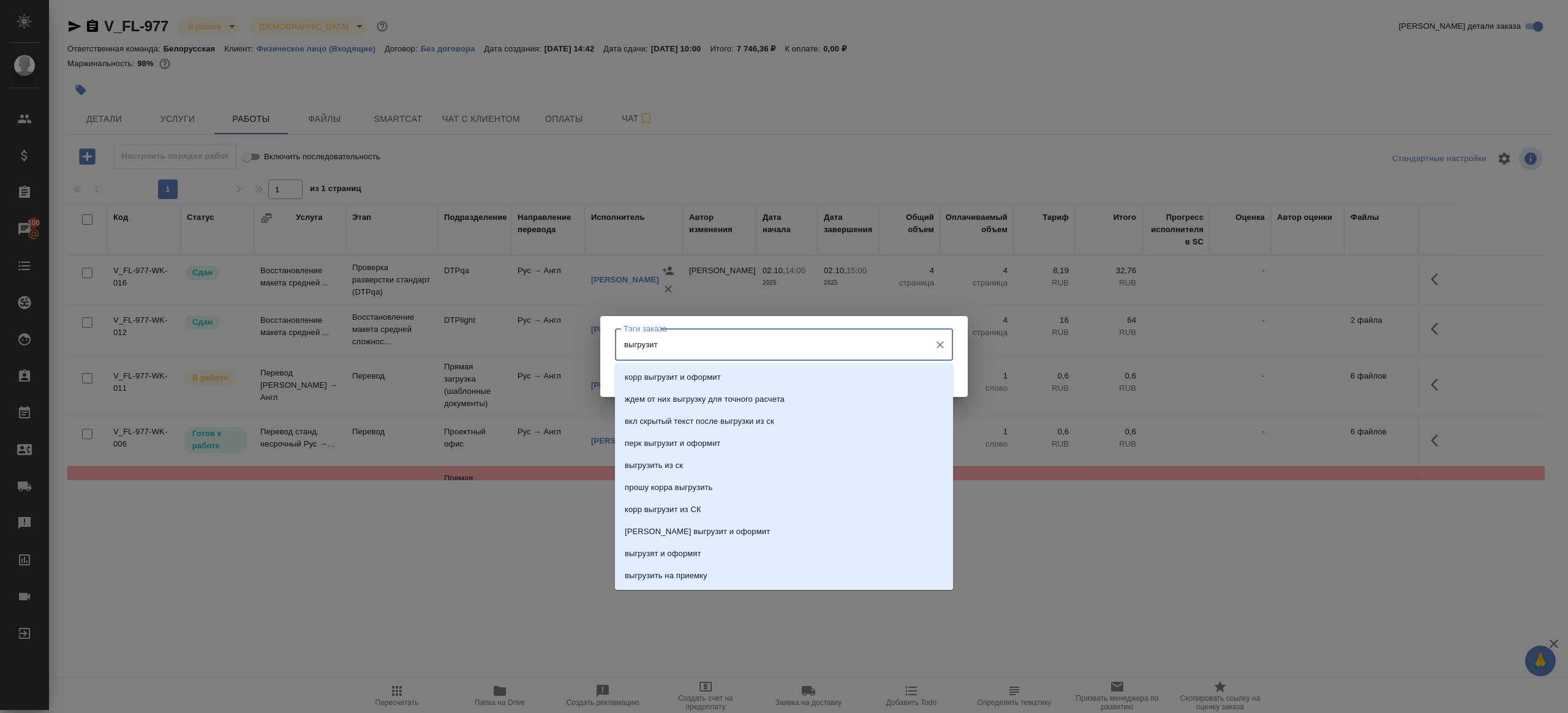
type input "выгрузить"
click at [699, 374] on li "выгрузить из ск" at bounding box center [784, 378] width 338 height 22
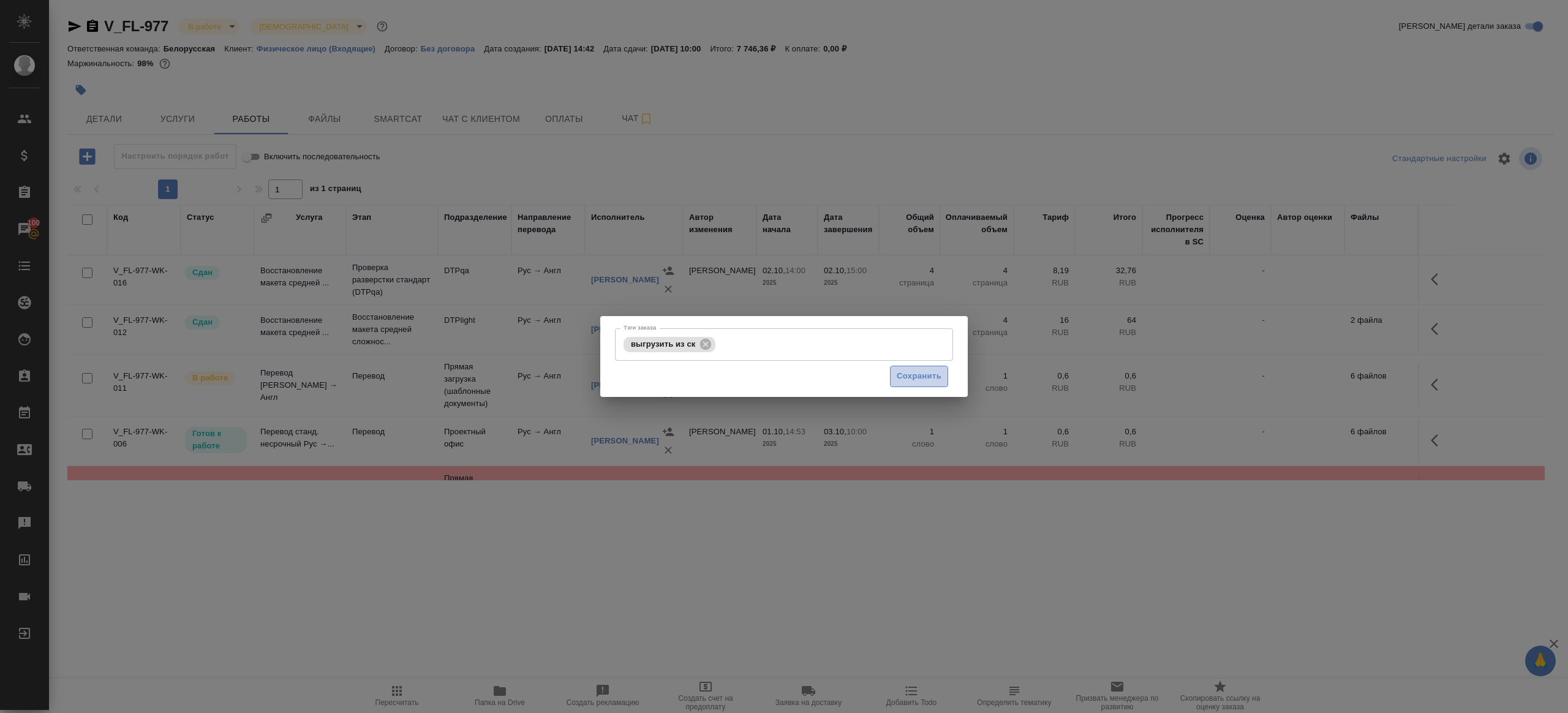
click at [895, 381] on button "Сохранить" at bounding box center [919, 376] width 59 height 21
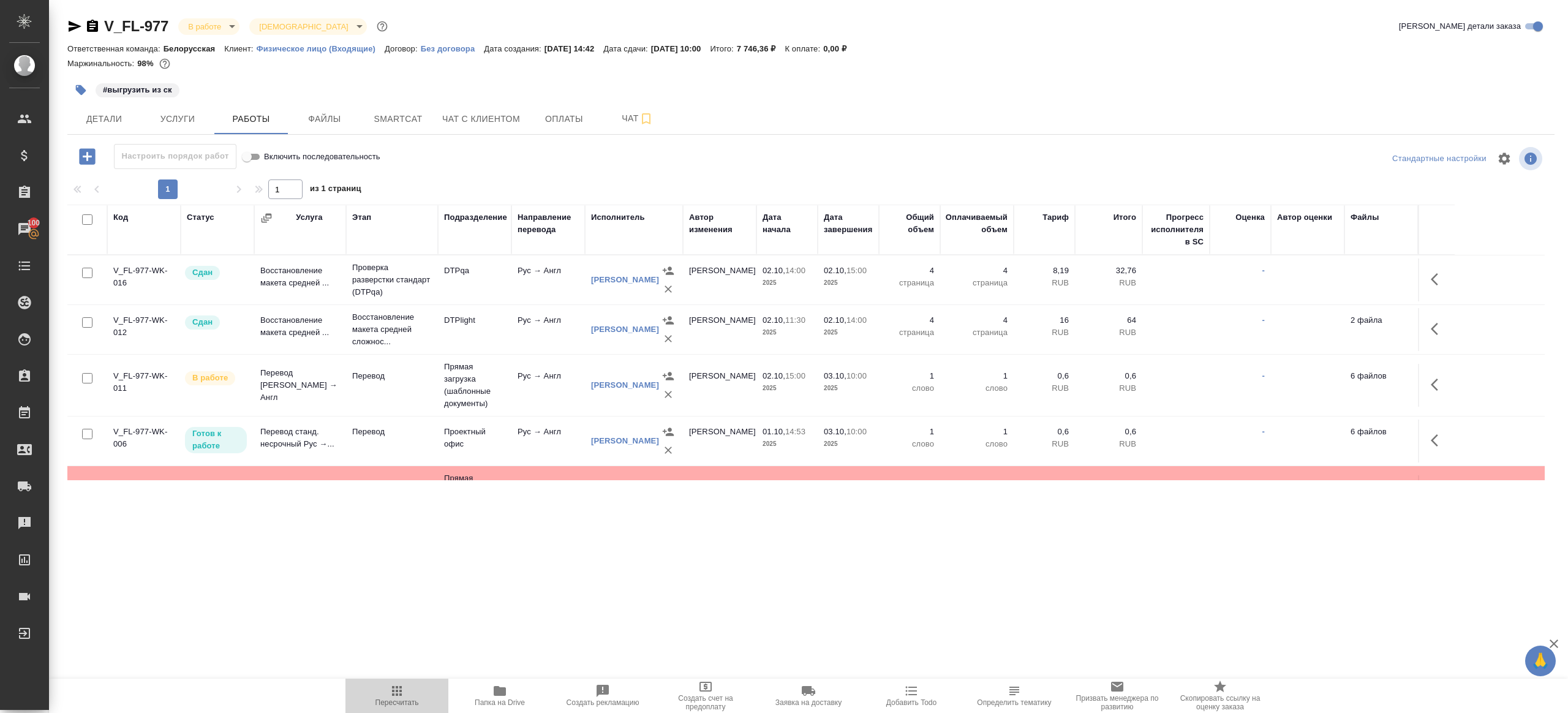
click at [403, 681] on button "Пересчитать" at bounding box center [397, 695] width 103 height 34
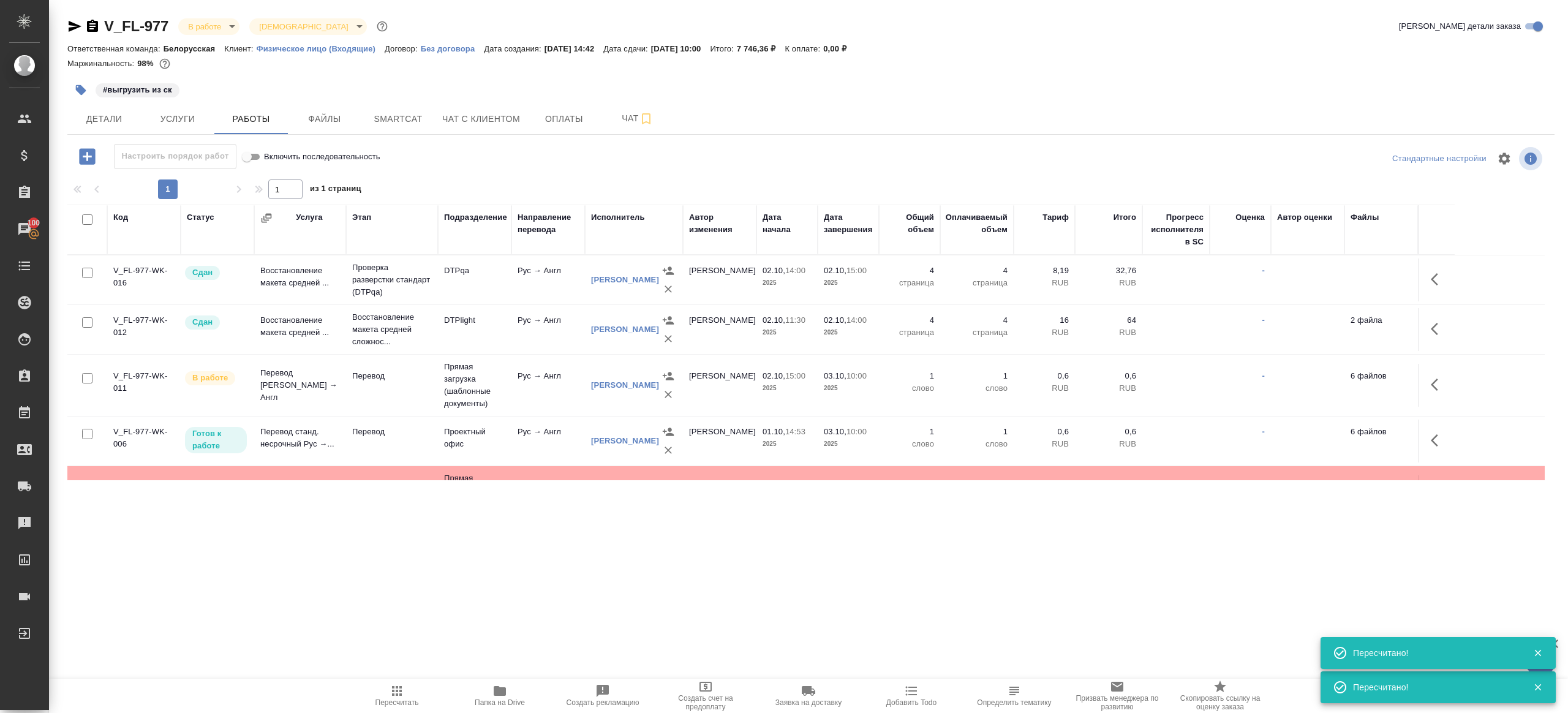
click at [392, 705] on span "Пересчитать" at bounding box center [397, 703] width 44 height 9
drag, startPoint x: 392, startPoint y: 705, endPoint x: 408, endPoint y: 681, distance: 28.8
click at [393, 703] on span "Пересчитать" at bounding box center [397, 703] width 44 height 9
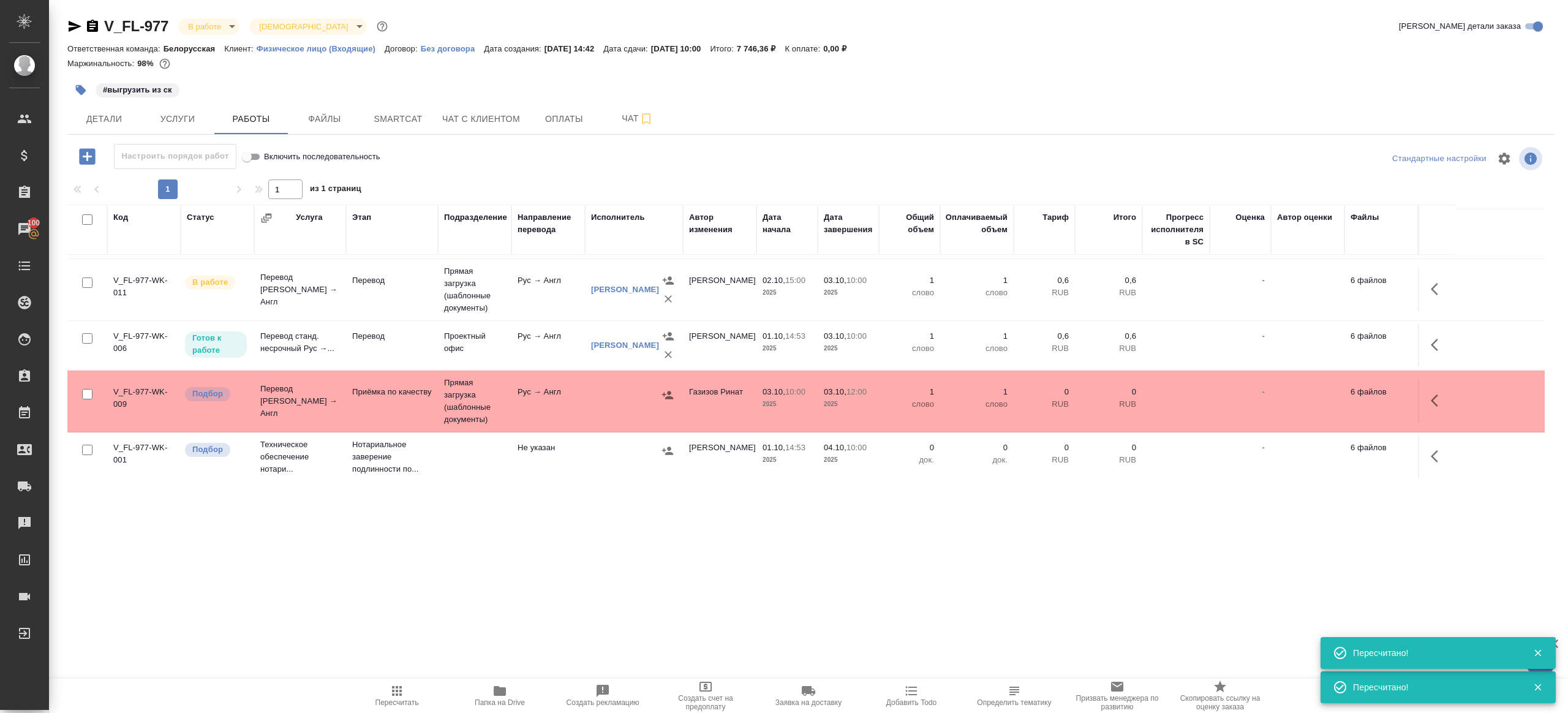
click at [531, 400] on td "Рус → Англ" at bounding box center [548, 401] width 73 height 43
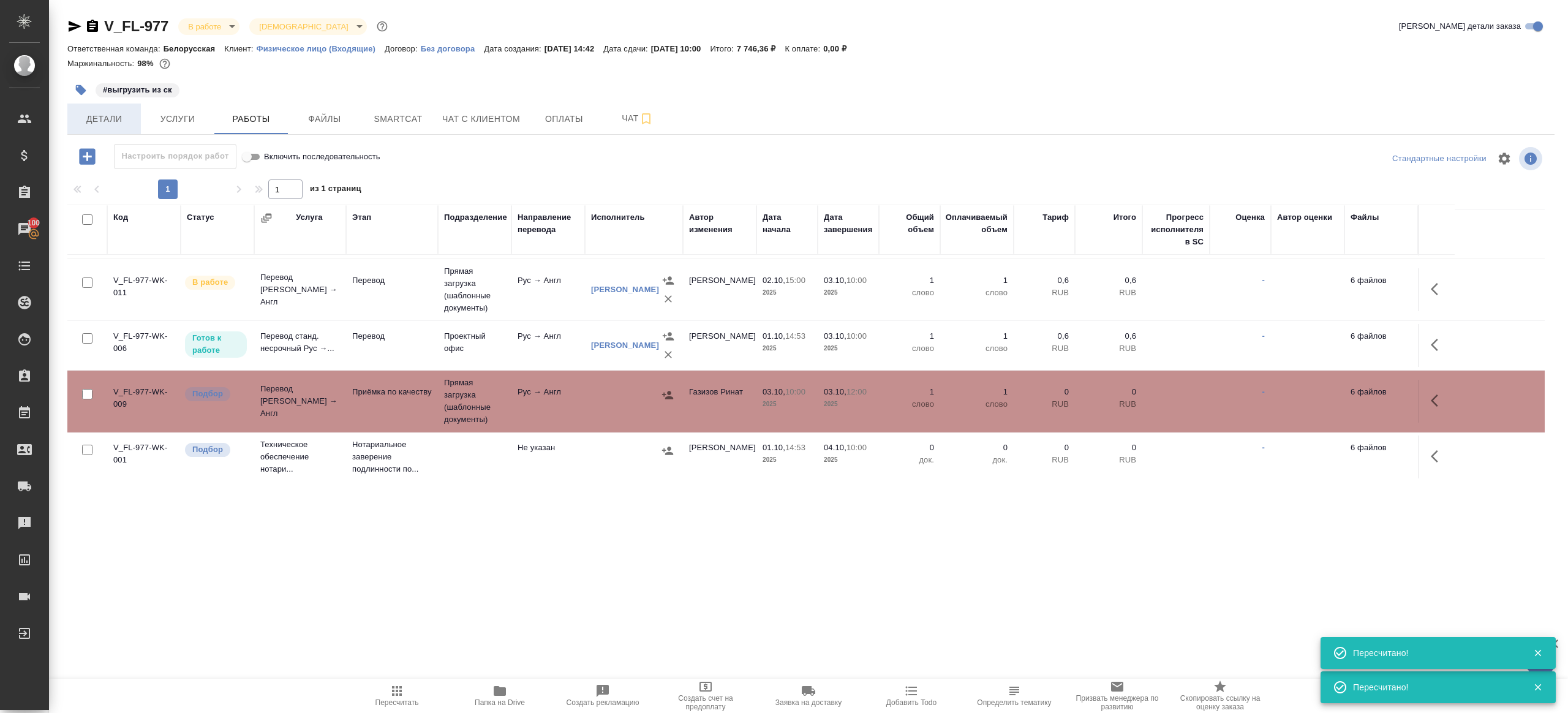
click at [109, 124] on span "Детали" at bounding box center [104, 119] width 59 height 16
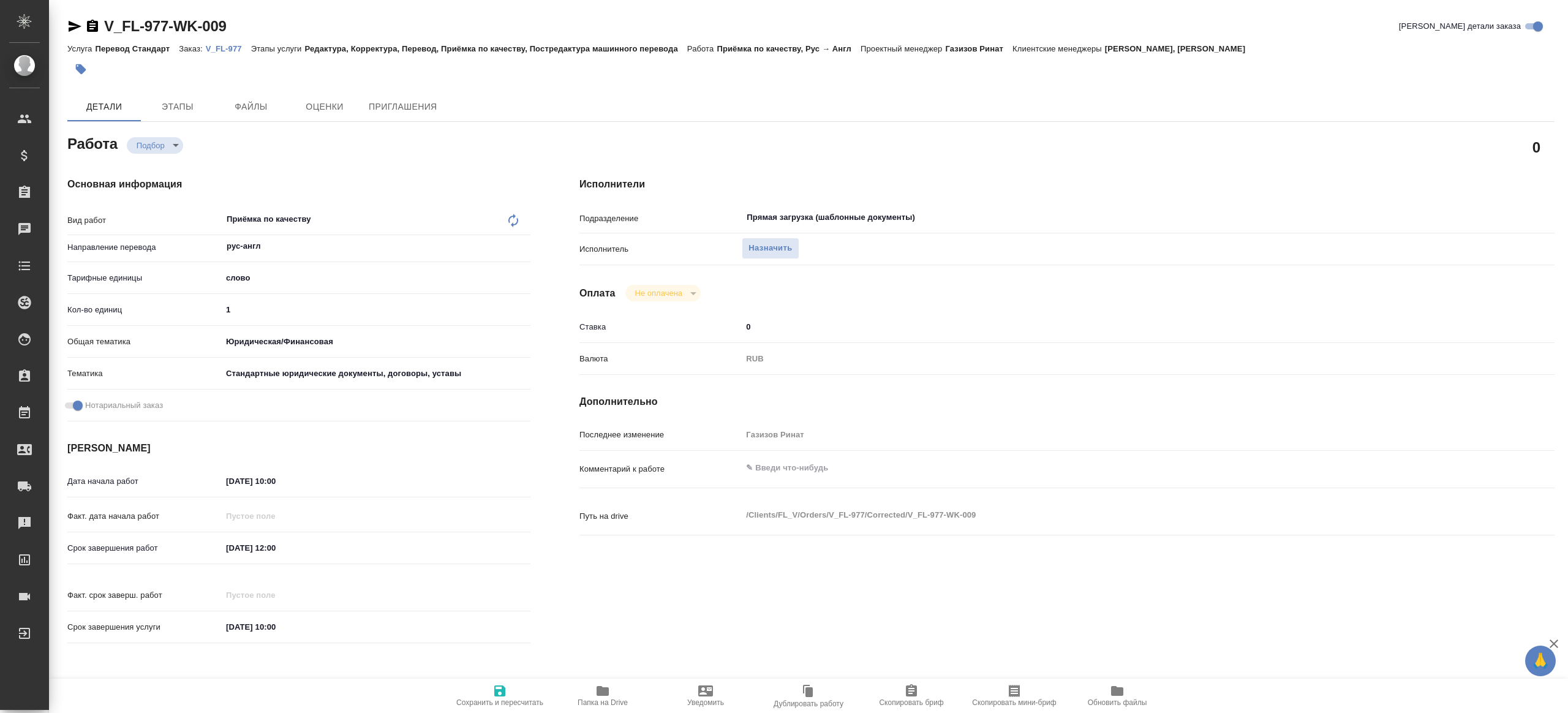
type textarea "x"
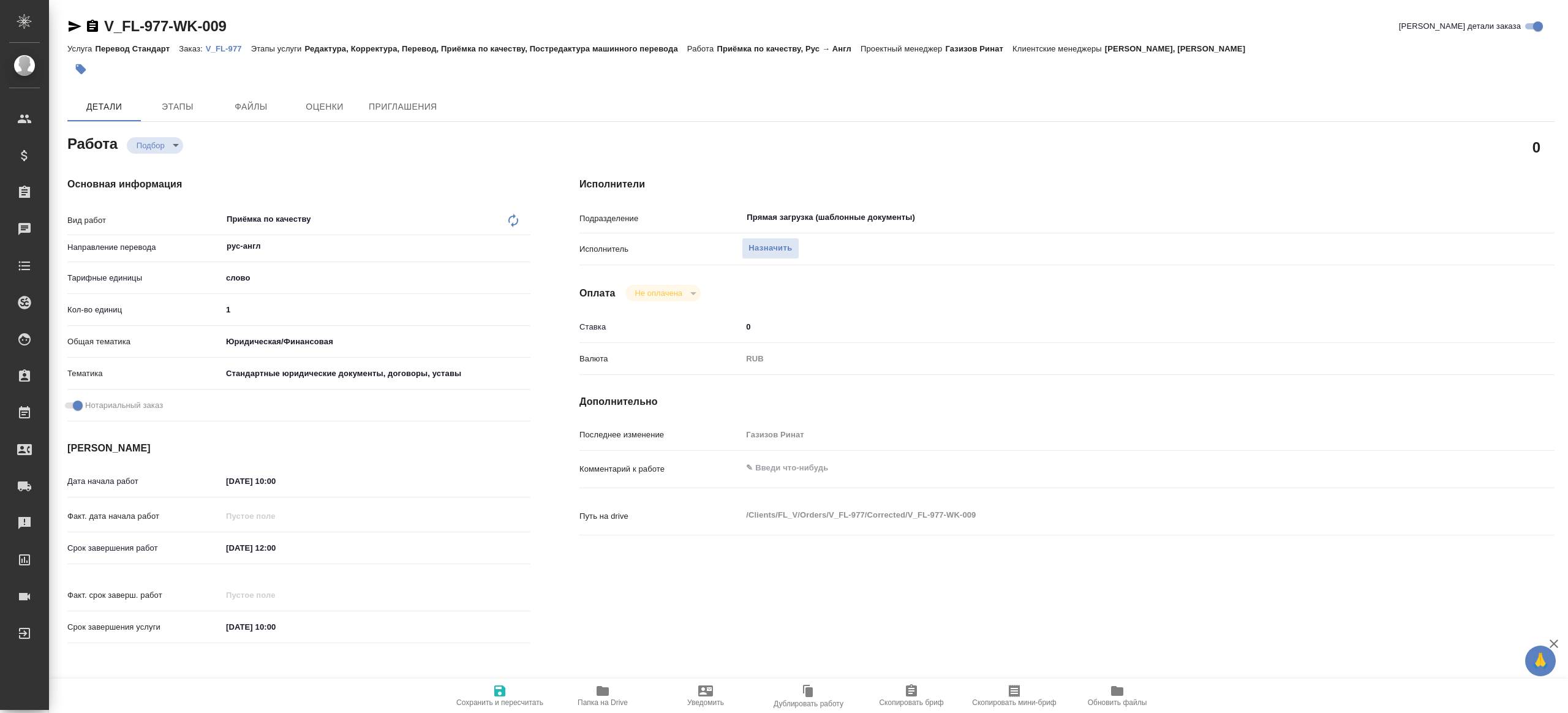
type textarea "x"
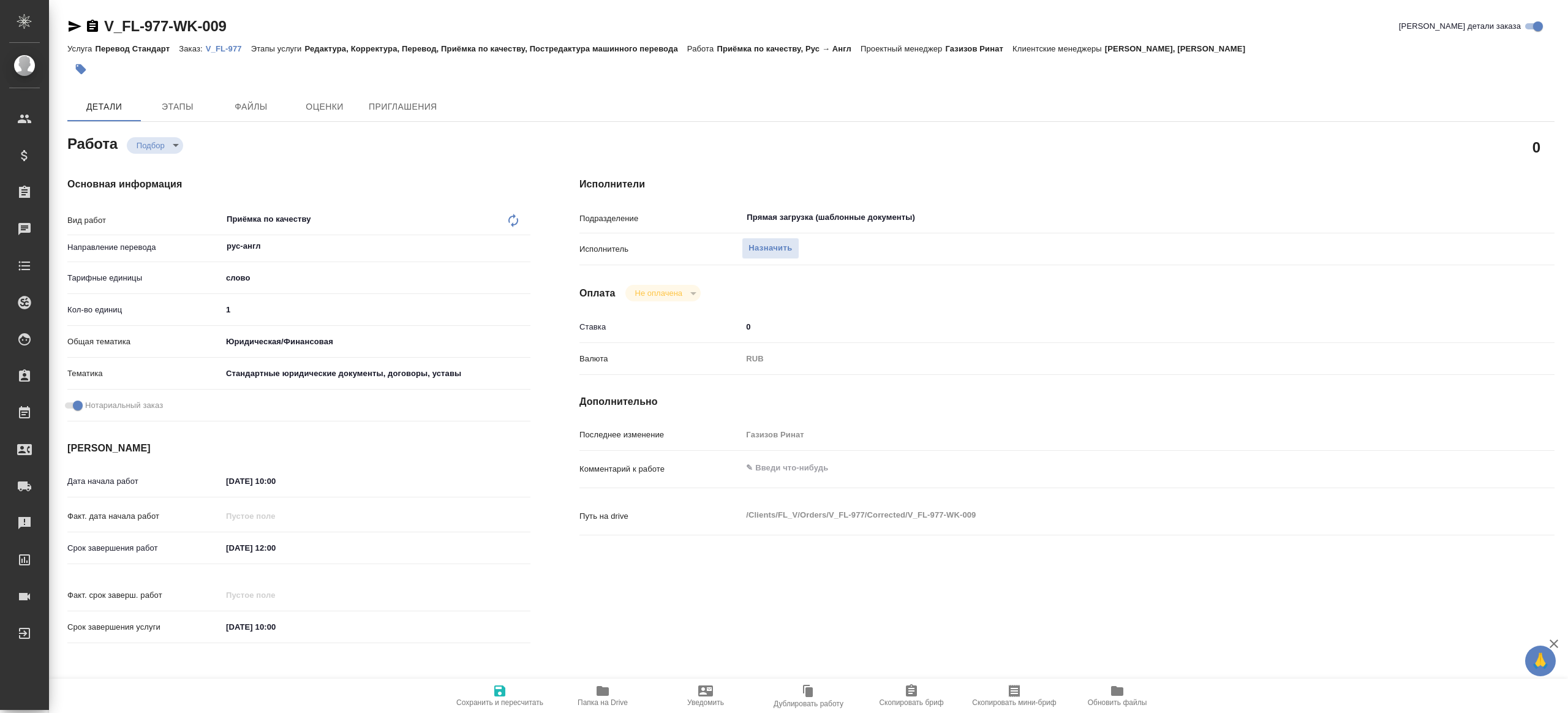
type textarea "x"
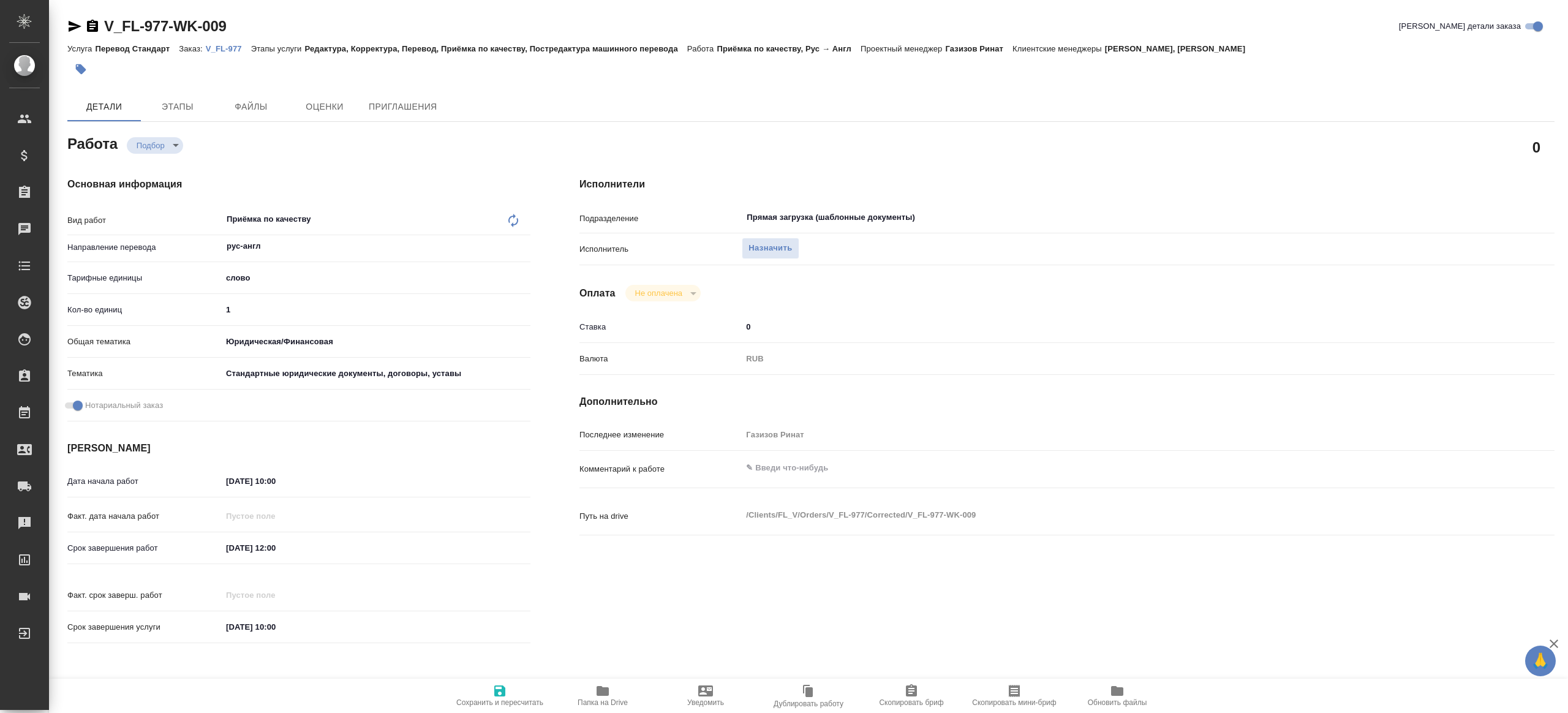
type textarea "x"
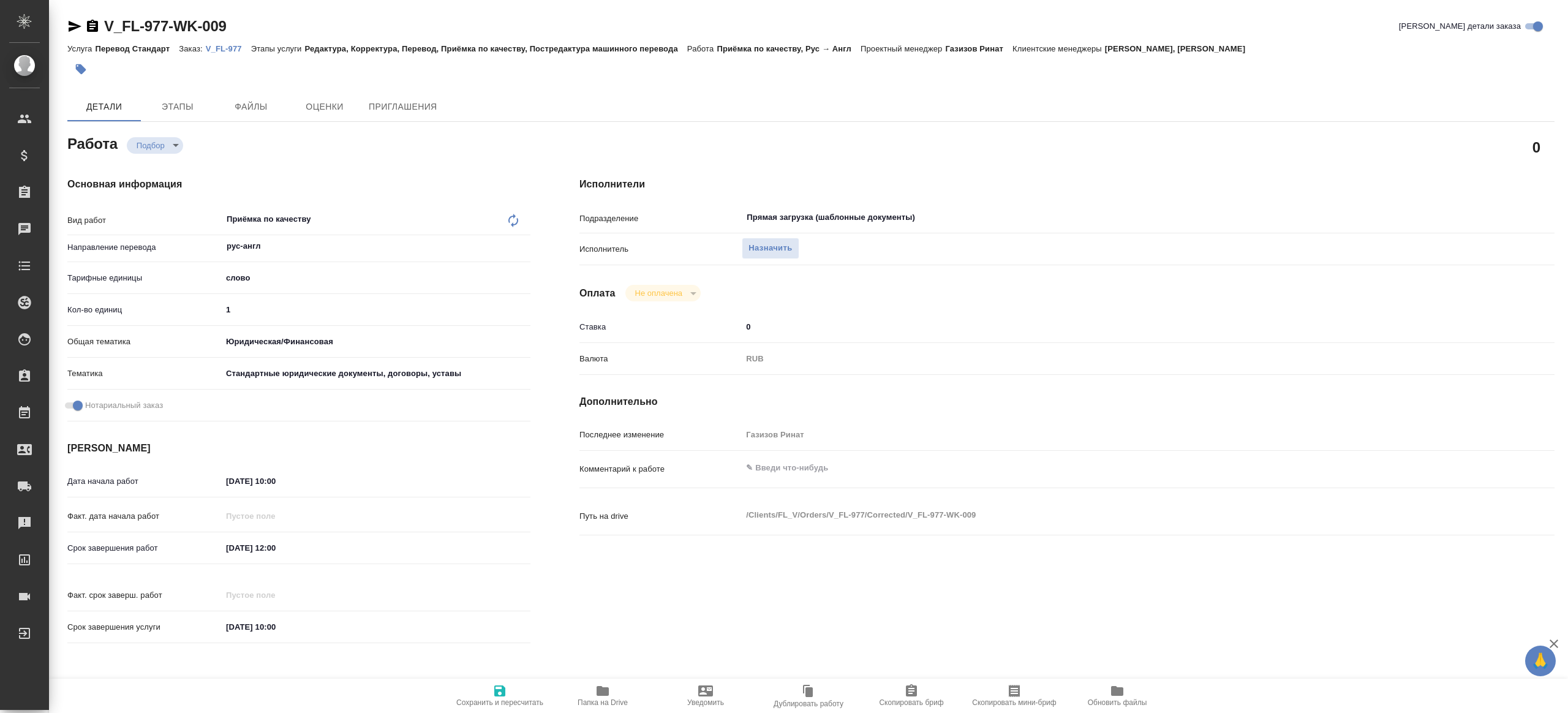
type textarea "x"
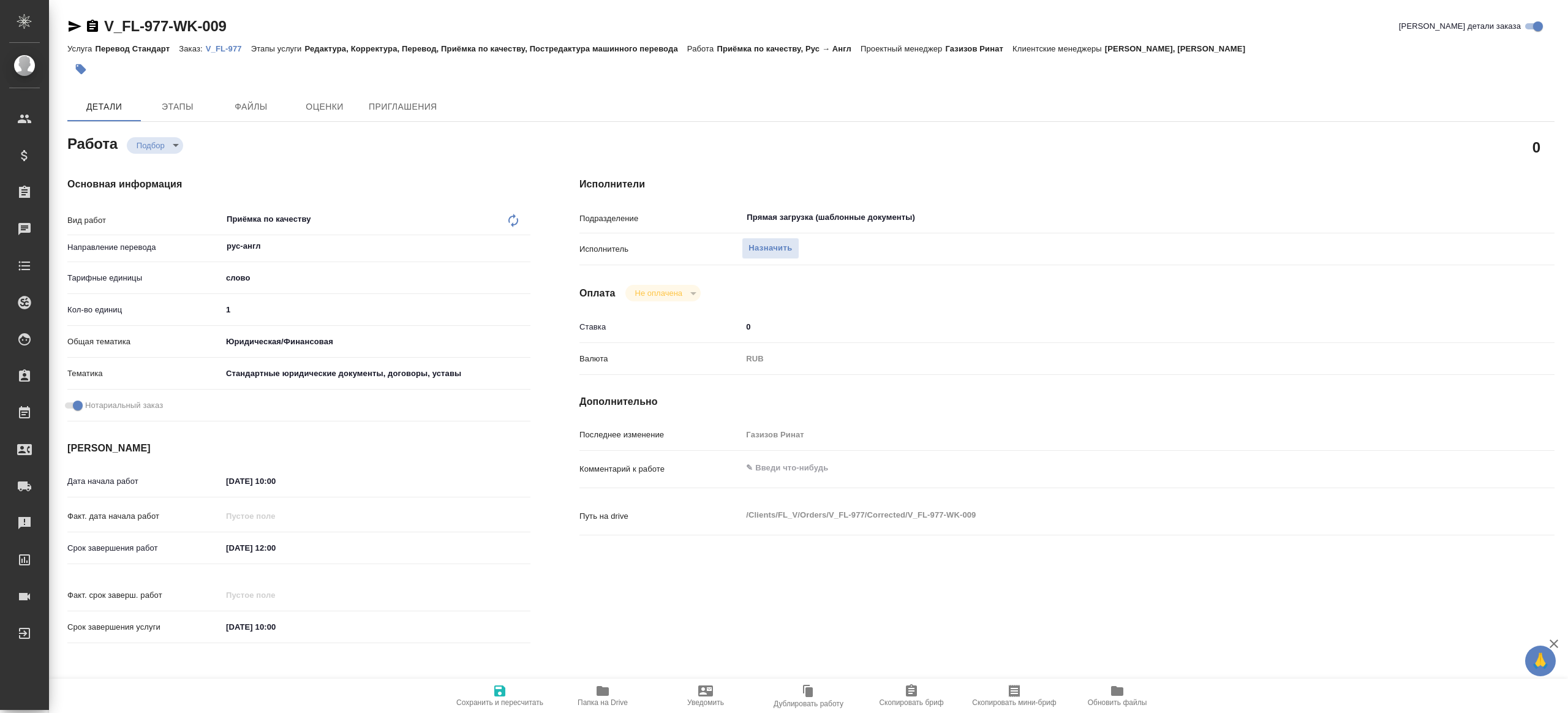
type textarea "x"
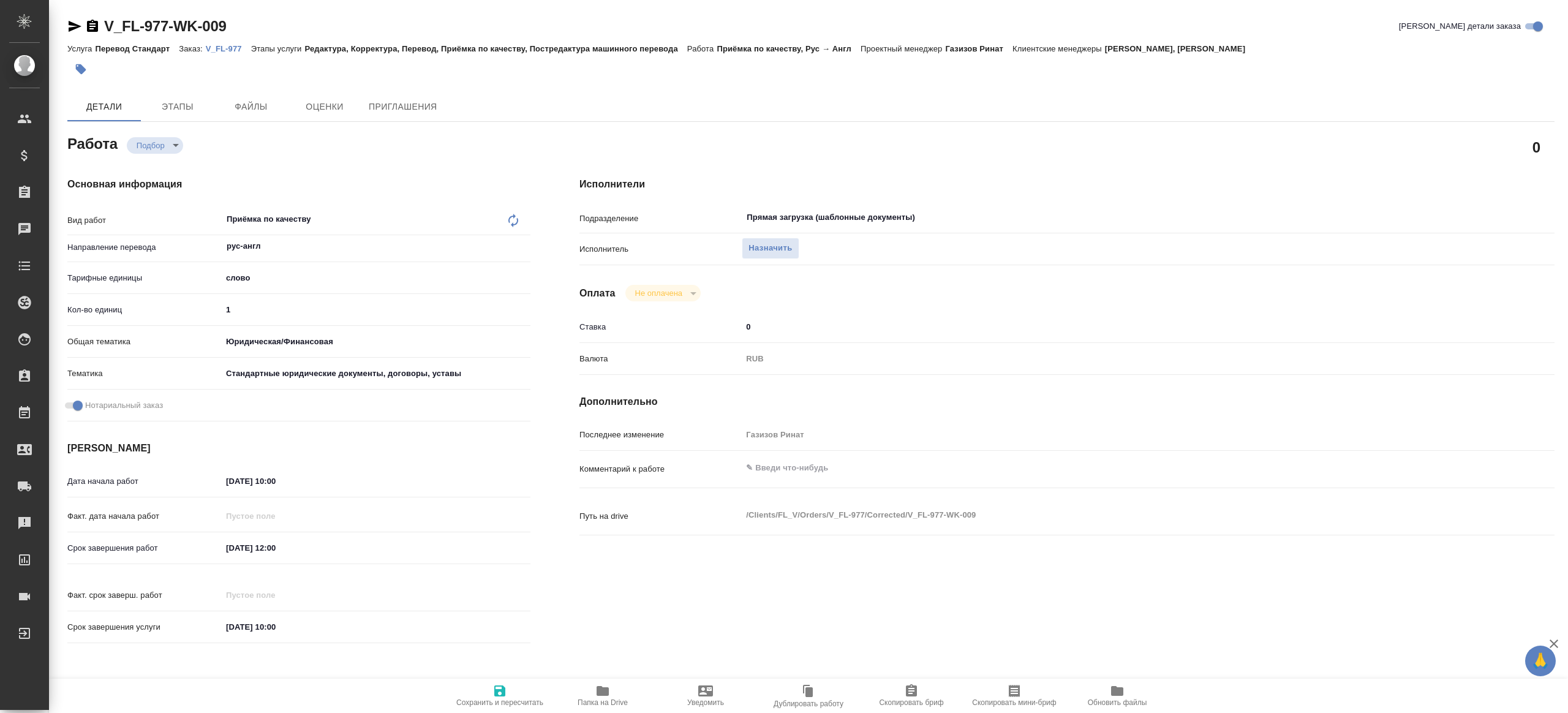
type textarea "x"
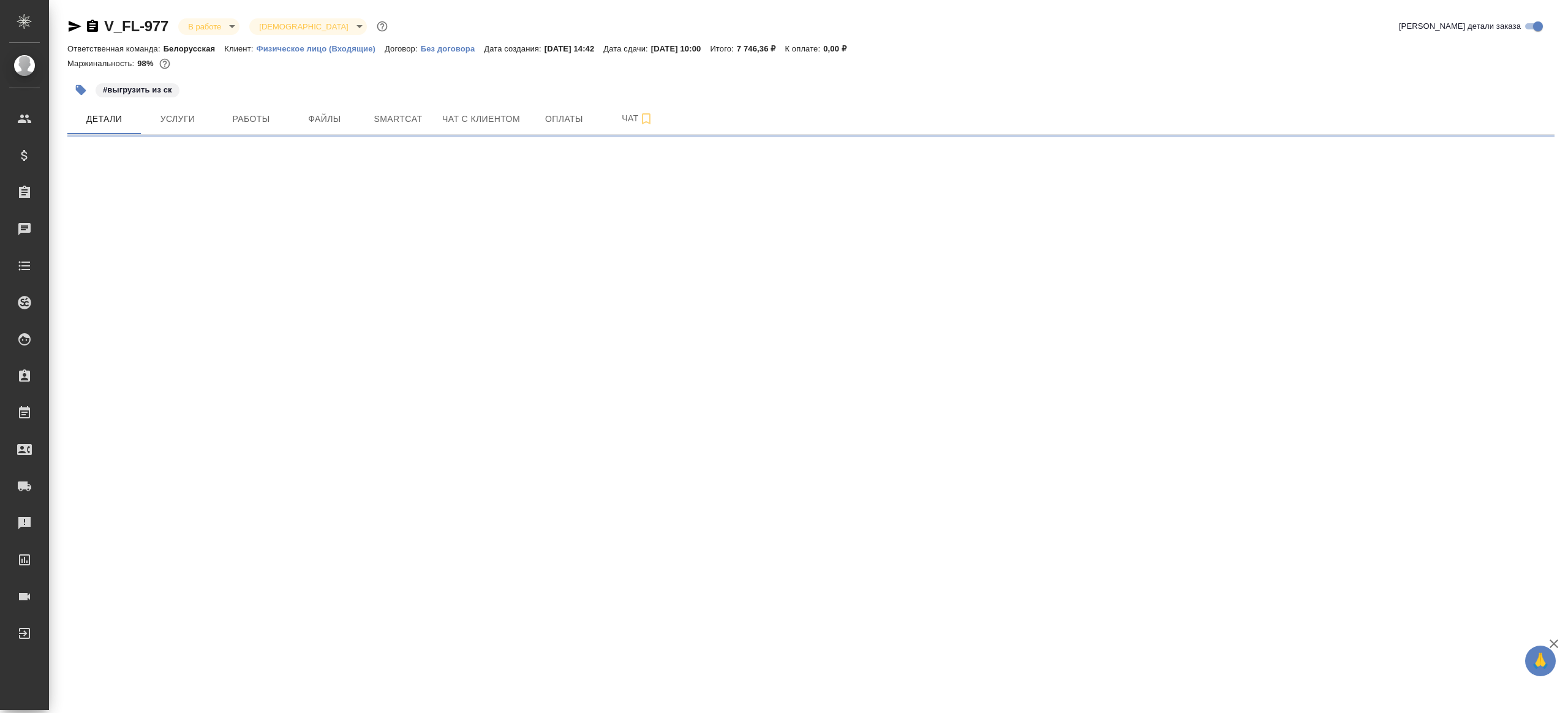
select select "RU"
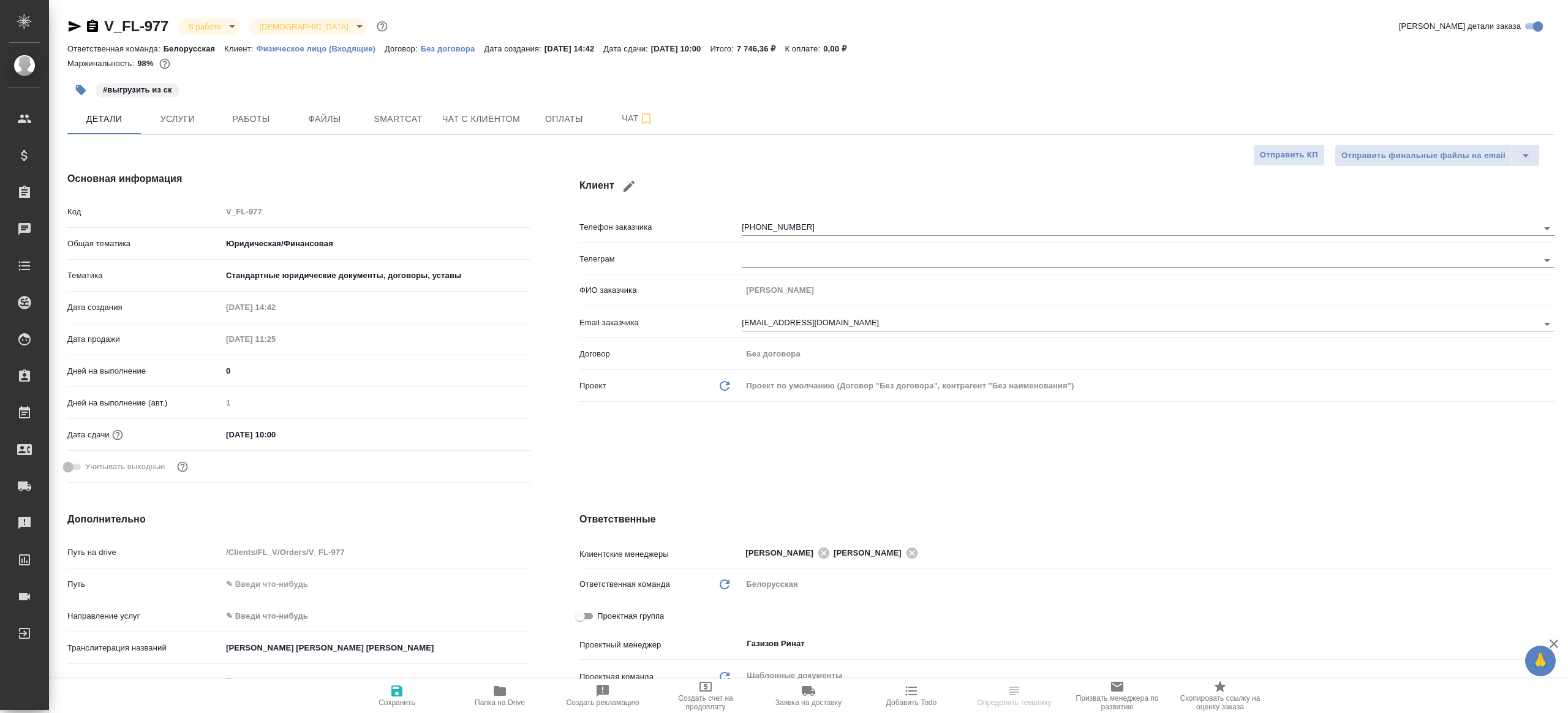
type textarea "x"
click at [259, 119] on span "Работы" at bounding box center [250, 119] width 59 height 16
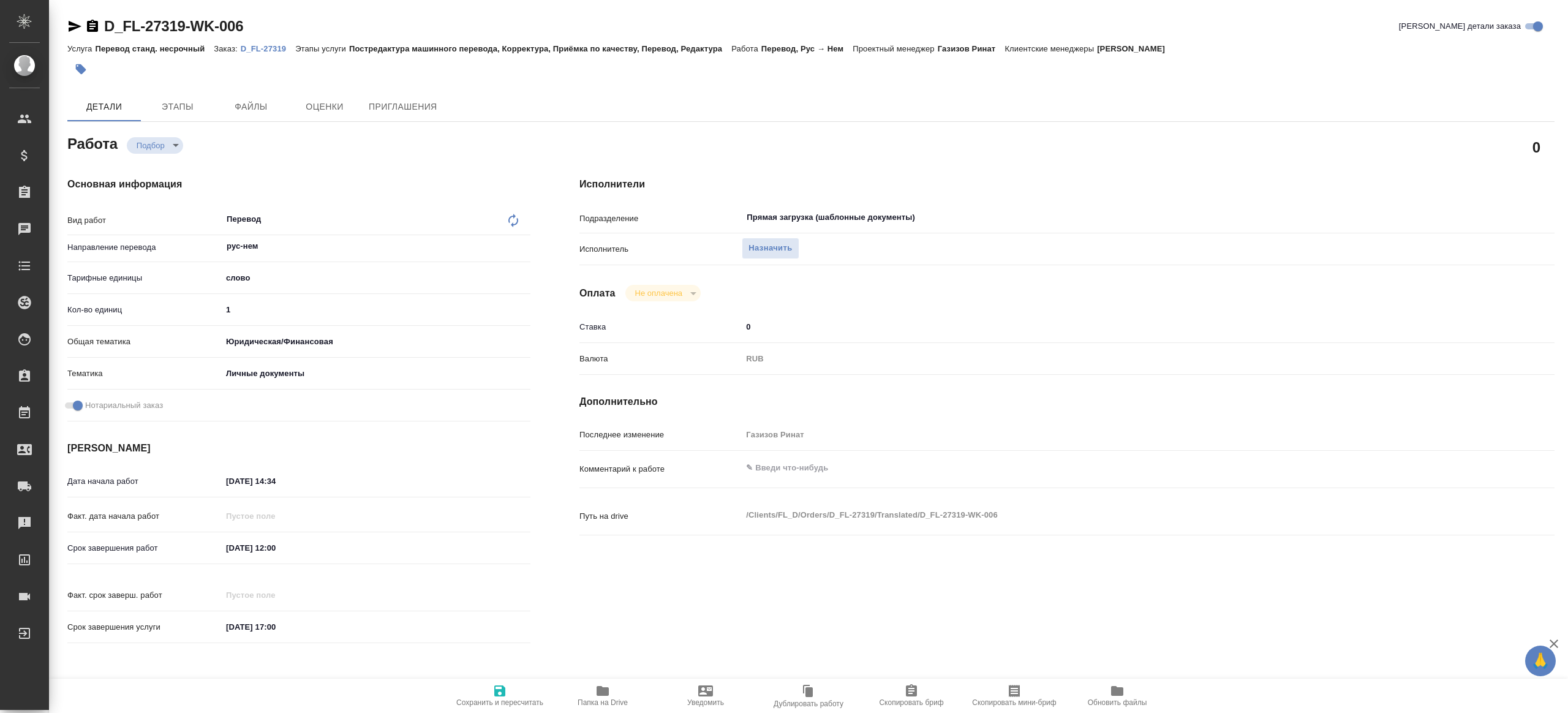
type textarea "x"
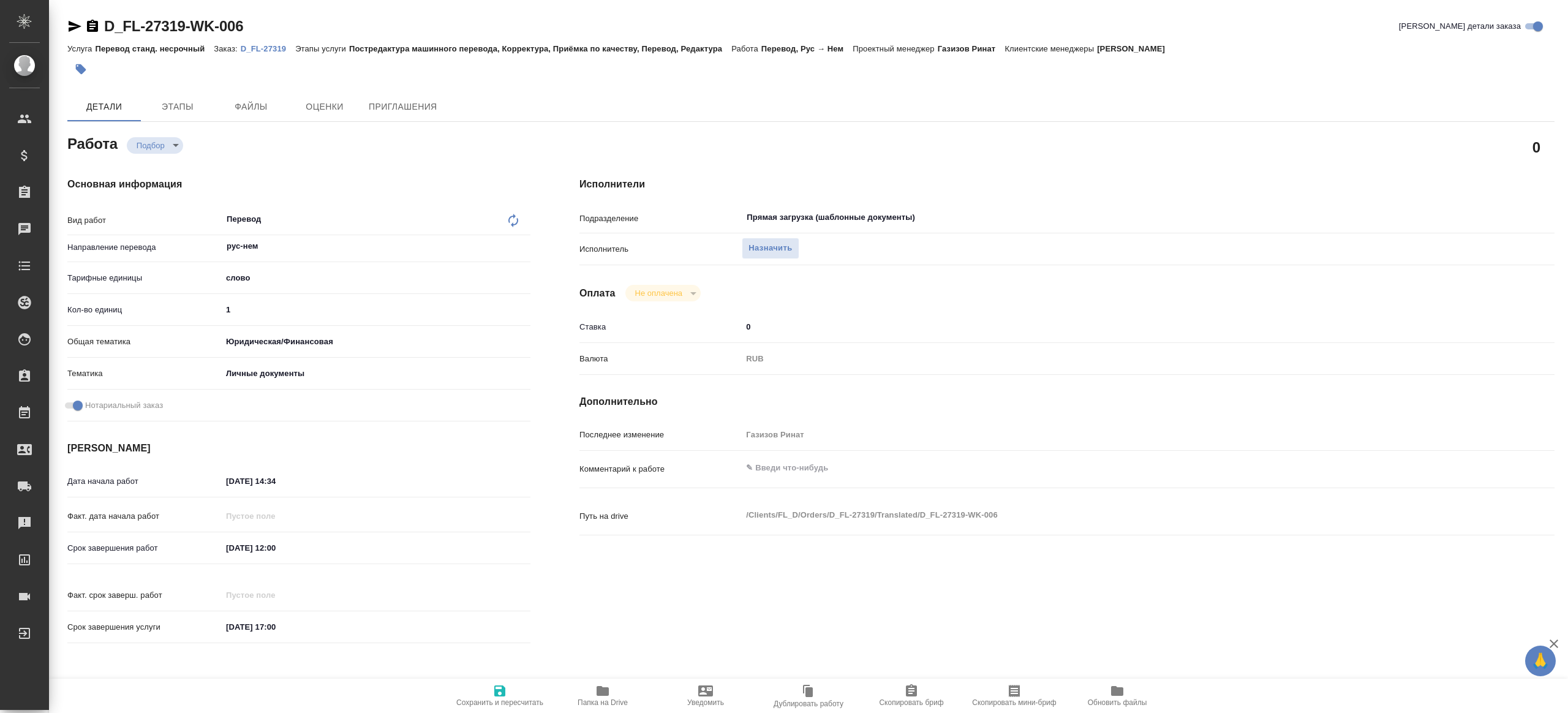
type textarea "x"
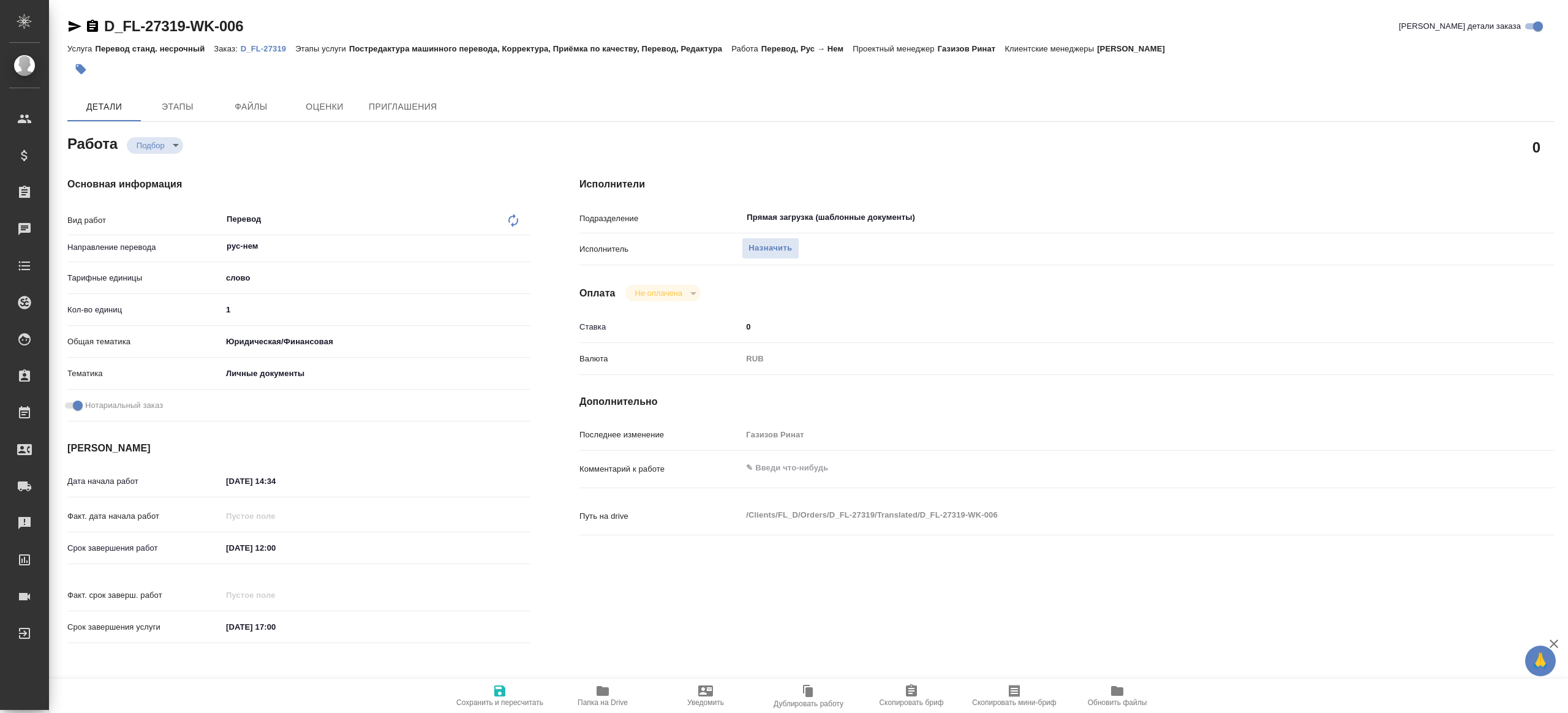
type textarea "x"
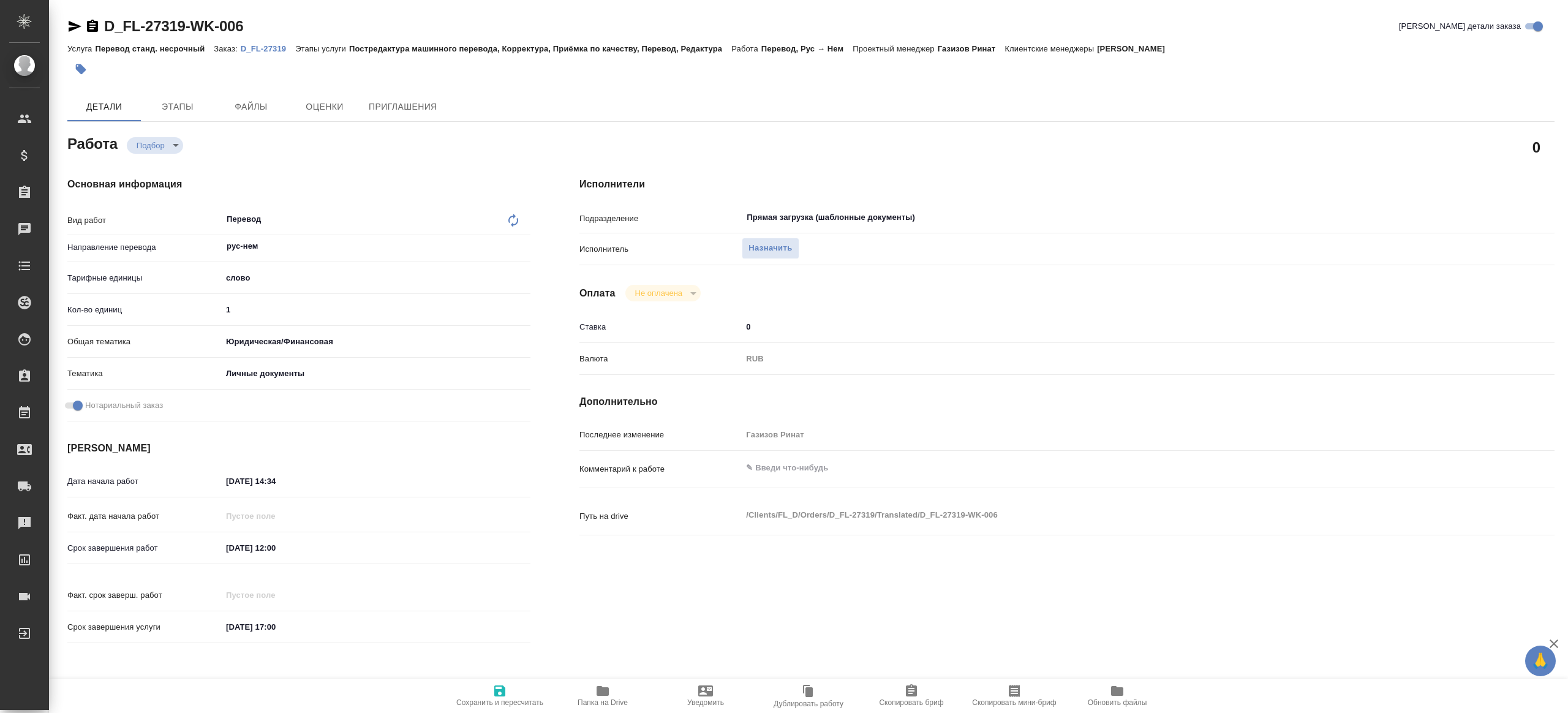
type textarea "x"
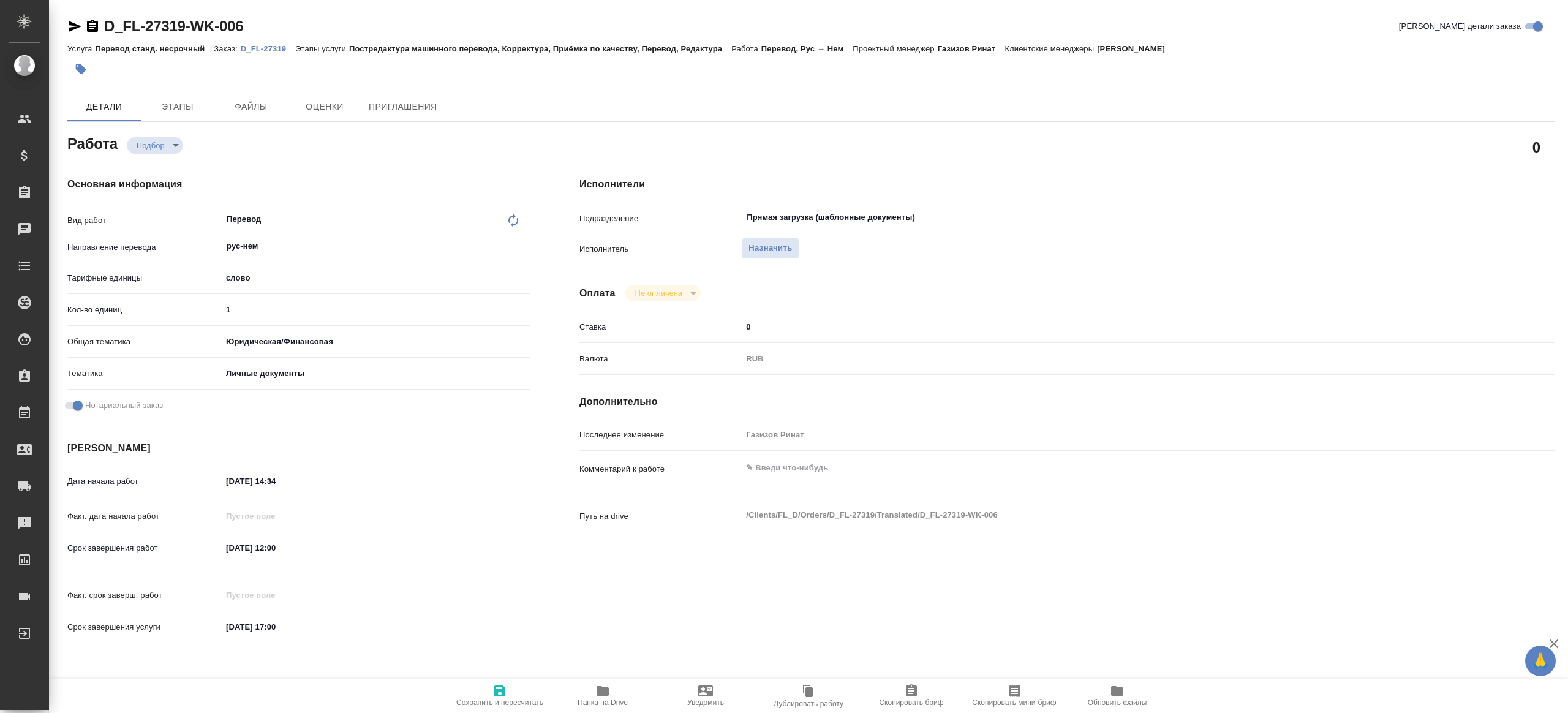
type textarea "x"
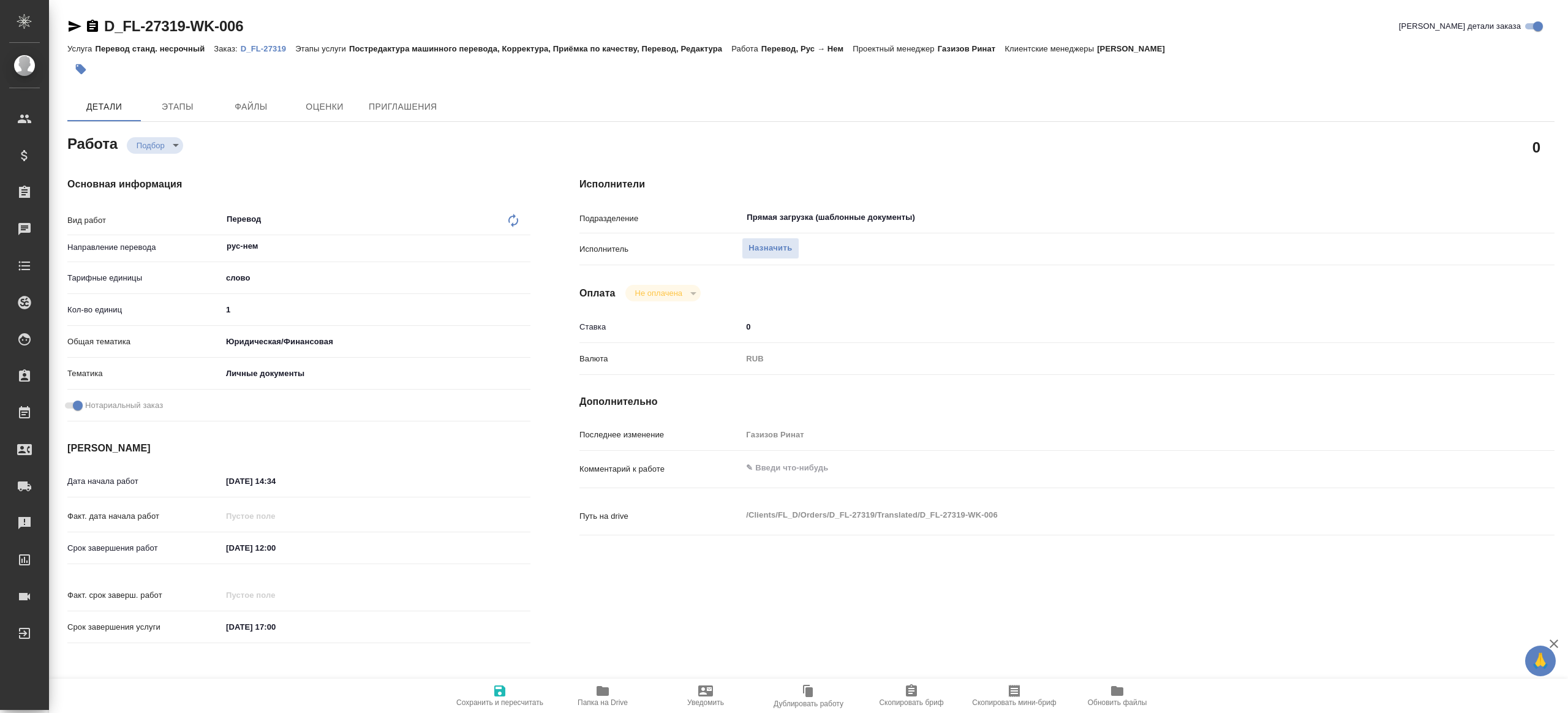
type textarea "x"
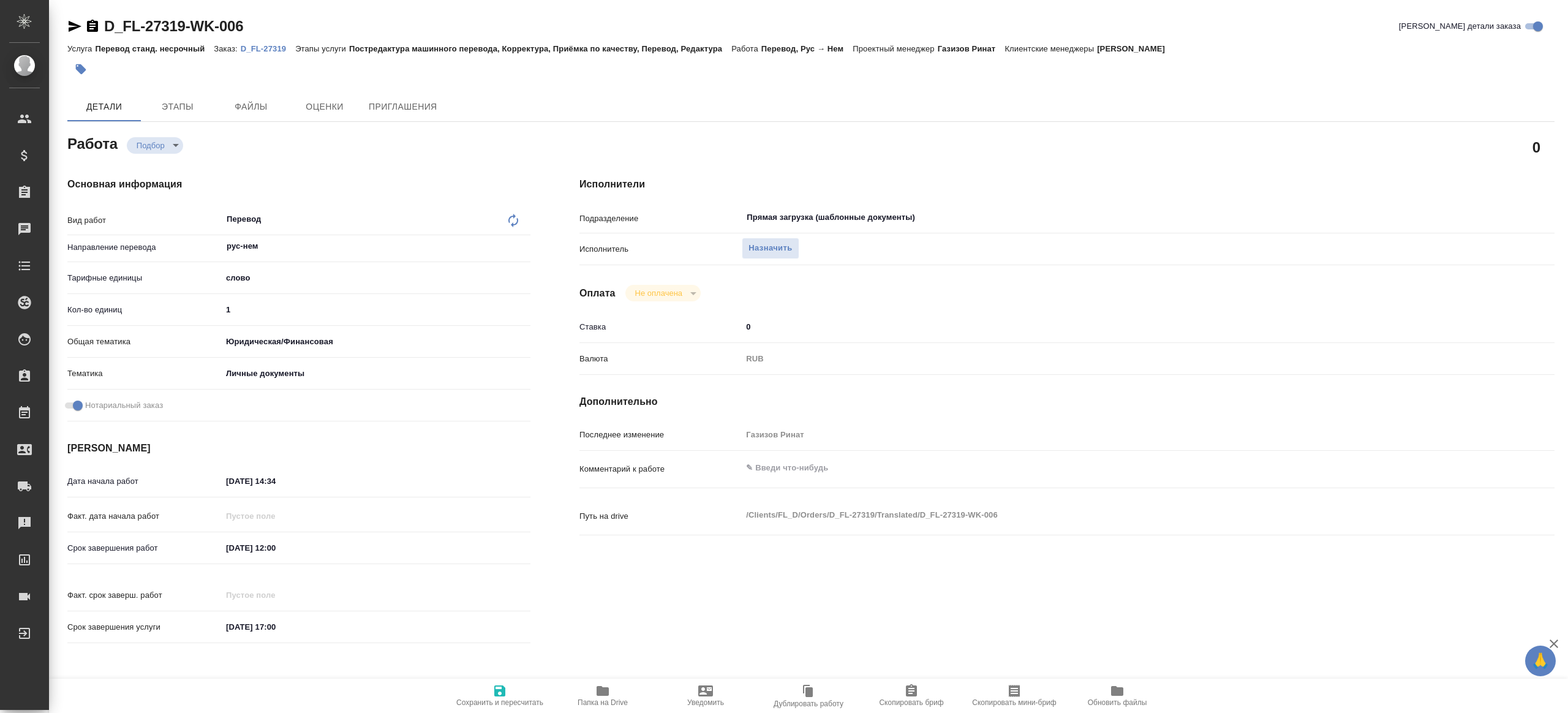
type textarea "x"
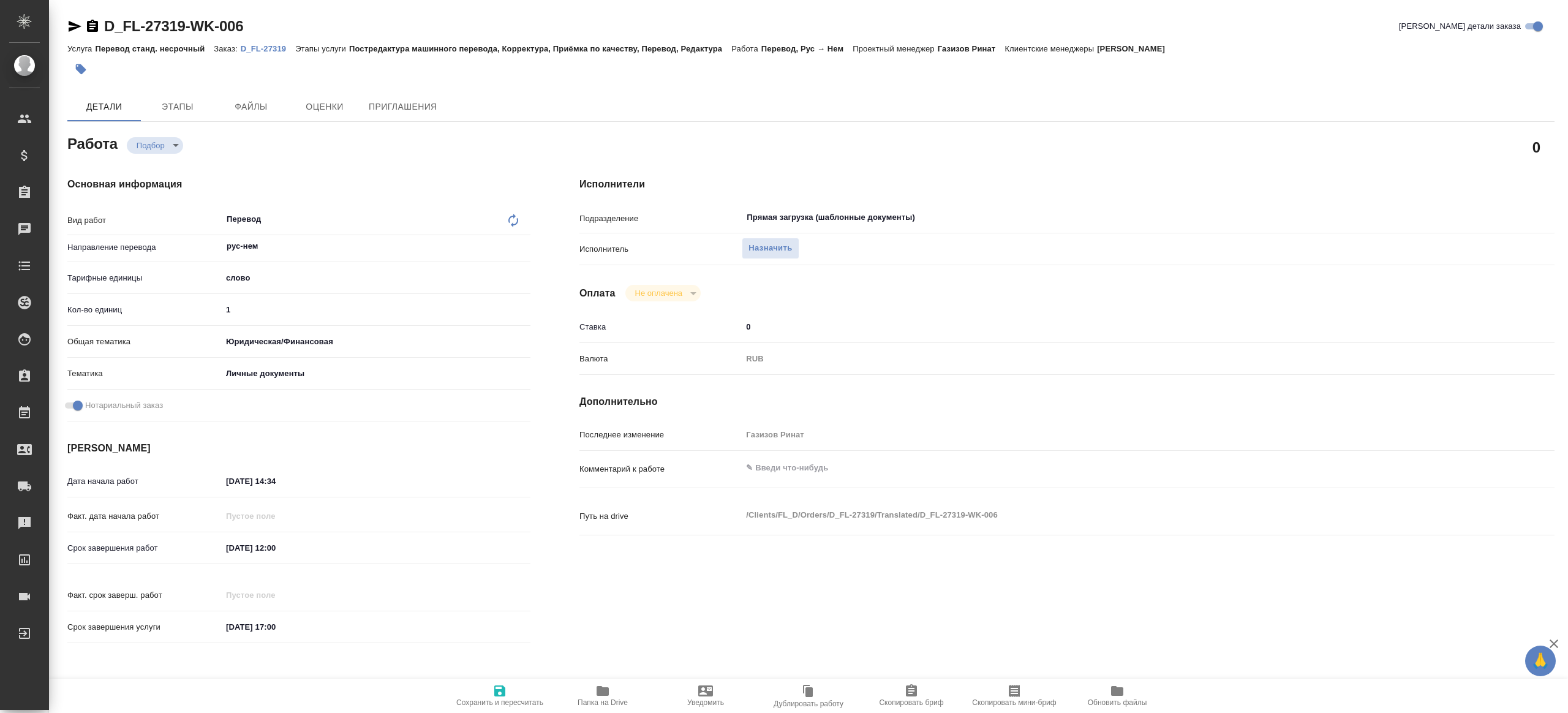
type textarea "x"
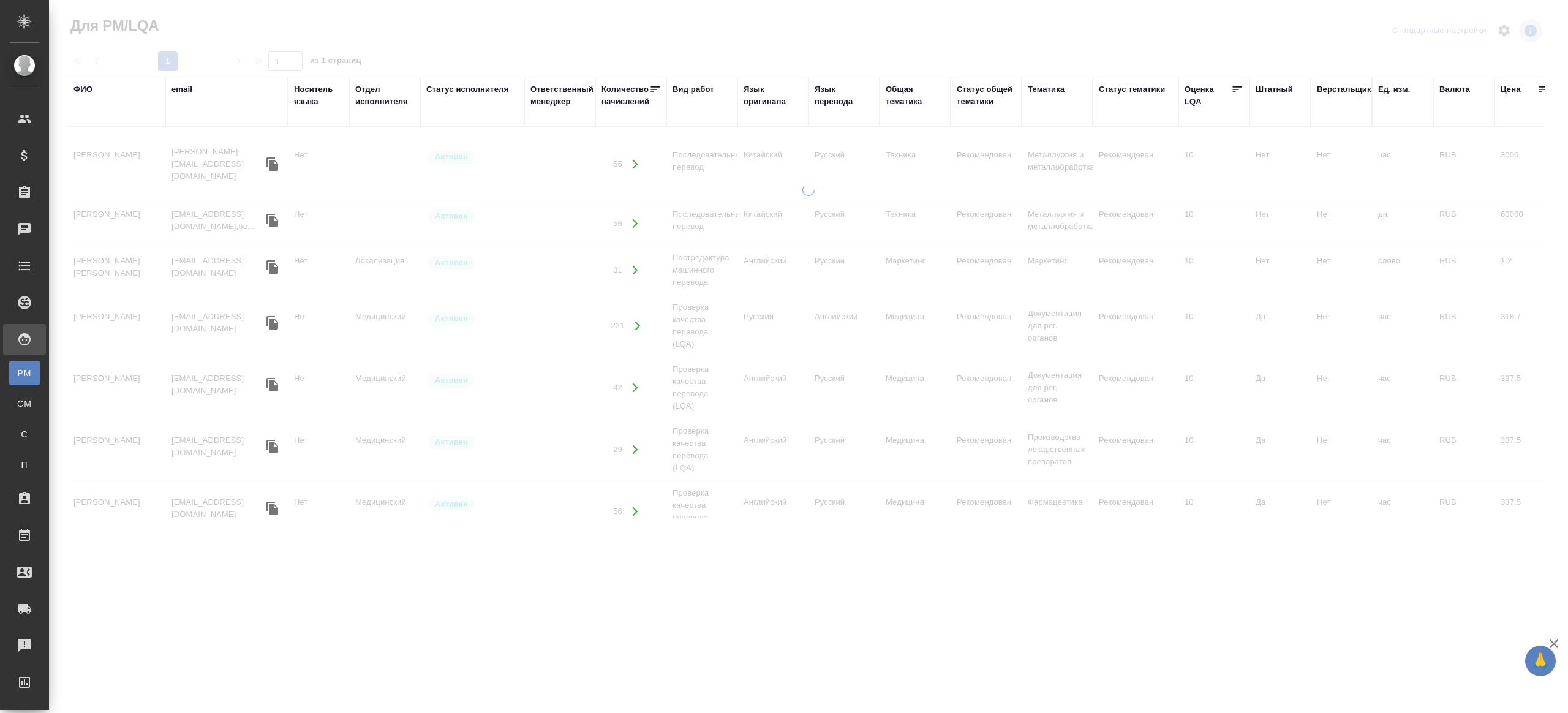
click at [763, 98] on div "Язык оригинала" at bounding box center [773, 95] width 59 height 24
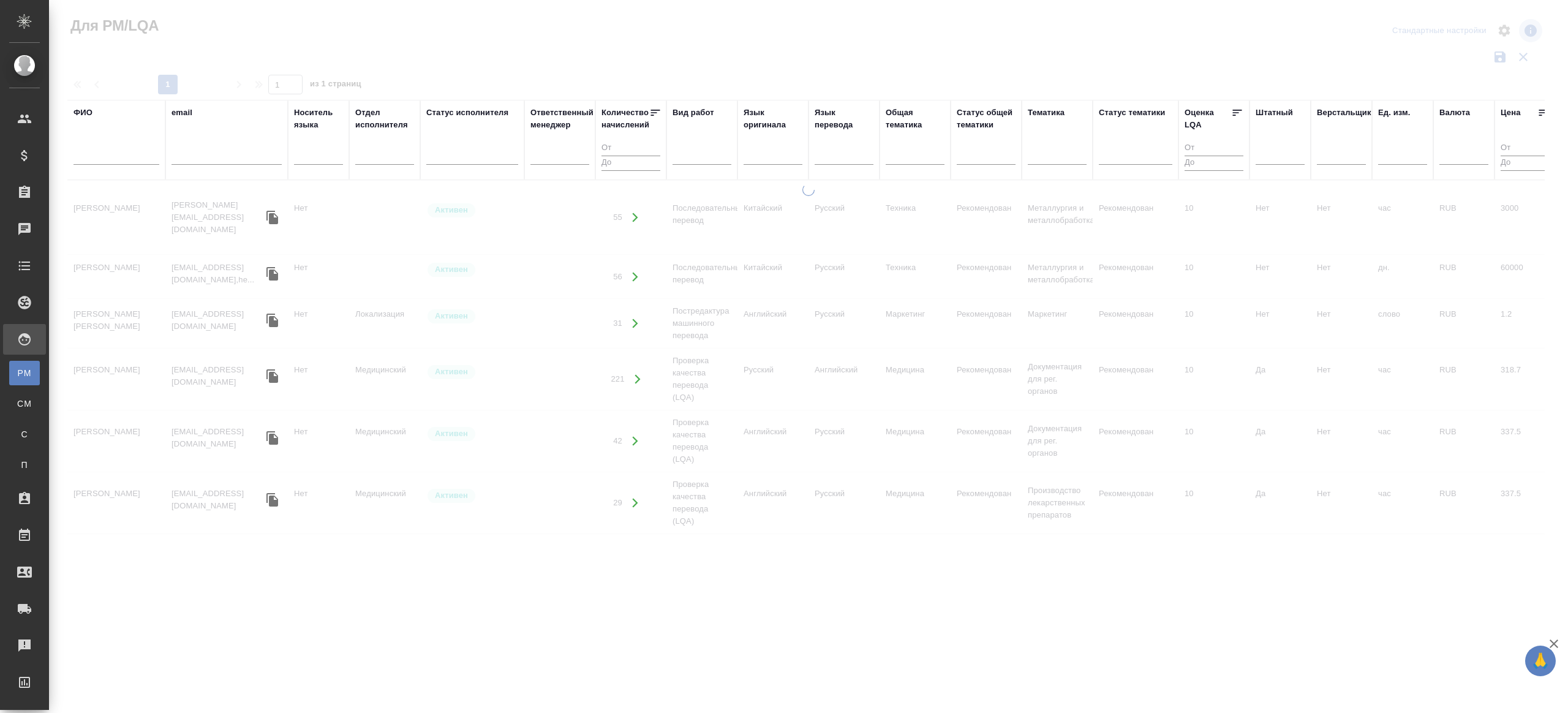
click at [159, 150] on th "ФИО" at bounding box center [116, 140] width 98 height 80
click at [146, 161] on input "text" at bounding box center [116, 157] width 86 height 16
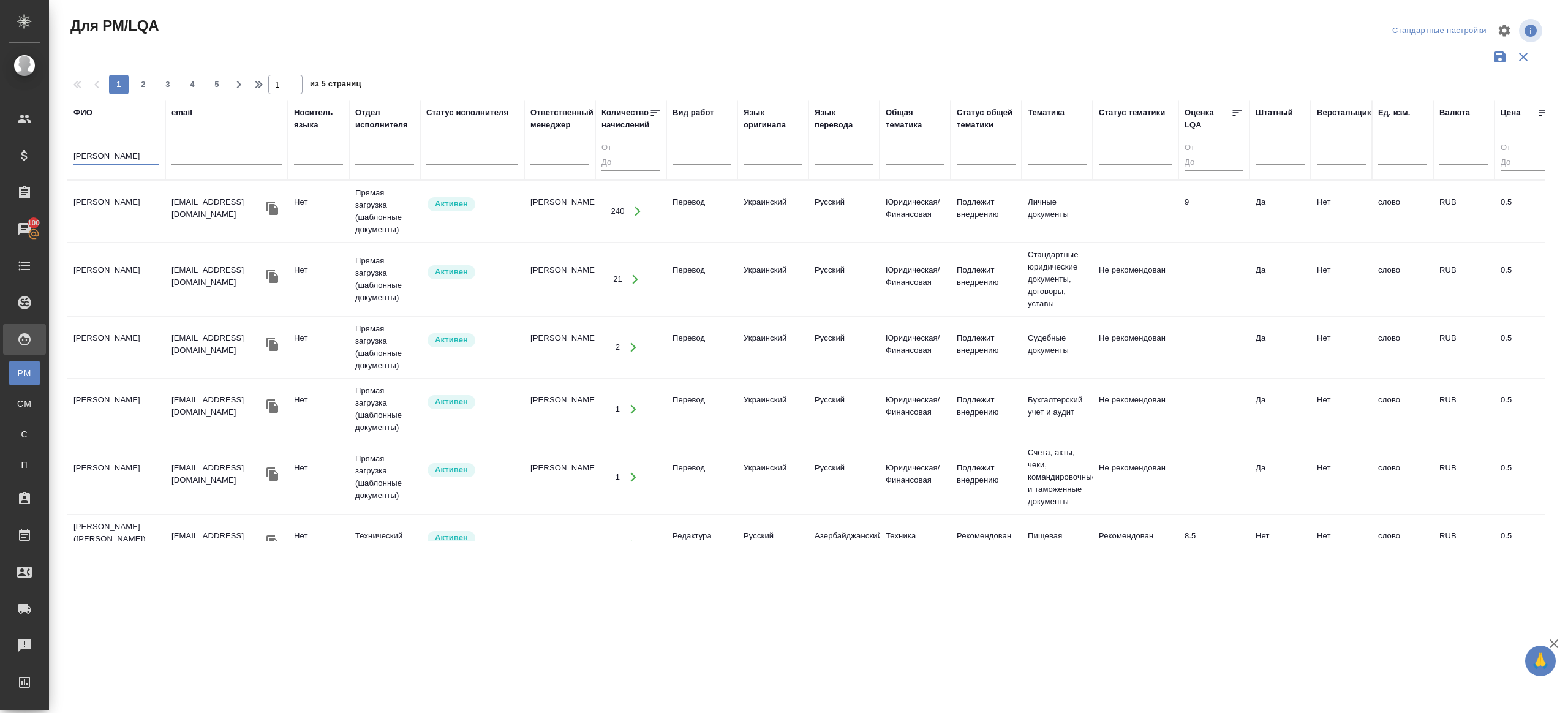
click at [154, 161] on input "[PERSON_NAME]" at bounding box center [116, 157] width 86 height 16
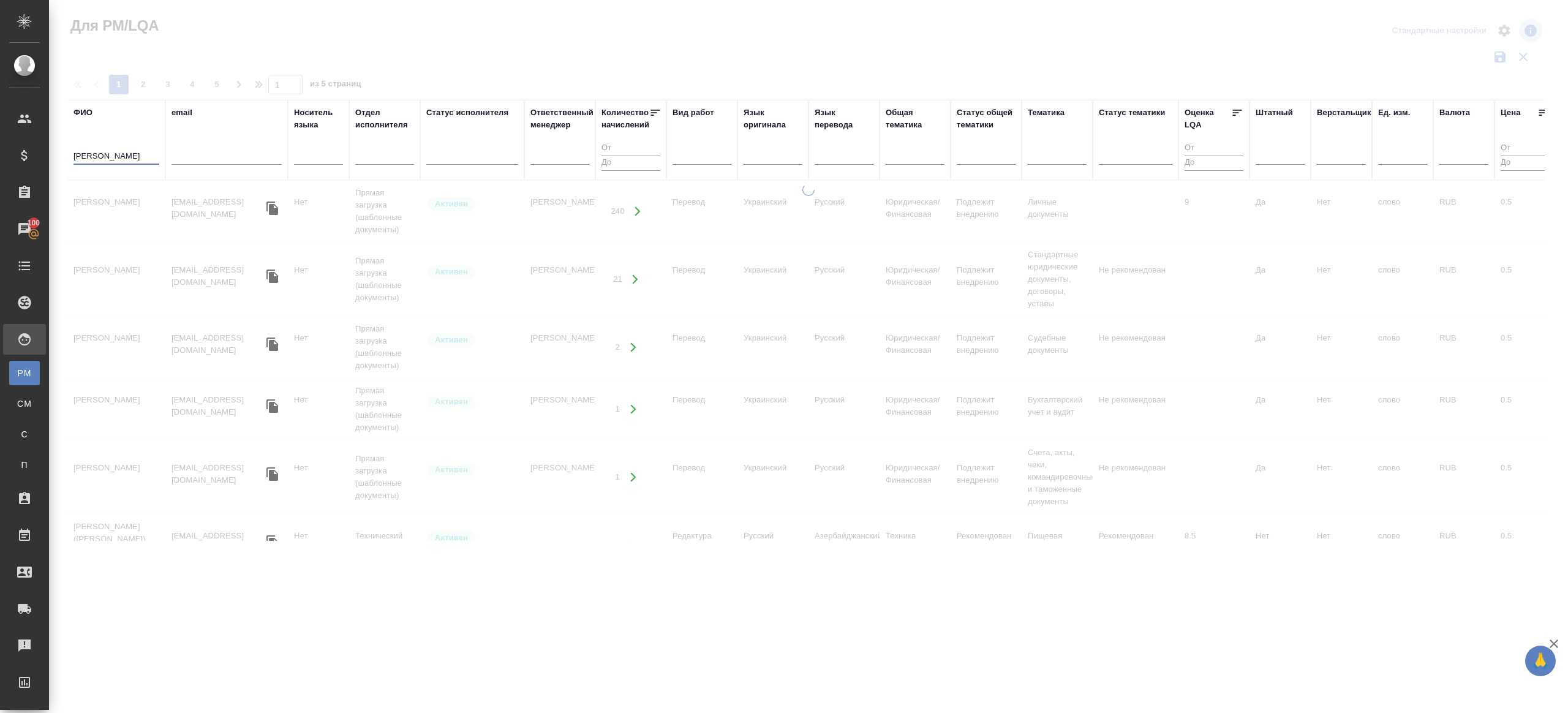
click at [333, 33] on div at bounding box center [808, 273] width 1519 height 547
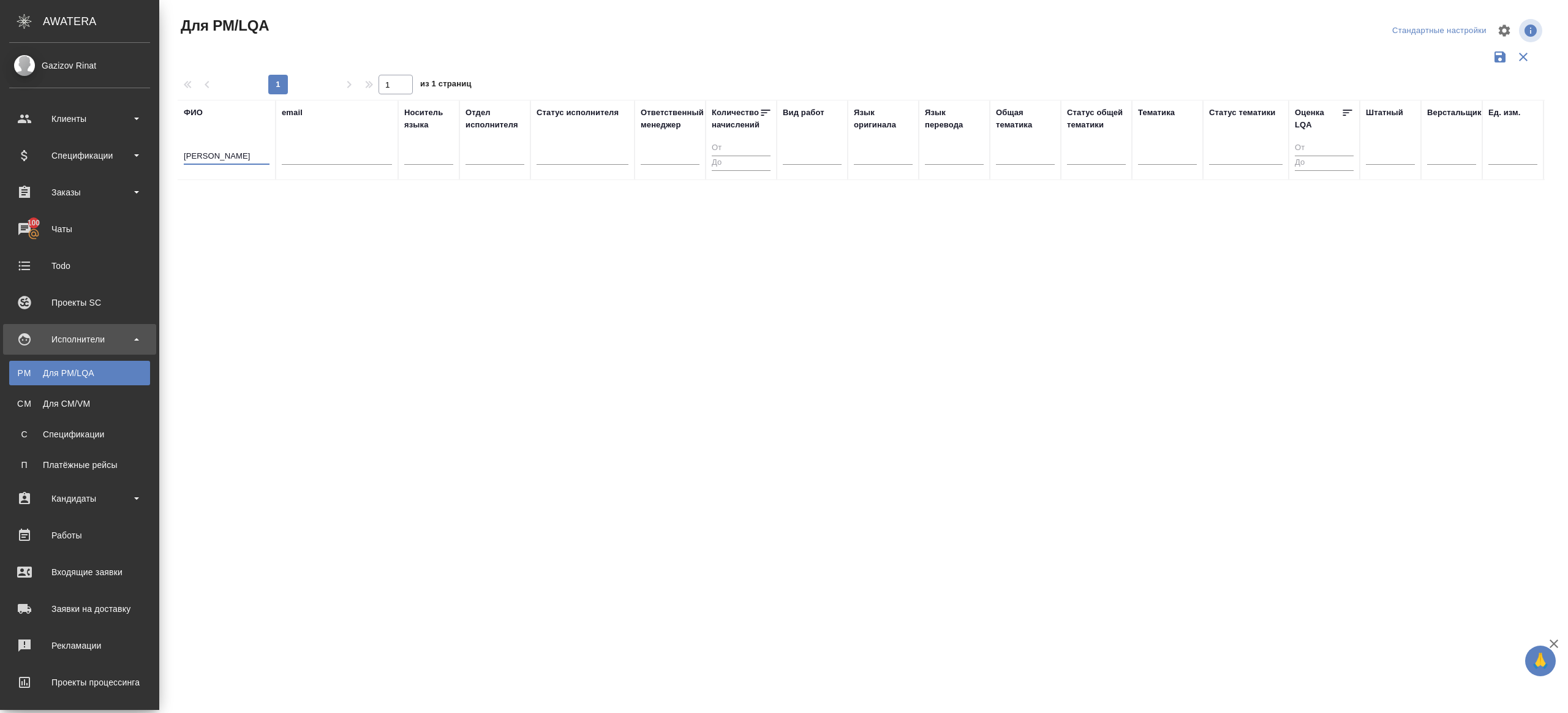
drag, startPoint x: 119, startPoint y: 158, endPoint x: -10, endPoint y: 142, distance: 130.0
click at [0, 142] on html "🙏 .cls-1 fill:#fff; AWATERA [PERSON_NAME] Клиенты Спецификации Заказы 100 Чаты …" at bounding box center [784, 356] width 1568 height 713
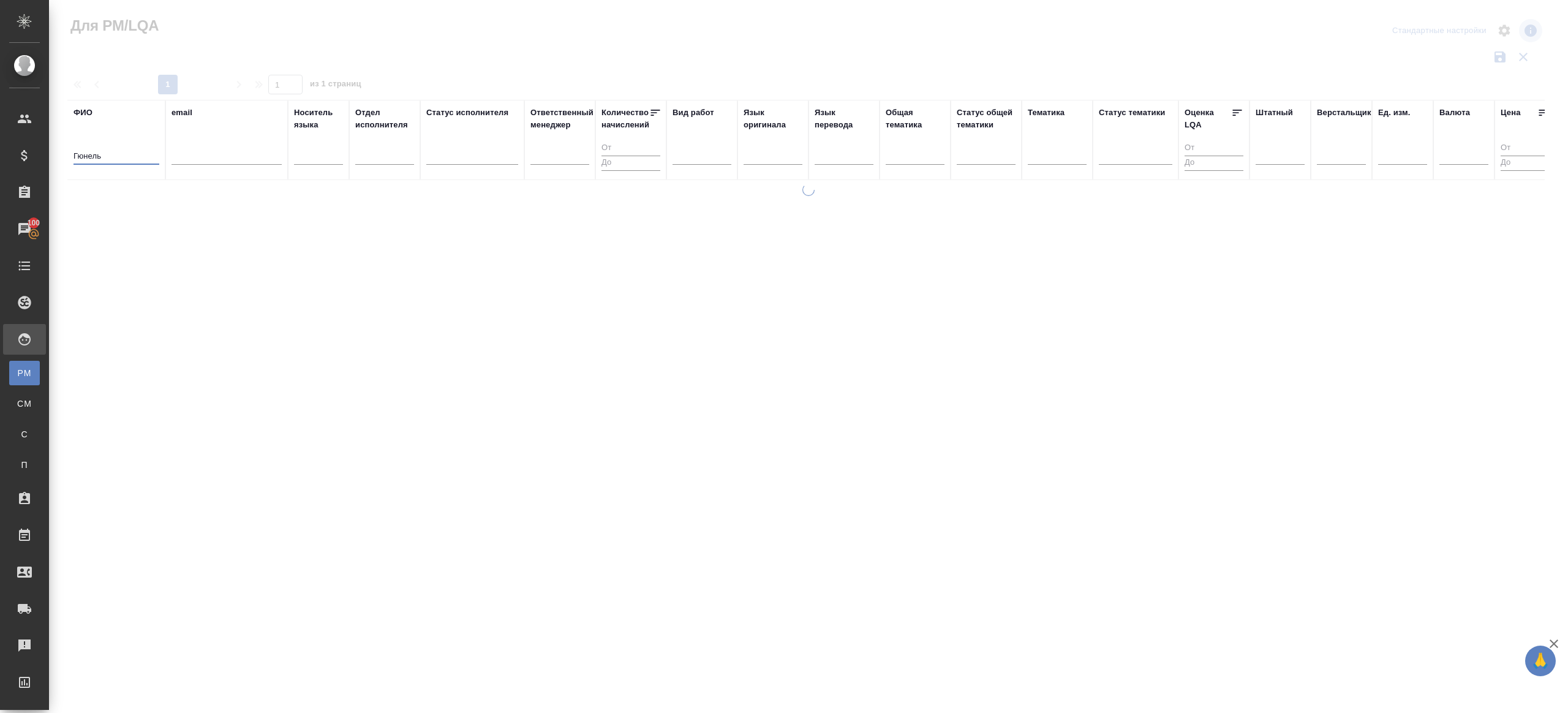
type input "Гюнель"
click at [480, 49] on div at bounding box center [808, 273] width 1519 height 547
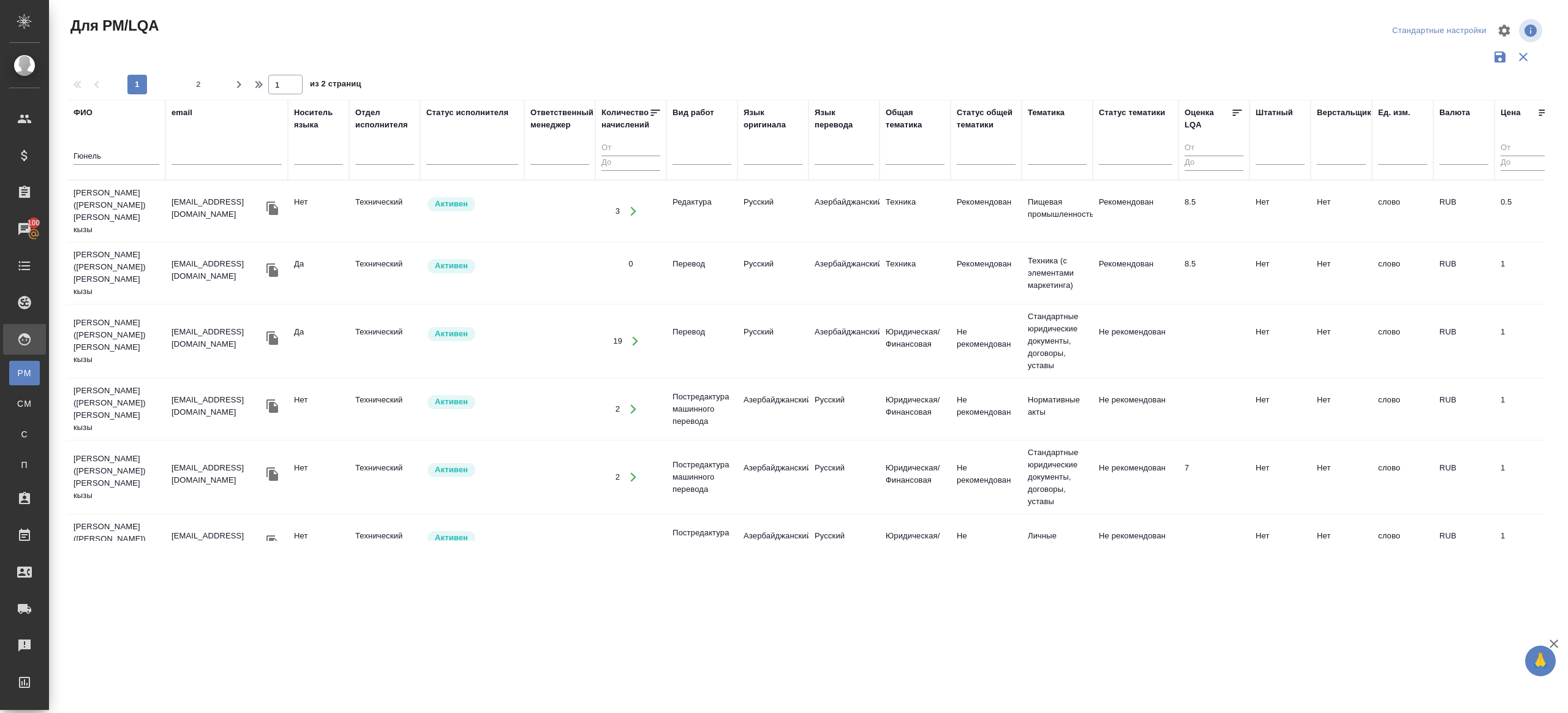
click at [631, 206] on icon "button" at bounding box center [633, 211] width 11 height 11
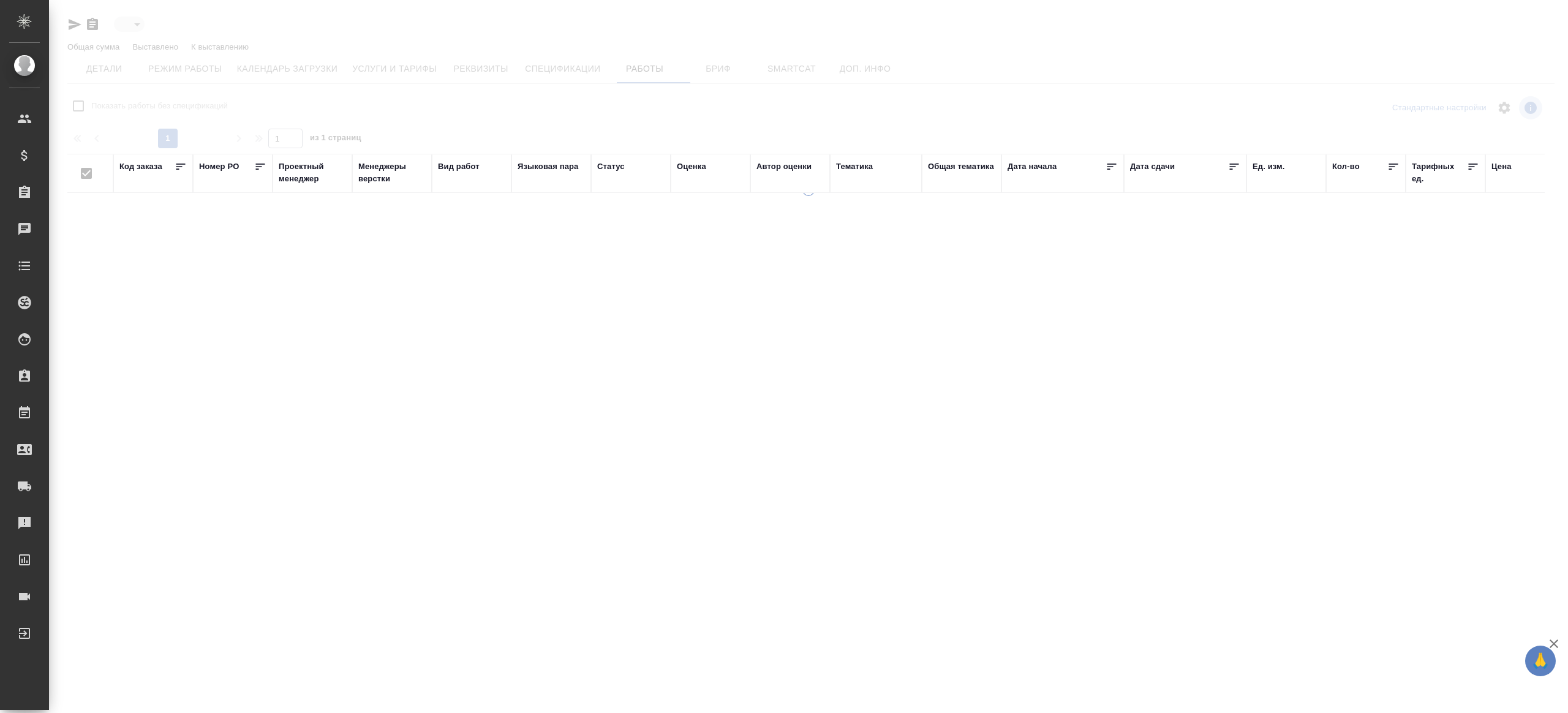
type input "active"
checkbox input "false"
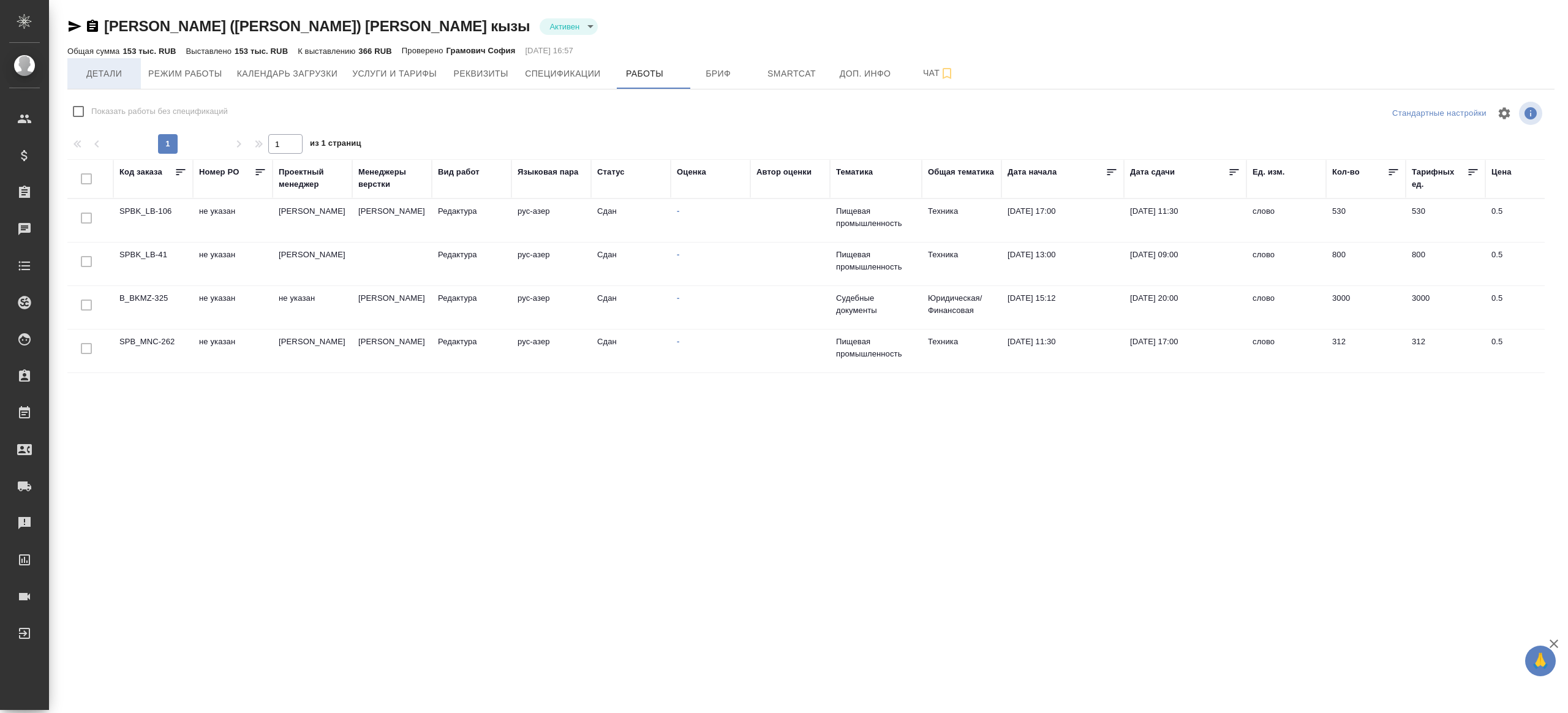
click at [107, 66] on span "Детали" at bounding box center [104, 73] width 59 height 16
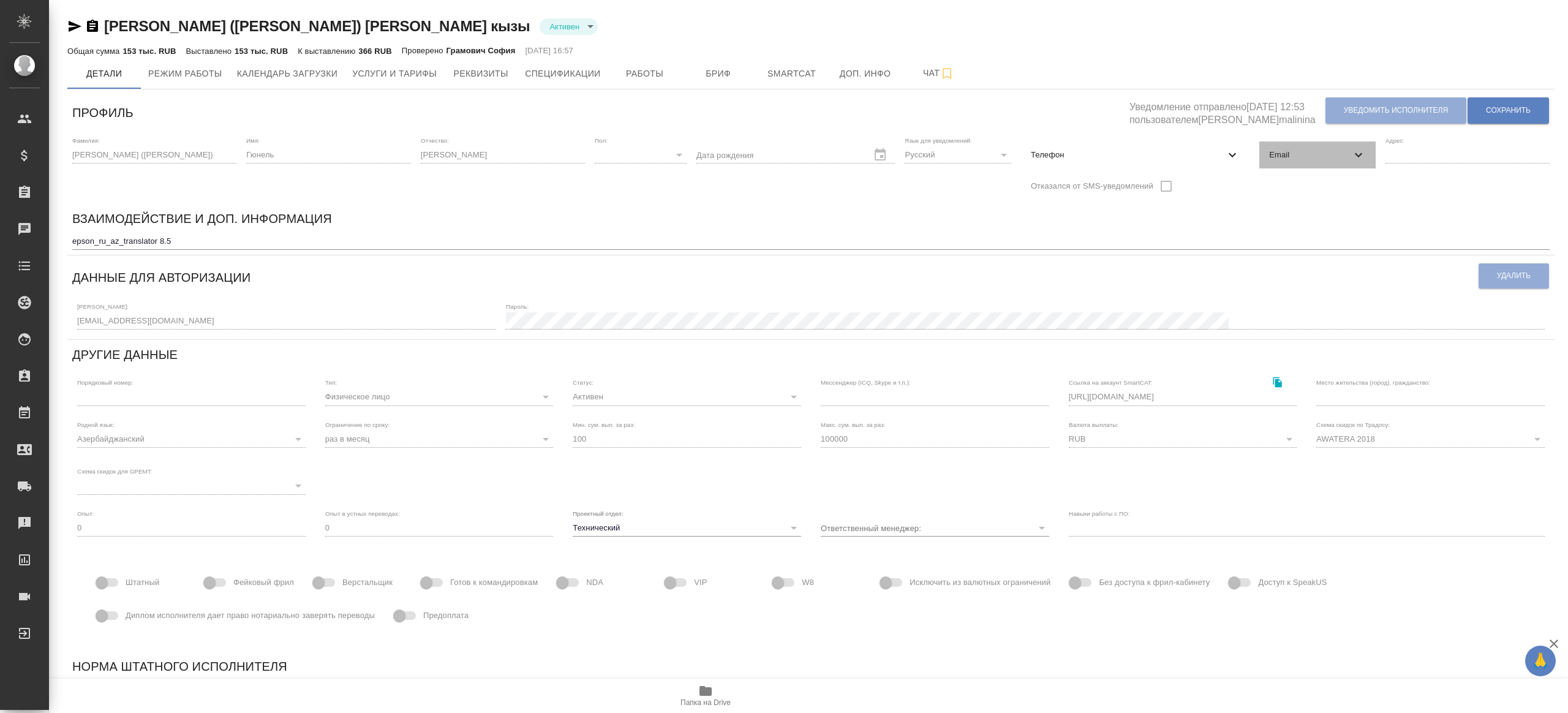
click at [1323, 158] on span "Email" at bounding box center [1310, 155] width 81 height 13
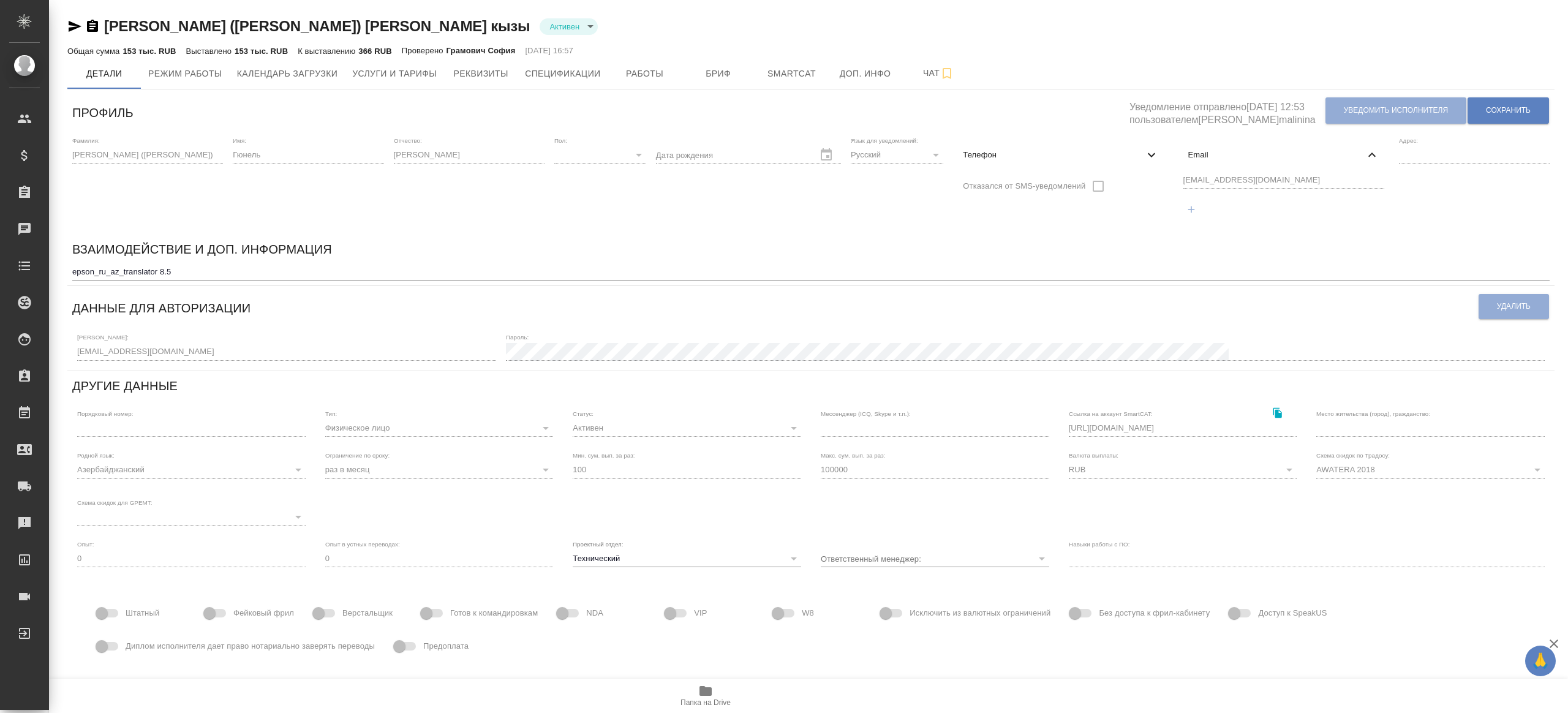
click at [1126, 152] on span "Телефон" at bounding box center [1053, 155] width 181 height 13
select select "RU"
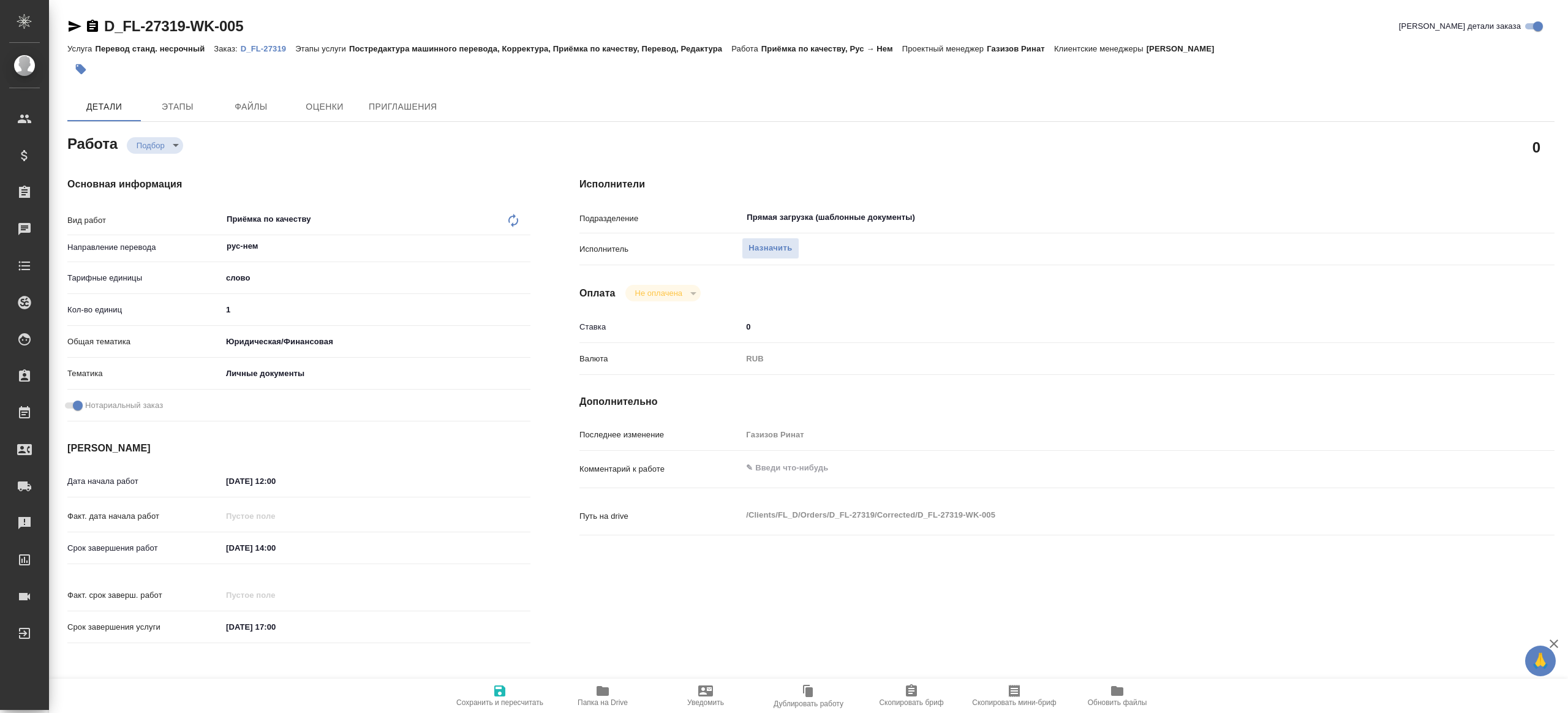
type textarea "x"
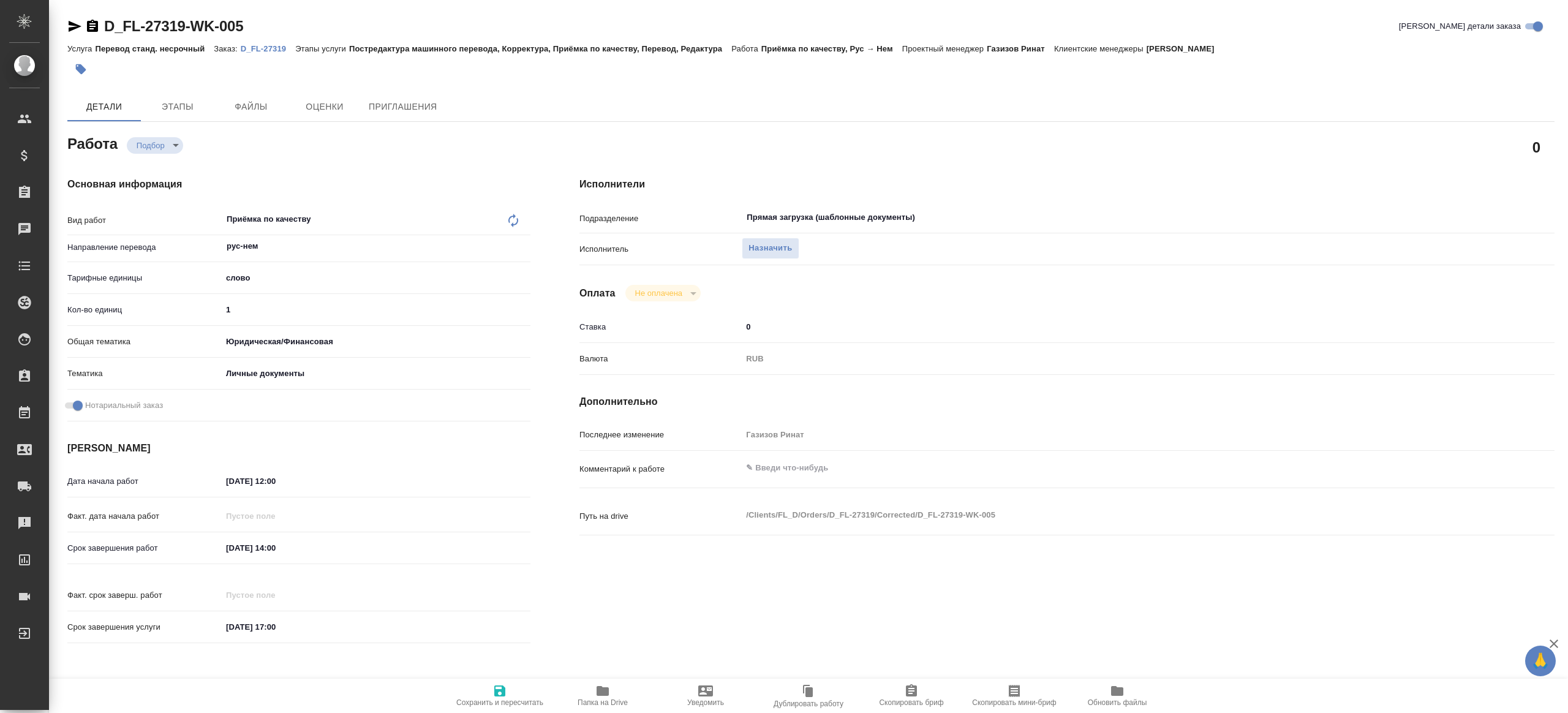
type textarea "x"
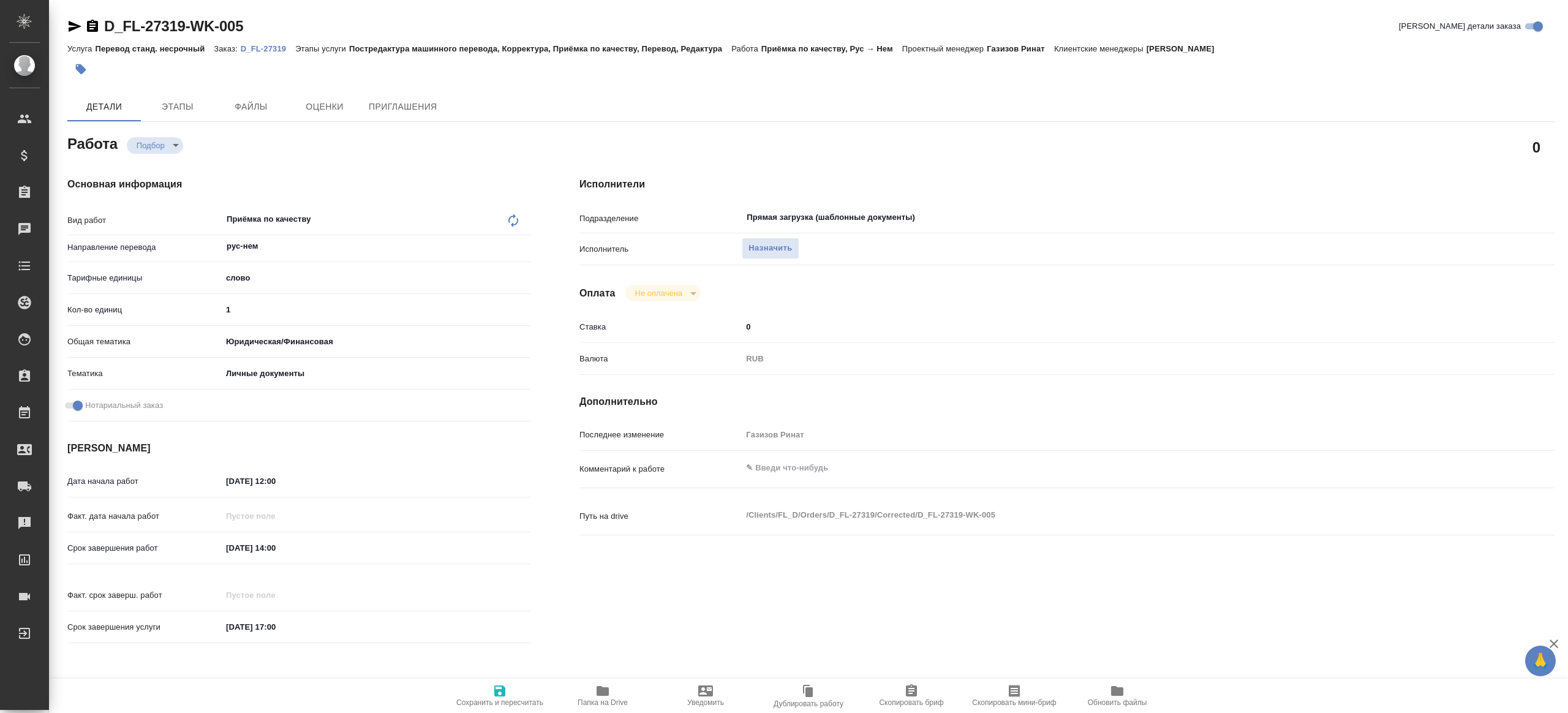
type textarea "x"
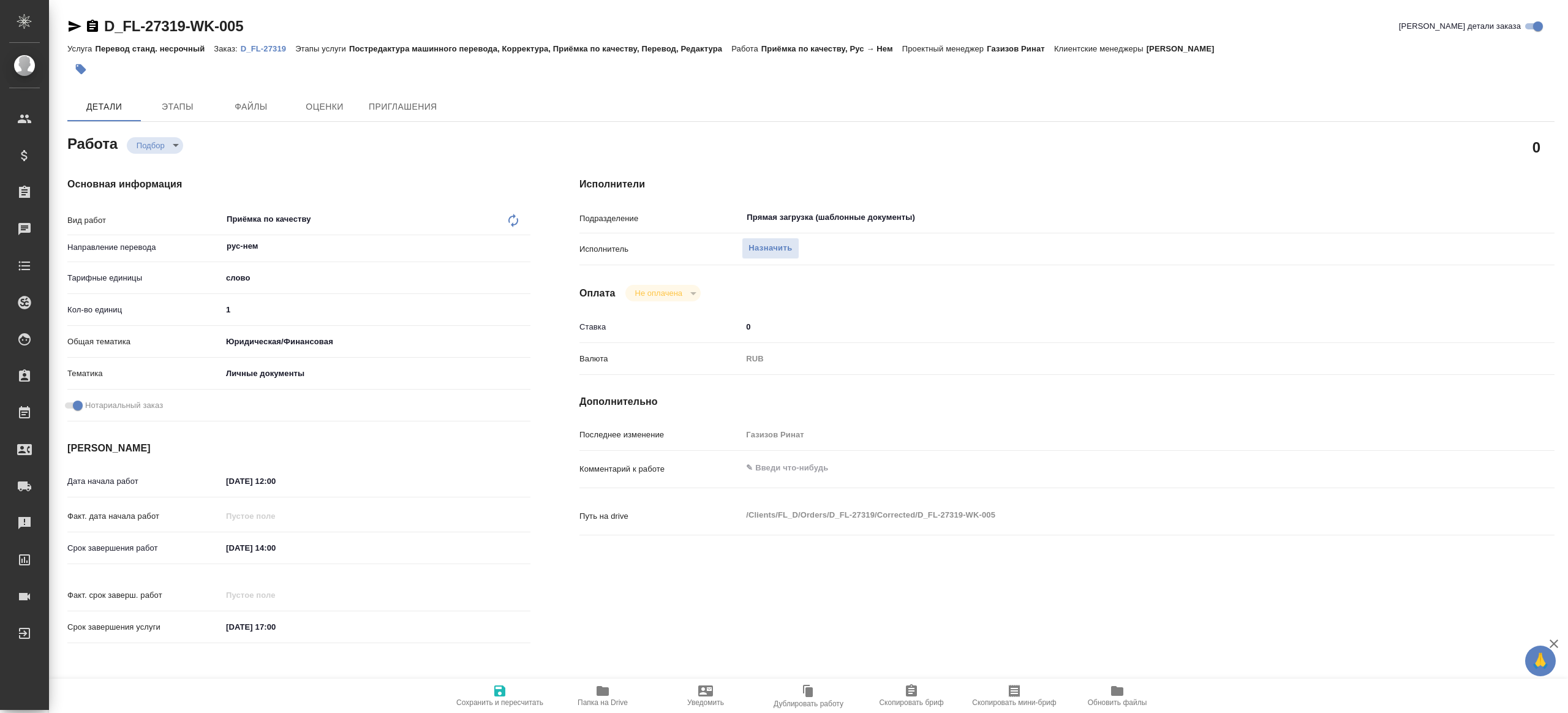
type textarea "x"
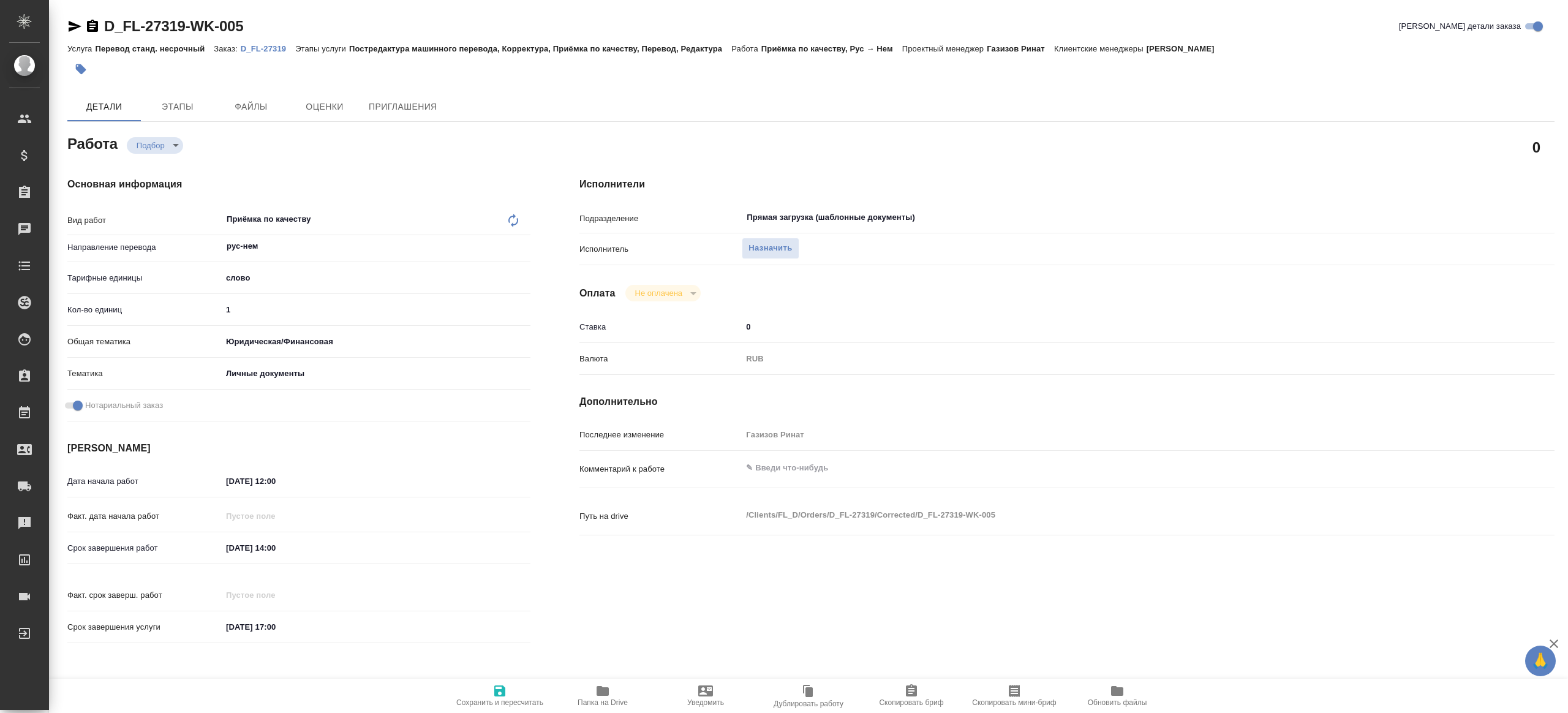
type textarea "x"
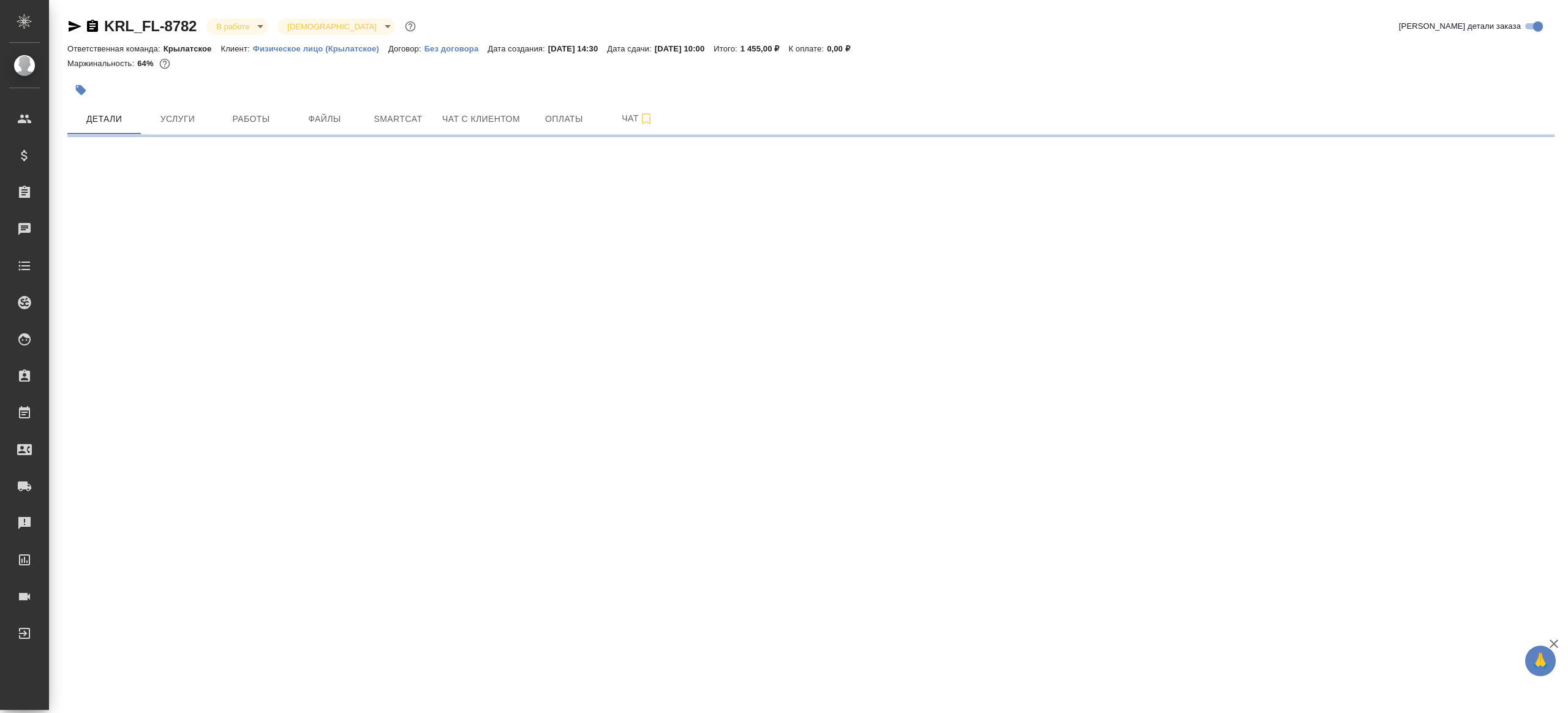
select select "RU"
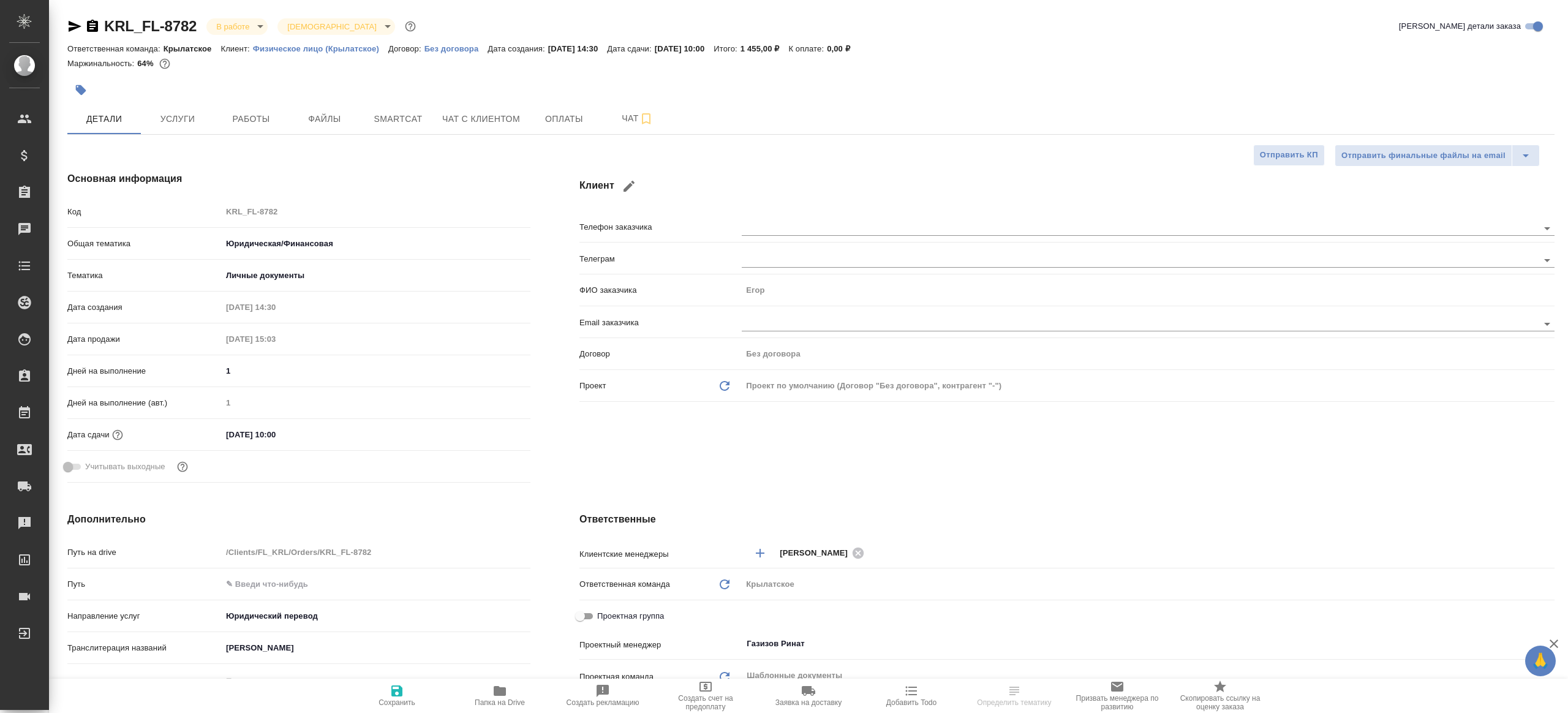
type textarea "x"
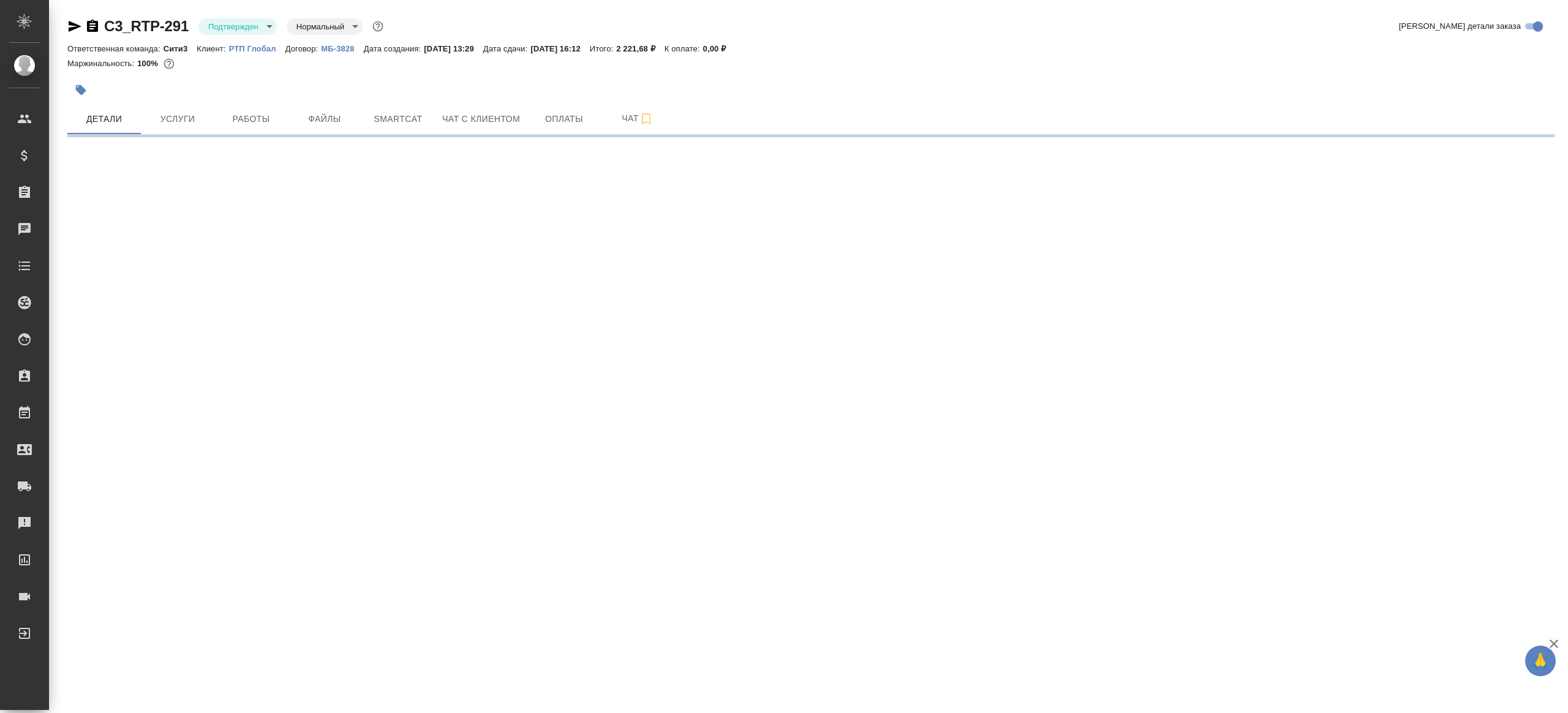
select select "RU"
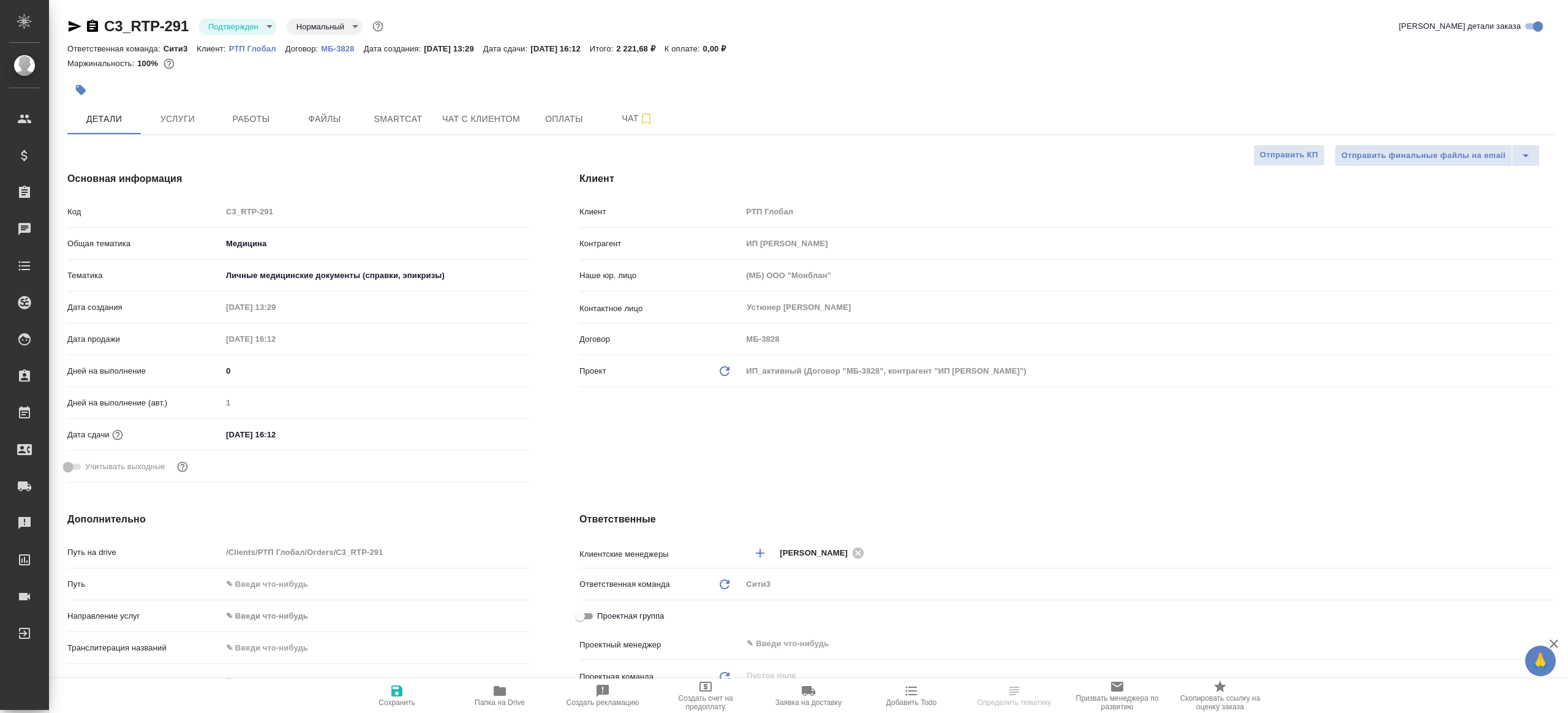
type textarea "x"
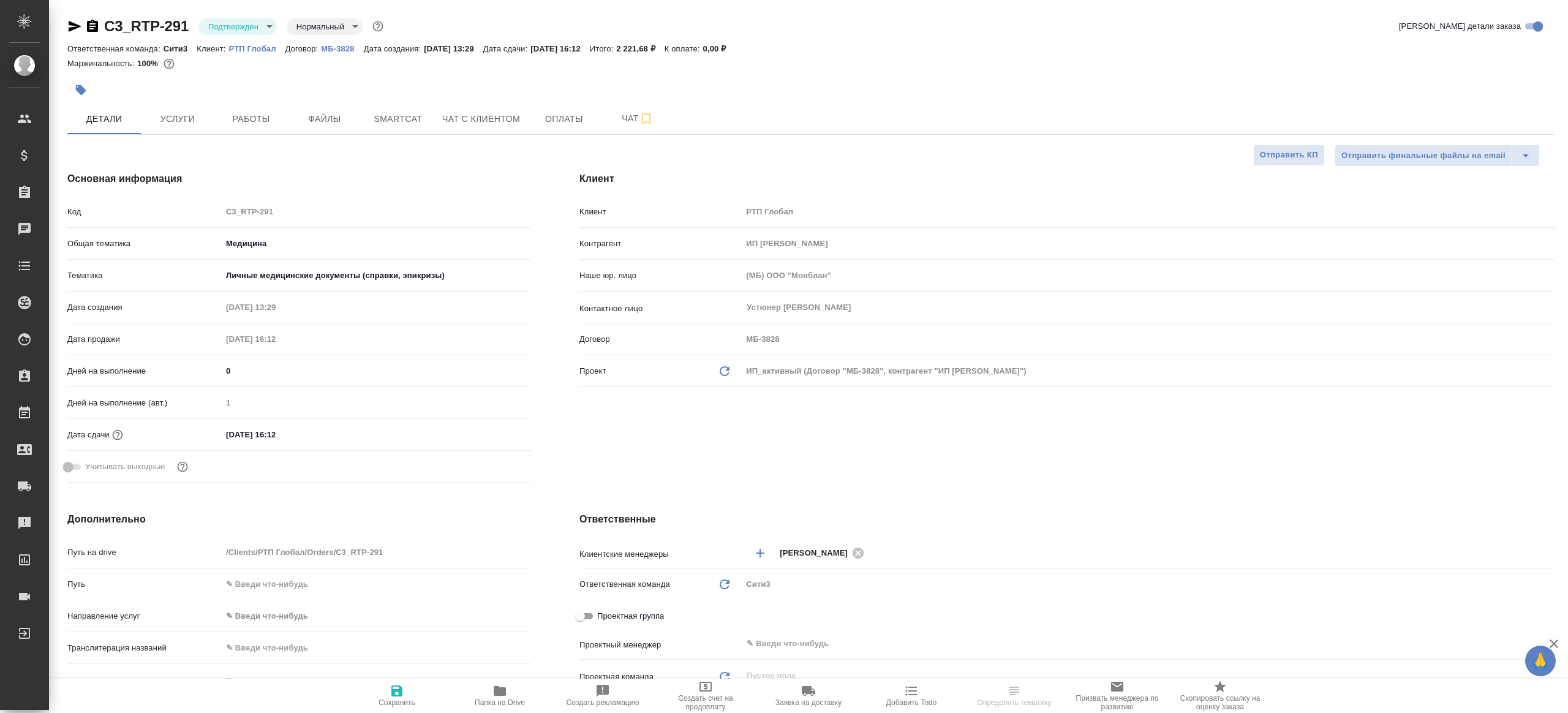
type textarea "x"
click at [245, 24] on body "🙏 .cls-1 fill:#fff; AWATERA Gazizov Rinat Клиенты Спецификации Заказы Чаты Todo…" at bounding box center [784, 356] width 1568 height 713
click at [267, 134] on li "В работе" at bounding box center [254, 129] width 112 height 21
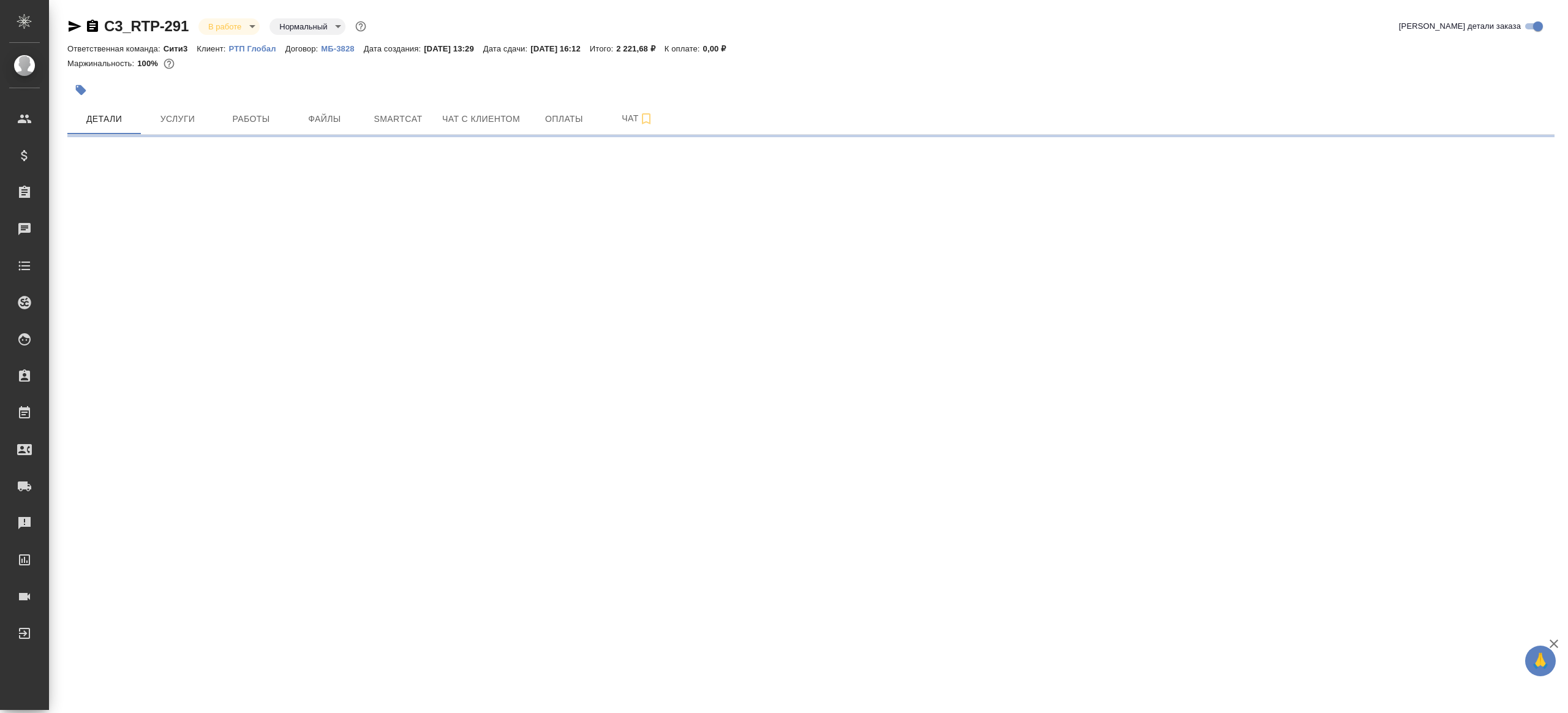
select select "RU"
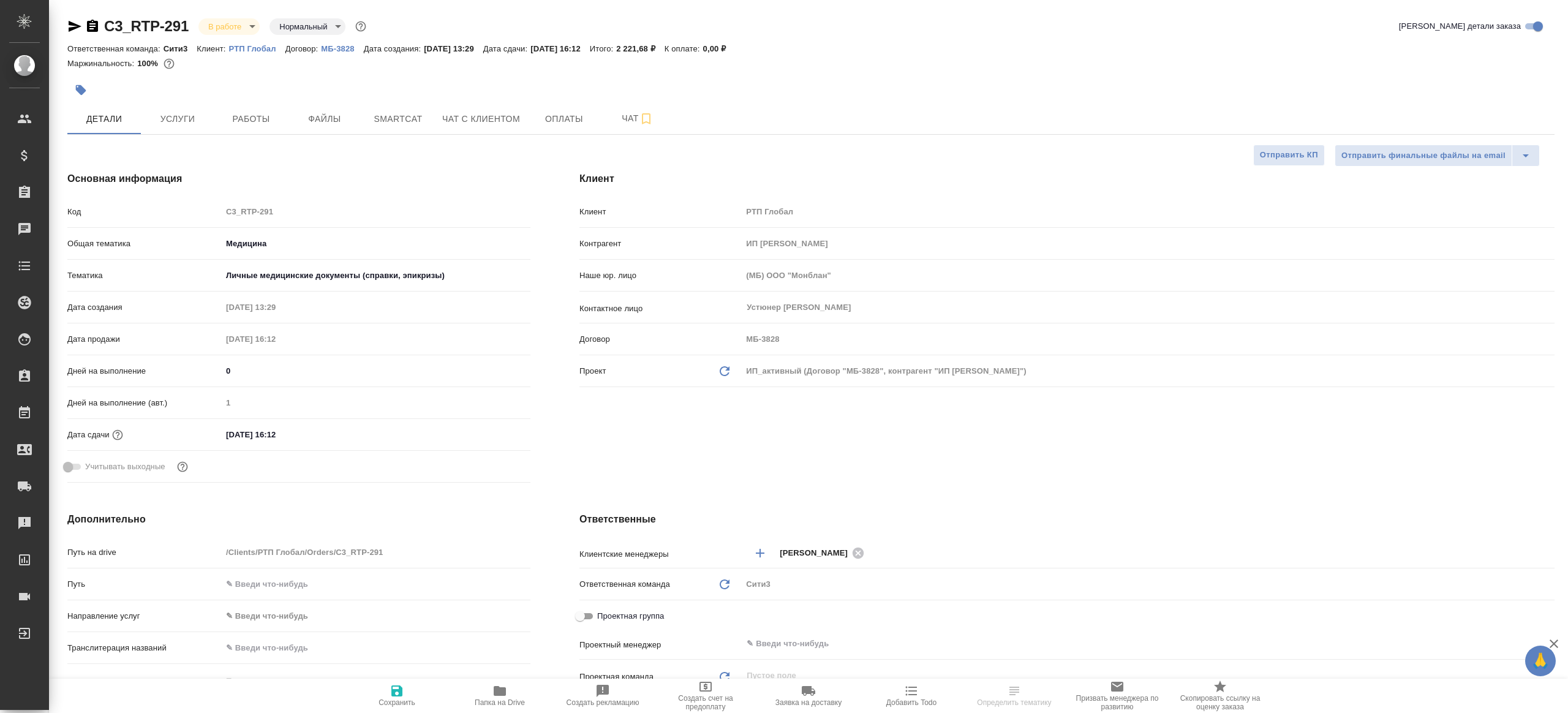
type textarea "x"
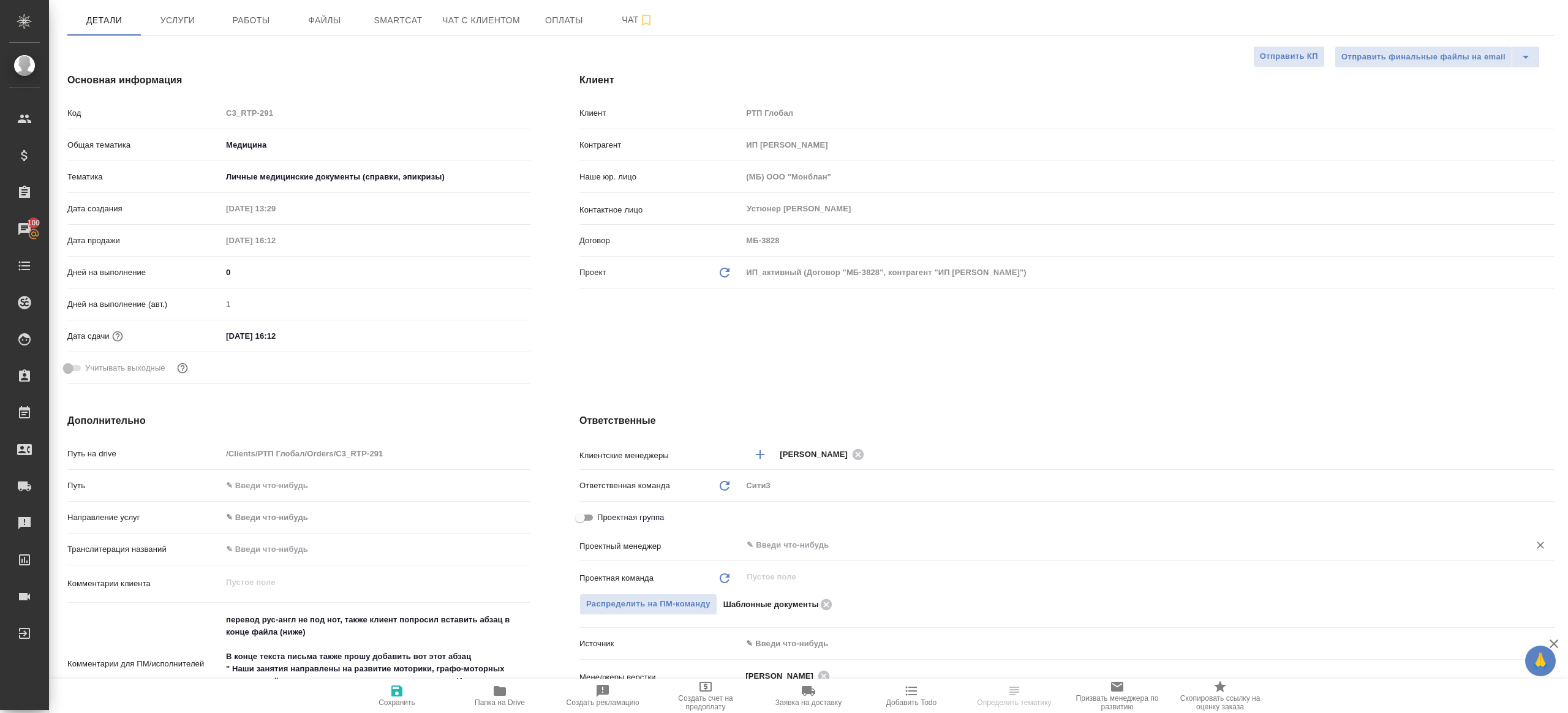
click at [845, 544] on input "text" at bounding box center [1128, 545] width 764 height 15
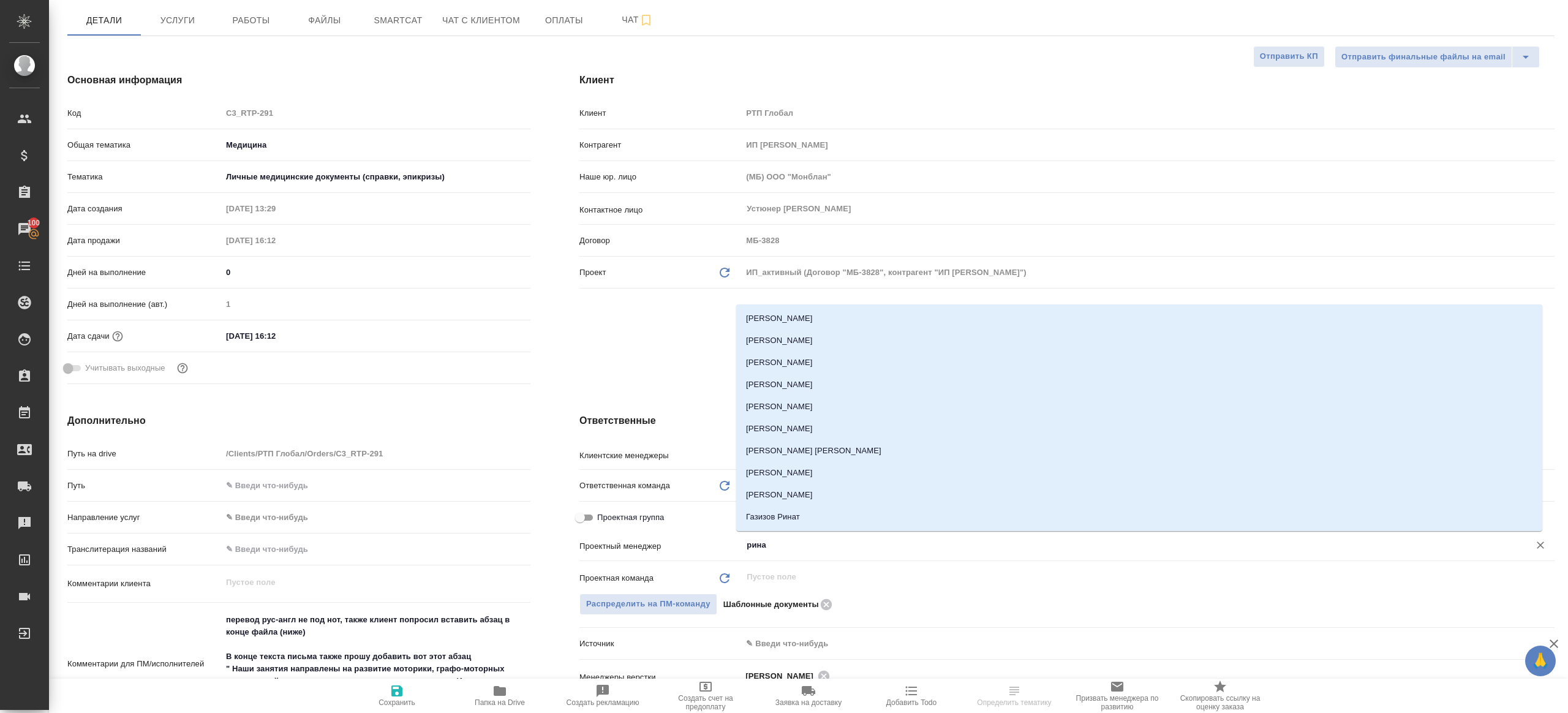
type input "ринат"
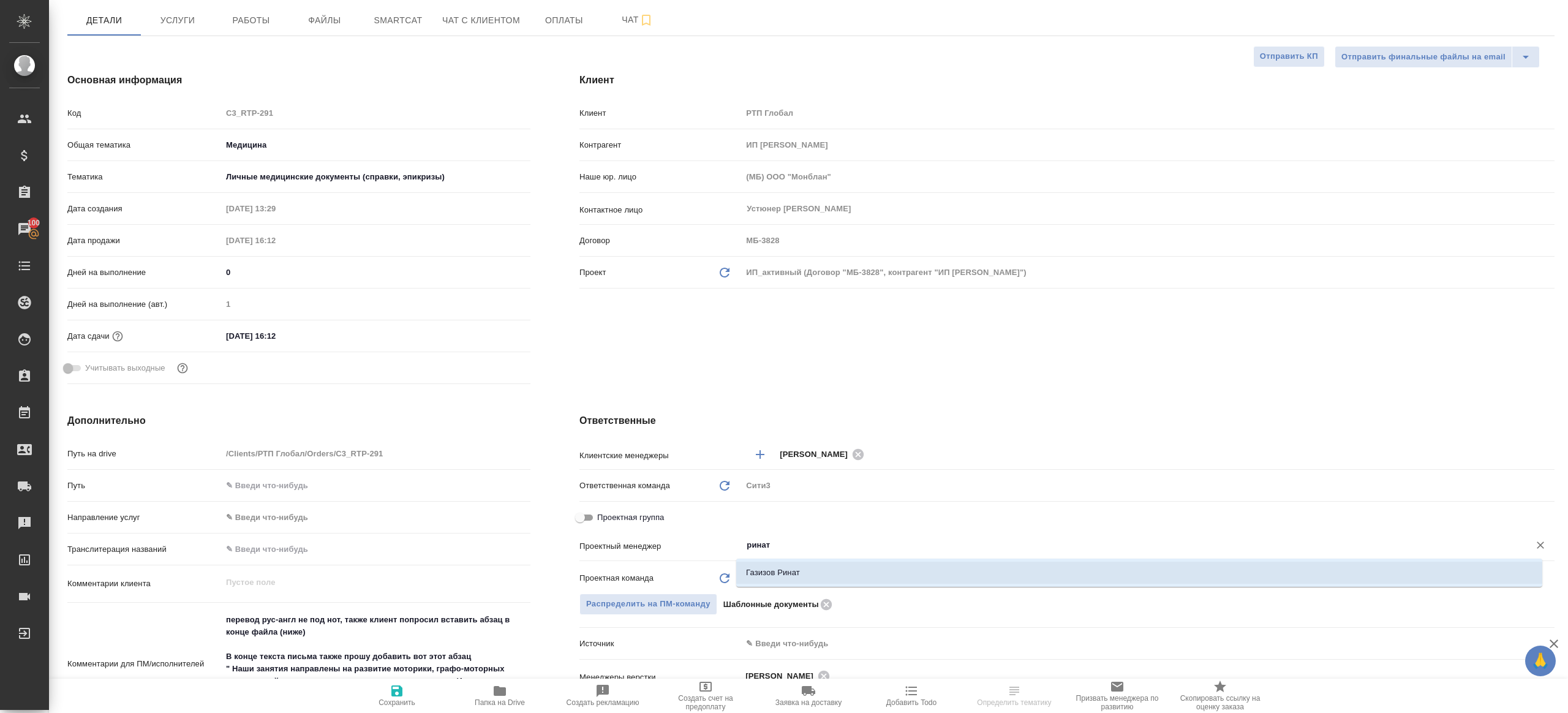
click at [835, 569] on li "Газизов Ринат" at bounding box center [1139, 572] width 807 height 22
type textarea "x"
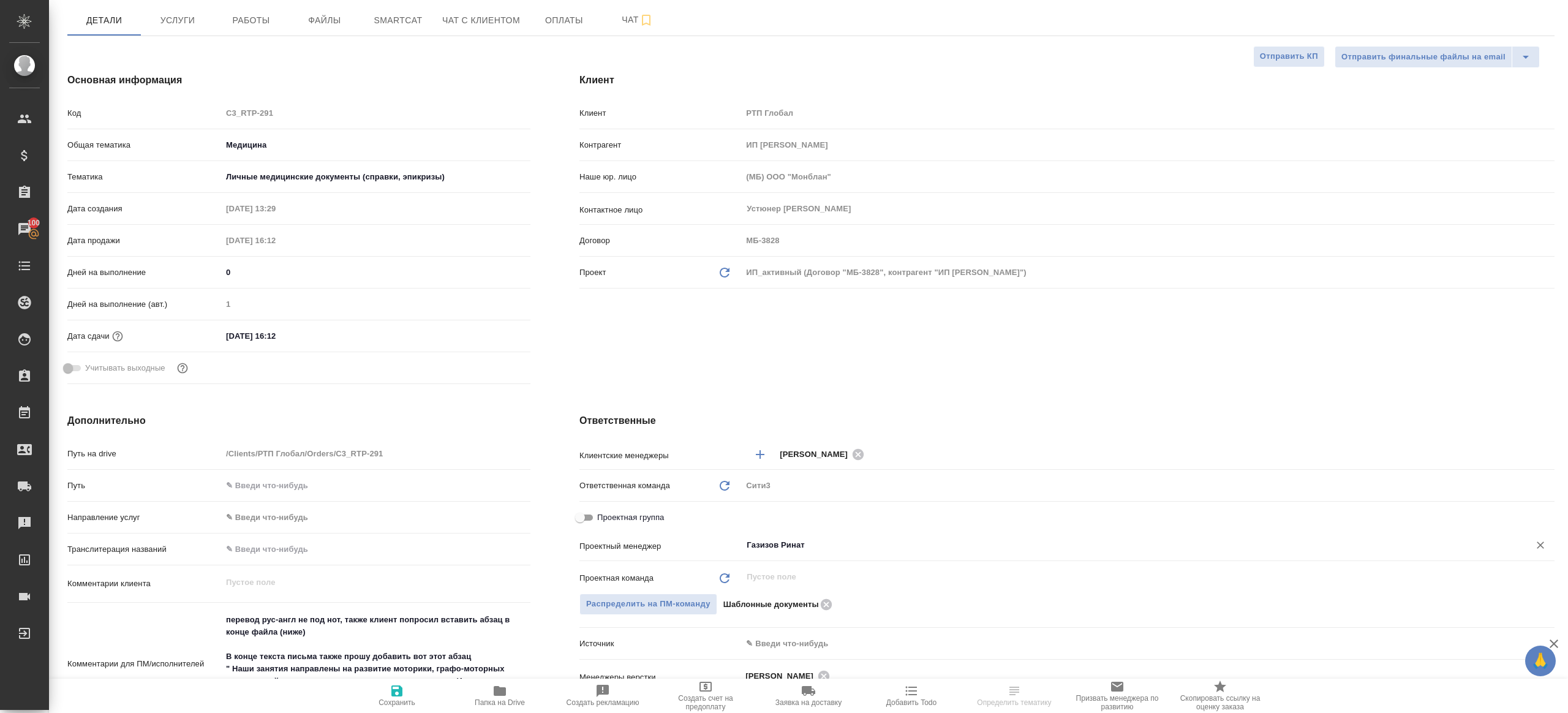
type input "Газизов Ринат"
click at [395, 694] on icon "button" at bounding box center [397, 691] width 11 height 11
type textarea "x"
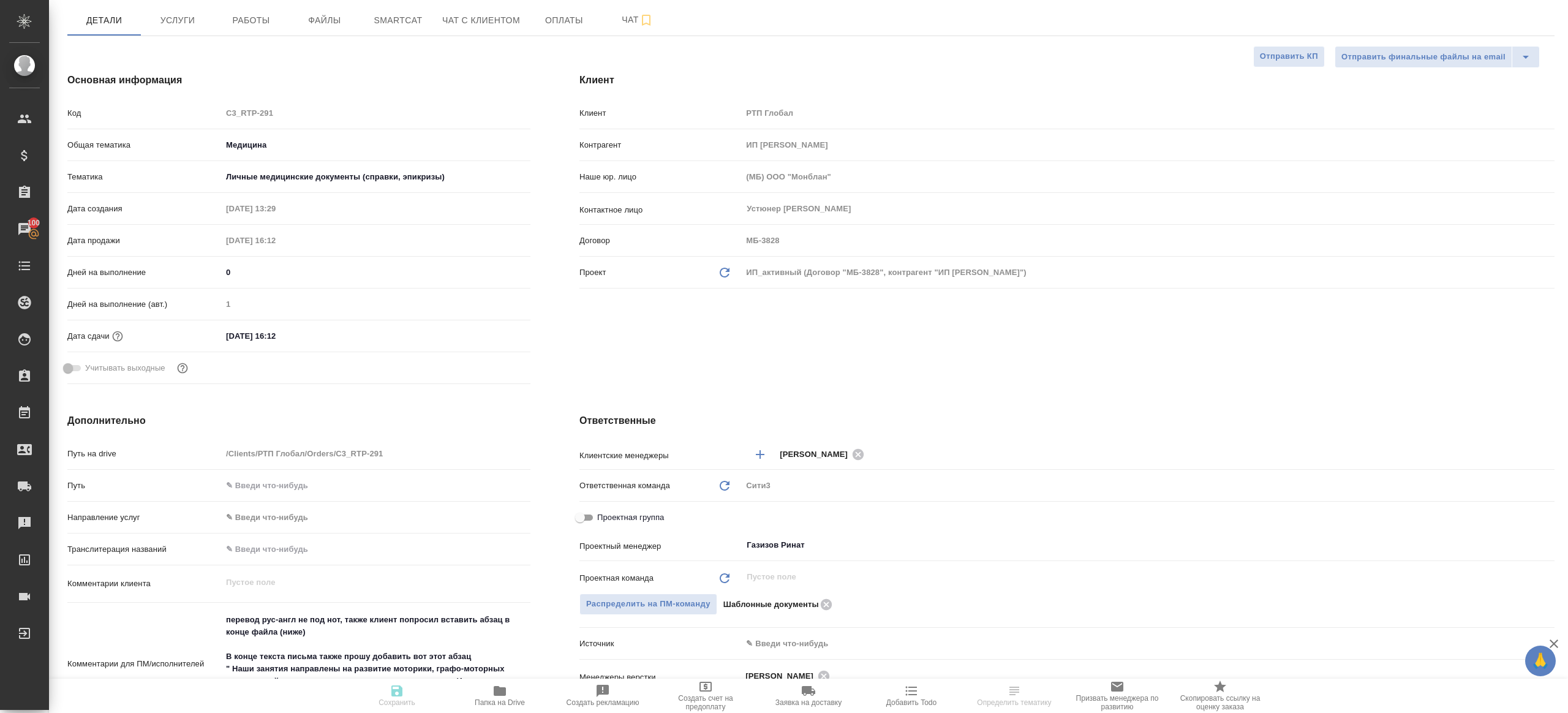
type textarea "x"
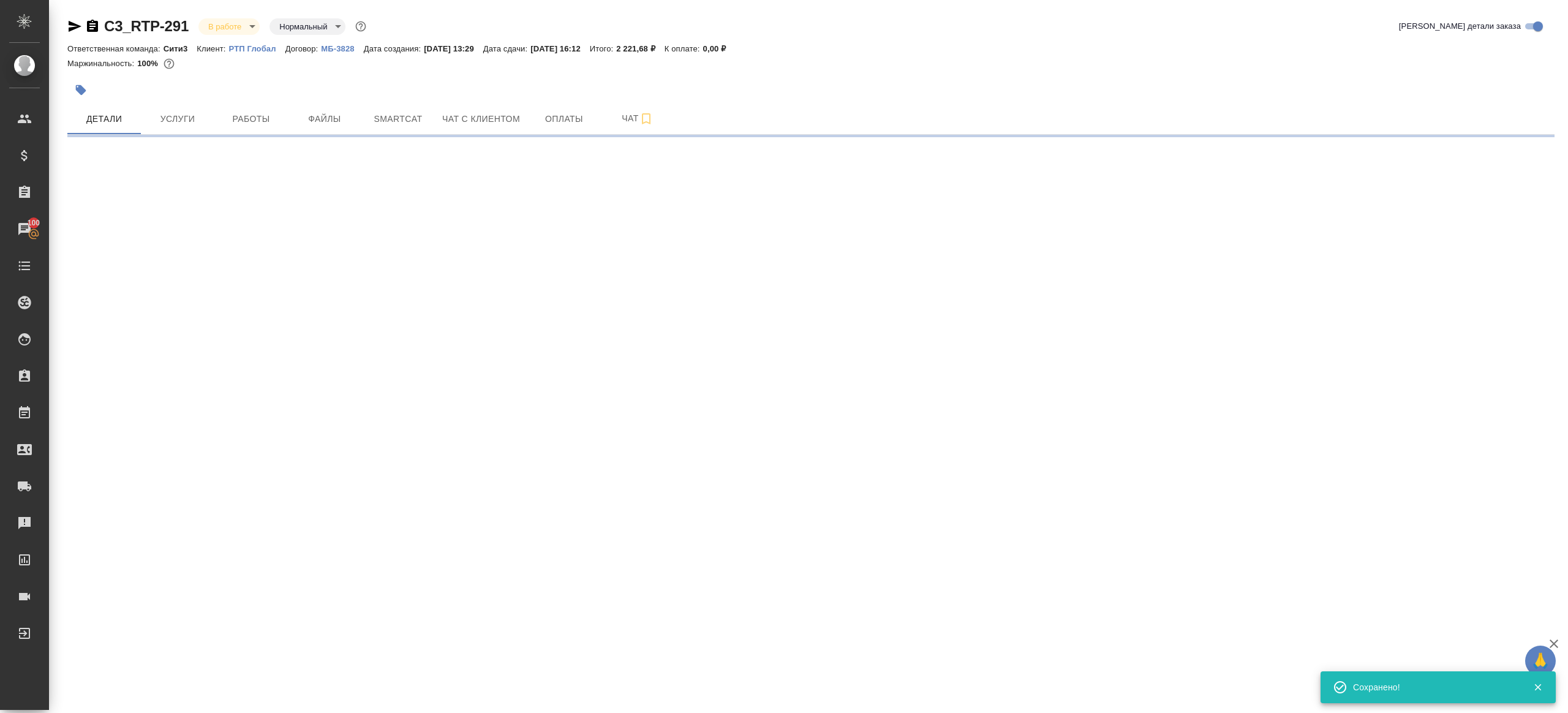
select select "RU"
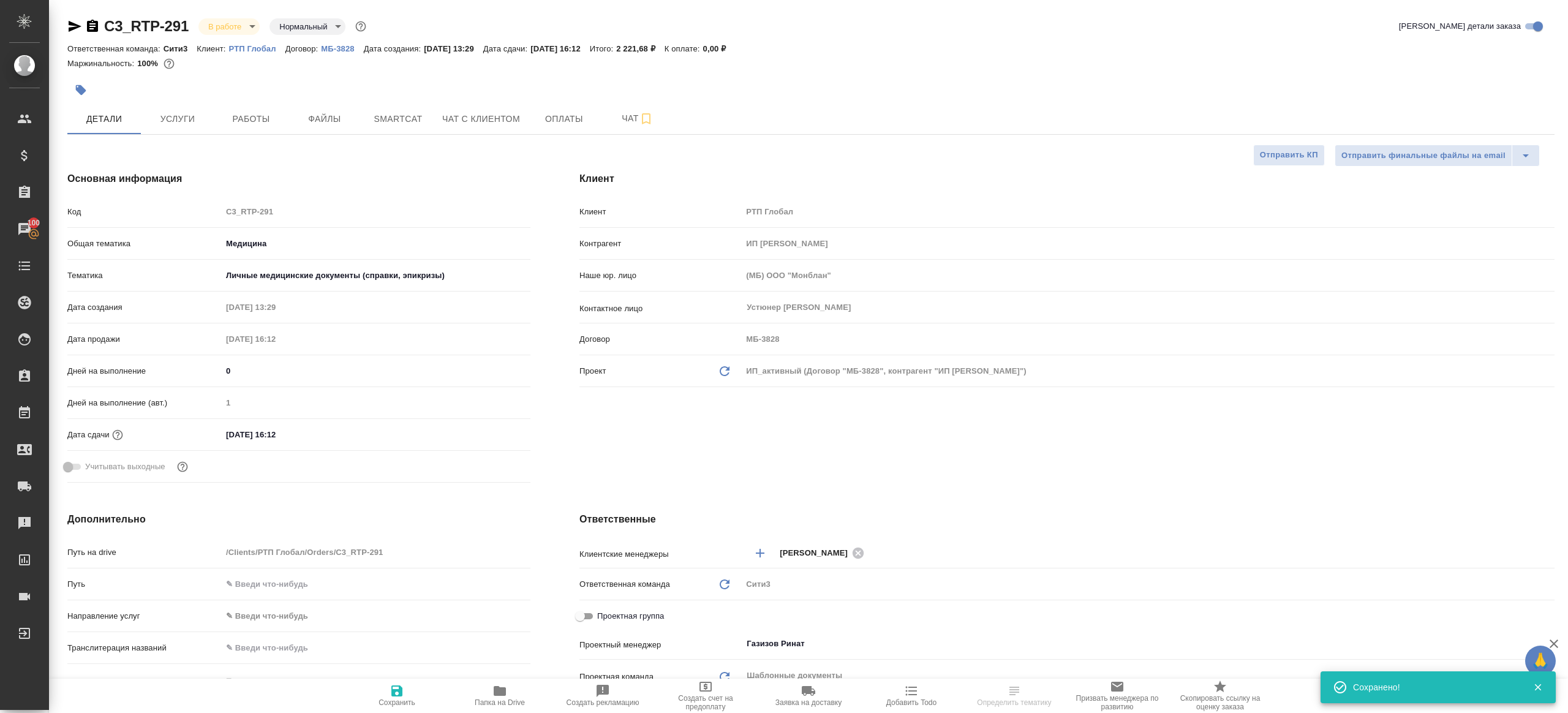
type textarea "x"
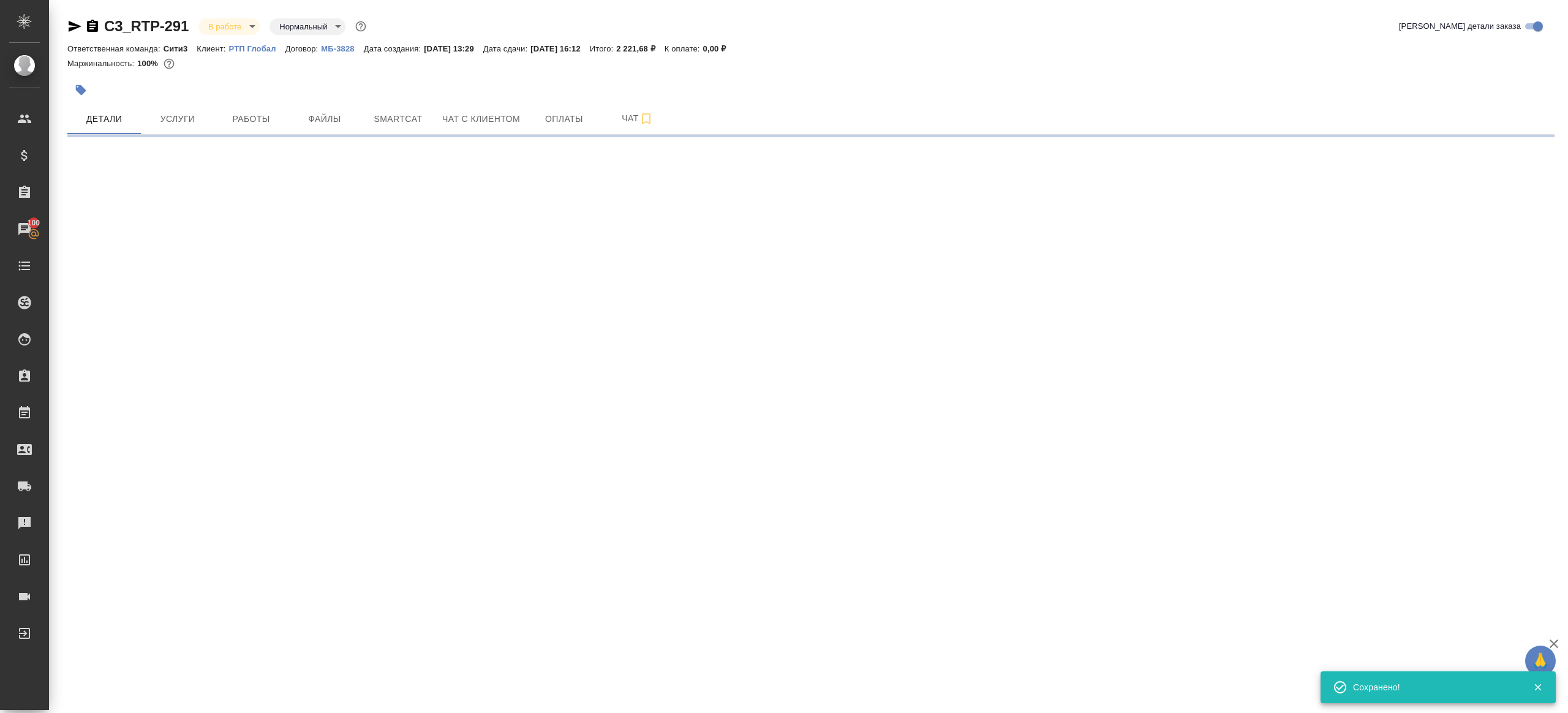
select select "RU"
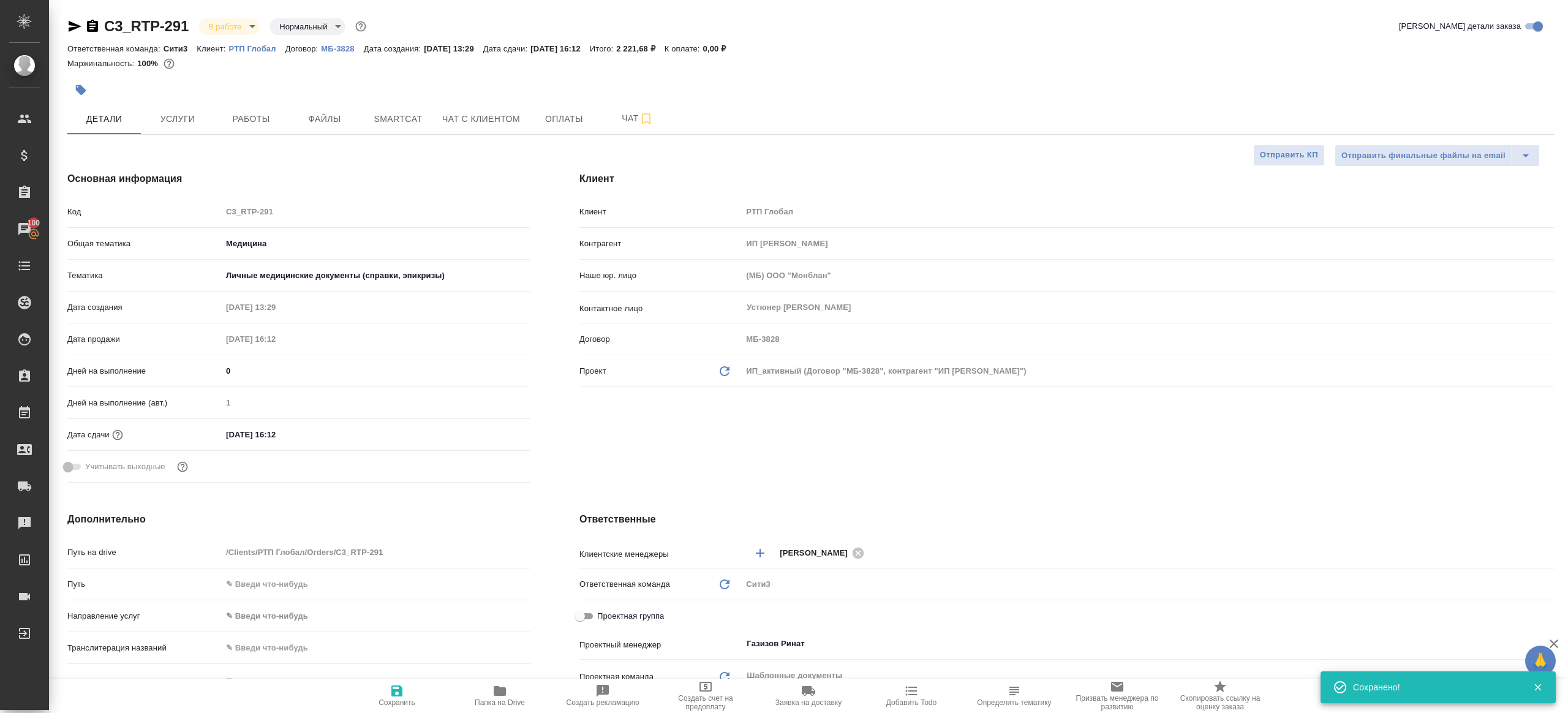
click at [498, 687] on icon "button" at bounding box center [500, 690] width 13 height 10
type textarea "x"
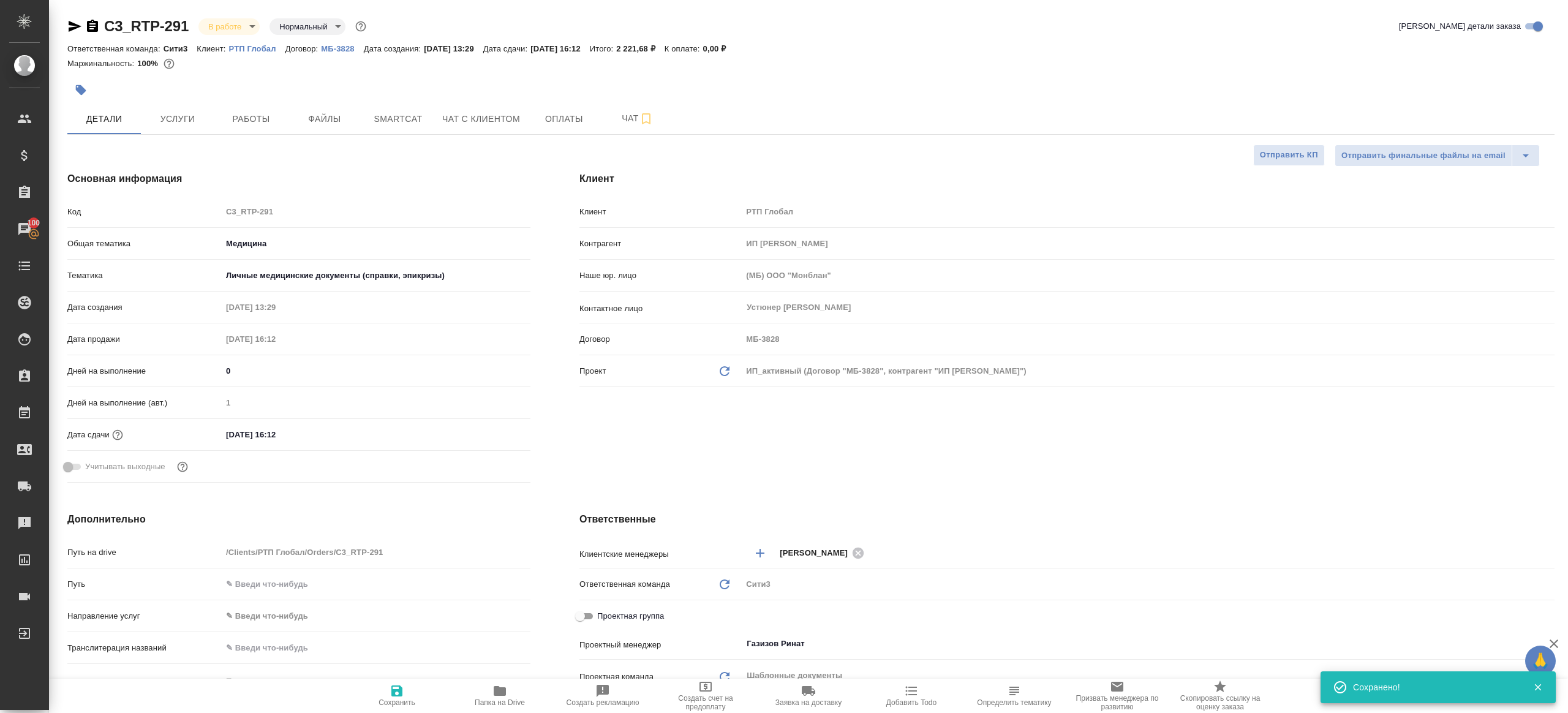
type textarea "x"
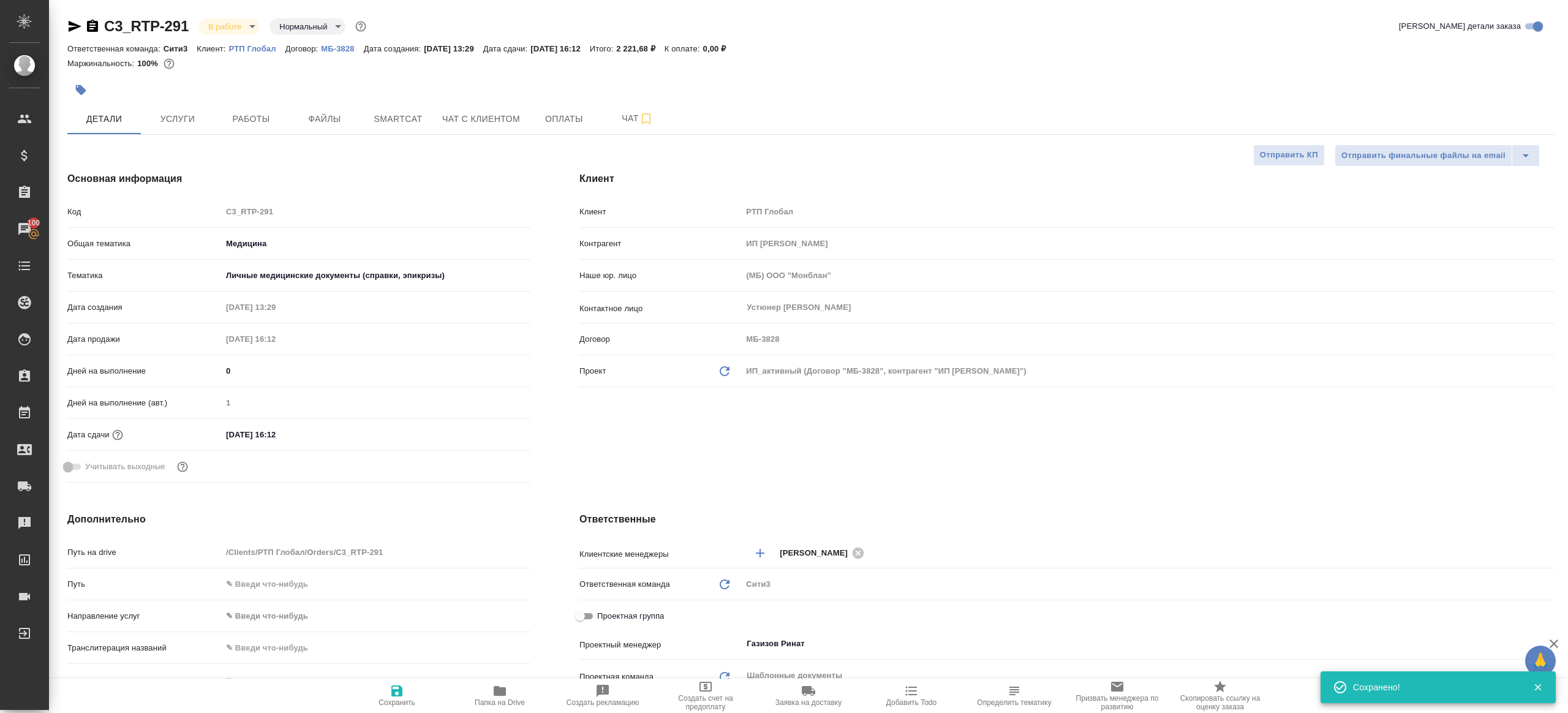
type textarea "x"
click at [267, 132] on button "Работы" at bounding box center [250, 118] width 73 height 30
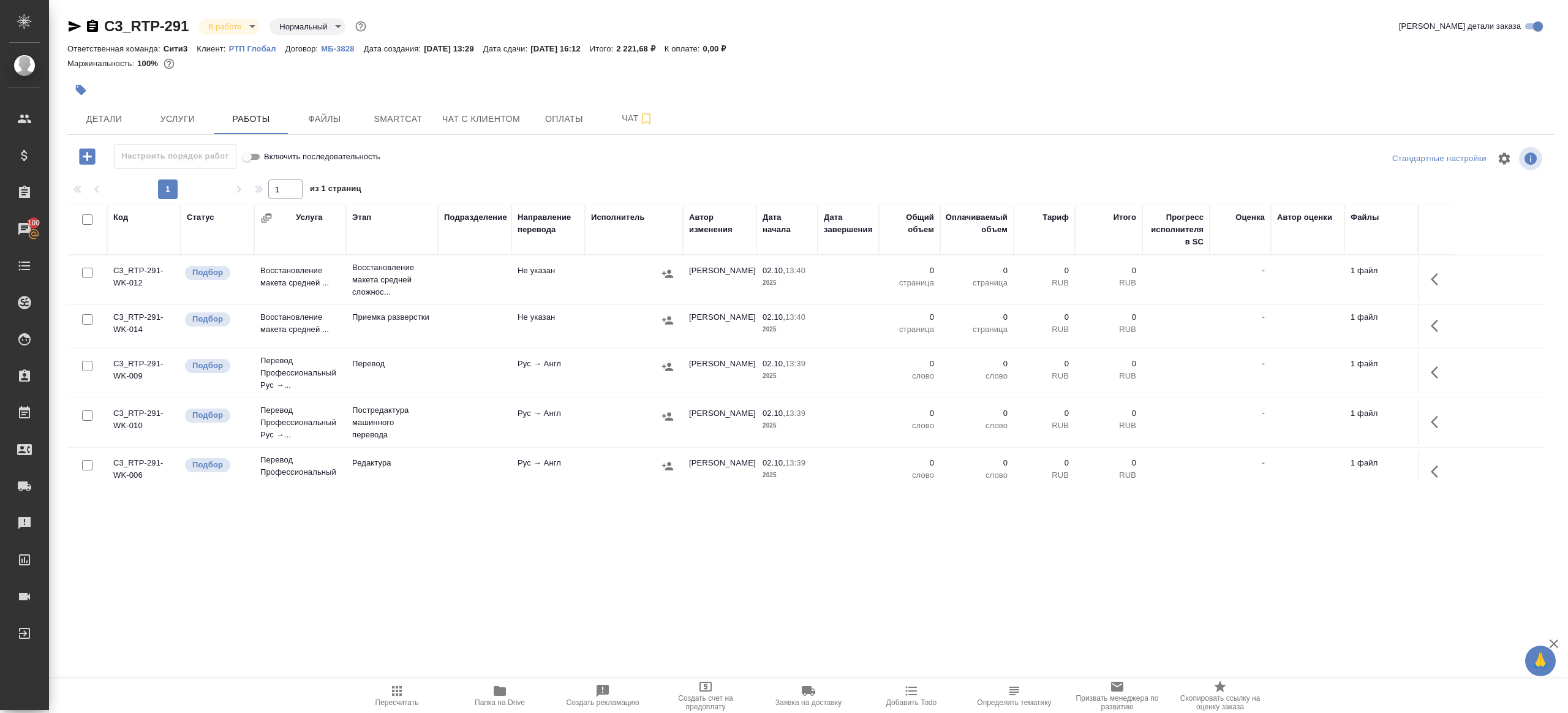
click at [83, 218] on input "checkbox" at bounding box center [87, 219] width 10 height 10
checkbox input "true"
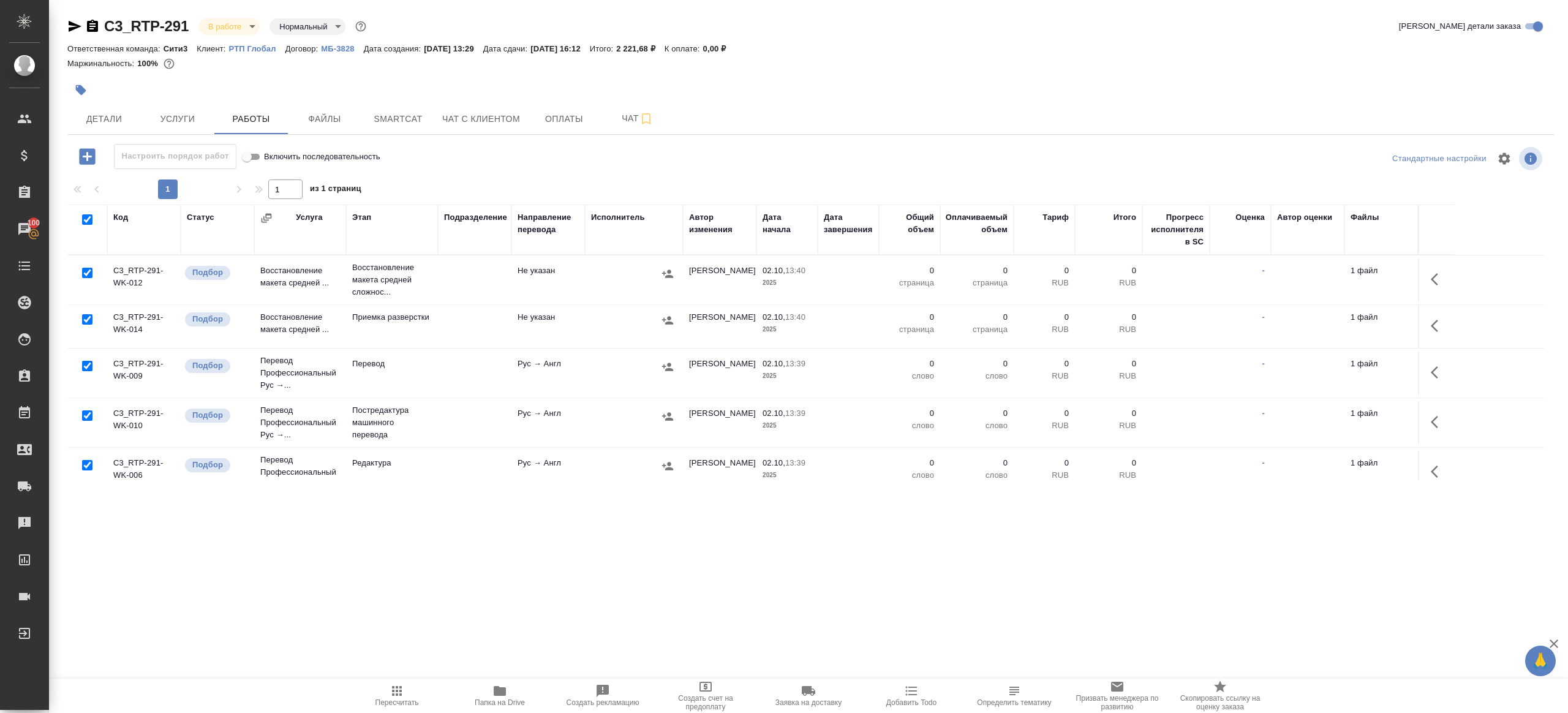
checkbox input "true"
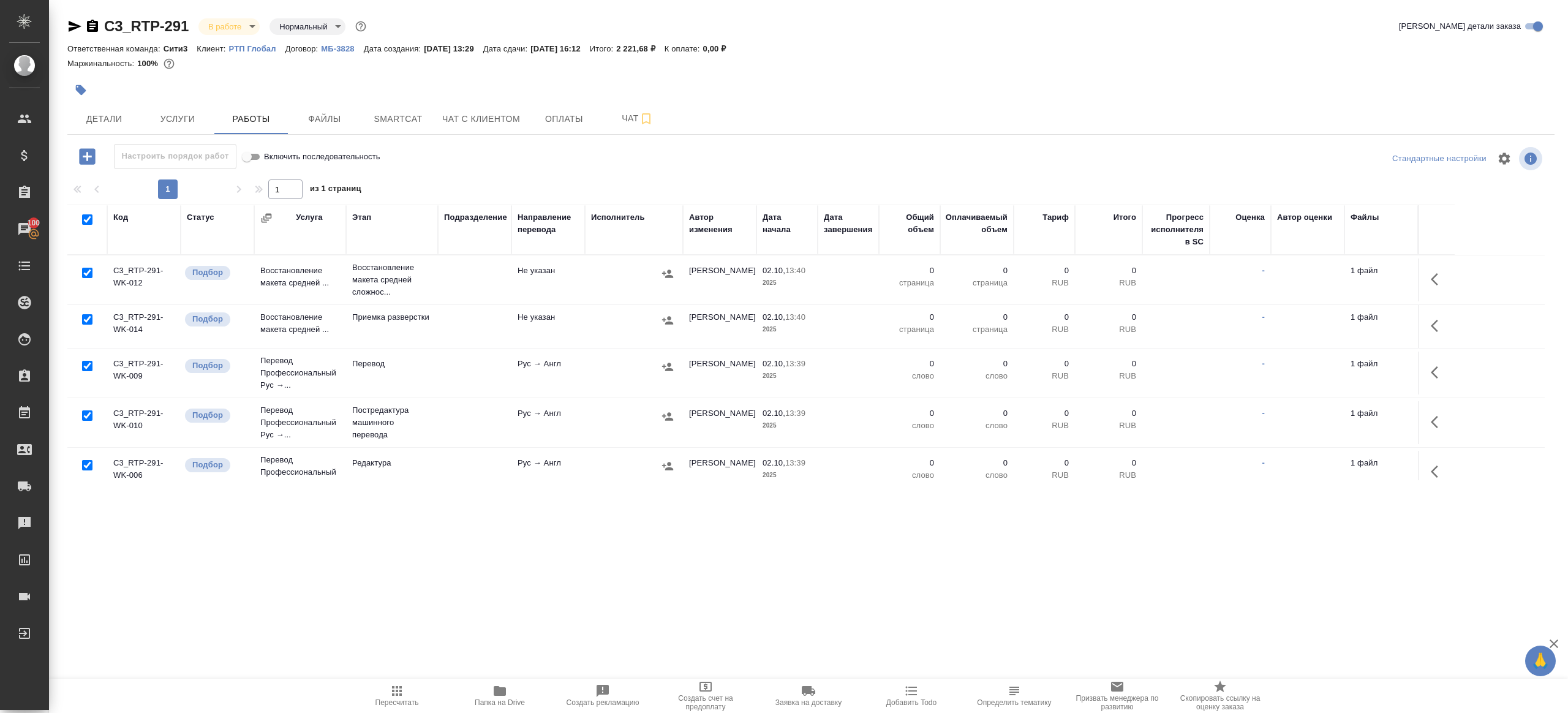
checkbox input "true"
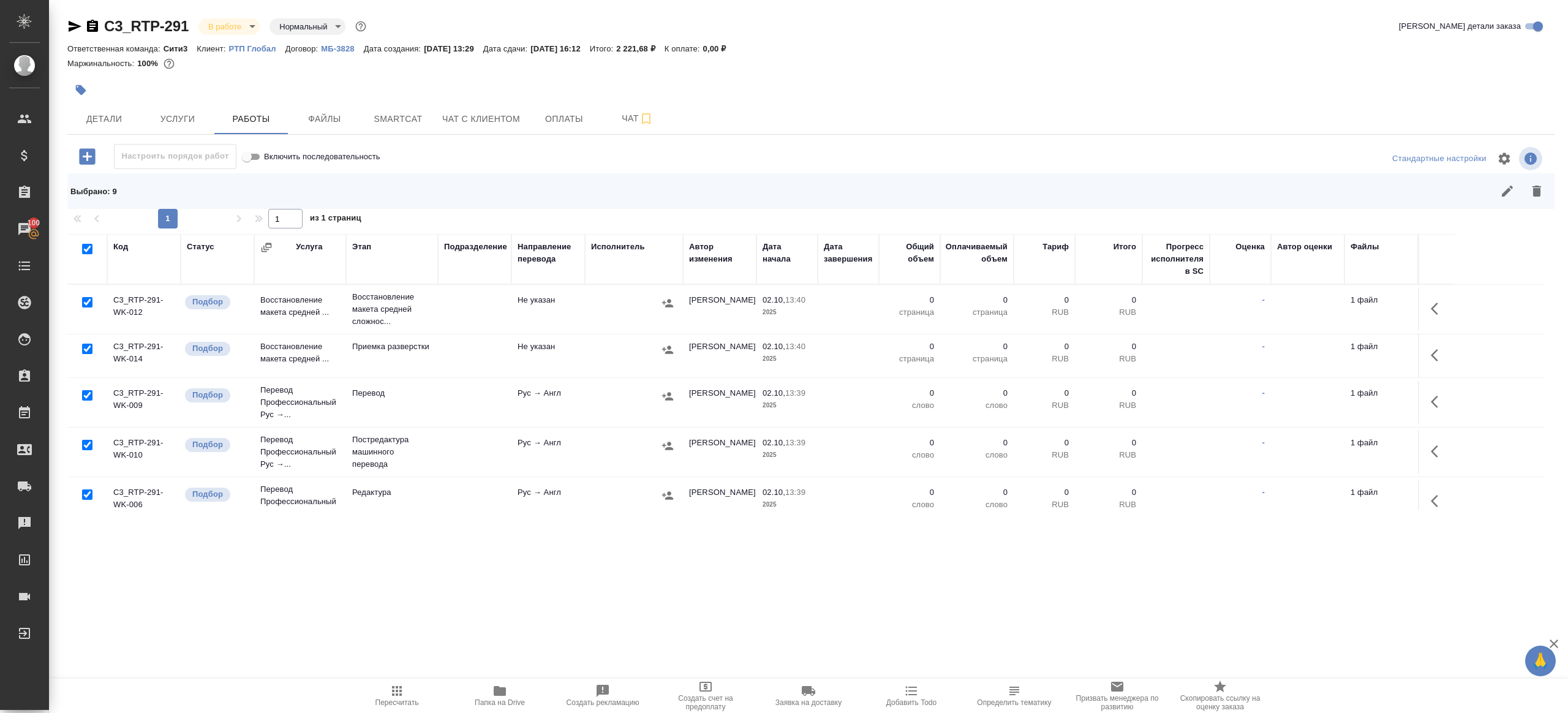
click at [87, 301] on input "checkbox" at bounding box center [87, 302] width 10 height 10
checkbox input "false"
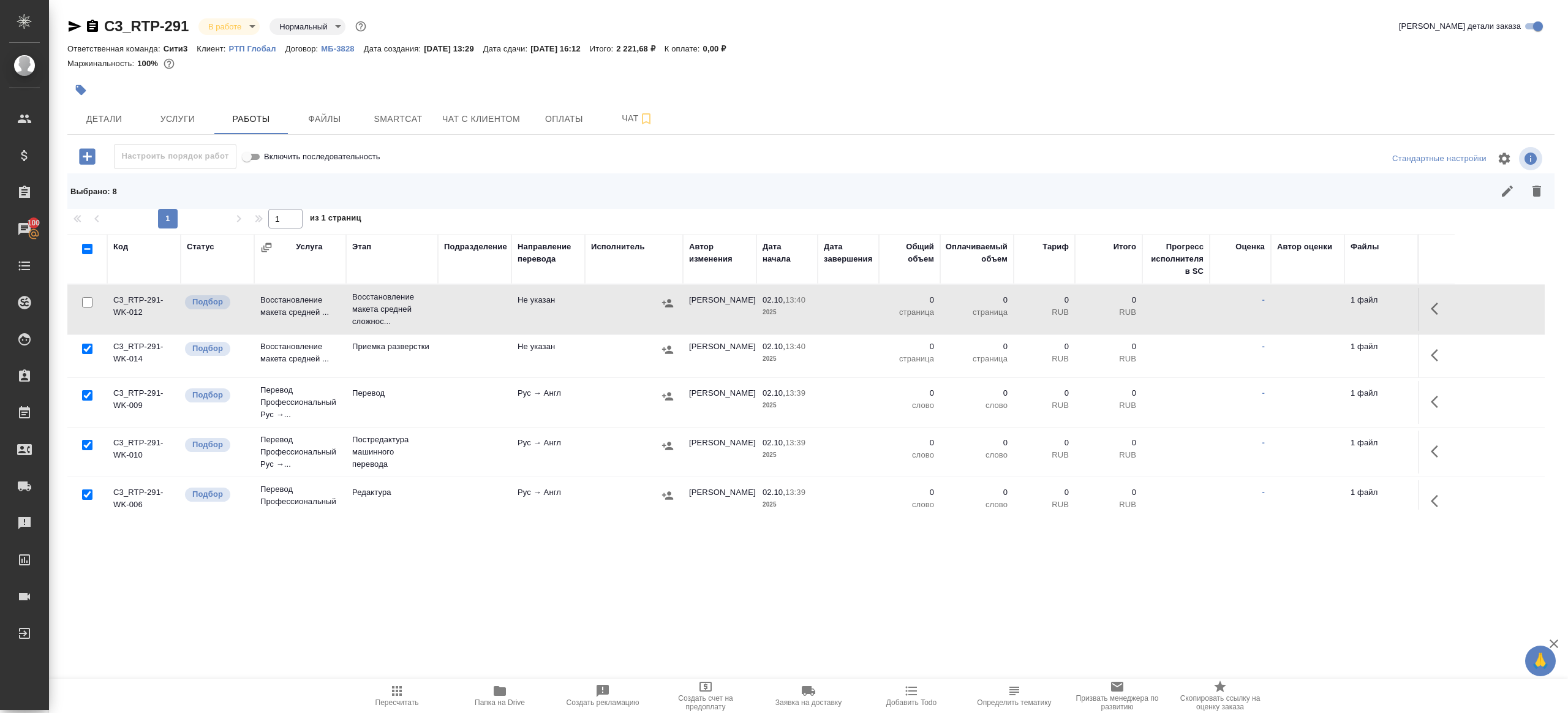
click at [83, 395] on input "checkbox" at bounding box center [87, 395] width 10 height 10
checkbox input "false"
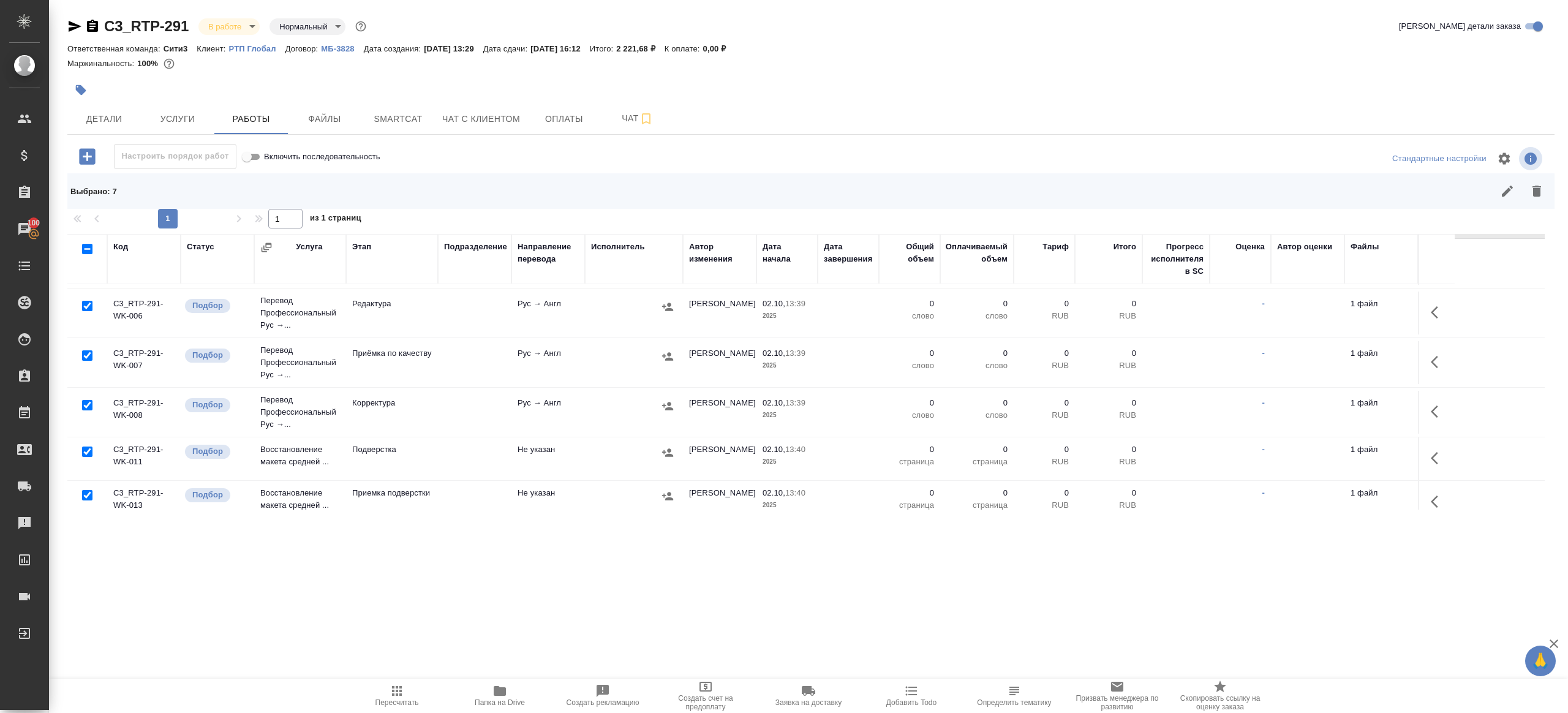
scroll to position [199, 0]
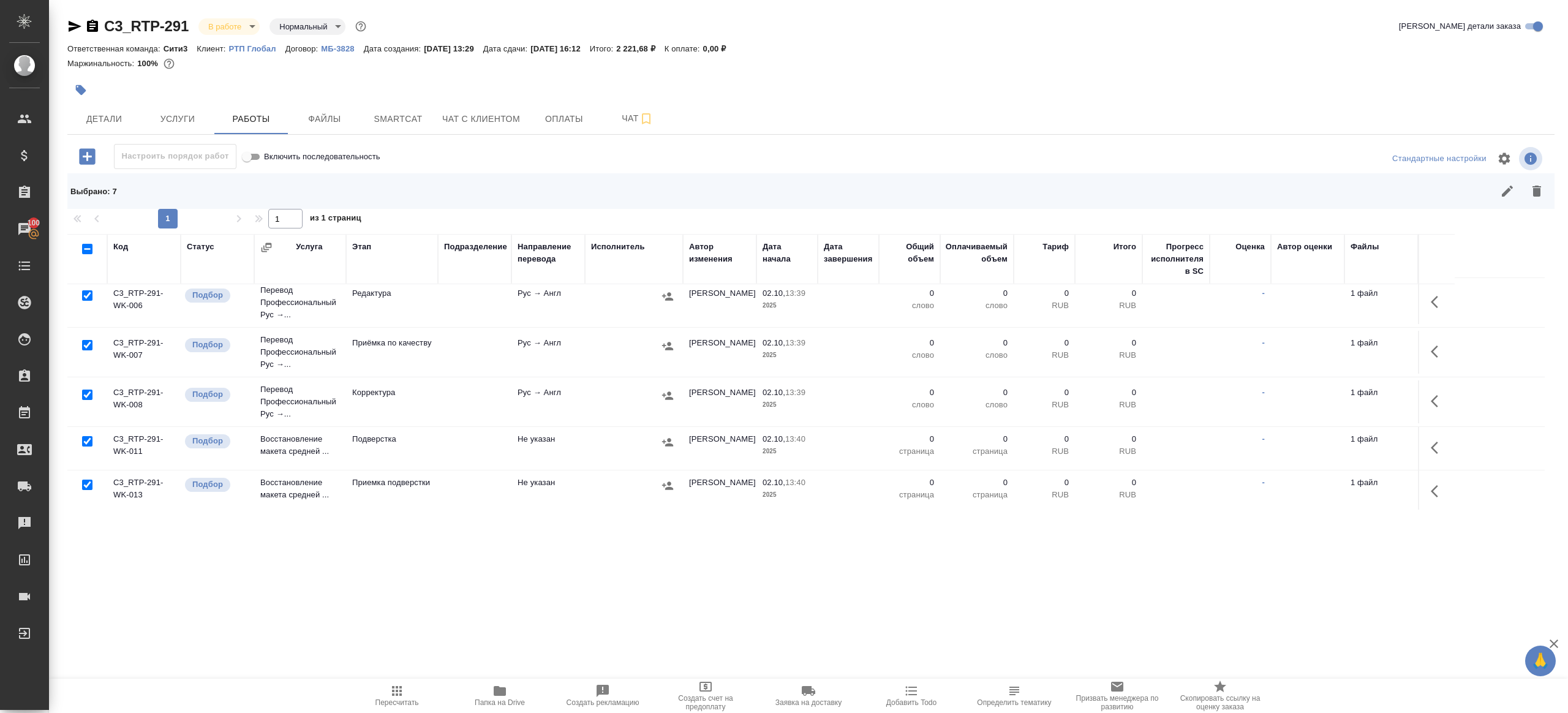
click at [88, 344] on input "checkbox" at bounding box center [87, 345] width 10 height 10
checkbox input "false"
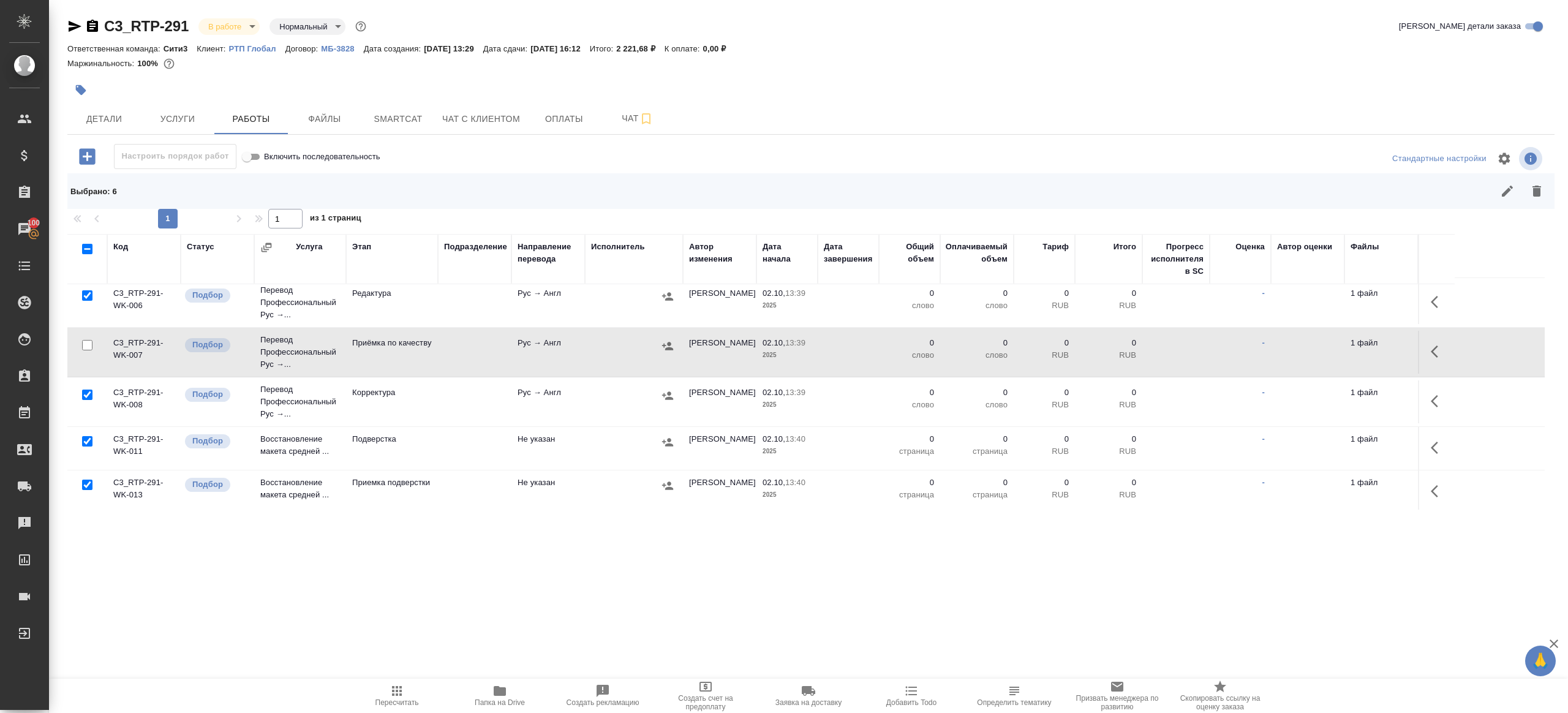
scroll to position [201, 0]
click at [1542, 188] on icon "button" at bounding box center [1537, 191] width 15 height 15
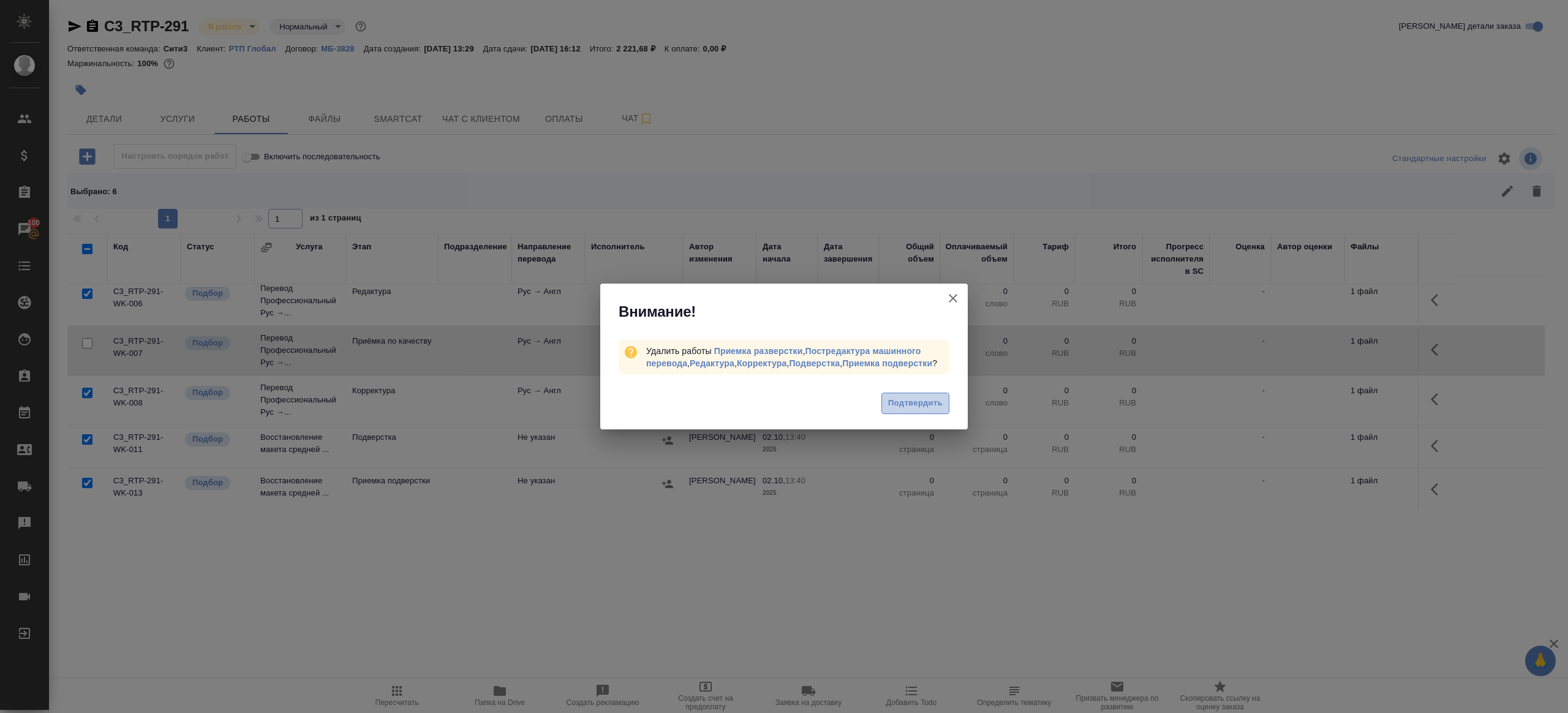
click at [916, 407] on span "Подтвердить" at bounding box center [915, 403] width 55 height 14
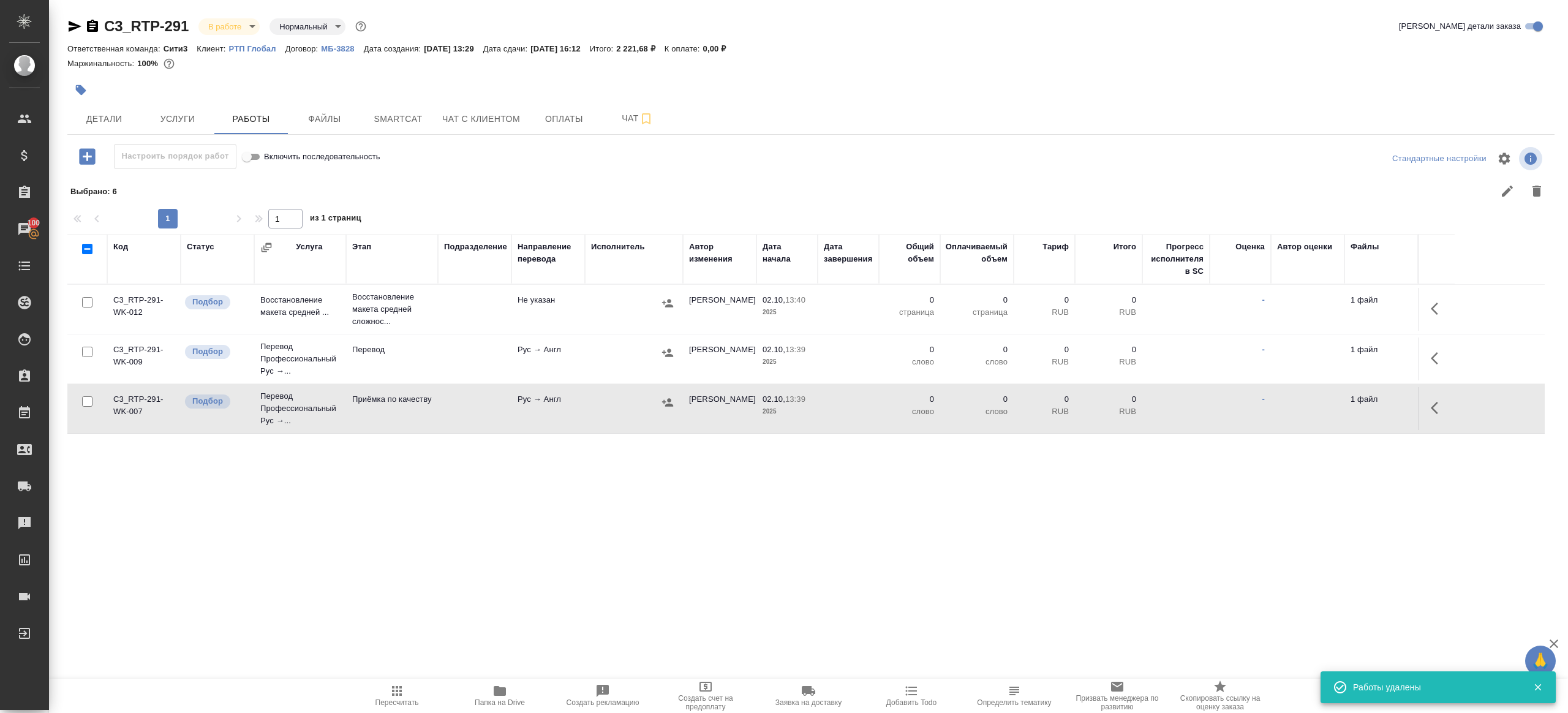
scroll to position [0, 0]
click at [1434, 314] on icon "button" at bounding box center [1438, 309] width 15 height 15
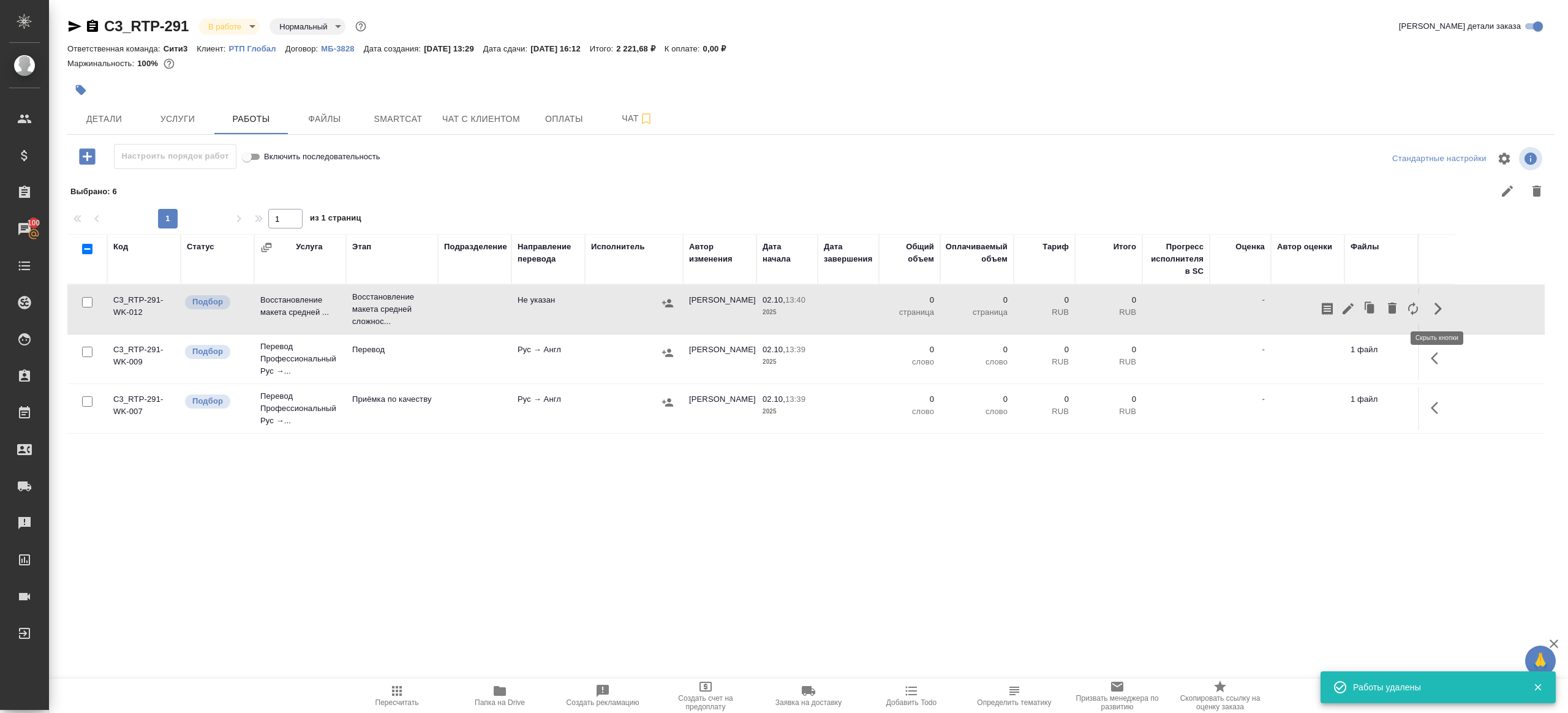
click at [1352, 301] on icon "button" at bounding box center [1349, 309] width 15 height 15
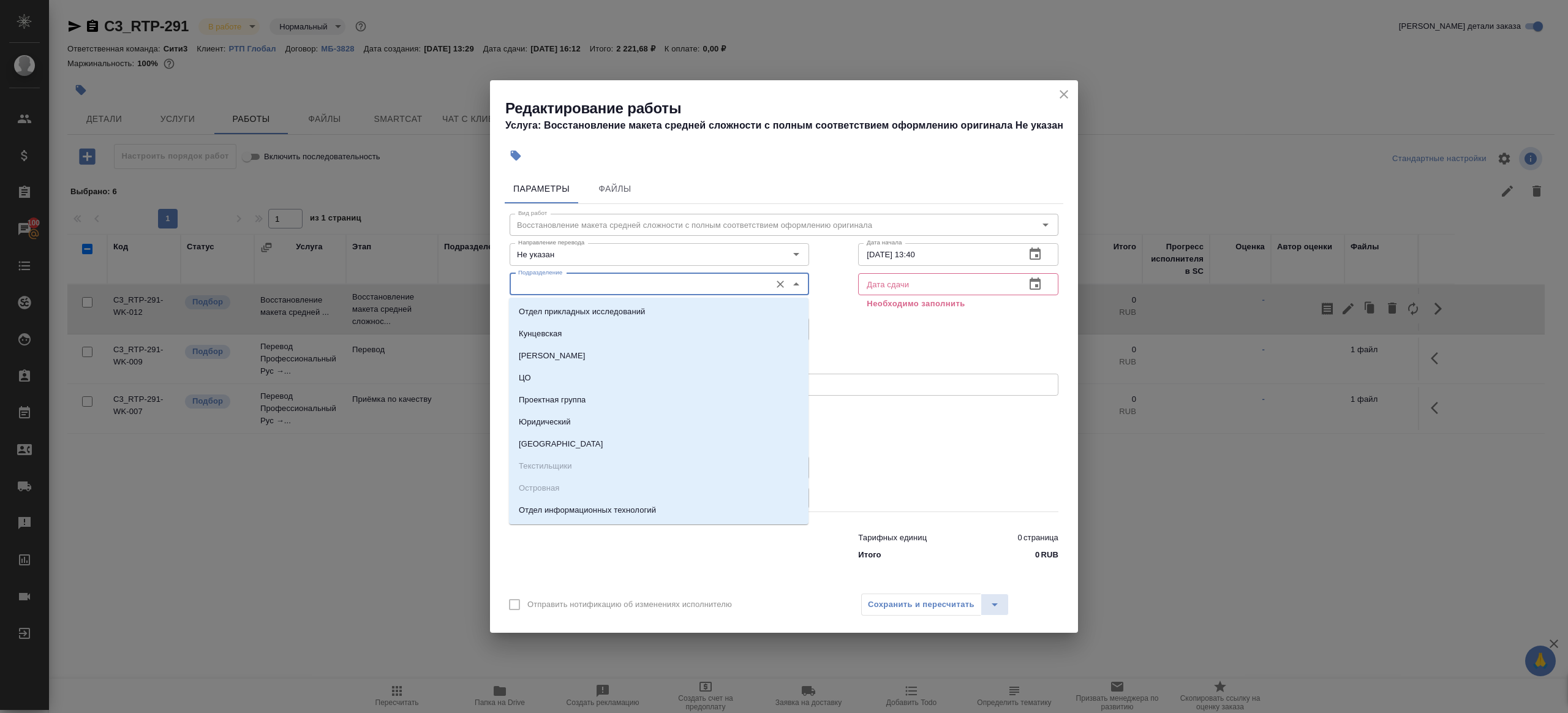
click at [688, 285] on input "Подразделение" at bounding box center [638, 284] width 251 height 15
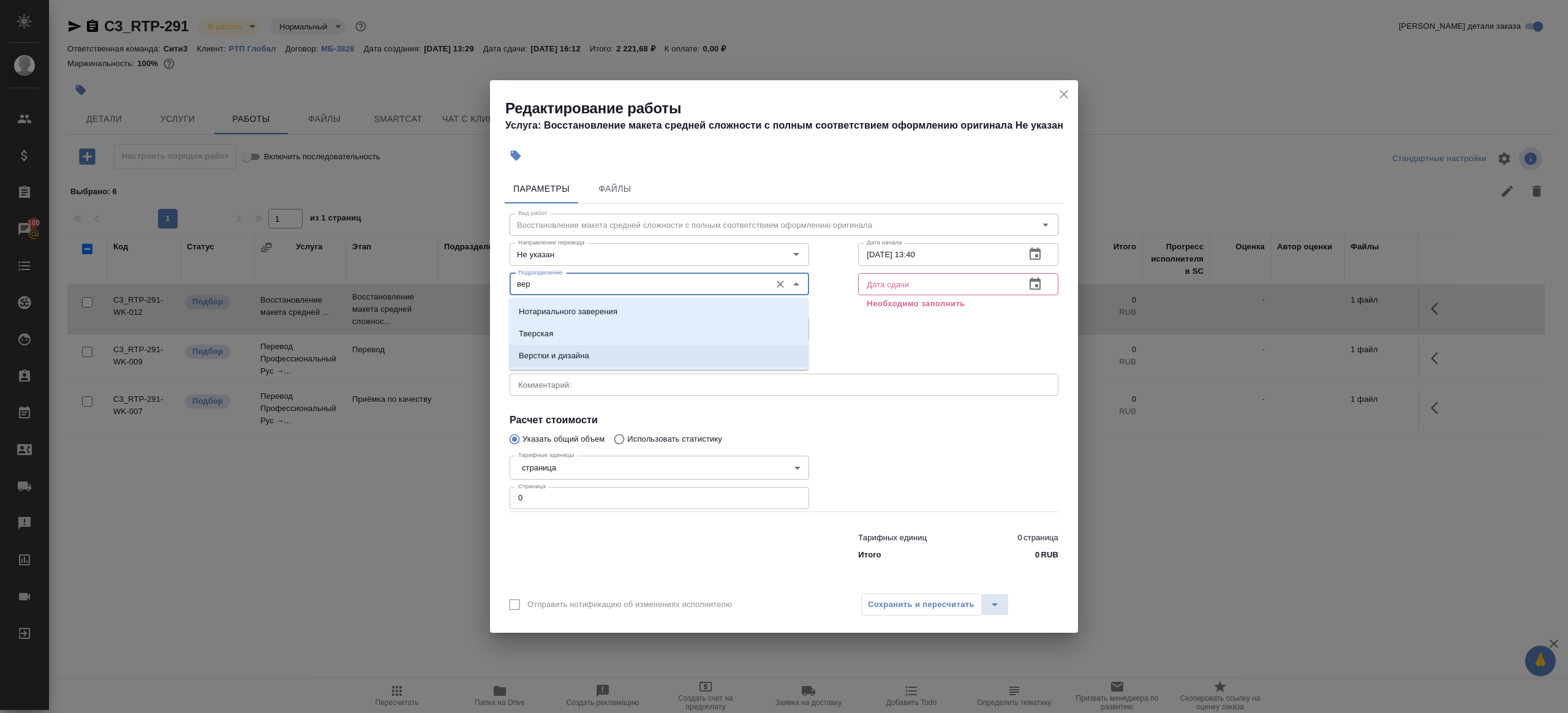
click at [616, 361] on li "Верстки и дизайна" at bounding box center [658, 356] width 299 height 22
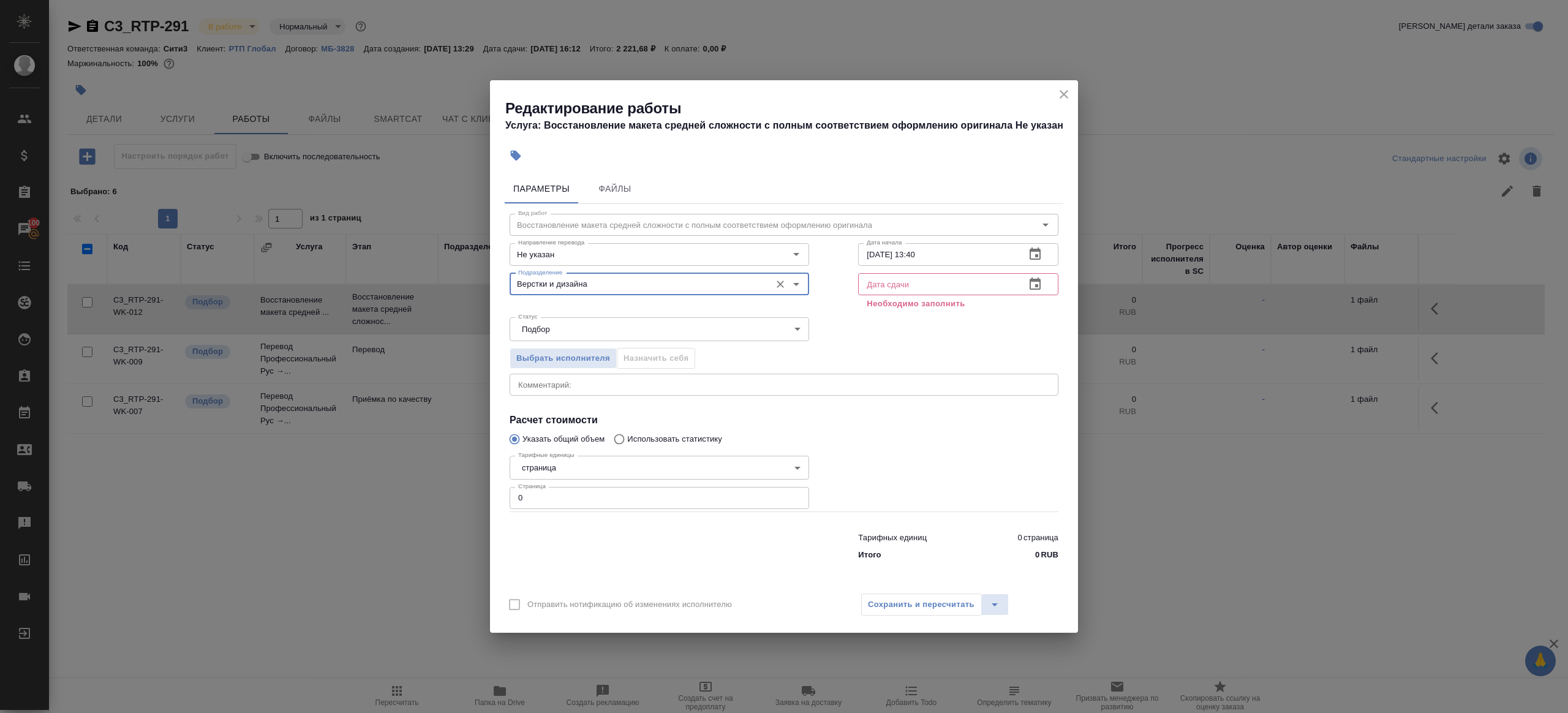
type input "Верстки и дизайна"
click at [547, 501] on input "0" at bounding box center [659, 498] width 299 height 22
type input "1"
click at [642, 561] on div at bounding box center [659, 543] width 349 height 49
click at [937, 261] on input "02.10.2025 13:40" at bounding box center [937, 254] width 158 height 22
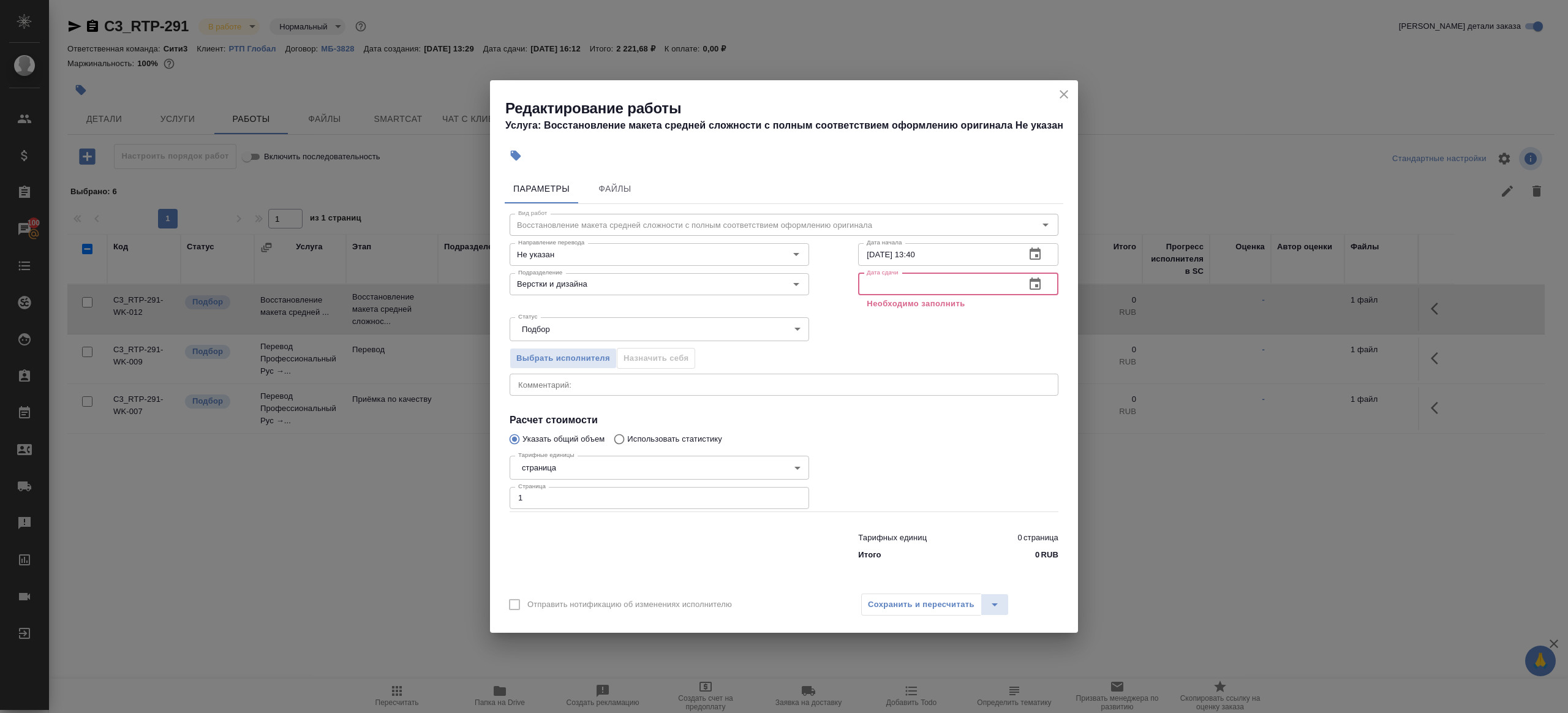
click at [945, 289] on input "text" at bounding box center [937, 284] width 158 height 22
drag, startPoint x: 913, startPoint y: 261, endPoint x: 970, endPoint y: 252, distance: 57.7
click at [970, 252] on input "02.10.2025 13:40" at bounding box center [937, 254] width 158 height 22
drag, startPoint x: 916, startPoint y: 252, endPoint x: 981, endPoint y: 257, distance: 65.2
click at [981, 257] on input "02.10.2025 13:40" at bounding box center [937, 254] width 158 height 22
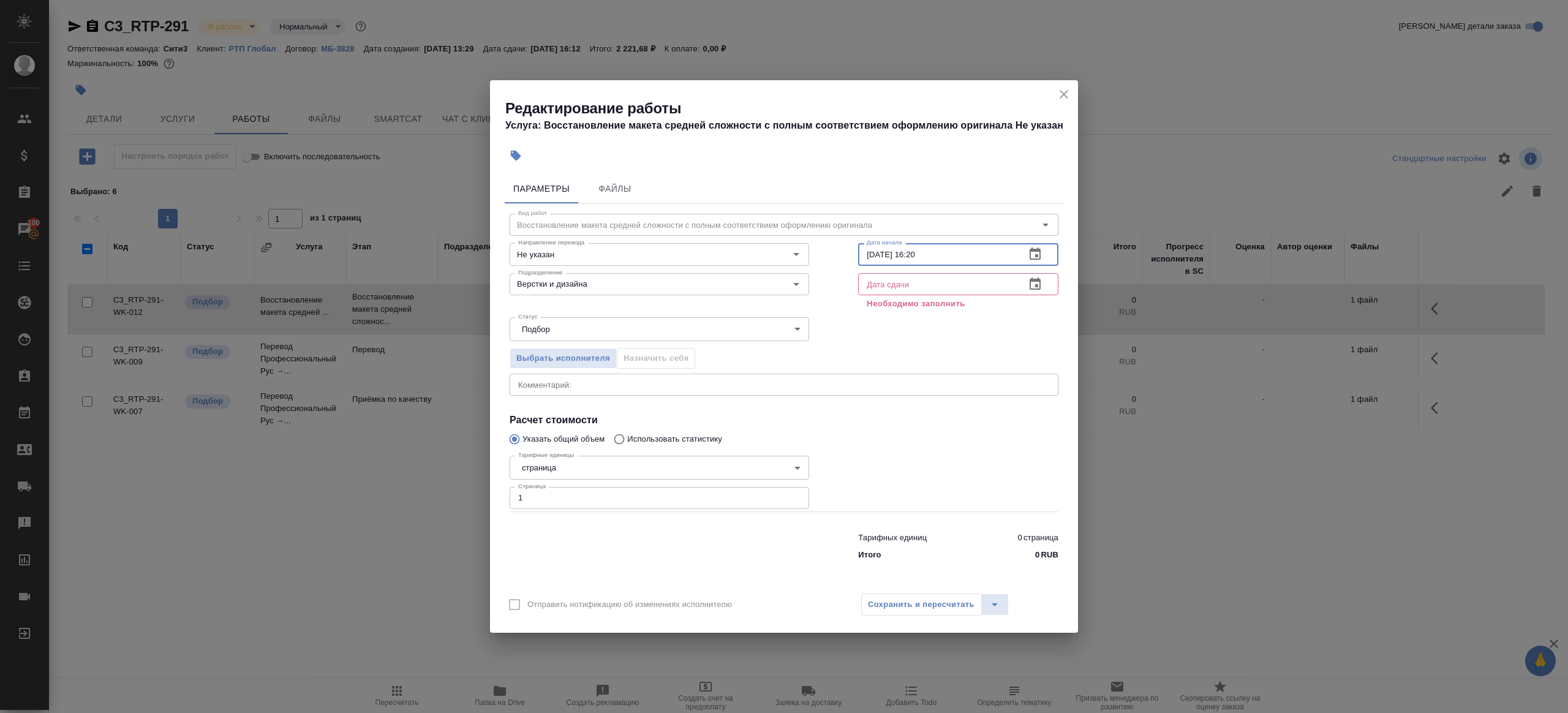
type input "02.10.2025 16:20"
click at [924, 292] on input "text" at bounding box center [937, 284] width 158 height 22
paste input "02.10.2025 16:20"
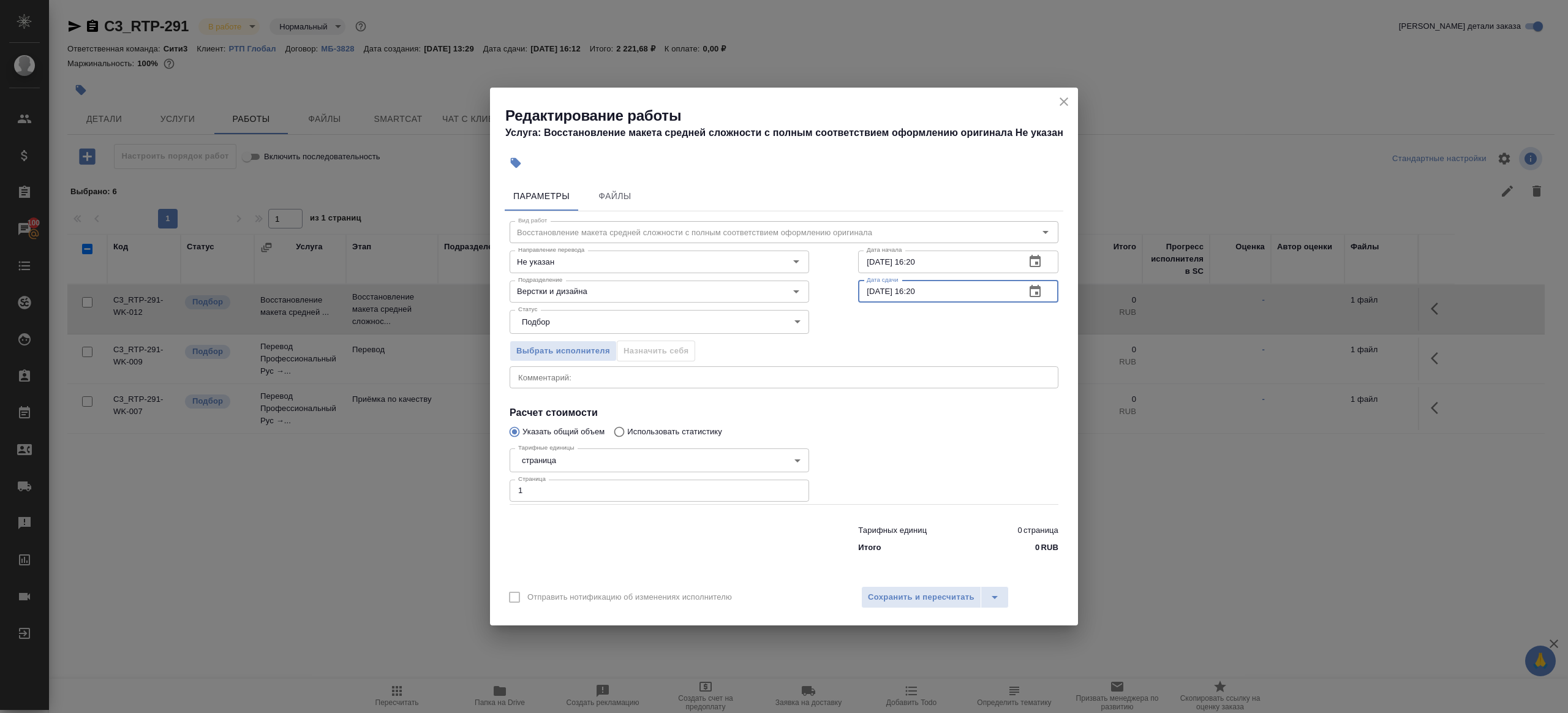
click at [919, 290] on input "02.10.2025 16:20" at bounding box center [937, 292] width 158 height 22
type input "02.10.2025 17:00"
click at [893, 420] on div at bounding box center [958, 474] width 250 height 110
drag, startPoint x: 923, startPoint y: 264, endPoint x: 992, endPoint y: 258, distance: 69.3
click at [992, 258] on input "02.10.2025 16:20" at bounding box center [937, 261] width 158 height 22
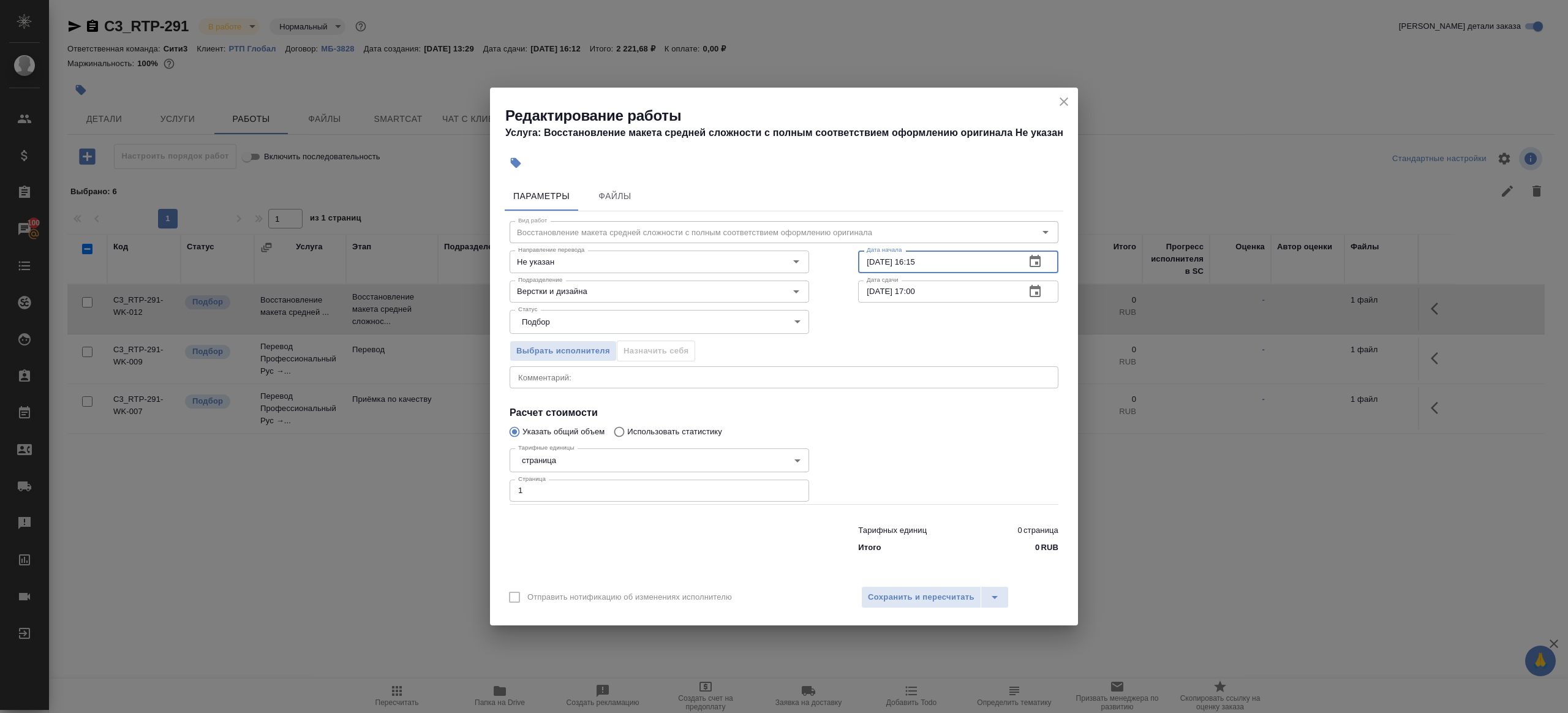
type input "02.10.2025 16:15"
click at [910, 281] on input "02.10.2025 17:00" at bounding box center [937, 292] width 158 height 22
click at [985, 445] on div at bounding box center [958, 474] width 250 height 110
click at [935, 594] on span "Сохранить и пересчитать" at bounding box center [921, 597] width 107 height 14
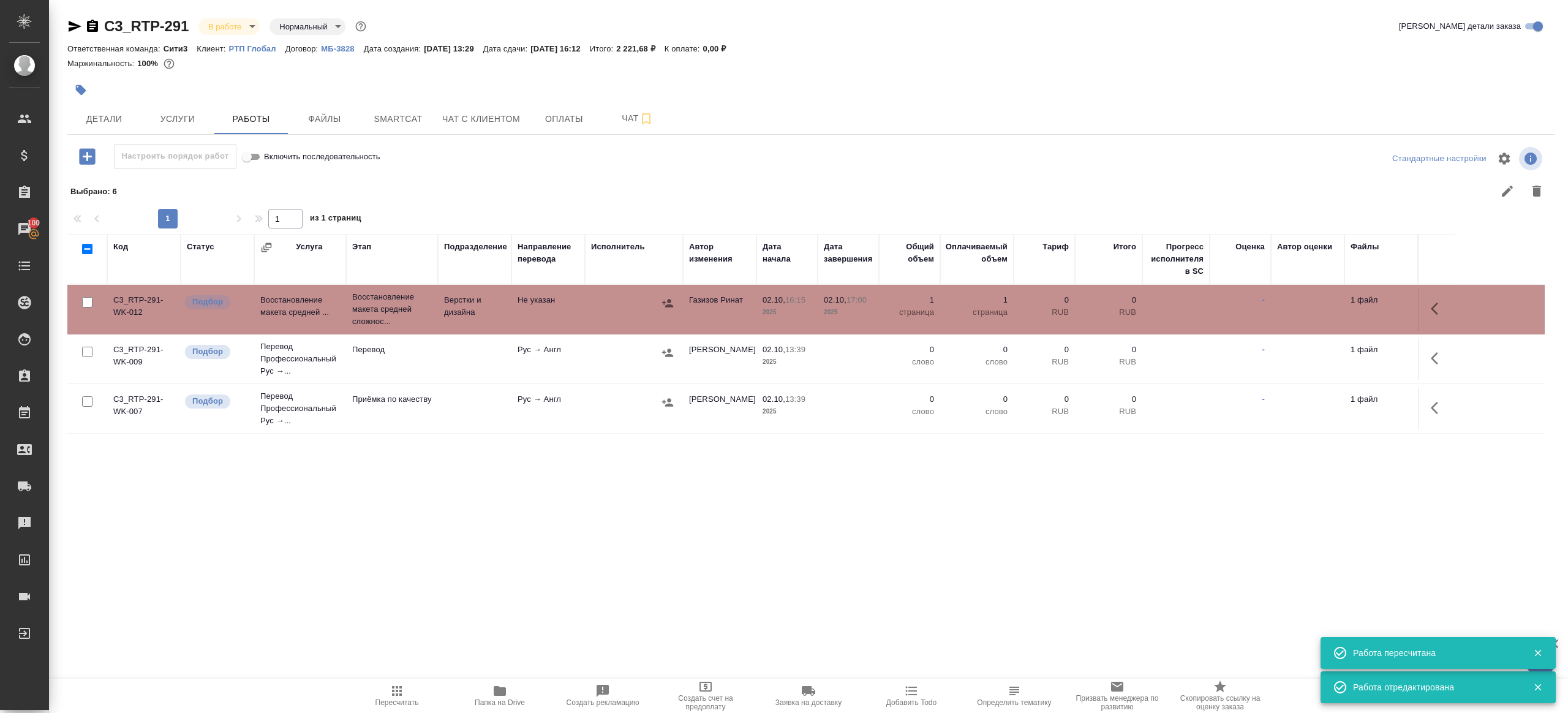
click at [1438, 359] on icon "button" at bounding box center [1438, 358] width 15 height 15
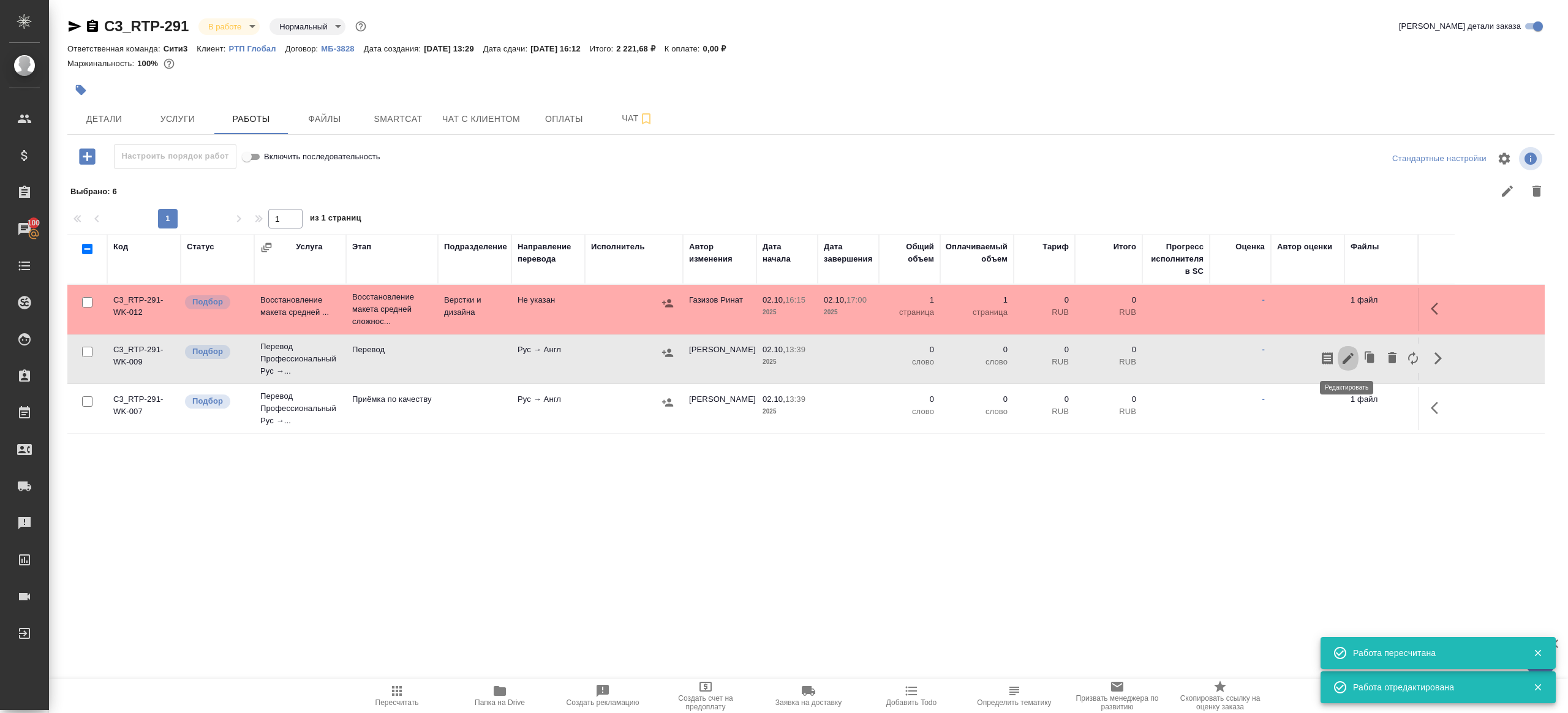
click at [1350, 352] on icon "button" at bounding box center [1349, 358] width 15 height 15
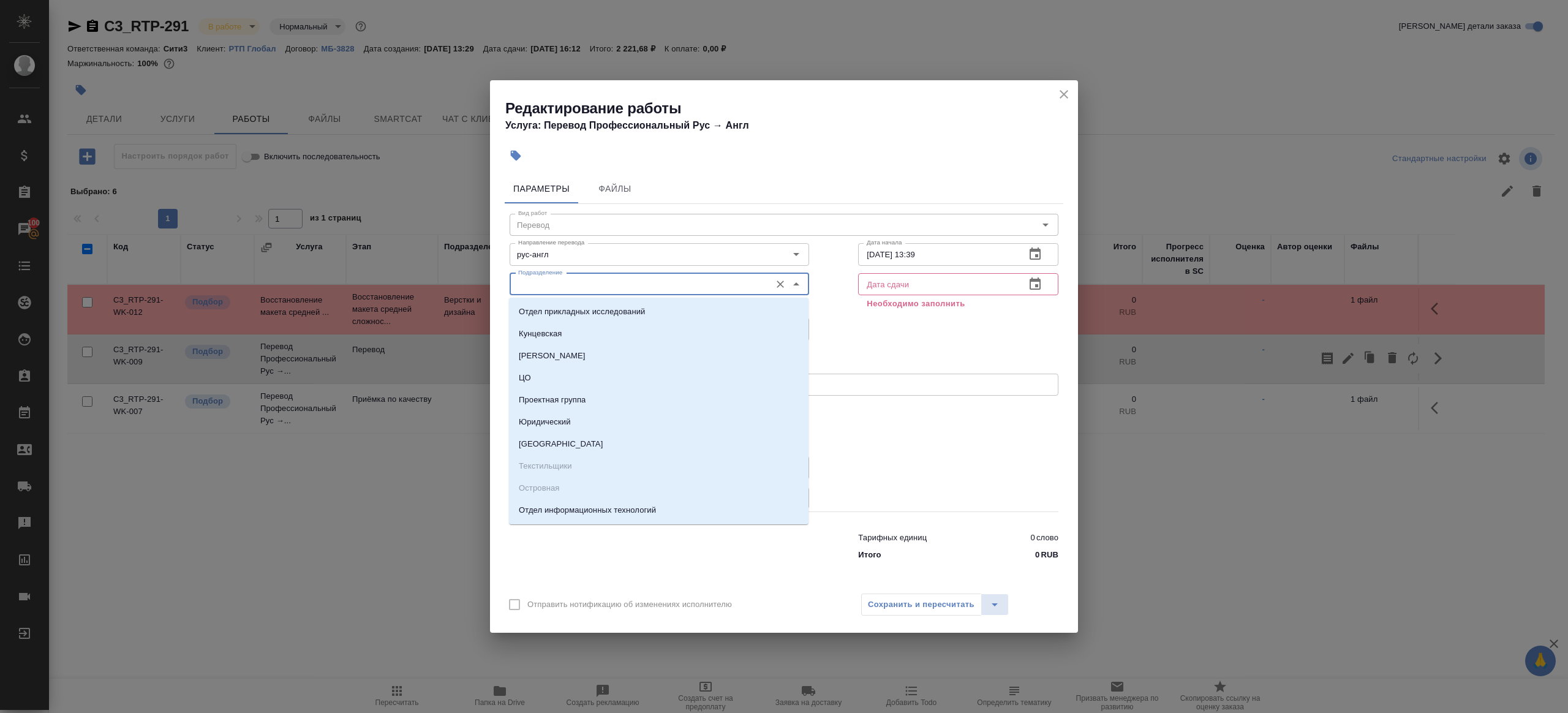
click at [598, 278] on input "Подразделение" at bounding box center [638, 284] width 251 height 15
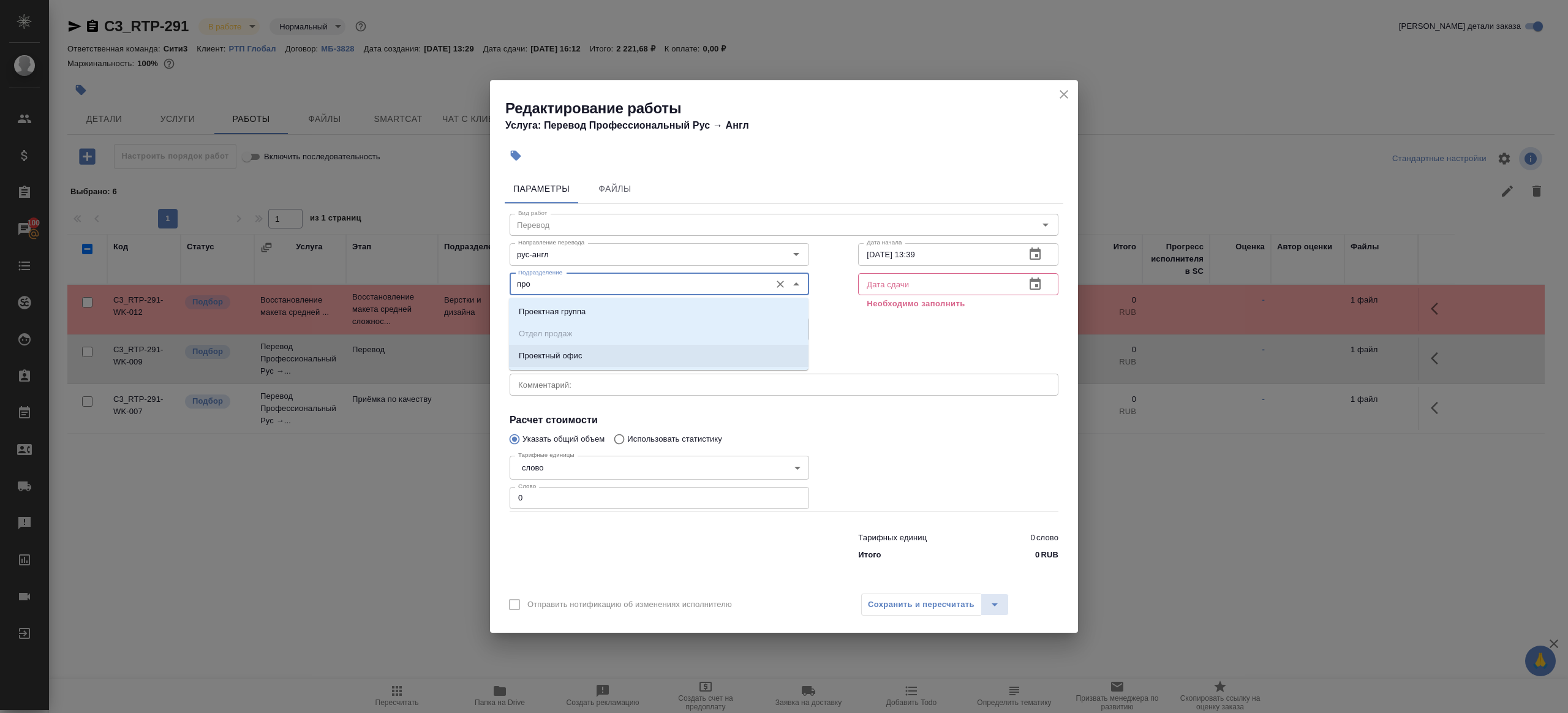
click at [619, 356] on li "Проектный офис" at bounding box center [658, 356] width 299 height 22
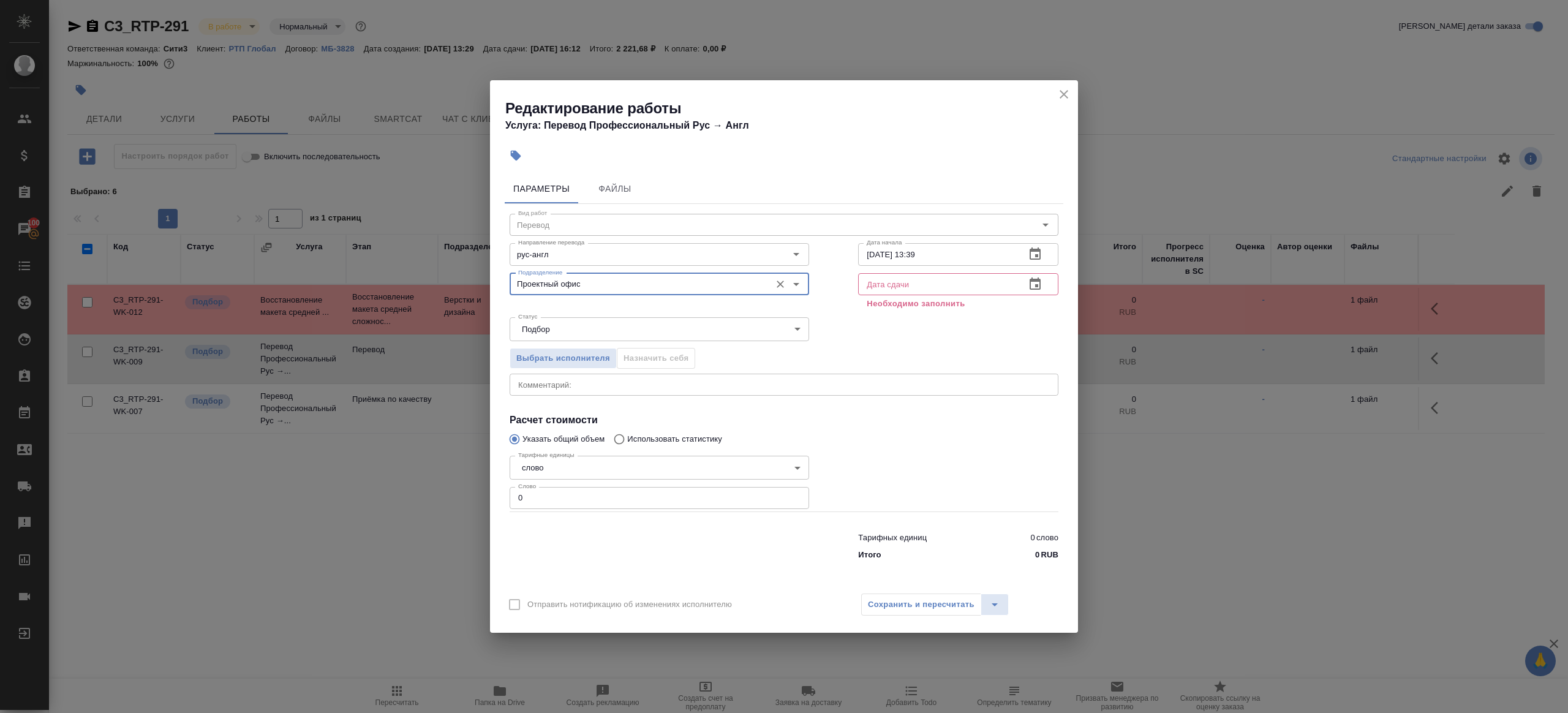
type input "Проектный офис"
click at [635, 499] on input "0" at bounding box center [659, 498] width 299 height 22
type input "1"
click at [882, 469] on div at bounding box center [958, 481] width 250 height 110
click at [932, 279] on input "text" at bounding box center [937, 284] width 158 height 22
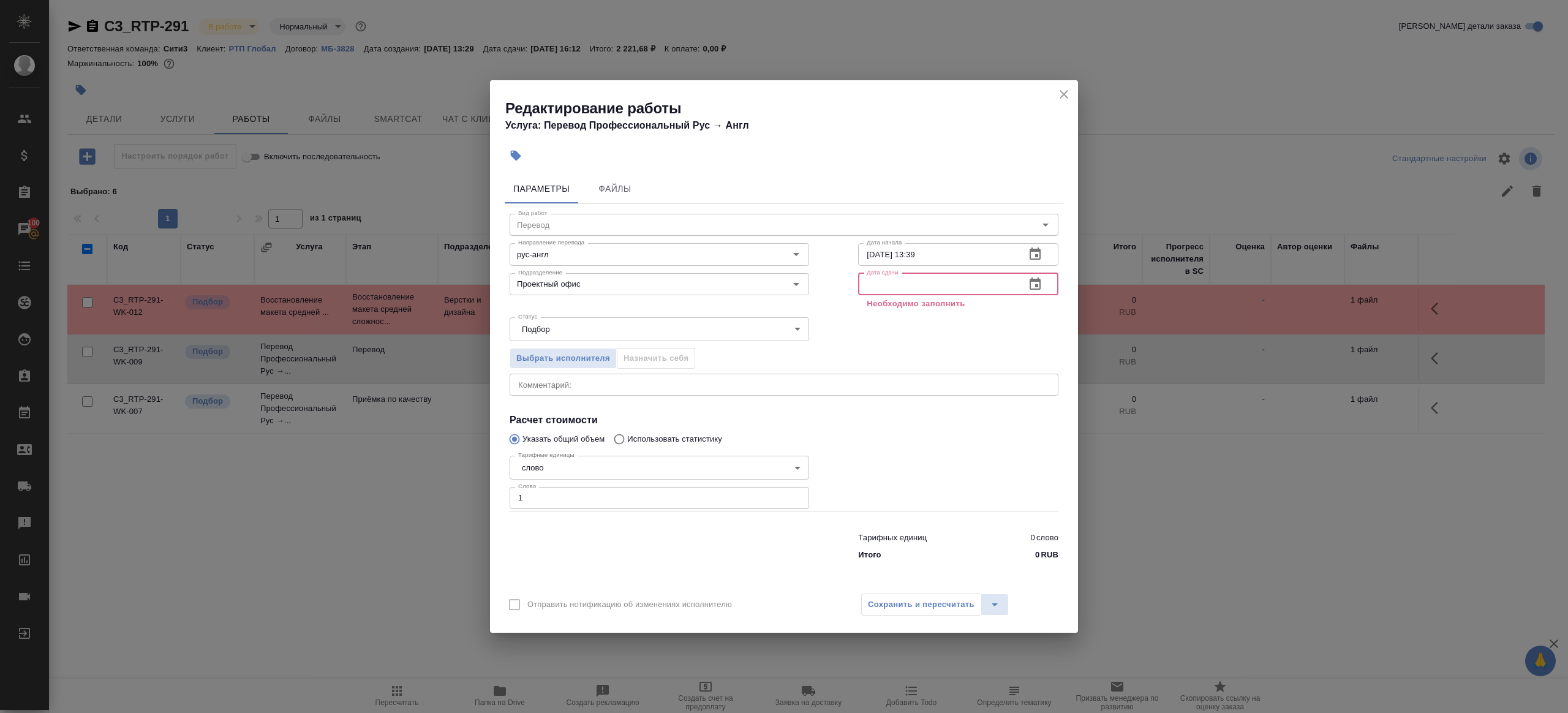
paste input "02.10.2025 17:00"
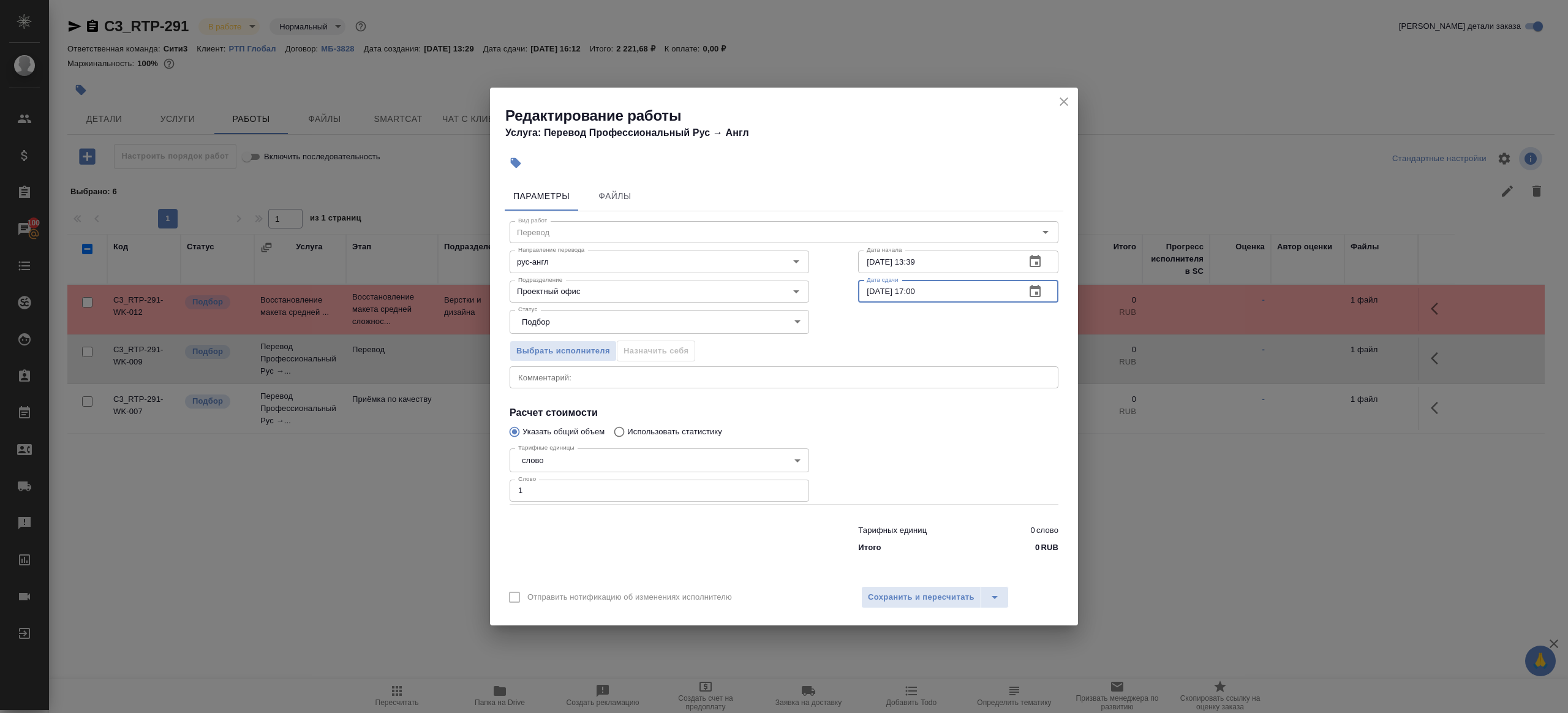
type input "02.10.2025 17:00"
click at [939, 265] on input "02.10.2025 13:39" at bounding box center [937, 261] width 158 height 22
paste input "7:00"
type input "02.10.2025 17:00"
click at [1041, 288] on icon "button" at bounding box center [1035, 292] width 15 height 15
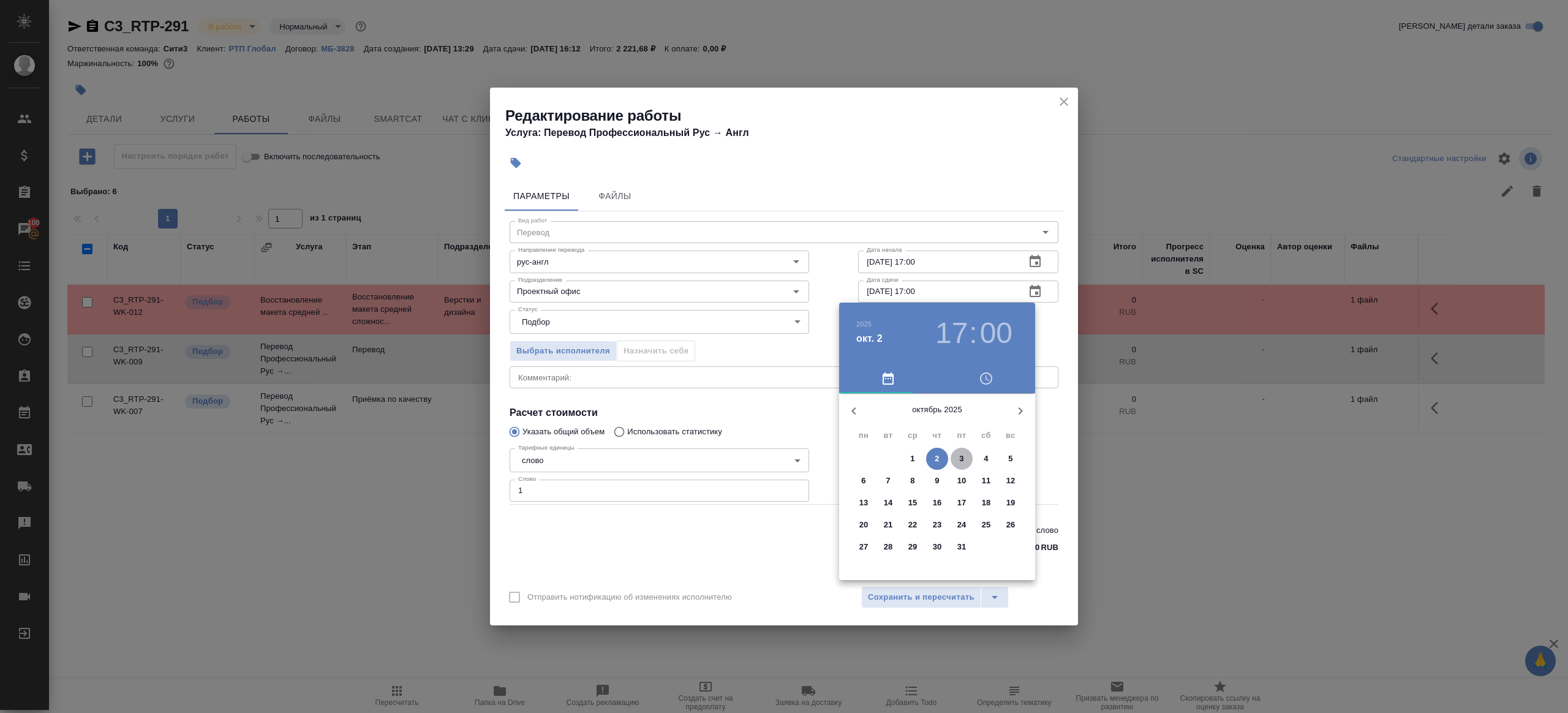
click at [967, 459] on span "3" at bounding box center [962, 458] width 22 height 13
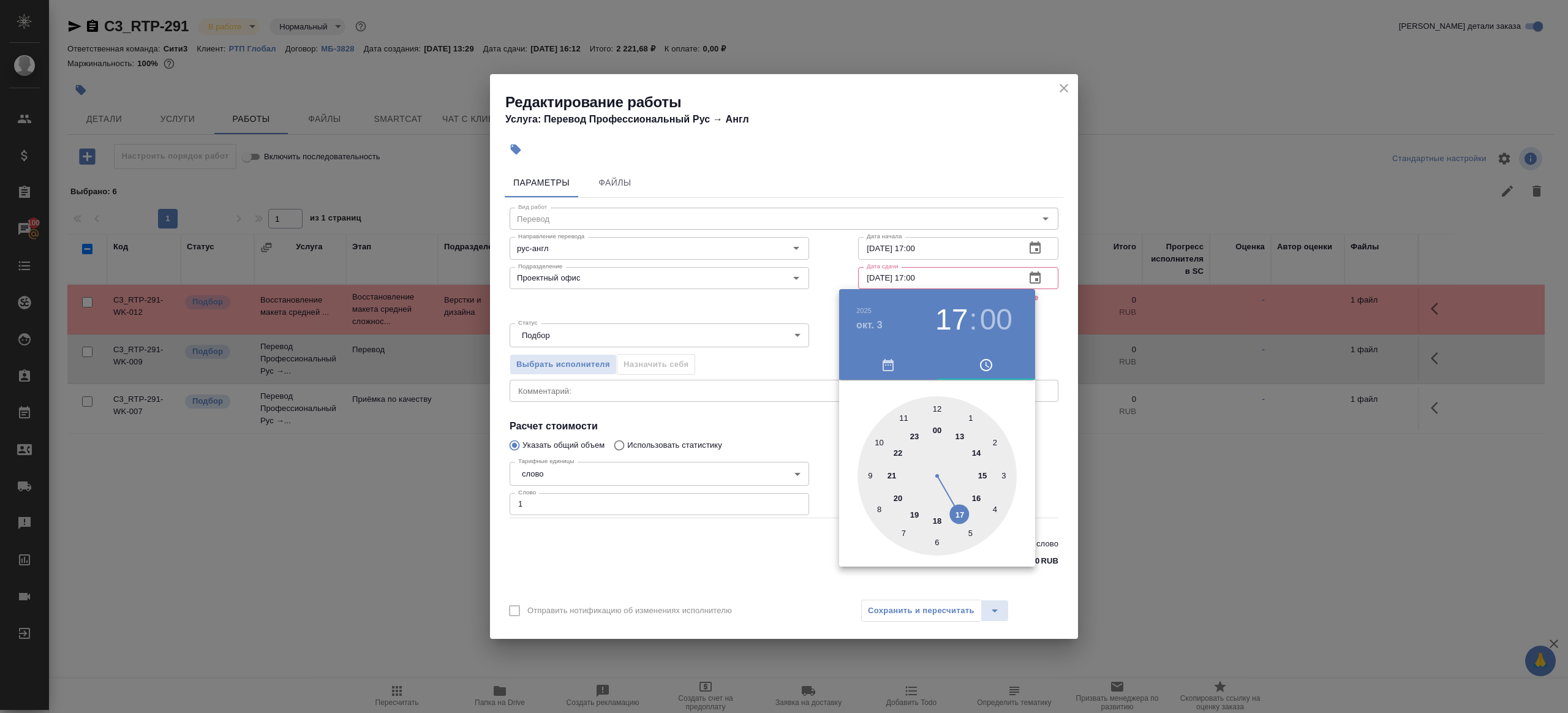
click at [840, 271] on div at bounding box center [784, 356] width 1568 height 713
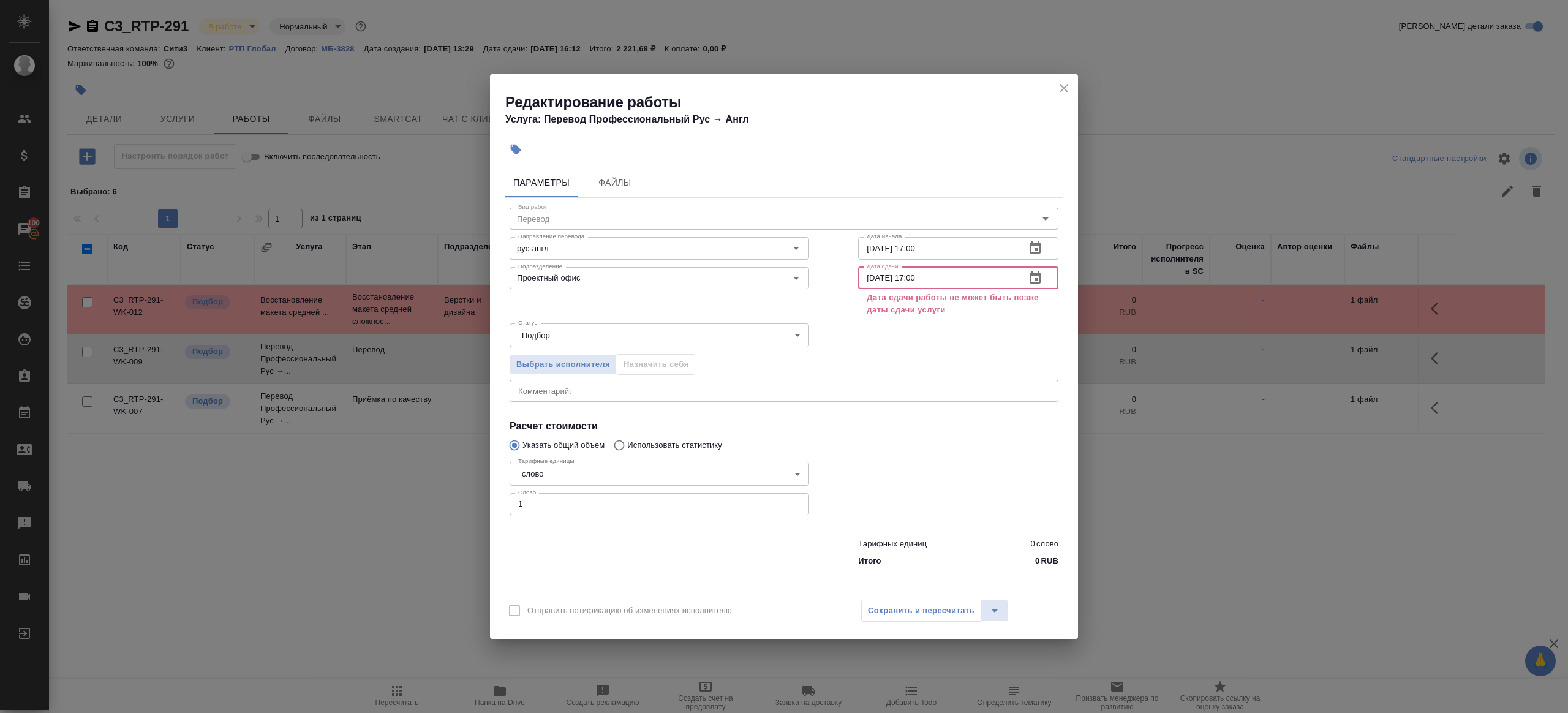
drag, startPoint x: 917, startPoint y: 277, endPoint x: 909, endPoint y: 278, distance: 8.1
click at [909, 278] on input "03.10.2025 17:00" at bounding box center [937, 278] width 158 height 22
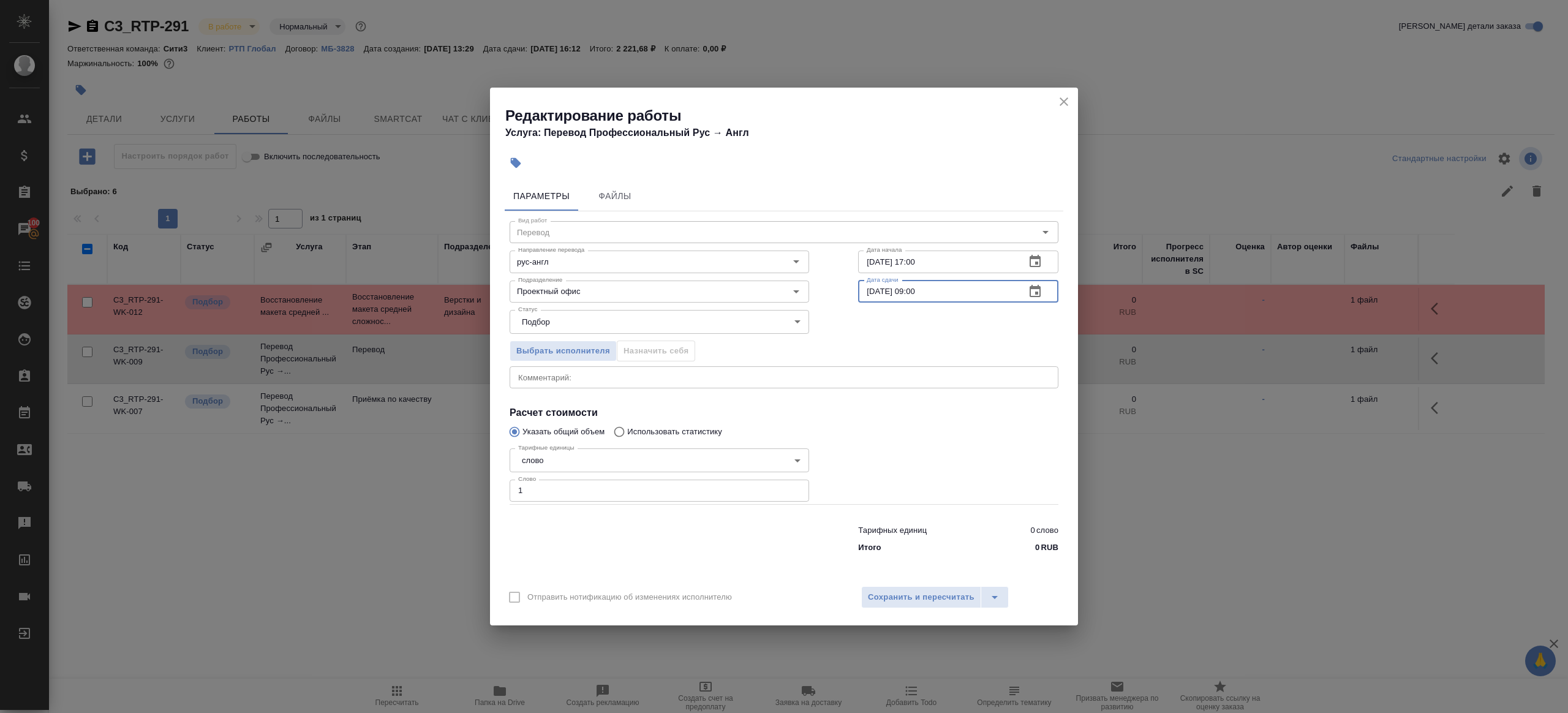
type input "03.10.2025 09:00"
drag, startPoint x: 881, startPoint y: 418, endPoint x: 914, endPoint y: 505, distance: 93.0
click at [881, 419] on div at bounding box center [958, 474] width 250 height 110
click at [932, 609] on div "Отправить нотификацию об изменениях исполнителю Сохранить и пересчитать" at bounding box center [784, 602] width 588 height 47
click at [930, 601] on span "Сохранить и пересчитать" at bounding box center [921, 597] width 107 height 14
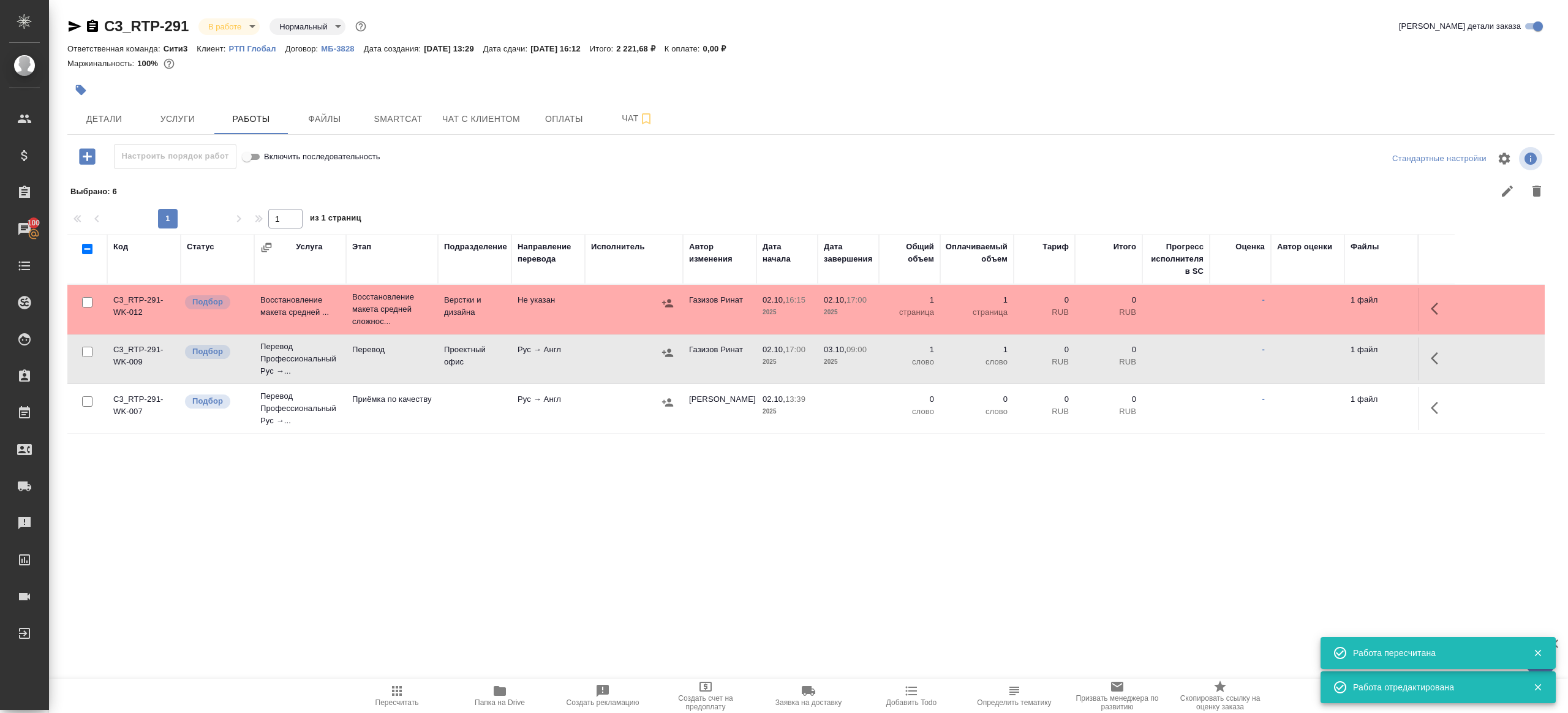
click at [1429, 407] on button "button" at bounding box center [1438, 408] width 30 height 30
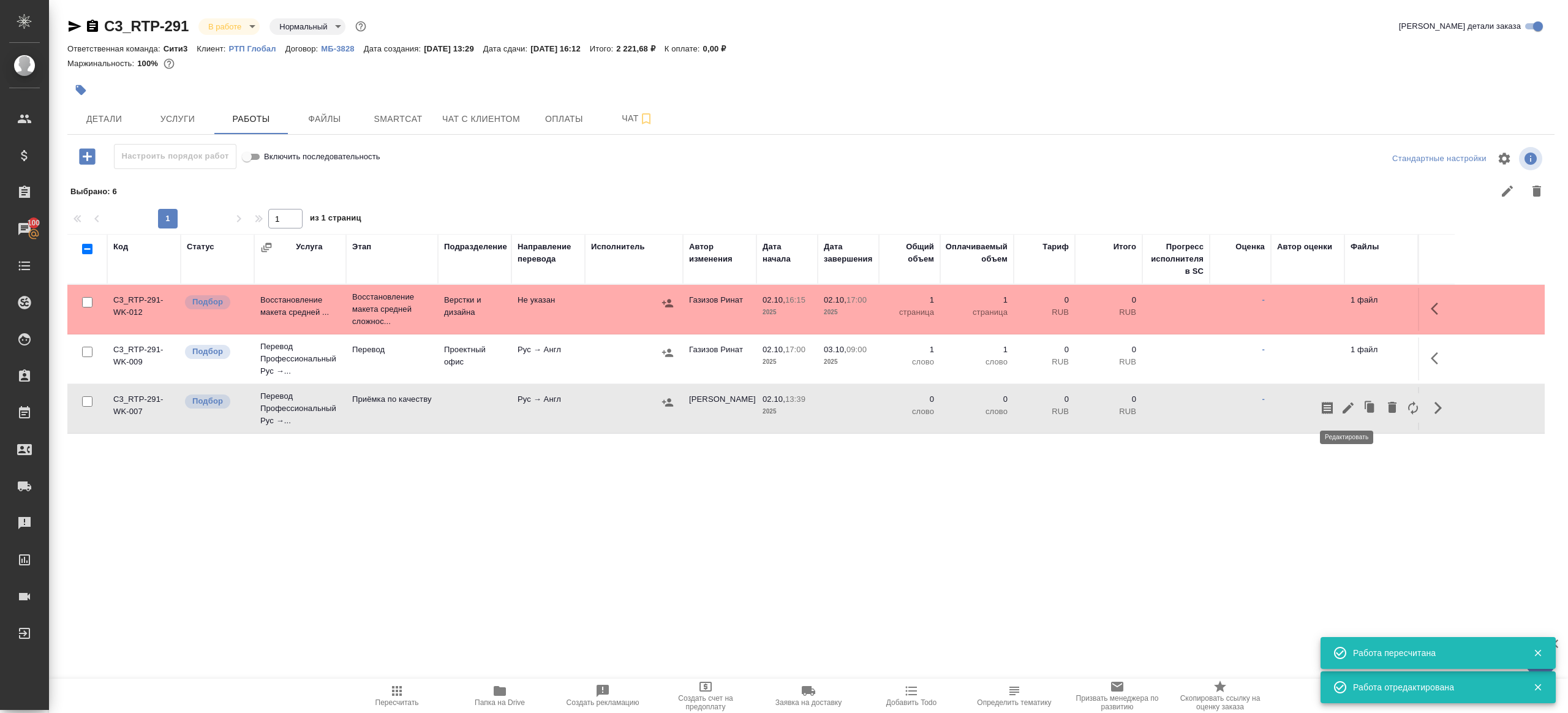
click at [1346, 409] on icon "button" at bounding box center [1348, 407] width 11 height 11
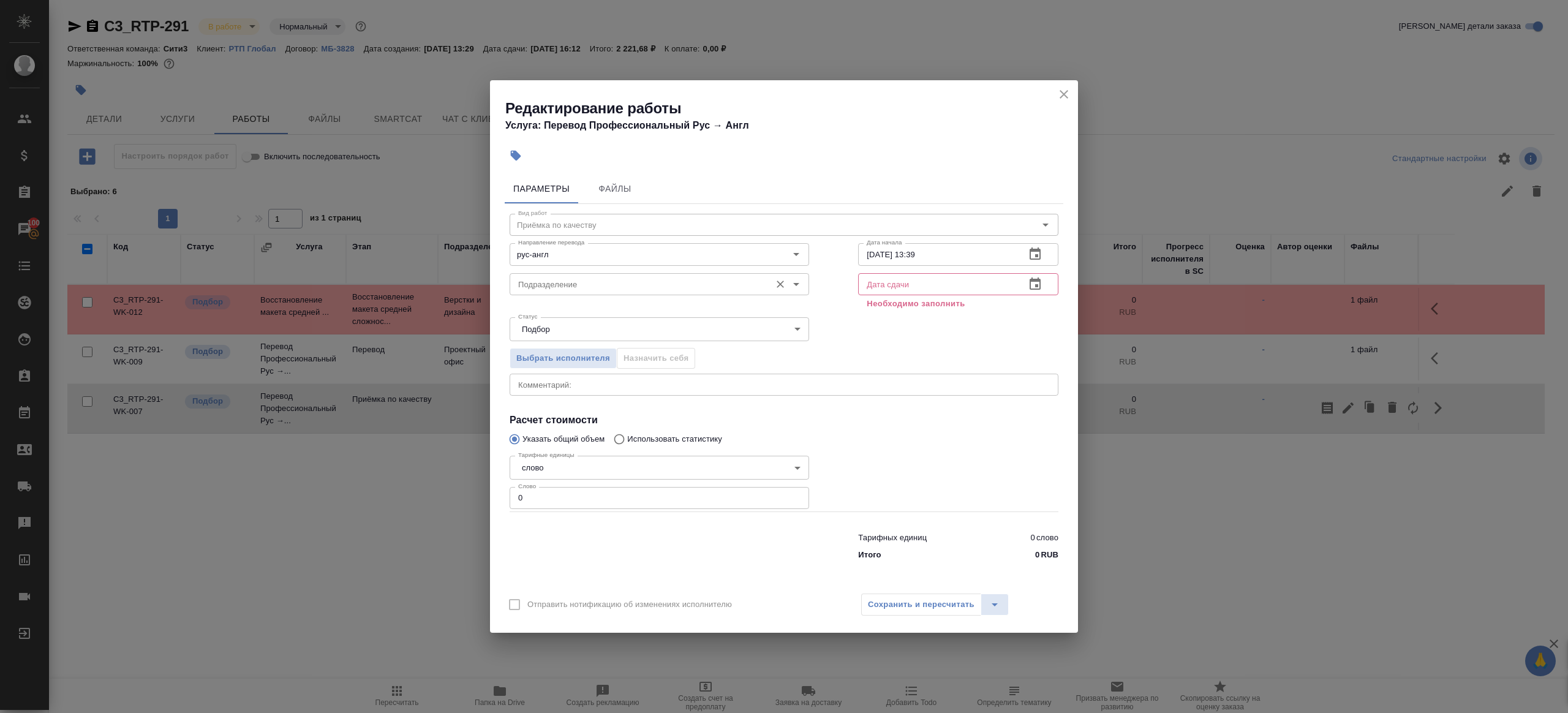
click at [607, 273] on div "Подразделение" at bounding box center [659, 284] width 299 height 22
click at [616, 307] on p "Прямая загрузка (шаблонные документы)" at bounding box center [598, 312] width 158 height 13
type input "Прямая загрузка (шаблонные документы)"
click at [952, 255] on input "02.10.2025 13:39" at bounding box center [937, 254] width 158 height 22
paste input "3.10.2025 09:00"
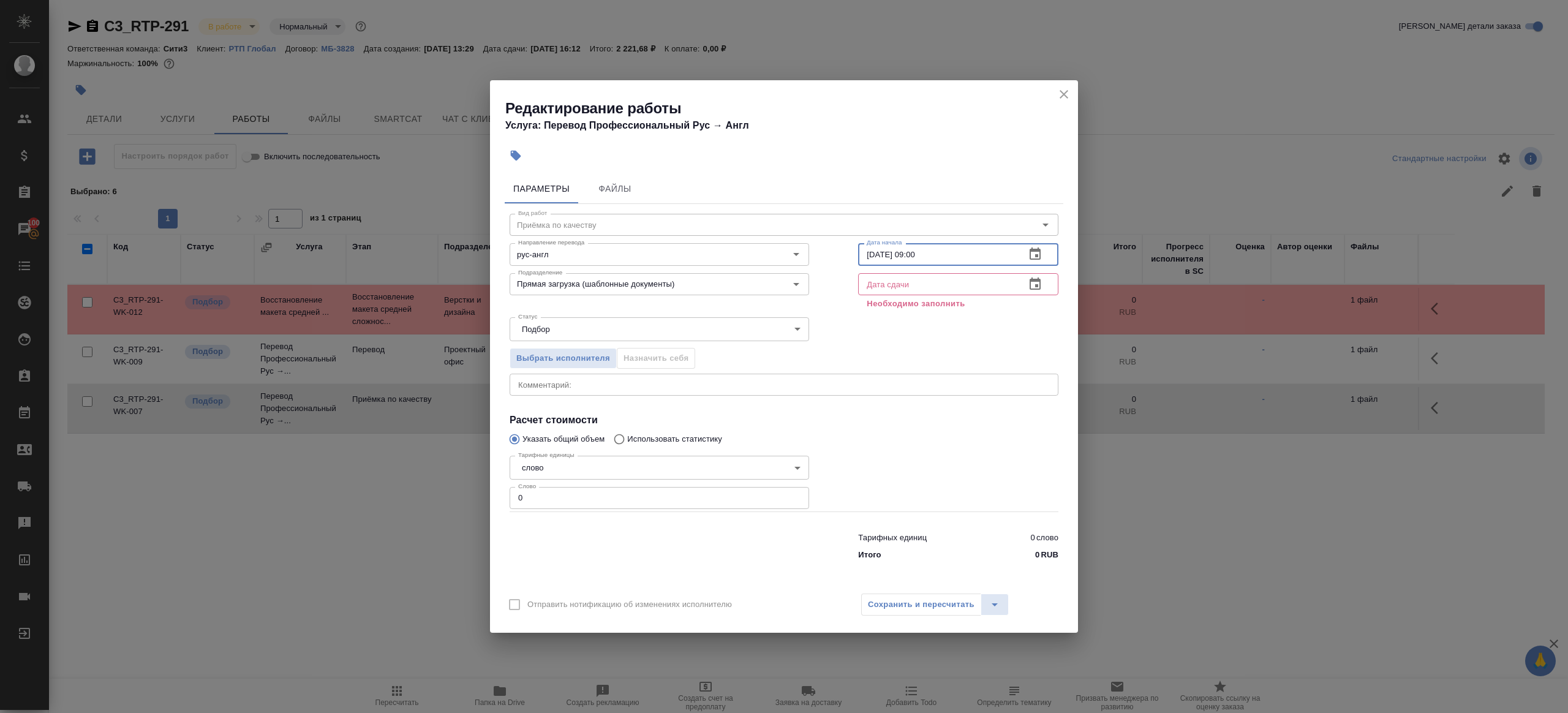
type input "03.10.2025 09:00"
click at [950, 286] on input "text" at bounding box center [937, 284] width 158 height 22
paste input "03.10.2025 09:00"
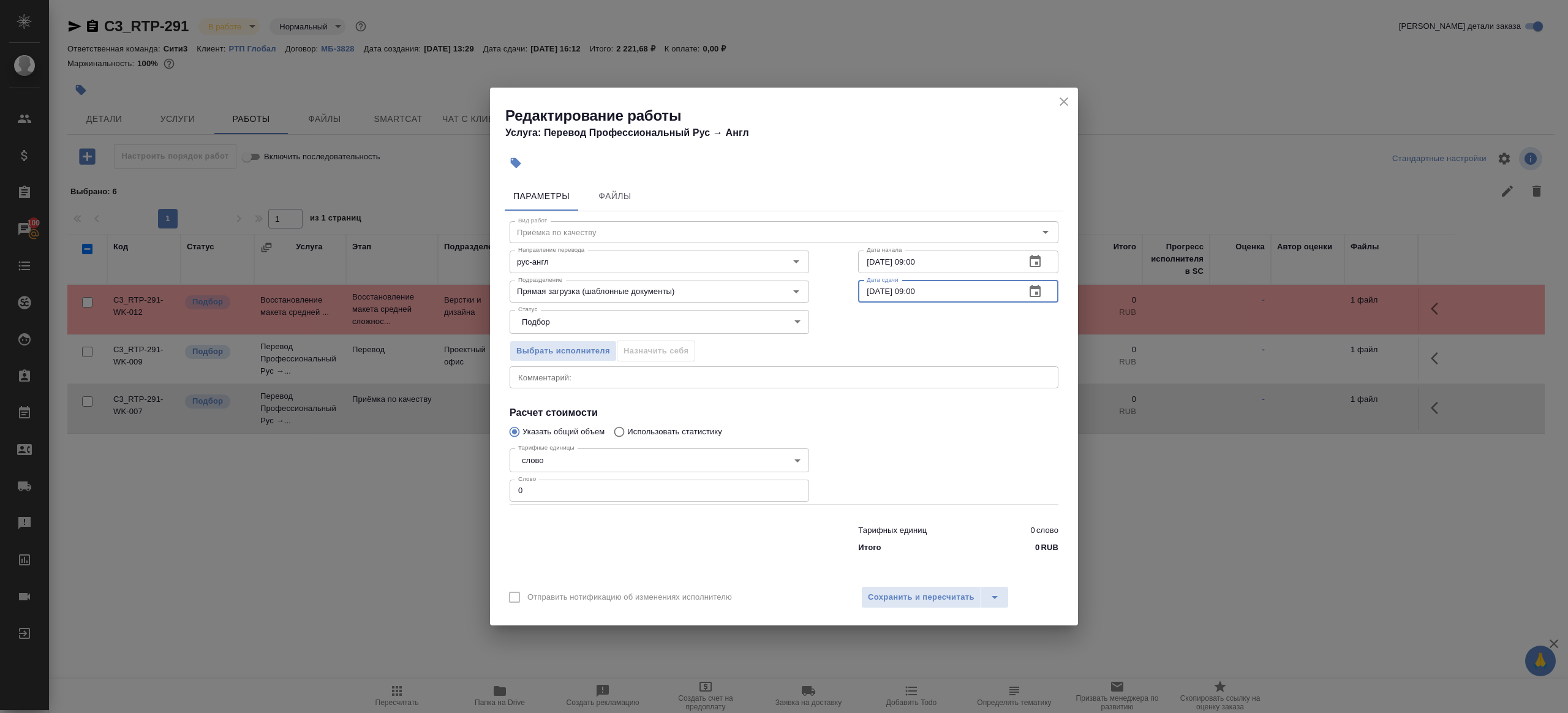
click at [918, 289] on input "03.10.2025 09:00" at bounding box center [937, 292] width 158 height 22
type input "03.10.2025 10:00"
click at [687, 486] on input "0" at bounding box center [659, 491] width 299 height 22
type input "1"
click at [922, 487] on div at bounding box center [958, 474] width 250 height 110
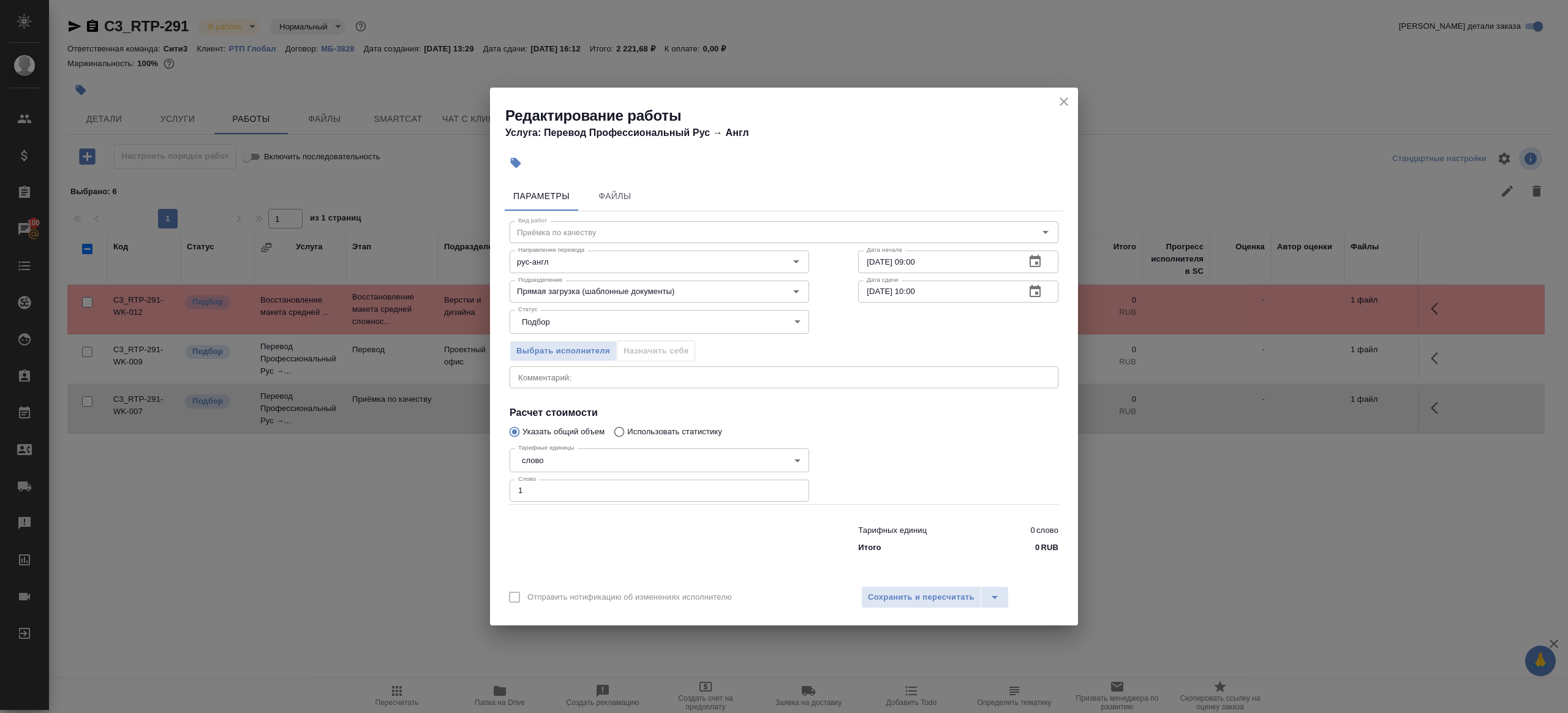
click at [924, 583] on div "Отправить нотификацию об изменениях исполнителю Сохранить и пересчитать" at bounding box center [784, 602] width 588 height 47
click at [925, 606] on button "Сохранить и пересчитать" at bounding box center [921, 597] width 120 height 22
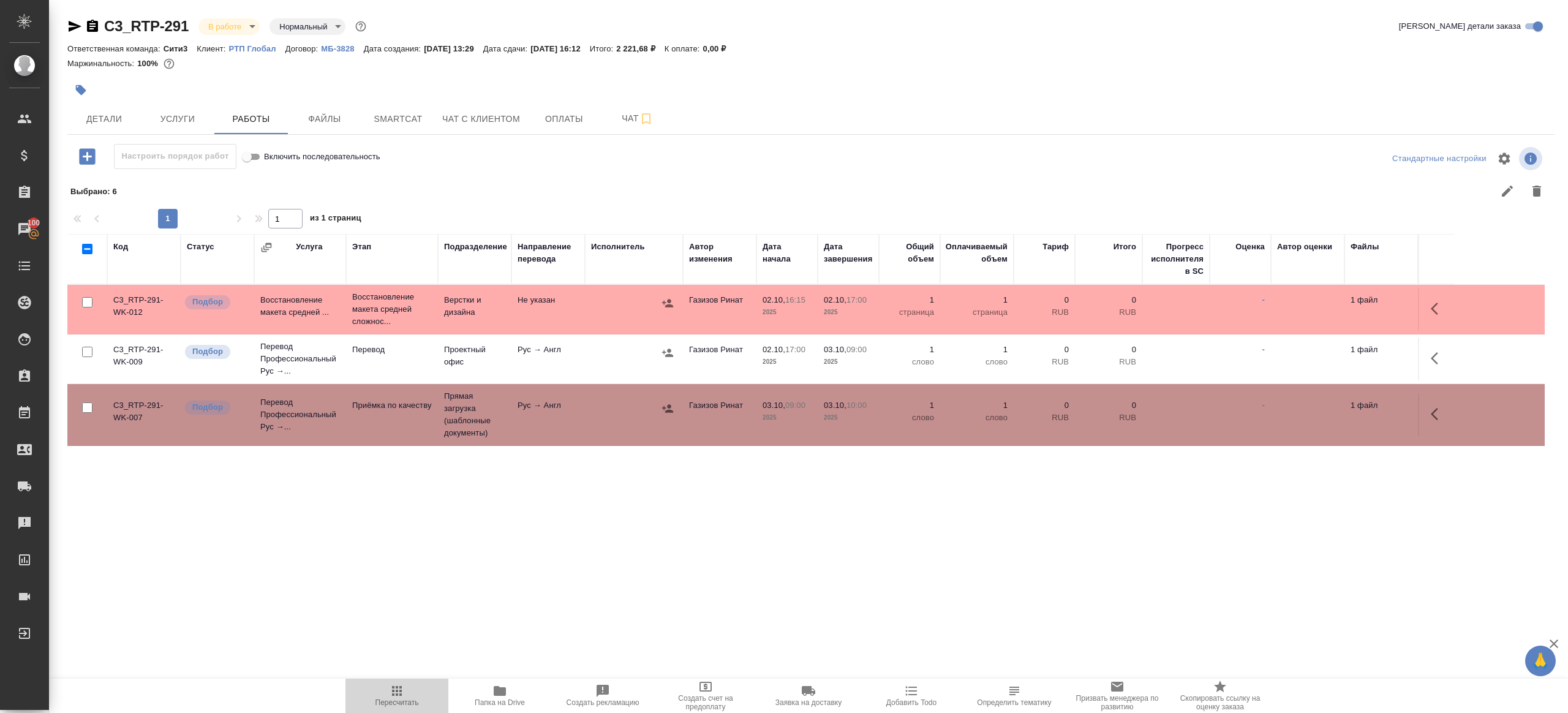
click at [374, 696] on span "Пересчитать" at bounding box center [396, 694] width 88 height 23
click at [449, 600] on div ".cls-1 fill:#fff; AWATERA Gazizov Rinat Клиенты Спецификации Заказы 100 Чаты To…" at bounding box center [784, 356] width 1568 height 713
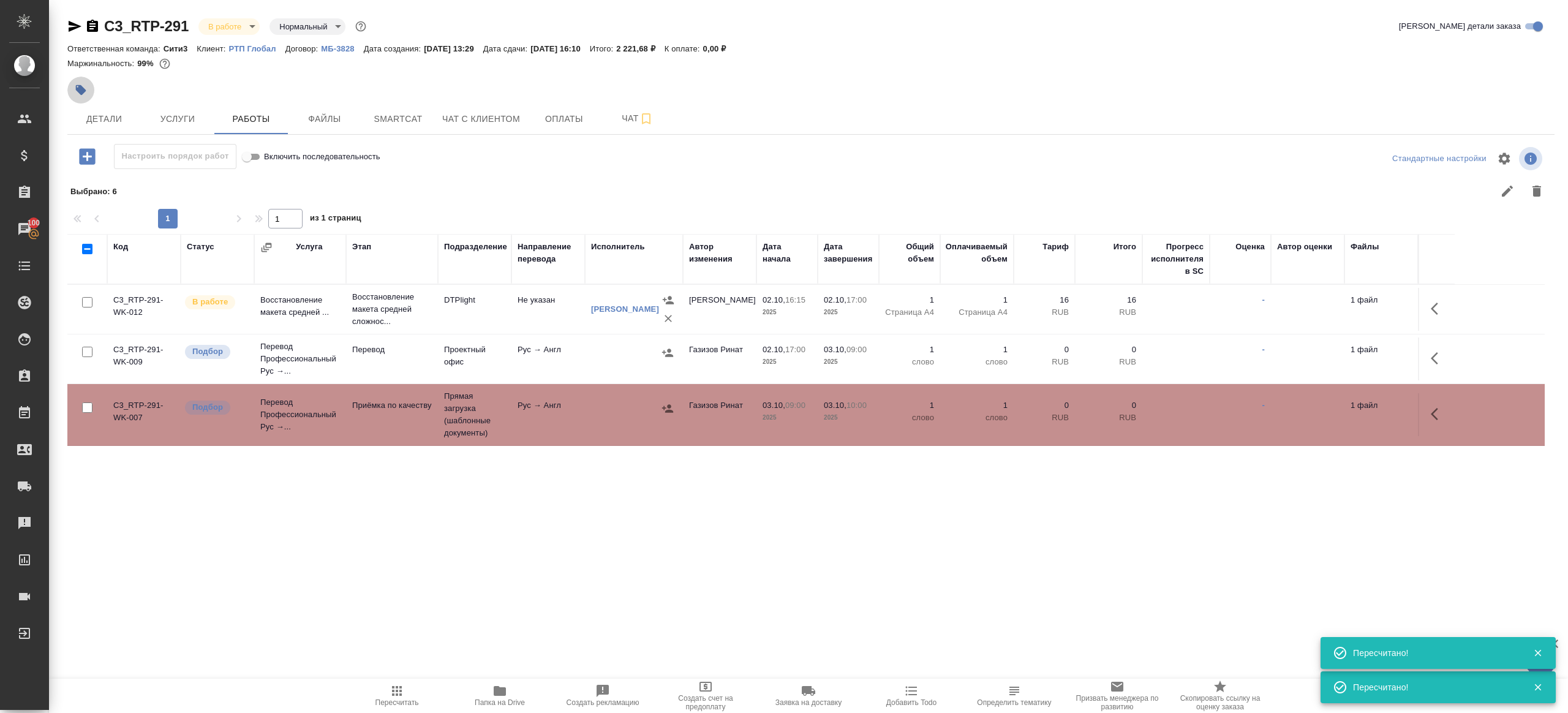
click at [84, 85] on icon "button" at bounding box center [81, 90] width 13 height 13
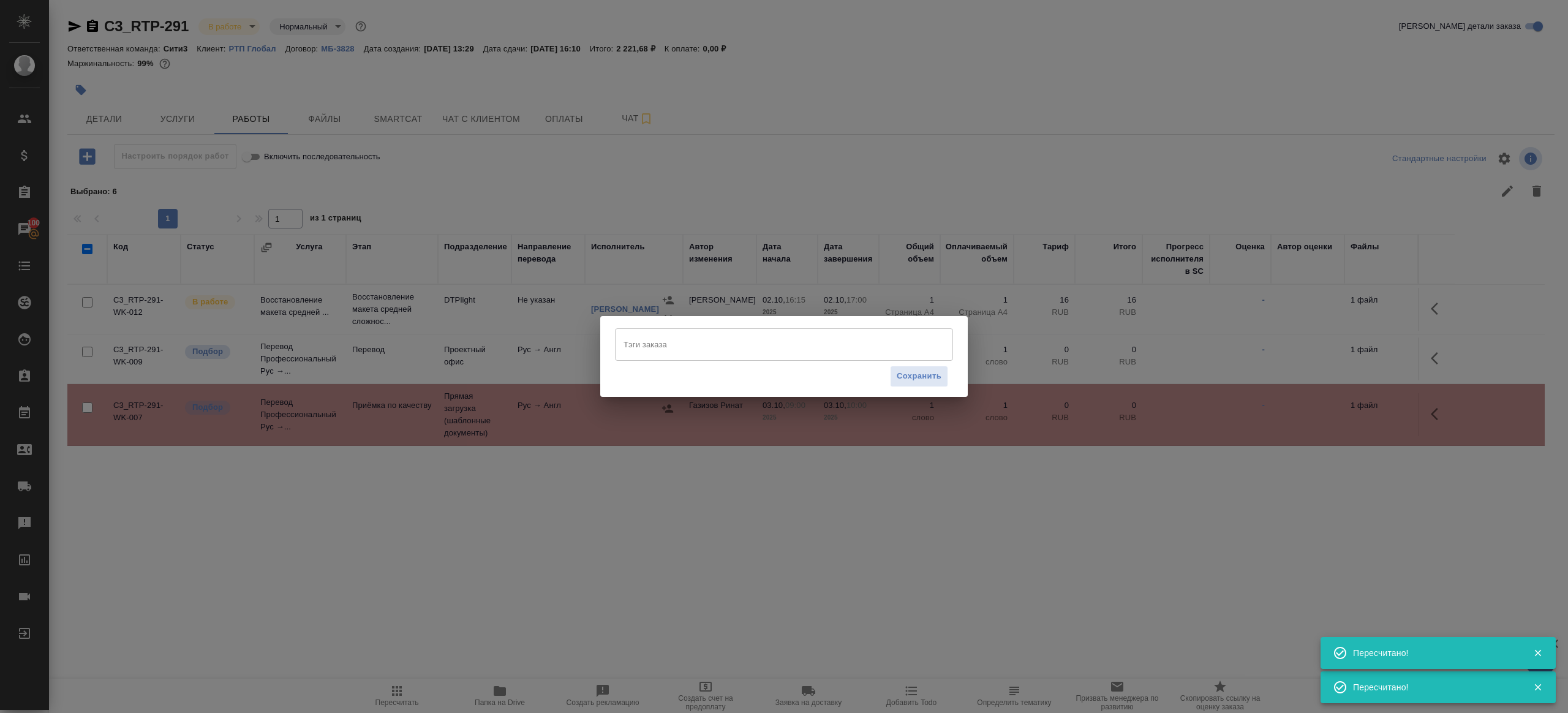
click at [630, 340] on input "Тэги заказа" at bounding box center [773, 344] width 304 height 21
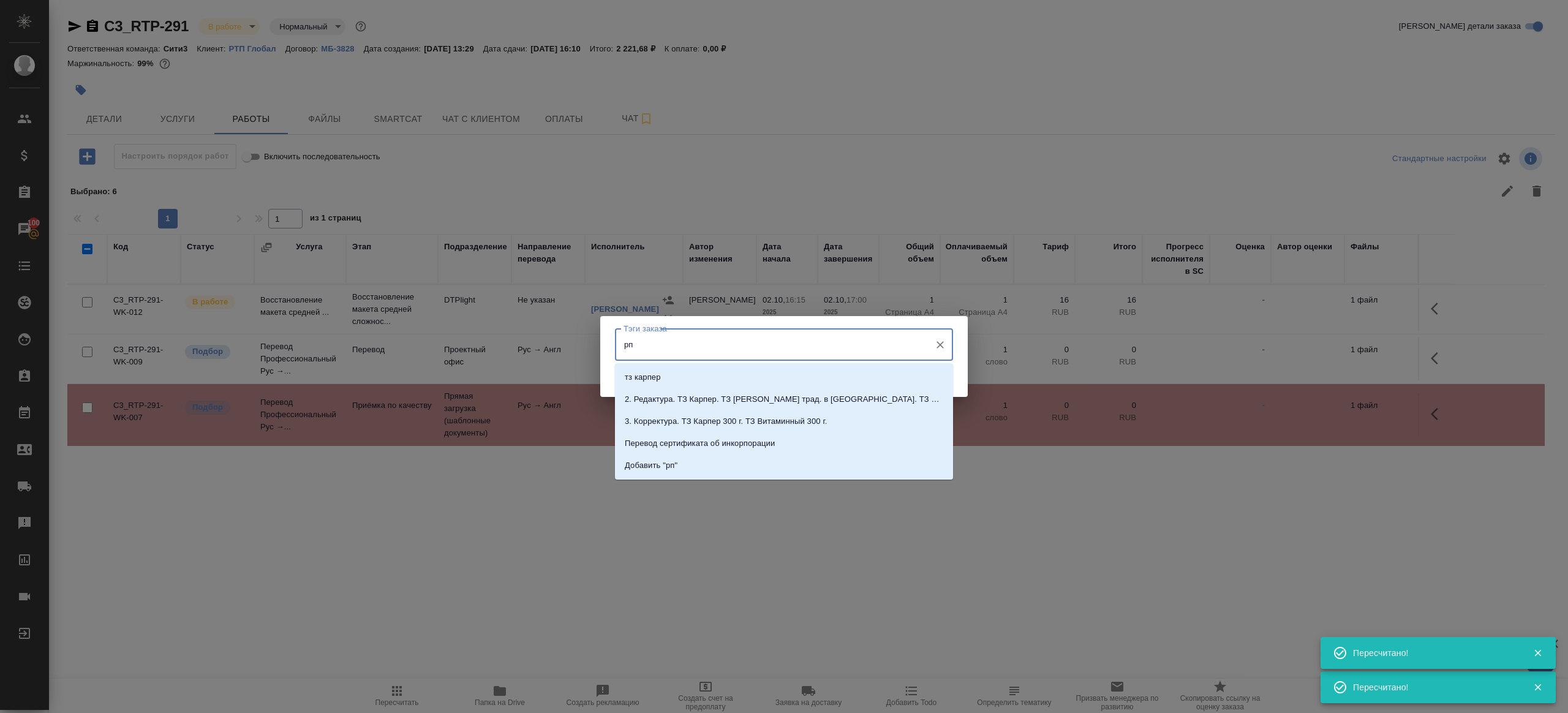
type input "р"
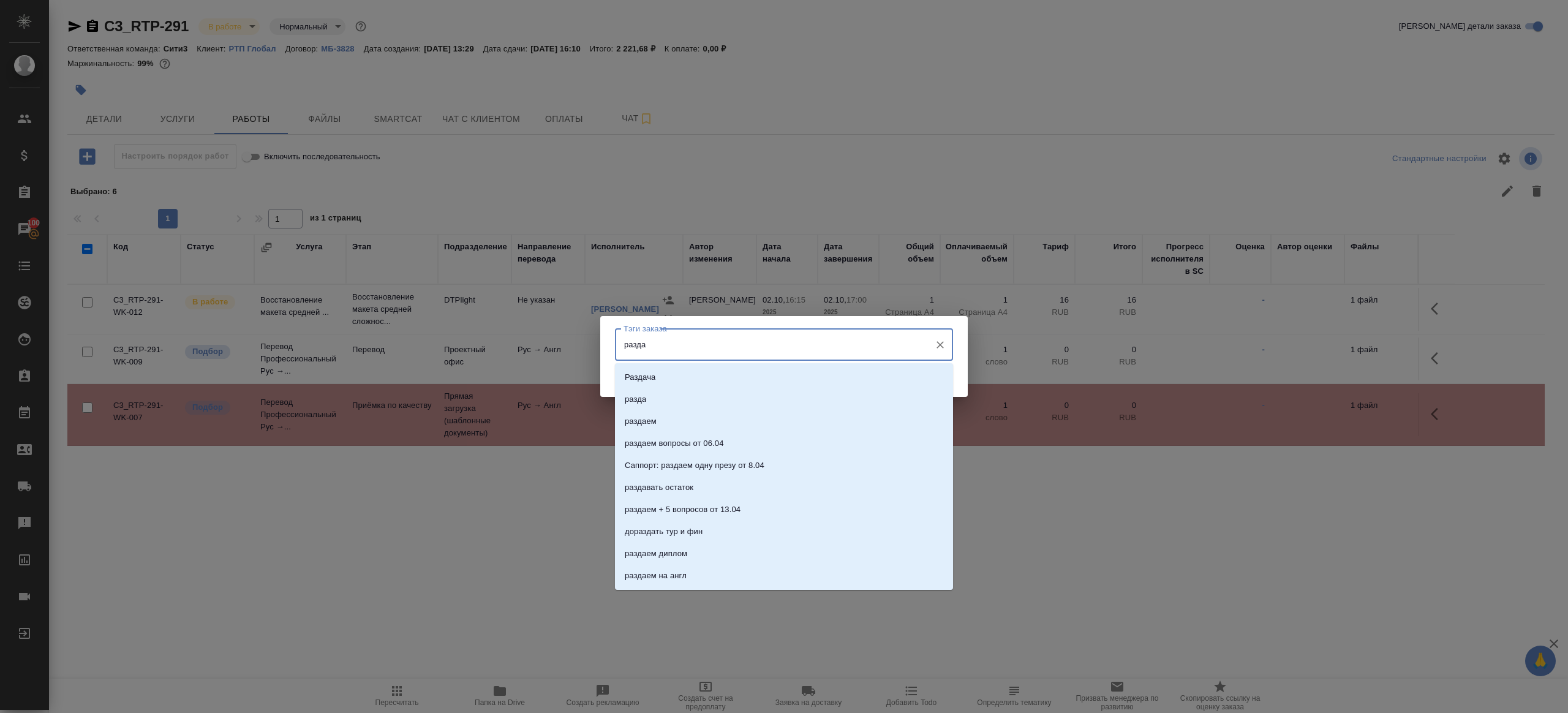
type input "раздае"
click at [680, 370] on li "раздаем" at bounding box center [784, 378] width 338 height 22
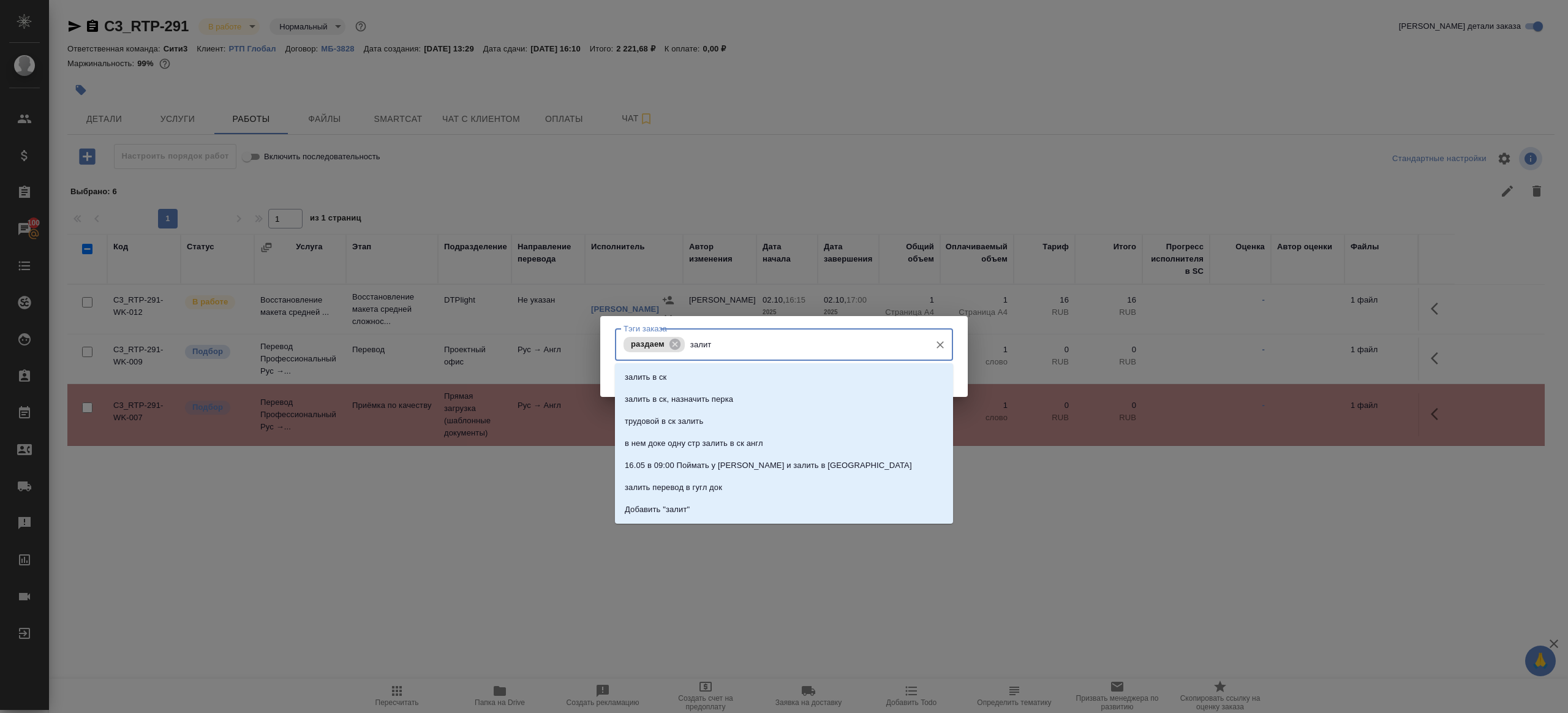
type input "залить"
click at [721, 399] on p "залить в ск, назначить перка" at bounding box center [679, 399] width 108 height 13
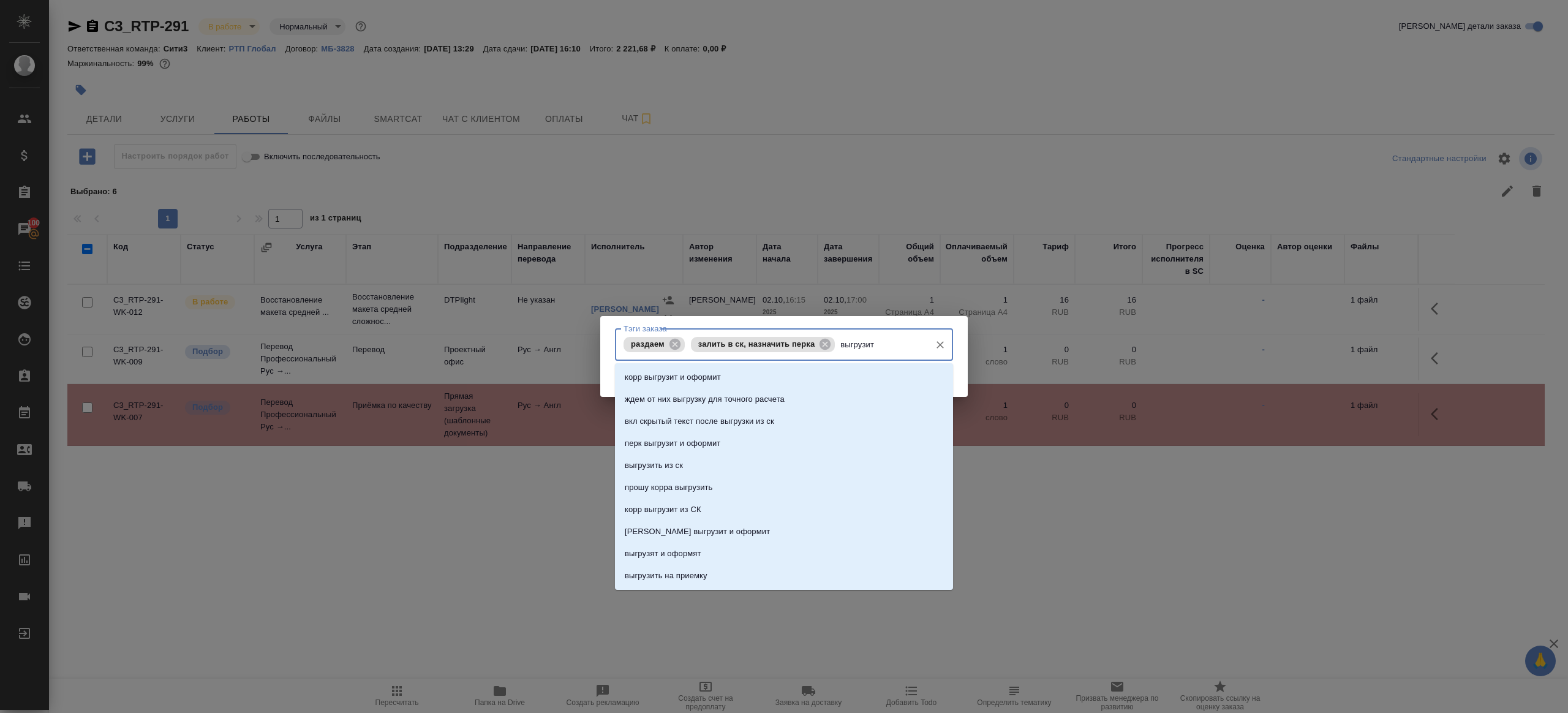
type input "выгрузить"
click at [690, 368] on li "выгрузить из ск" at bounding box center [784, 378] width 338 height 22
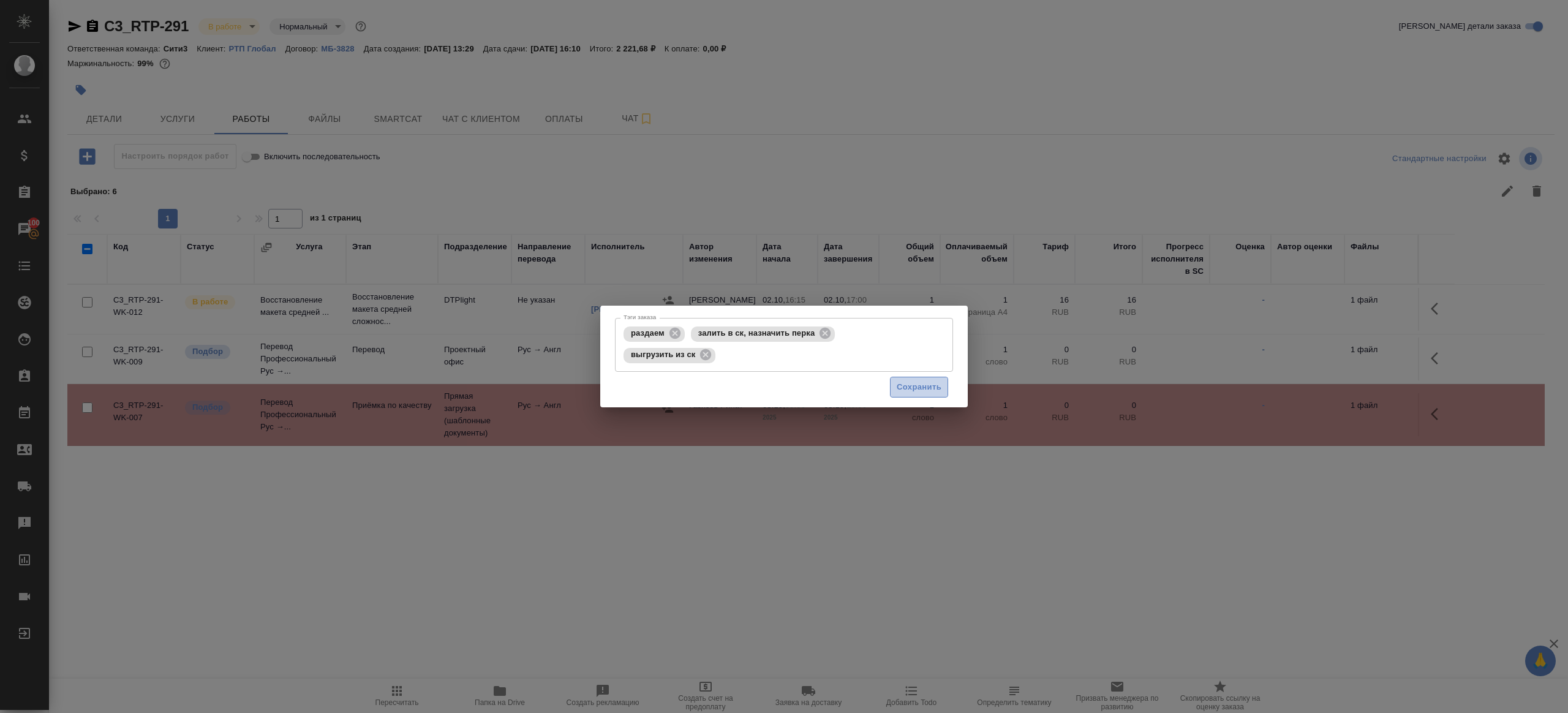
click at [910, 384] on span "Сохранить" at bounding box center [919, 387] width 44 height 14
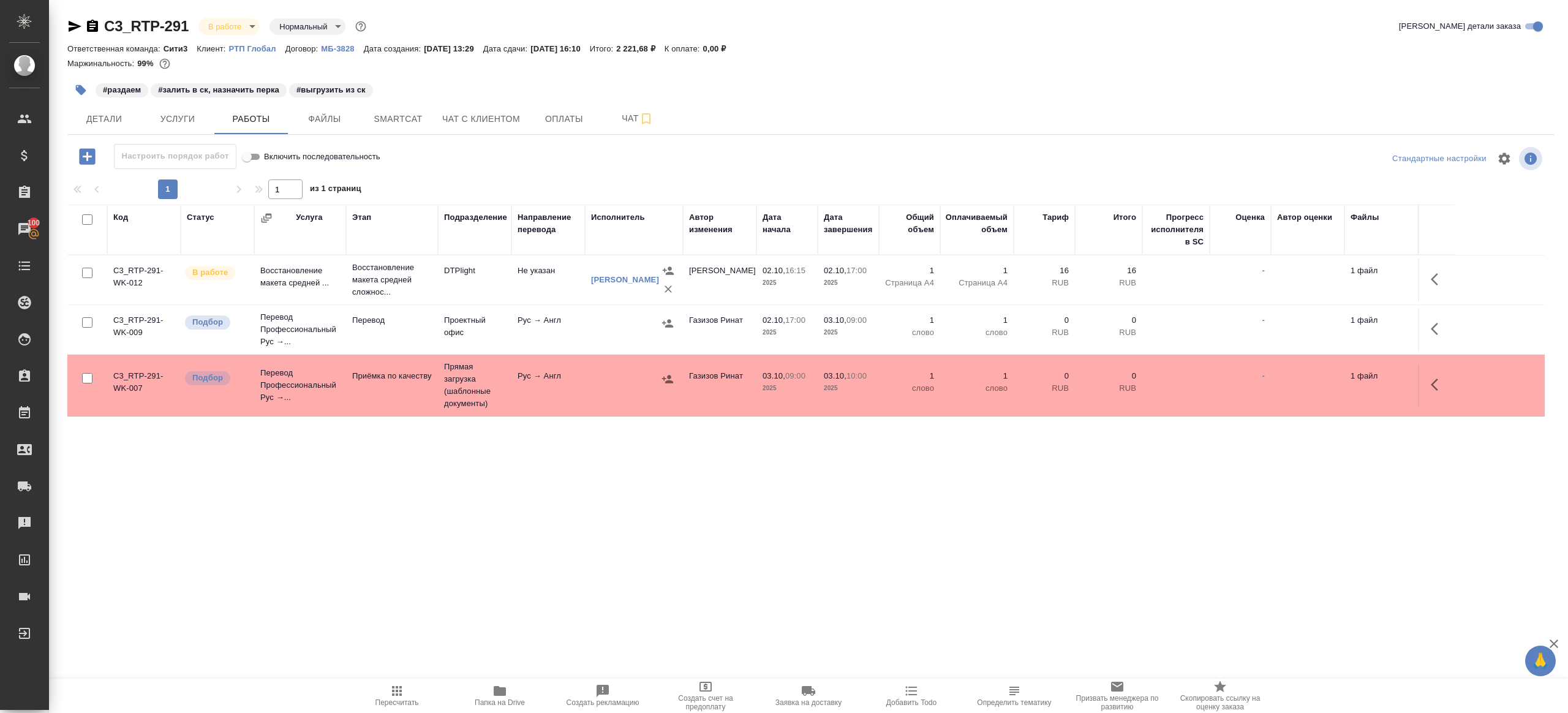
click at [404, 686] on icon "button" at bounding box center [397, 691] width 15 height 15
click at [554, 572] on div ".cls-1 fill:#fff; AWATERA Gazizov Rinat Клиенты Спецификации Заказы 100 Чаты To…" at bounding box center [784, 356] width 1568 height 713
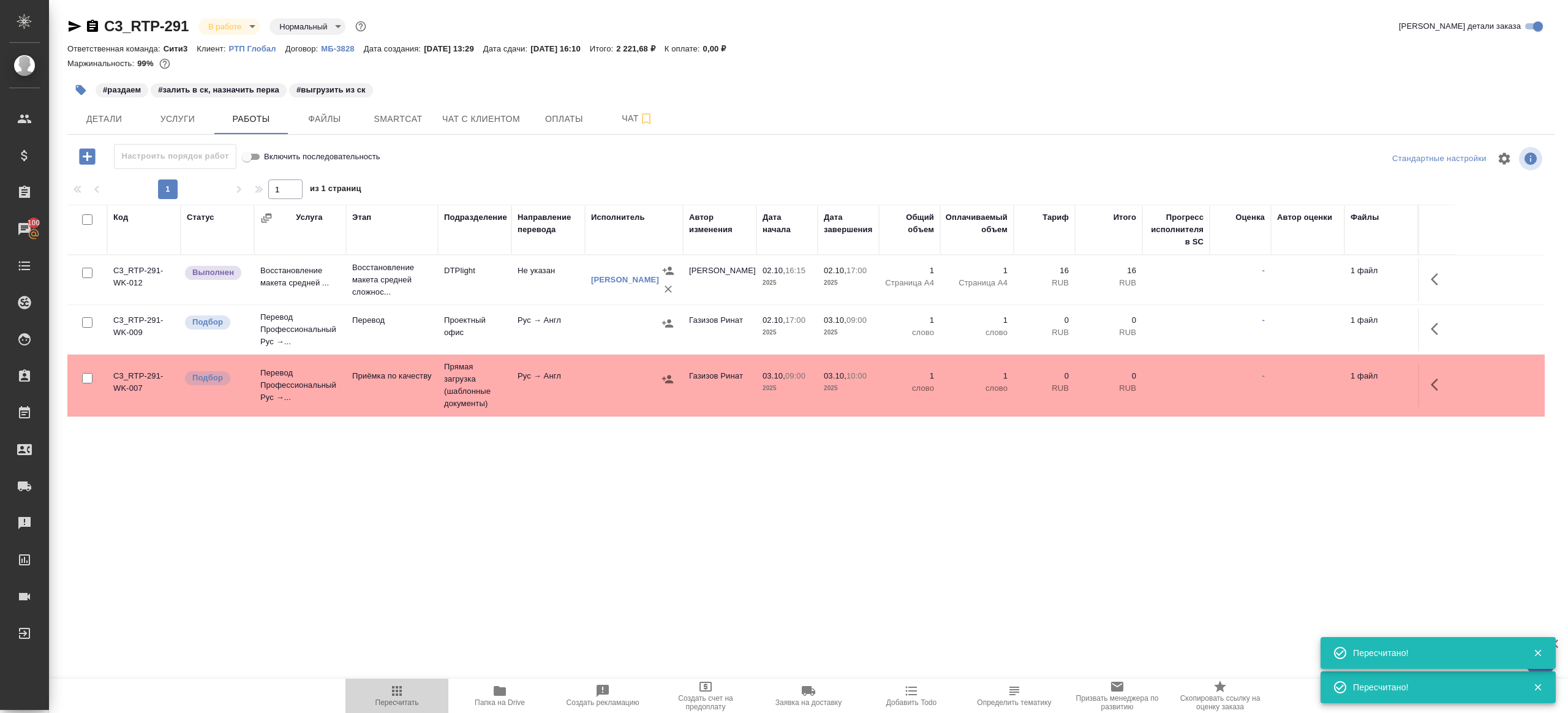
click at [394, 704] on span "Пересчитать" at bounding box center [397, 703] width 44 height 9
click at [394, 703] on span "Пересчитать" at bounding box center [397, 703] width 44 height 9
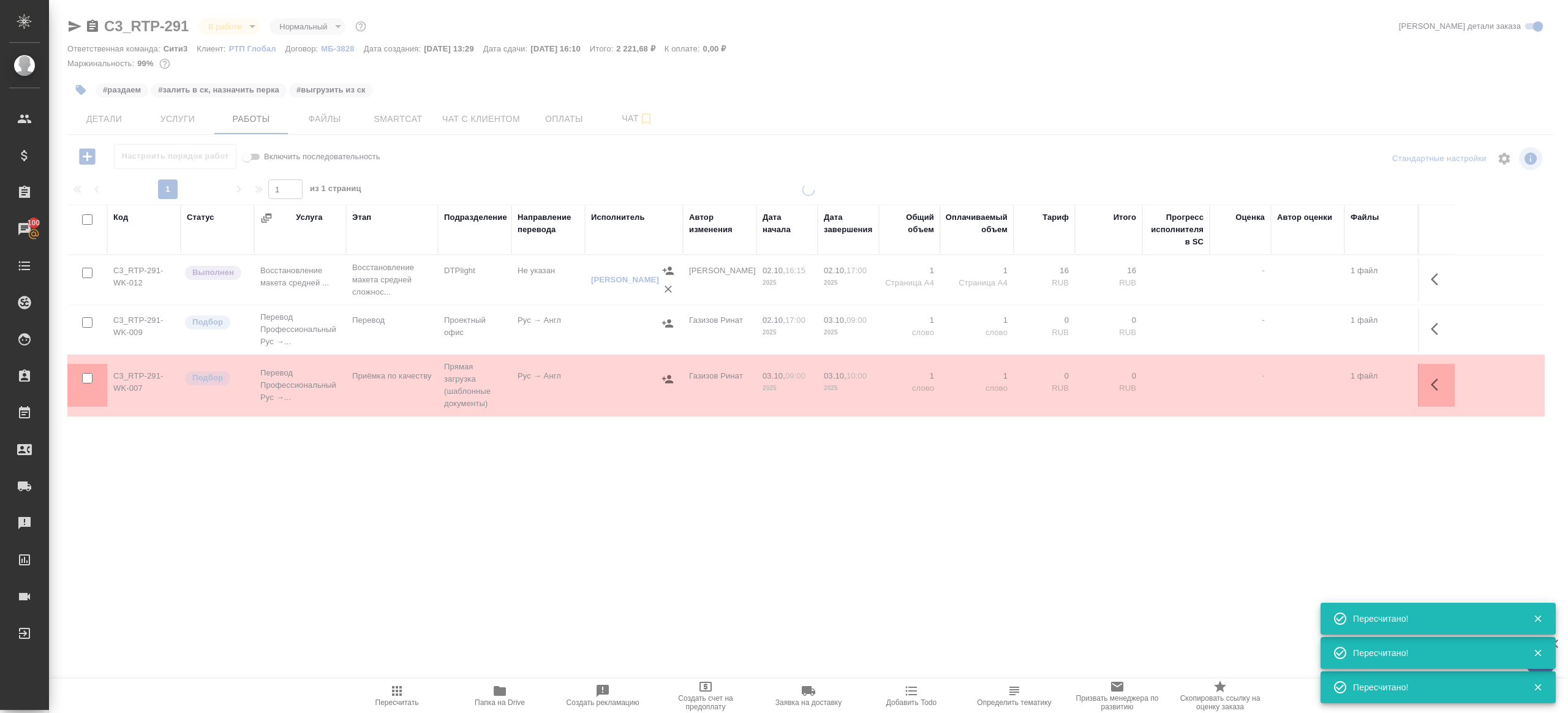
click at [546, 581] on div ".cls-1 fill:#fff; AWATERA Gazizov Rinat Клиенты Спецификации Заказы 100 Чаты To…" at bounding box center [784, 356] width 1568 height 713
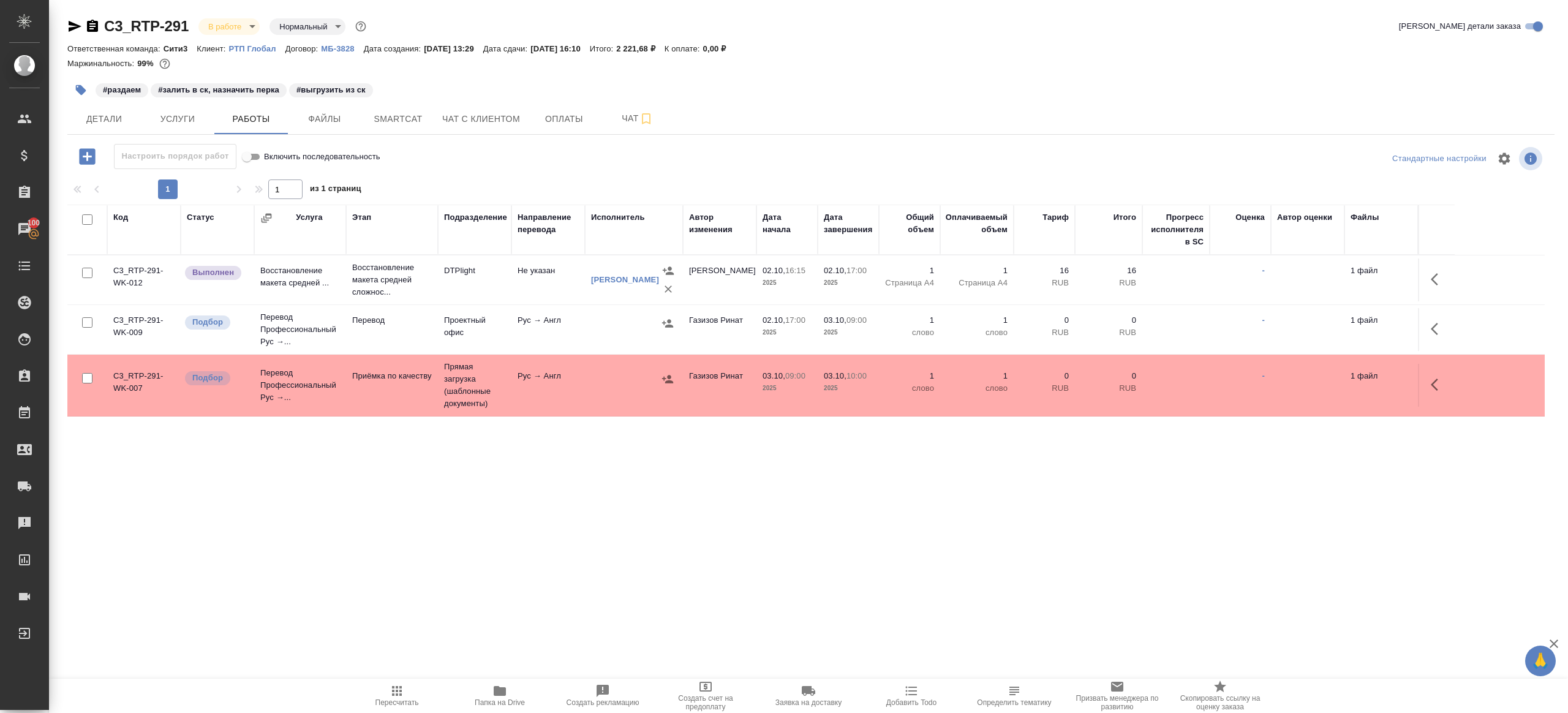
click at [397, 706] on span "Пересчитать" at bounding box center [397, 703] width 44 height 9
click at [397, 705] on span "Пересчитать" at bounding box center [397, 703] width 44 height 9
click at [436, 612] on div ".cls-1 fill:#fff; AWATERA Gazizov Rinat Клиенты Спецификации Заказы 100 Чаты To…" at bounding box center [784, 356] width 1568 height 713
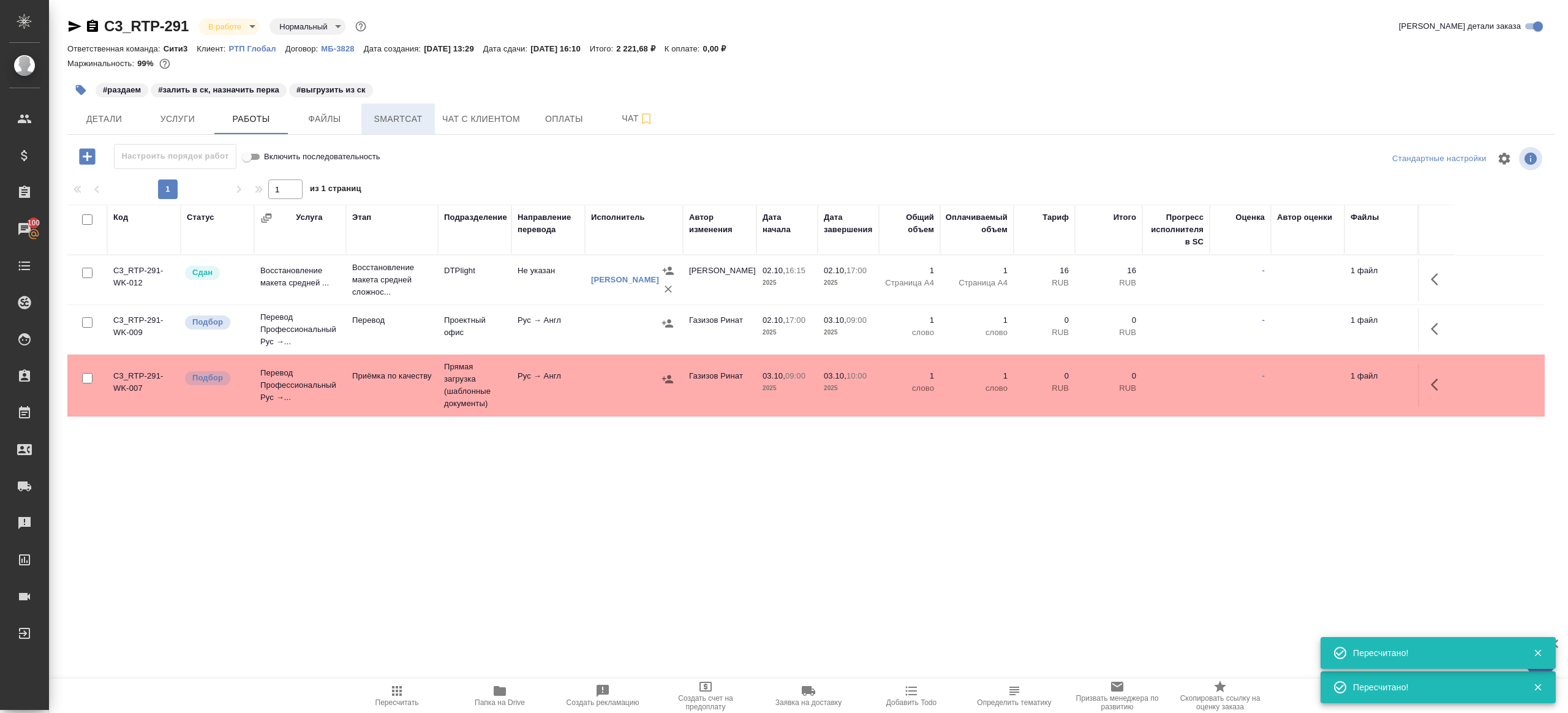
click at [398, 124] on span "Smartcat" at bounding box center [398, 119] width 59 height 16
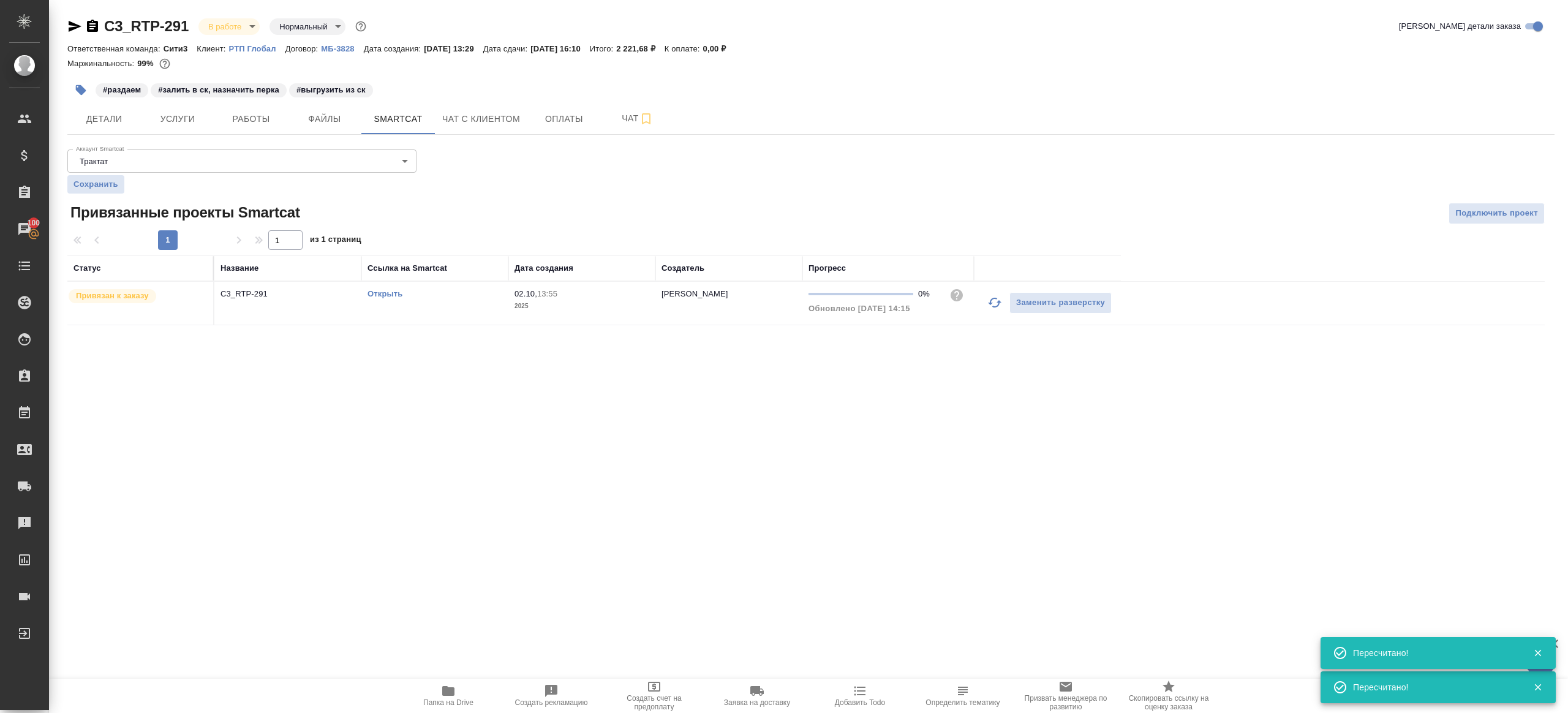
click at [379, 292] on link "Открыть" at bounding box center [384, 293] width 35 height 9
click at [608, 122] on button "Чат" at bounding box center [637, 118] width 73 height 30
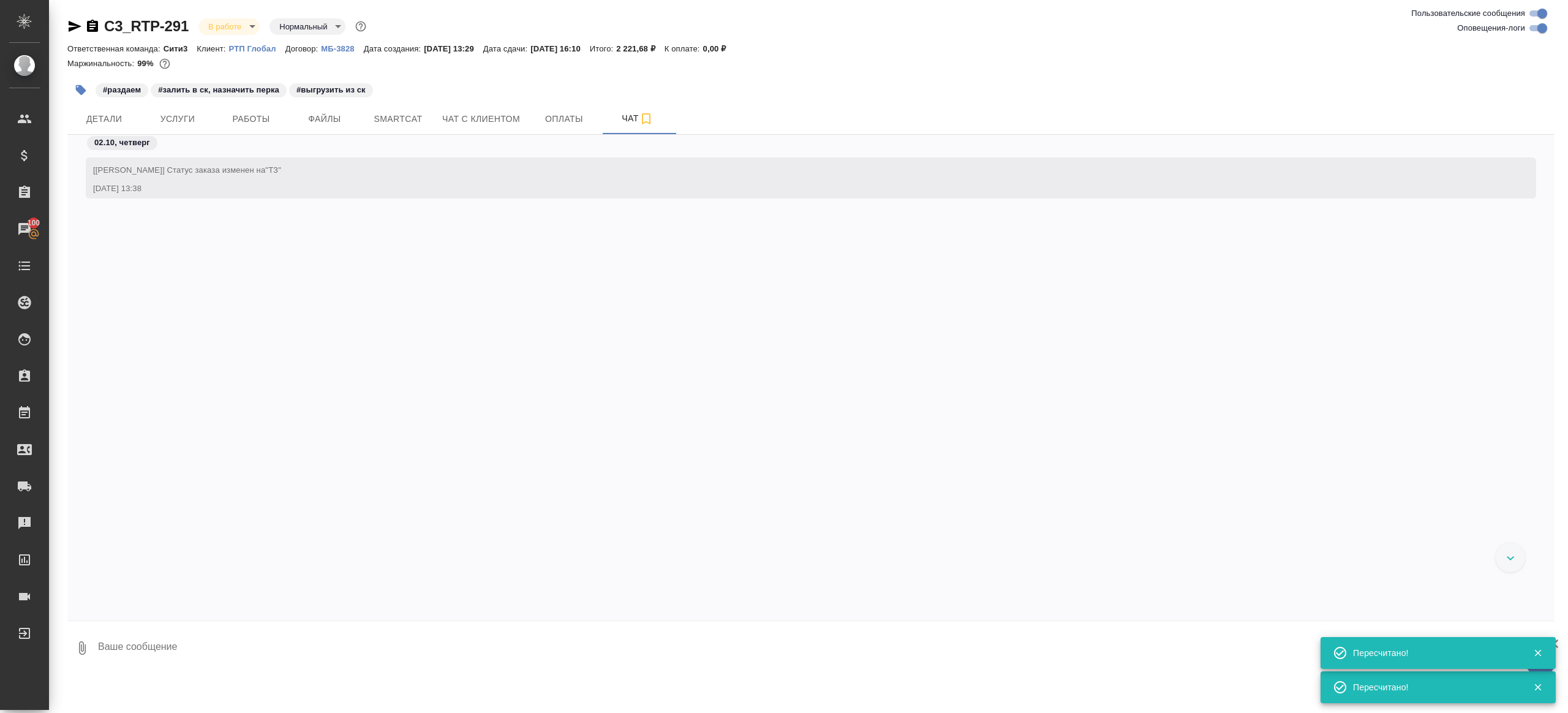
scroll to position [2256, 0]
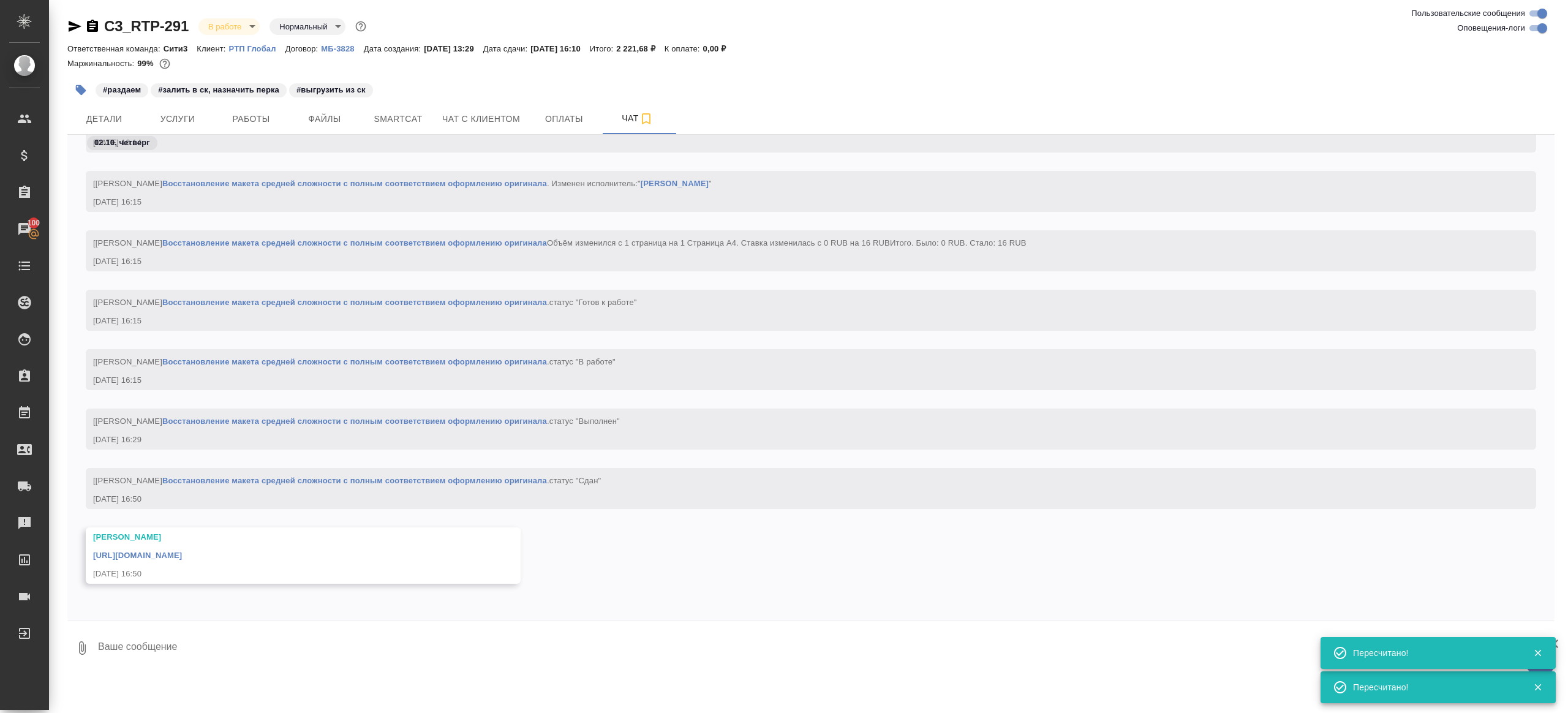
click at [182, 557] on link "https://drive.awatera.com/apps/files/files/10576051?dir=/Shares/%D0%A0%D0%A2%D0…" at bounding box center [138, 555] width 89 height 9
click at [258, 118] on span "Работы" at bounding box center [250, 119] width 59 height 16
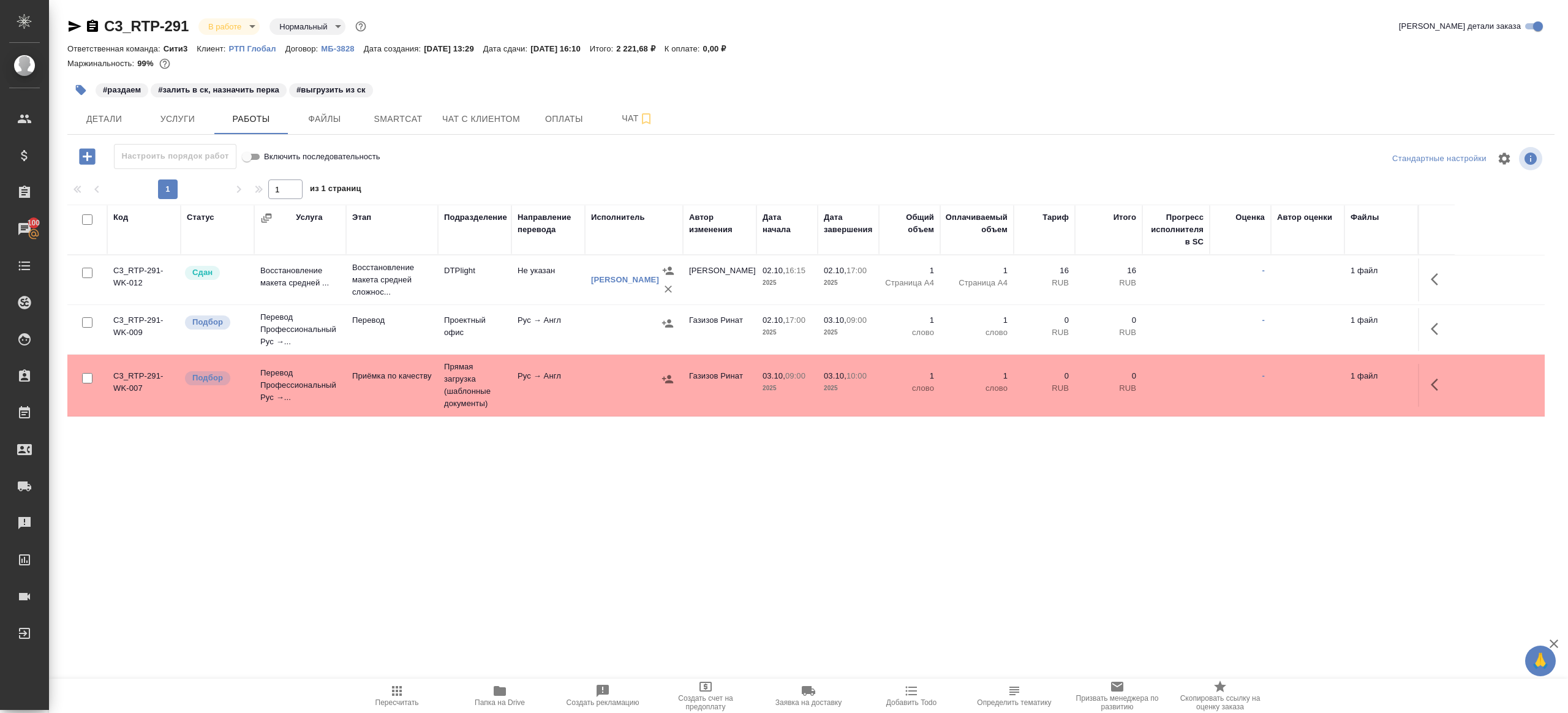
click at [1424, 327] on button "button" at bounding box center [1438, 329] width 30 height 30
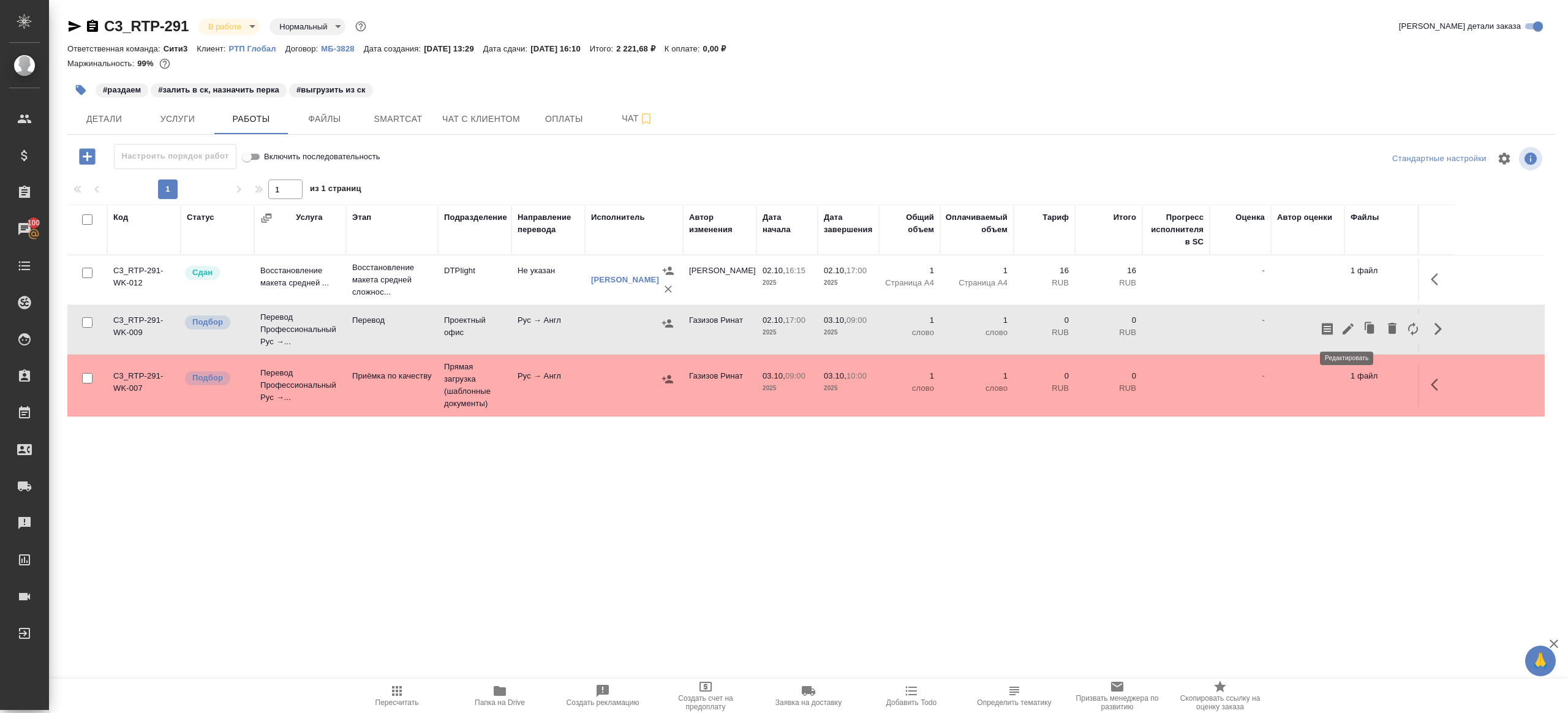
click at [1349, 328] on icon "button" at bounding box center [1348, 329] width 11 height 11
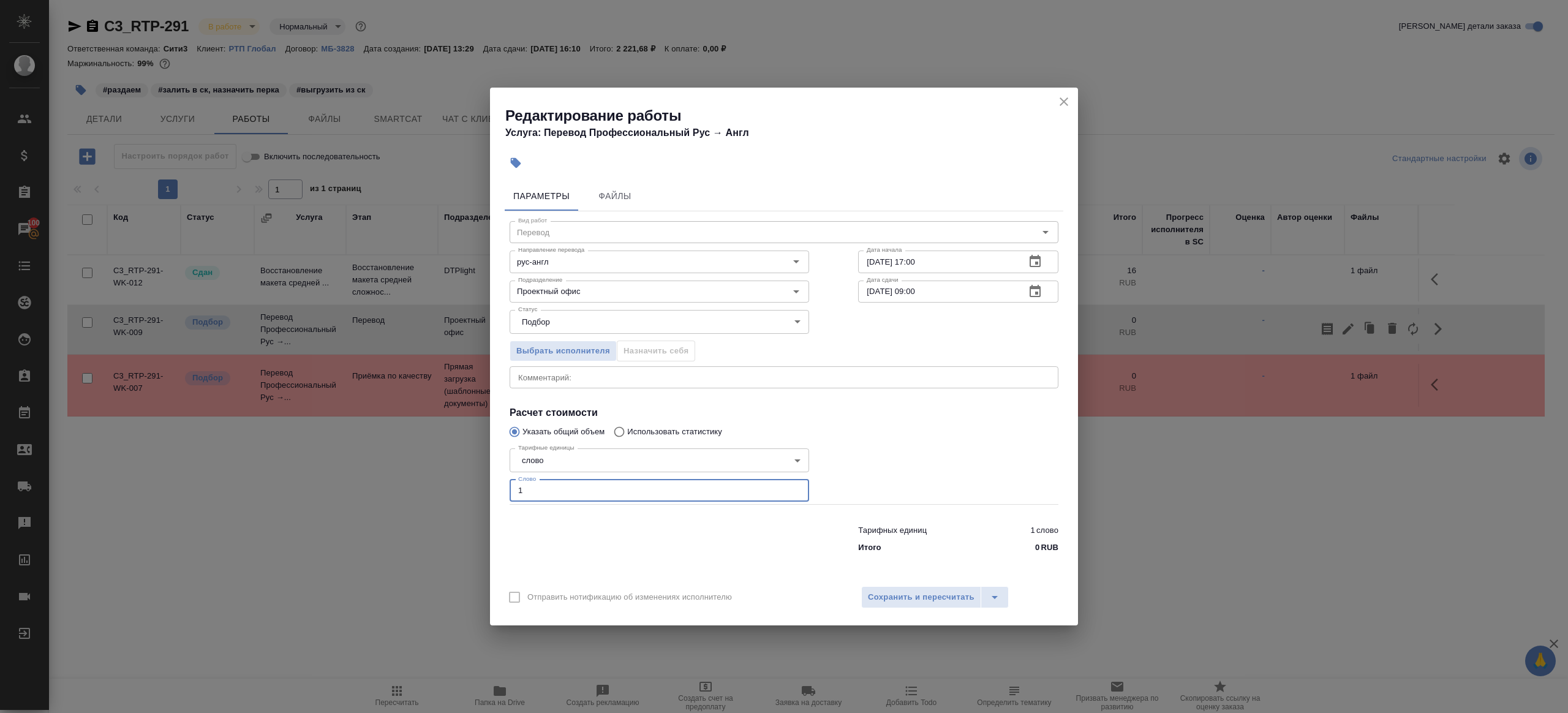
click at [580, 498] on input "1" at bounding box center [659, 491] width 299 height 22
paste input "220.2"
type input "220.2"
click at [907, 463] on div at bounding box center [958, 474] width 250 height 110
click at [947, 615] on div "Отправить нотификацию об изменениях исполнителю Сохранить и пересчитать" at bounding box center [784, 602] width 588 height 47
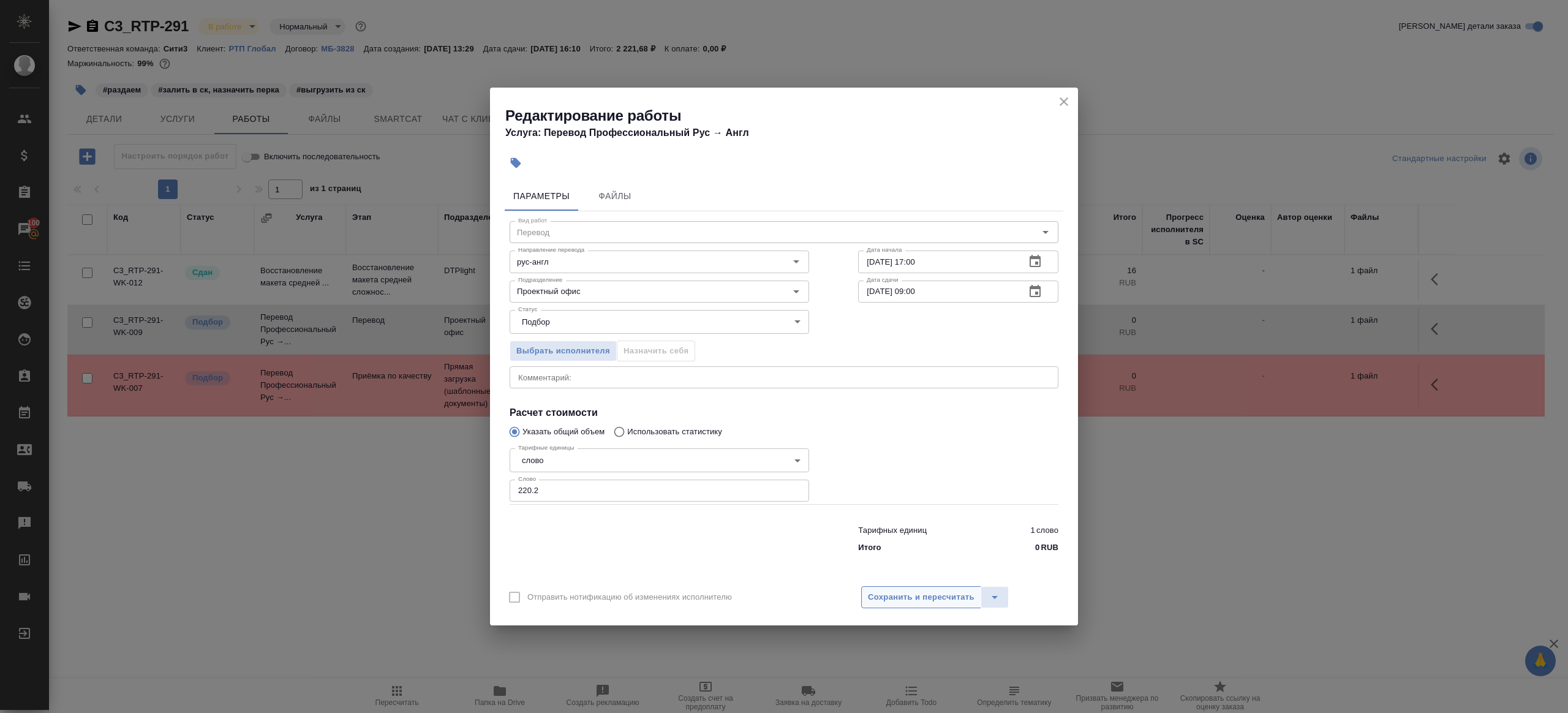
click at [947, 600] on span "Сохранить и пересчитать" at bounding box center [921, 597] width 107 height 14
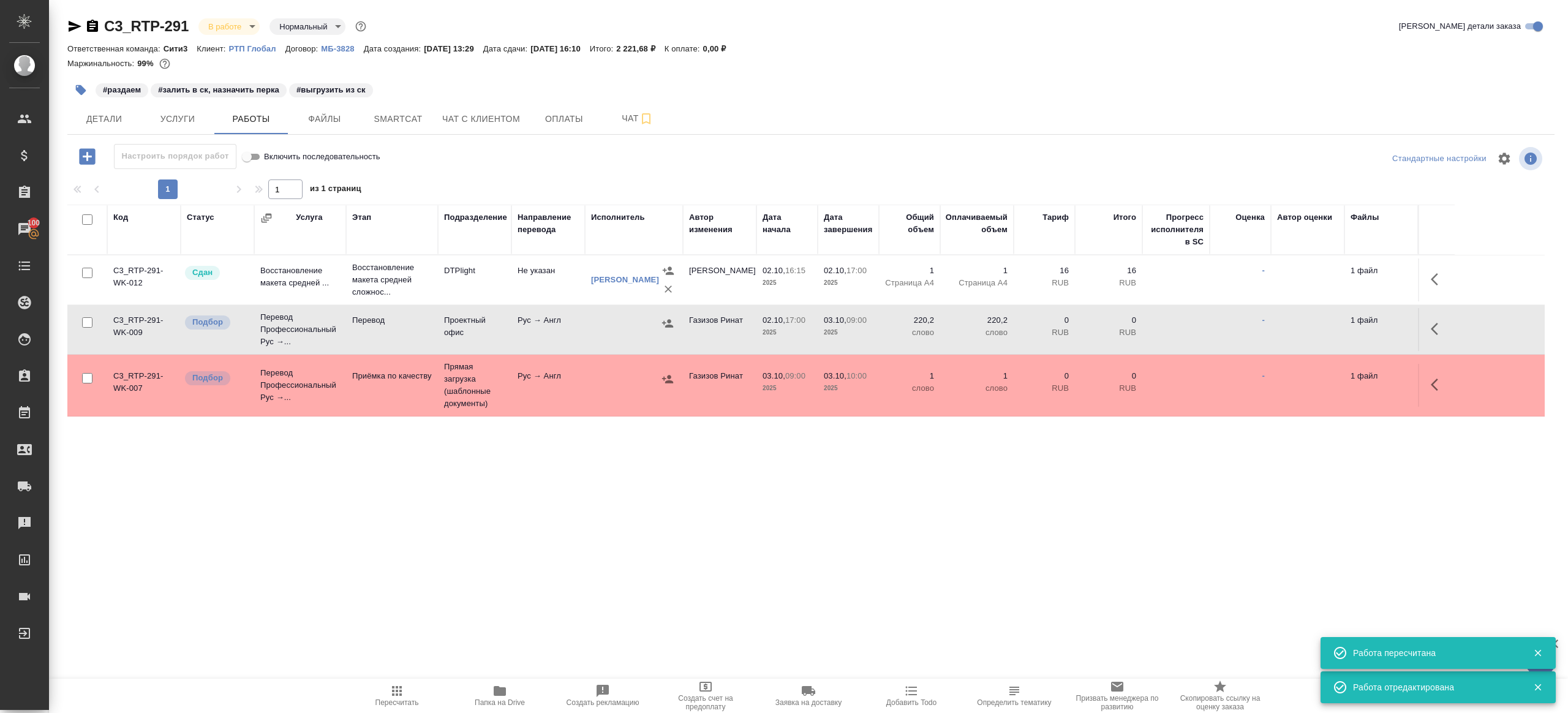
click at [670, 314] on button "button" at bounding box center [667, 323] width 19 height 19
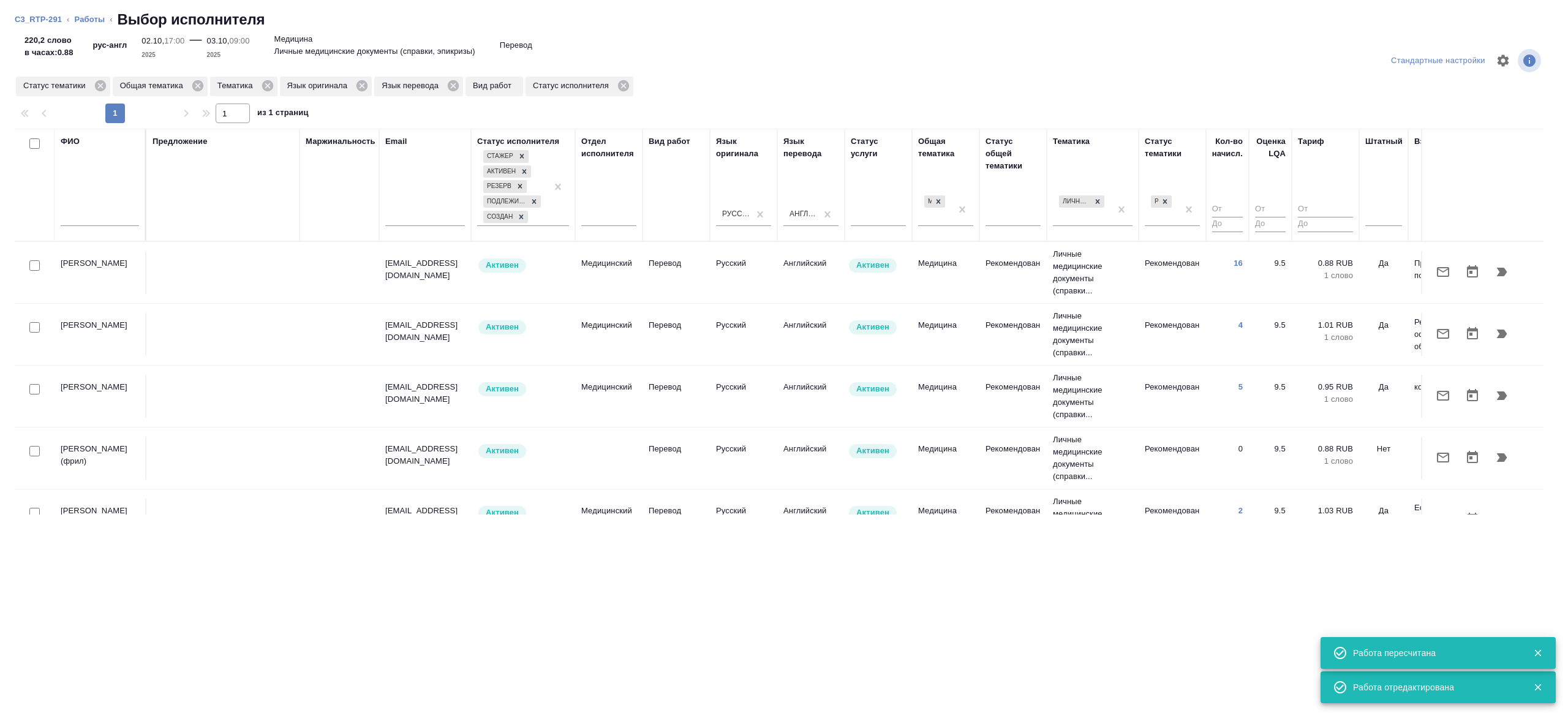
click at [103, 233] on div at bounding box center [100, 219] width 79 height 30
click at [103, 229] on div at bounding box center [100, 219] width 79 height 30
click at [104, 222] on input "text" at bounding box center [100, 218] width 79 height 16
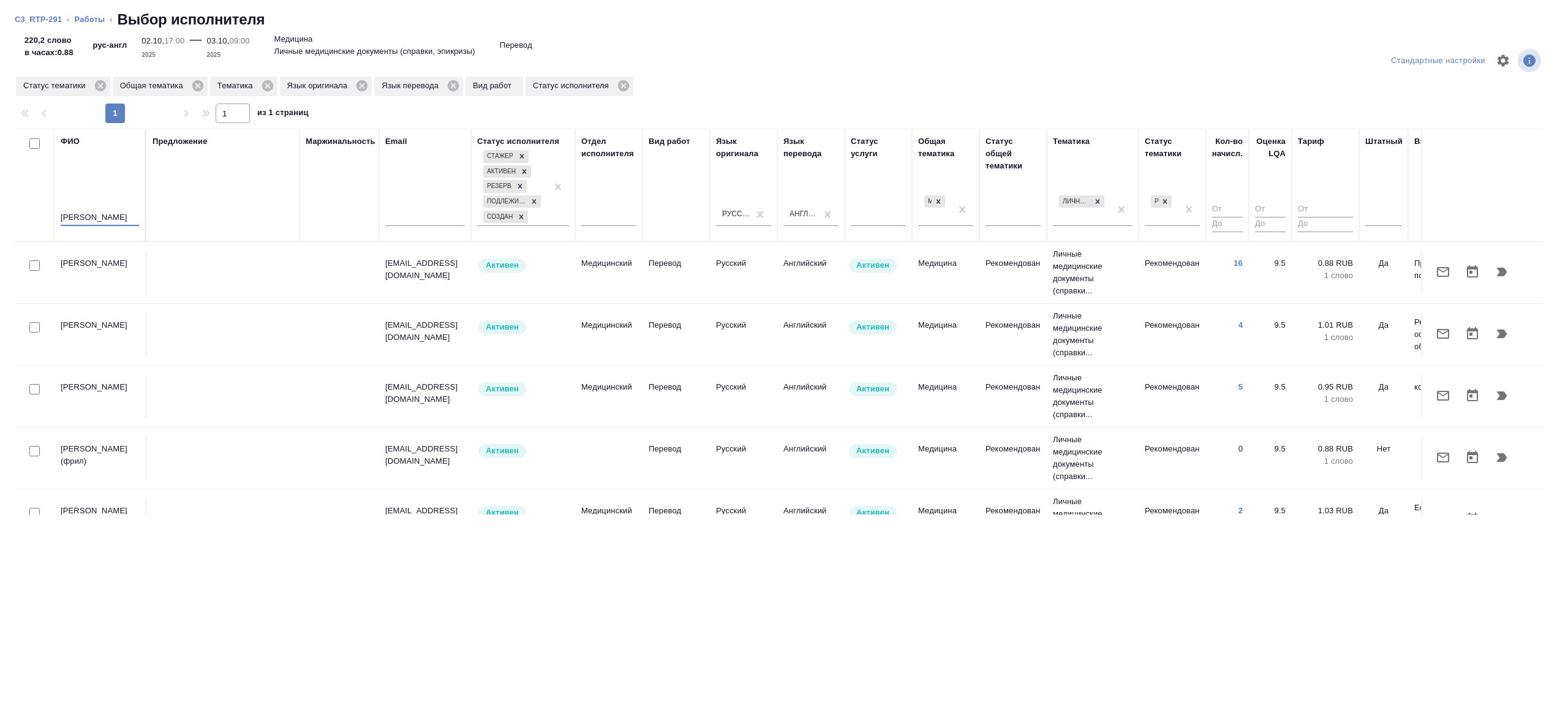
type input "борис"
click at [264, 203] on div "Предложение" at bounding box center [223, 185] width 141 height 99
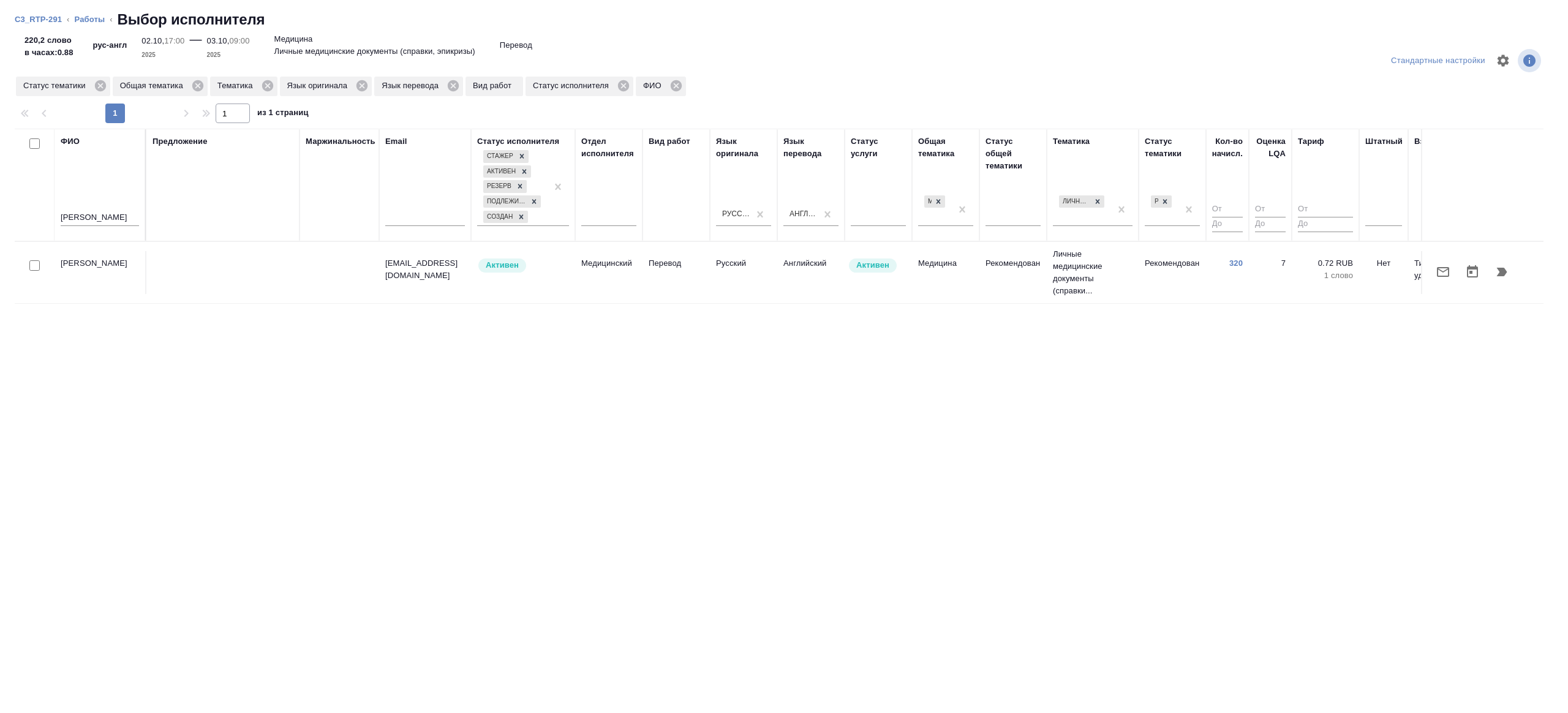
click at [27, 263] on div at bounding box center [34, 265] width 27 height 17
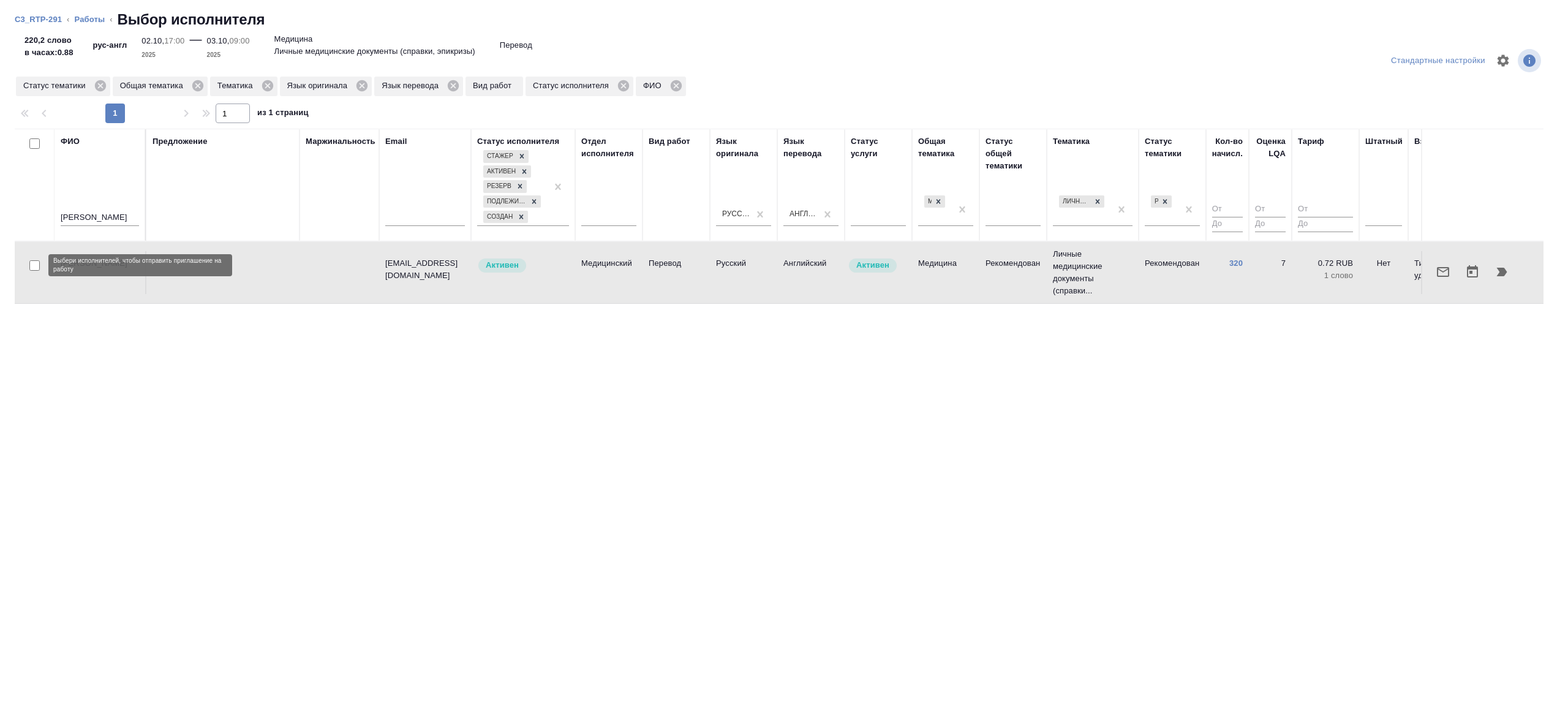
click at [35, 264] on input "checkbox" at bounding box center [35, 266] width 10 height 10
checkbox input "true"
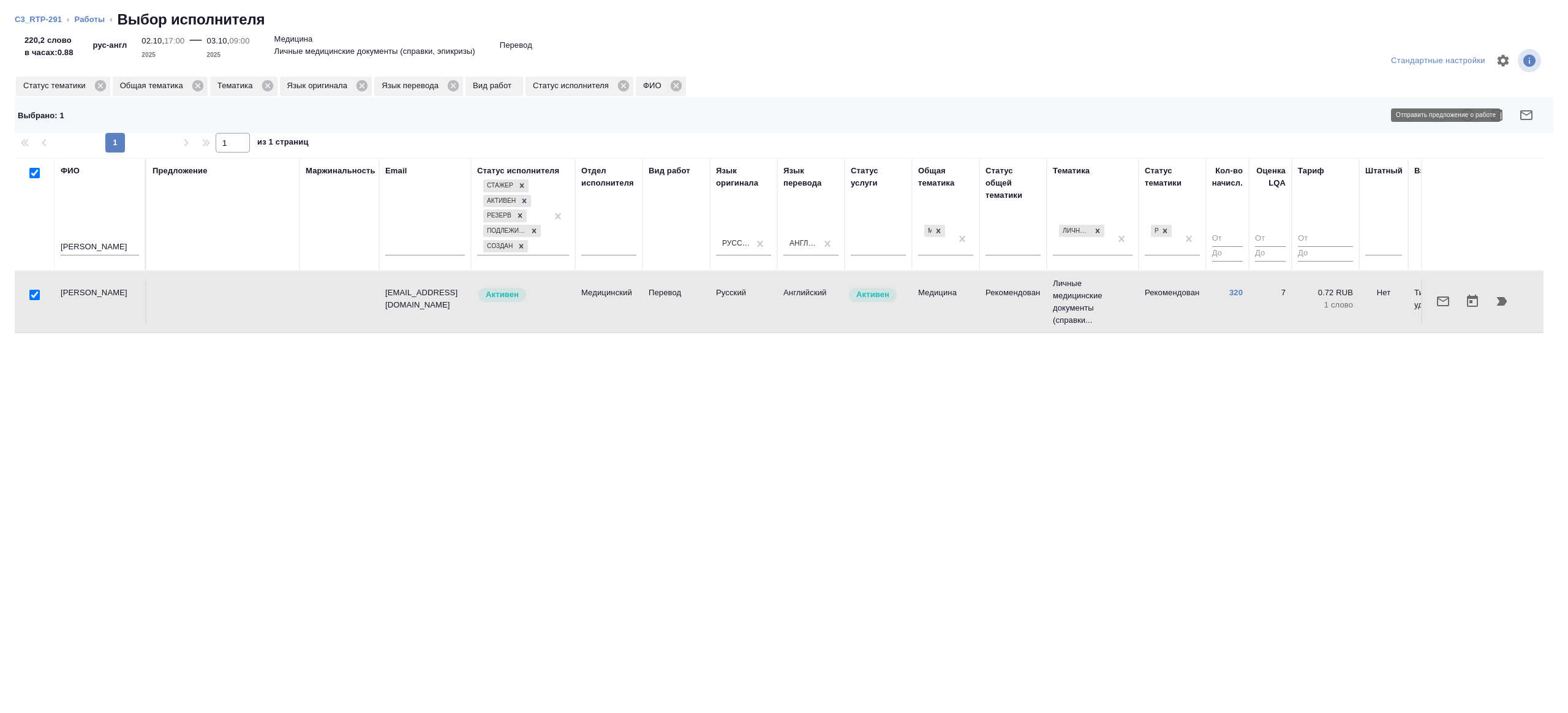
click at [1533, 116] on icon "button" at bounding box center [1527, 116] width 15 height 15
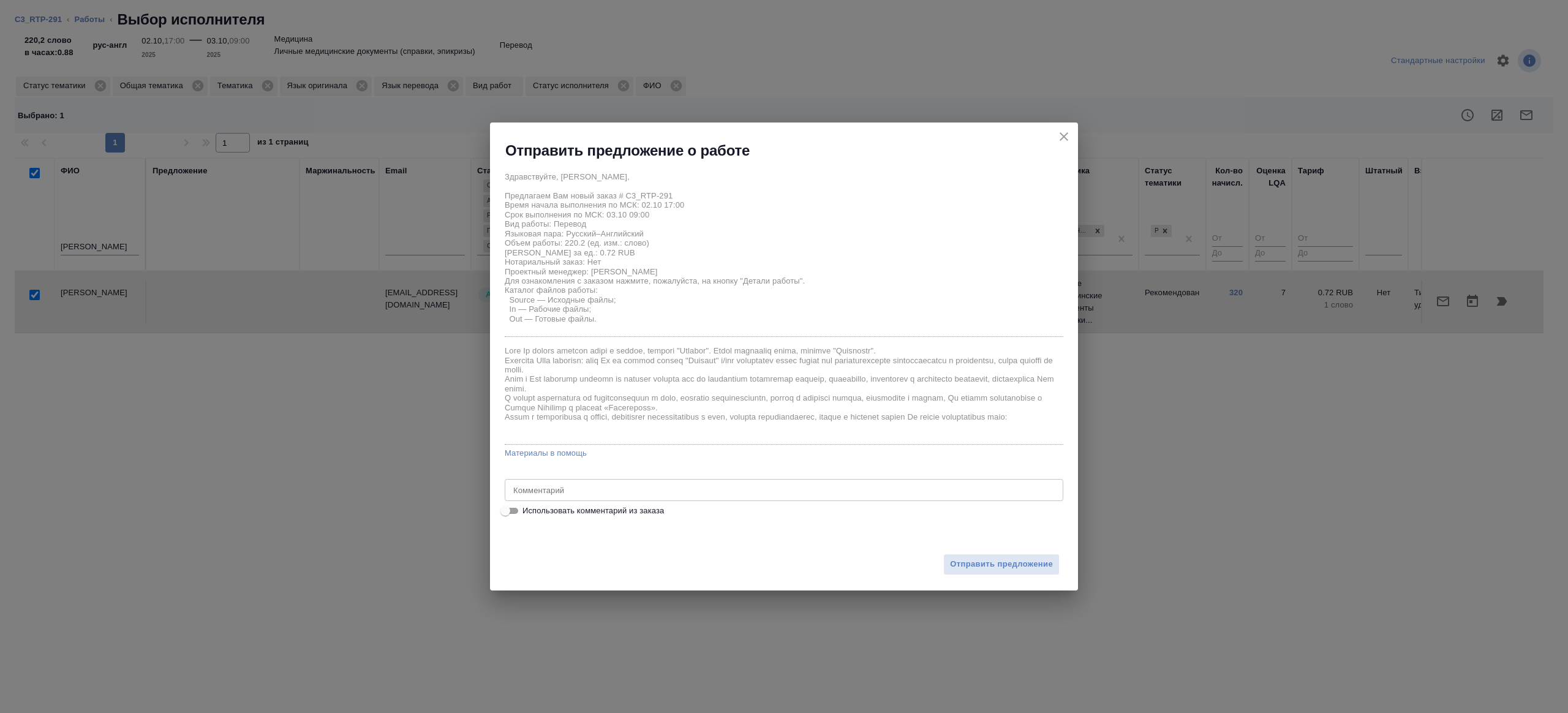
click at [511, 506] on input "Использовать комментарий из заказа" at bounding box center [506, 511] width 44 height 15
checkbox input "true"
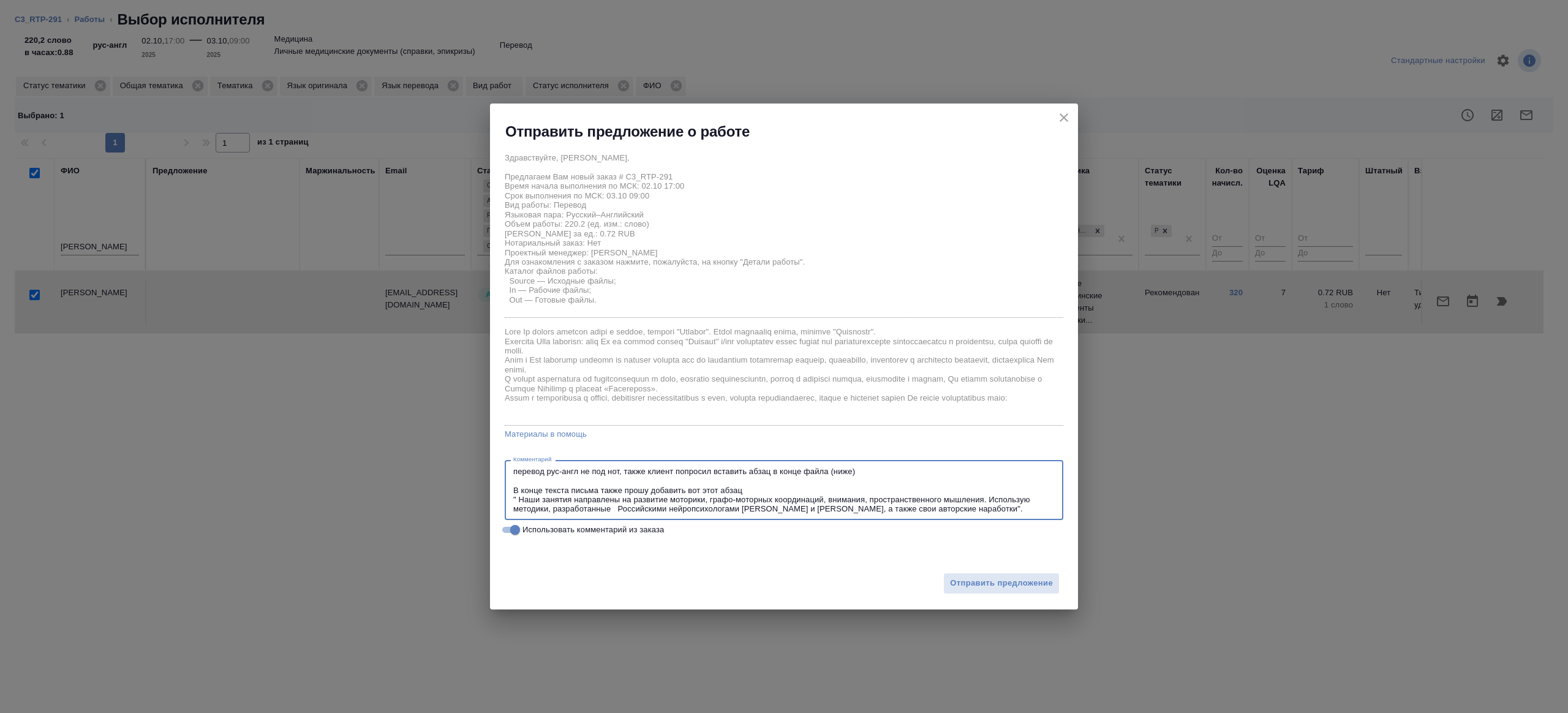
drag, startPoint x: 789, startPoint y: 489, endPoint x: 732, endPoint y: 484, distance: 57.2
click at [732, 484] on textarea "перевод рус-англ не под нот, также клиент попросил вставить абзац в конце файла…" at bounding box center [784, 490] width 541 height 47
click at [770, 484] on textarea "перевод рус-англ не под нот, также клиент попросил вставить абзац в конце файла…" at bounding box center [784, 490] width 541 height 47
click at [774, 487] on textarea "перевод рус-англ не под нот, также клиент попросил вставить абзац в конце файла…" at bounding box center [784, 490] width 541 height 47
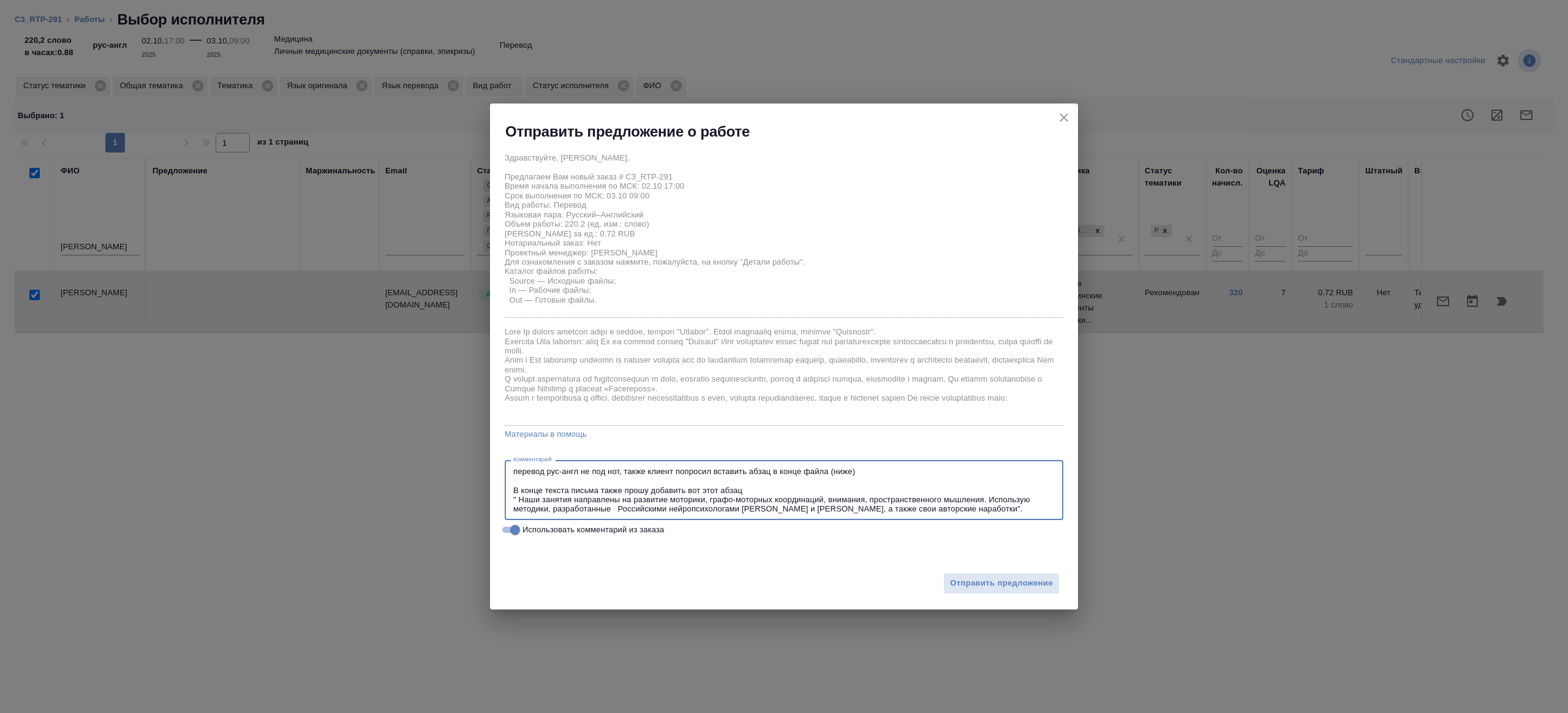
click at [880, 472] on textarea "перевод рус-англ не под нот, также клиент попросил вставить абзац в конце файла…" at bounding box center [784, 490] width 541 height 47
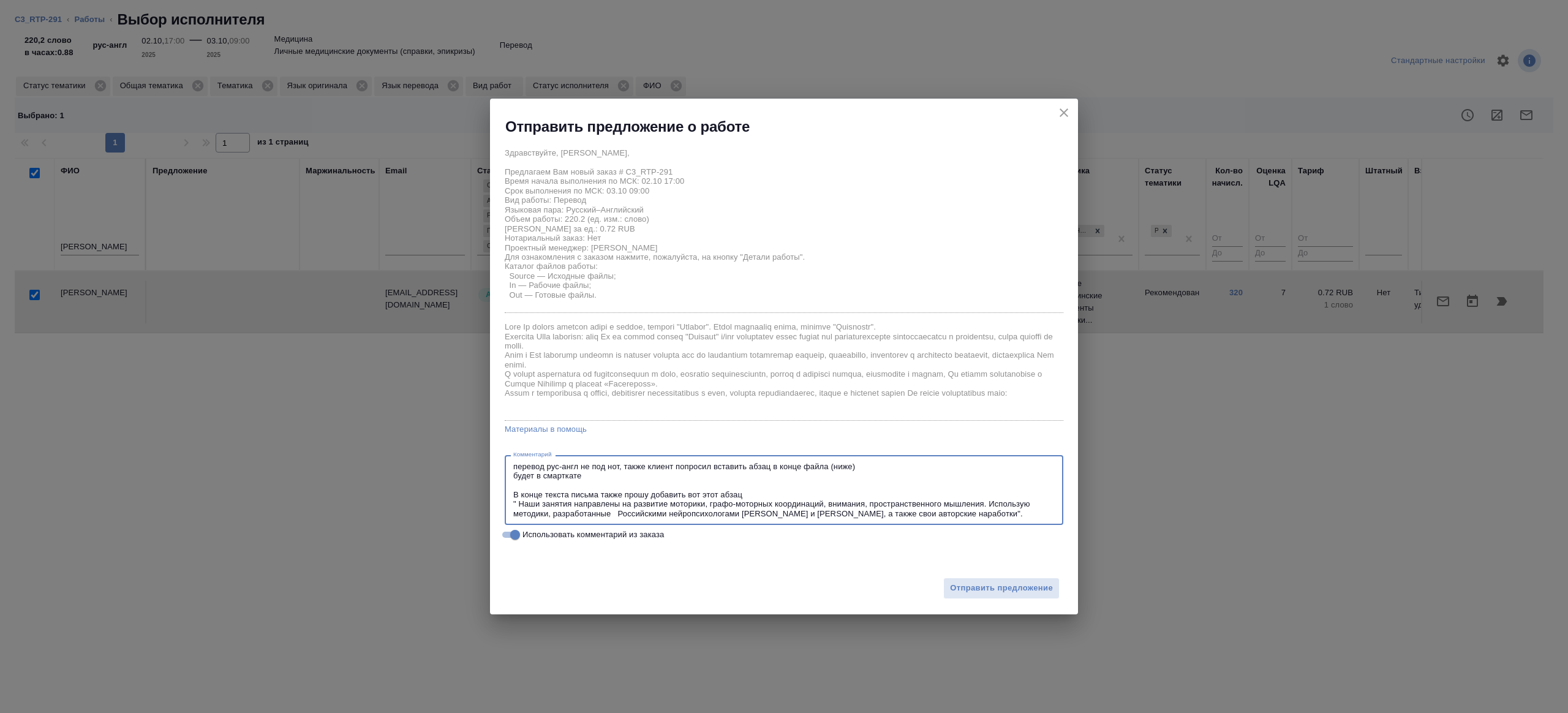
click at [644, 481] on textarea "перевод рус-англ не под нот, также клиент попросил вставить абзац в конце файла…" at bounding box center [784, 490] width 541 height 57
drag, startPoint x: 613, startPoint y: 478, endPoint x: 476, endPoint y: 472, distance: 137.1
click at [476, 472] on div "Отправить предложение о работе Здравствуйте, Борис, Предлагаем Вам новый заказ …" at bounding box center [784, 356] width 1568 height 713
click at [512, 469] on div "перевод рус-англ не под нот, также клиент попросил вставить абзац в конце файла…" at bounding box center [784, 490] width 558 height 70
click at [512, 466] on div "перевод рус-англ не под нот, также клиент попросил вставить абзац в конце файла…" at bounding box center [784, 490] width 558 height 70
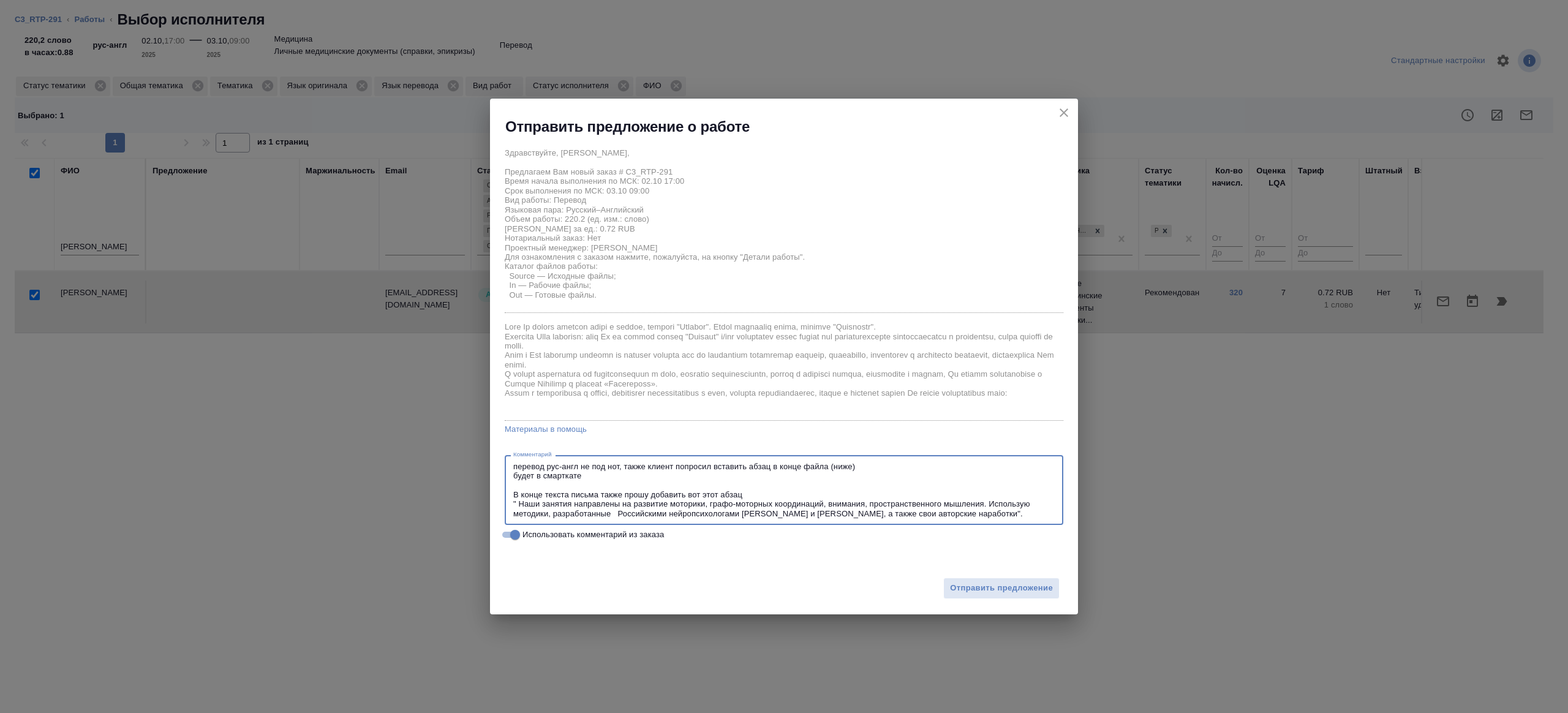
click at [516, 469] on textarea "перевод рус-англ не под нот, также клиент попросил вставить абзац в конце файла…" at bounding box center [784, 490] width 541 height 57
click at [516, 469] on textarea "перевод рус-англ не под нот, также клиент попросил вставить абзац в конце файла…" at bounding box center [784, 490] width 541 height 57
paste textarea "будет в смарткате"
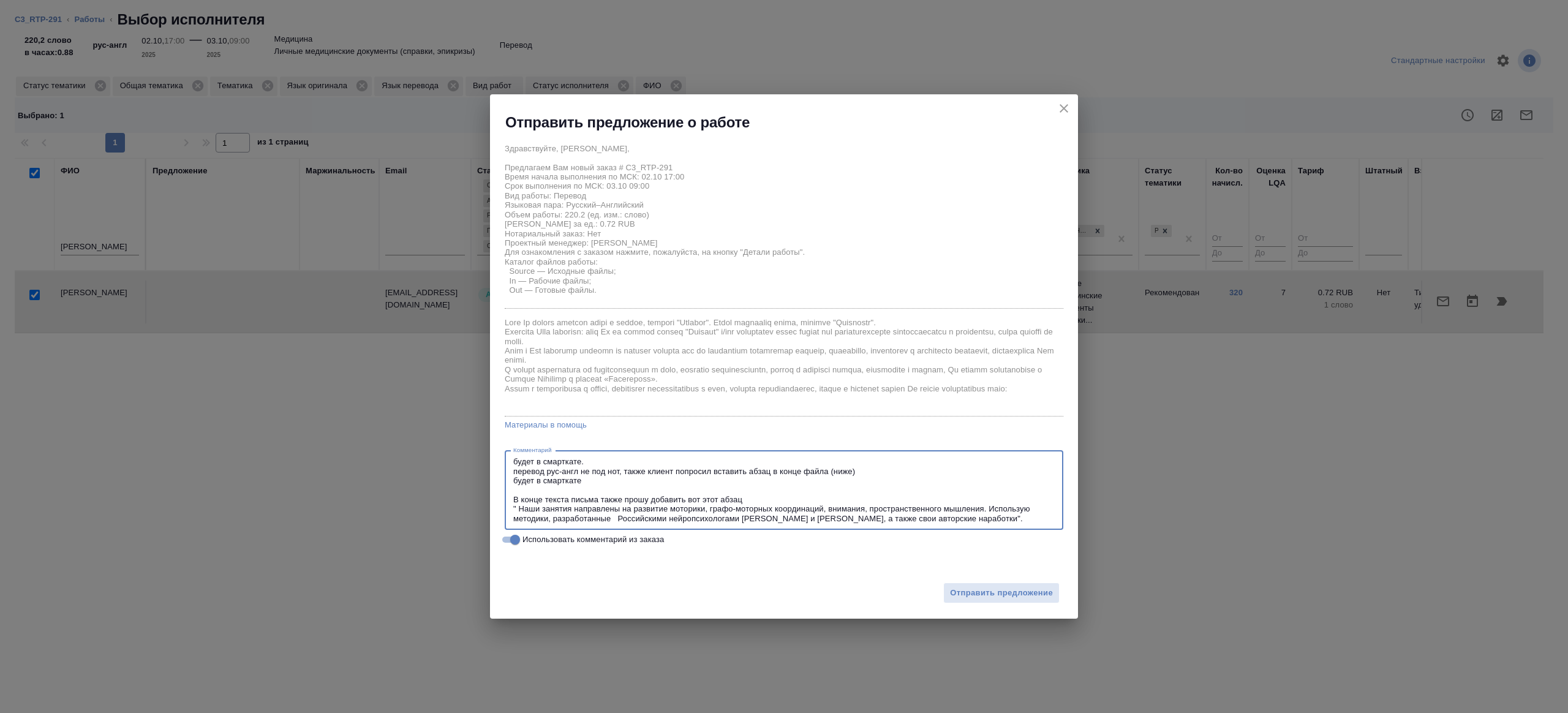
drag, startPoint x: 613, startPoint y: 484, endPoint x: 455, endPoint y: 481, distance: 158.0
click at [455, 481] on div "Отправить предложение о работе Здравствуйте, Борис, Предлагаем Вам новый заказ …" at bounding box center [784, 356] width 1568 height 713
click at [611, 463] on textarea "будет в смарткате. перевод рус-англ не под нот, также клиент попросил вставить …" at bounding box center [784, 489] width 541 height 66
drag, startPoint x: 622, startPoint y: 472, endPoint x: 636, endPoint y: 480, distance: 16.1
click at [623, 472] on textarea "будет в смарткате перевод рус-англ не под нот, также клиент попросил вставить а…" at bounding box center [784, 489] width 541 height 66
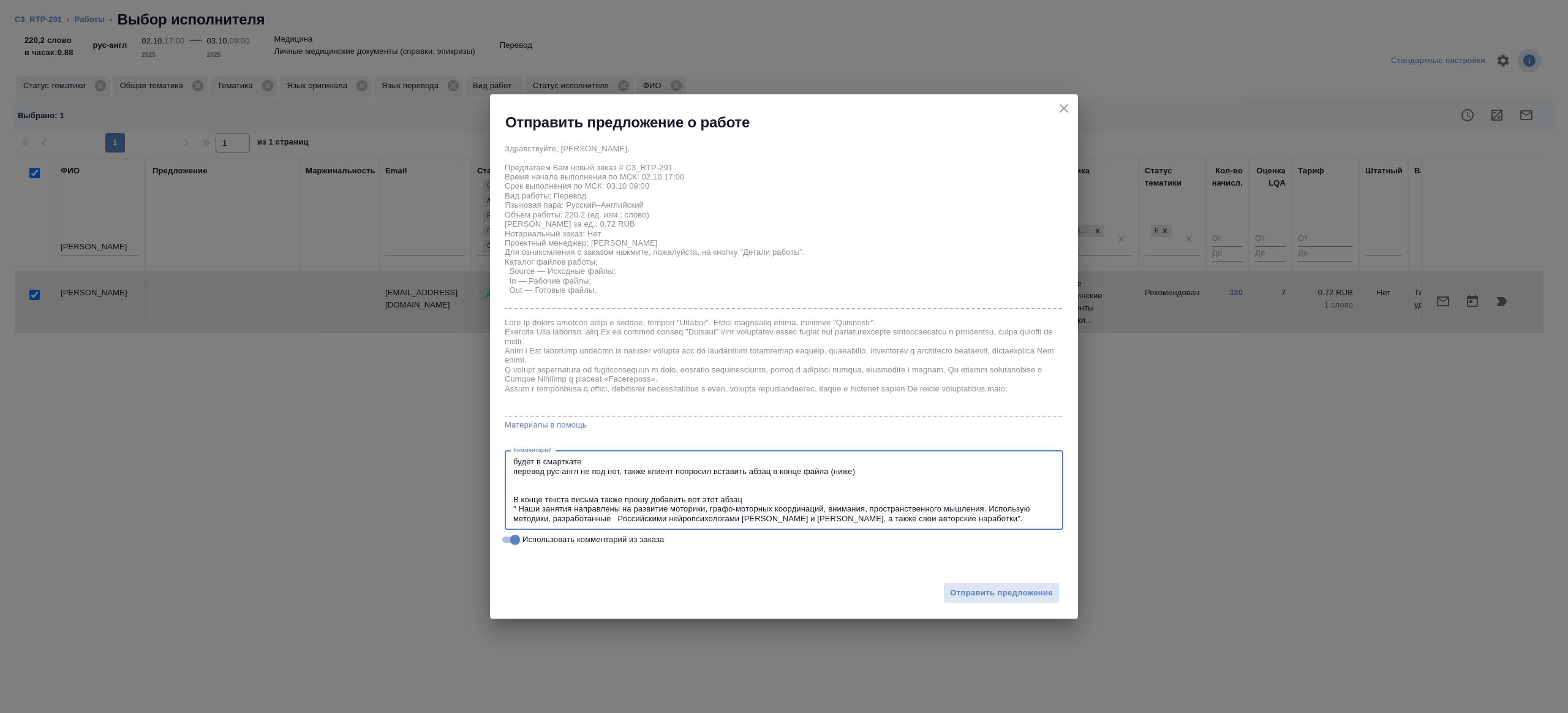
click at [534, 486] on textarea "будет в смарткате перевод рус-англ не под нот, также клиент попросил вставить а…" at bounding box center [784, 489] width 541 height 66
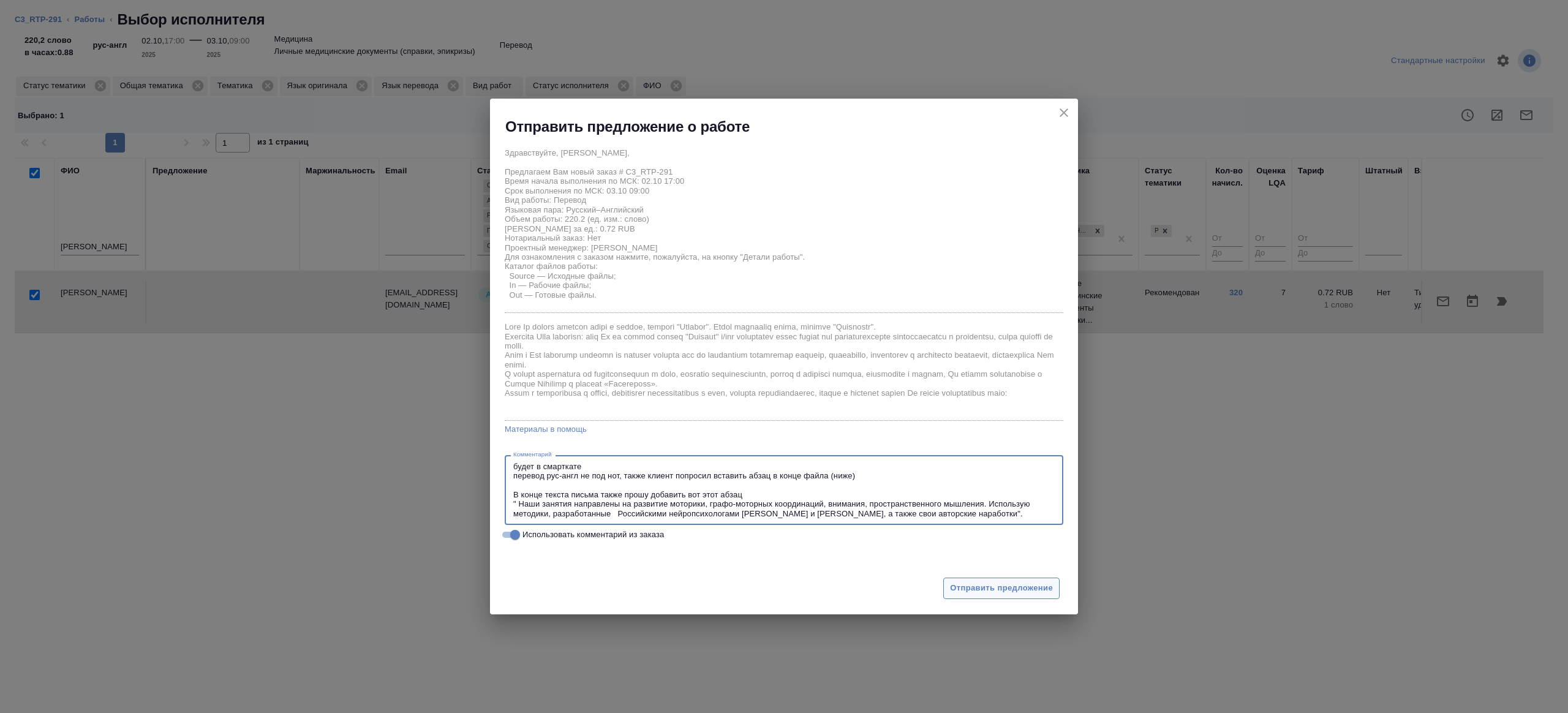
type textarea "будет в смарткате перевод рус-англ не под нот, также клиент попросил вставить а…"
click at [966, 594] on span "Отправить предложение" at bounding box center [1001, 588] width 103 height 14
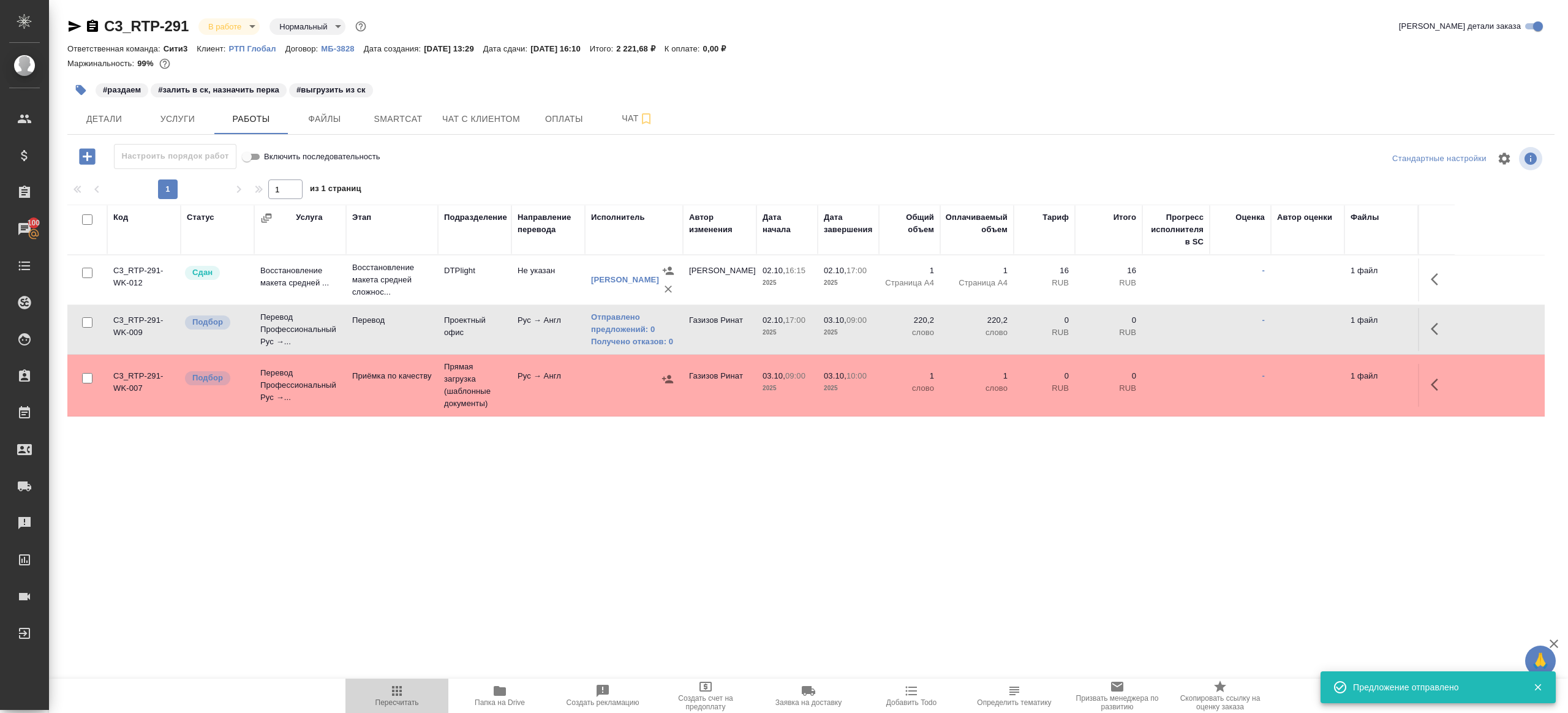
click at [402, 689] on icon "button" at bounding box center [397, 691] width 15 height 15
click at [401, 689] on icon "button" at bounding box center [396, 690] width 10 height 10
click at [530, 592] on div ".cls-1 fill:#fff; AWATERA Gazizov Rinat Клиенты Спецификации Заказы 100 Чаты To…" at bounding box center [784, 356] width 1568 height 713
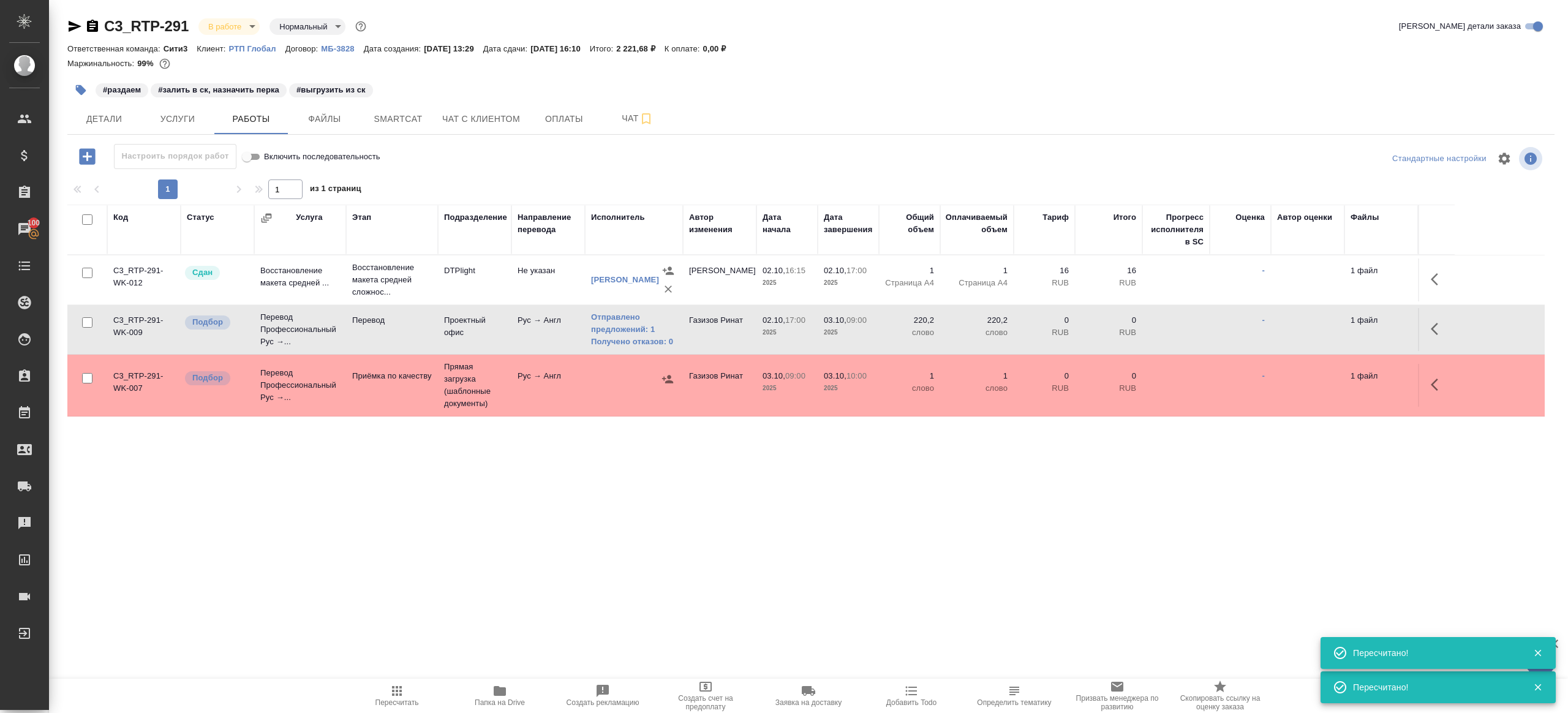
click at [396, 677] on div ".cls-1 fill:#fff; AWATERA Gazizov Rinat Клиенты Спецификации Заказы 100 Чаты To…" at bounding box center [784, 356] width 1568 height 713
click at [393, 691] on icon "button" at bounding box center [396, 690] width 10 height 10
drag, startPoint x: 392, startPoint y: 691, endPoint x: 398, endPoint y: 681, distance: 11.7
click at [392, 690] on icon "button" at bounding box center [396, 690] width 10 height 10
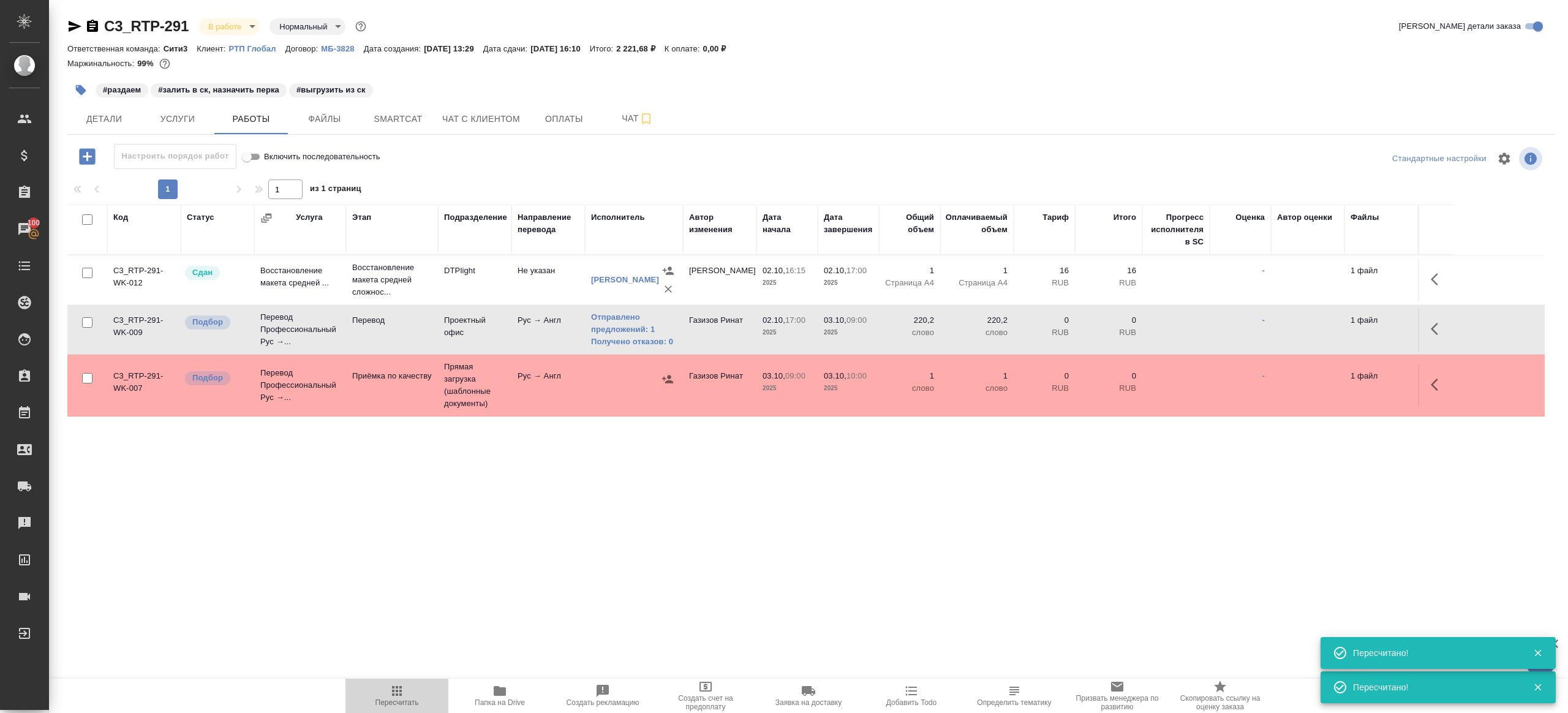
click at [540, 572] on div ".cls-1 fill:#fff; AWATERA Gazizov Rinat Клиенты Спецификации Заказы 100 Чаты To…" at bounding box center [784, 356] width 1568 height 713
click at [407, 686] on span "Пересчитать" at bounding box center [396, 694] width 88 height 23
click at [407, 686] on span "Пересчитать" at bounding box center [396, 694] width 88 height 23
click at [544, 564] on div ".cls-1 fill:#fff; AWATERA Gazizov Rinat Клиенты Спецификации Заказы 100 Чаты To…" at bounding box center [784, 356] width 1568 height 713
click at [390, 703] on span "Пересчитать" at bounding box center [397, 703] width 44 height 9
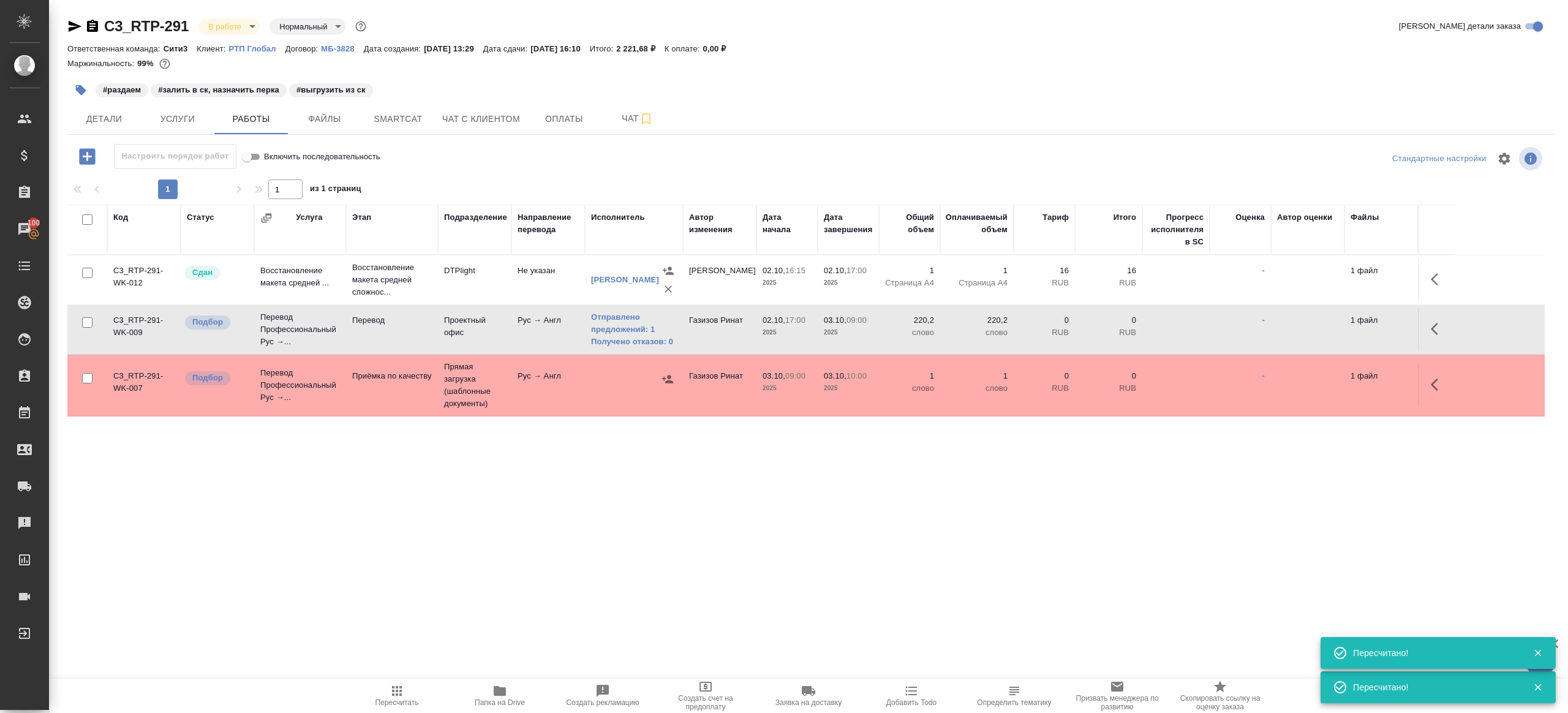
drag, startPoint x: 390, startPoint y: 703, endPoint x: 499, endPoint y: 643, distance: 124.4
click at [390, 703] on span "Пересчитать" at bounding box center [397, 703] width 44 height 9
click at [509, 636] on div ".cls-1 fill:#fff; AWATERA Gazizov Rinat Клиенты Спецификации Заказы 100 Чаты To…" at bounding box center [784, 356] width 1568 height 713
click at [398, 692] on icon "button" at bounding box center [397, 691] width 15 height 15
drag, startPoint x: 398, startPoint y: 692, endPoint x: 413, endPoint y: 682, distance: 18.0
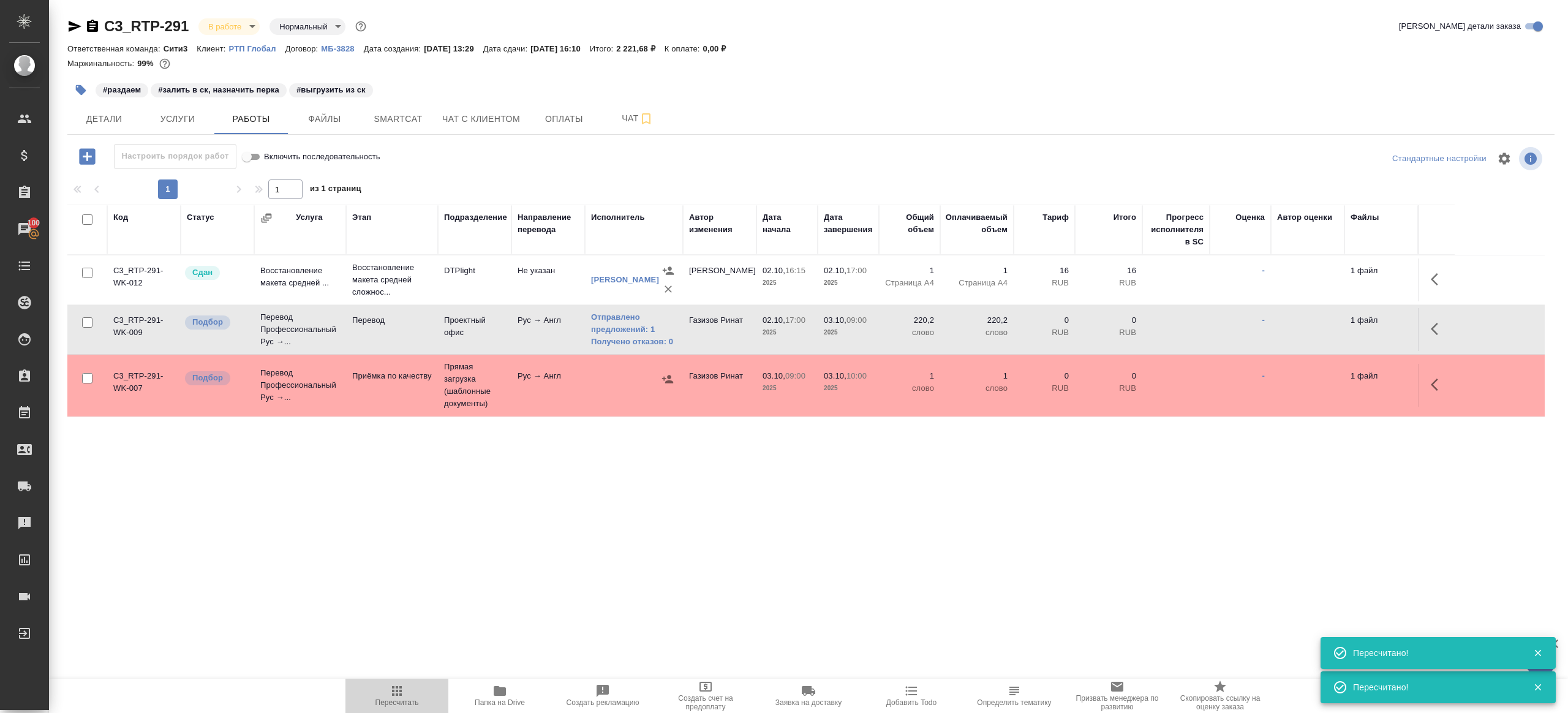
click at [398, 692] on icon "button" at bounding box center [397, 691] width 15 height 15
click at [552, 589] on div ".cls-1 fill:#fff; AWATERA Gazizov Rinat Клиенты Спецификации Заказы 100 Чаты To…" at bounding box center [784, 356] width 1568 height 713
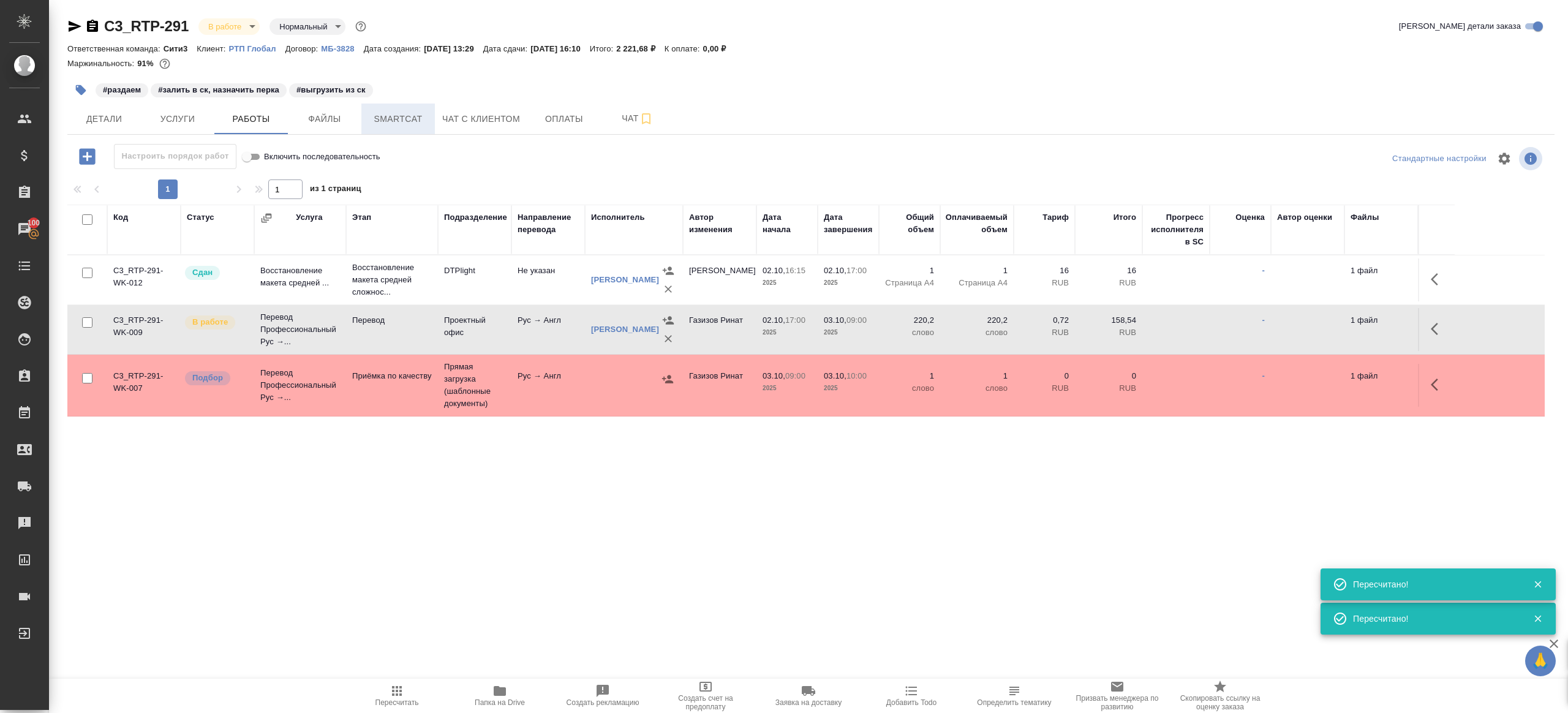
click at [402, 128] on button "Smartcat" at bounding box center [398, 118] width 73 height 30
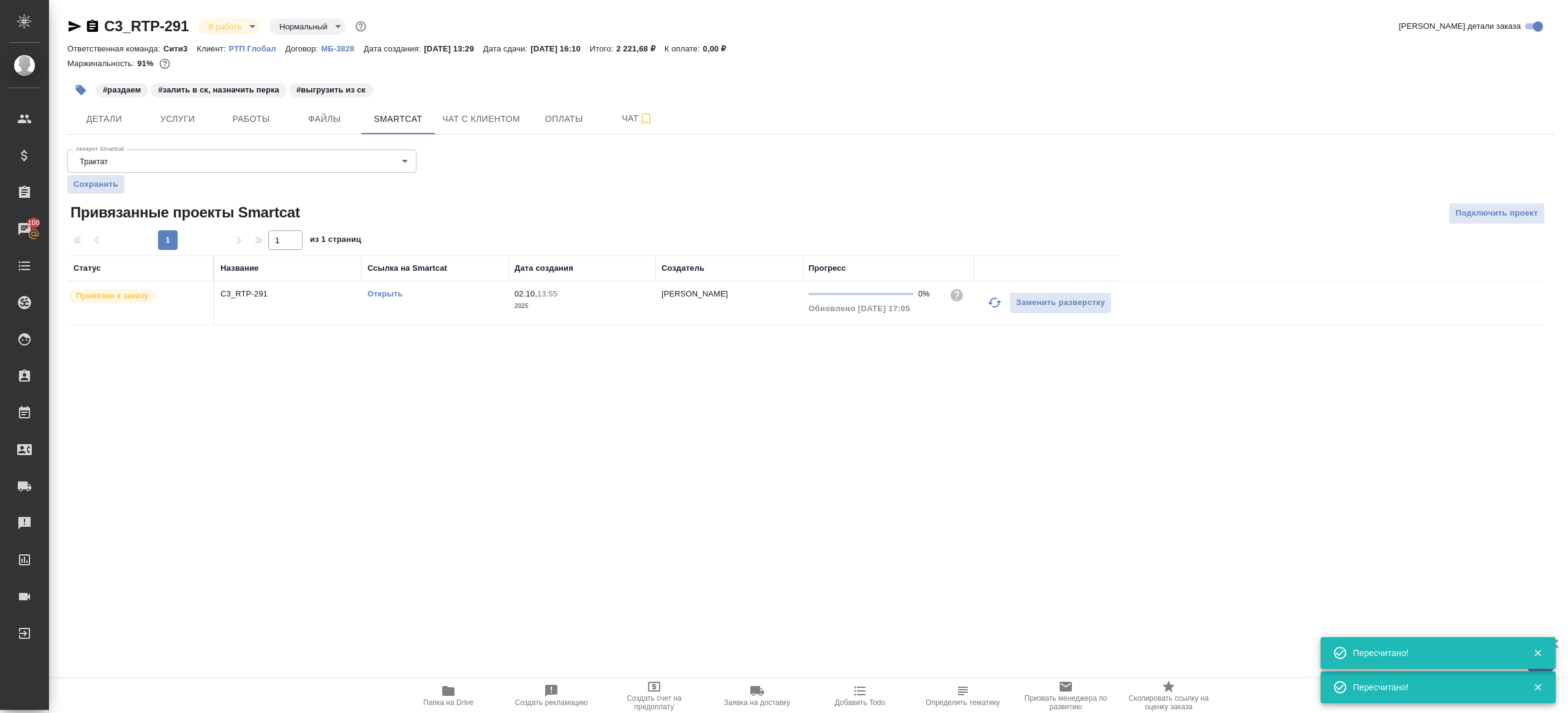
click at [400, 293] on link "Открыть" at bounding box center [384, 293] width 35 height 9
click at [258, 116] on span "Работы" at bounding box center [250, 119] width 59 height 16
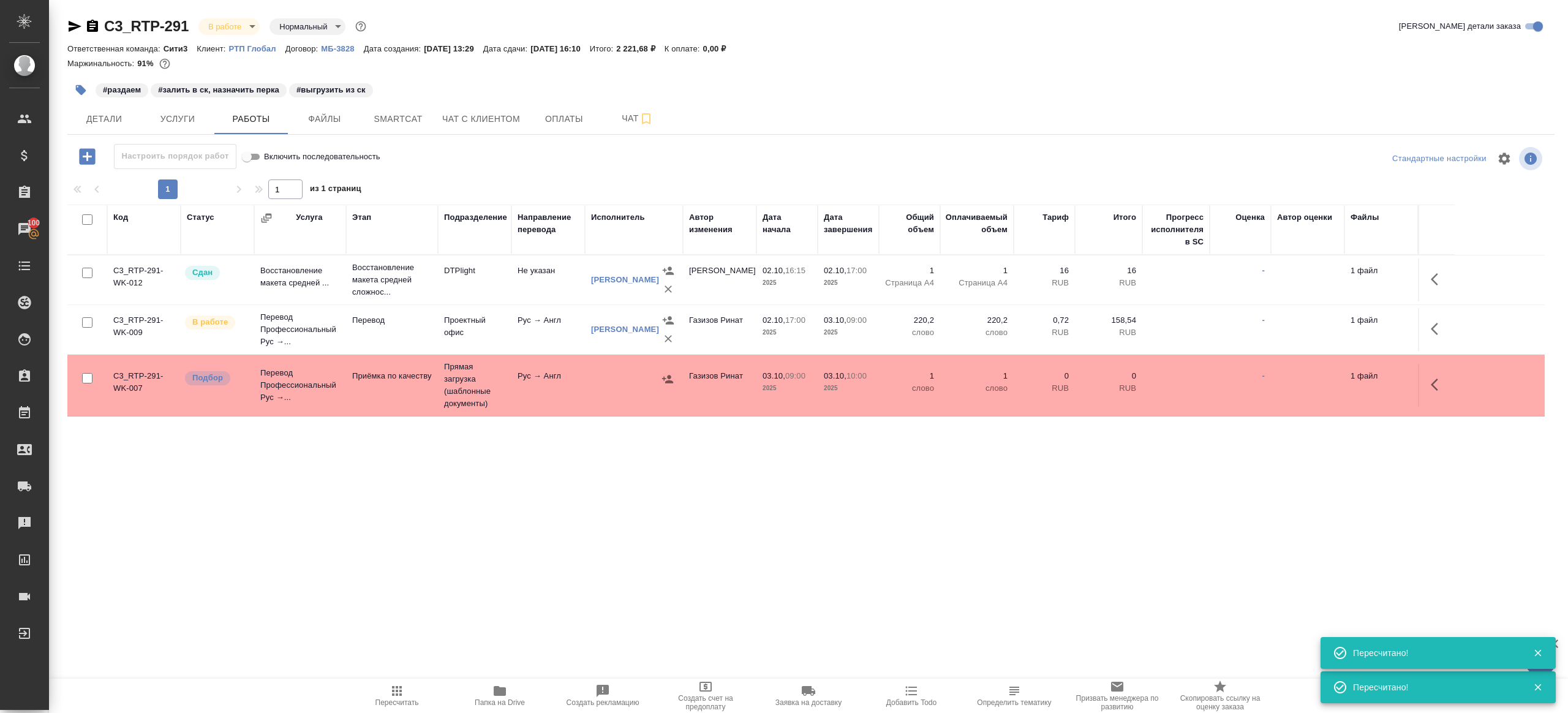
click at [79, 81] on button "button" at bounding box center [81, 90] width 27 height 27
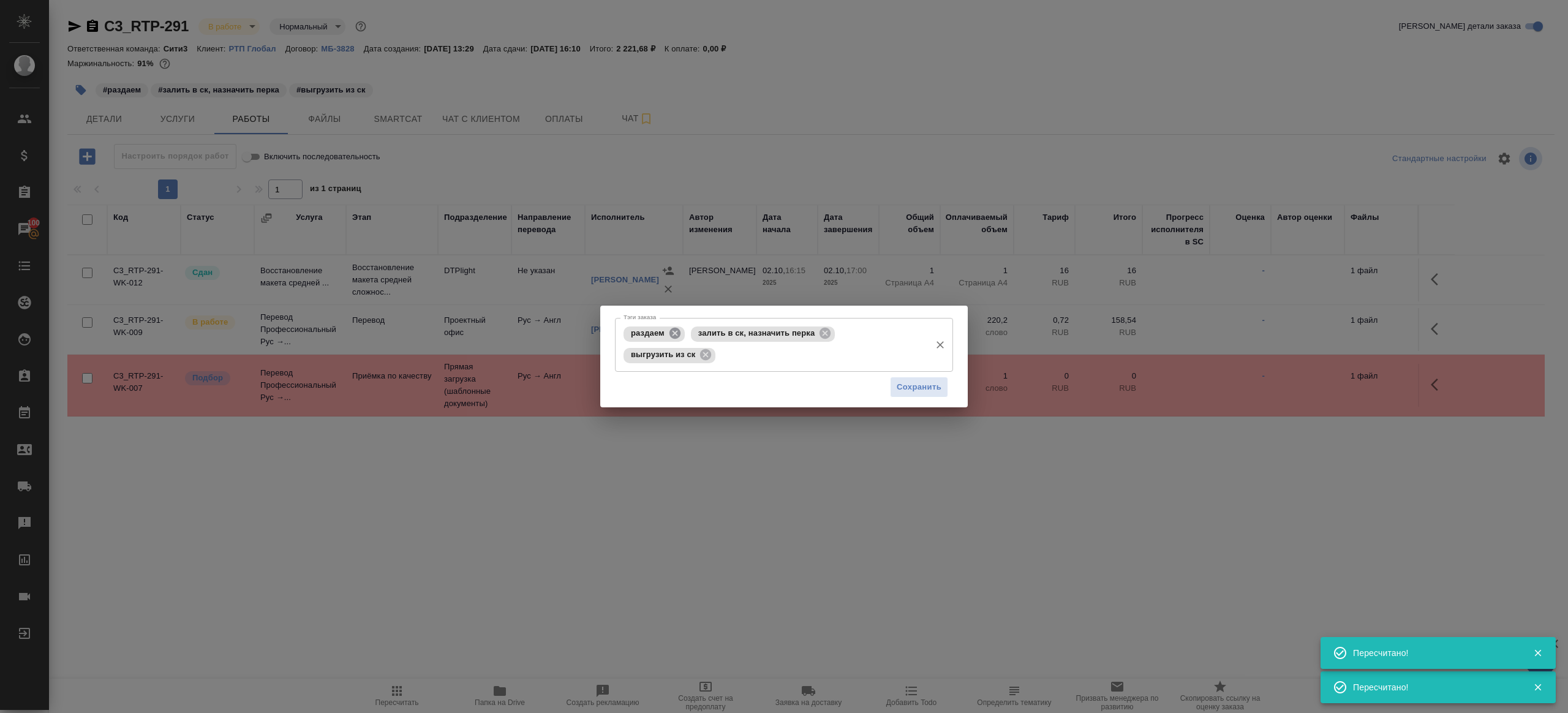
click at [668, 334] on icon at bounding box center [675, 333] width 13 height 13
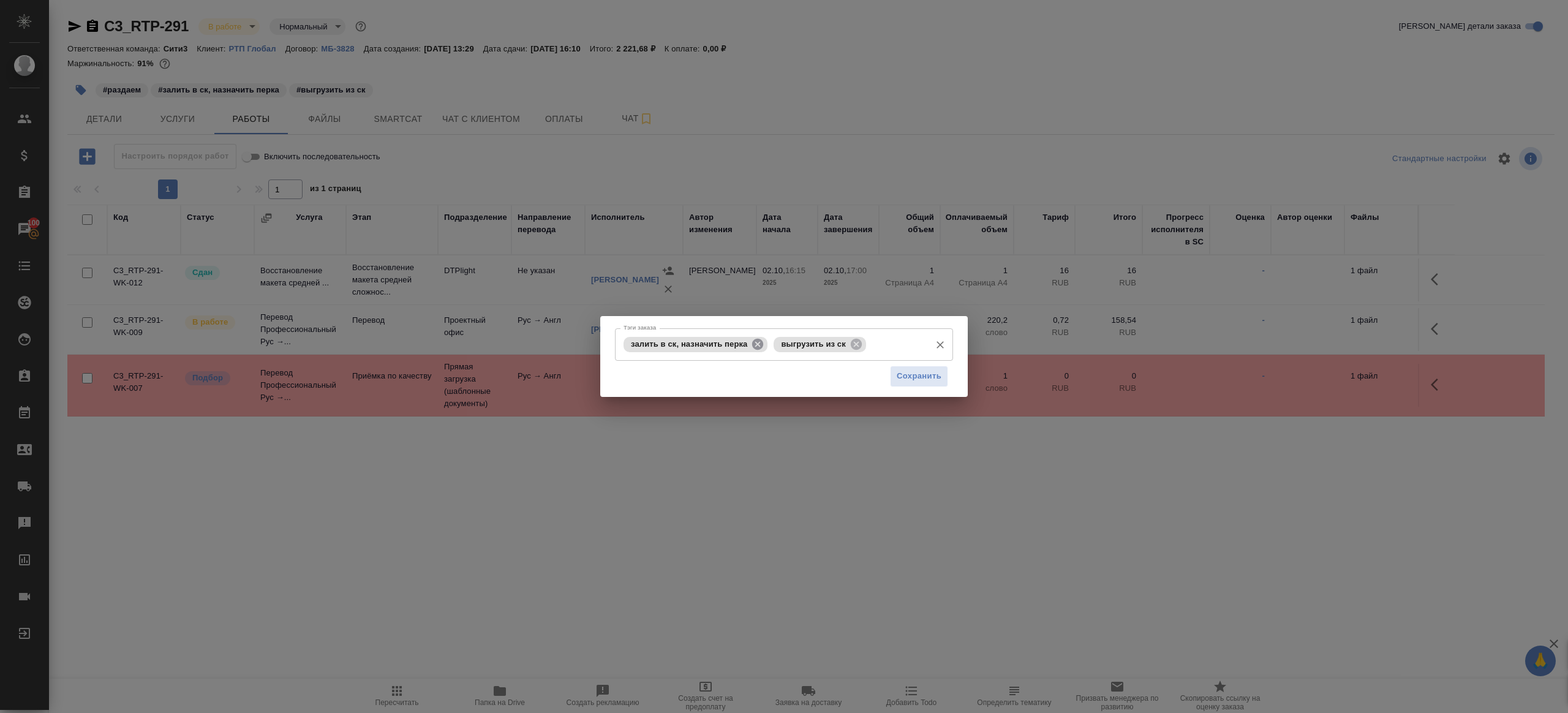
click at [759, 347] on icon at bounding box center [758, 344] width 11 height 11
click at [889, 376] on div "Сохранить" at bounding box center [784, 376] width 338 height 31
click at [909, 378] on span "Сохранить" at bounding box center [919, 376] width 44 height 14
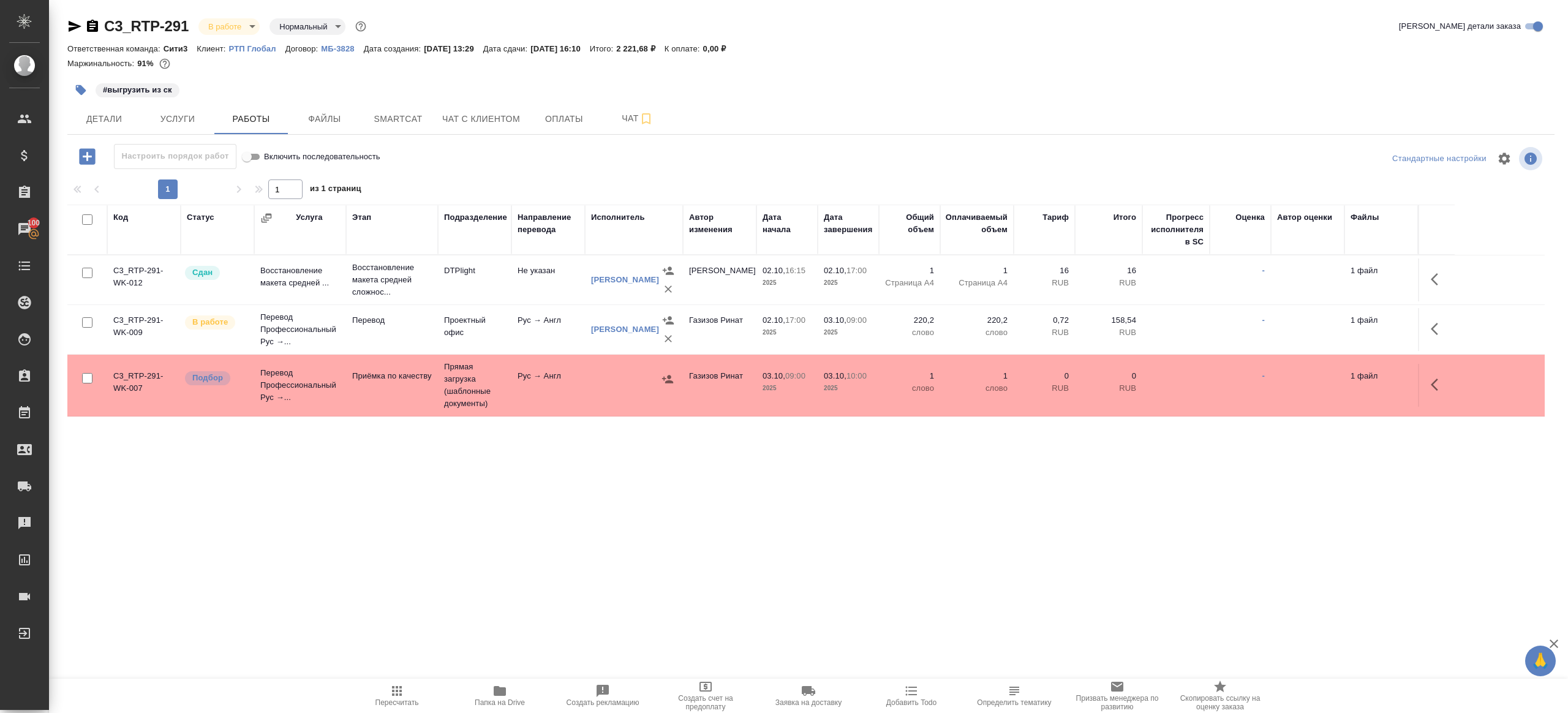
click at [404, 698] on span "Пересчитать" at bounding box center [397, 703] width 44 height 9
click at [546, 597] on div ".cls-1 fill:#fff; AWATERA Gazizov Rinat Клиенты Спецификации Заказы 100 Чаты To…" at bounding box center [784, 356] width 1568 height 713
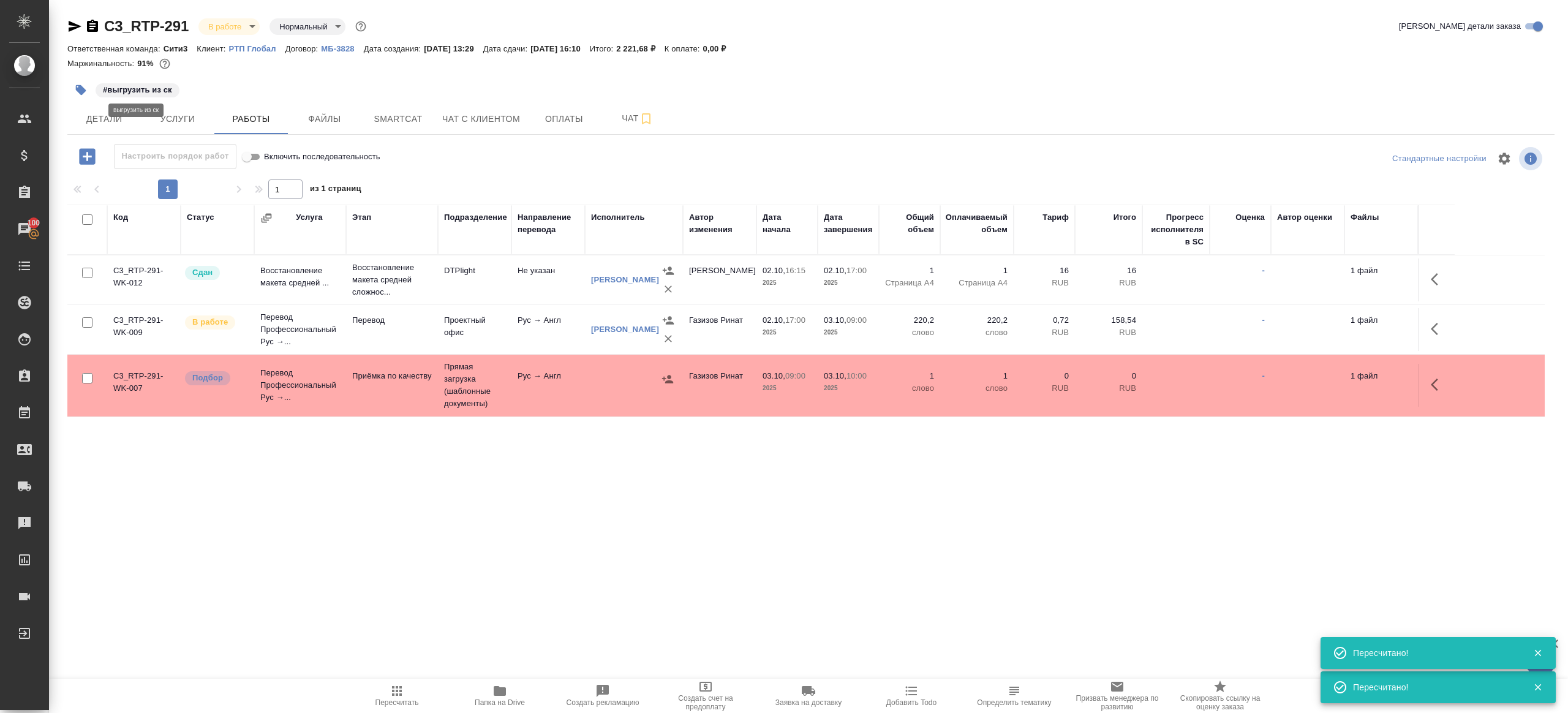
click at [108, 100] on div "#выгрузить из ск" at bounding box center [563, 90] width 992 height 27
click at [106, 117] on span "Детали" at bounding box center [104, 119] width 59 height 16
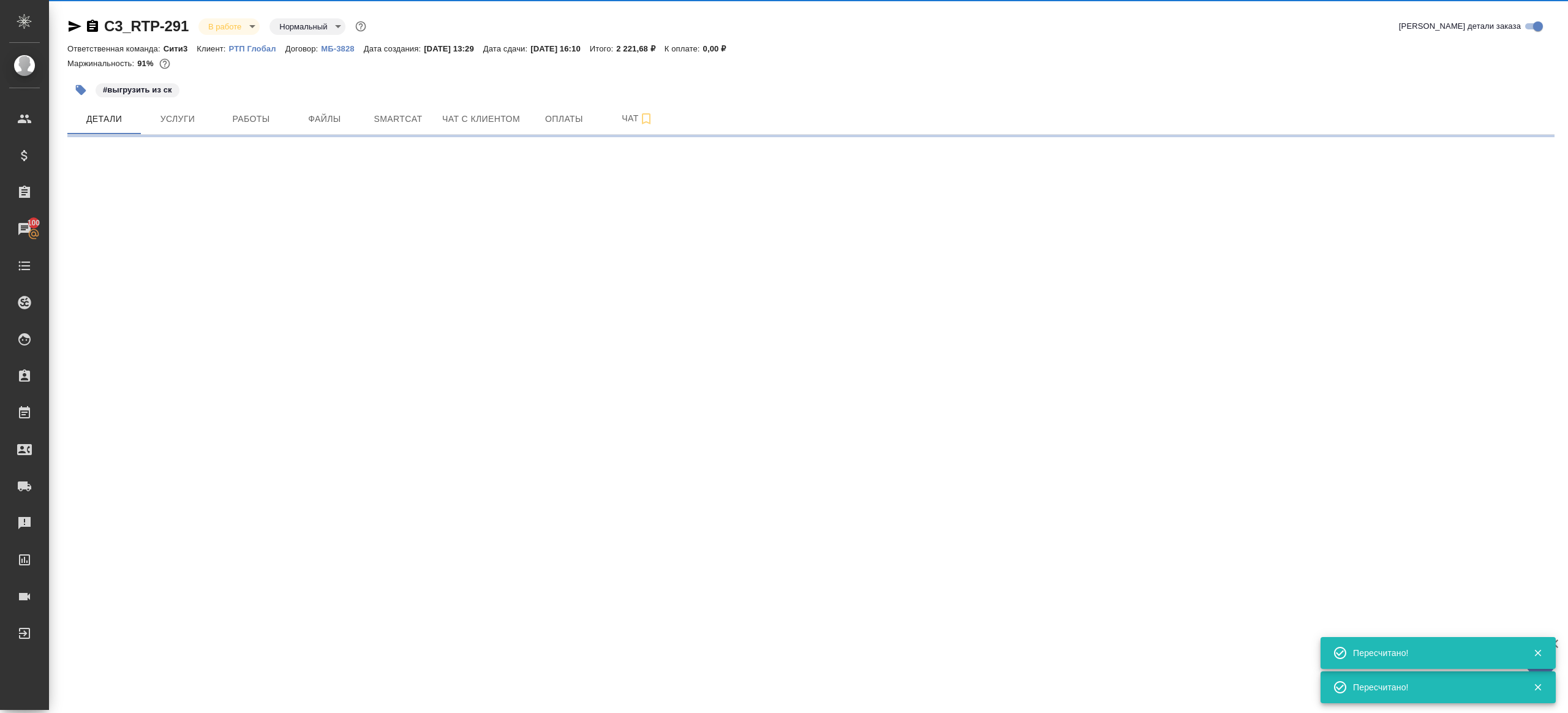
select select "RU"
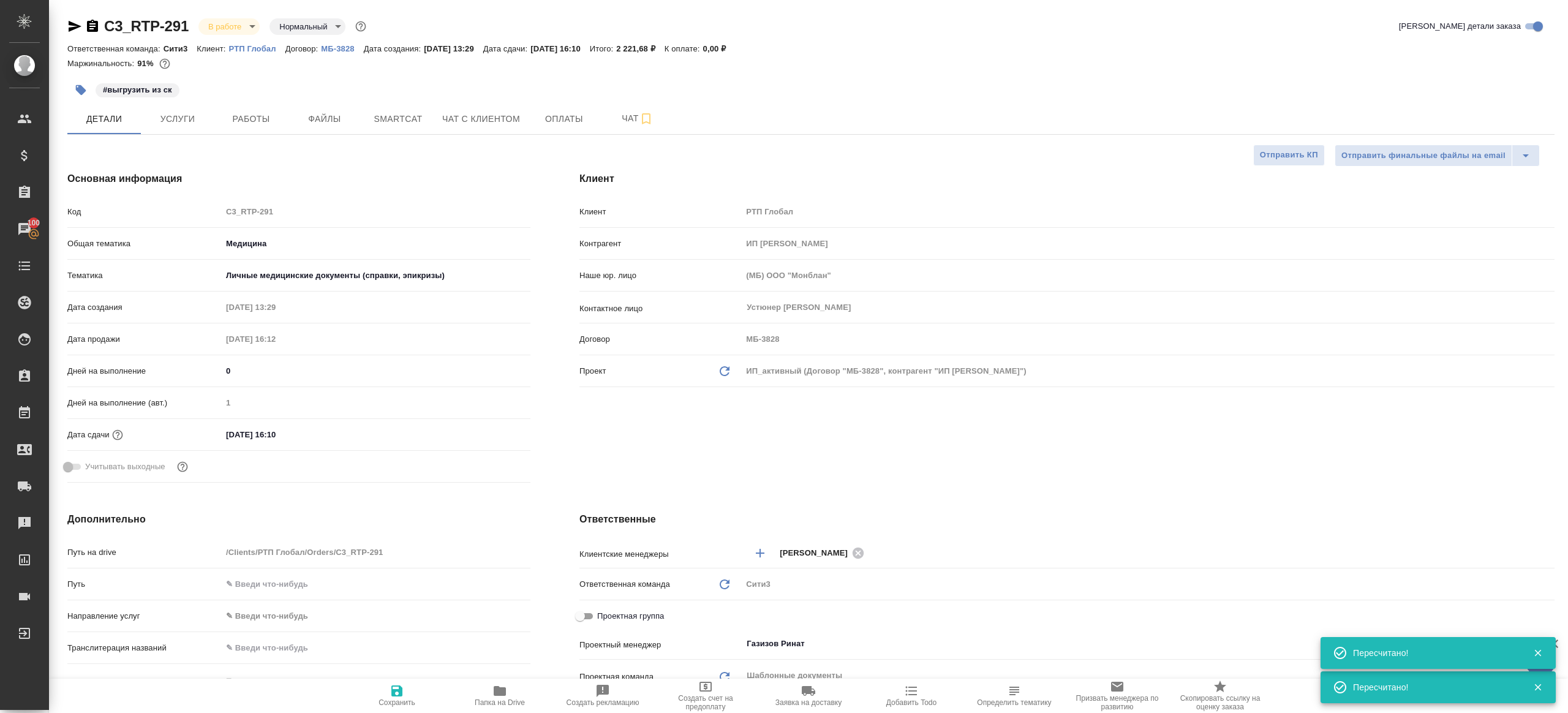
type textarea "x"
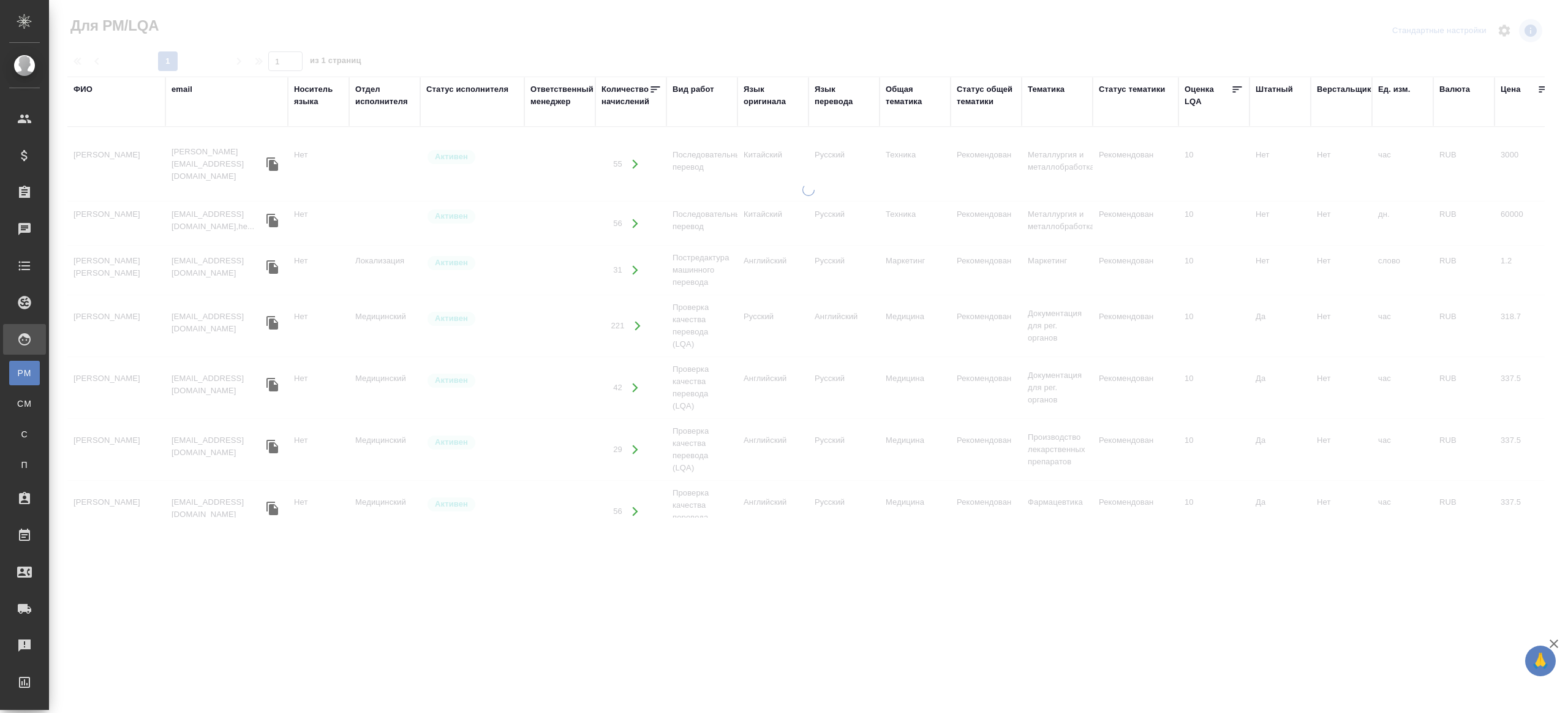
click at [170, 94] on th "email" at bounding box center [226, 101] width 122 height 50
click at [186, 93] on div "email" at bounding box center [182, 89] width 21 height 13
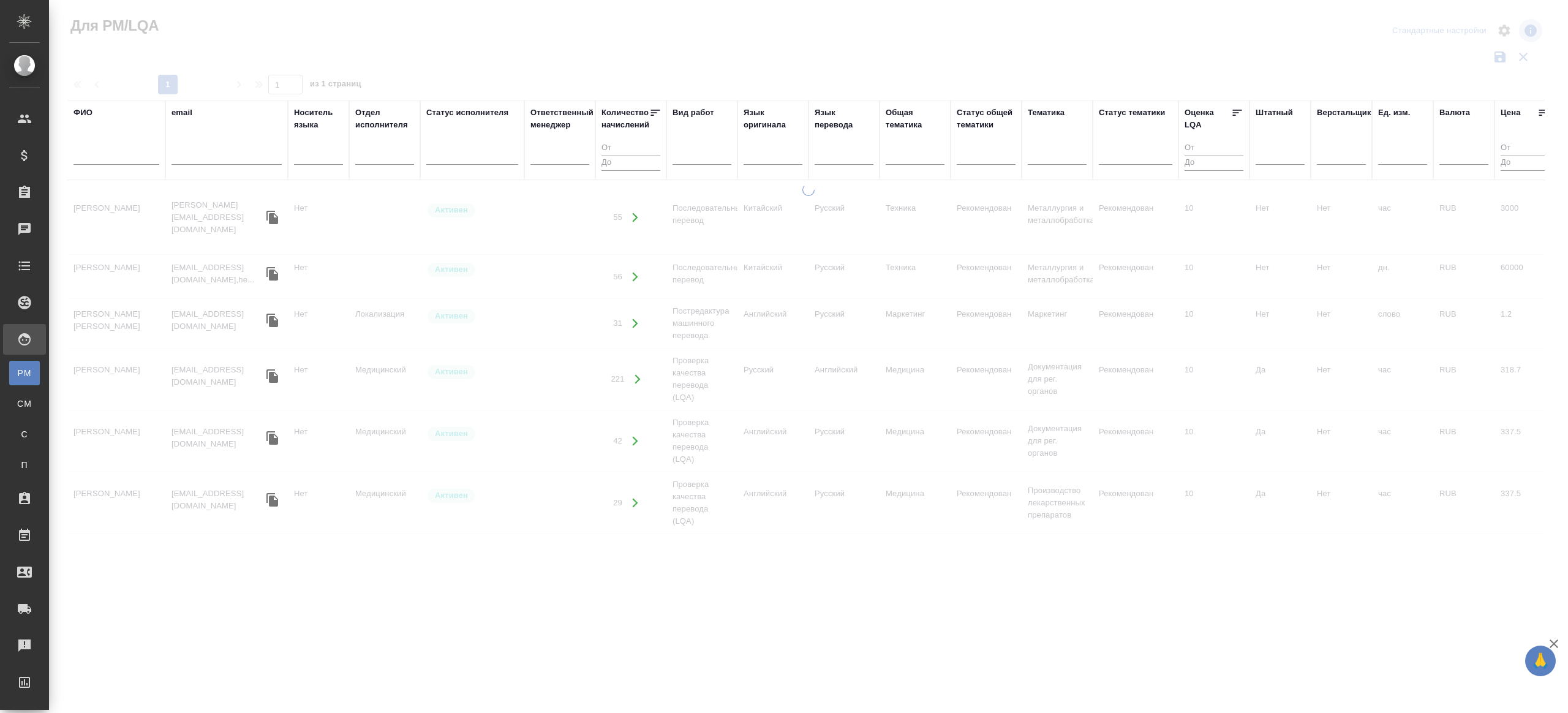
click at [112, 140] on div "ФИО" at bounding box center [116, 140] width 86 height 67
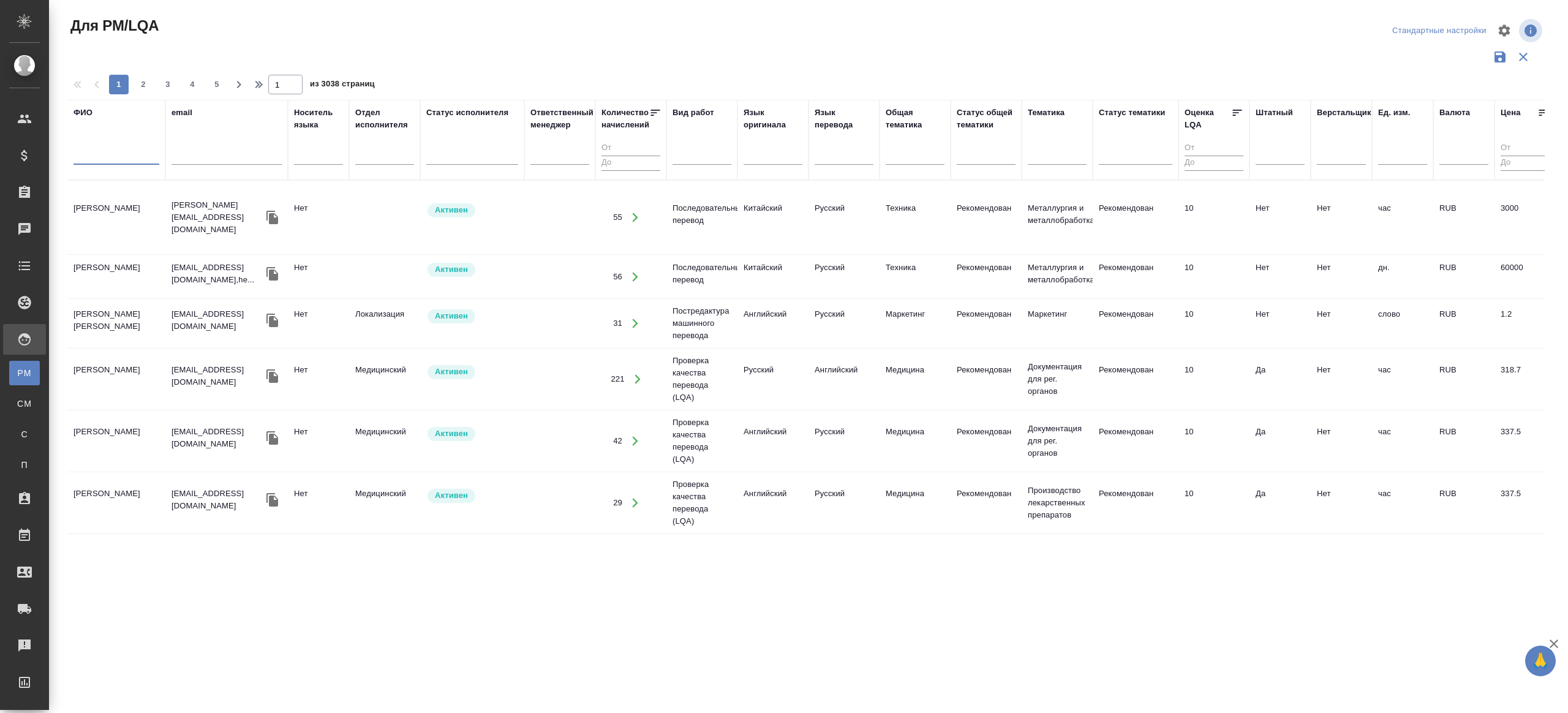
click at [114, 150] on input "text" at bounding box center [116, 157] width 86 height 16
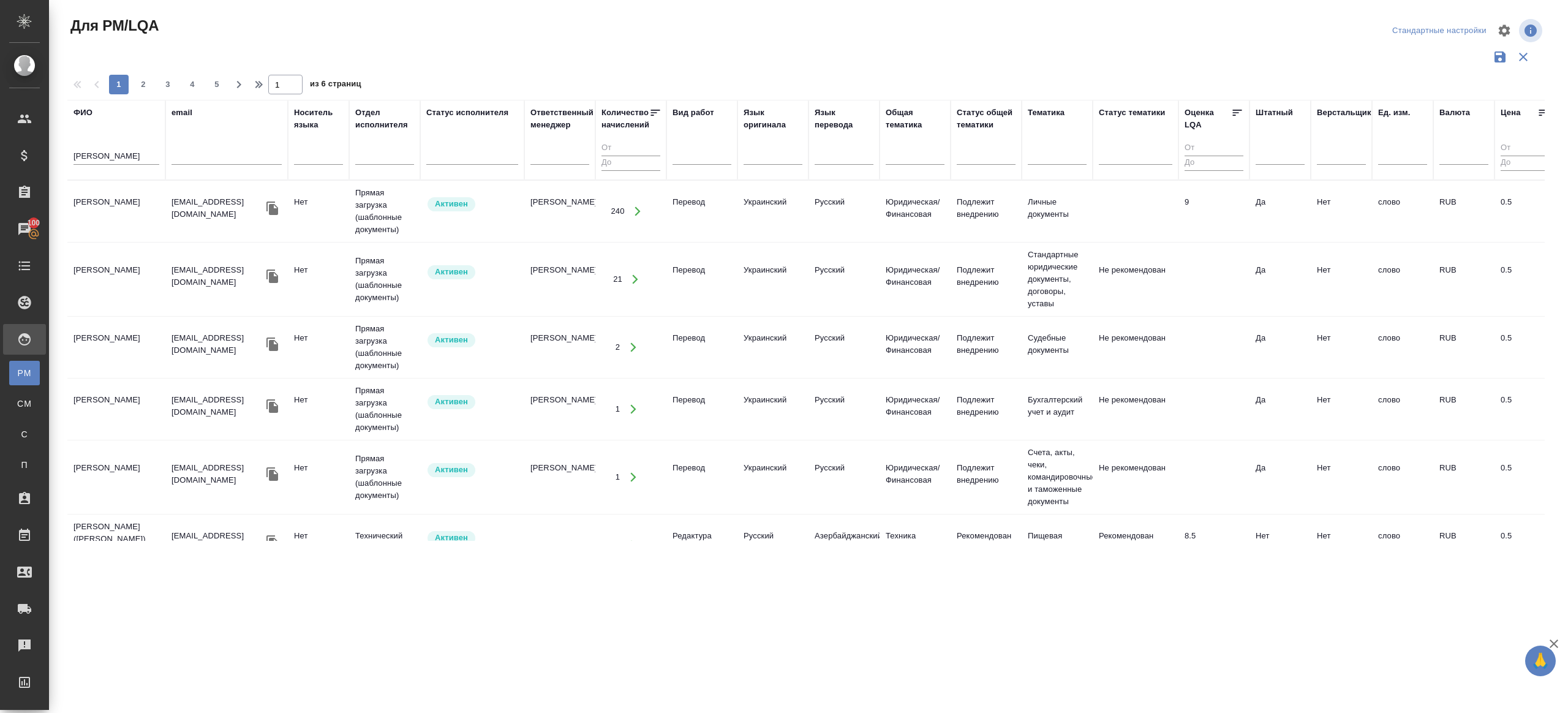
click at [547, 41] on div "Для PM/LQA Стандартные настройки 1 2 3 4 5 1 из 6 страниц [PERSON_NAME] email Н…" at bounding box center [811, 273] width 1501 height 547
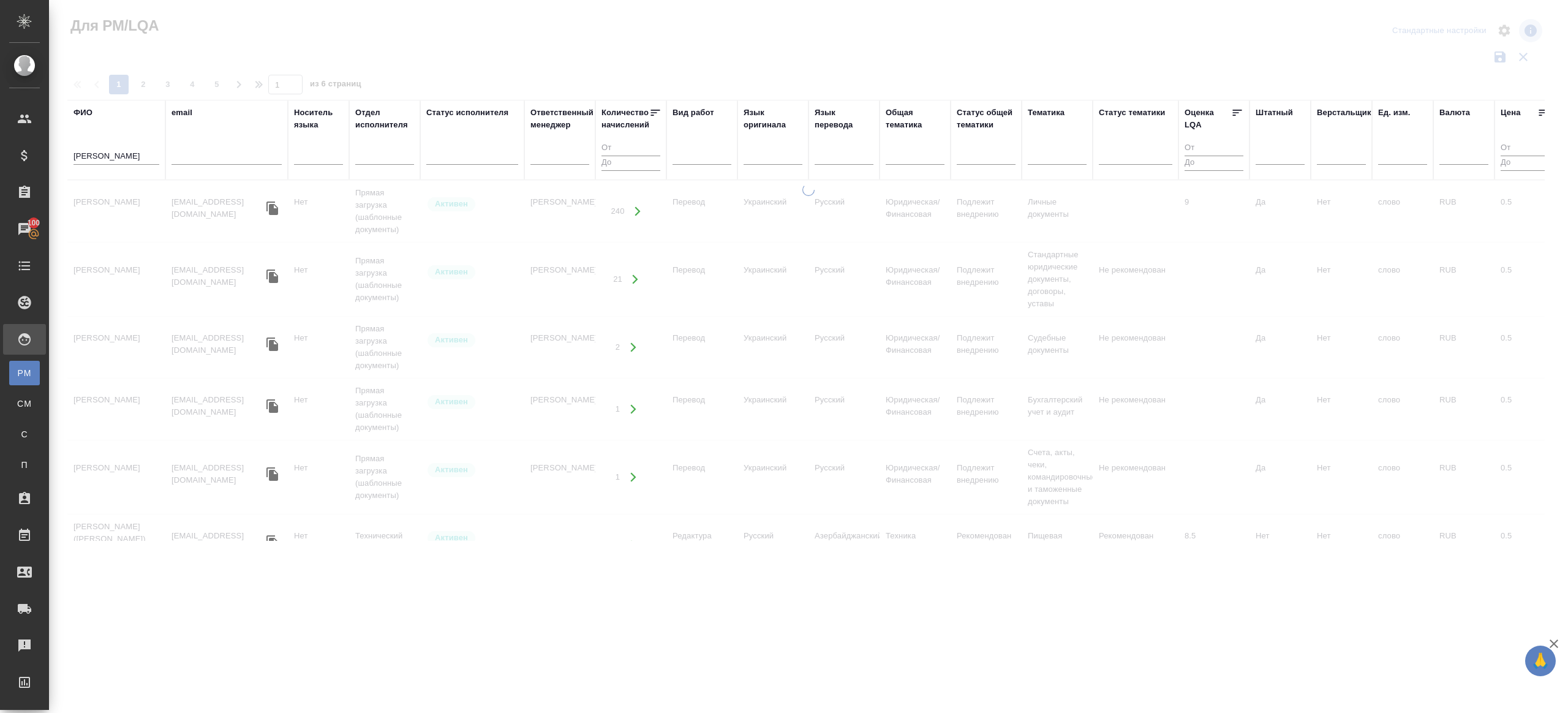
click at [145, 155] on input "[PERSON_NAME]" at bounding box center [116, 157] width 86 height 16
drag, startPoint x: 116, startPoint y: 156, endPoint x: 19, endPoint y: 152, distance: 97.1
click at [19, 152] on div ".cls-1 fill:#fff; AWATERA [PERSON_NAME] Клиенты Спецификации Заказы 100 Чаты To…" at bounding box center [784, 356] width 1568 height 713
type input "гюнель"
click at [495, 80] on div "1 2 1 из 2 страниц" at bounding box center [811, 84] width 1487 height 19
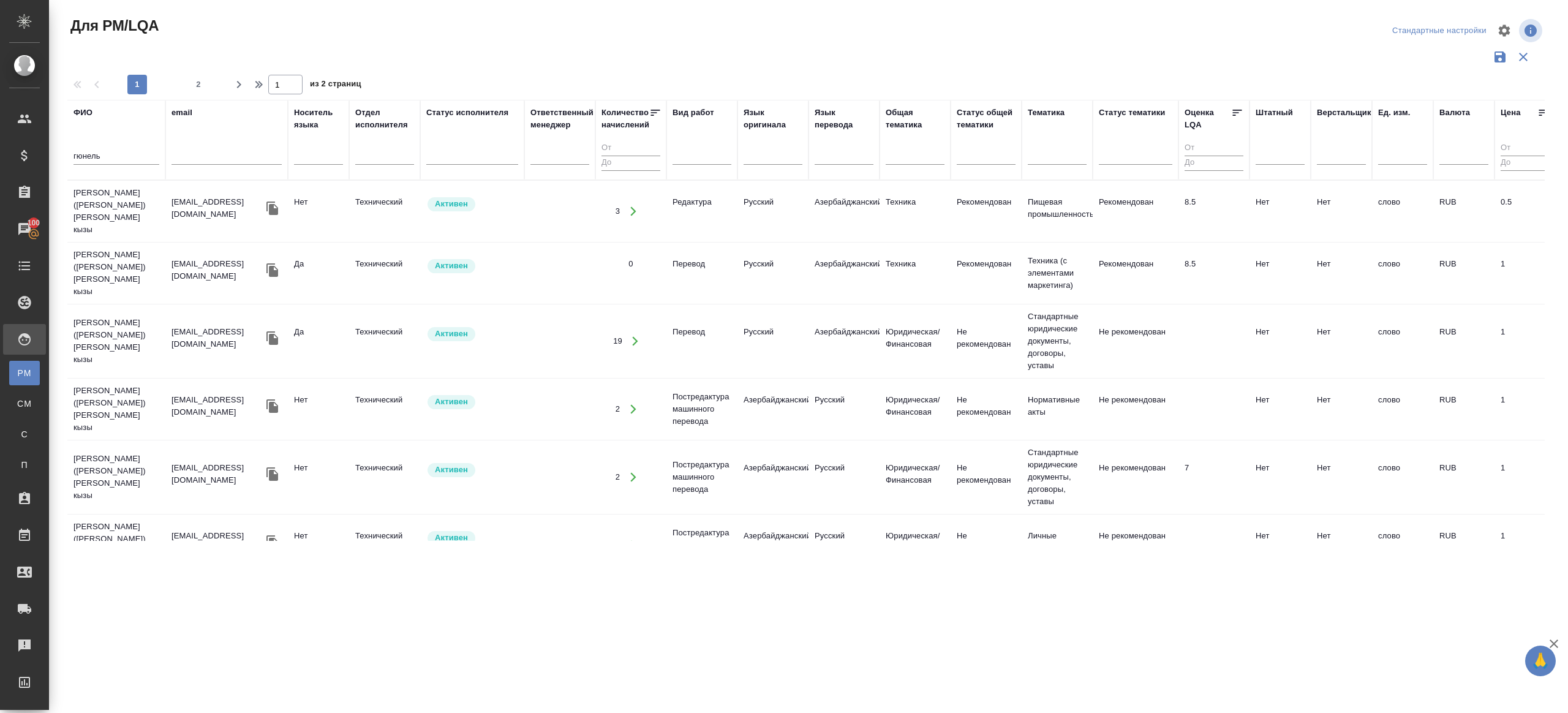
click at [639, 199] on button "button" at bounding box center [633, 212] width 25 height 25
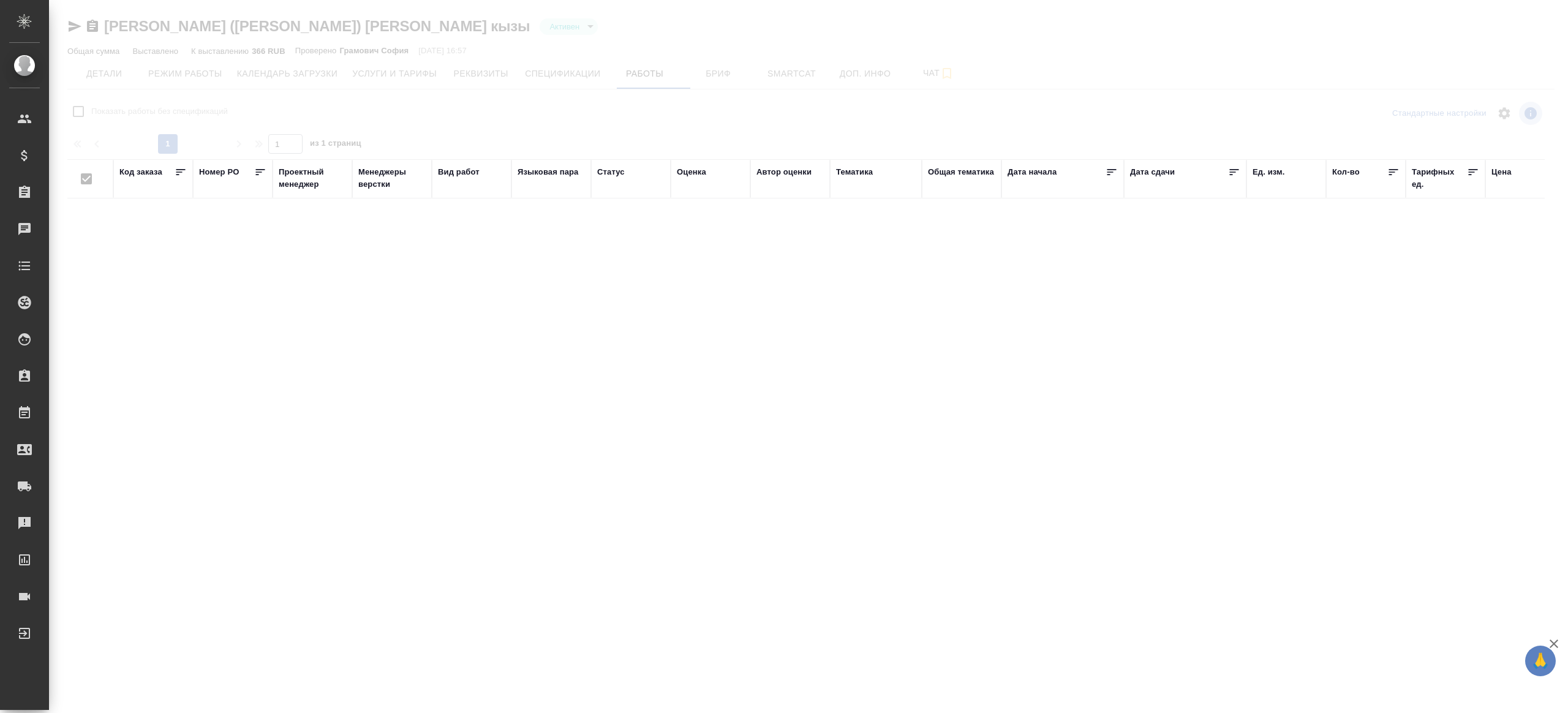
checkbox input "false"
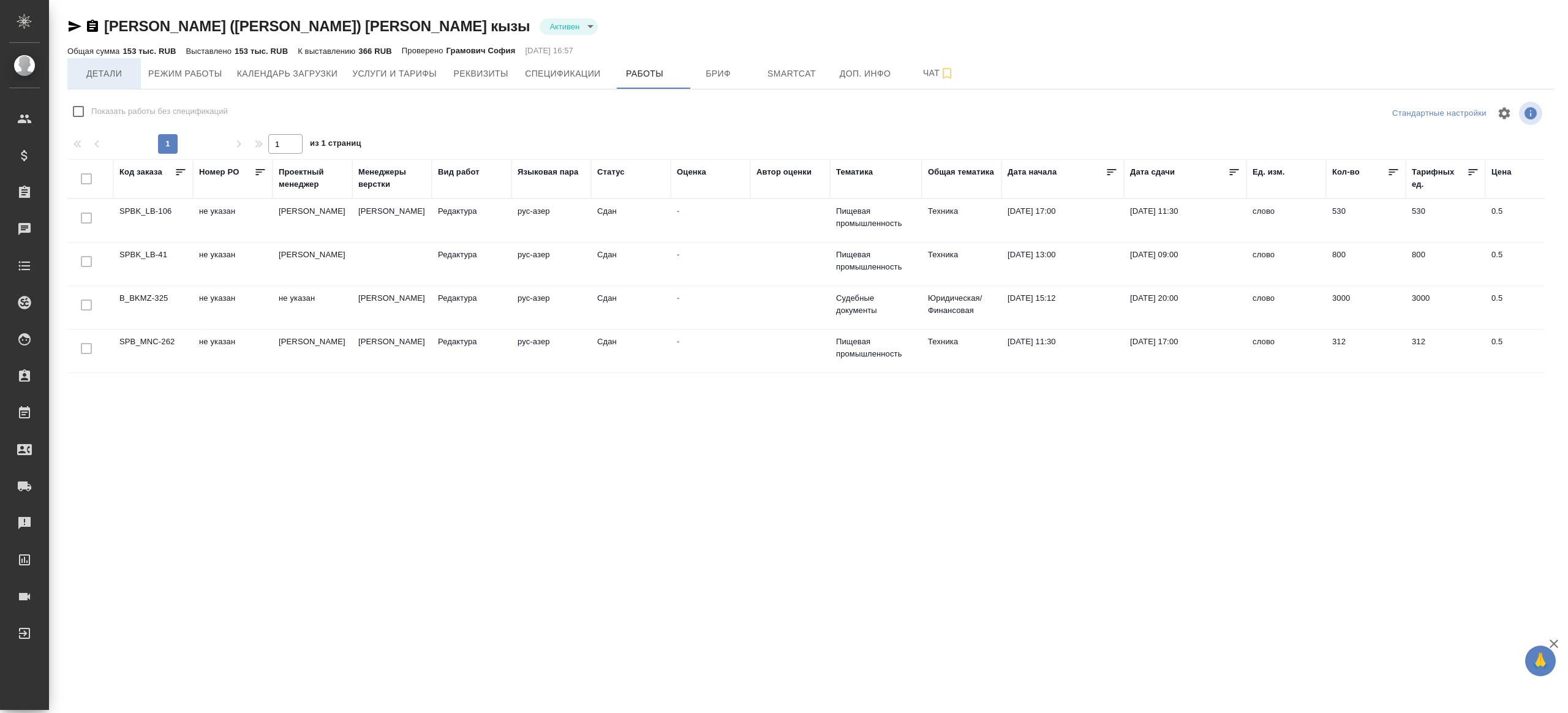
click at [86, 84] on button "Детали" at bounding box center [104, 73] width 73 height 30
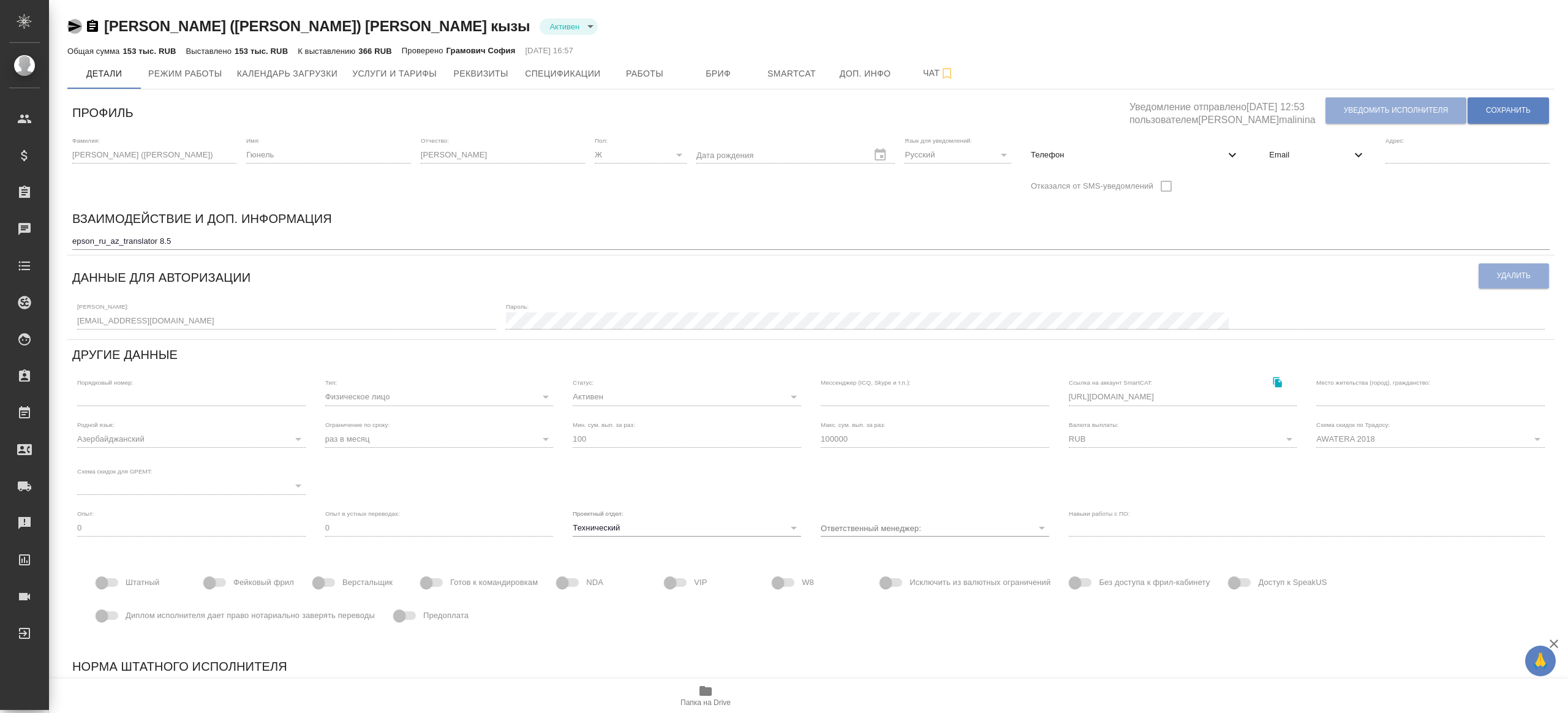
click at [67, 25] on icon "button" at bounding box center [75, 27] width 15 height 15
click at [1285, 158] on span "Email" at bounding box center [1310, 155] width 81 height 13
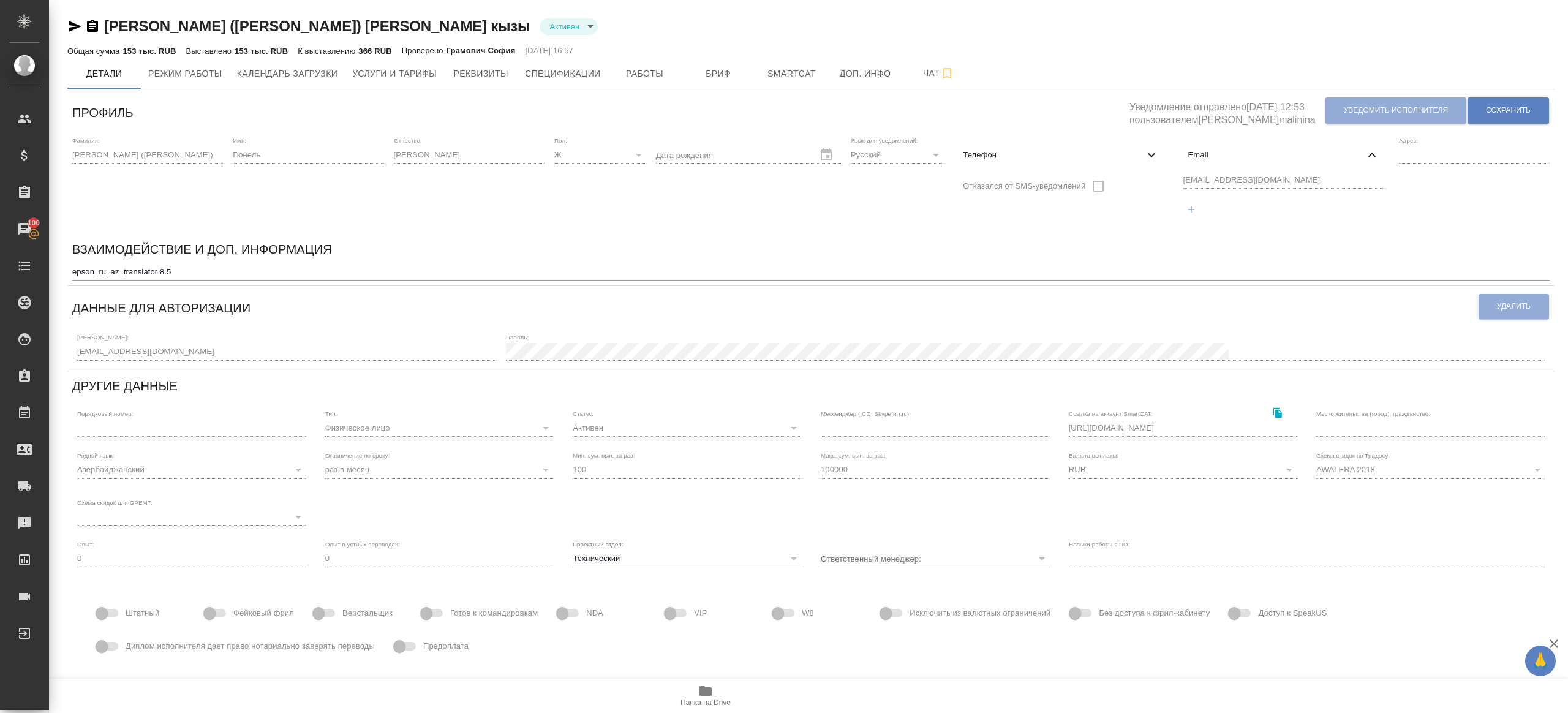
click at [1021, 150] on span "Телефон" at bounding box center [1053, 155] width 181 height 13
select select "RU"
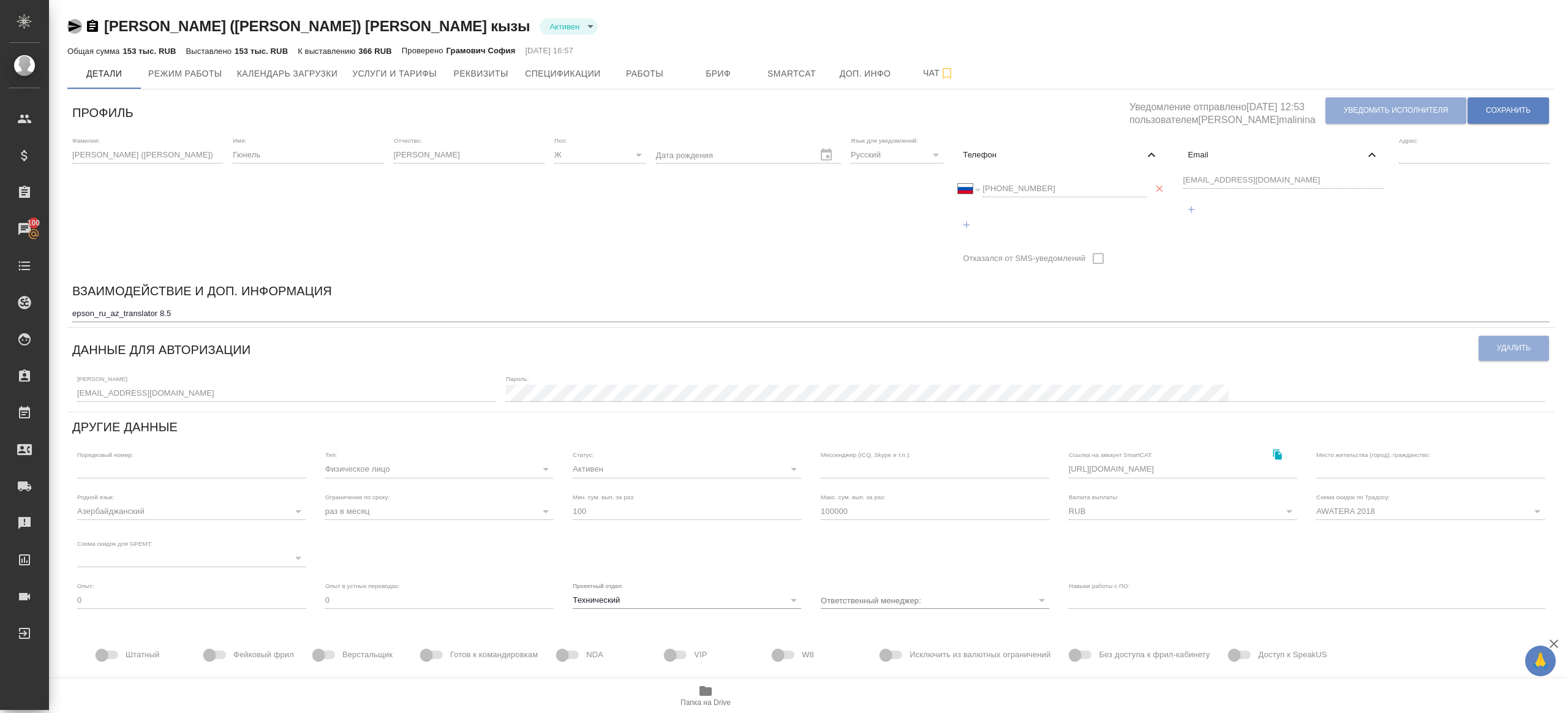
click at [73, 20] on icon "button" at bounding box center [75, 27] width 15 height 15
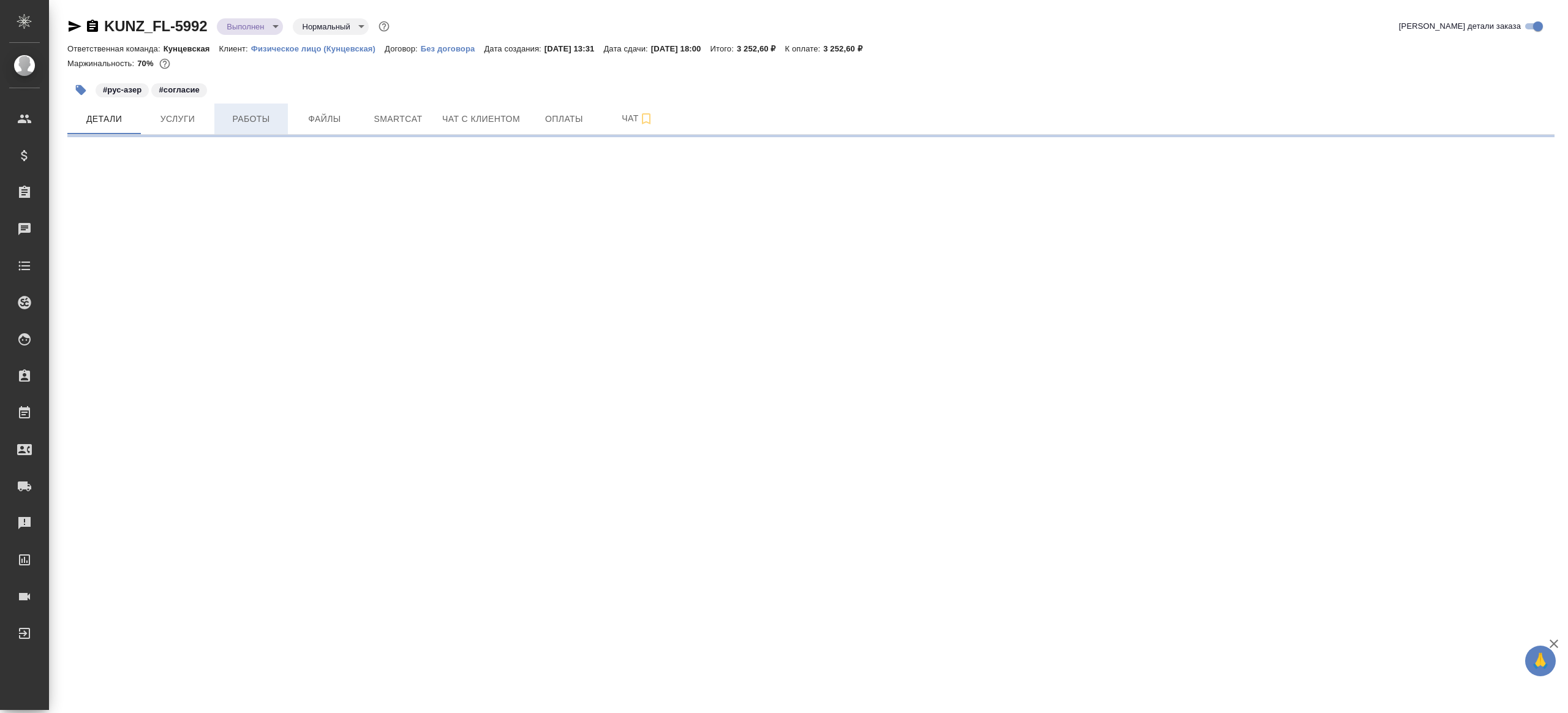
select select "RU"
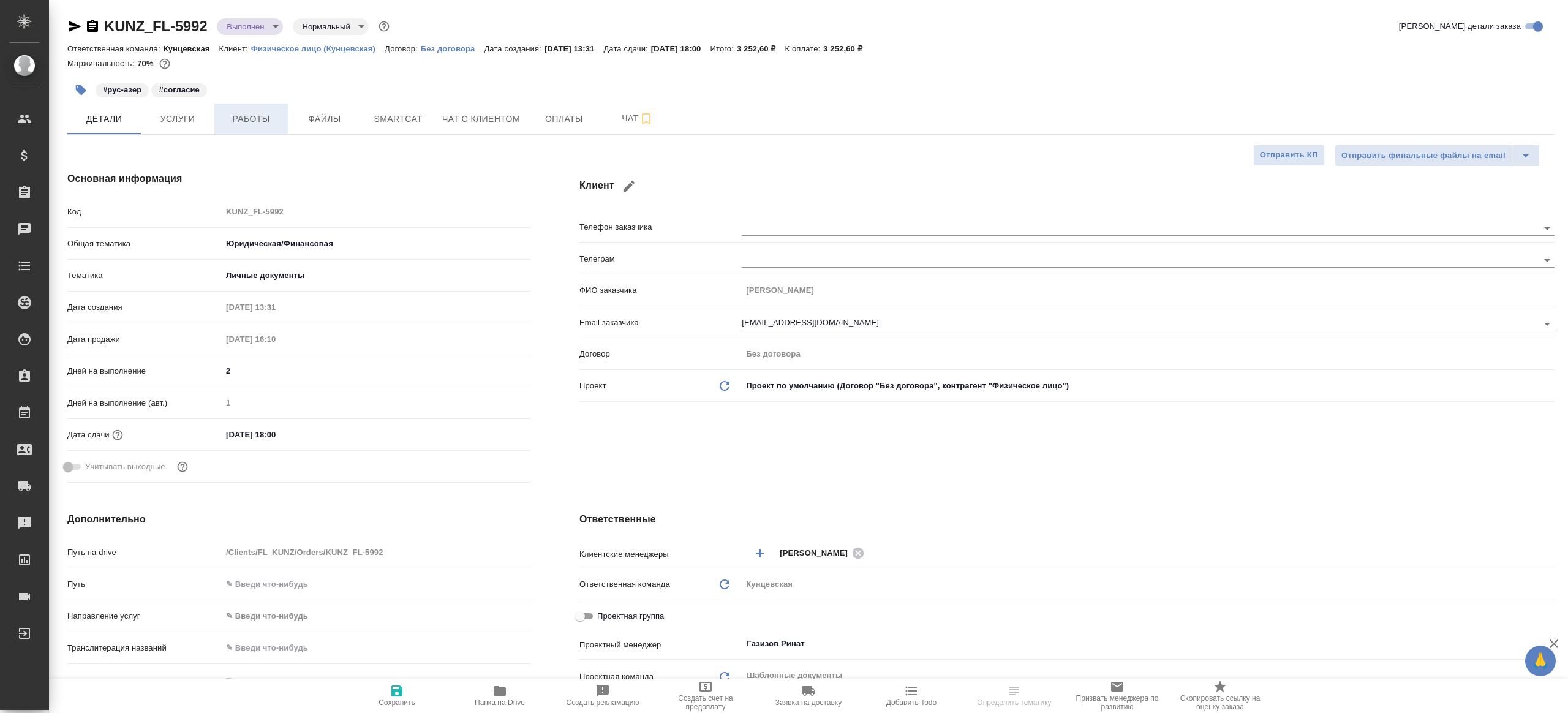
click at [261, 118] on span "Работы" at bounding box center [250, 119] width 59 height 16
type textarea "x"
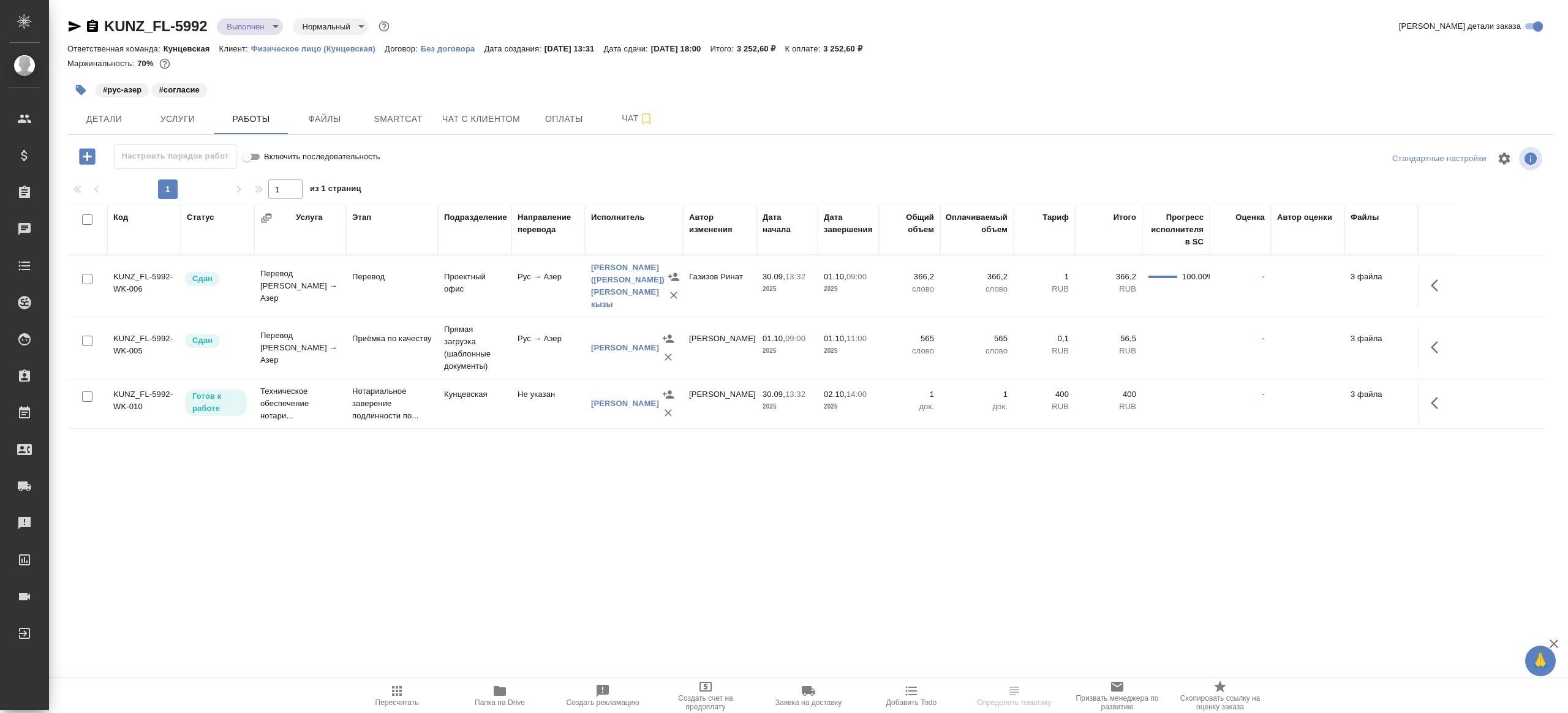
click at [544, 183] on div "1 1 из 1 страниц" at bounding box center [811, 189] width 1487 height 19
click at [85, 151] on icon "button" at bounding box center [87, 156] width 16 height 16
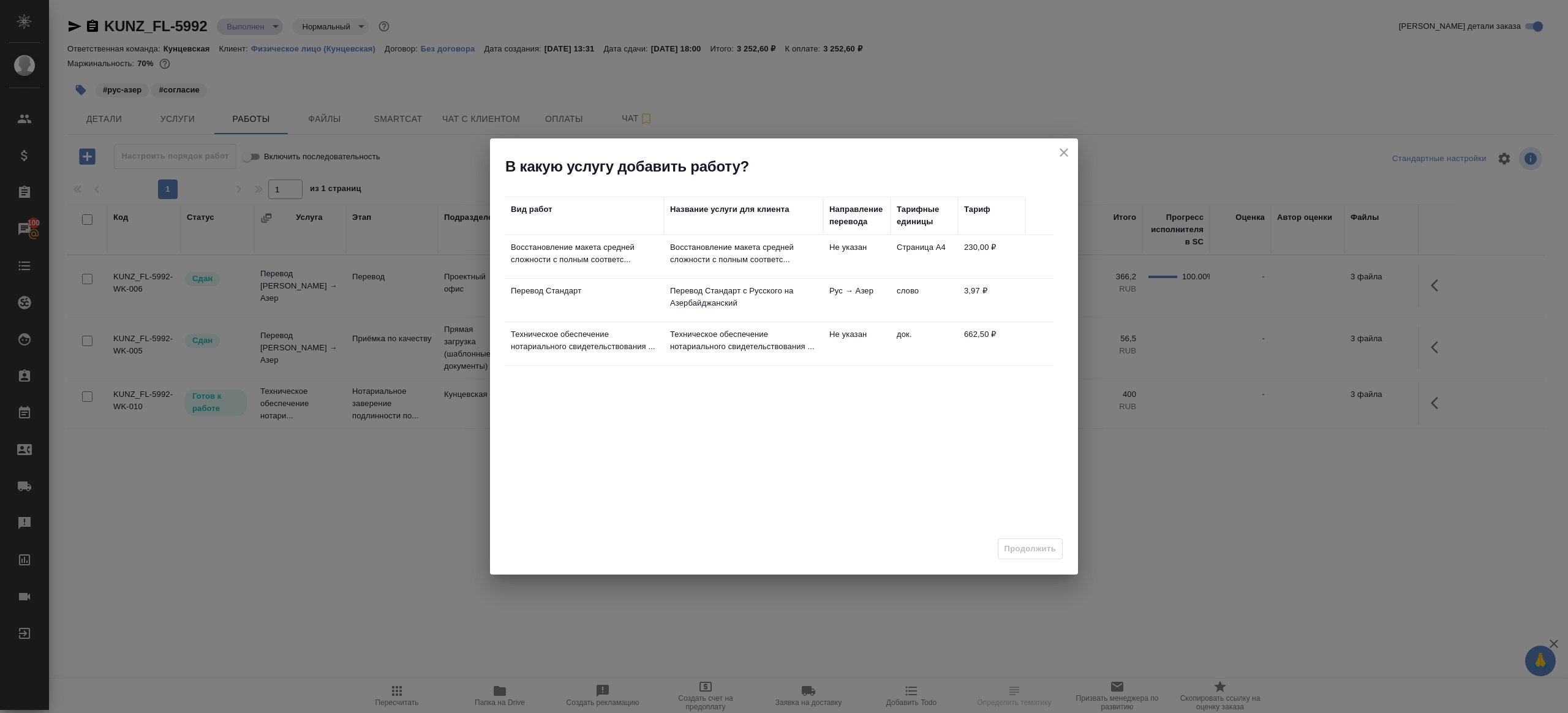
click at [615, 242] on p "Восстановление макета средней сложности с полным соответс..." at bounding box center [584, 253] width 147 height 24
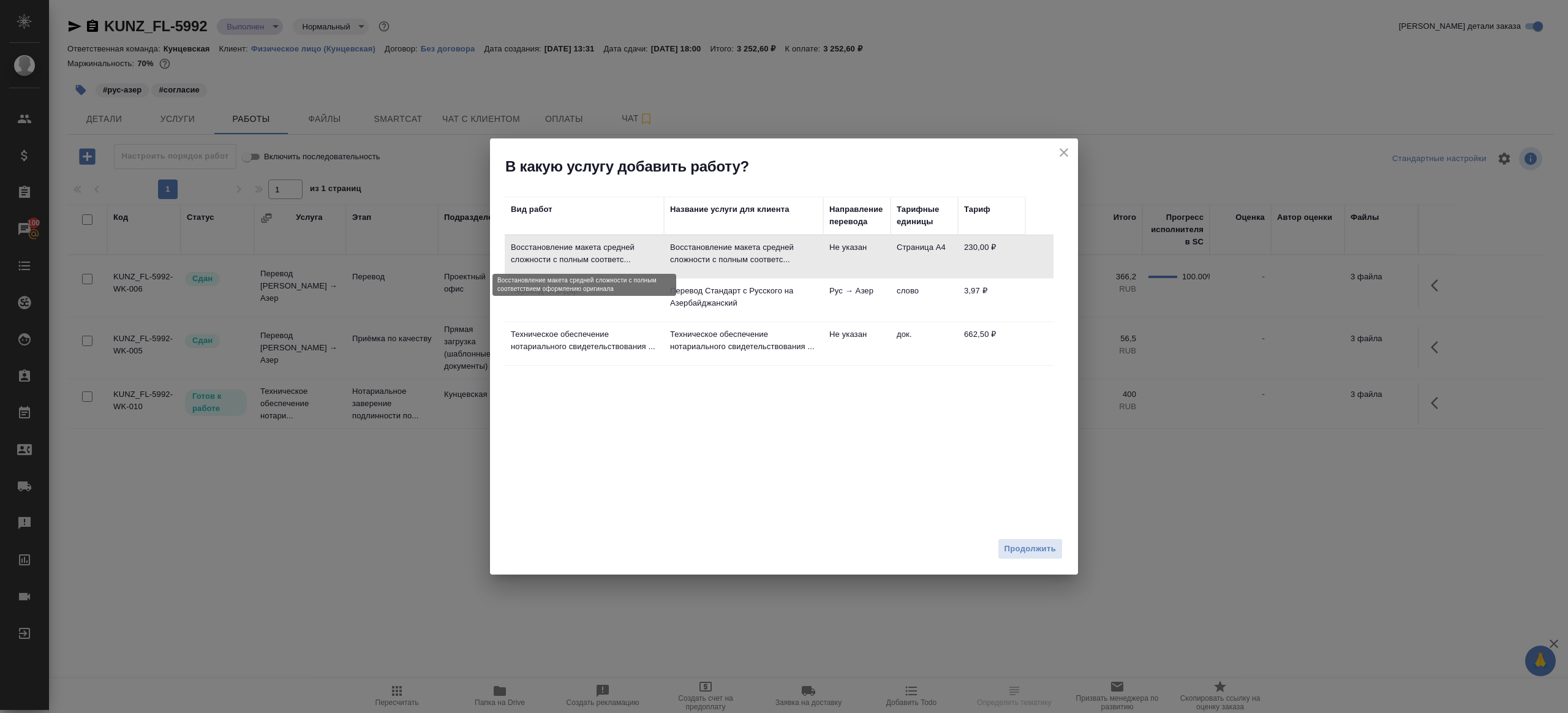
click at [647, 307] on td "Перевод Стандарт" at bounding box center [584, 300] width 159 height 43
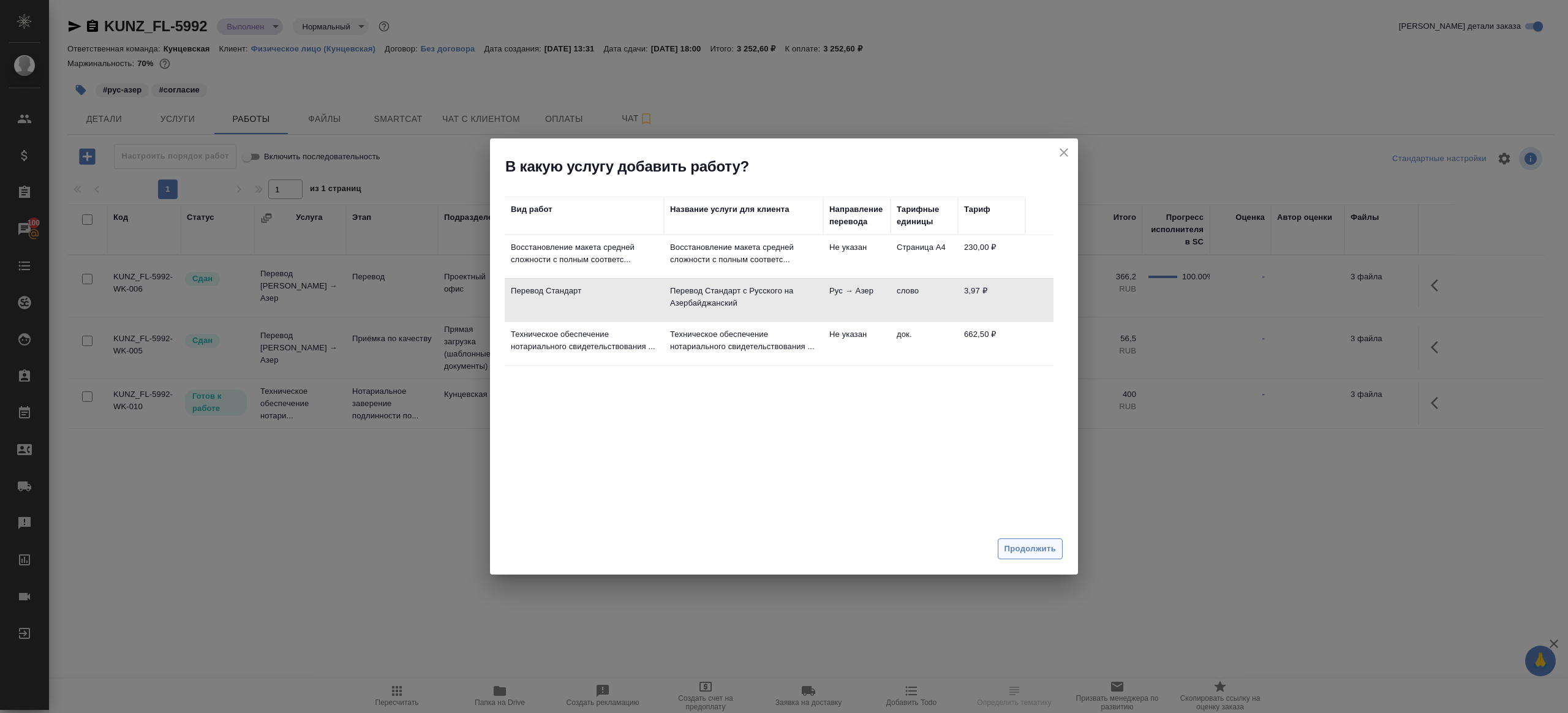
click at [1009, 547] on span "Продолжить" at bounding box center [1030, 549] width 51 height 14
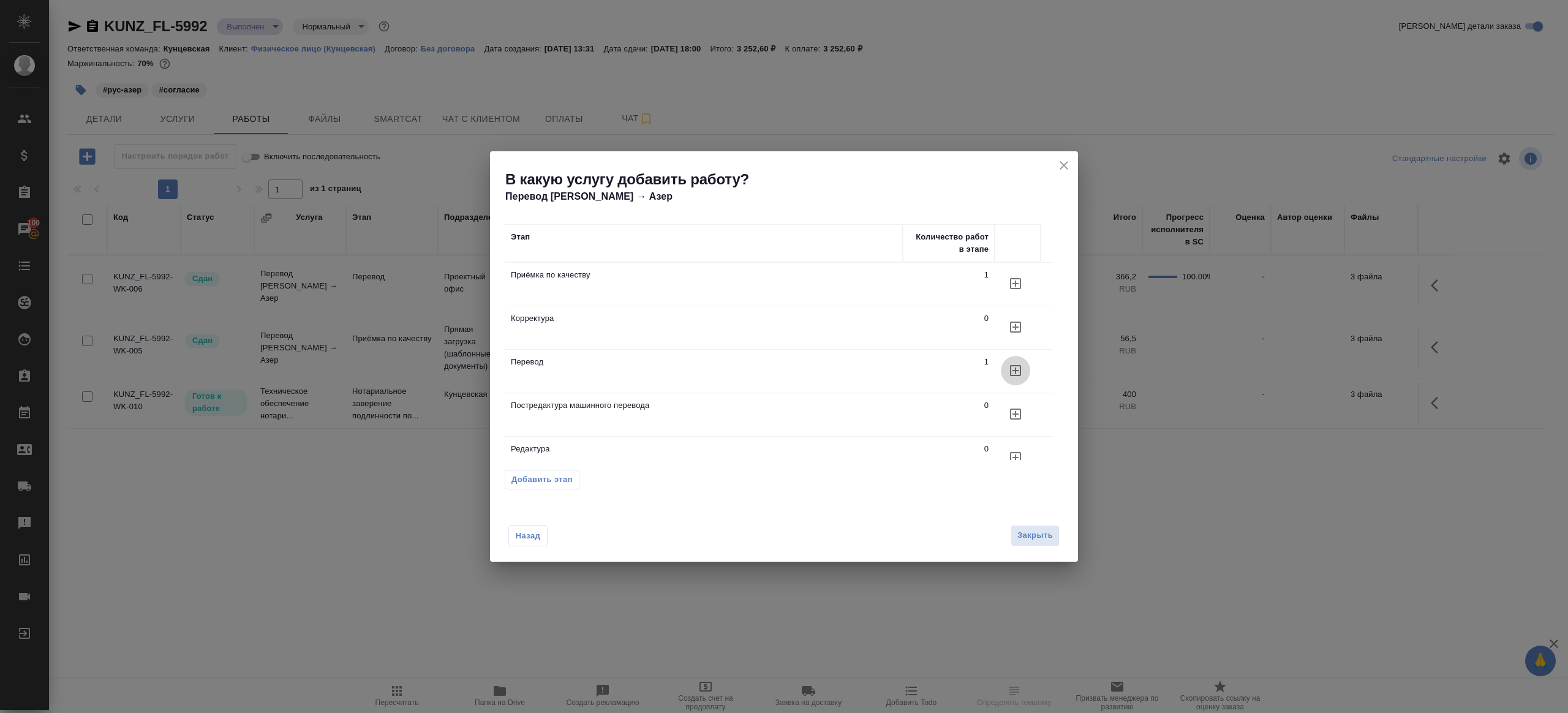
click at [1025, 364] on button "button" at bounding box center [1016, 371] width 30 height 30
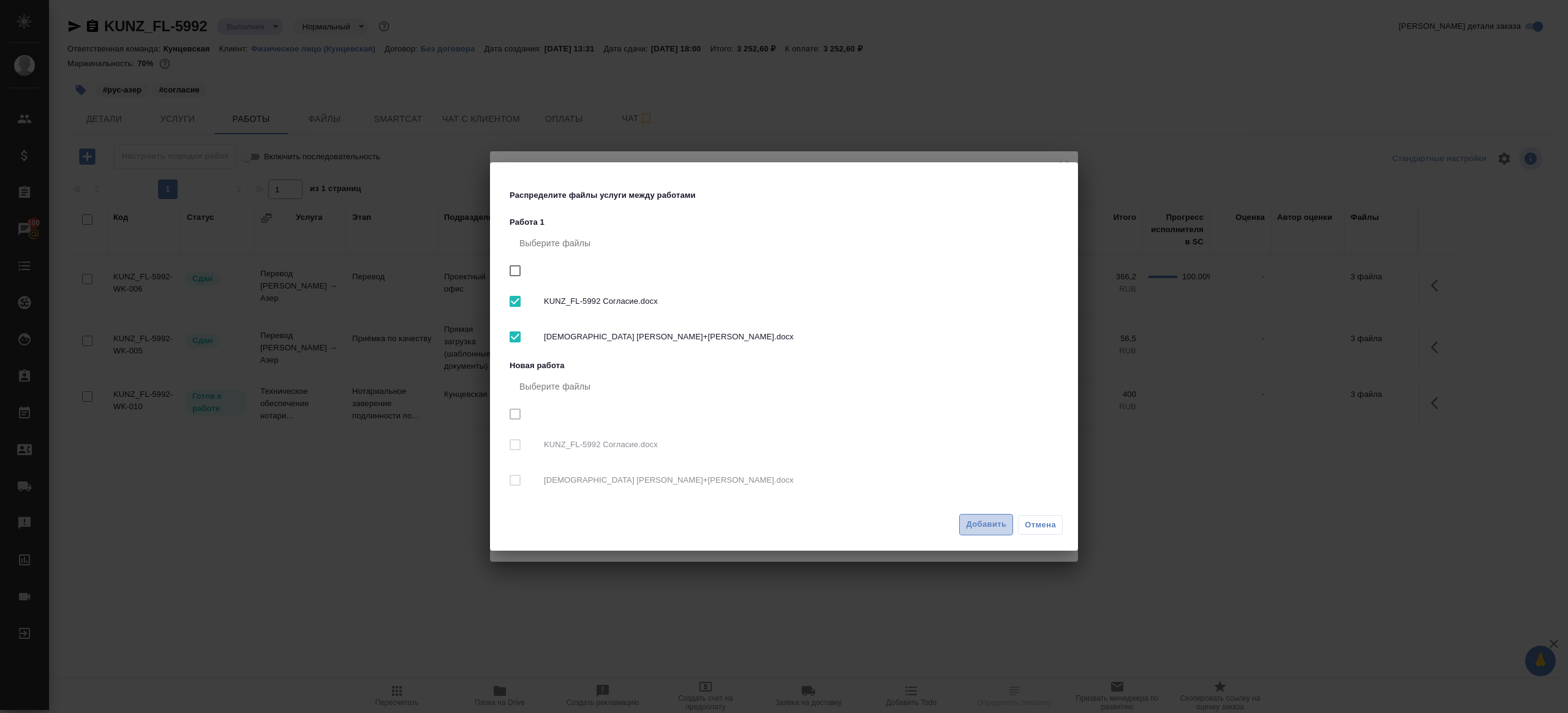
click at [992, 522] on span "Добавить" at bounding box center [986, 524] width 41 height 14
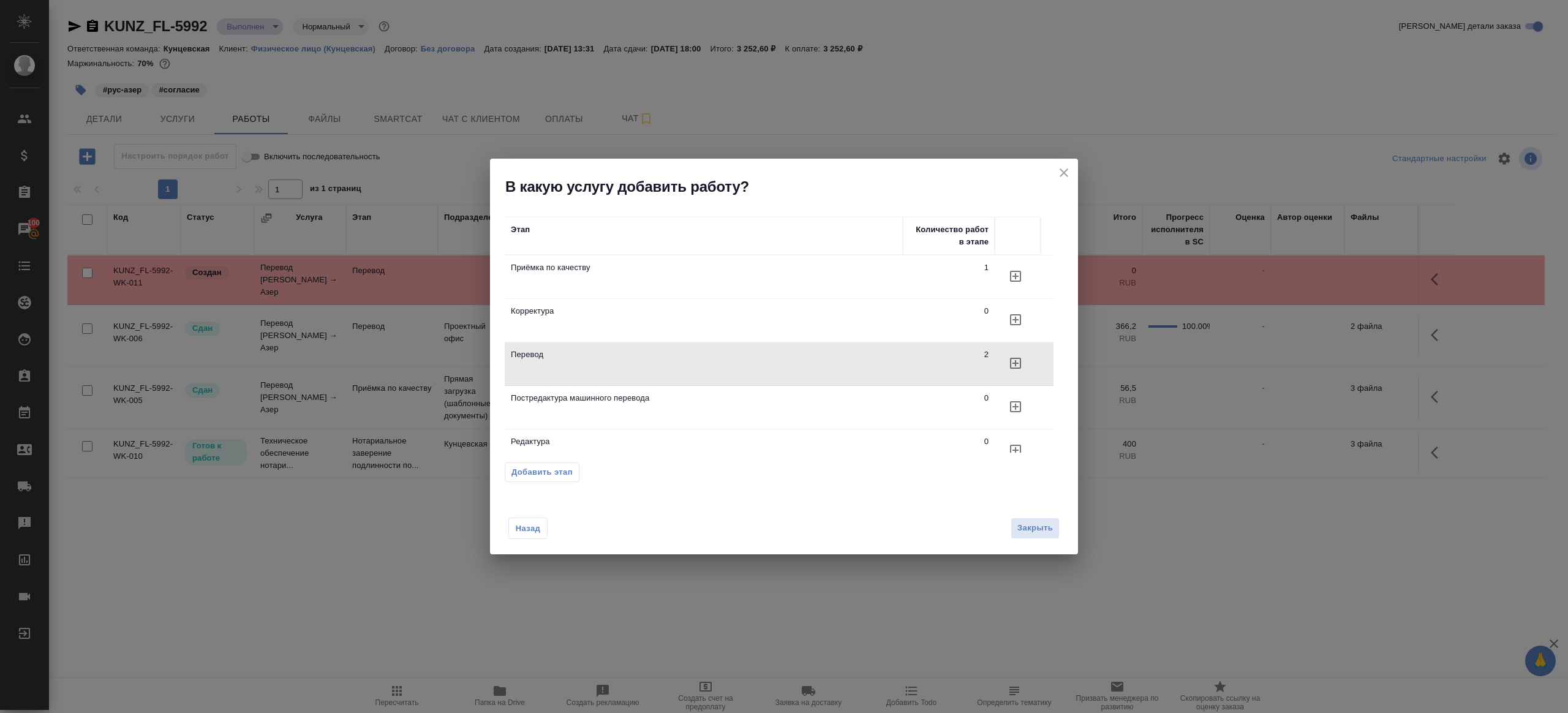
click at [1031, 526] on span "Закрыть" at bounding box center [1035, 528] width 36 height 14
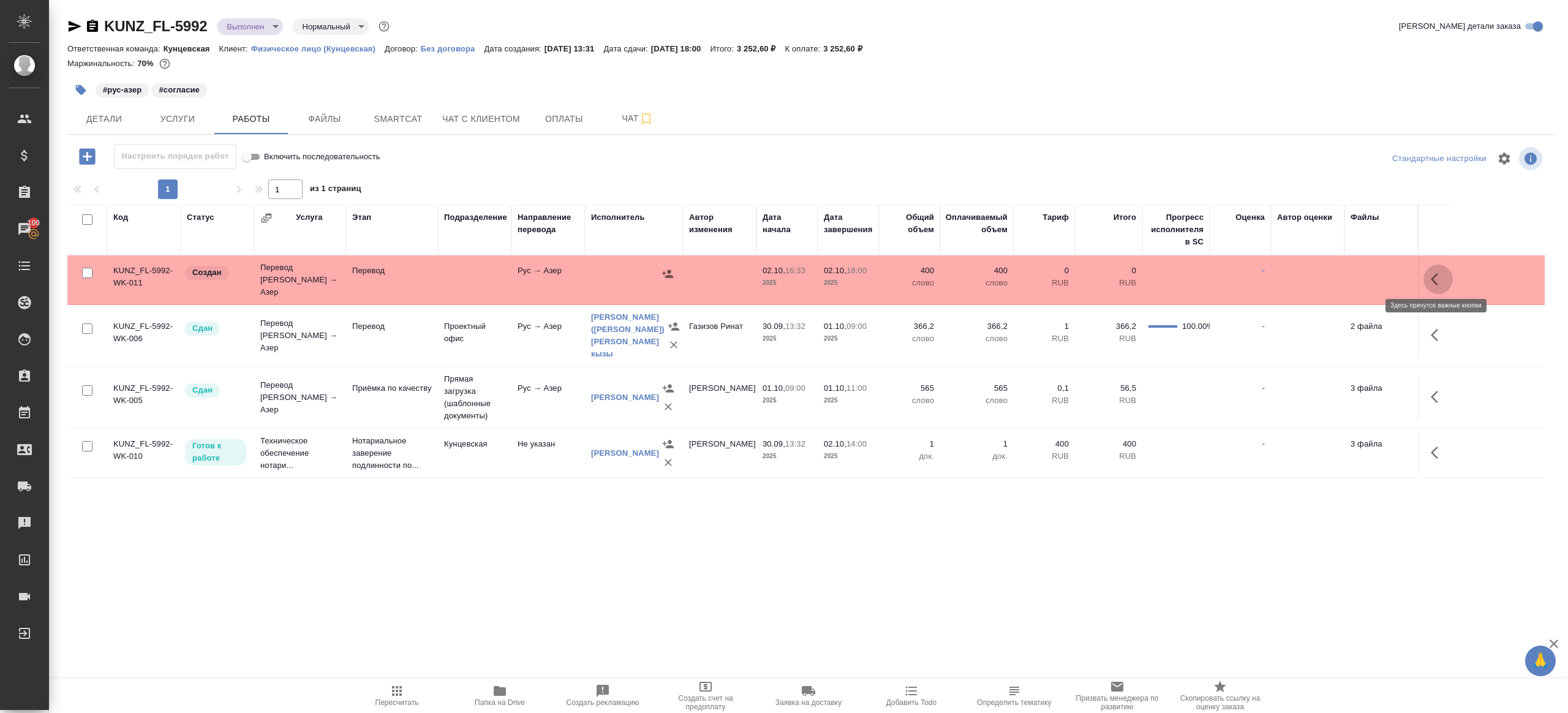
click at [1425, 270] on button "button" at bounding box center [1438, 279] width 30 height 30
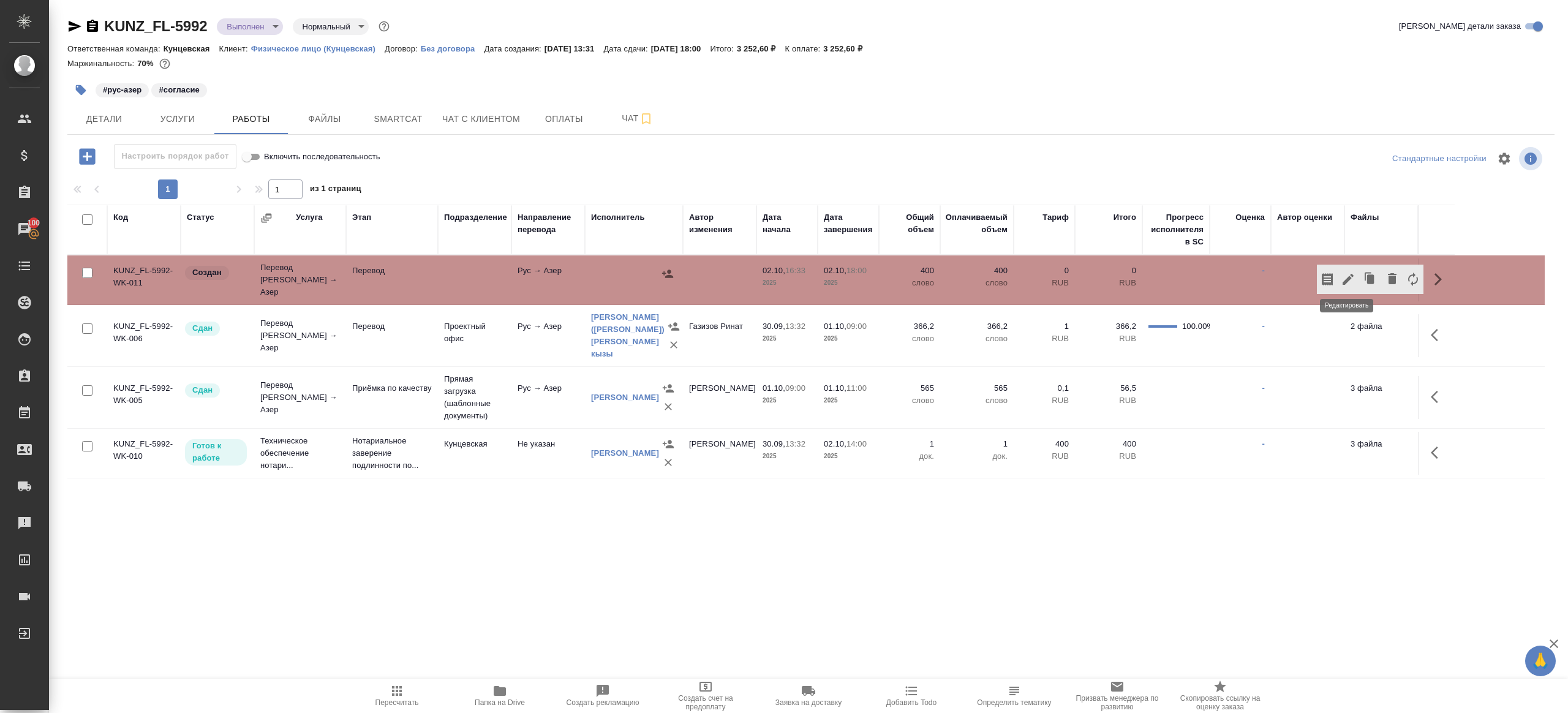
click at [1344, 272] on icon "button" at bounding box center [1349, 279] width 15 height 15
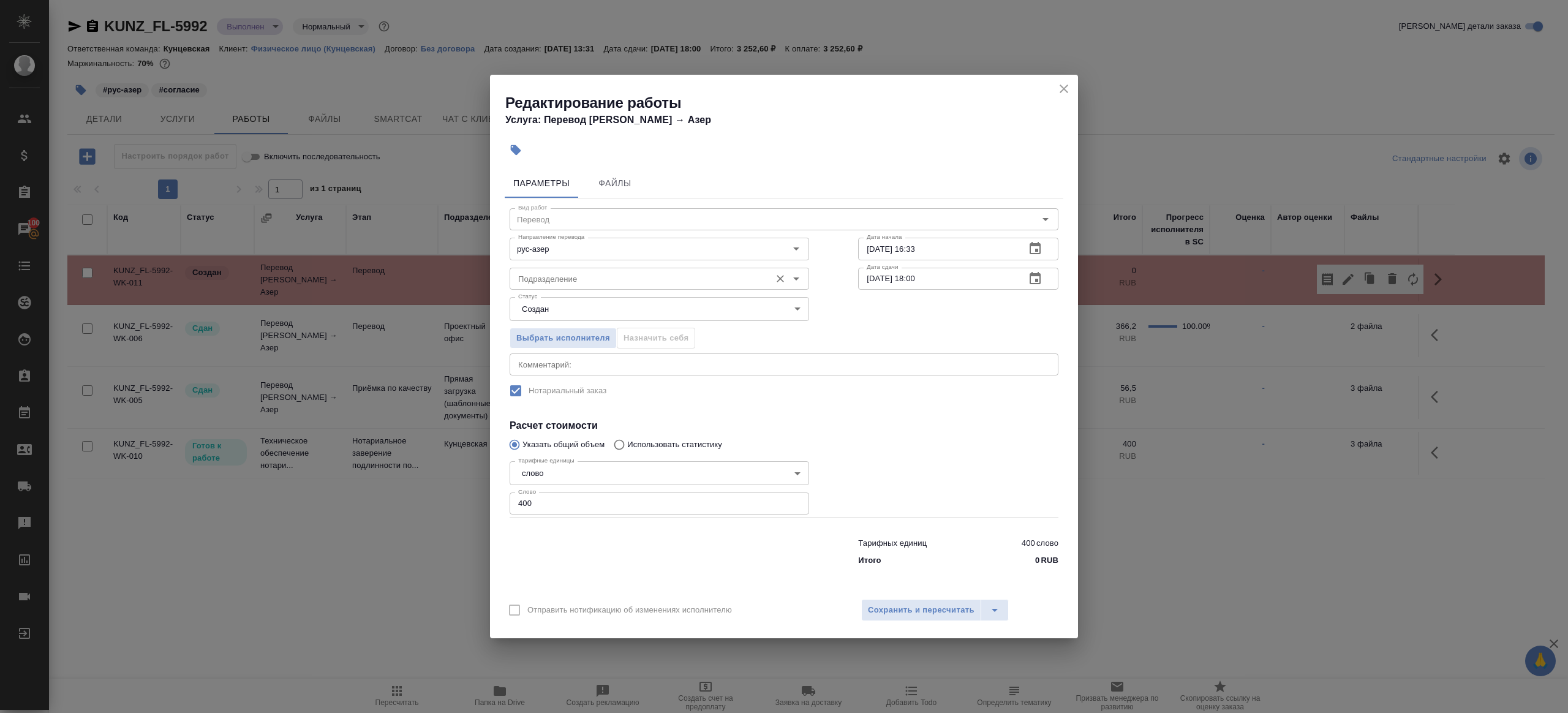
click at [561, 265] on div "Подразделение Подразделение" at bounding box center [659, 278] width 299 height 30
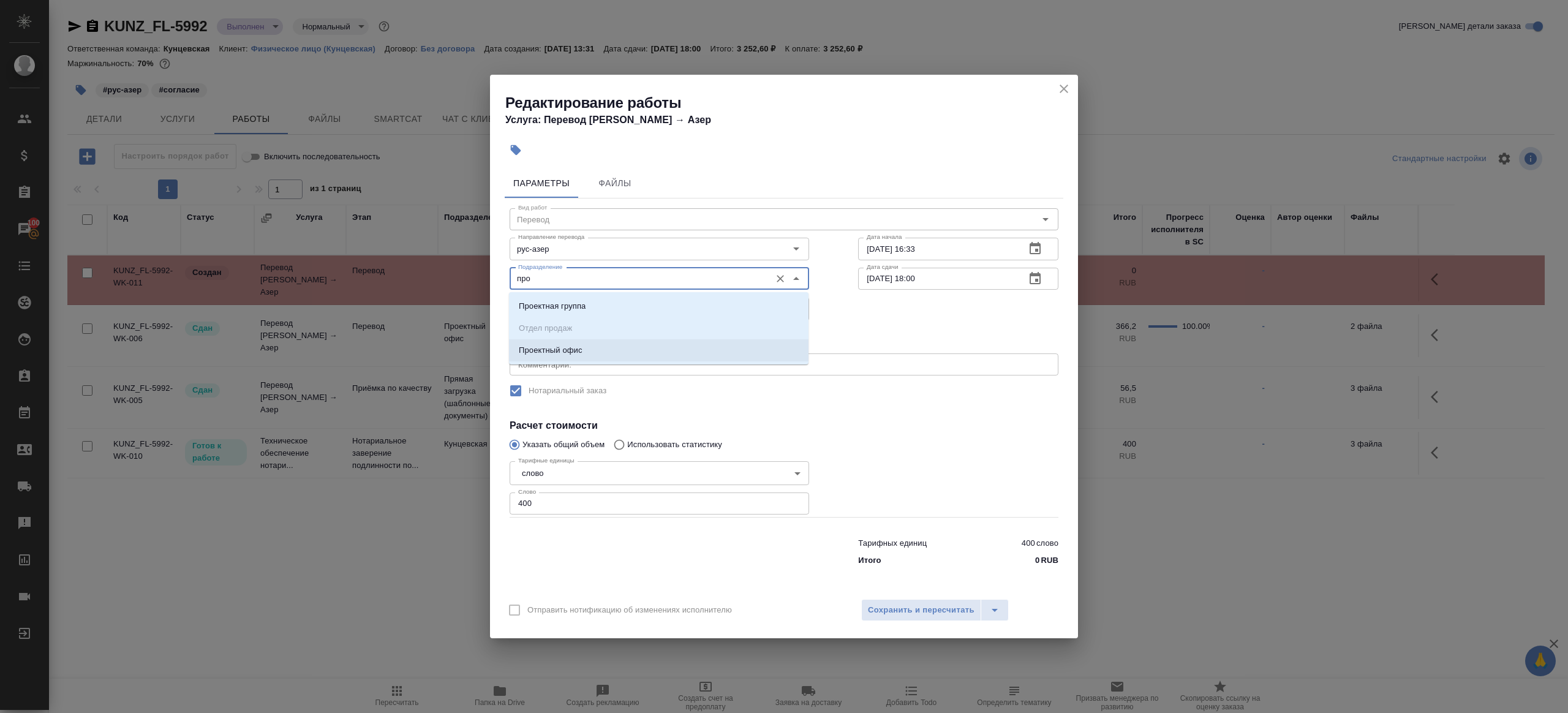
click at [564, 348] on p "Проектный офис" at bounding box center [551, 350] width 64 height 13
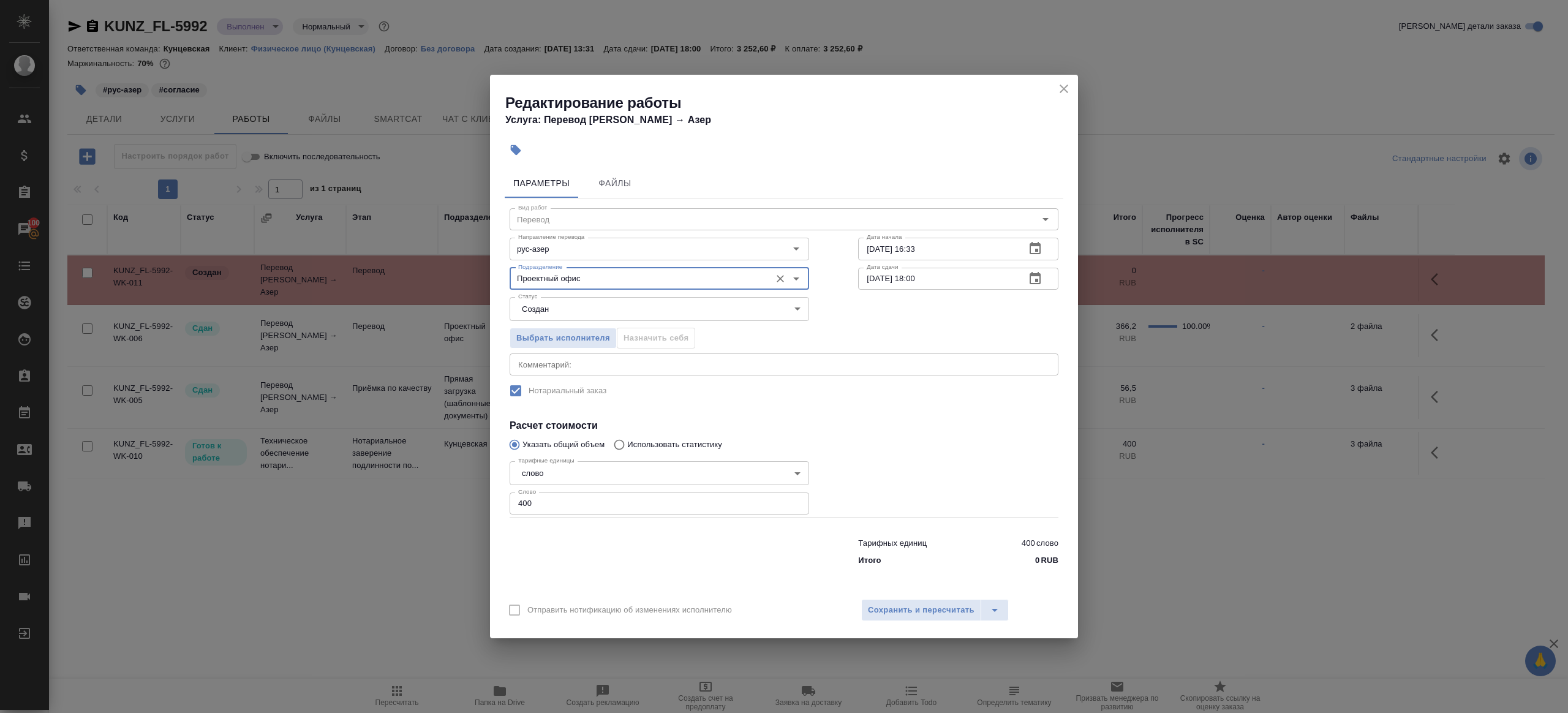
type input "Проектный офис"
click at [556, 508] on input "400" at bounding box center [659, 503] width 299 height 22
type input "50"
click at [935, 621] on div "Отправить нотификацию об изменениях исполнителю Сохранить и пересчитать" at bounding box center [784, 615] width 588 height 47
click at [939, 608] on span "Сохранить и пересчитать" at bounding box center [921, 610] width 107 height 14
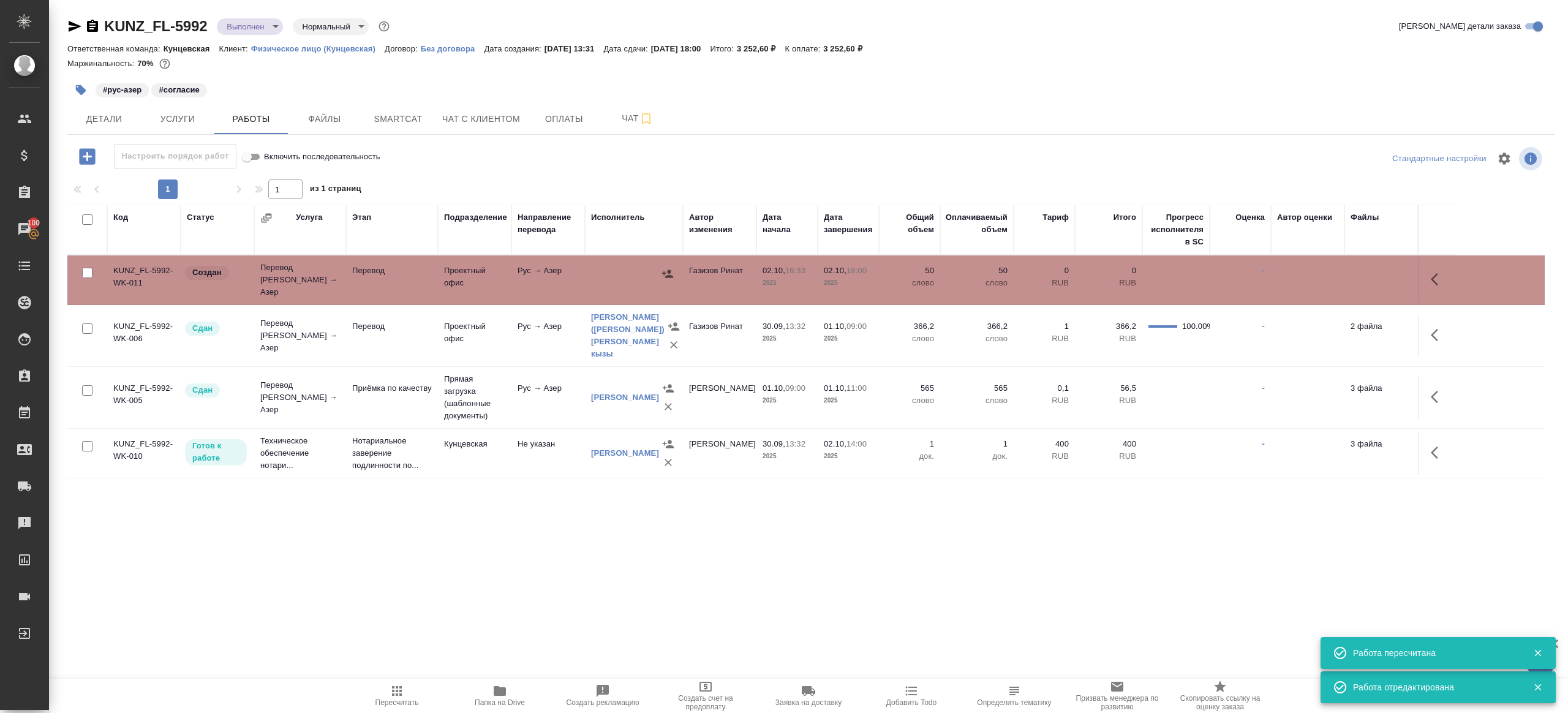
click at [656, 271] on div at bounding box center [634, 273] width 86 height 19
click at [661, 267] on icon "button" at bounding box center [667, 273] width 13 height 13
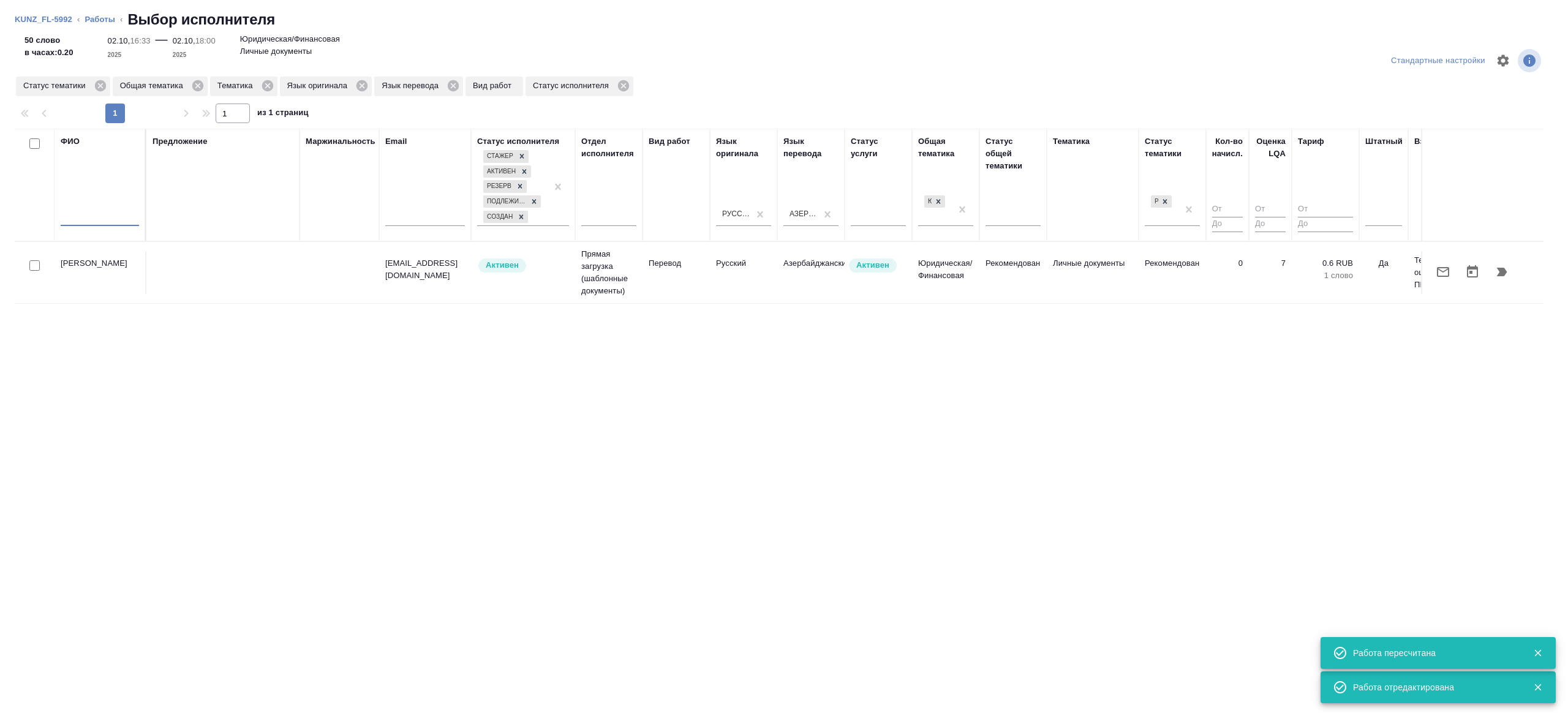
click at [130, 220] on input "text" at bounding box center [100, 218] width 79 height 16
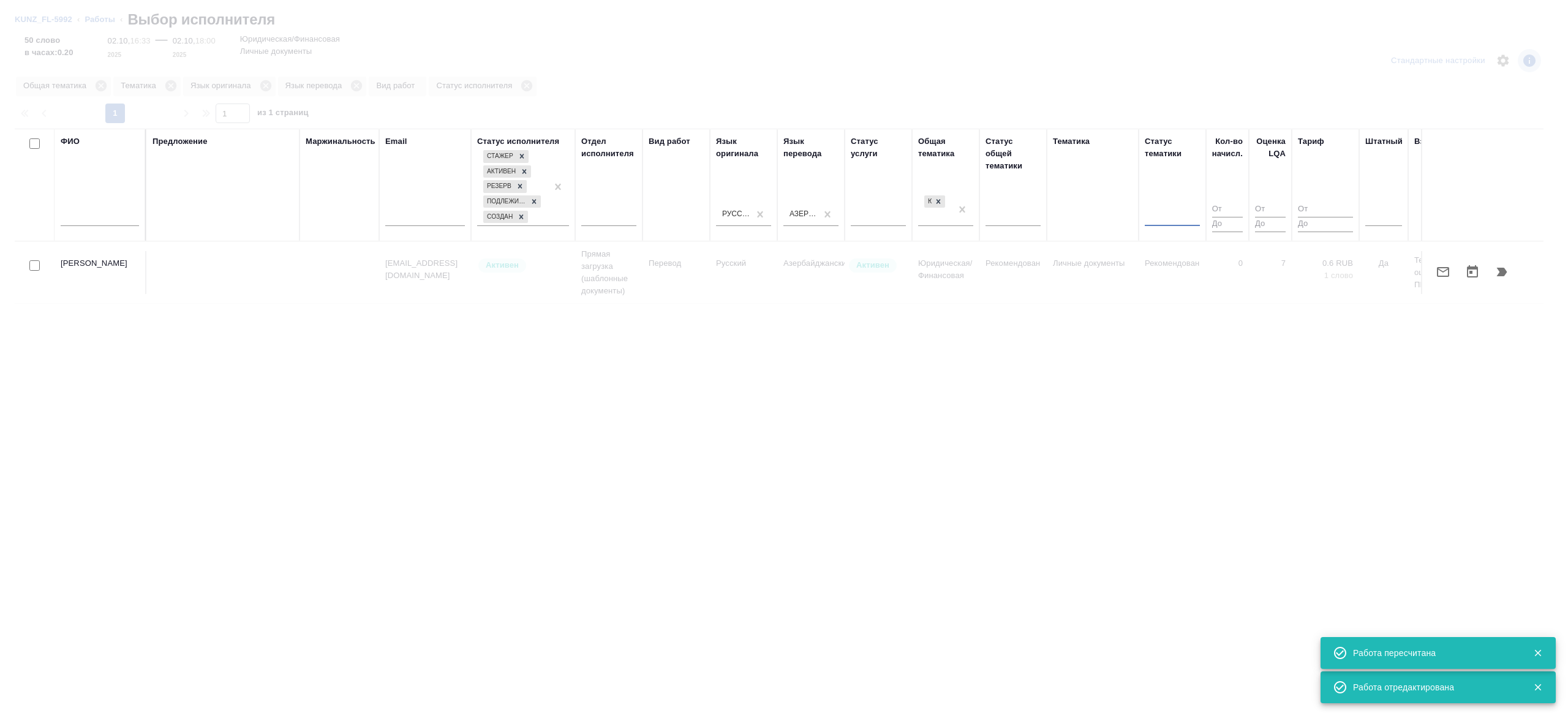
click at [1010, 192] on div "Статус общей тематики" at bounding box center [1013, 185] width 55 height 99
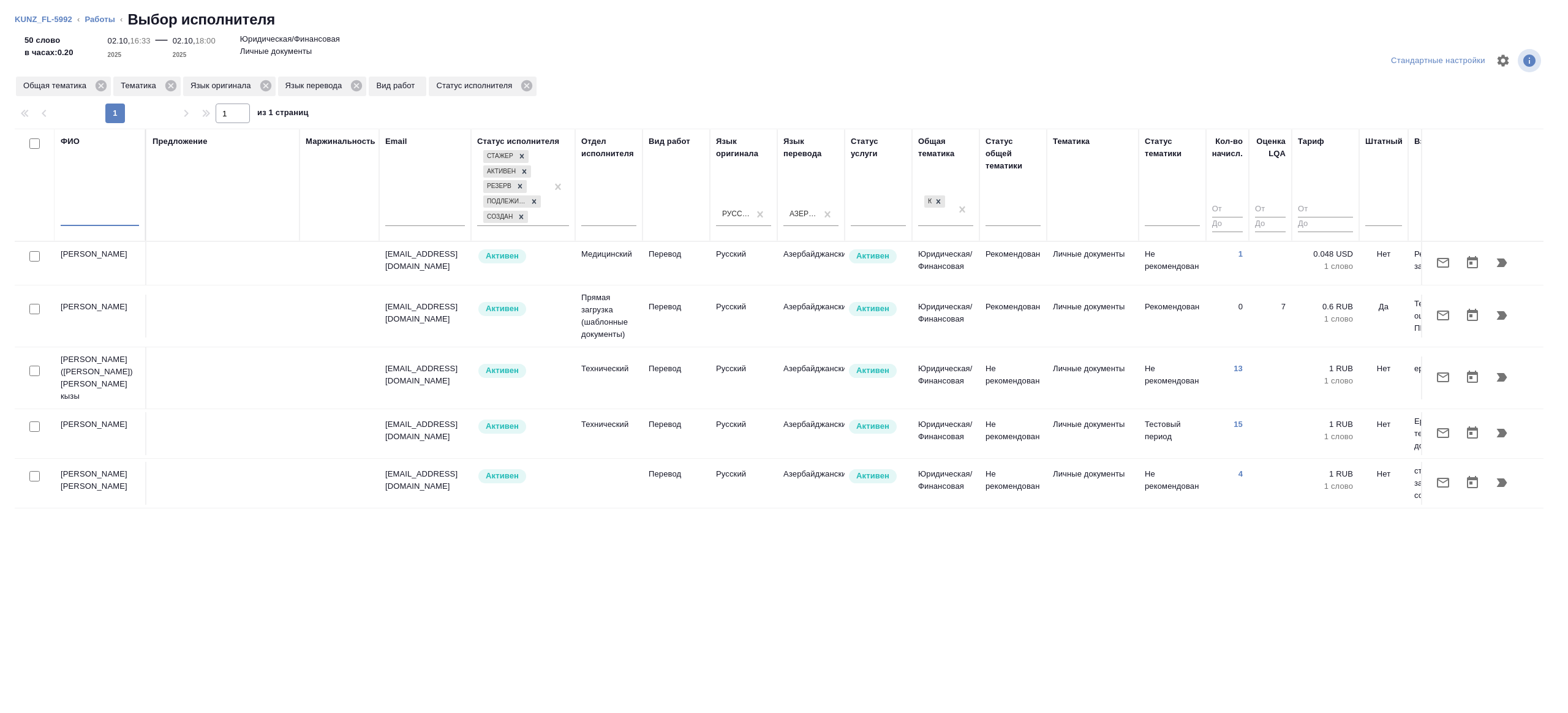
click at [116, 215] on input "text" at bounding box center [100, 218] width 79 height 16
type input "типаев"
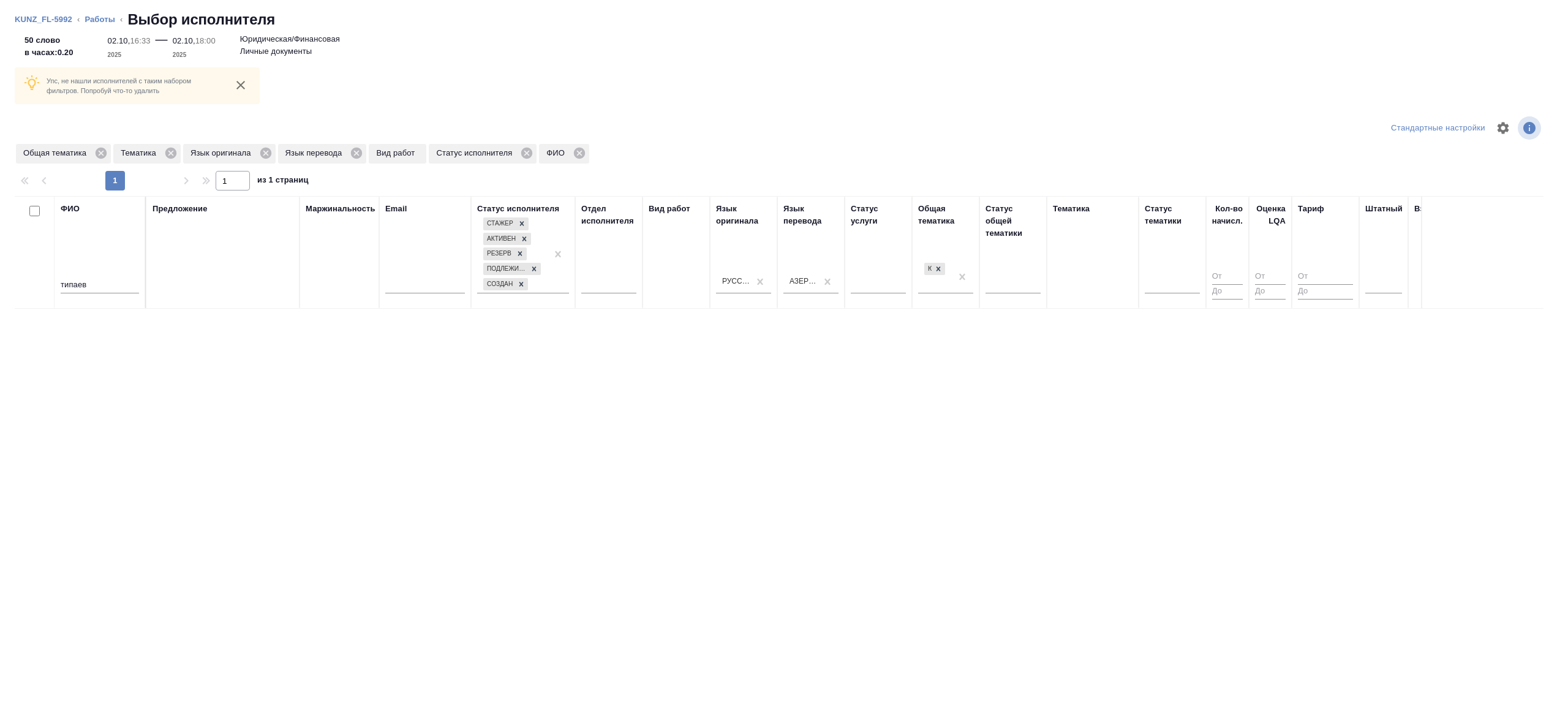
click at [330, 261] on div "Маржинальность" at bounding box center [339, 252] width 67 height 99
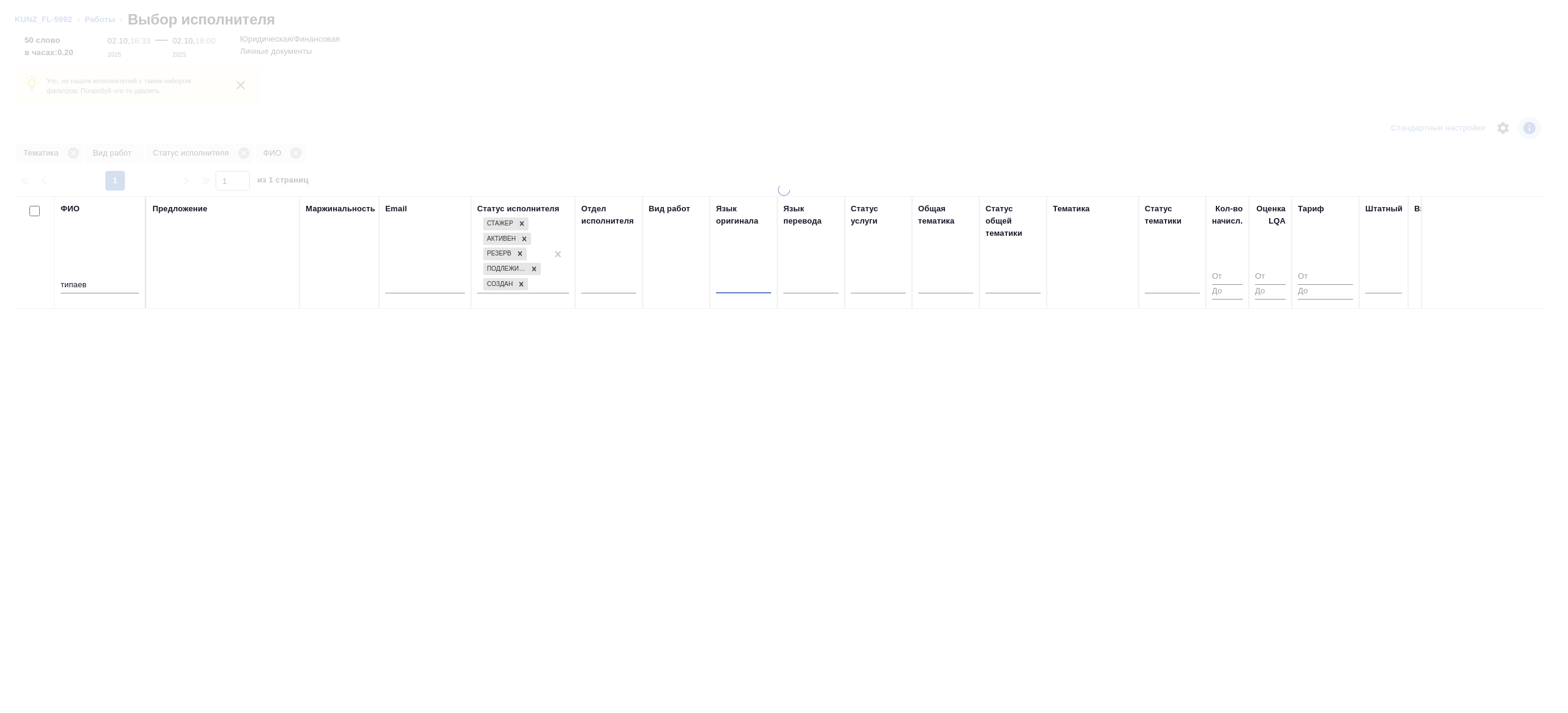
click at [772, 104] on div at bounding box center [784, 356] width 1568 height 713
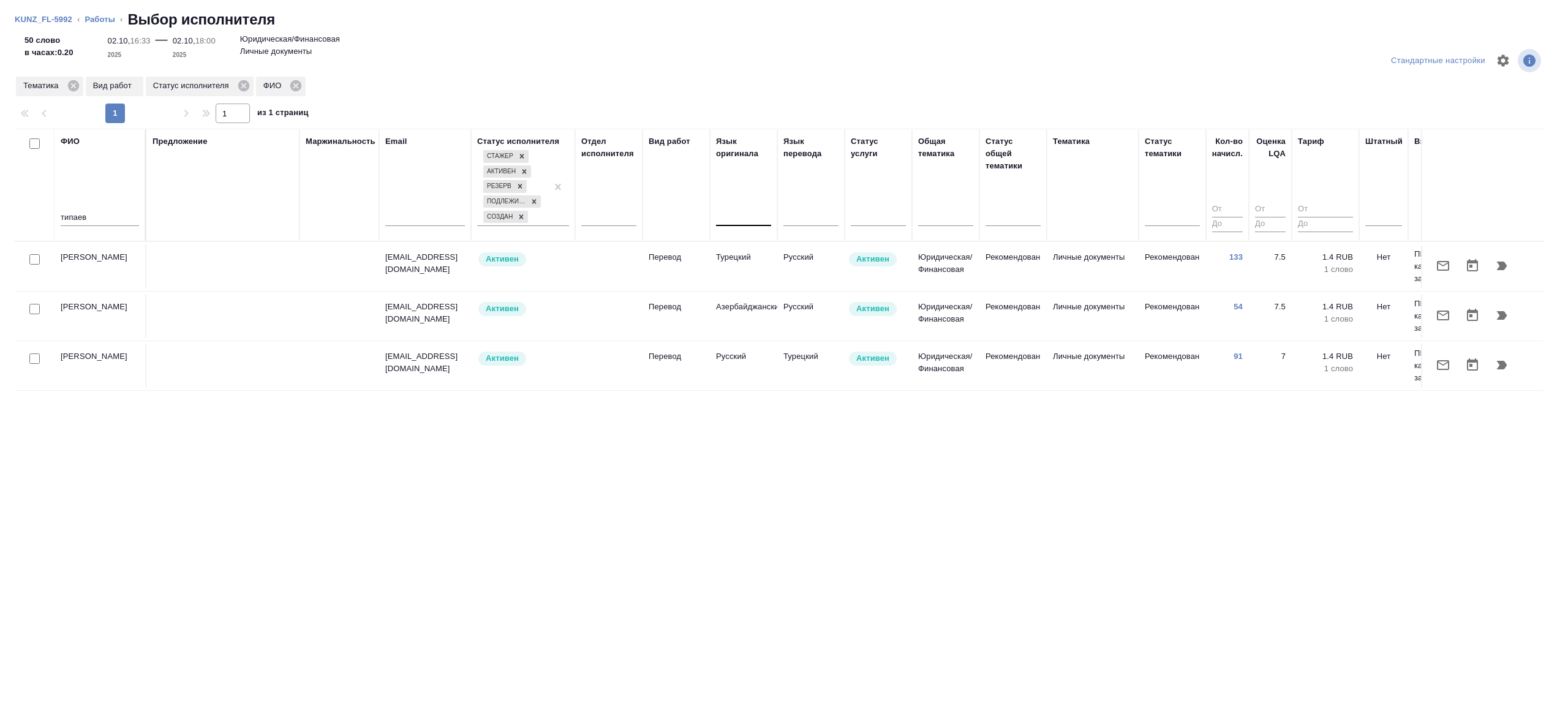
click at [1031, 243] on tr "Типаев Мансур m.simferopol@gmail.com Активен Перевод Турецкий Русский Активен Ю…" at bounding box center [904, 267] width 1780 height 50
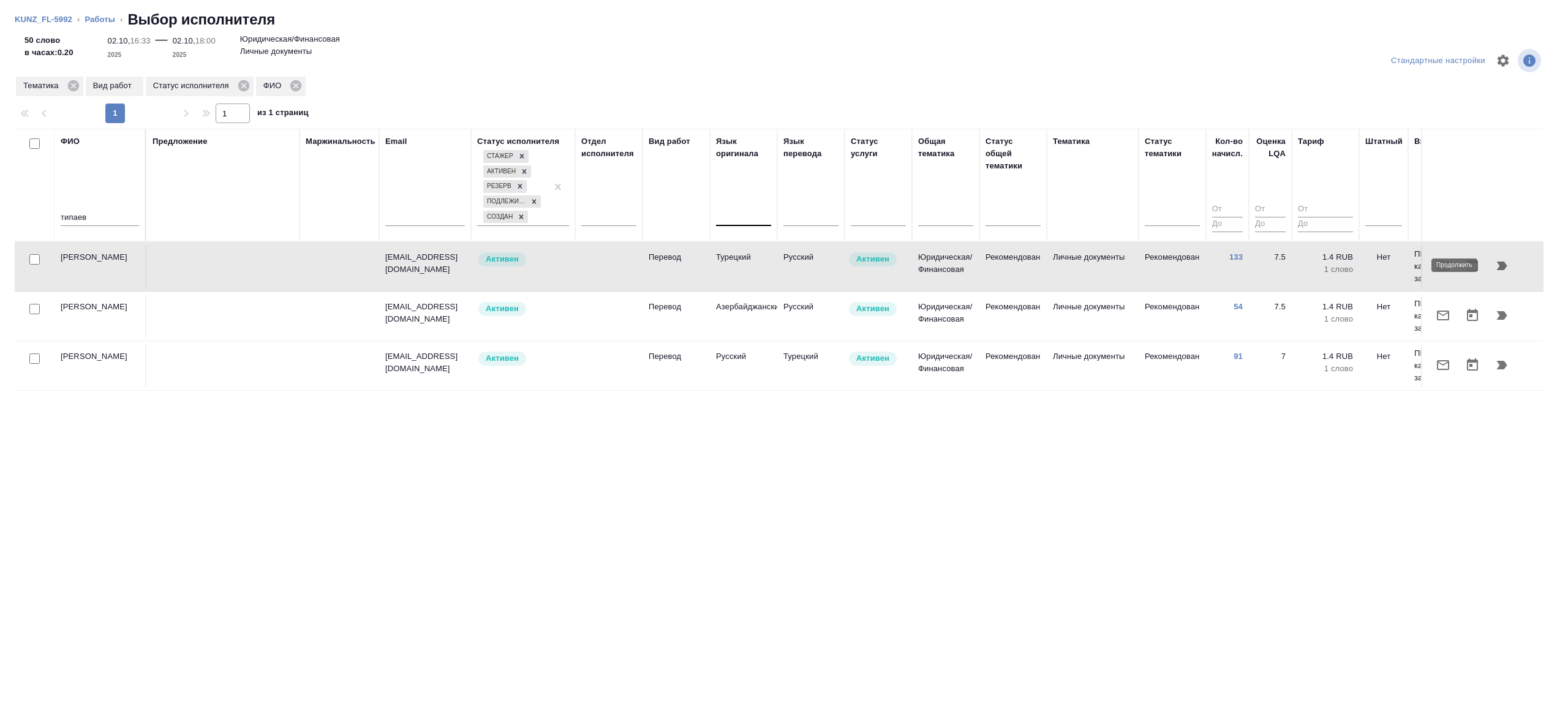
click at [1503, 264] on icon "button" at bounding box center [1503, 266] width 10 height 9
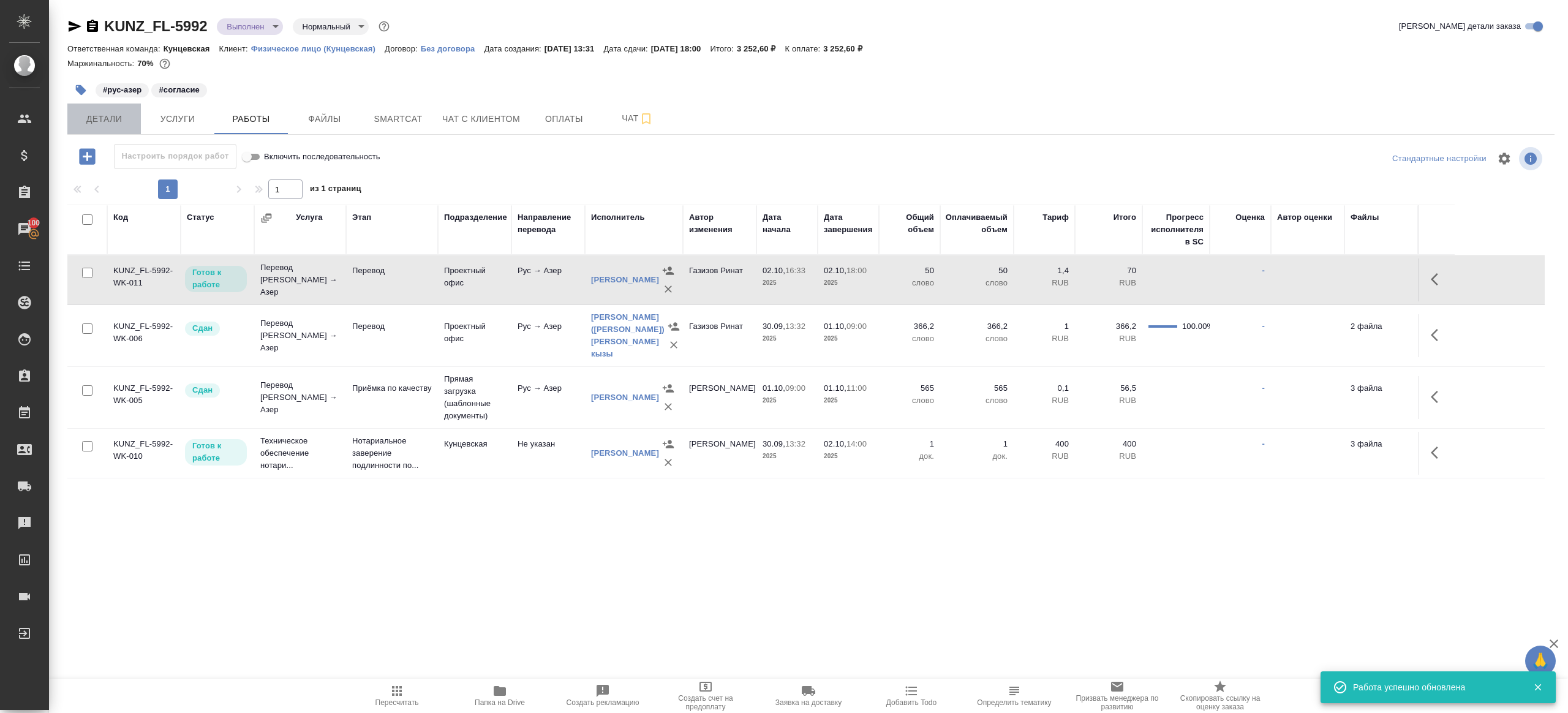
click at [91, 122] on span "Детали" at bounding box center [104, 119] width 59 height 16
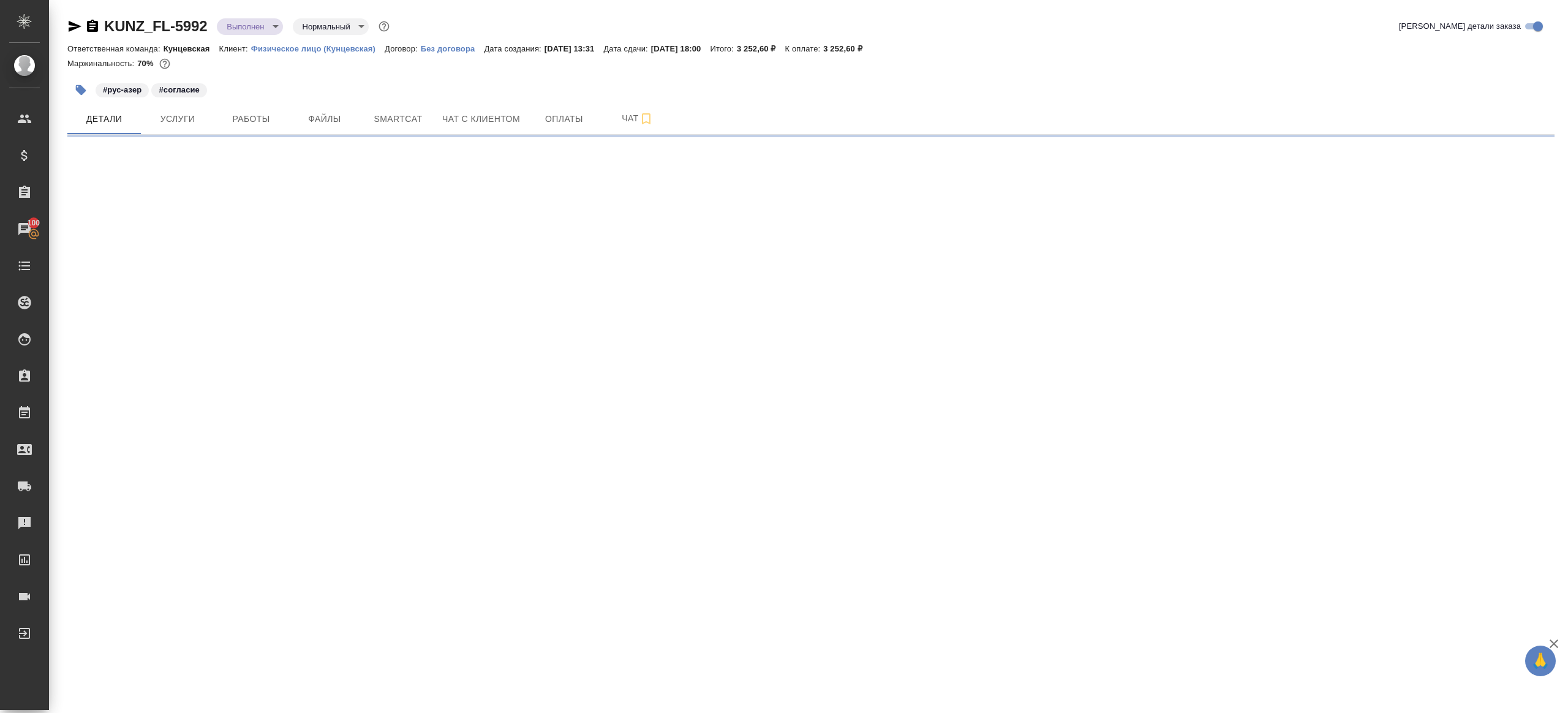
select select "RU"
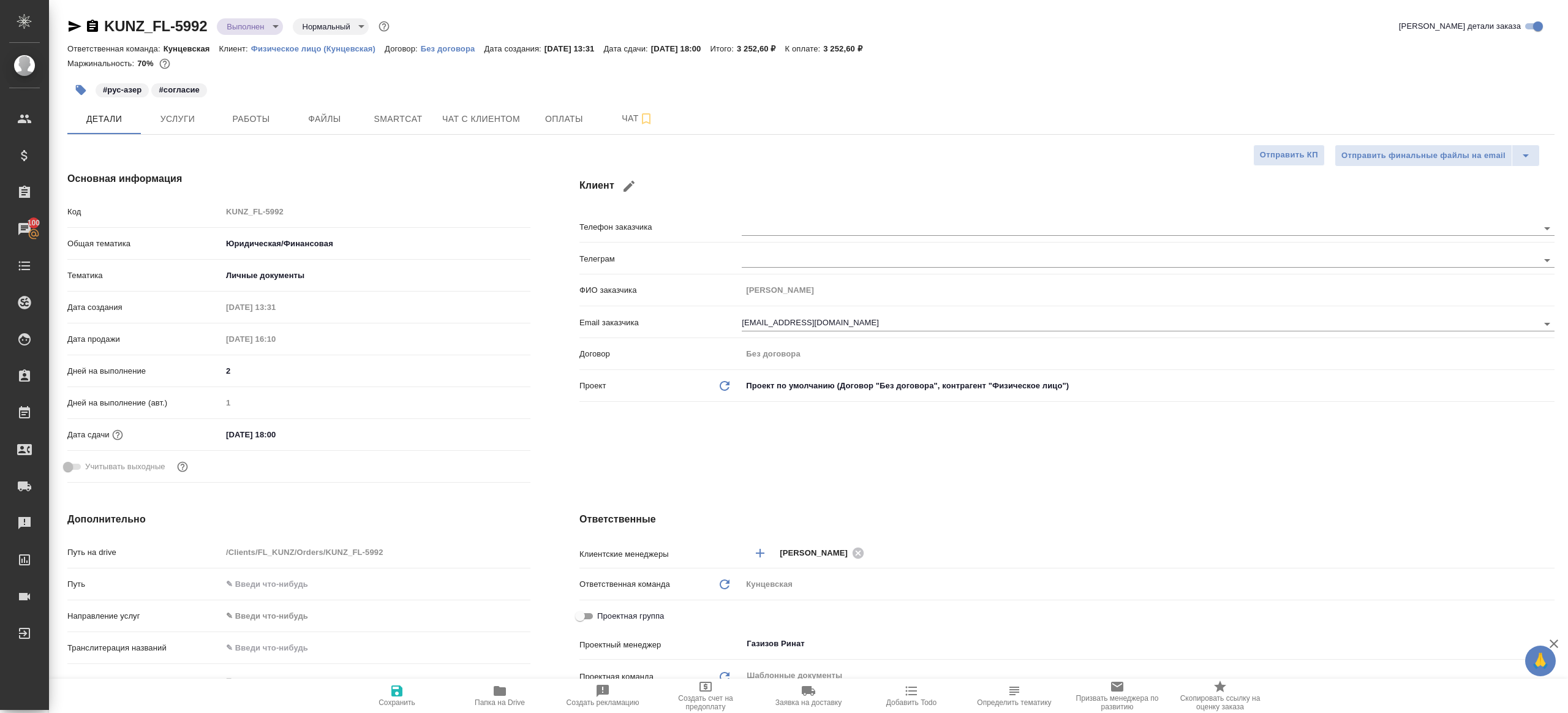
type textarea "x"
click at [161, 195] on div "Основная информация Код KUNZ_FL-5992 Общая тематика Юридическая/Финансовая yr-f…" at bounding box center [298, 329] width 512 height 365
click at [283, 172] on h4 "Основная информация" at bounding box center [298, 179] width 463 height 15
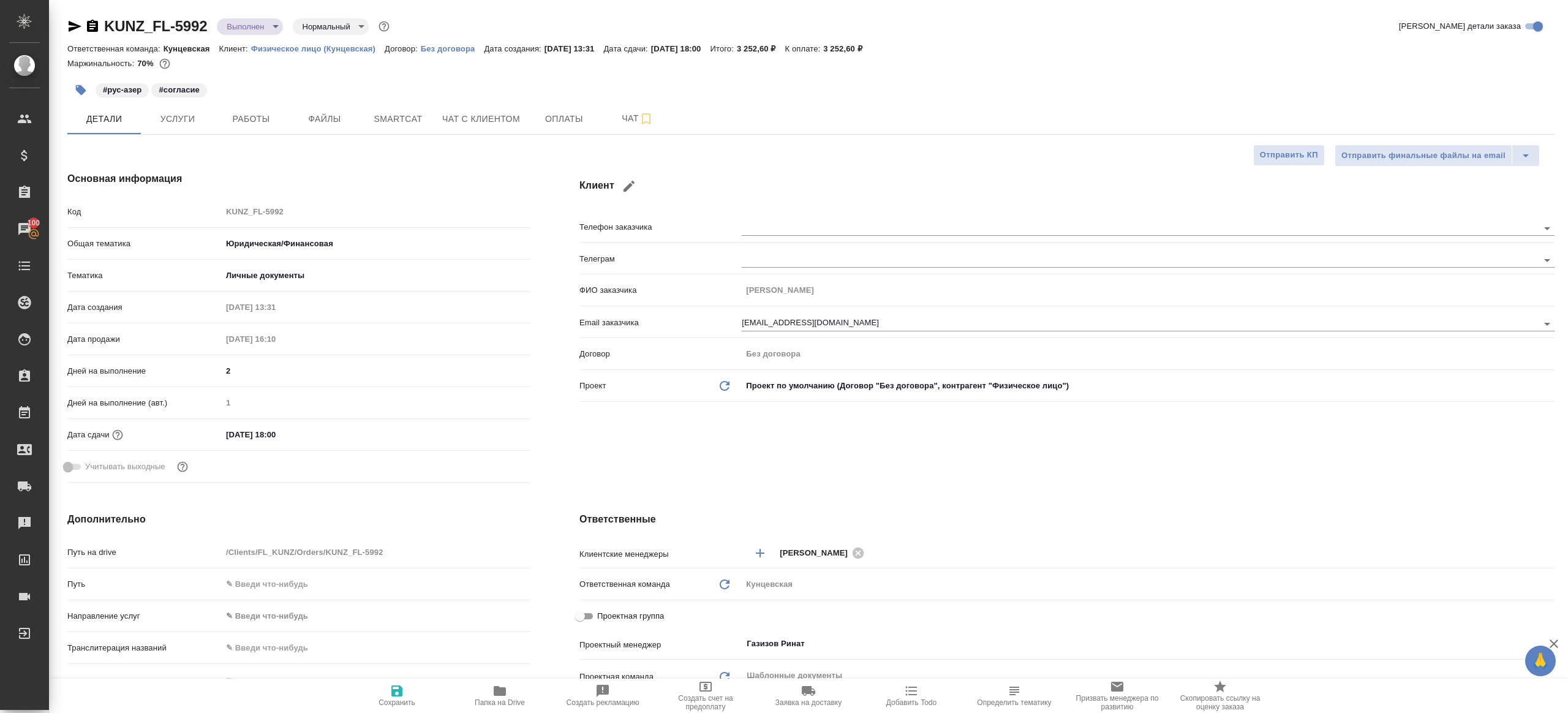
type textarea "x"
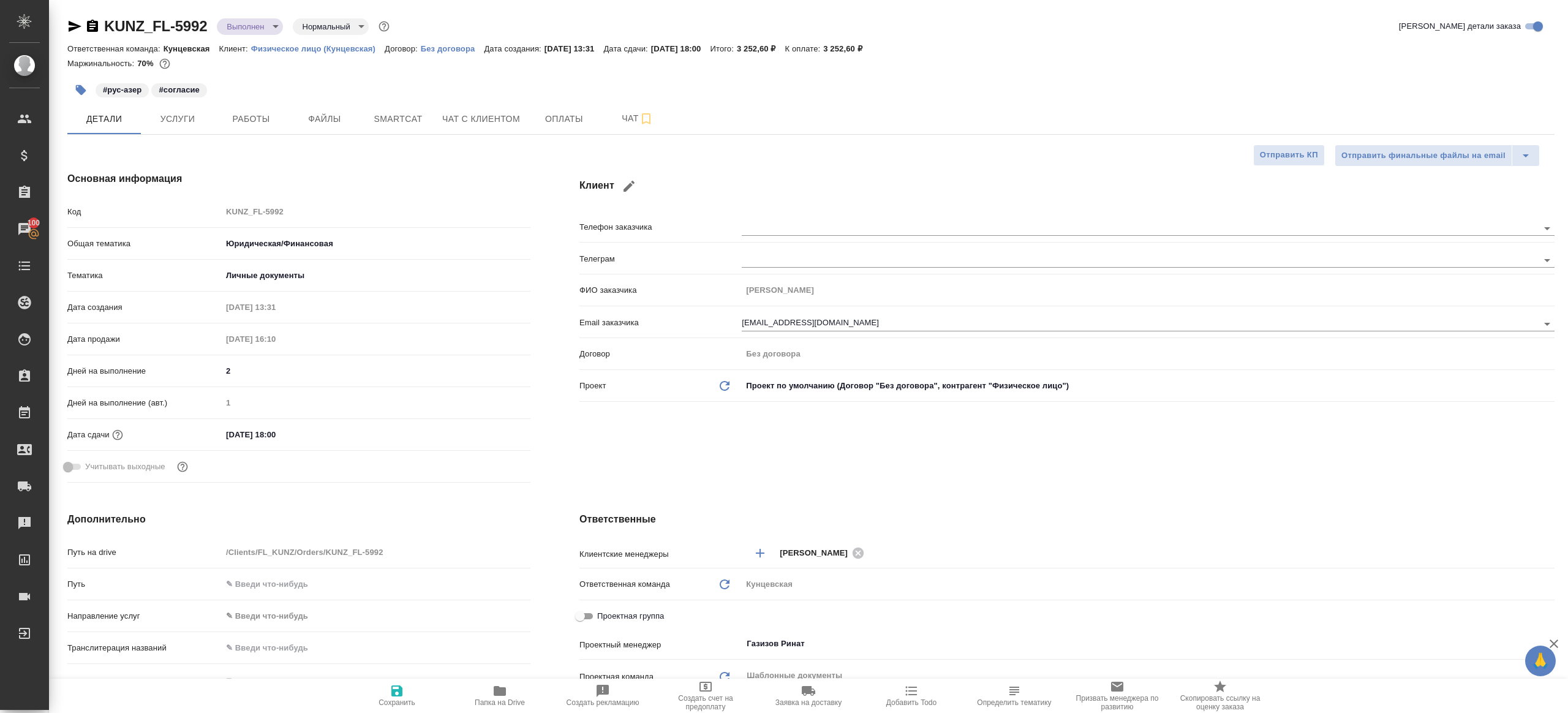
type textarea "x"
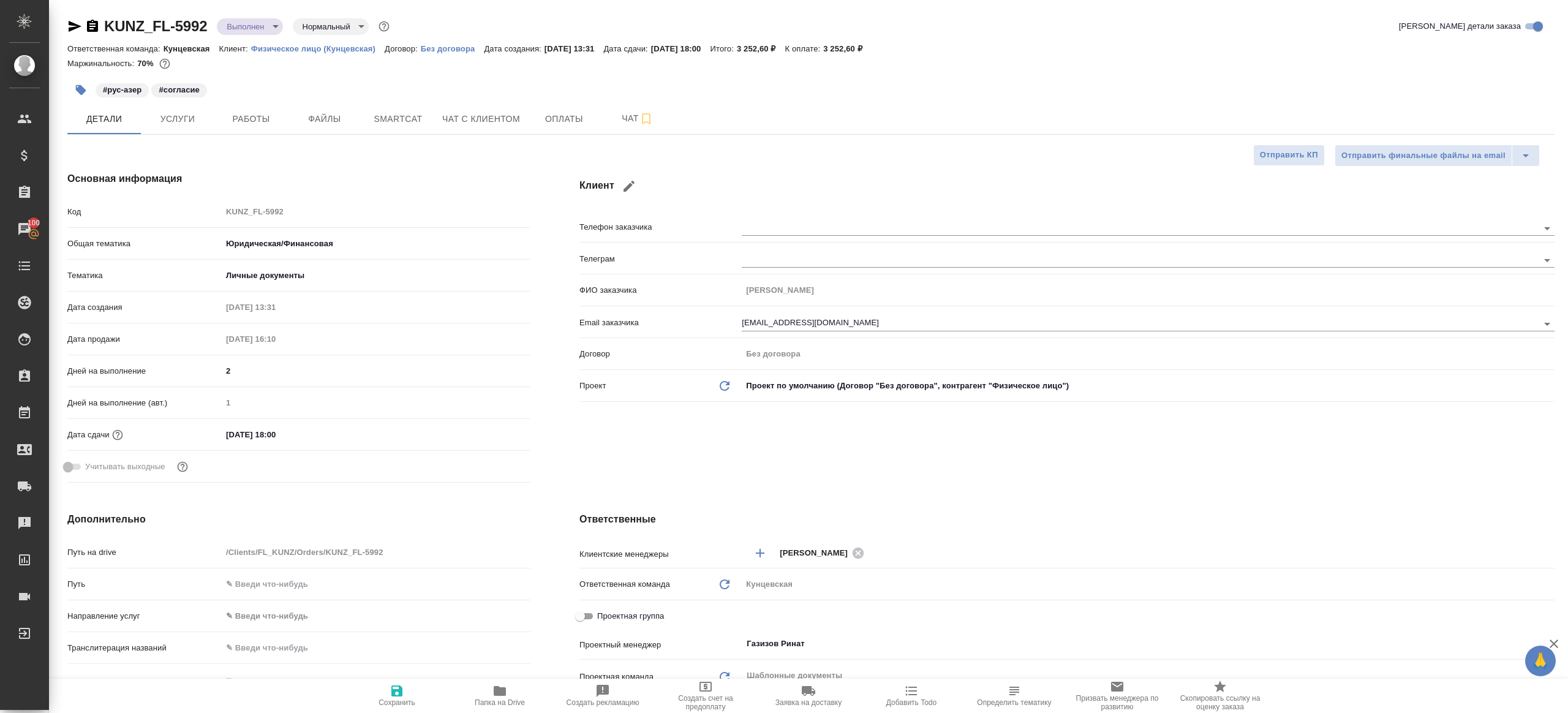
type textarea "x"
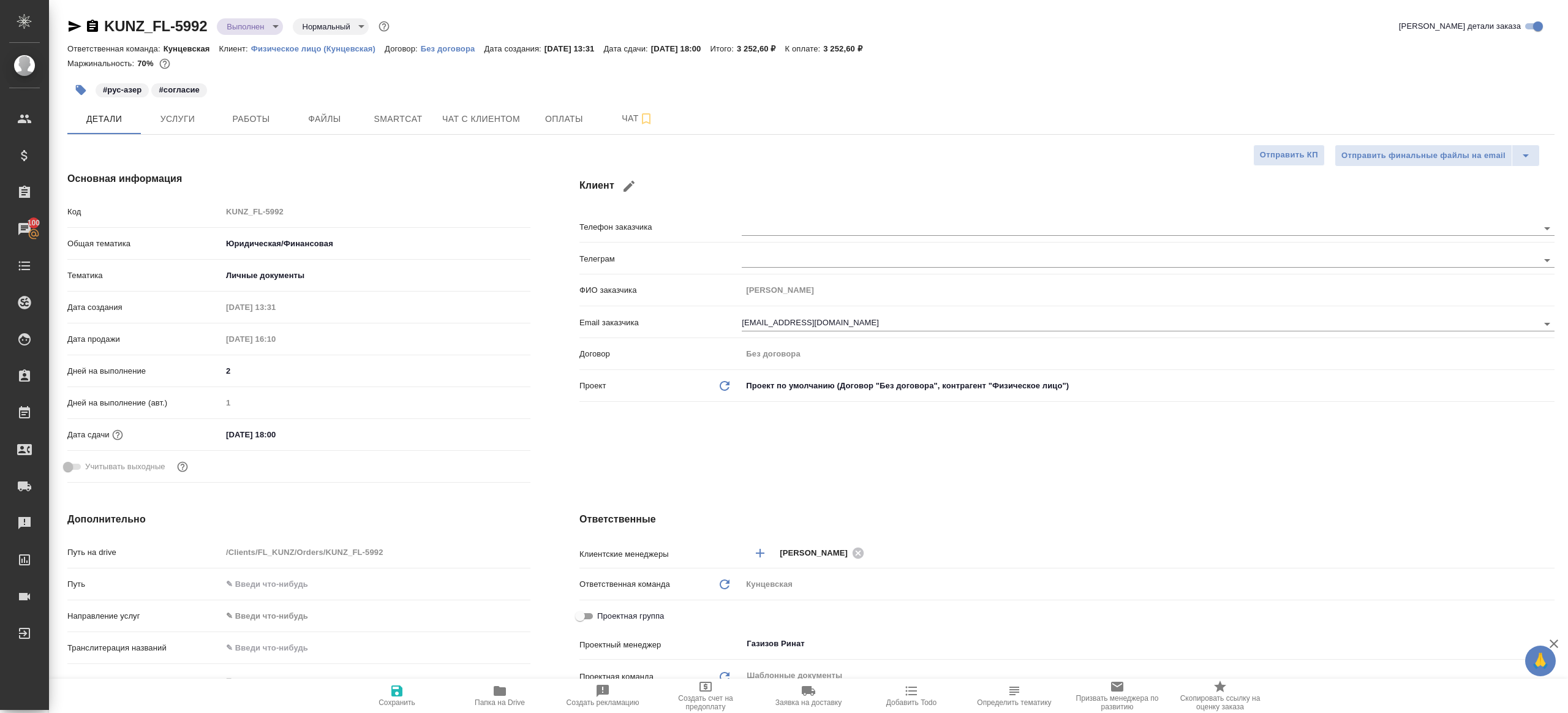
type textarea "x"
click at [261, 131] on button "Работы" at bounding box center [250, 118] width 73 height 30
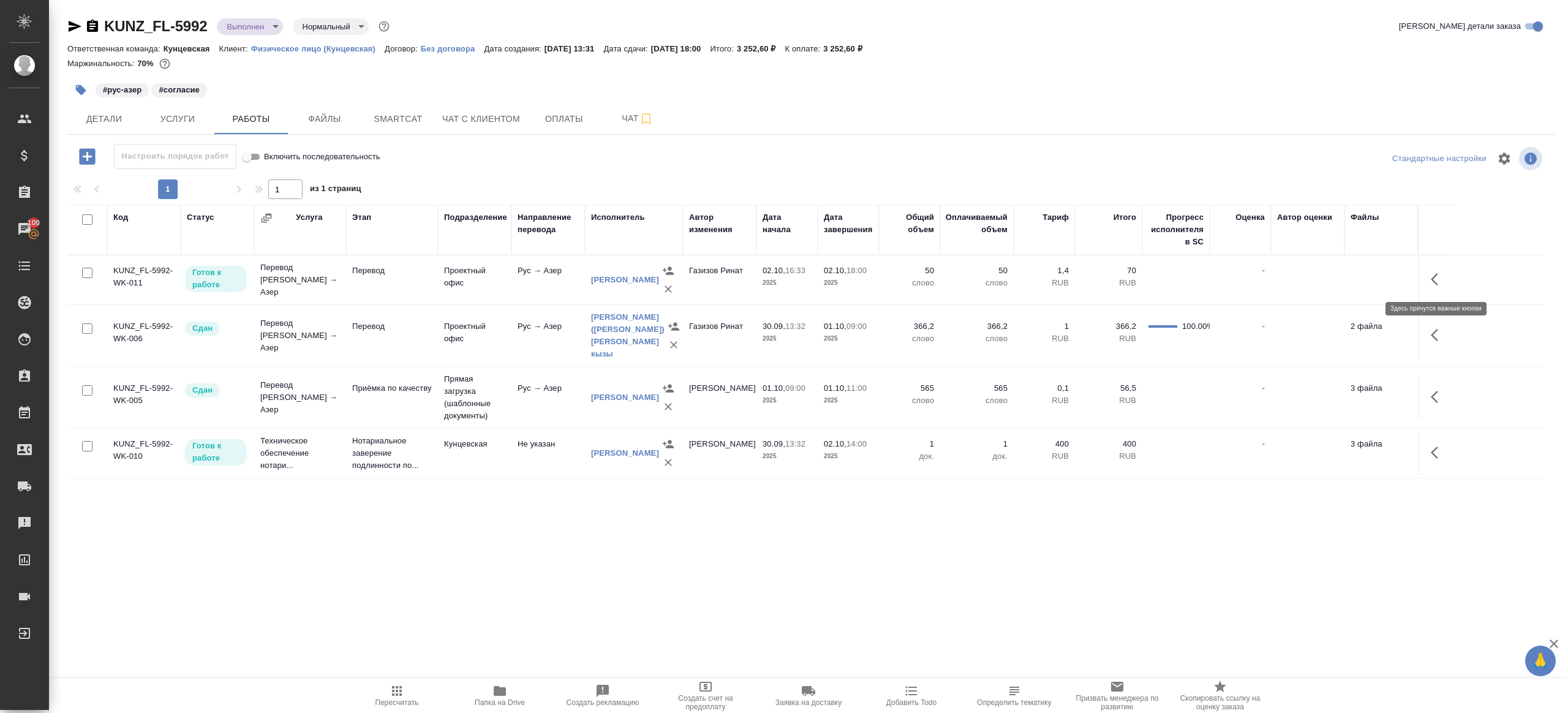
click at [1440, 275] on icon "button" at bounding box center [1438, 279] width 15 height 15
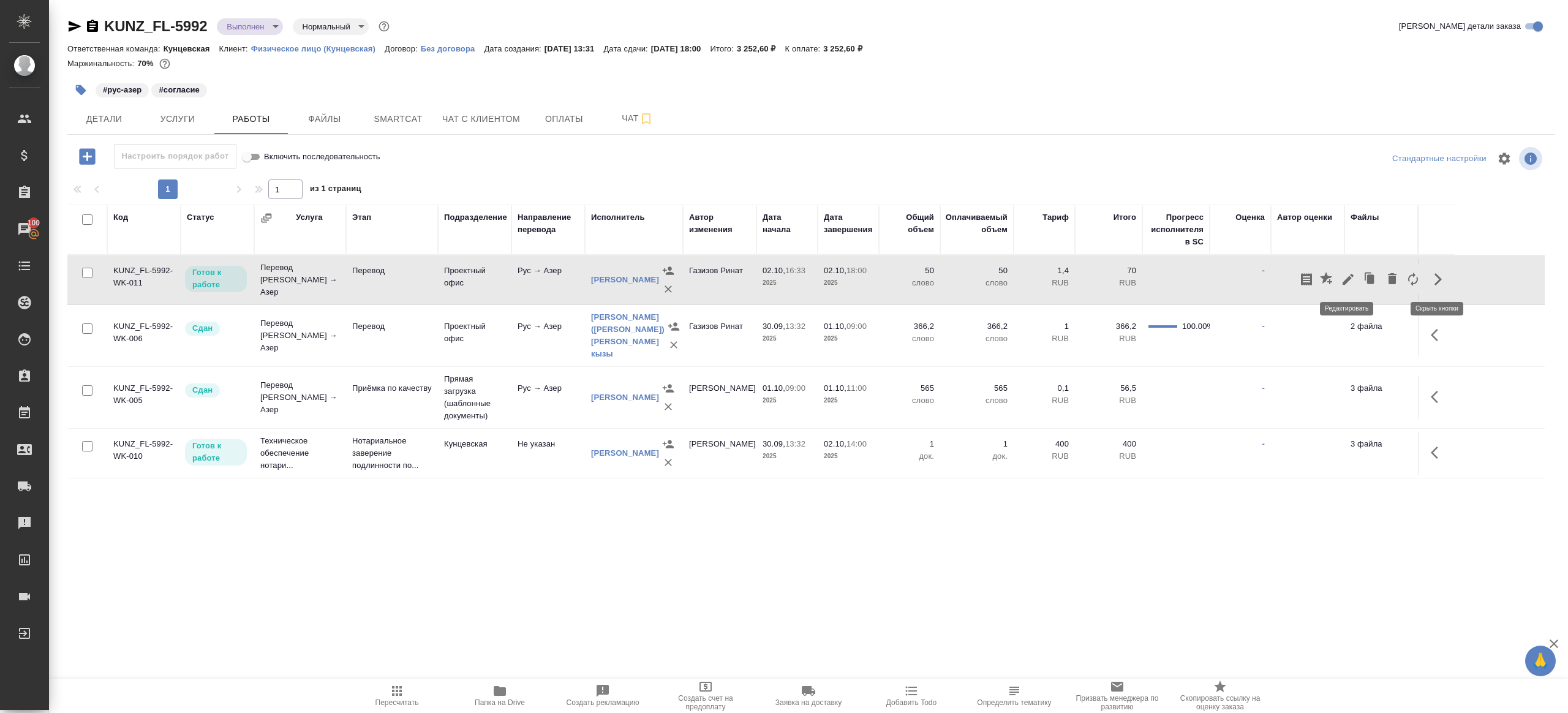
click at [1347, 278] on icon "button" at bounding box center [1348, 279] width 11 height 11
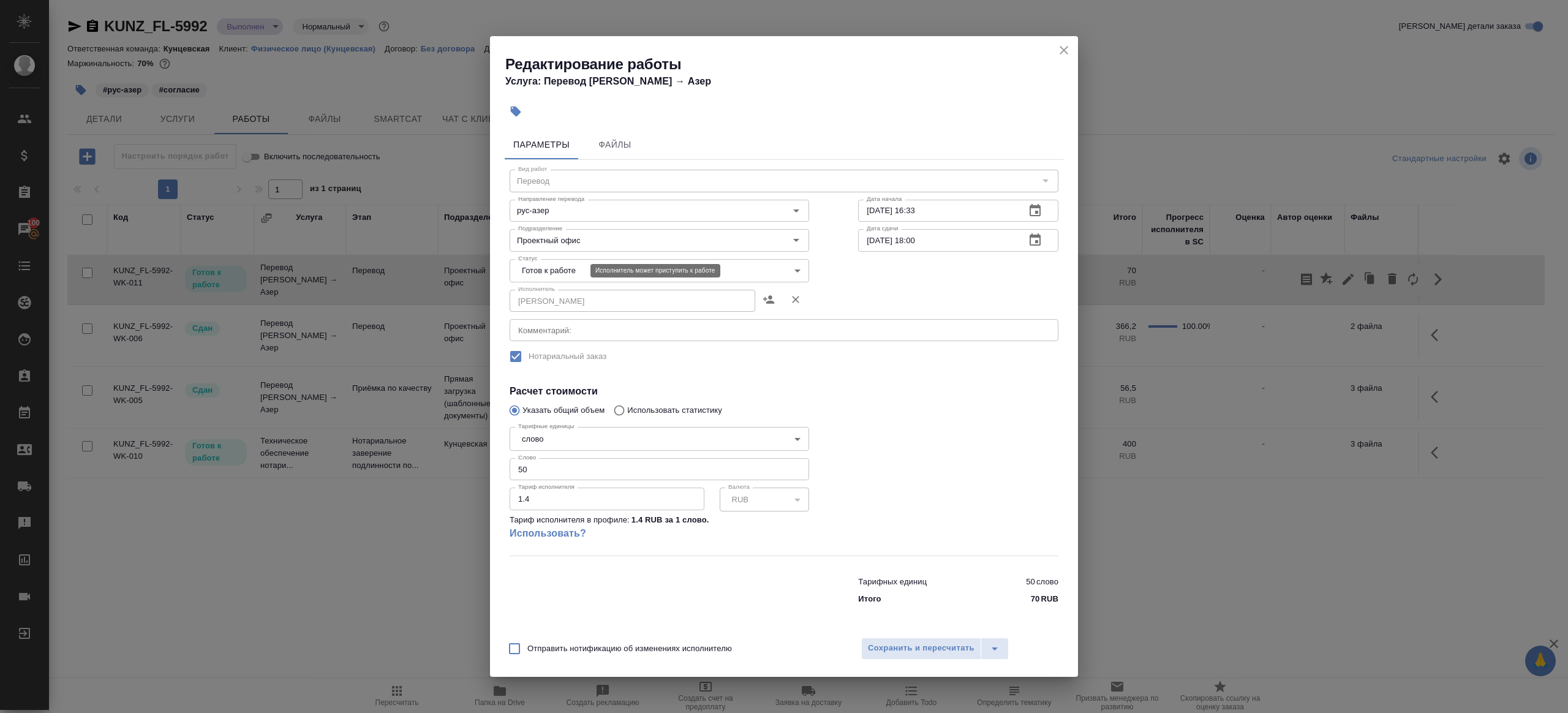
click at [558, 274] on body "🙏 .cls-1 fill:#fff; AWATERA Gazizov Rinat Клиенты Спецификации Заказы 100 Чаты …" at bounding box center [784, 356] width 1568 height 713
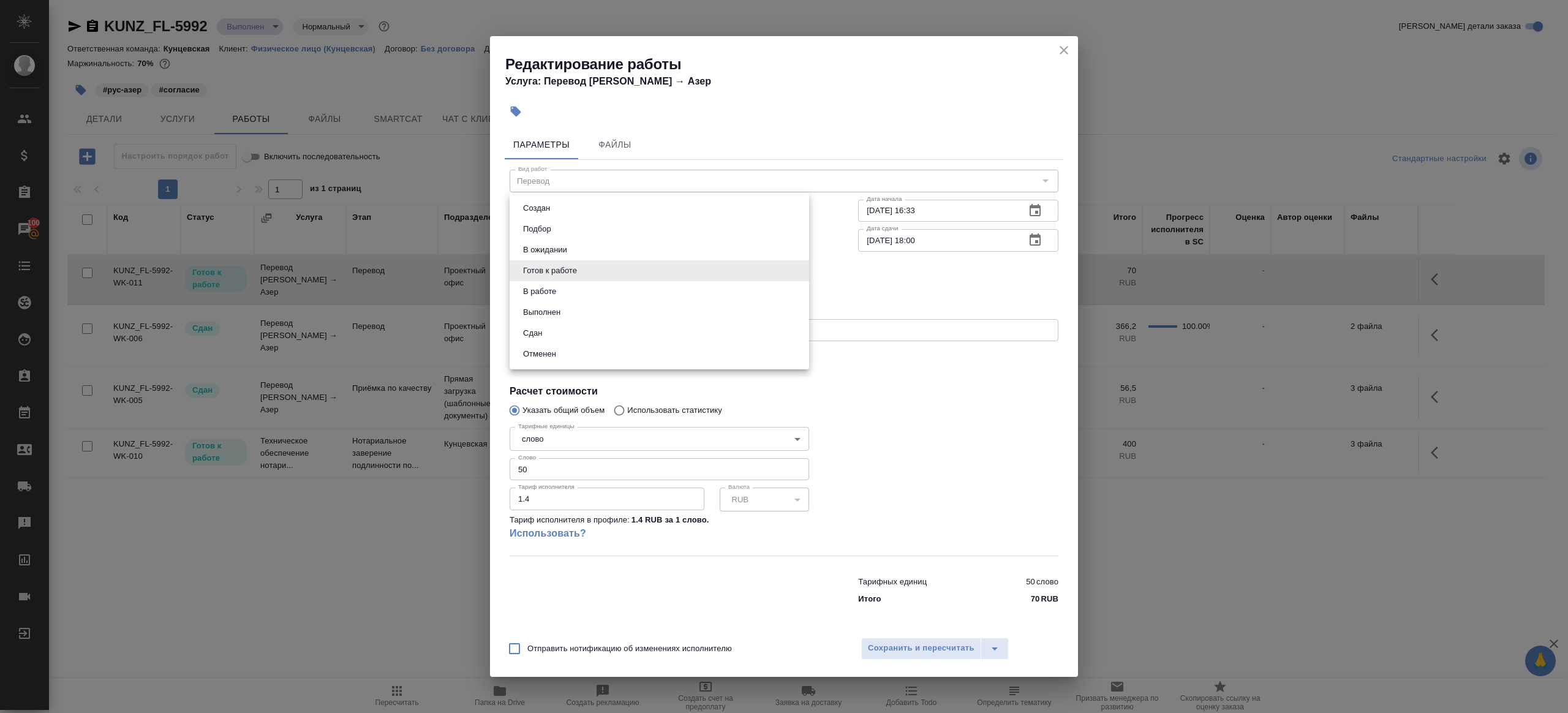
click at [568, 328] on li "Сдан" at bounding box center [659, 333] width 299 height 21
type input "closed"
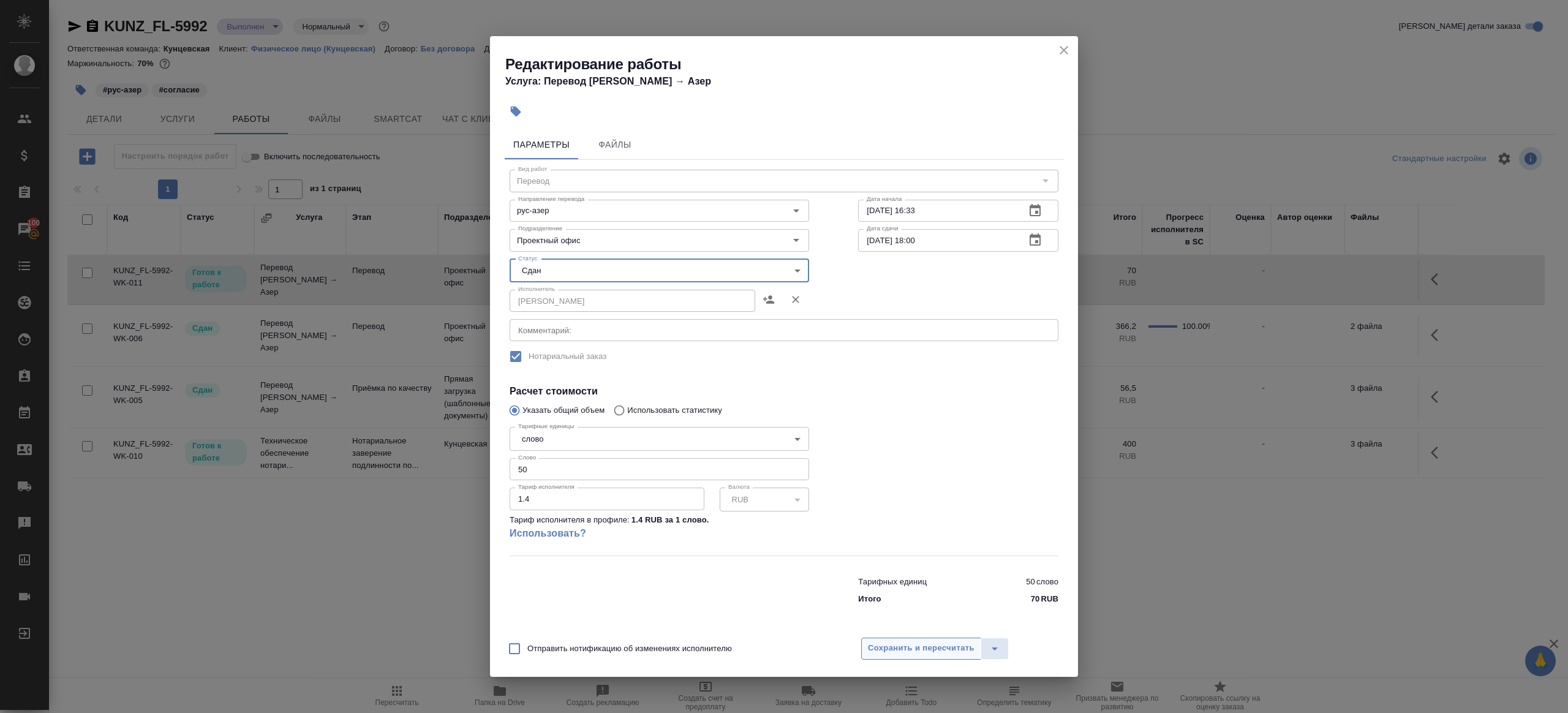
click at [889, 657] on button "Сохранить и пересчитать" at bounding box center [921, 649] width 120 height 22
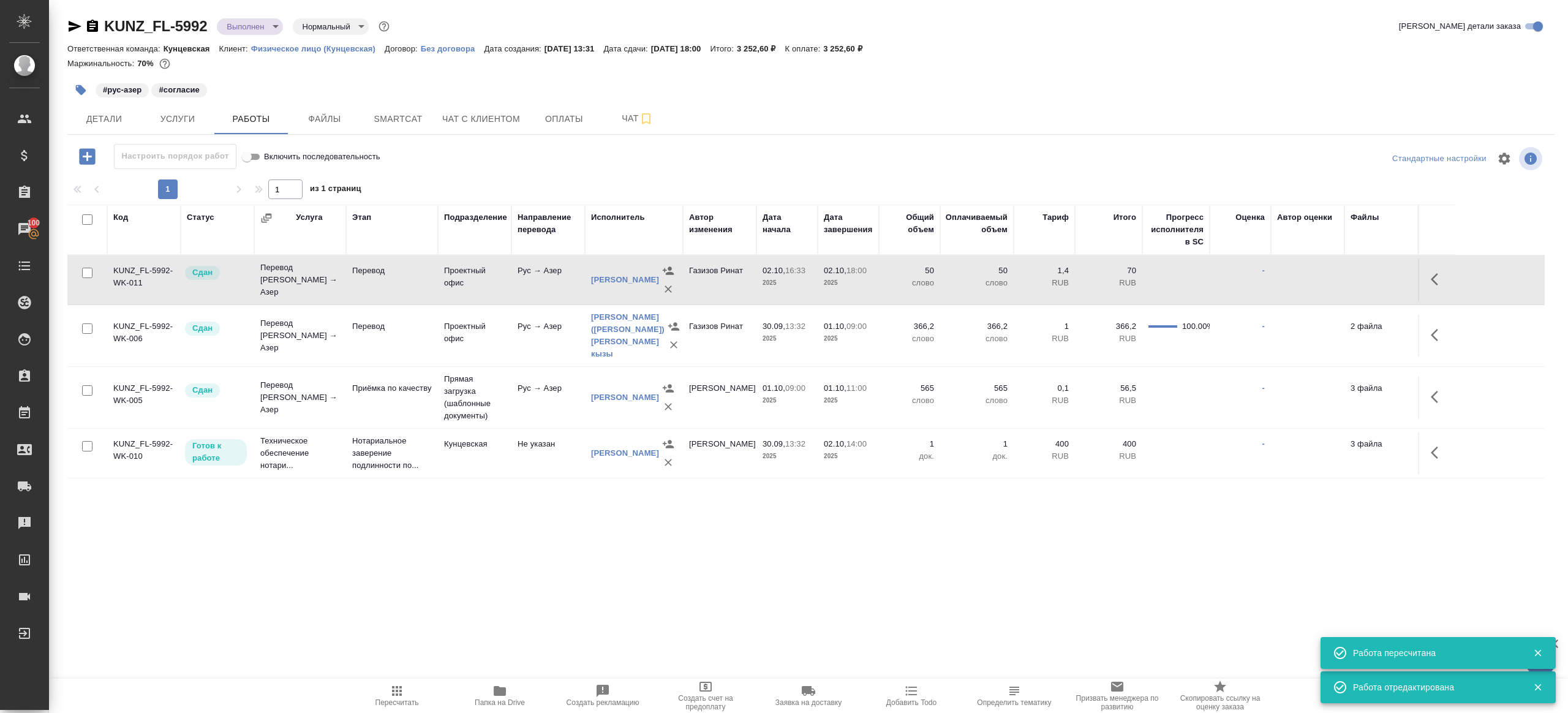
click at [473, 273] on td "Проектный офис" at bounding box center [474, 280] width 73 height 43
click at [398, 688] on icon "button" at bounding box center [397, 691] width 15 height 15
drag, startPoint x: 398, startPoint y: 688, endPoint x: 416, endPoint y: 555, distance: 134.2
click at [398, 687] on icon "button" at bounding box center [397, 691] width 15 height 15
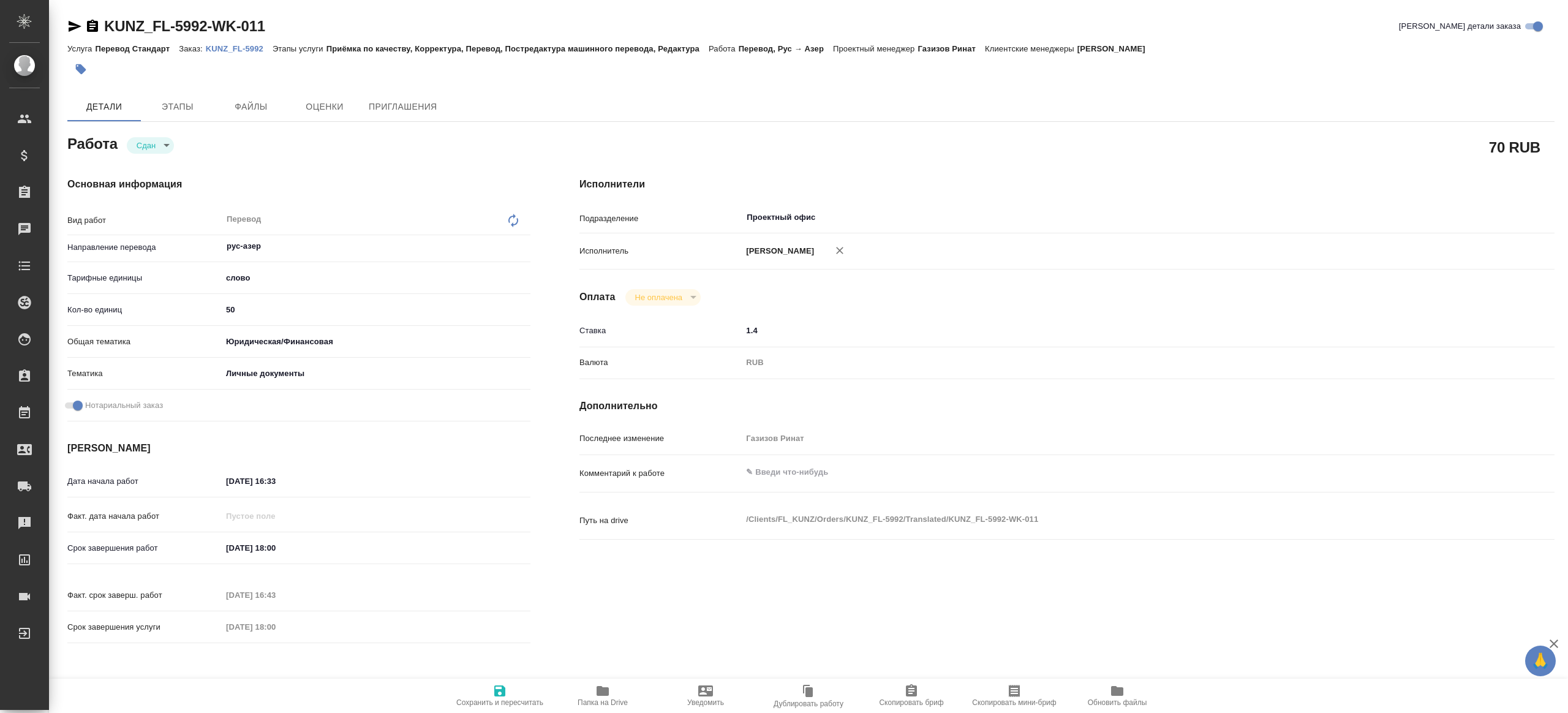
type textarea "x"
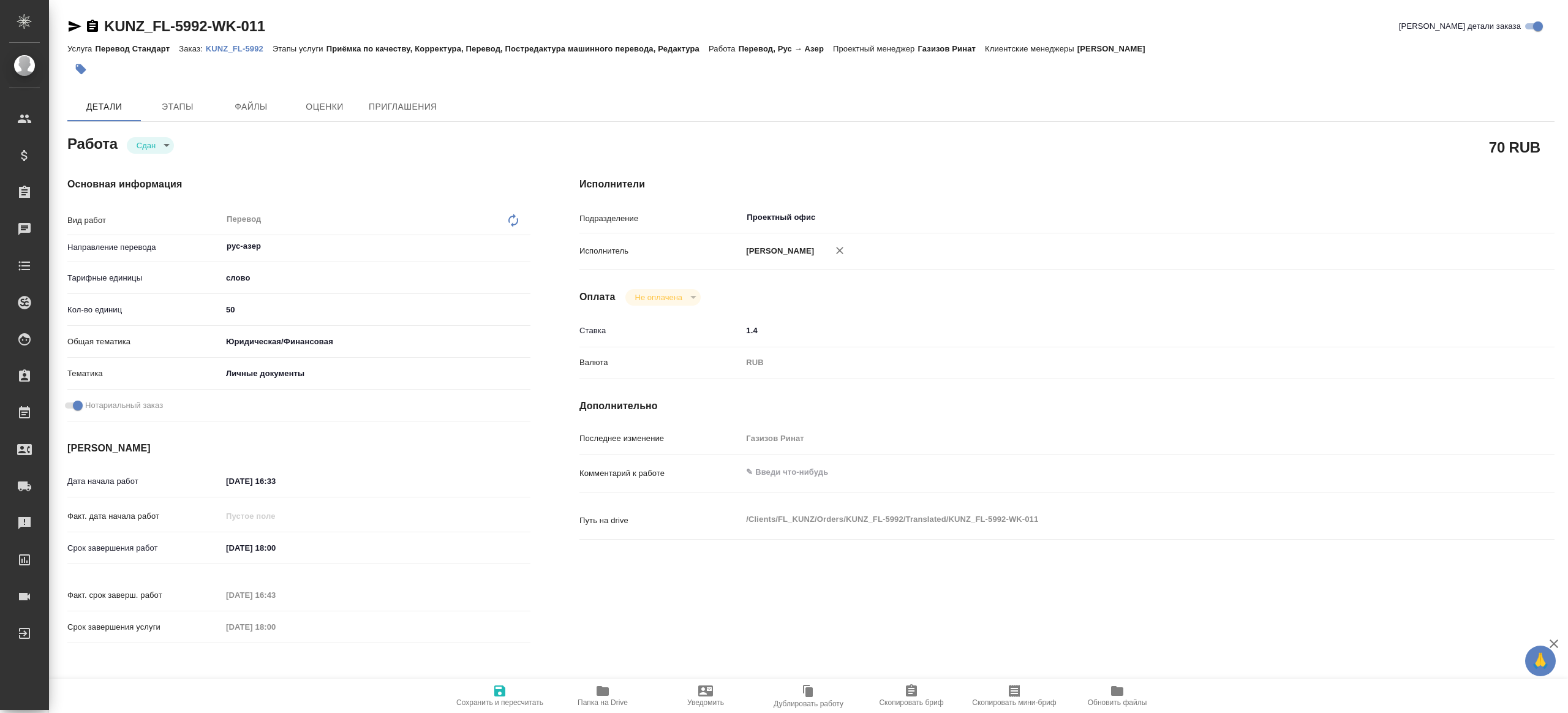
type textarea "x"
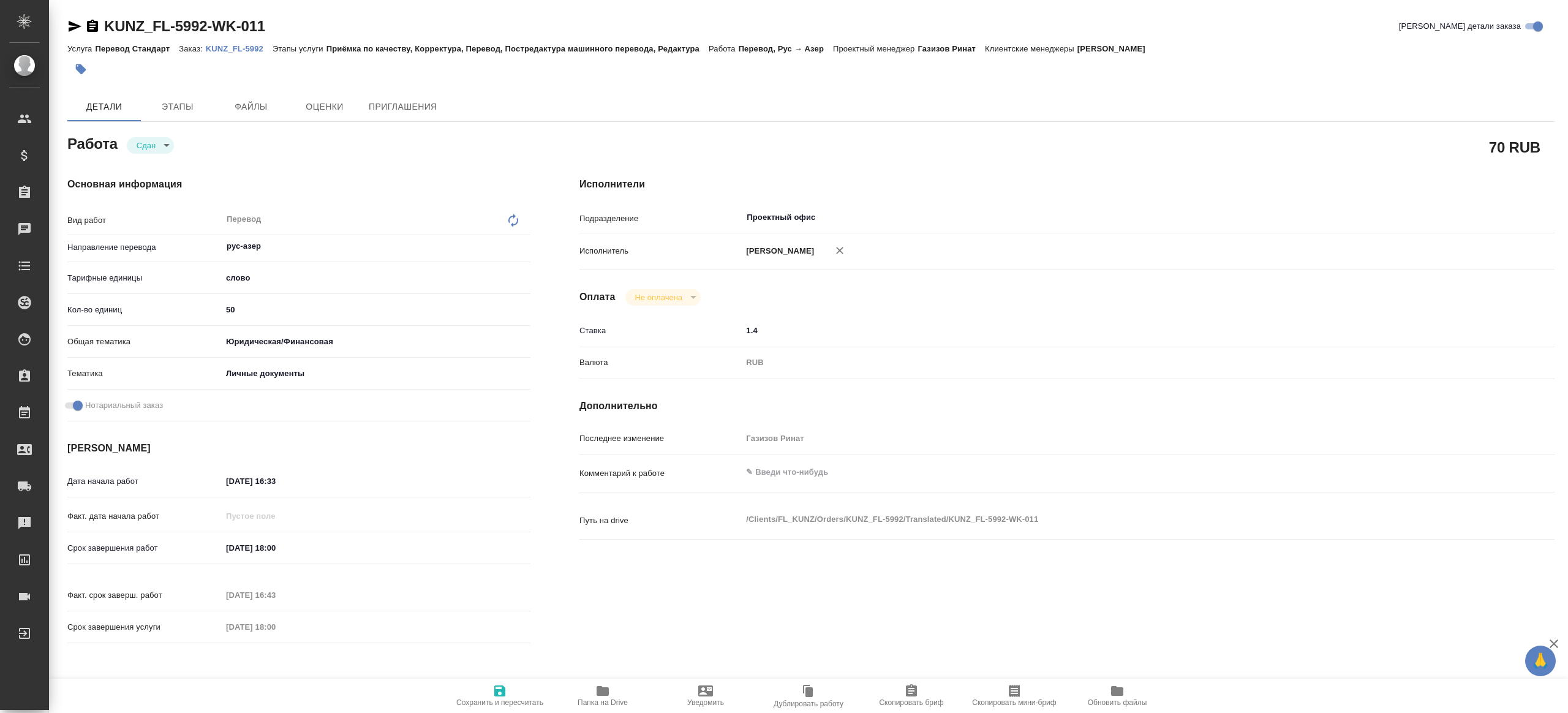
type textarea "x"
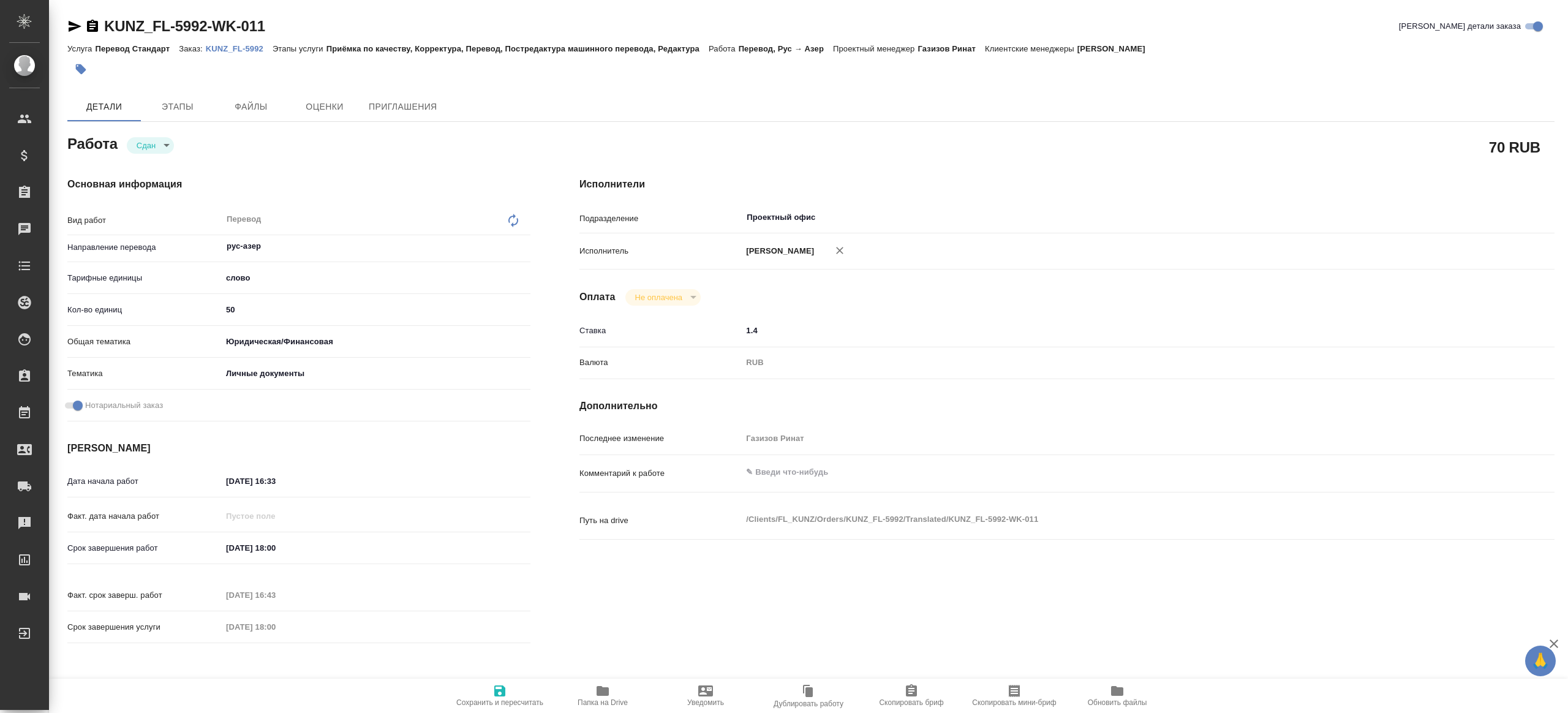
type textarea "x"
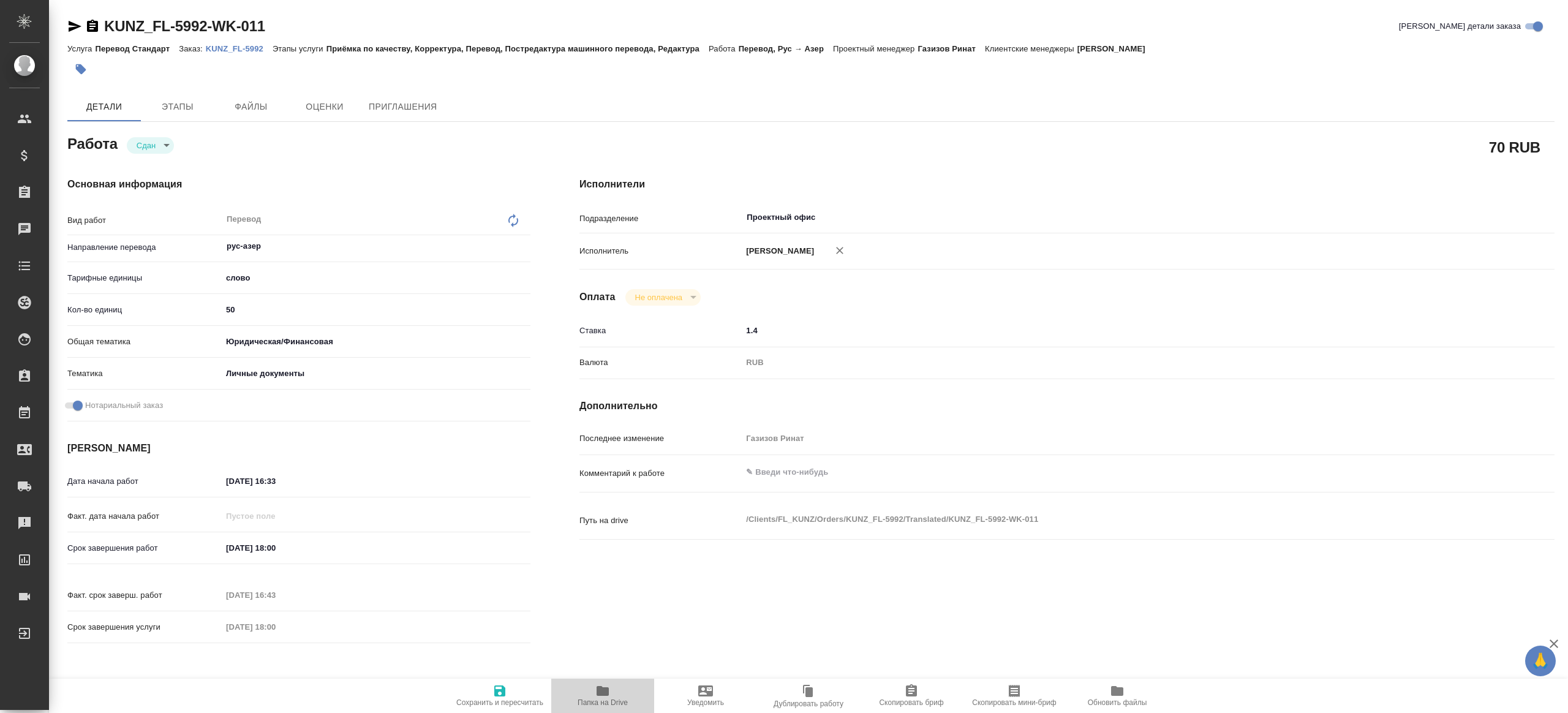
drag, startPoint x: 596, startPoint y: 692, endPoint x: 594, endPoint y: 669, distance: 23.1
click at [596, 692] on icon "button" at bounding box center [603, 691] width 15 height 15
type textarea "x"
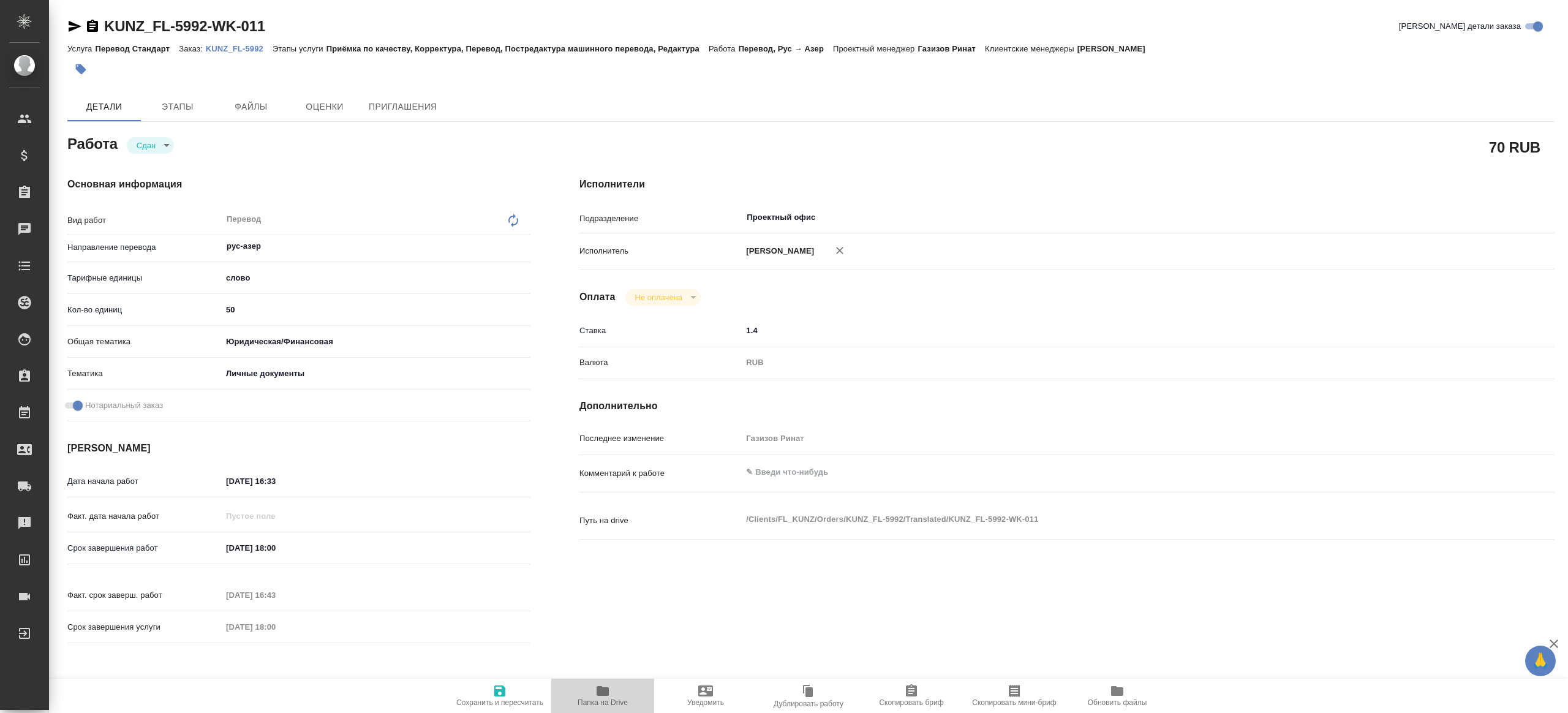
type textarea "x"
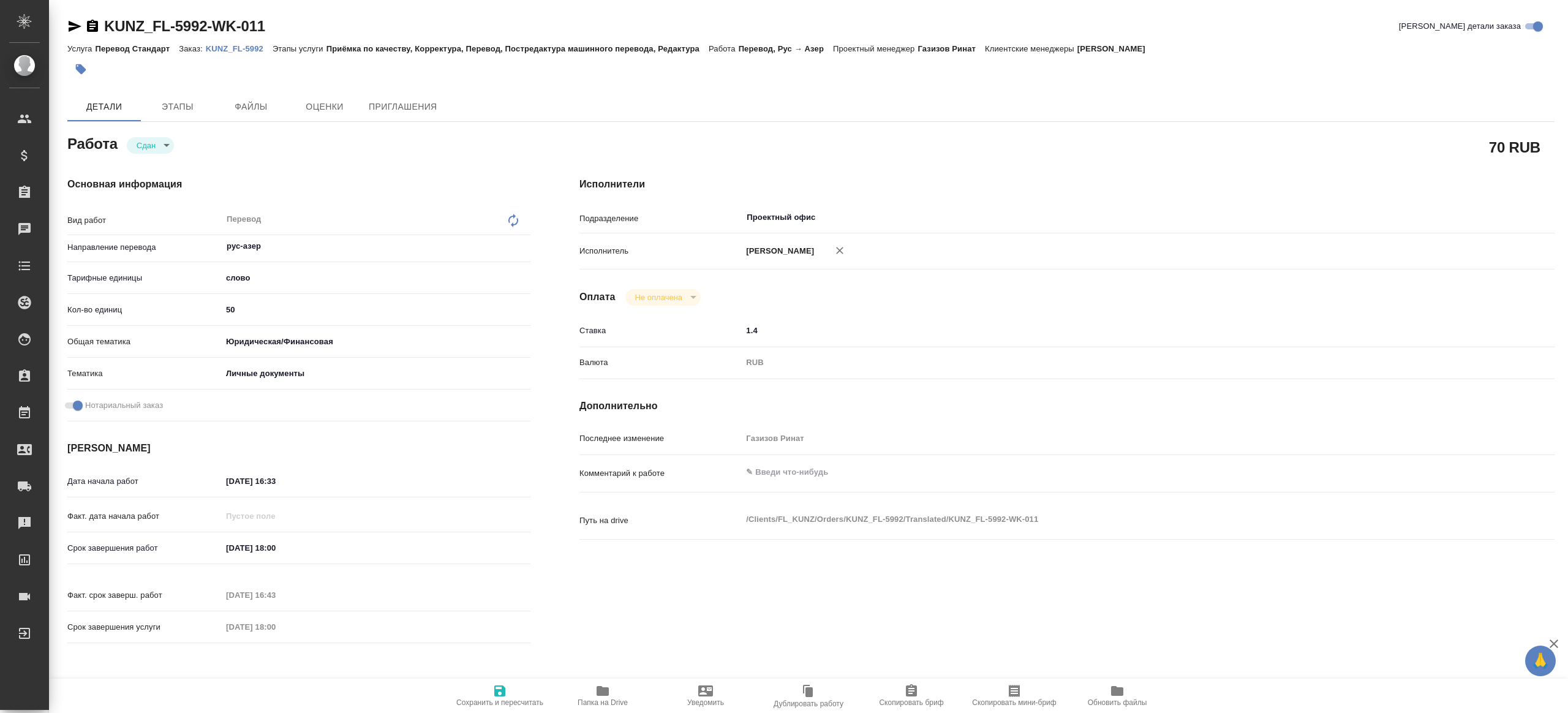
type textarea "x"
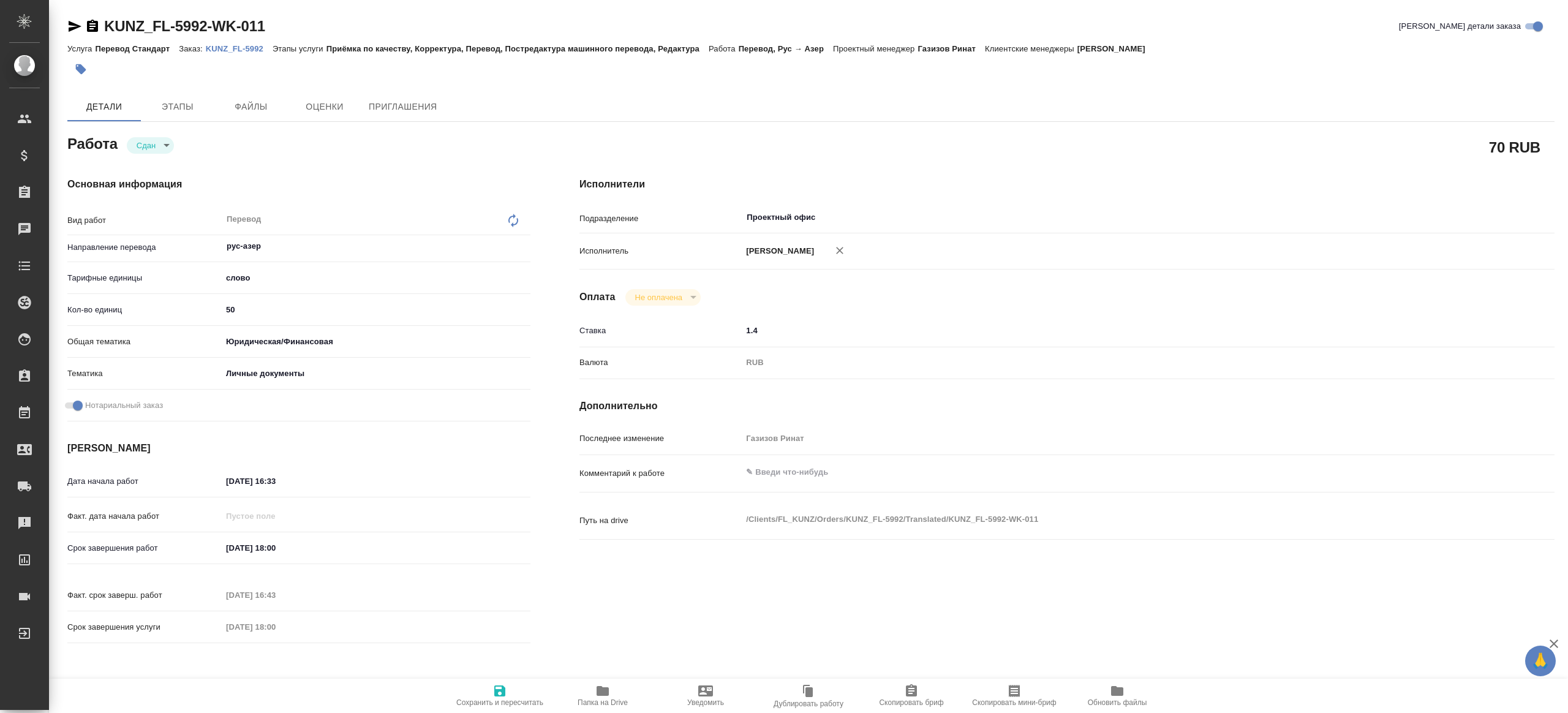
type textarea "x"
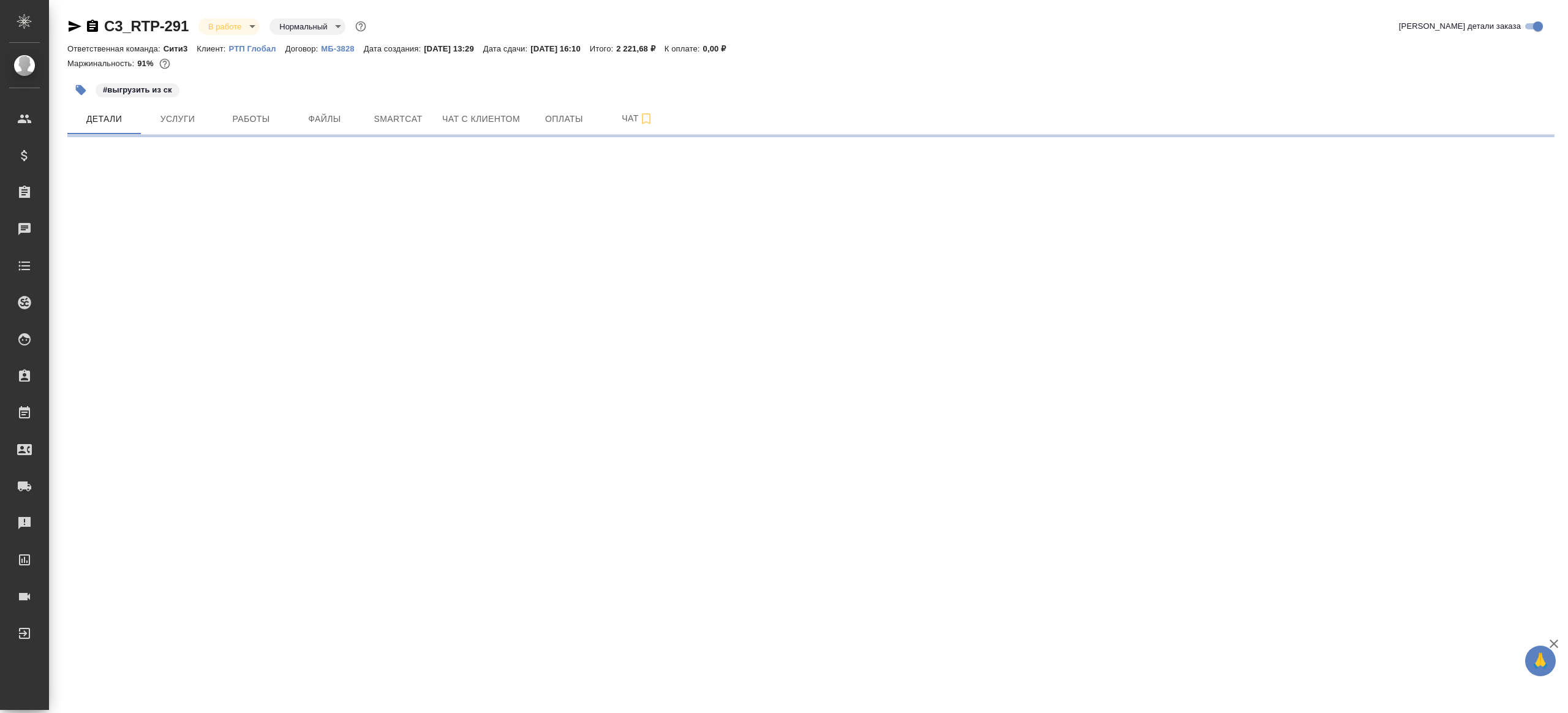
select select "RU"
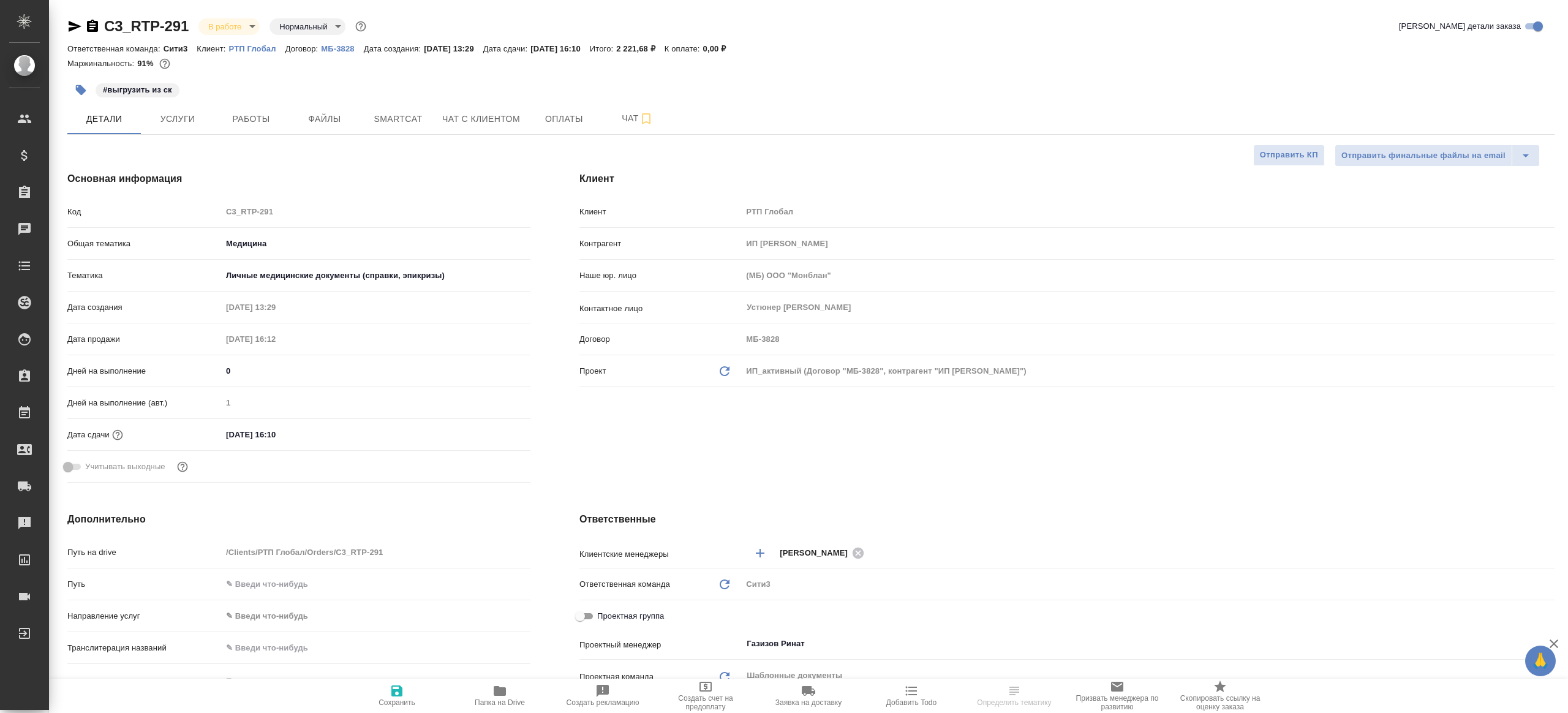
type textarea "x"
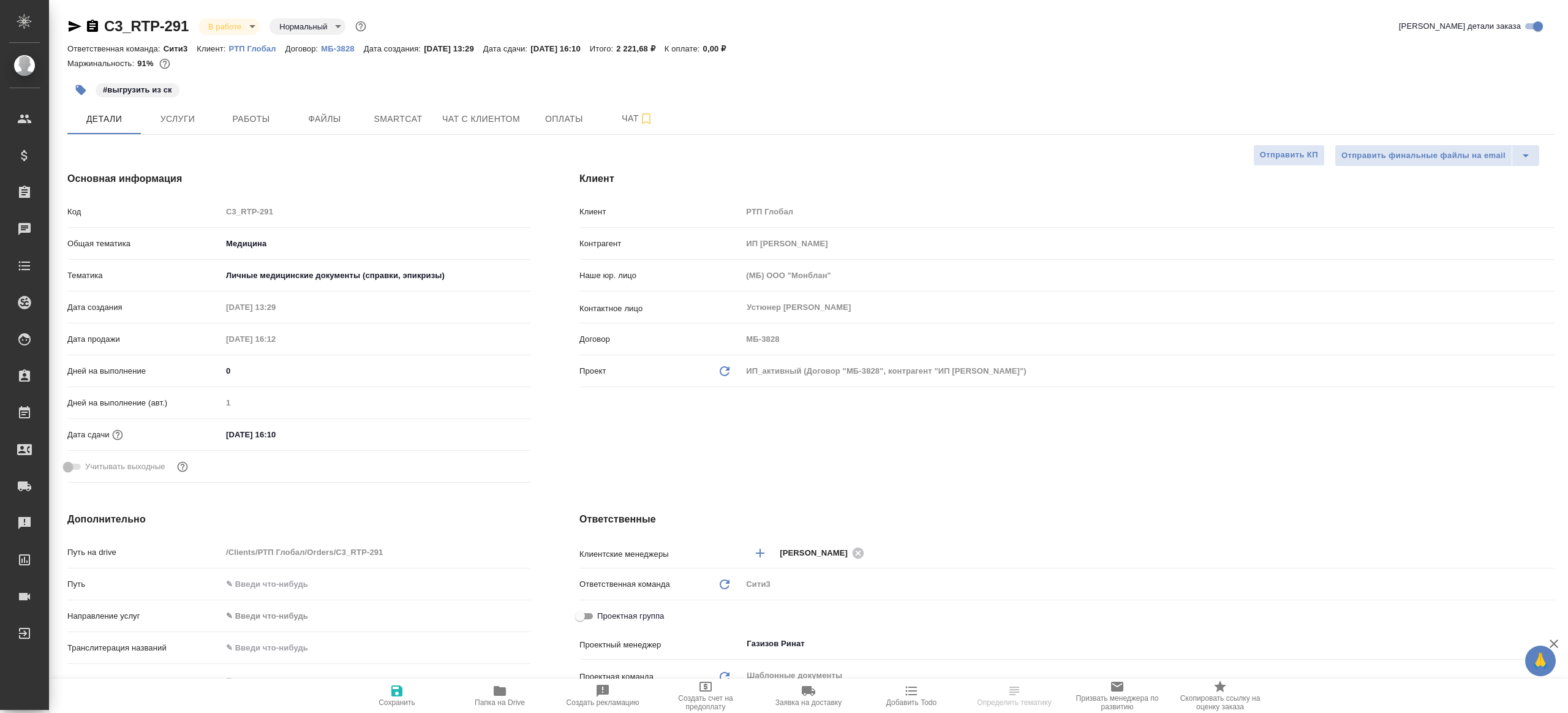
type textarea "x"
click at [263, 125] on span "Работы" at bounding box center [250, 119] width 59 height 16
